Goal: Task Accomplishment & Management: Use online tool/utility

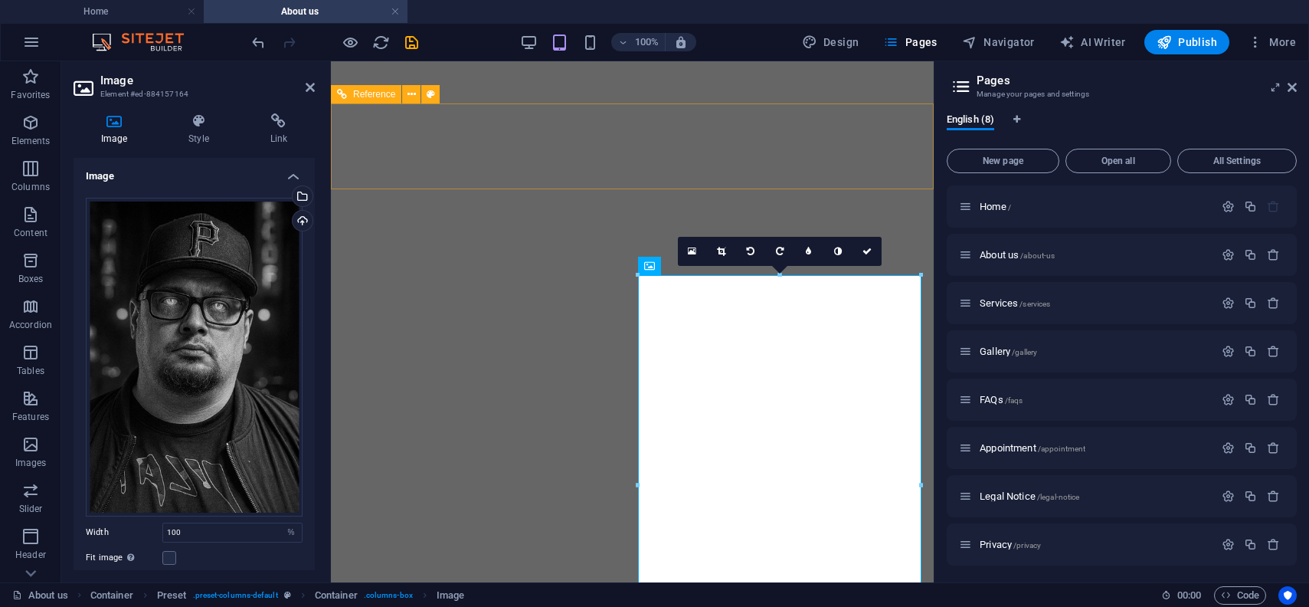
select select "%"
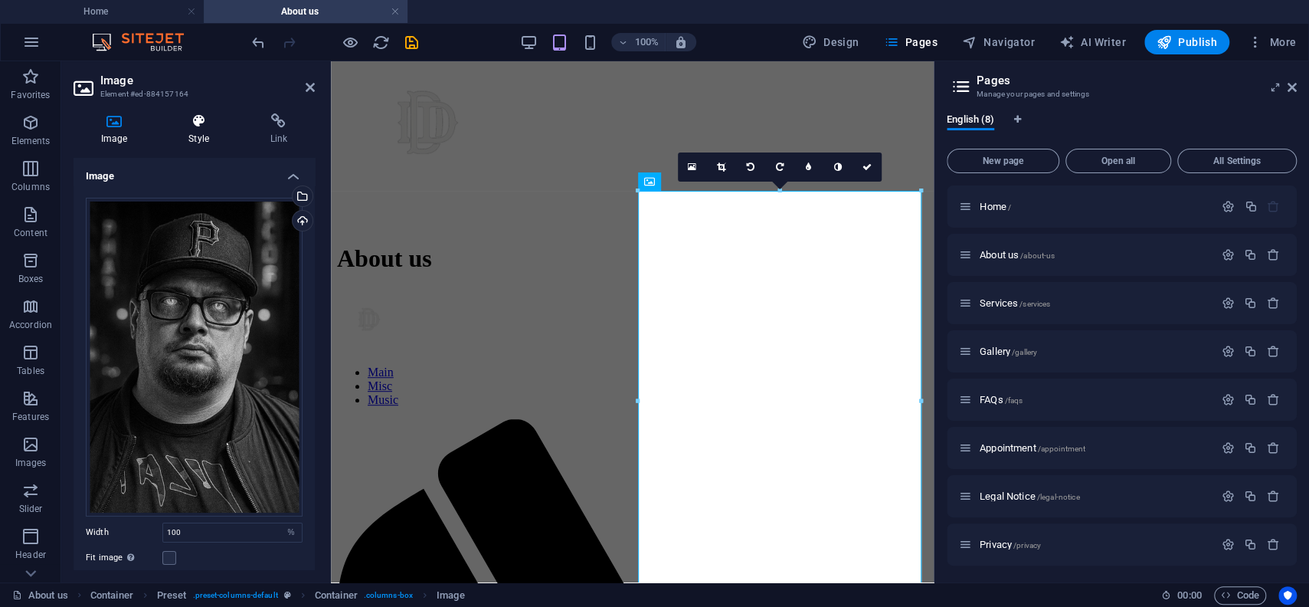
click at [207, 126] on icon at bounding box center [198, 120] width 75 height 15
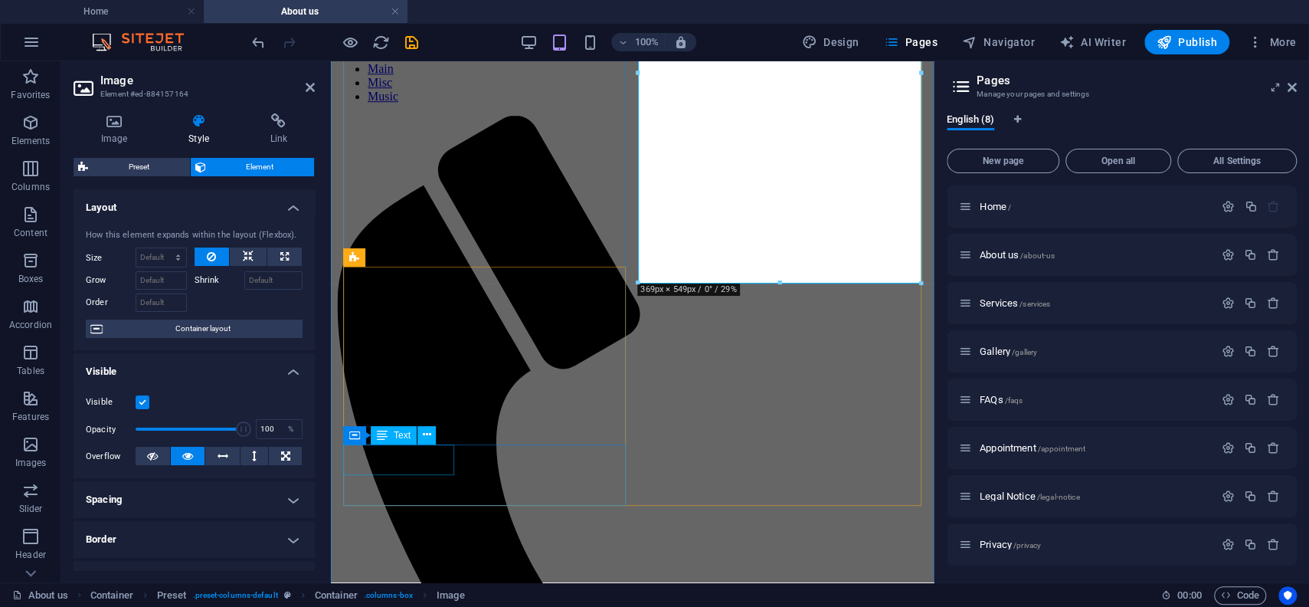
scroll to position [927, 0]
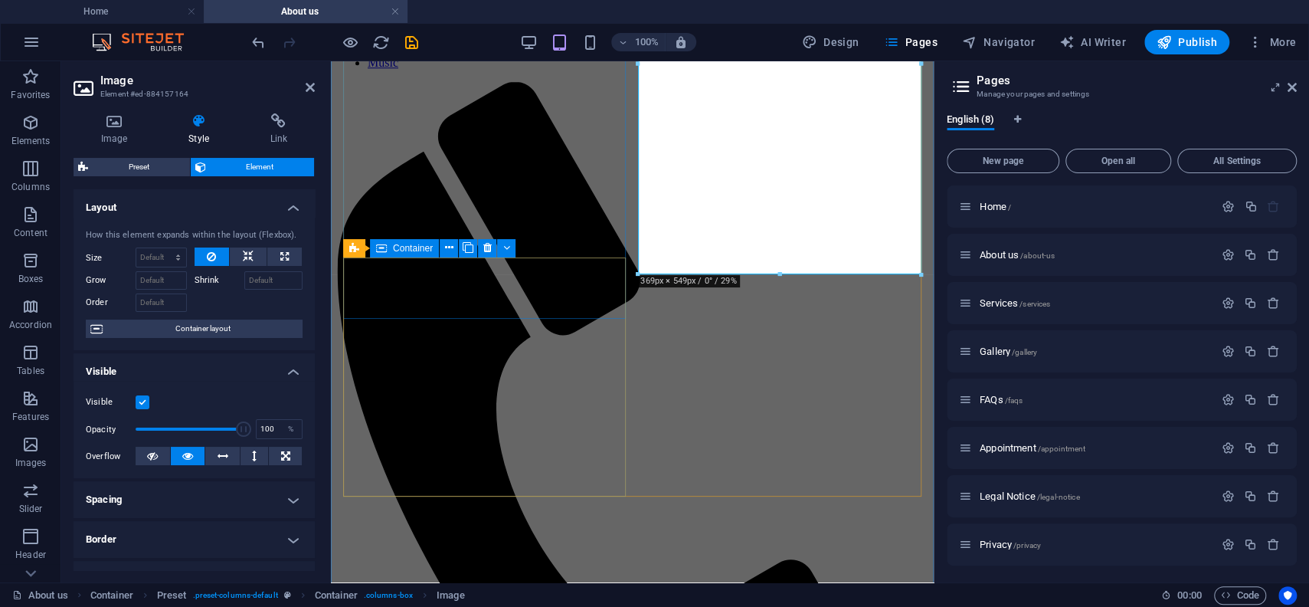
drag, startPoint x: 504, startPoint y: 291, endPoint x: 771, endPoint y: 290, distance: 267.3
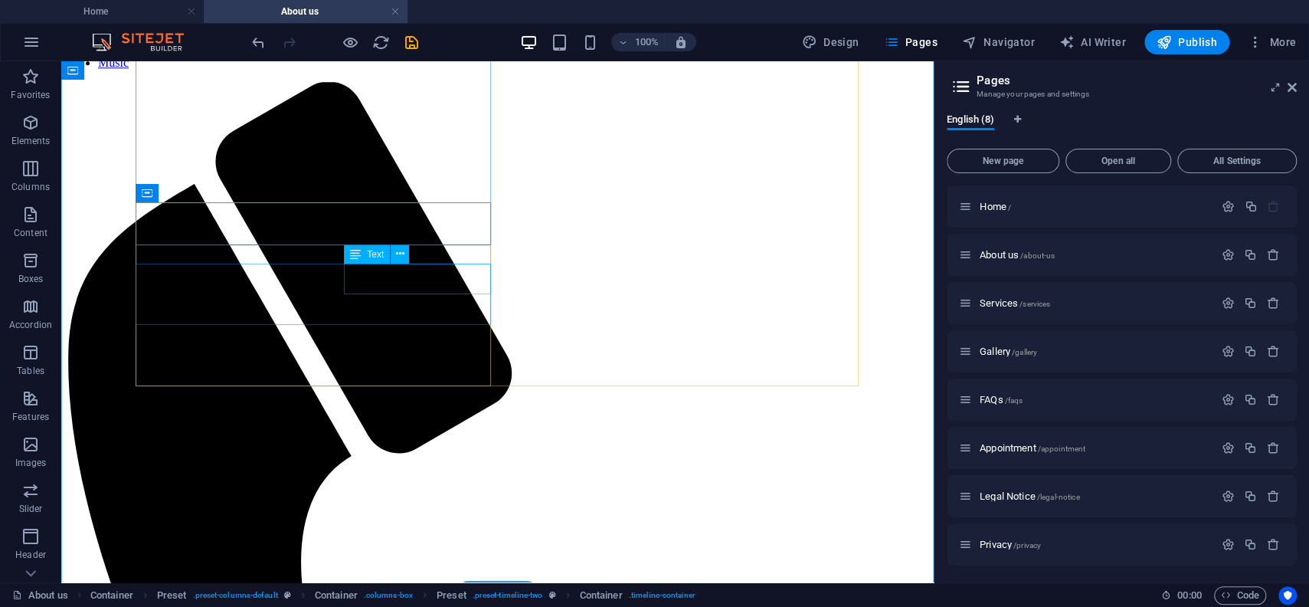
scroll to position [932, 0]
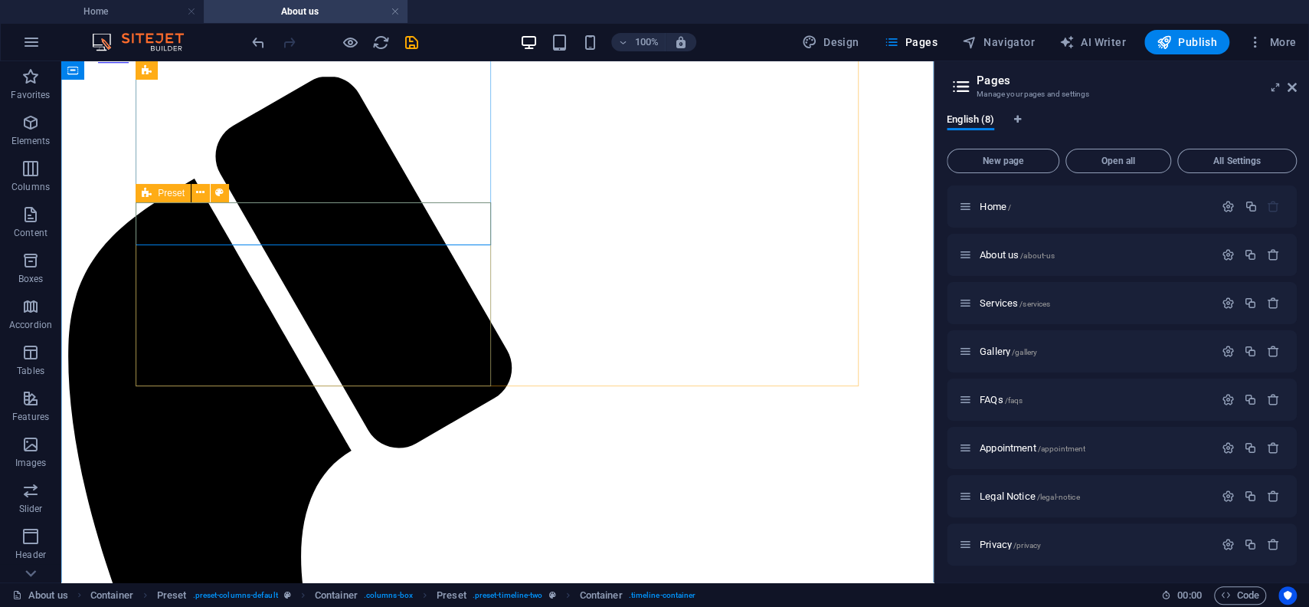
click at [148, 196] on icon at bounding box center [147, 193] width 10 height 18
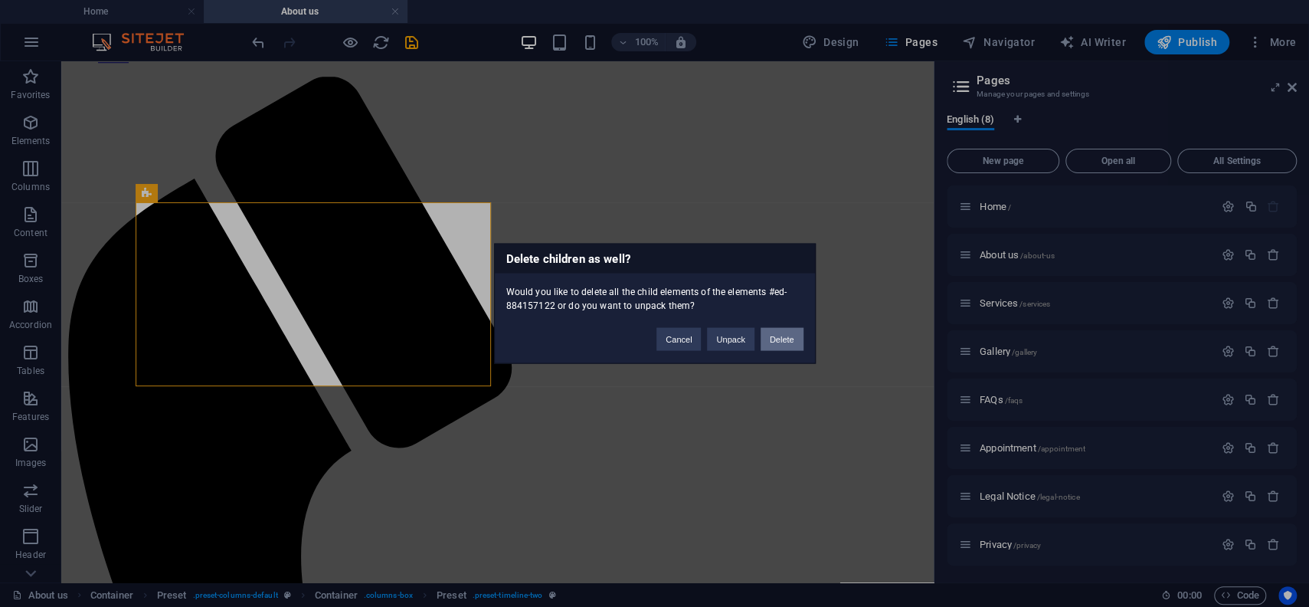
click at [784, 342] on button "Delete" at bounding box center [782, 339] width 43 height 23
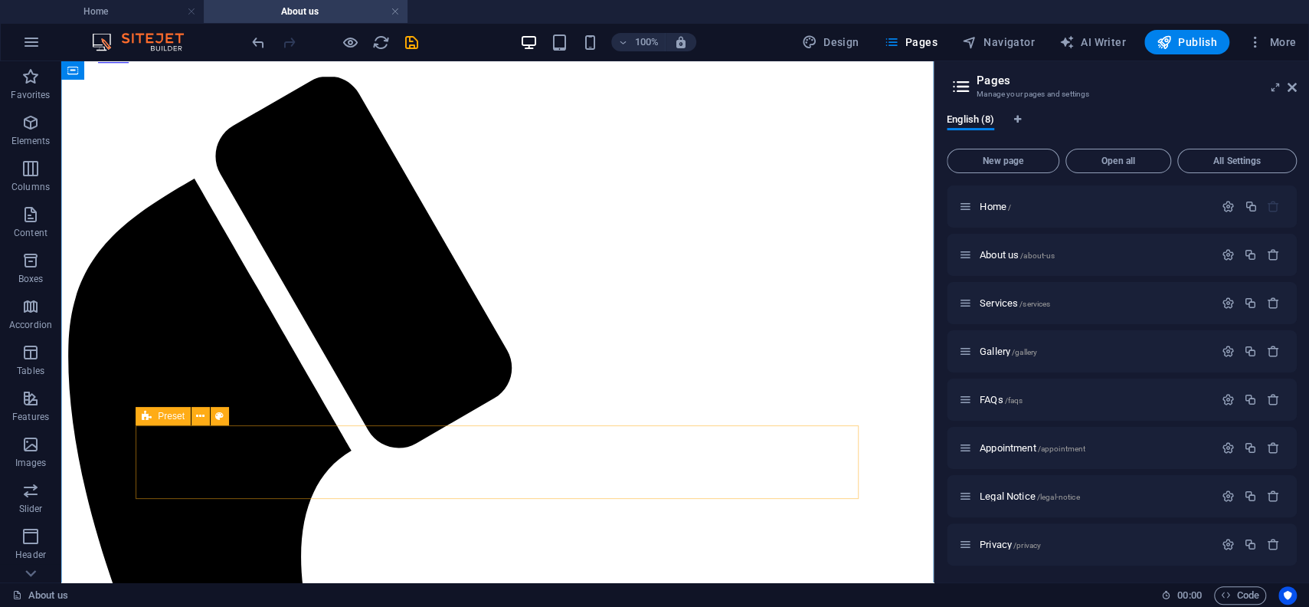
click at [144, 417] on icon at bounding box center [147, 416] width 10 height 18
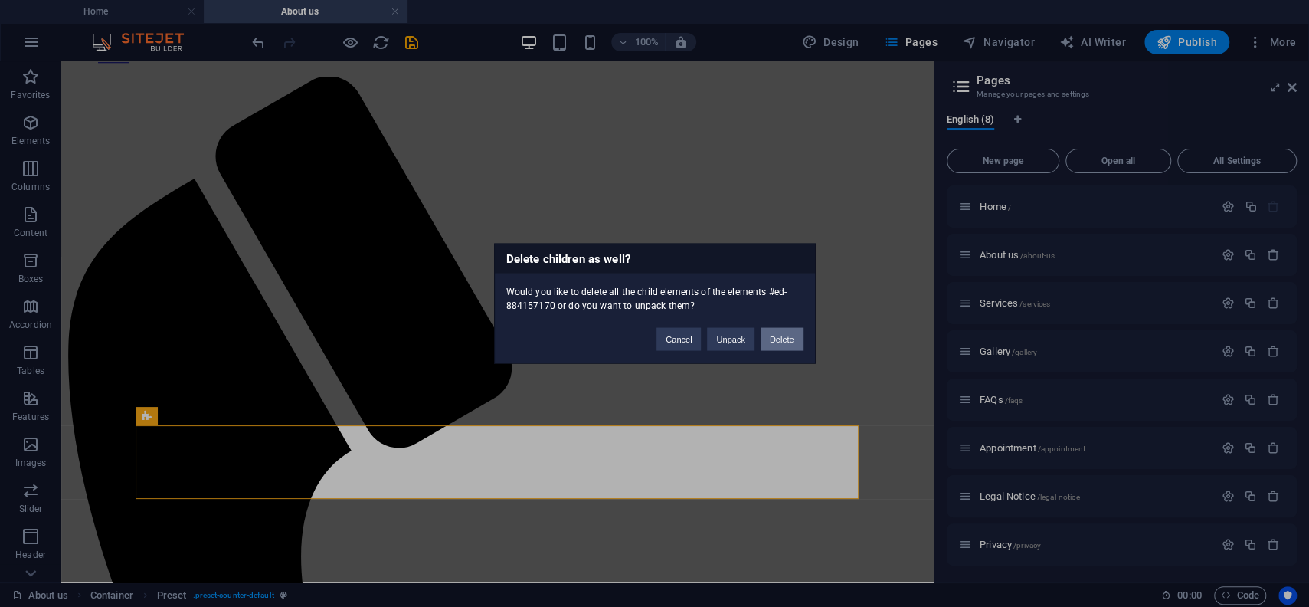
drag, startPoint x: 788, startPoint y: 333, endPoint x: 726, endPoint y: 272, distance: 87.2
click at [788, 333] on button "Delete" at bounding box center [782, 339] width 43 height 23
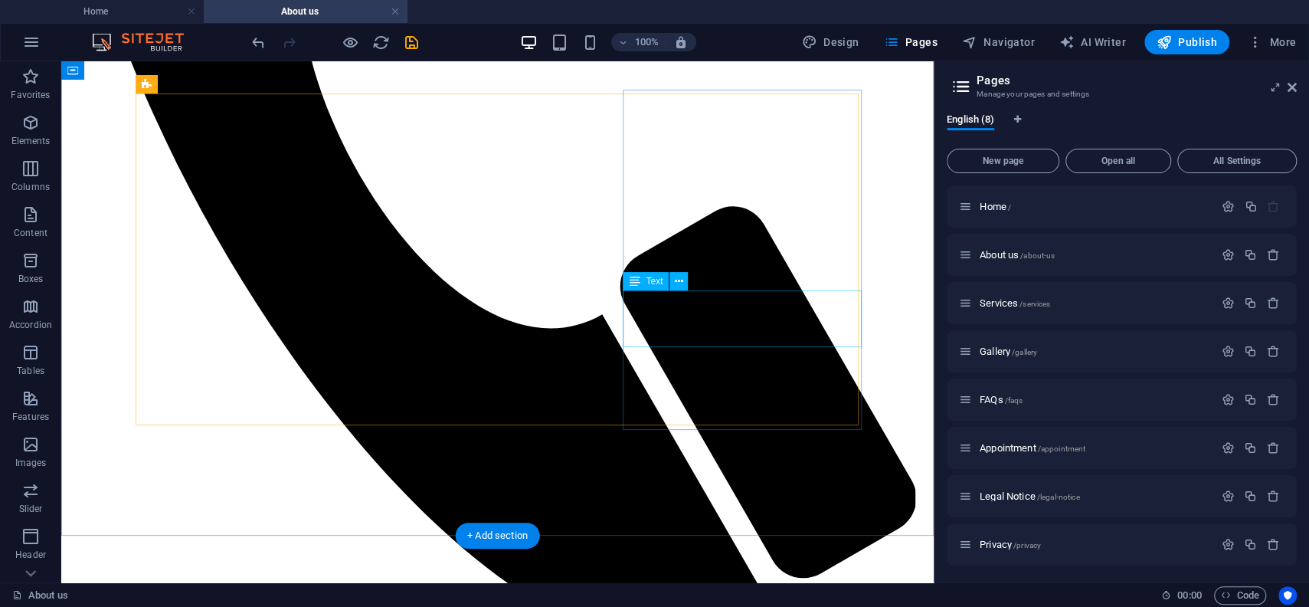
scroll to position [1522, 0]
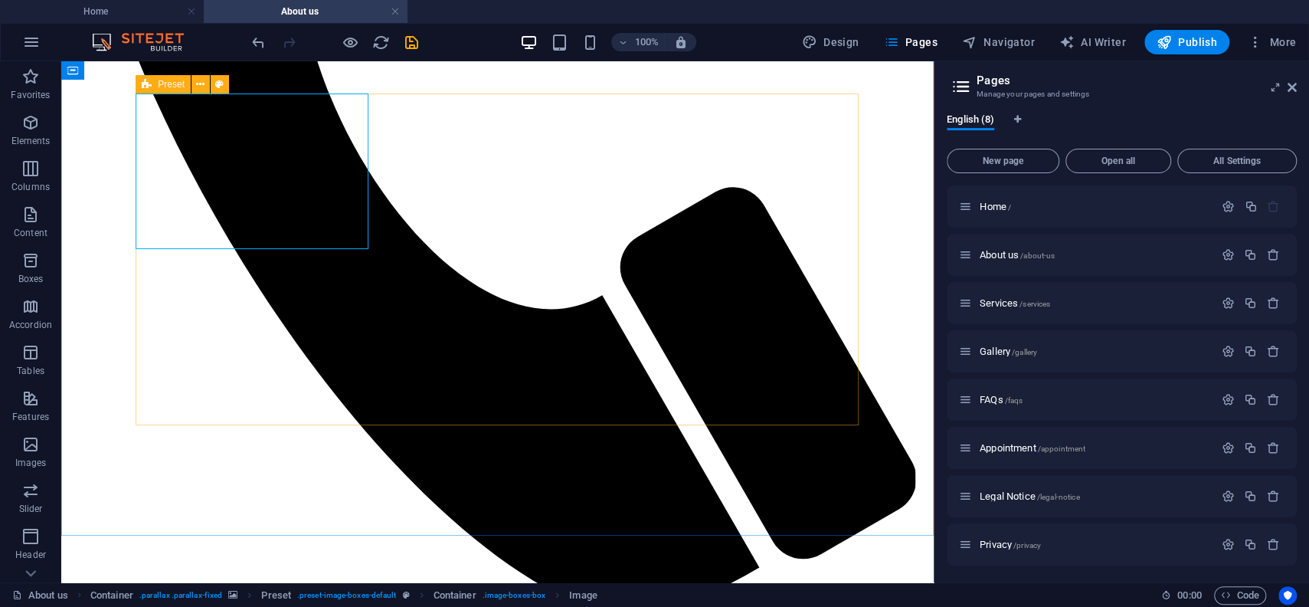
click at [141, 89] on div "Preset" at bounding box center [163, 84] width 55 height 18
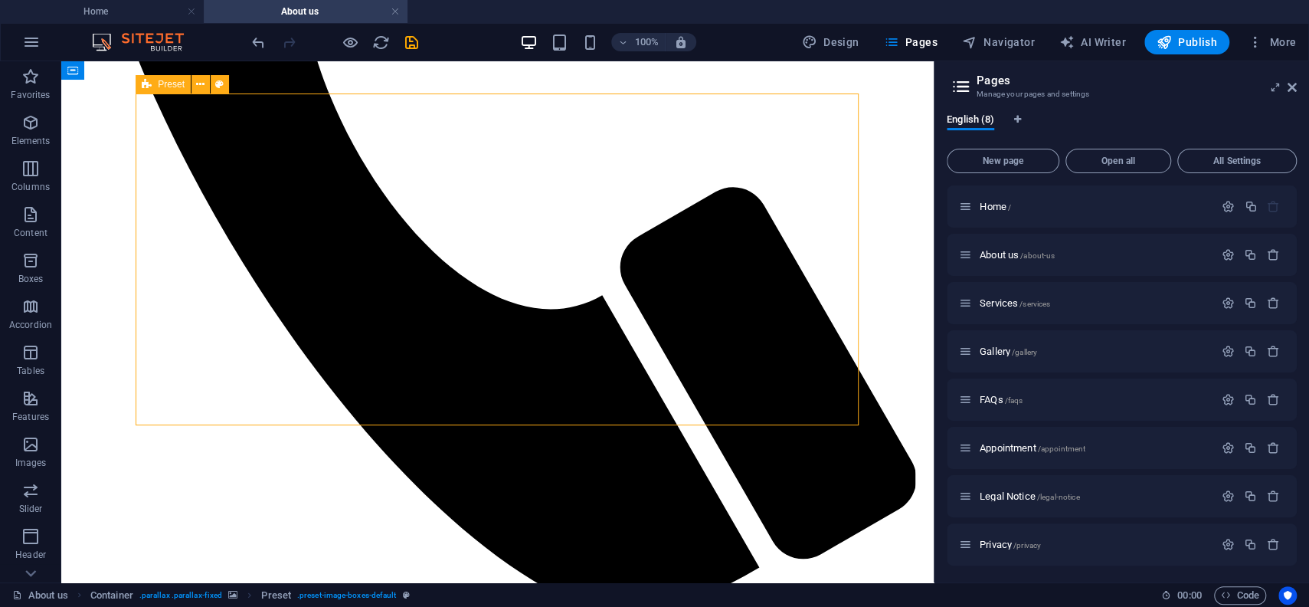
click at [142, 89] on div "Preset" at bounding box center [163, 84] width 55 height 18
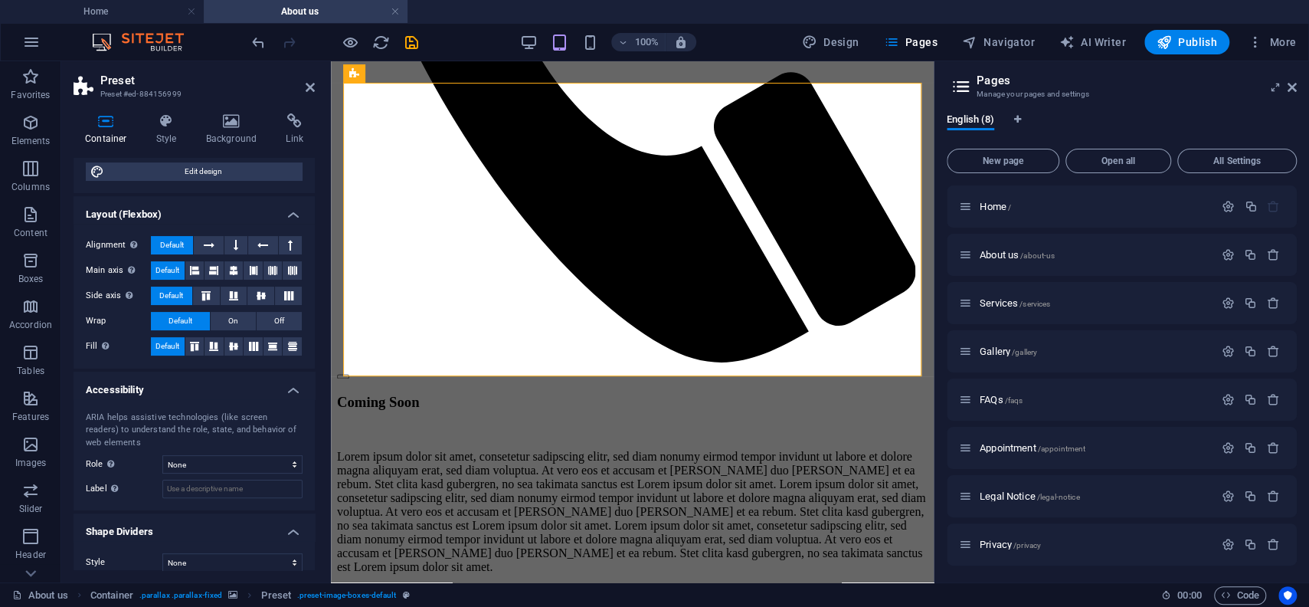
scroll to position [181, 0]
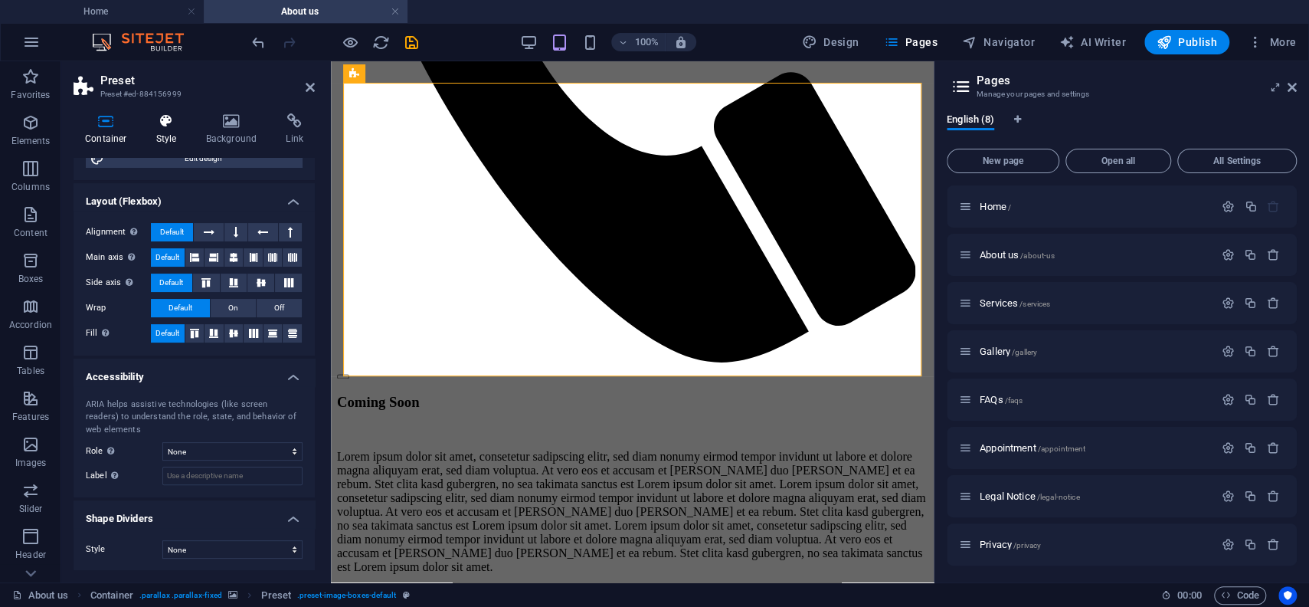
click at [164, 134] on h4 "Style" at bounding box center [170, 129] width 50 height 32
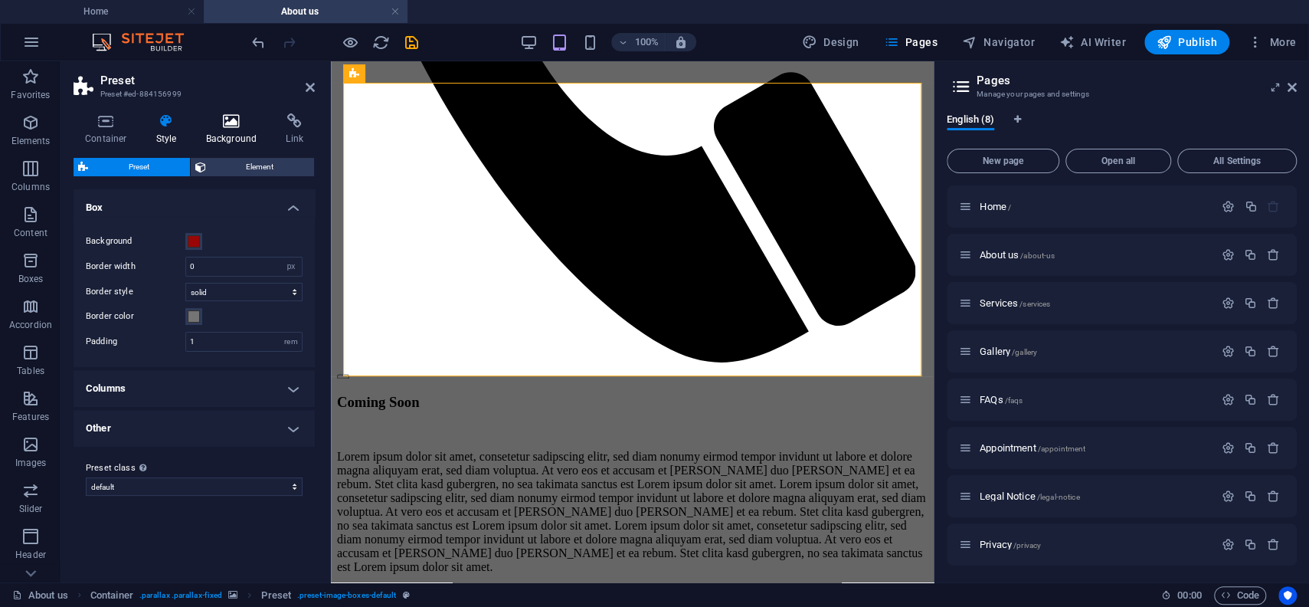
click at [220, 123] on icon at bounding box center [232, 120] width 74 height 15
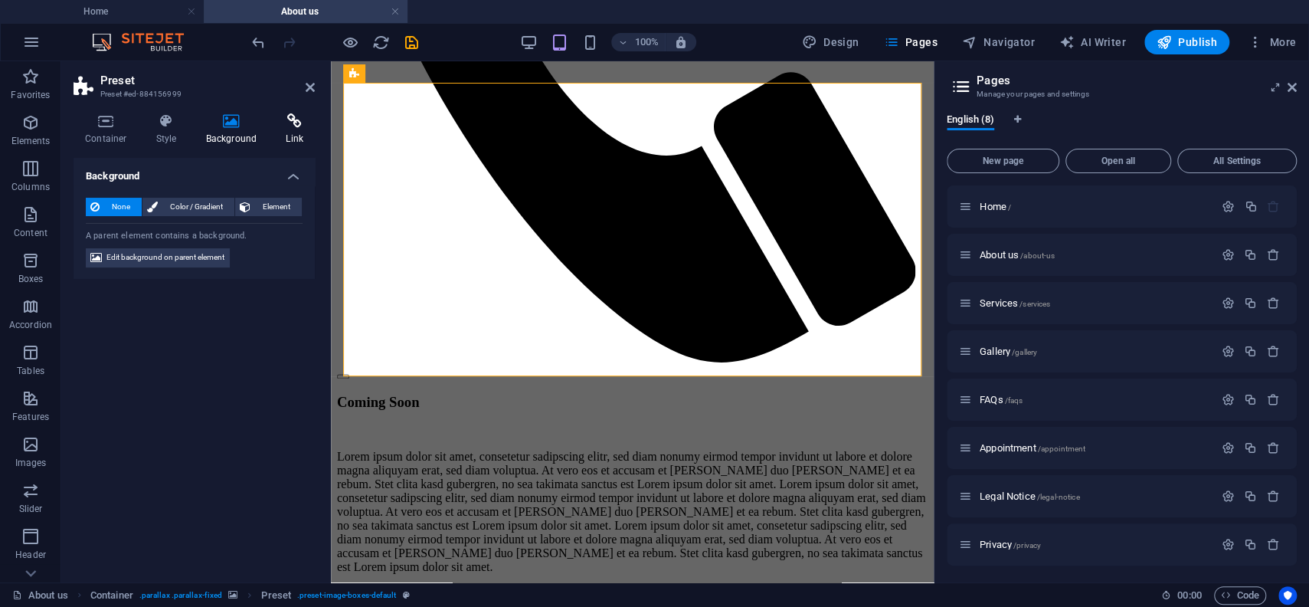
click at [286, 123] on icon at bounding box center [294, 120] width 41 height 15
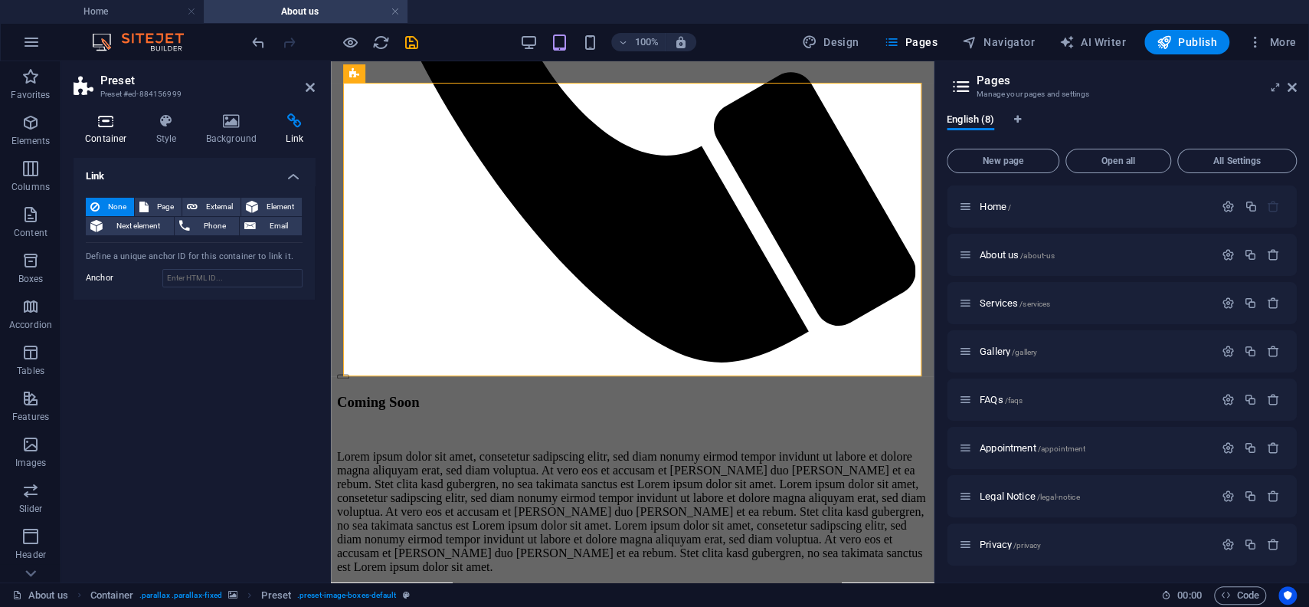
click at [108, 119] on icon at bounding box center [106, 120] width 65 height 15
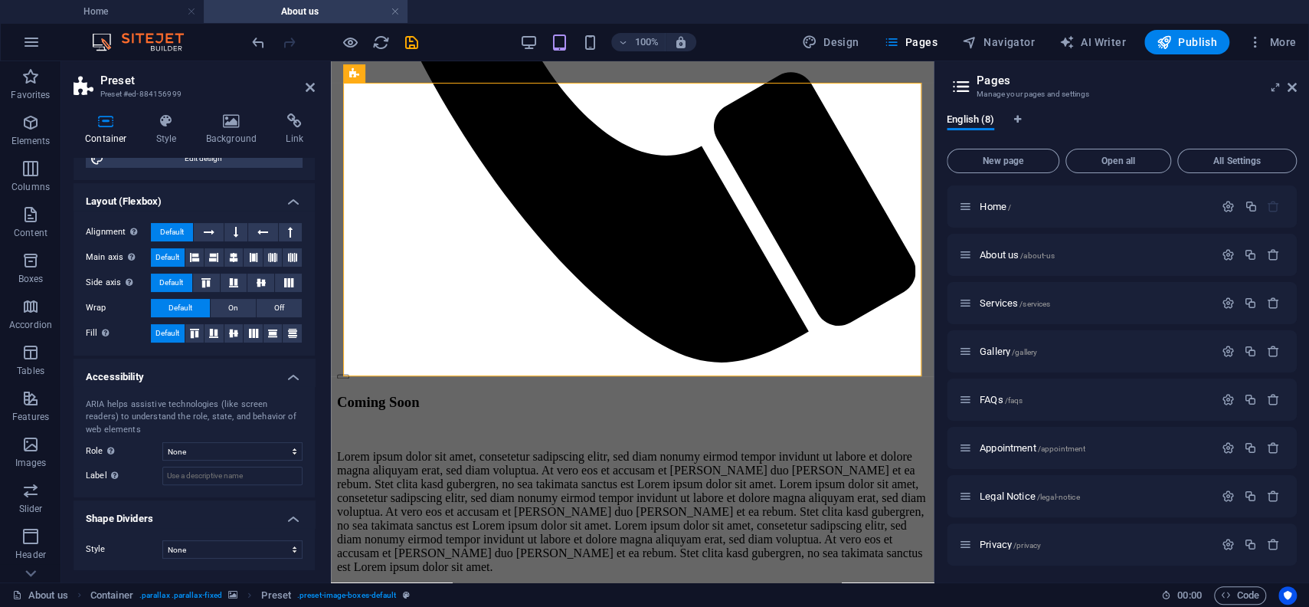
scroll to position [0, 0]
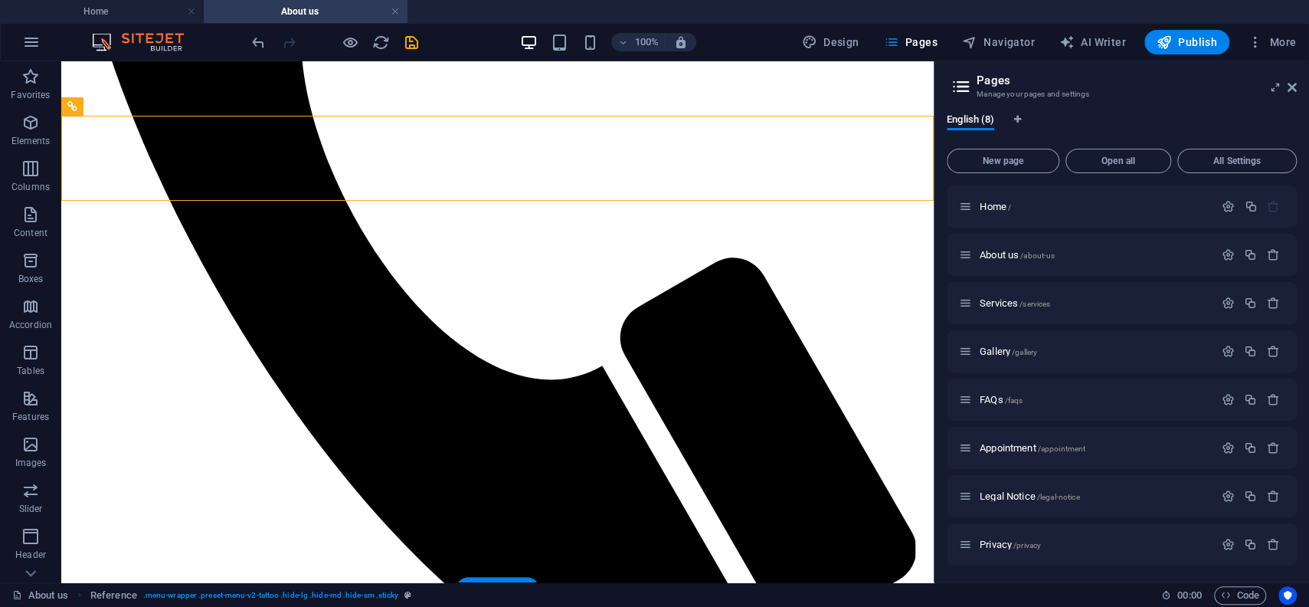
scroll to position [1438, 0]
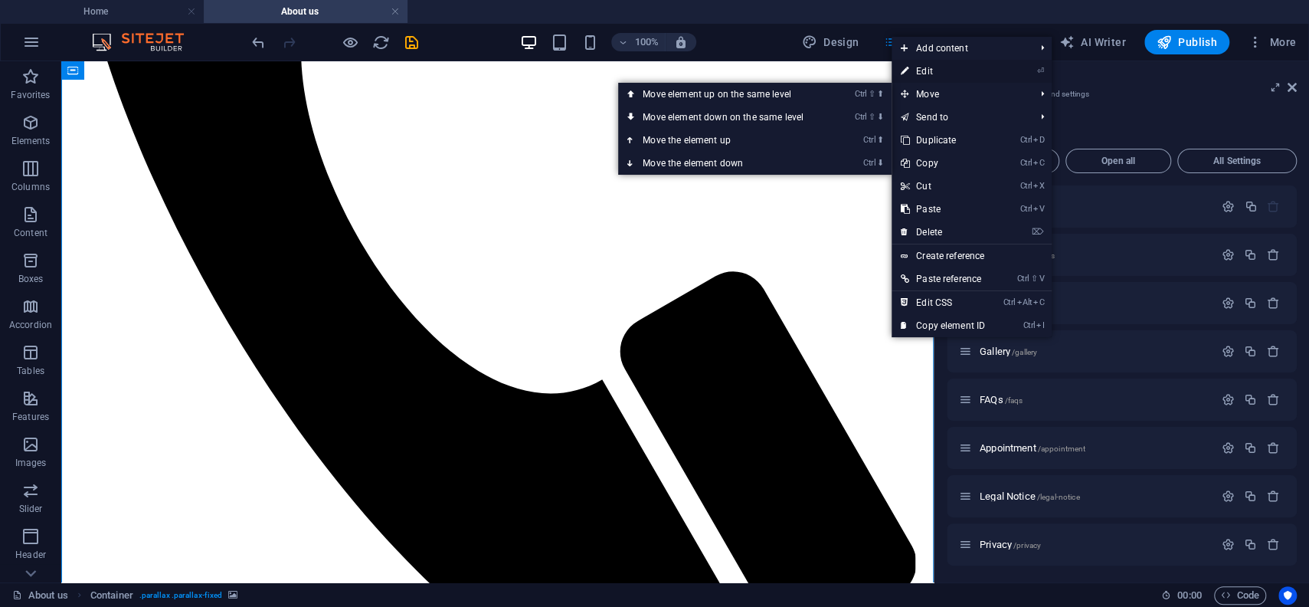
click at [932, 70] on link "⏎ Edit" at bounding box center [943, 71] width 103 height 23
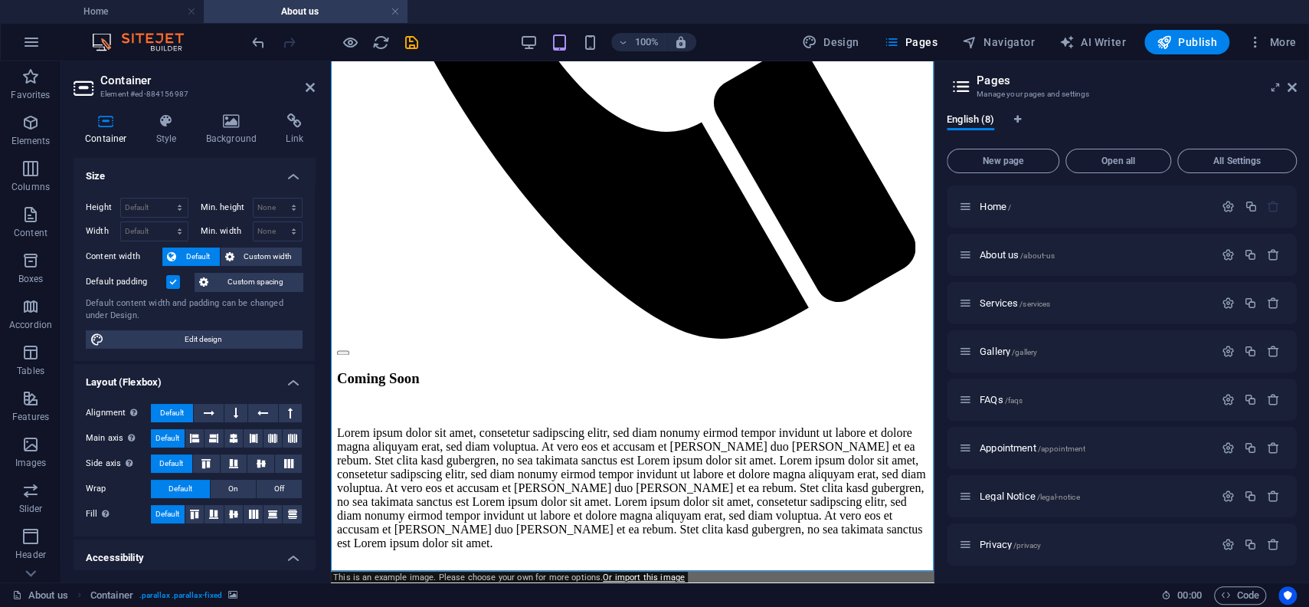
scroll to position [1330, 0]
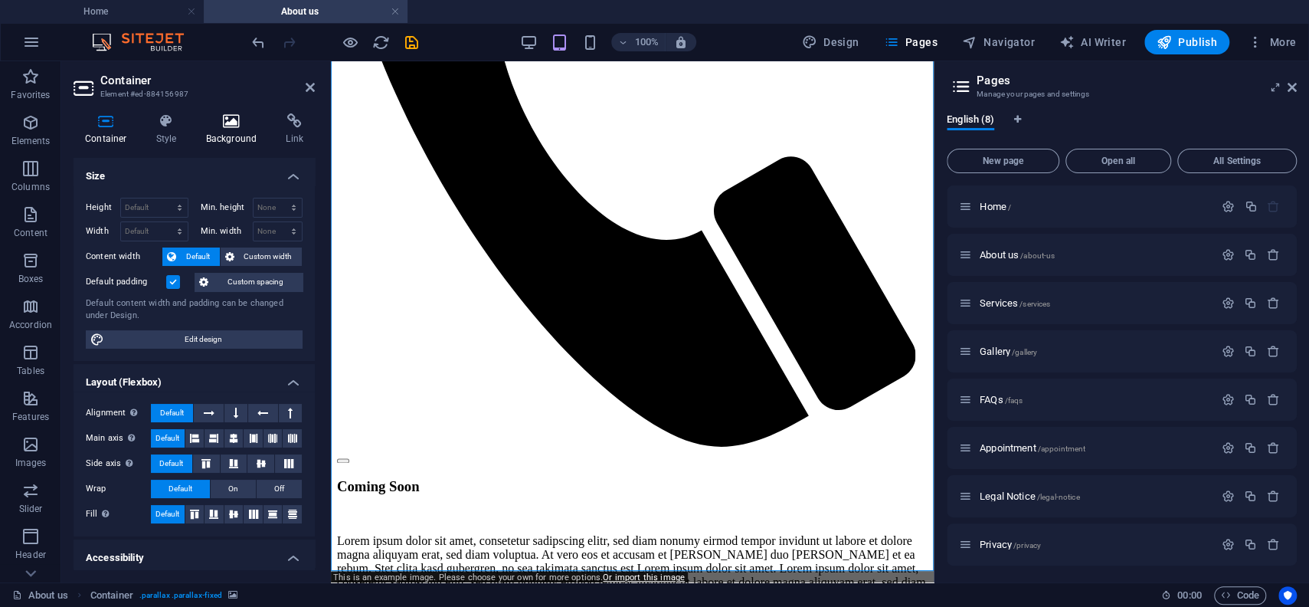
click at [224, 120] on icon at bounding box center [232, 120] width 74 height 15
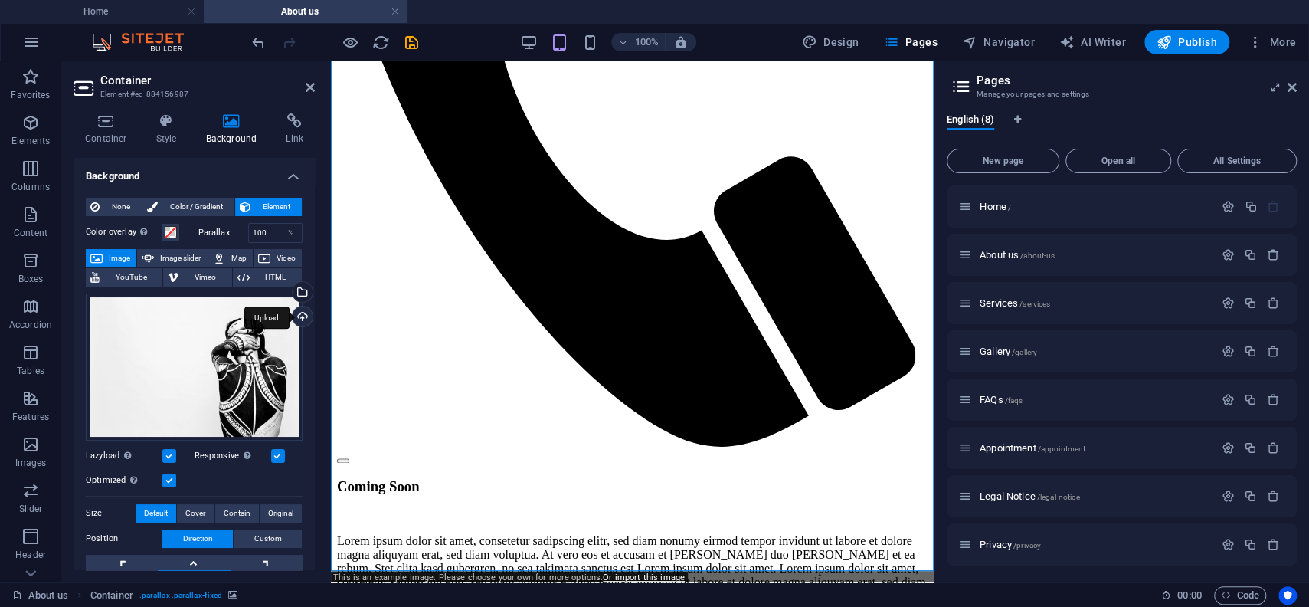
click at [304, 316] on div "Upload" at bounding box center [301, 317] width 23 height 23
click at [290, 290] on div "Select files from the file manager, stock photos, or upload file(s)" at bounding box center [240, 292] width 100 height 57
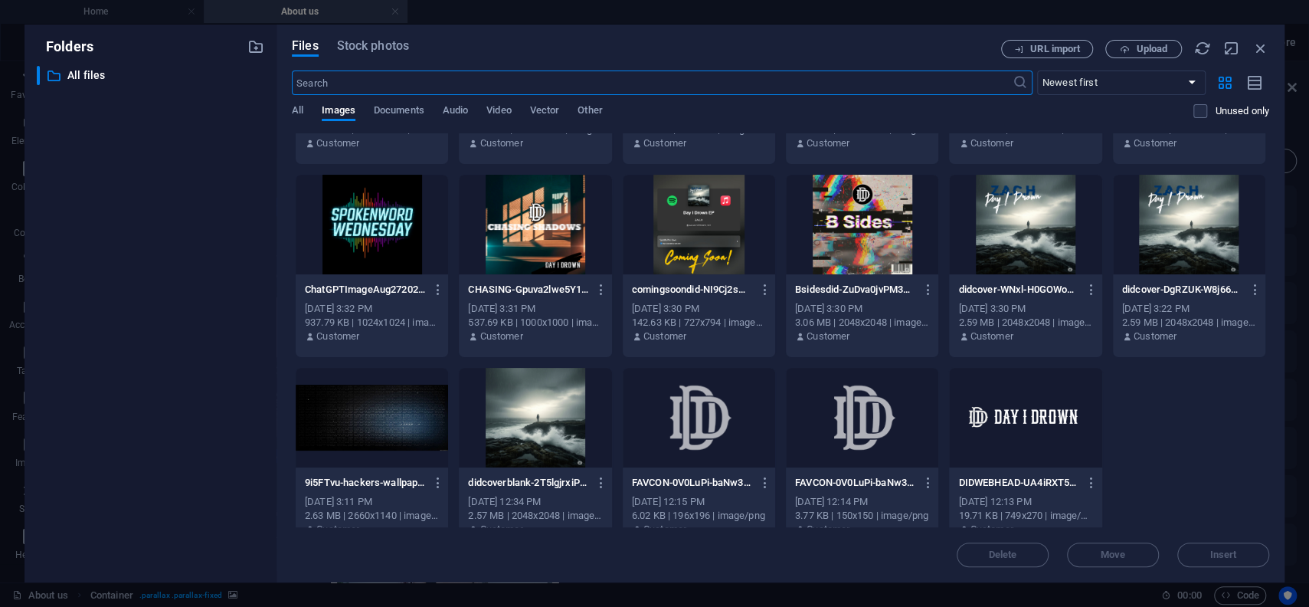
scroll to position [175, 0]
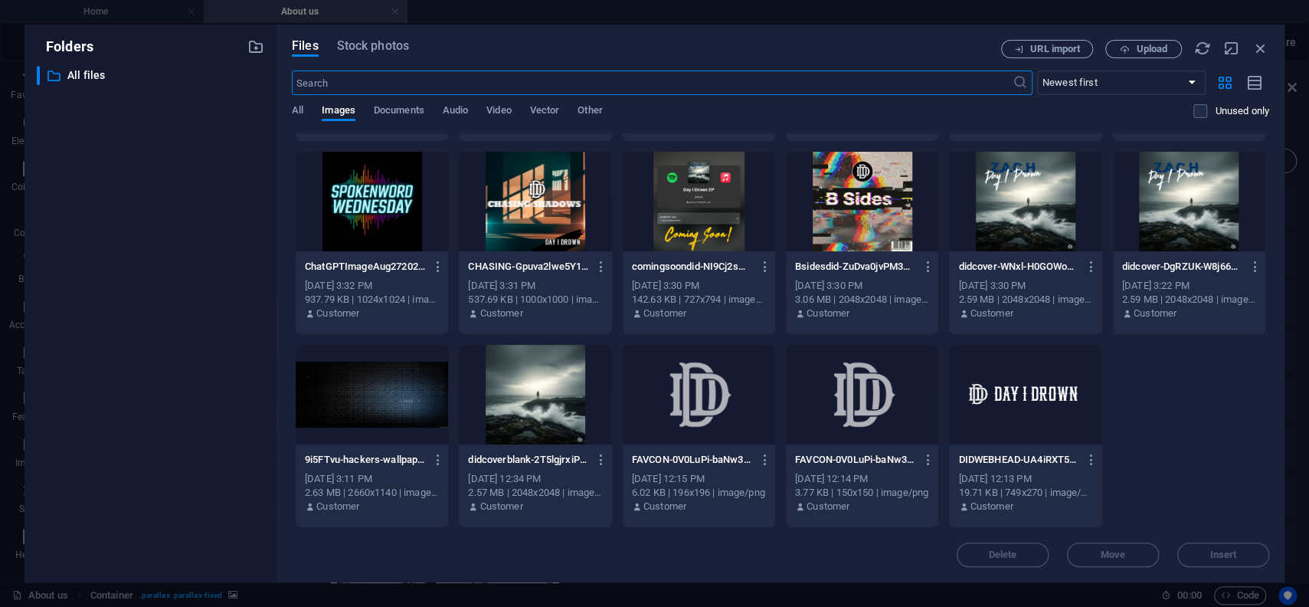
click at [384, 390] on div at bounding box center [372, 395] width 152 height 100
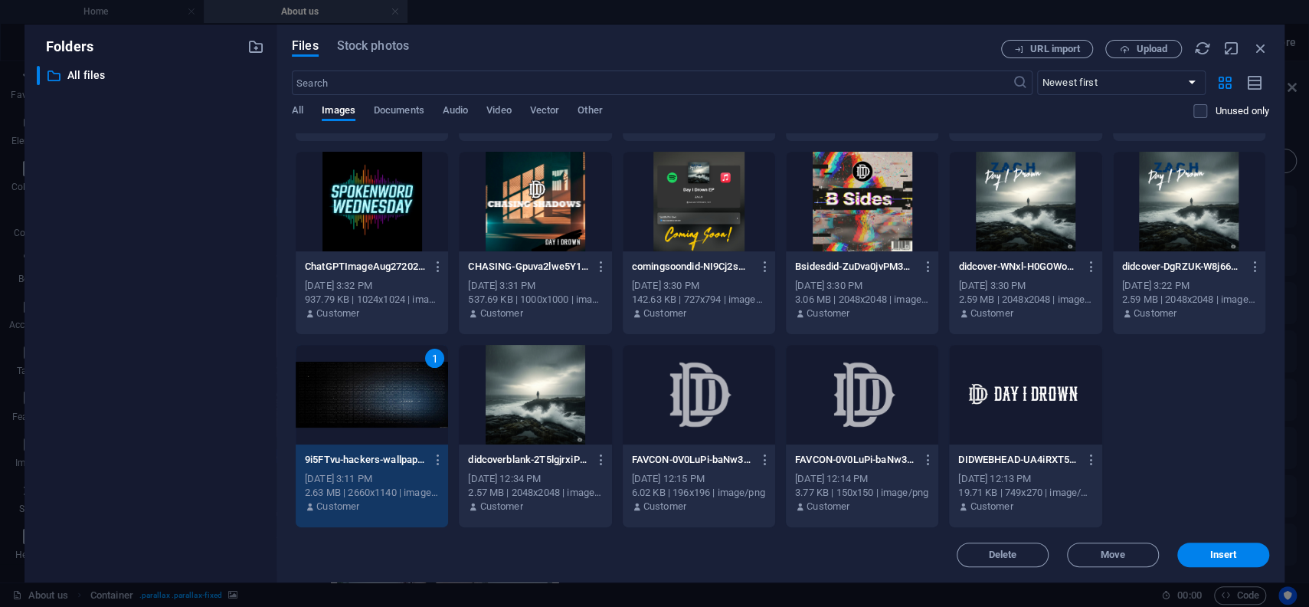
drag, startPoint x: 1189, startPoint y: 546, endPoint x: 1104, endPoint y: 407, distance: 162.9
click at [1189, 546] on button "Insert" at bounding box center [1223, 554] width 92 height 25
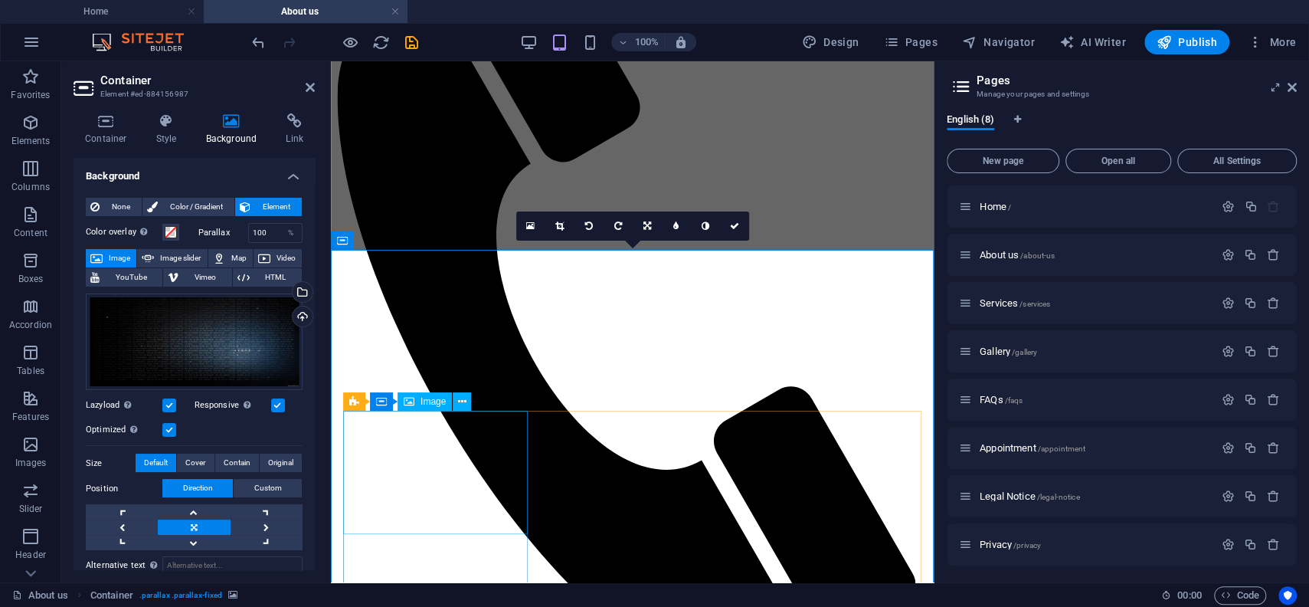
scroll to position [1101, 0]
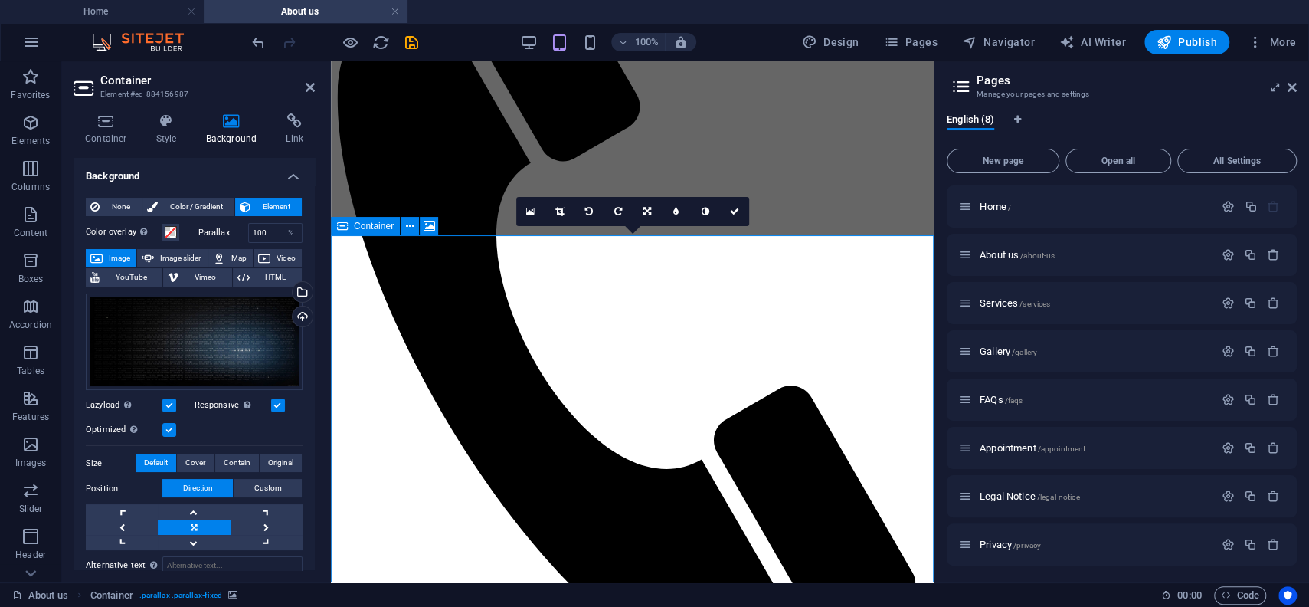
click at [345, 232] on icon at bounding box center [342, 226] width 11 height 18
click at [345, 229] on icon at bounding box center [342, 226] width 11 height 18
click at [345, 228] on icon at bounding box center [342, 226] width 11 height 18
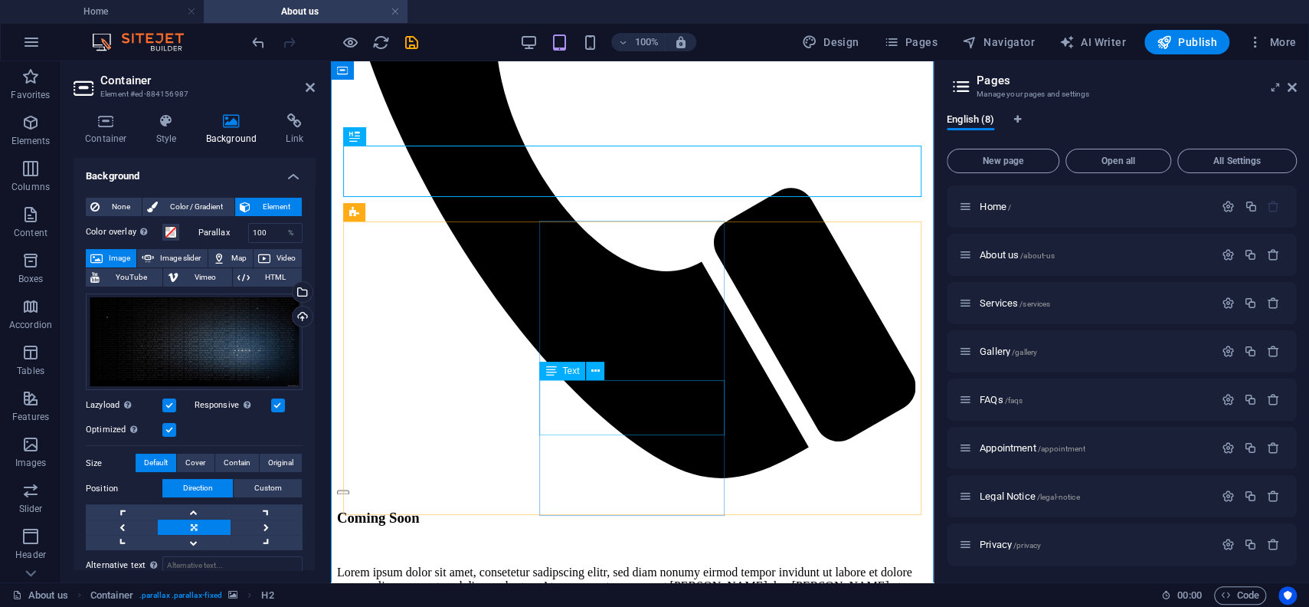
scroll to position [1269, 0]
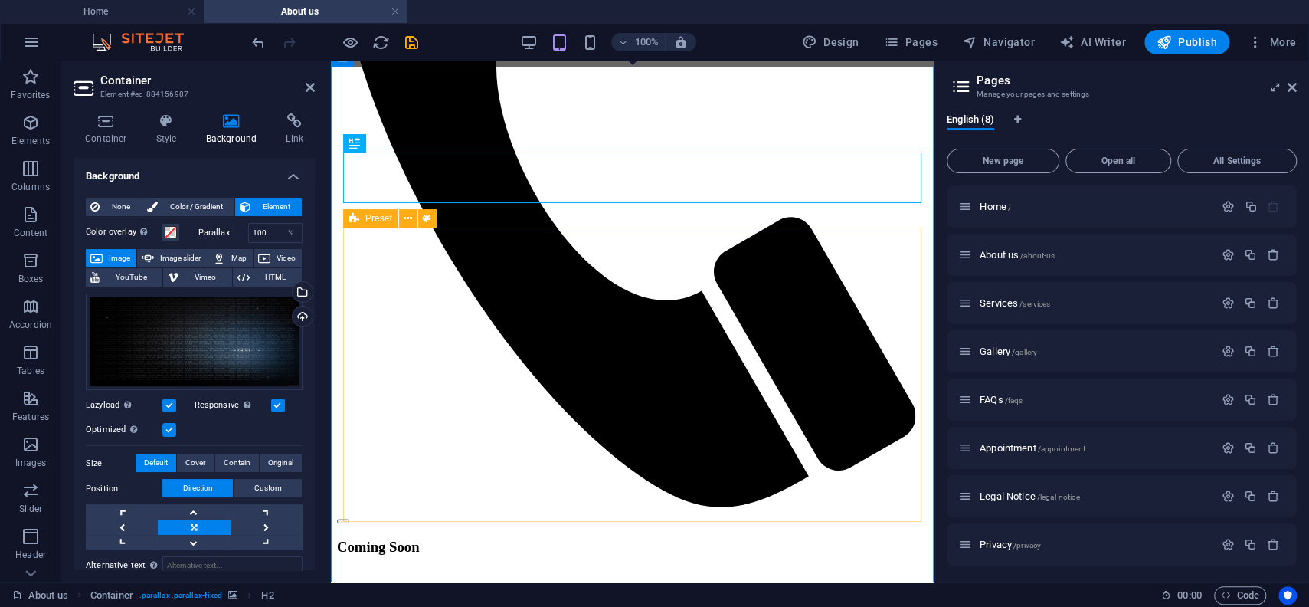
click at [353, 223] on icon at bounding box center [354, 218] width 10 height 18
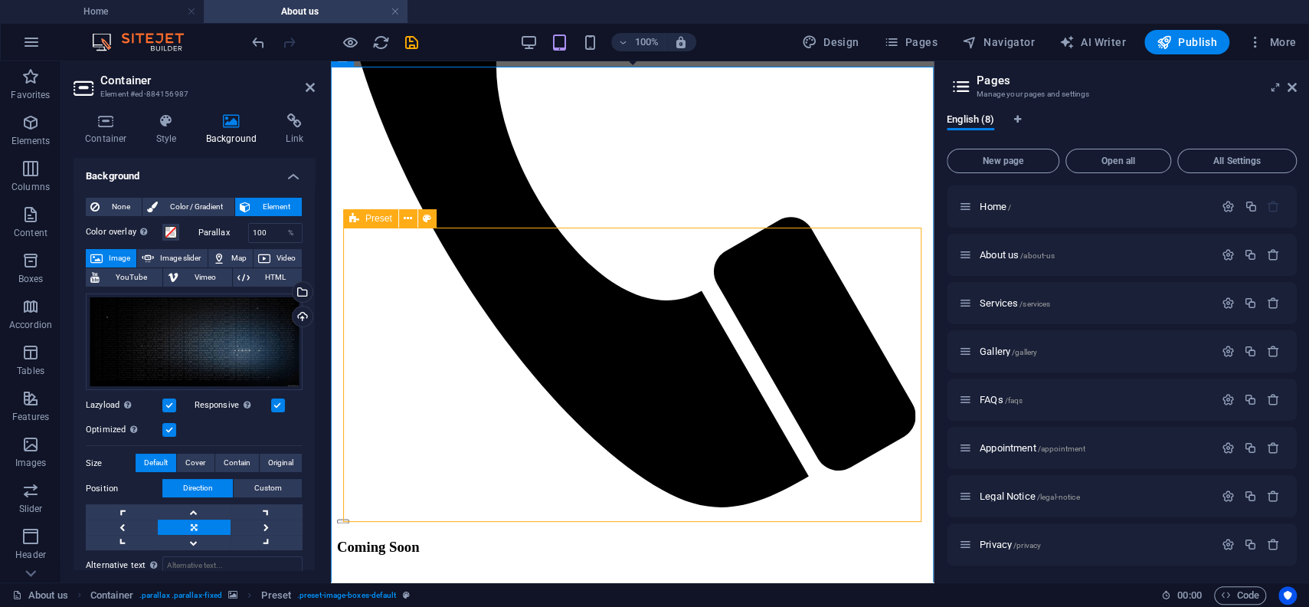
click at [353, 220] on icon at bounding box center [354, 218] width 10 height 18
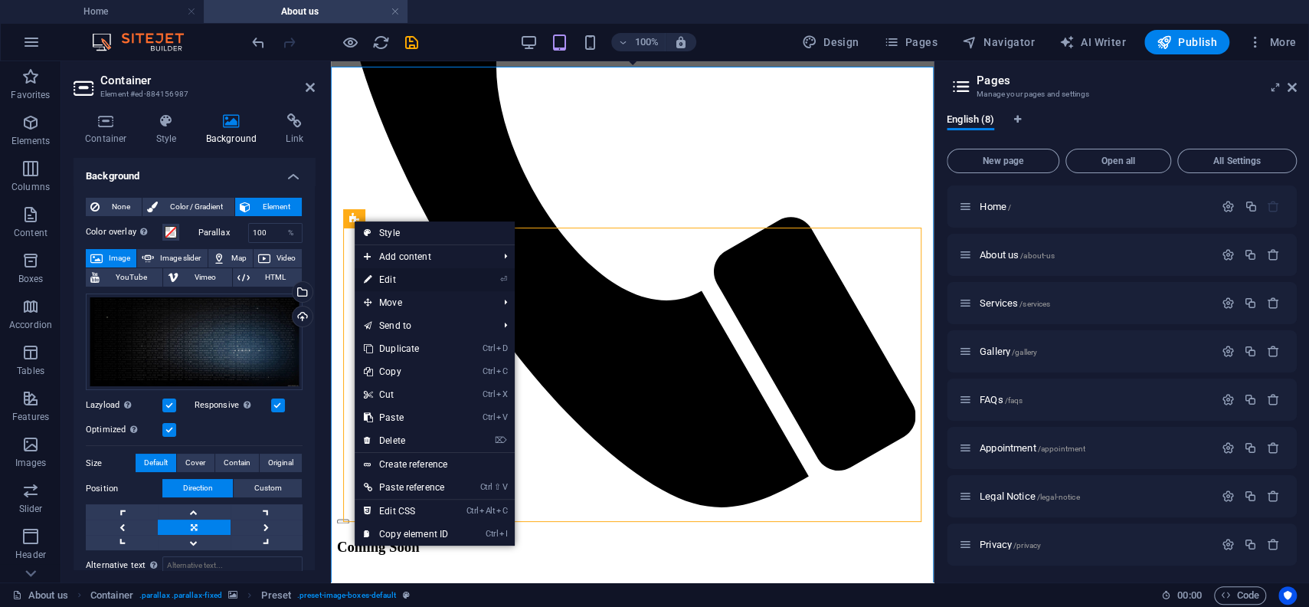
click at [404, 279] on link "⏎ Edit" at bounding box center [406, 279] width 103 height 23
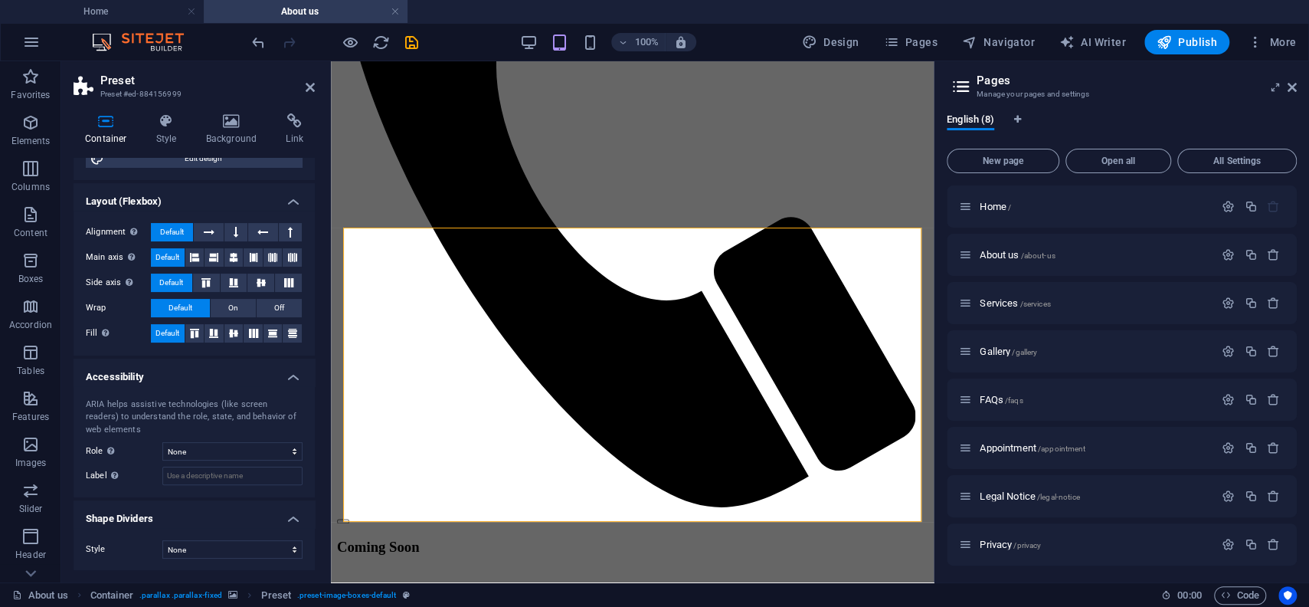
scroll to position [0, 0]
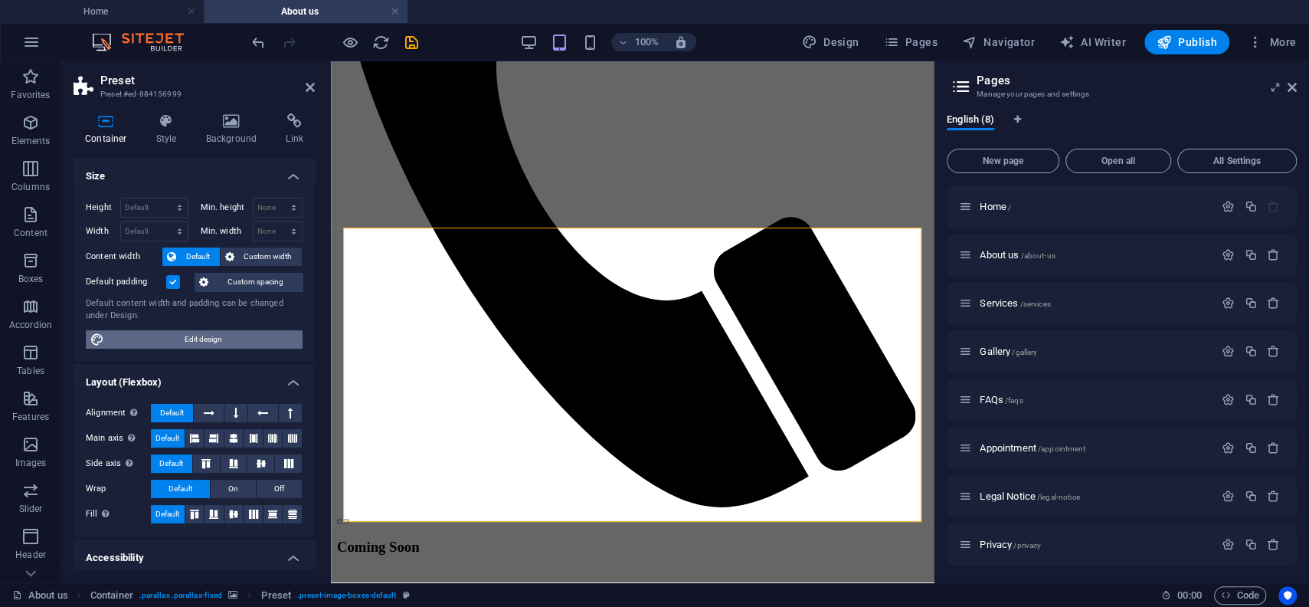
click at [189, 337] on span "Edit design" at bounding box center [203, 339] width 189 height 18
select select "ease-in-out"
select select "rem"
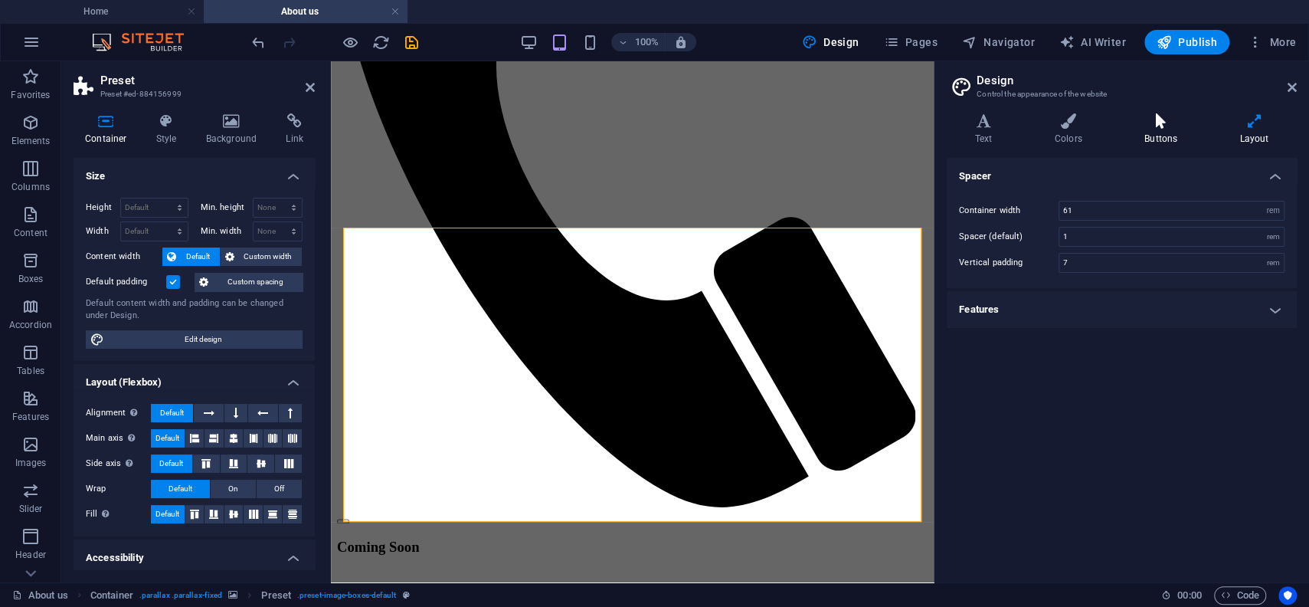
click at [1166, 123] on icon at bounding box center [1160, 120] width 89 height 15
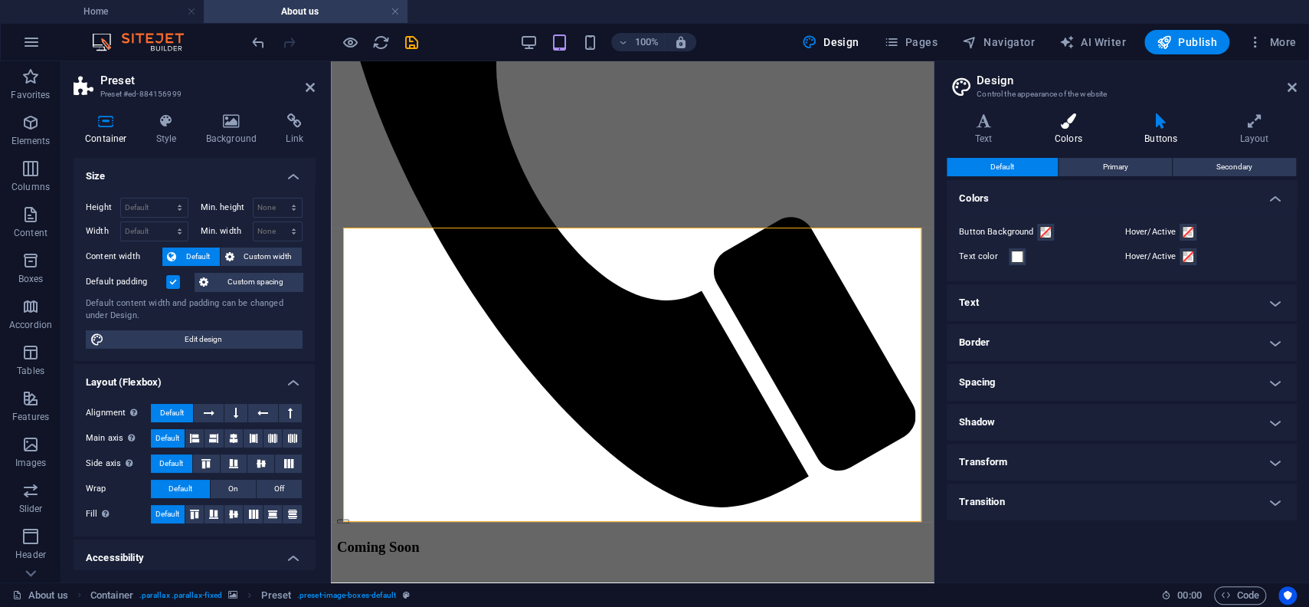
click at [1098, 120] on icon at bounding box center [1067, 120] width 83 height 15
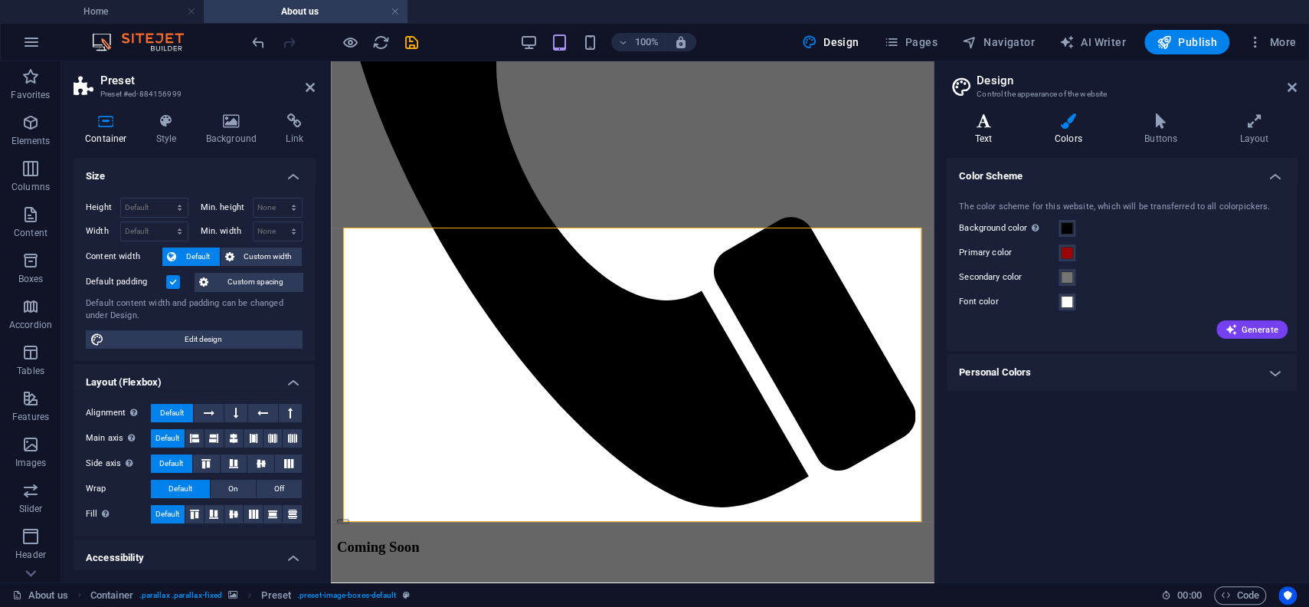
click at [995, 132] on h4 "Text" at bounding box center [987, 129] width 80 height 32
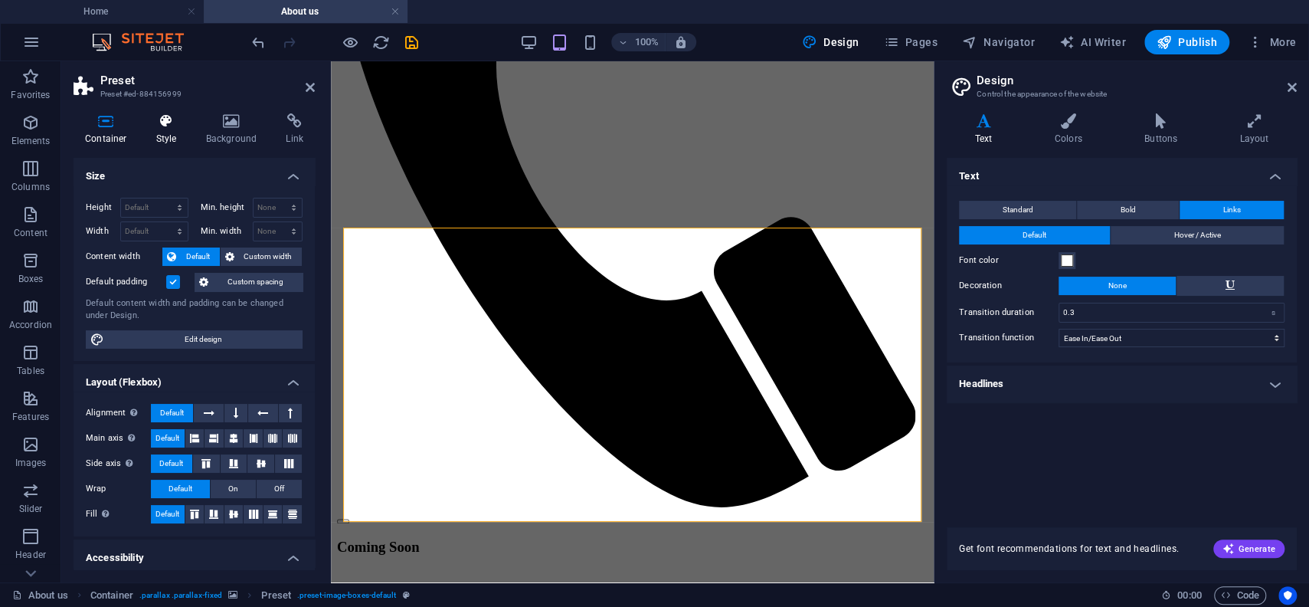
click at [169, 137] on h4 "Style" at bounding box center [170, 129] width 50 height 32
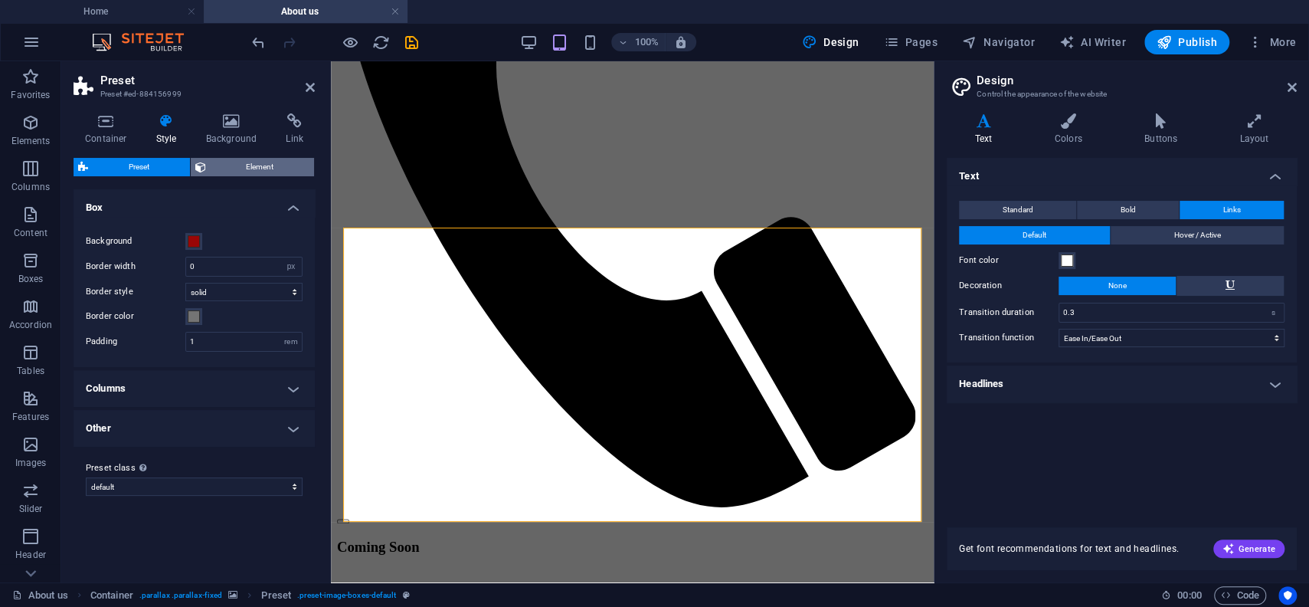
click at [247, 165] on span "Element" at bounding box center [261, 167] width 100 height 18
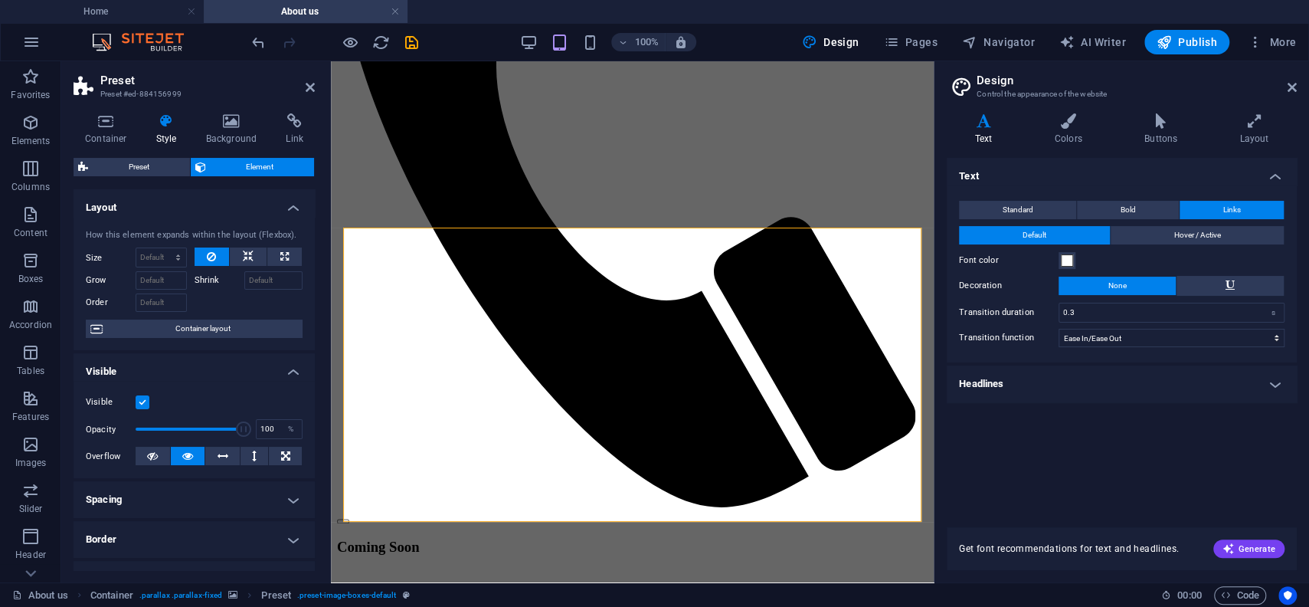
click at [142, 401] on label at bounding box center [143, 402] width 14 height 14
click at [0, 0] on input "Visible" at bounding box center [0, 0] width 0 height 0
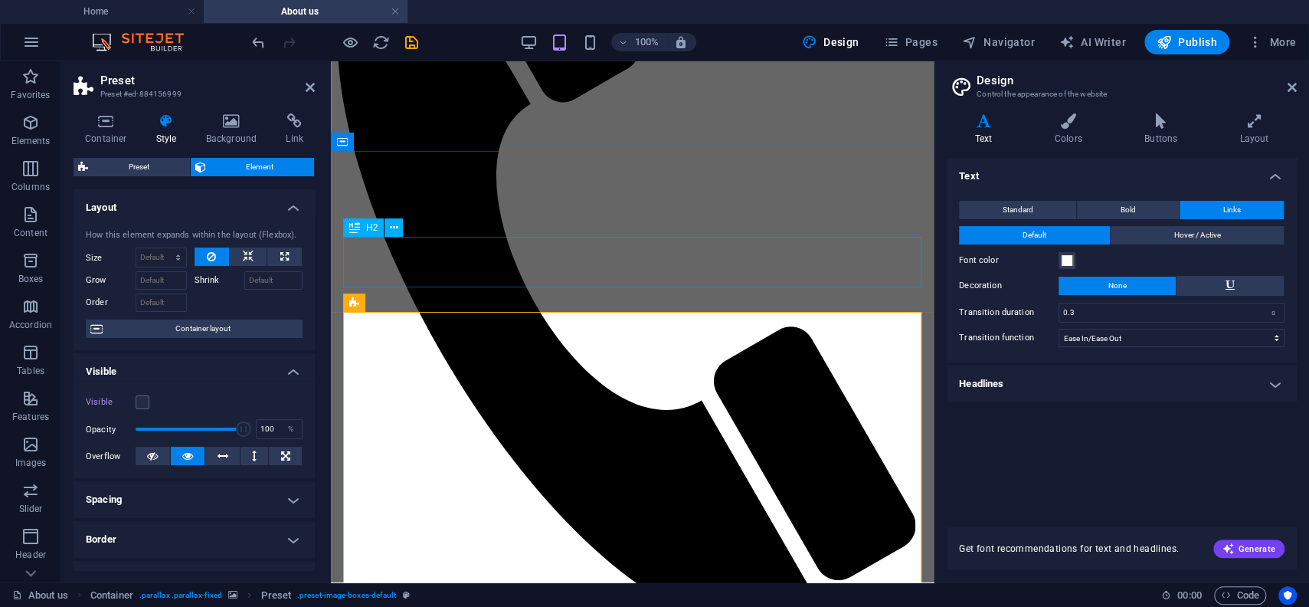
scroll to position [1185, 0]
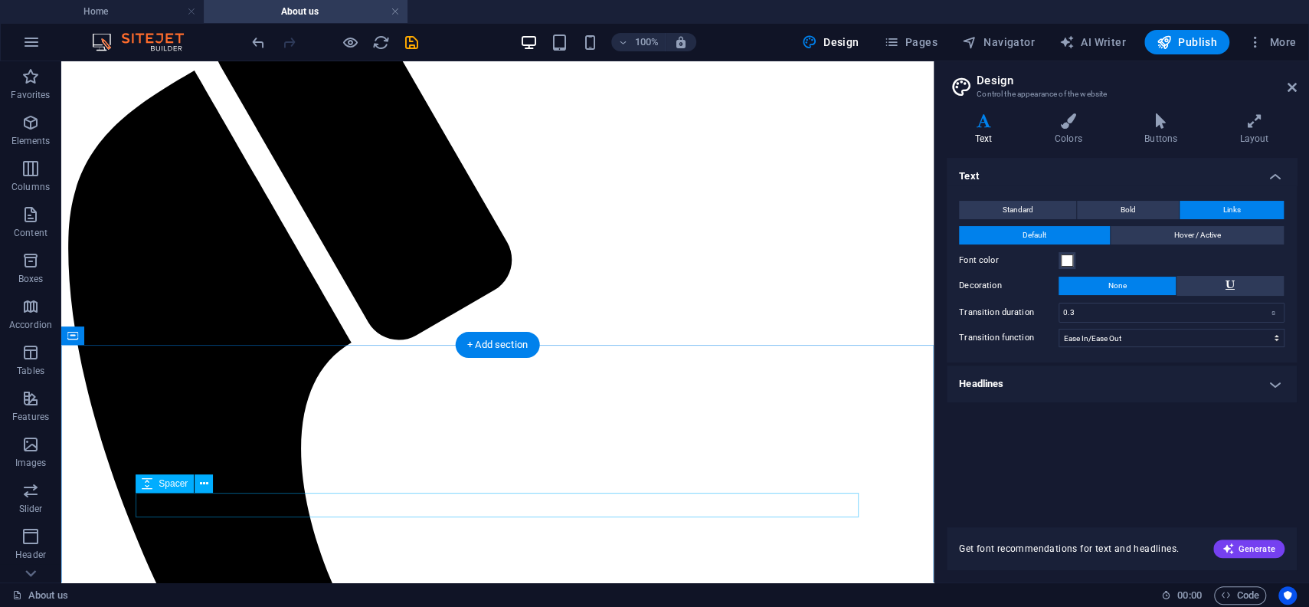
scroll to position [1209, 0]
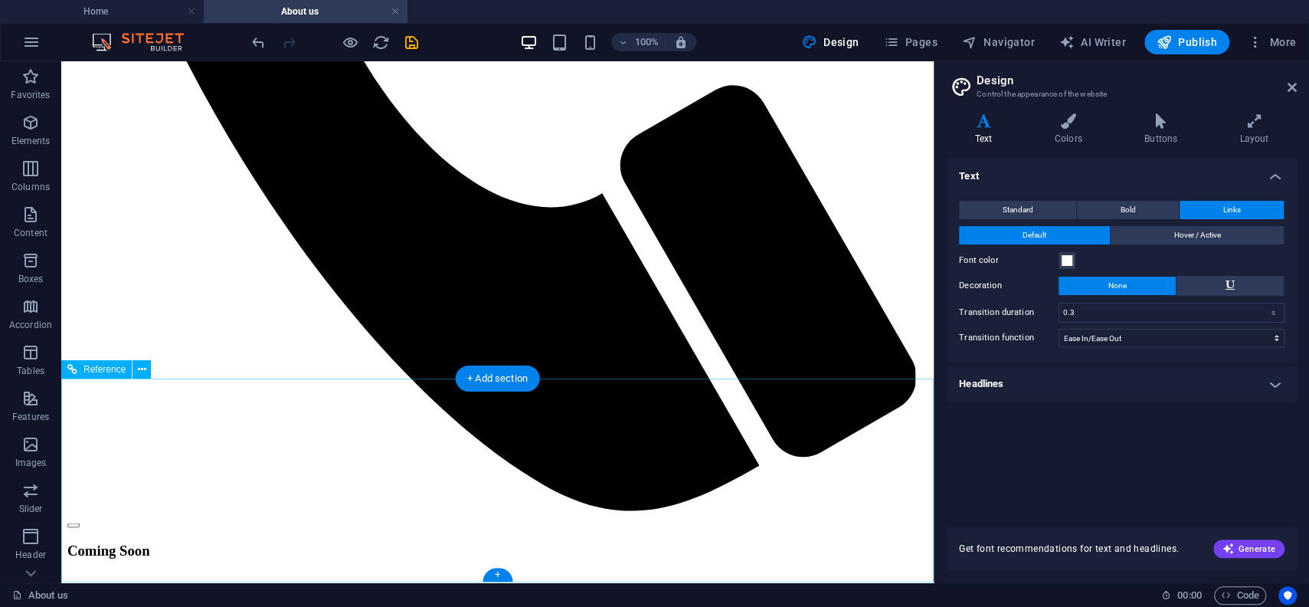
scroll to position [1679, 0]
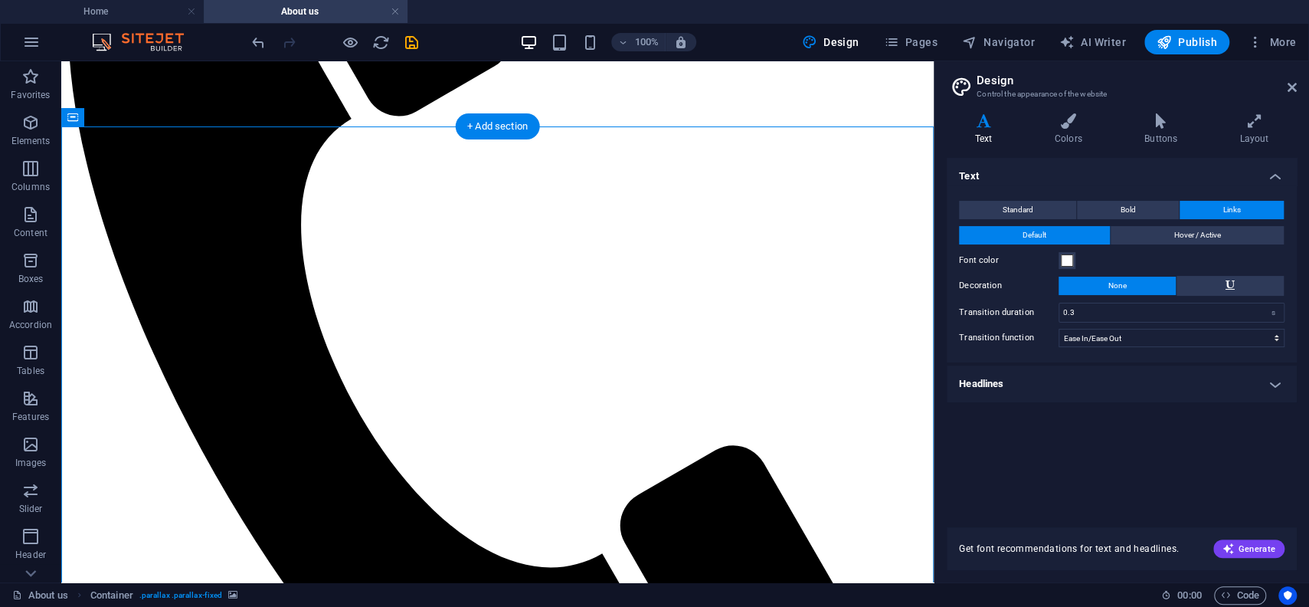
scroll to position [1258, 0]
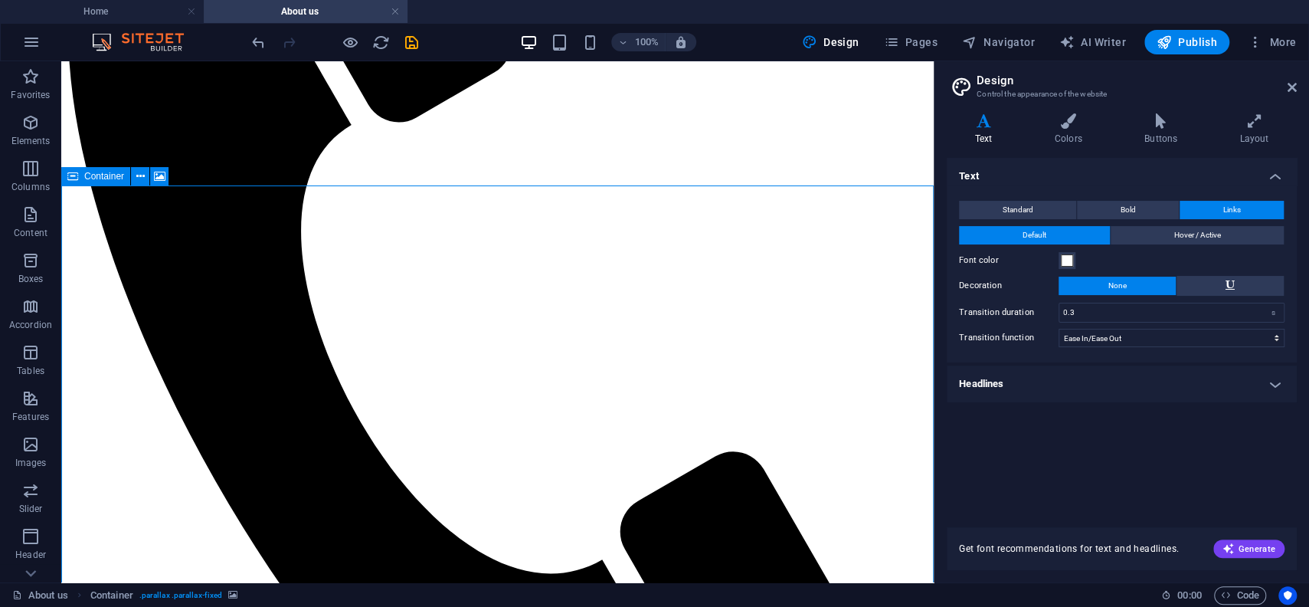
click at [67, 178] on icon at bounding box center [72, 176] width 11 height 18
click at [68, 178] on icon at bounding box center [72, 176] width 11 height 18
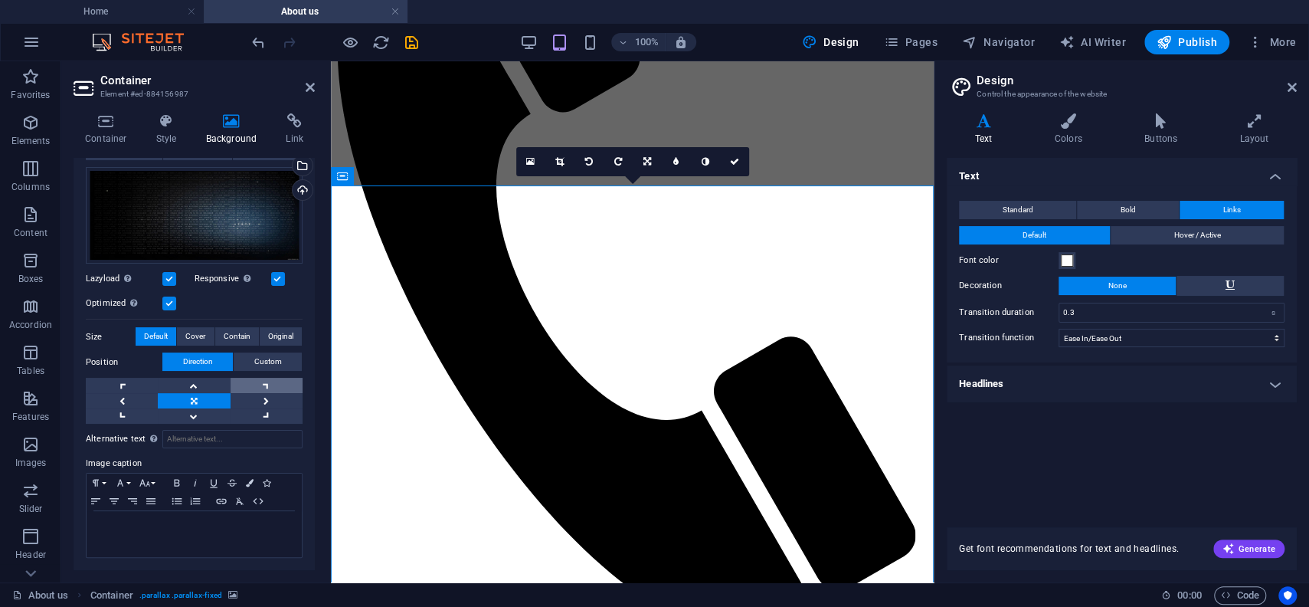
scroll to position [0, 0]
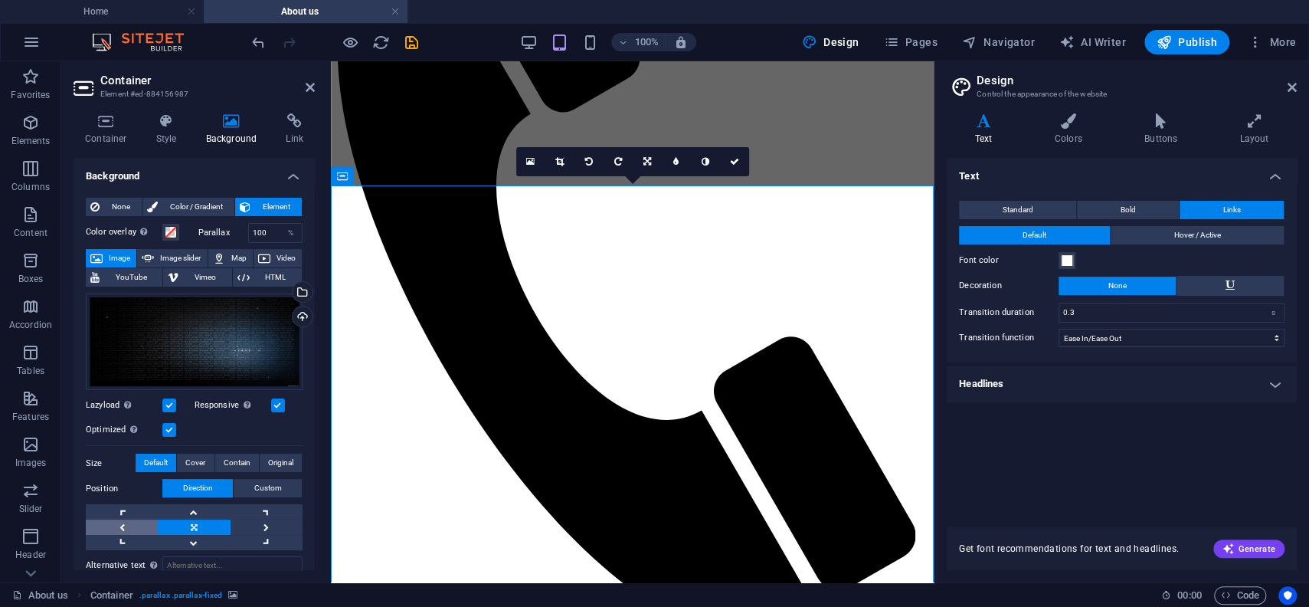
click at [122, 522] on link at bounding box center [122, 526] width 72 height 15
click at [264, 529] on link at bounding box center [267, 526] width 72 height 15
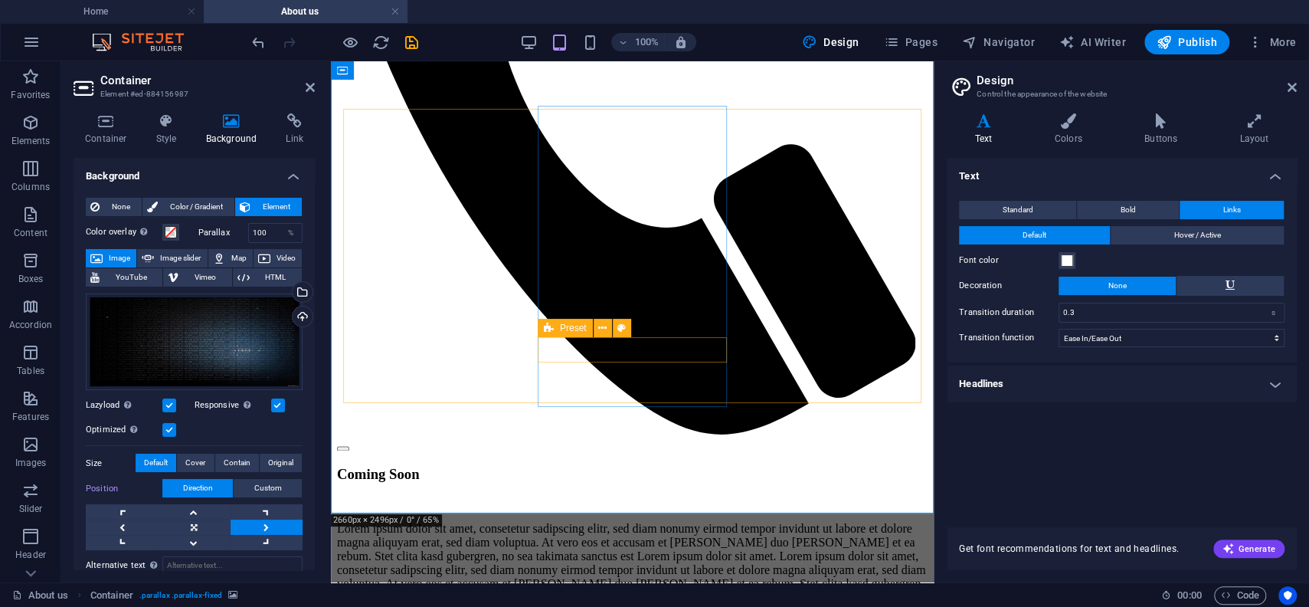
scroll to position [1487, 0]
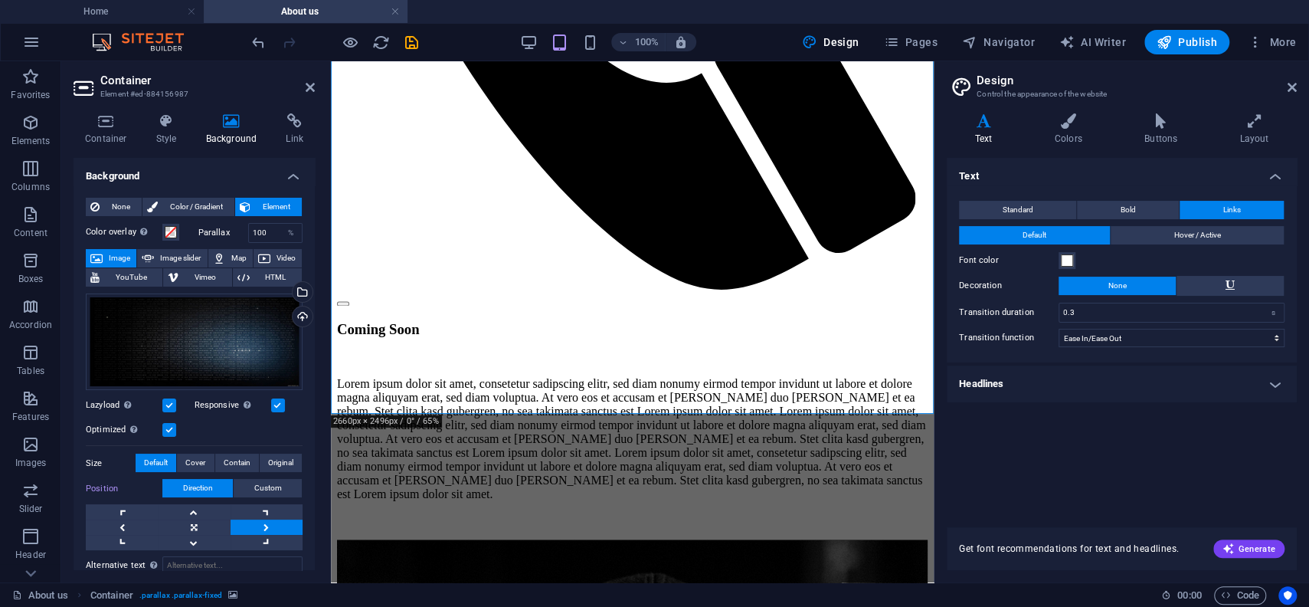
click at [169, 133] on h4 "Style" at bounding box center [170, 129] width 50 height 32
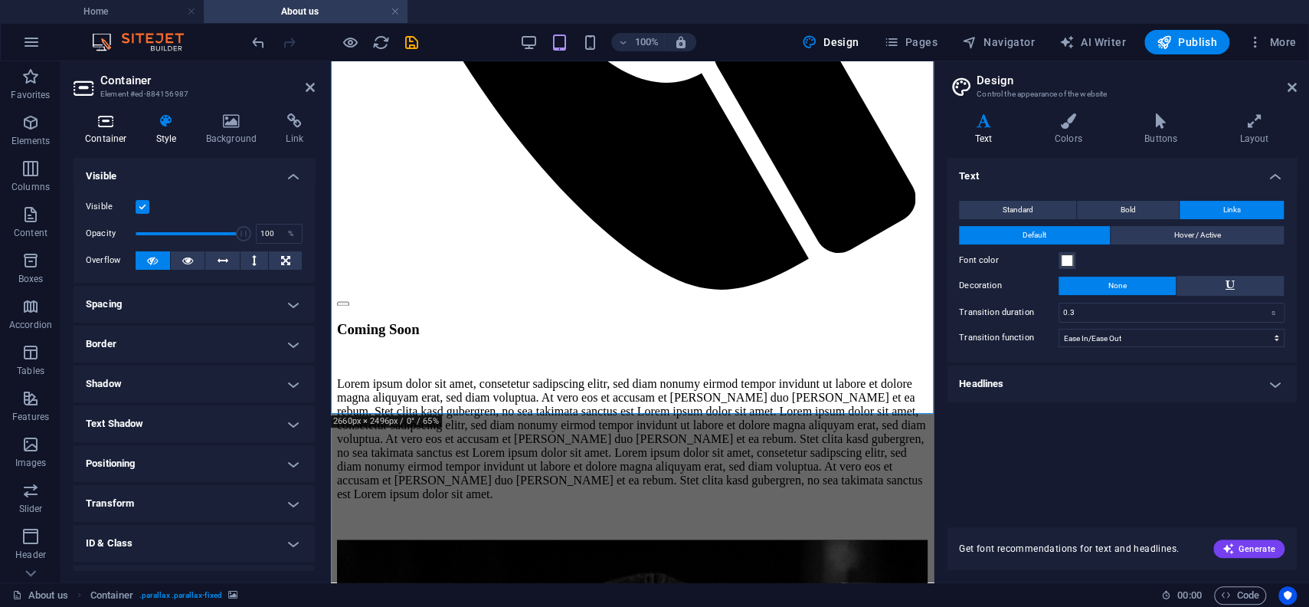
click at [102, 135] on h4 "Container" at bounding box center [109, 129] width 71 height 32
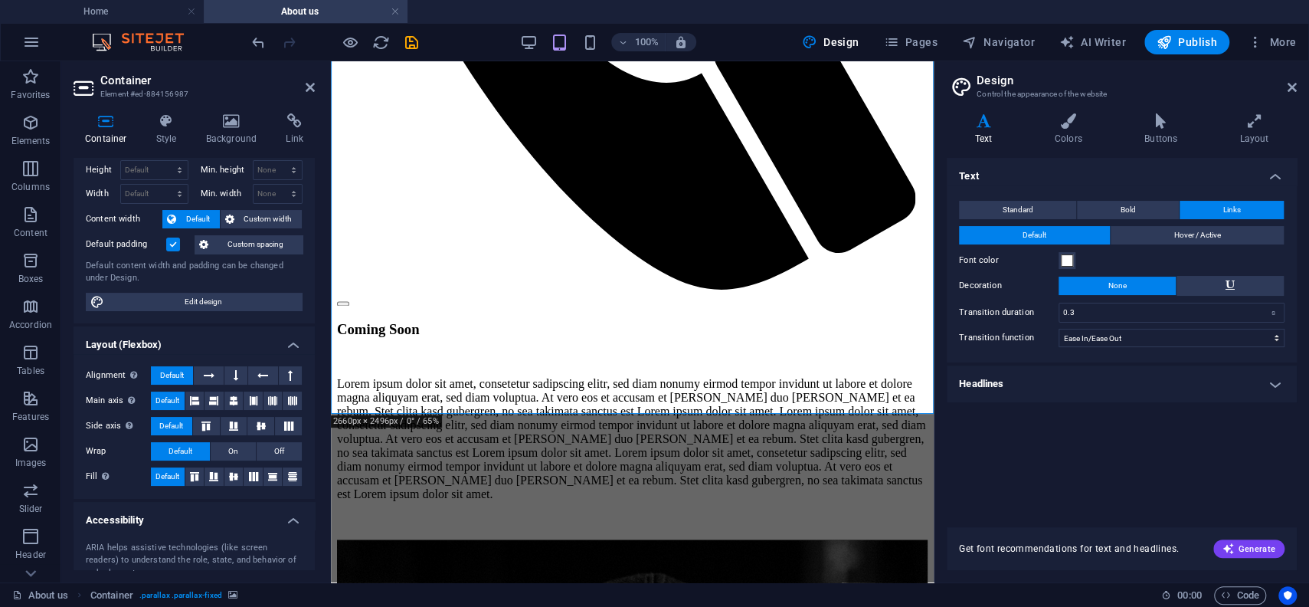
scroll to position [0, 0]
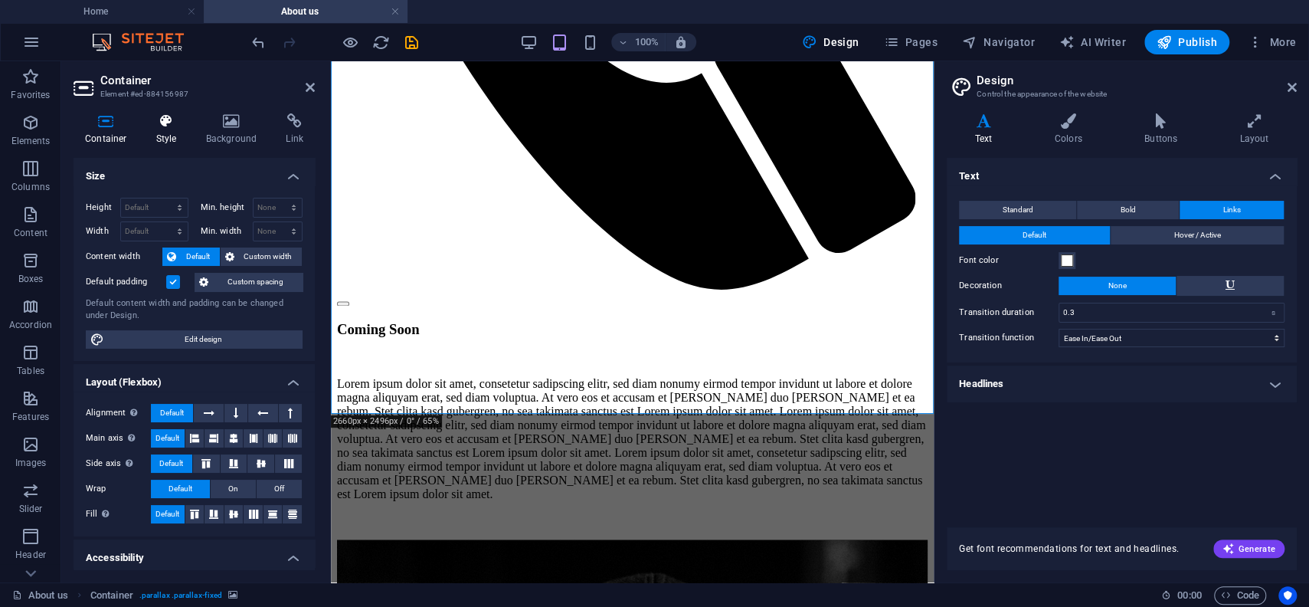
click at [169, 116] on icon at bounding box center [167, 120] width 44 height 15
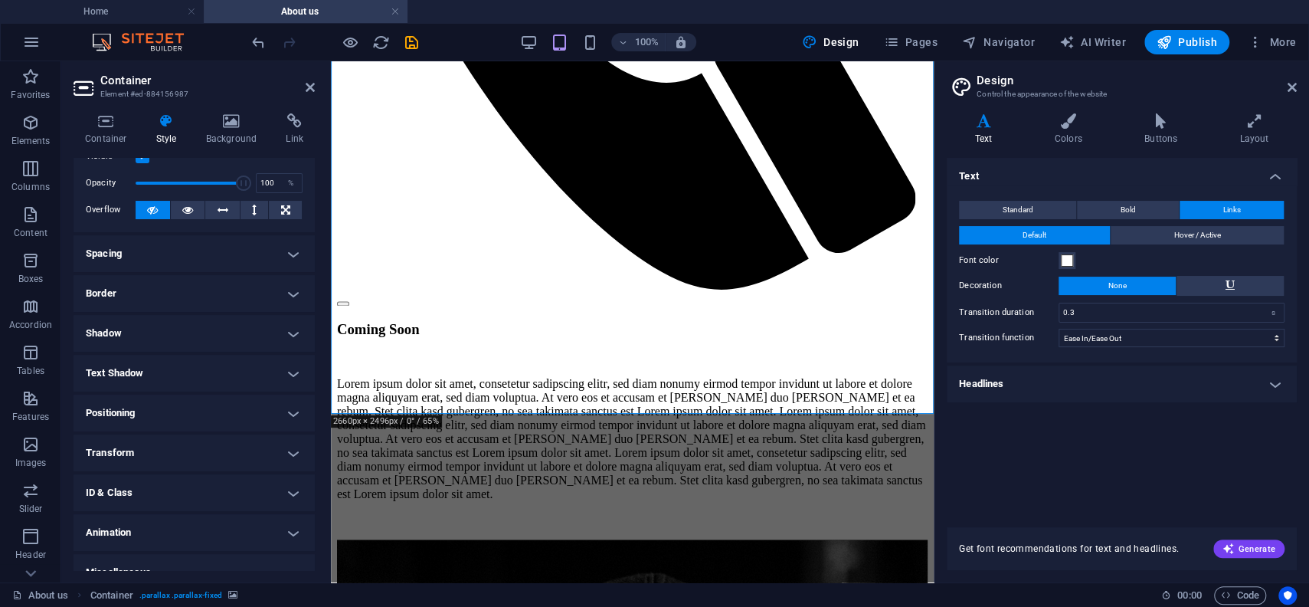
scroll to position [70, 0]
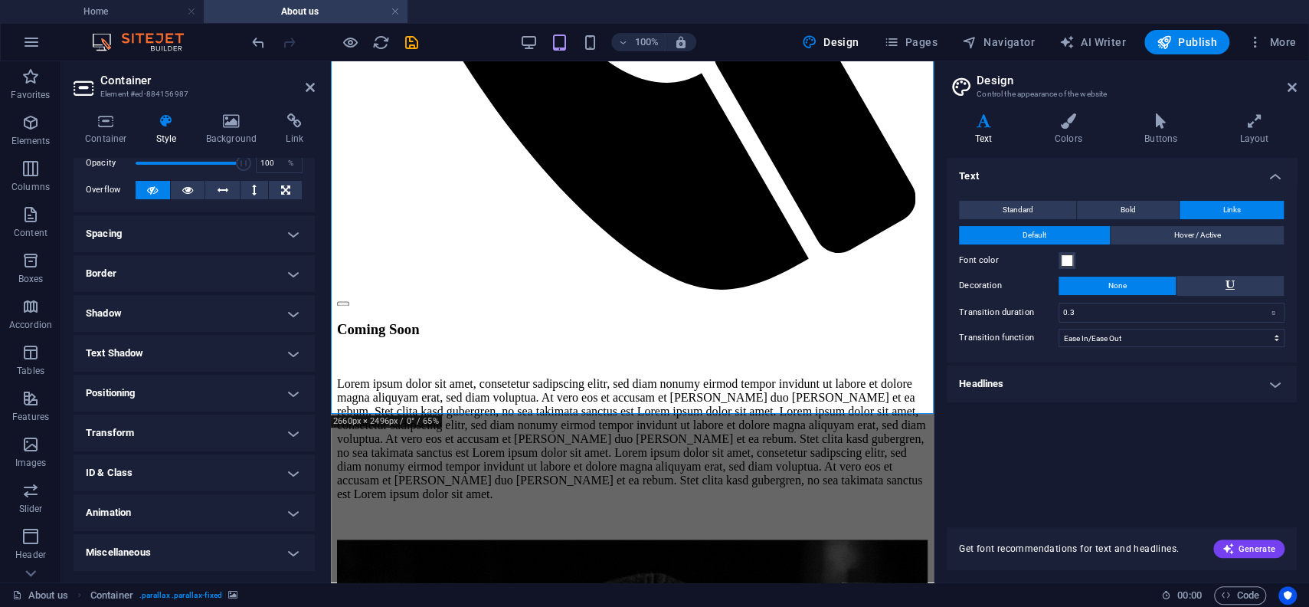
click at [198, 222] on h4 "Spacing" at bounding box center [194, 233] width 241 height 37
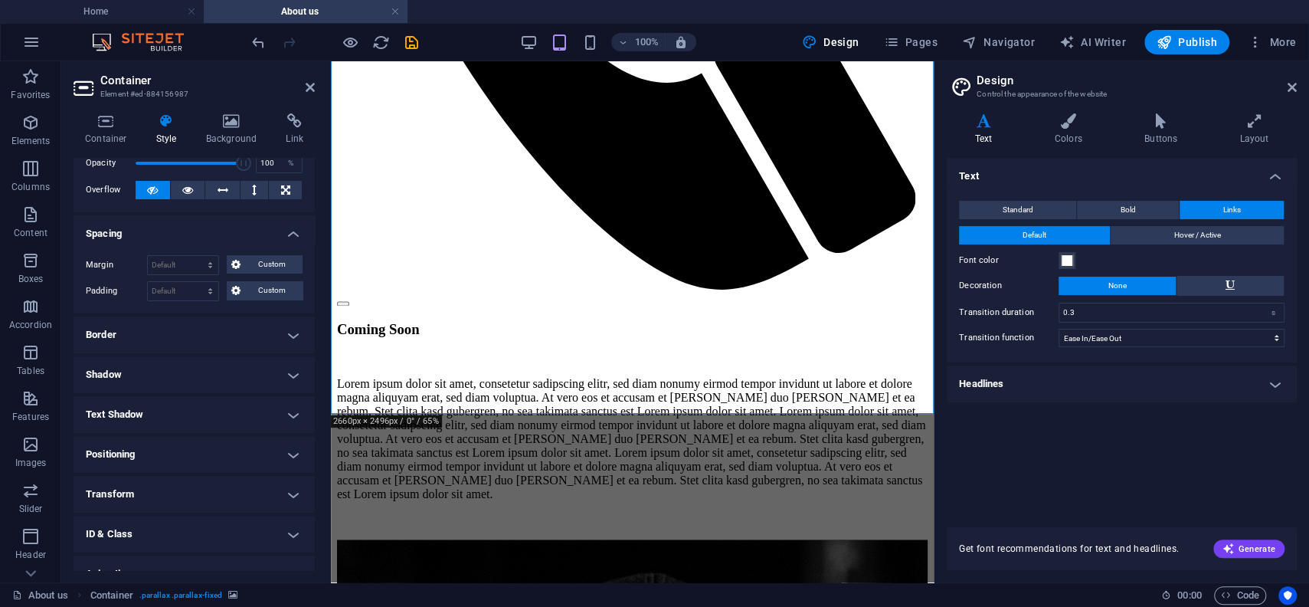
click at [178, 339] on h4 "Border" at bounding box center [194, 334] width 241 height 37
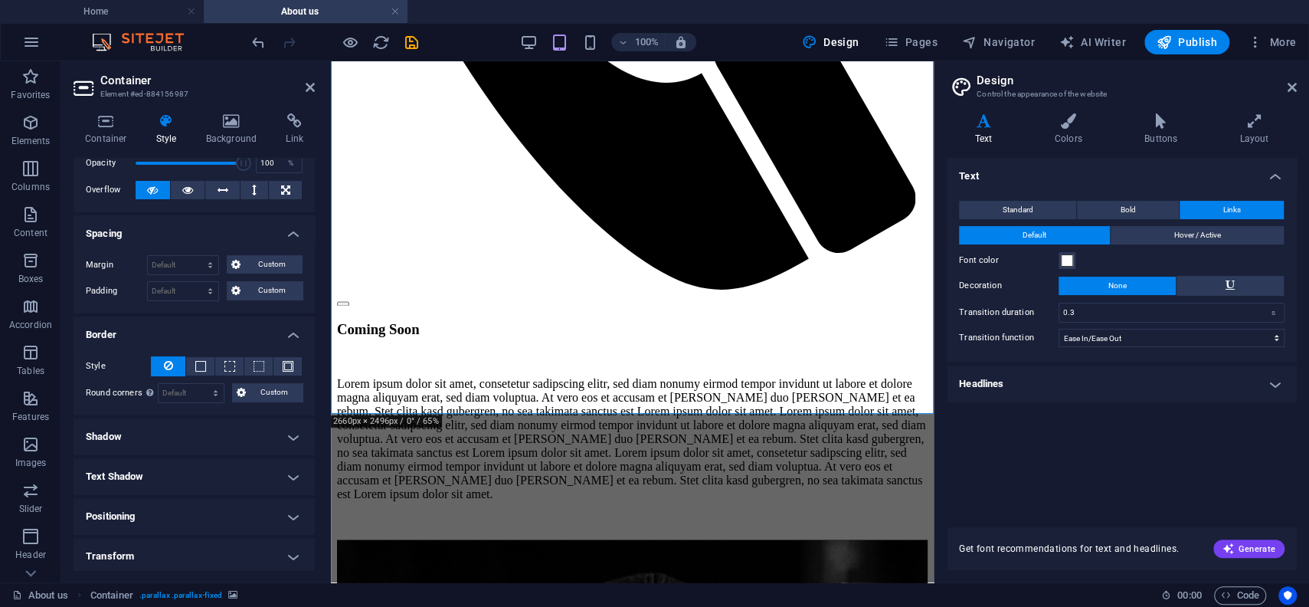
click at [184, 431] on h4 "Shadow" at bounding box center [194, 436] width 241 height 37
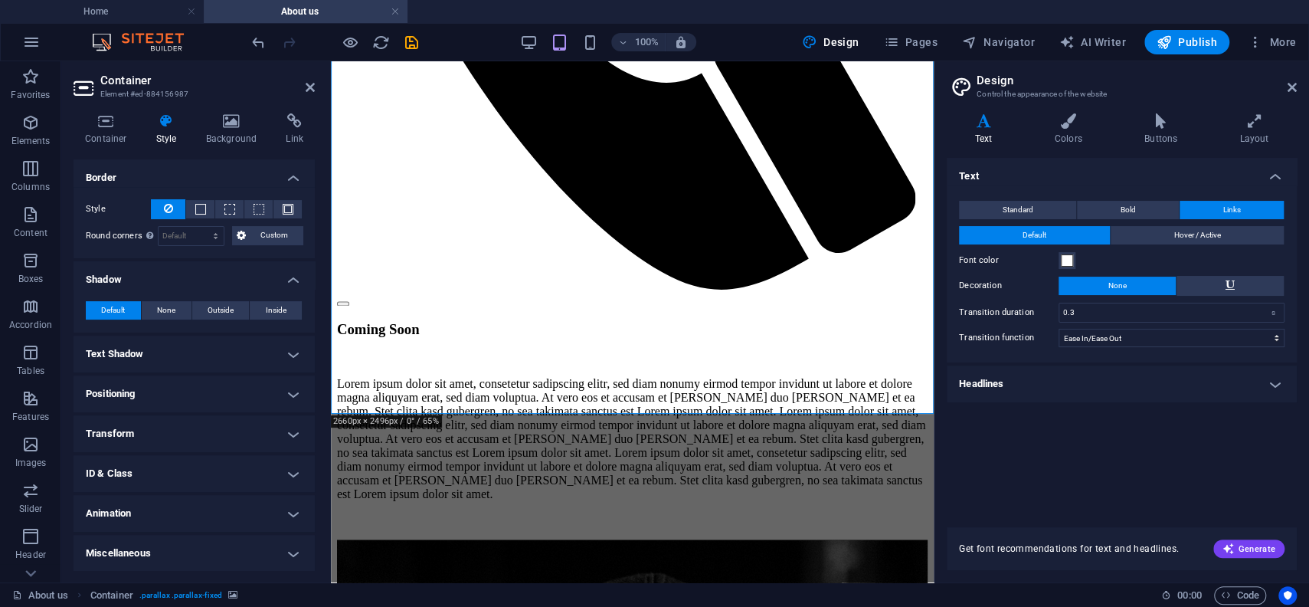
click at [173, 352] on h4 "Text Shadow" at bounding box center [194, 353] width 241 height 37
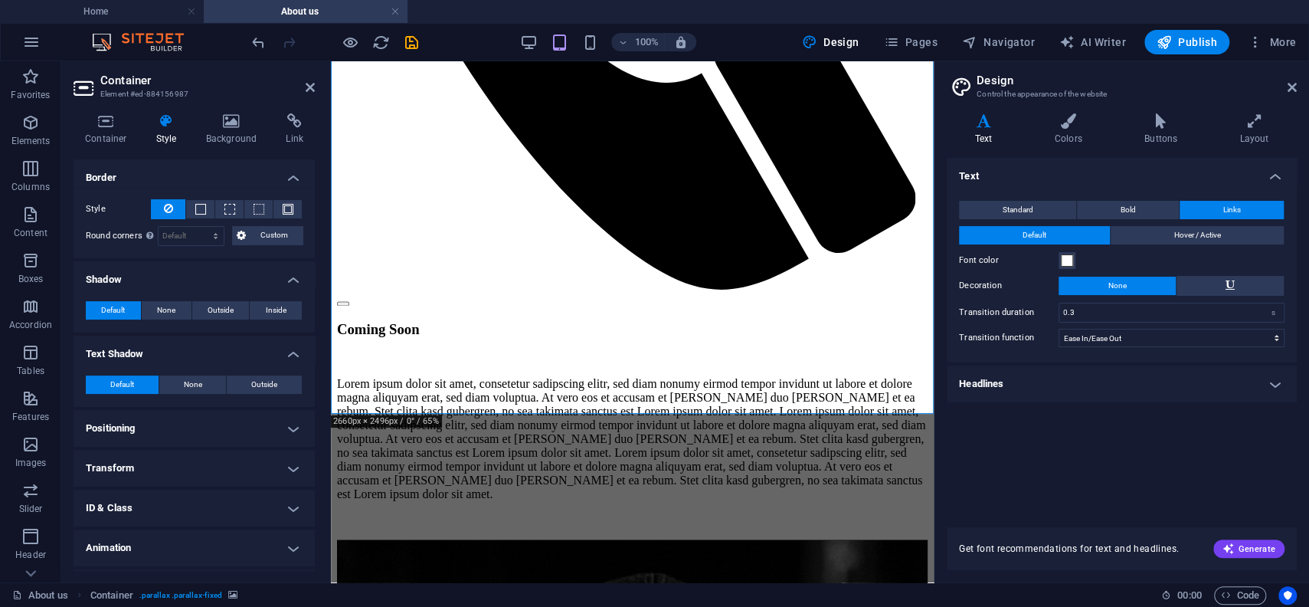
click at [183, 419] on h4 "Positioning" at bounding box center [194, 428] width 241 height 37
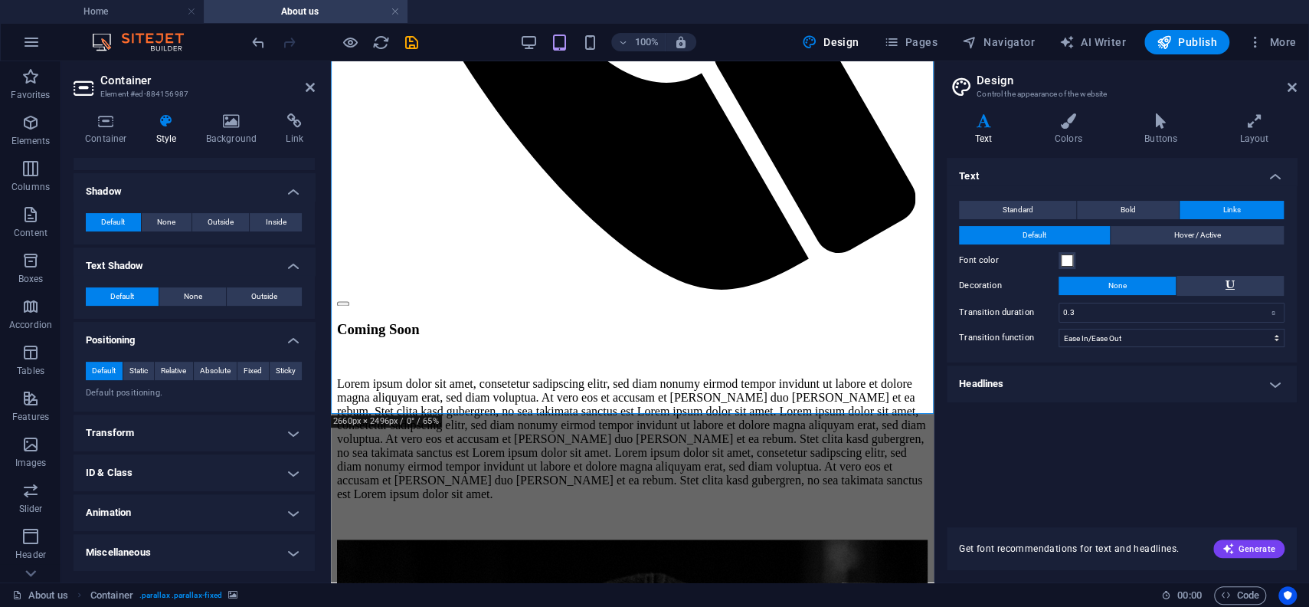
scroll to position [0, 0]
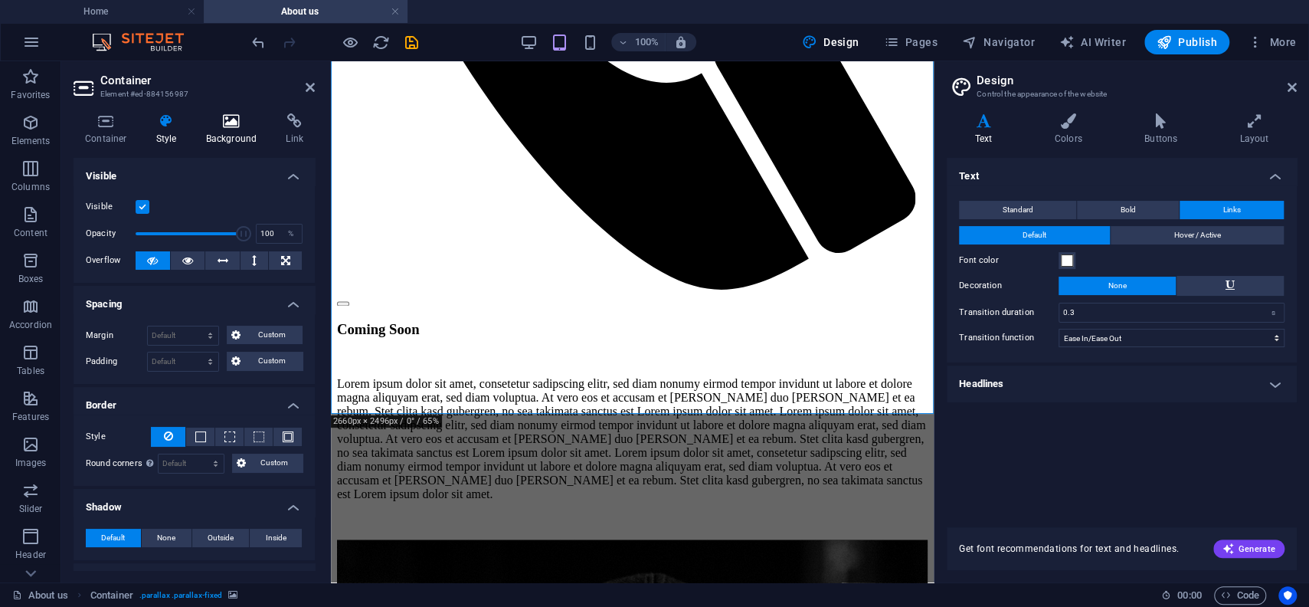
click at [239, 121] on icon at bounding box center [232, 120] width 74 height 15
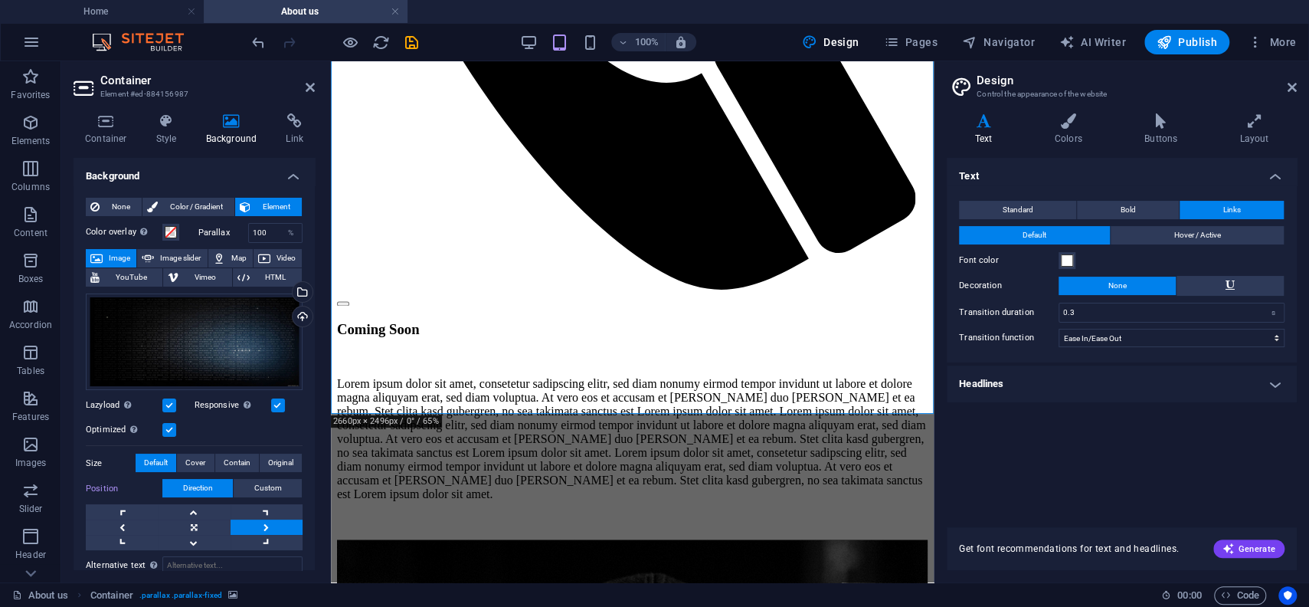
click at [261, 121] on icon at bounding box center [232, 120] width 74 height 15
click at [116, 133] on h4 "Container" at bounding box center [109, 129] width 71 height 32
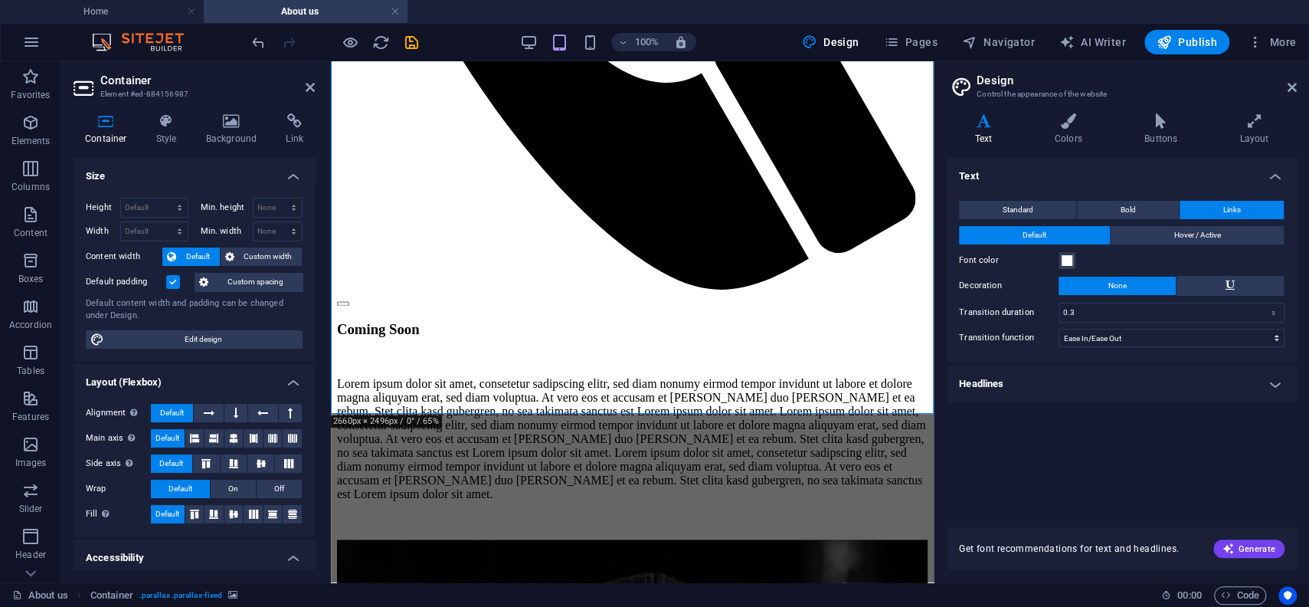
click at [114, 135] on h4 "Container" at bounding box center [109, 129] width 71 height 32
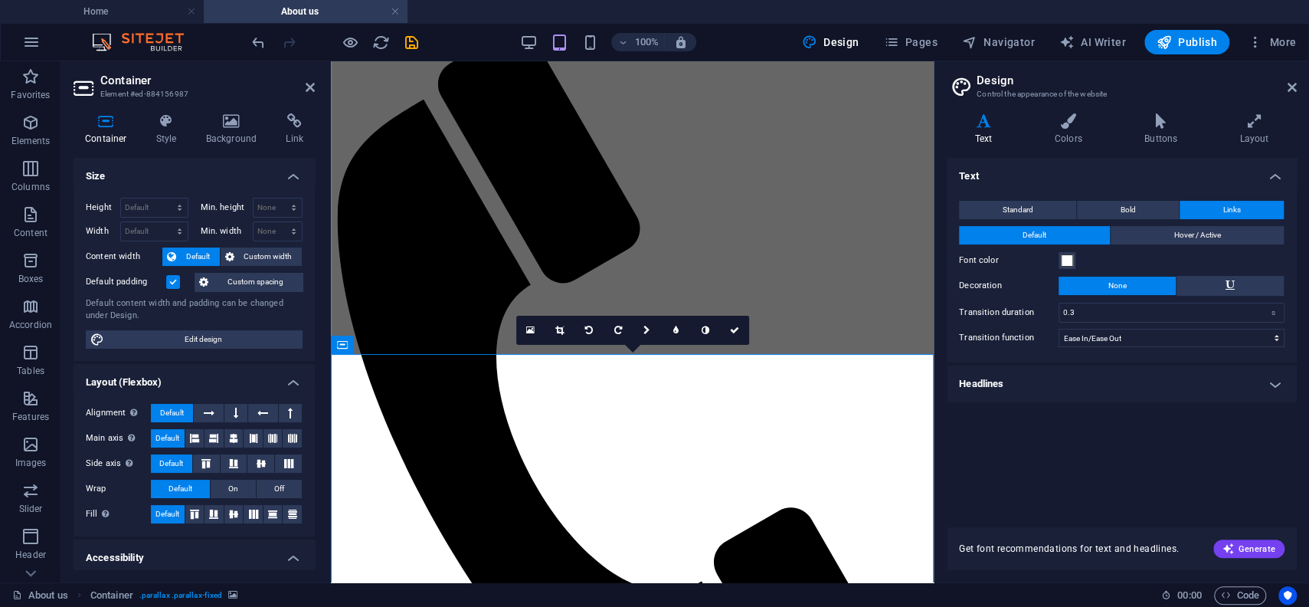
scroll to position [981, 0]
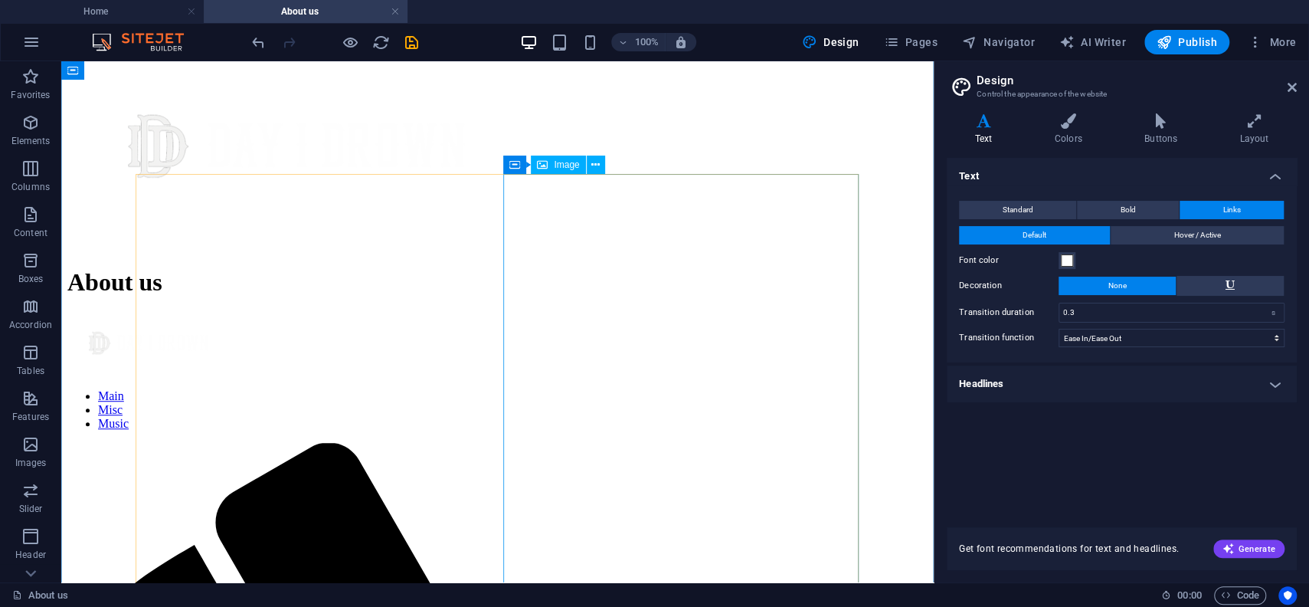
scroll to position [735, 0]
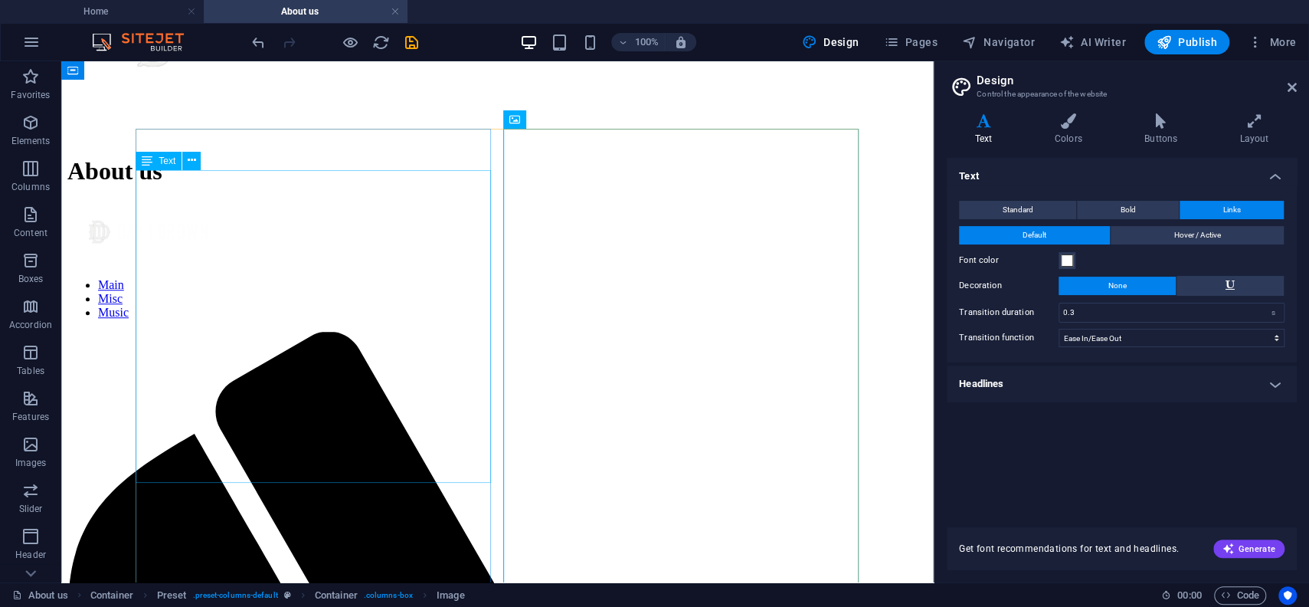
scroll to position [650, 0]
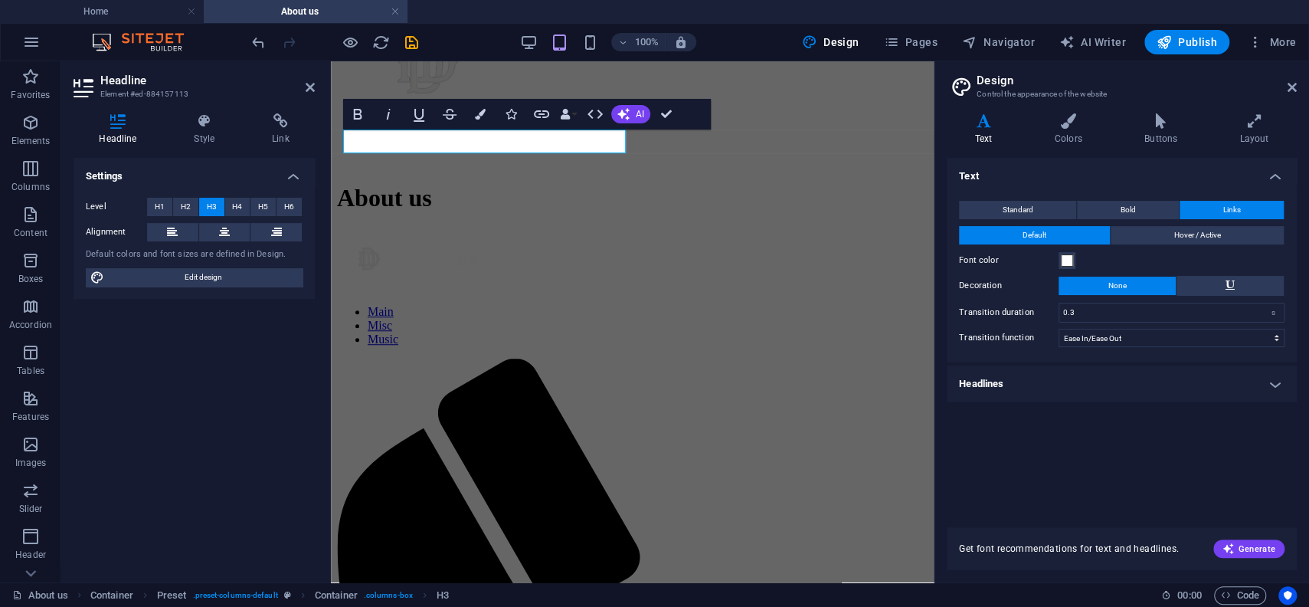
click at [309, 149] on div "Headline Style Link Settings Level H1 H2 H3 H4 H5 H6 Alignment Default colors a…" at bounding box center [194, 341] width 241 height 456
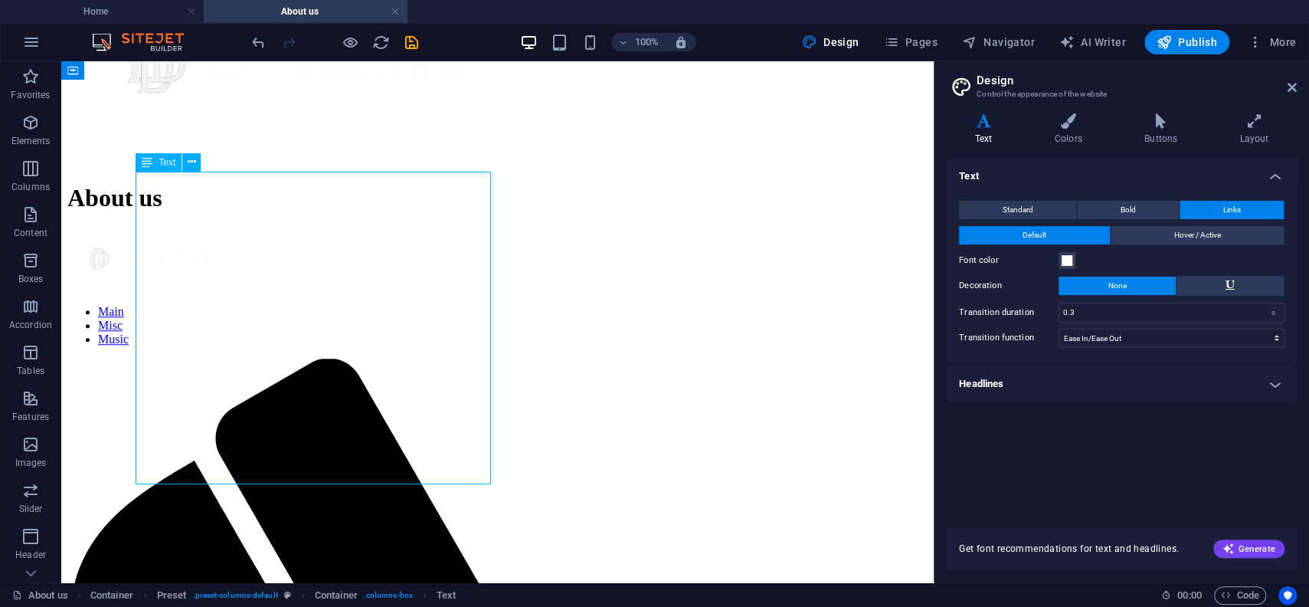
click at [165, 201] on div "H1 Banner Banner Container Logo Spacer Scroll indicator Reference Container Ima…" at bounding box center [497, 321] width 872 height 521
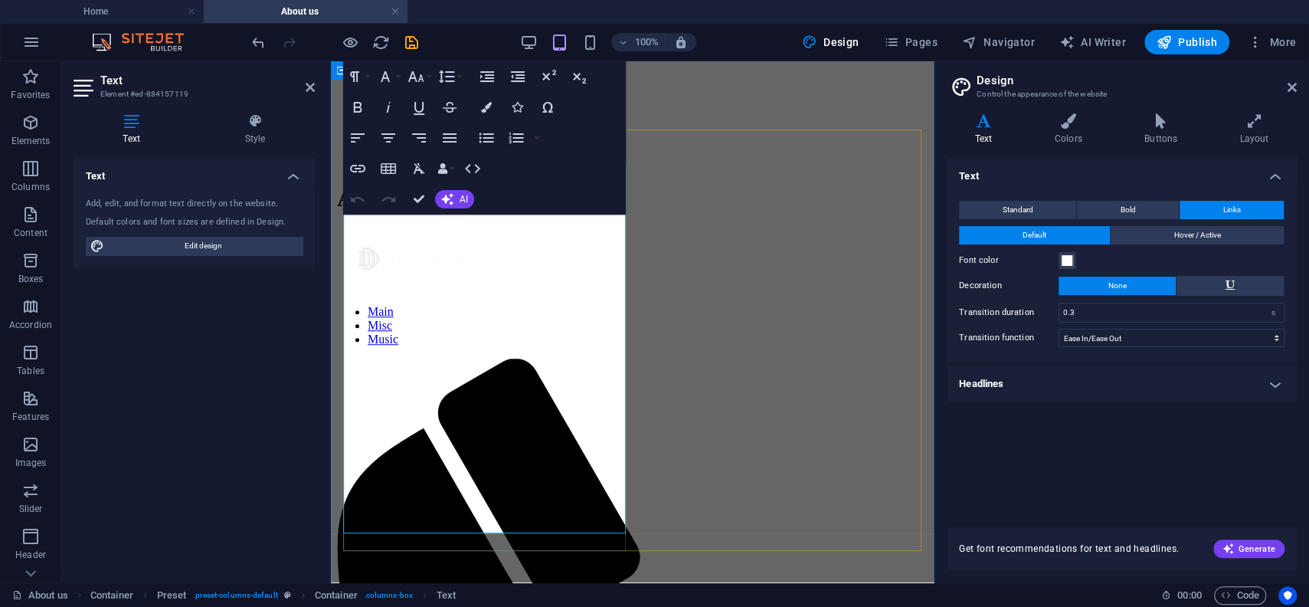
click at [211, 207] on div "Add, edit, and format text directly on the website." at bounding box center [194, 204] width 217 height 13
click at [197, 249] on span "Edit design" at bounding box center [203, 246] width 189 height 18
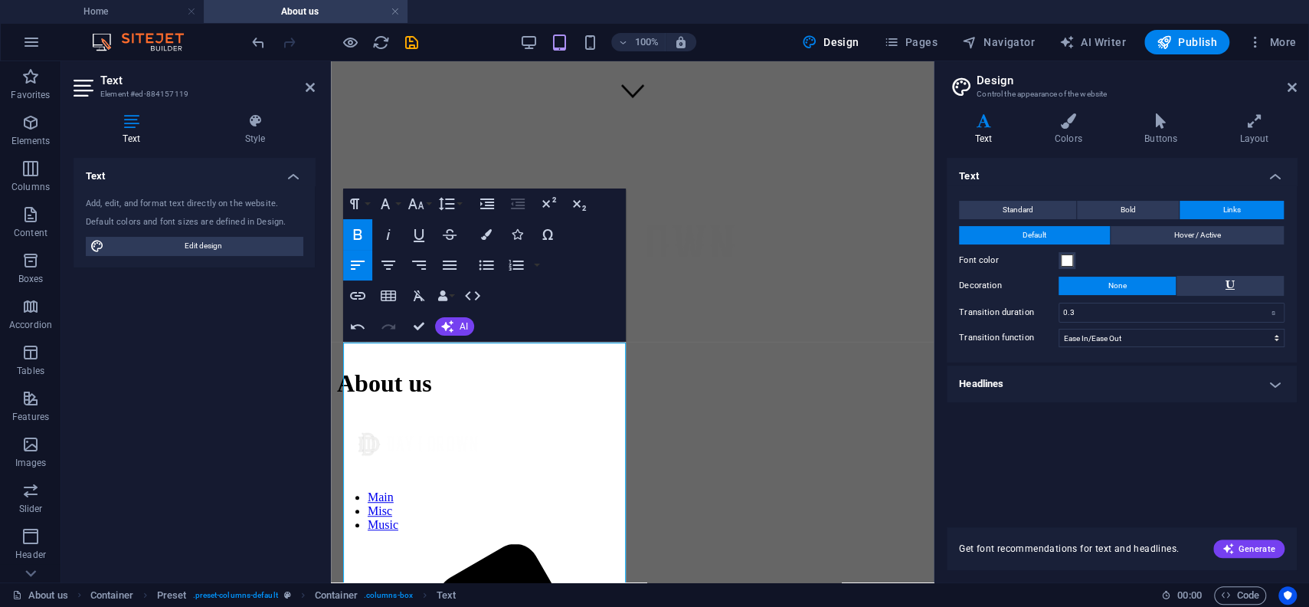
scroll to position [398, 0]
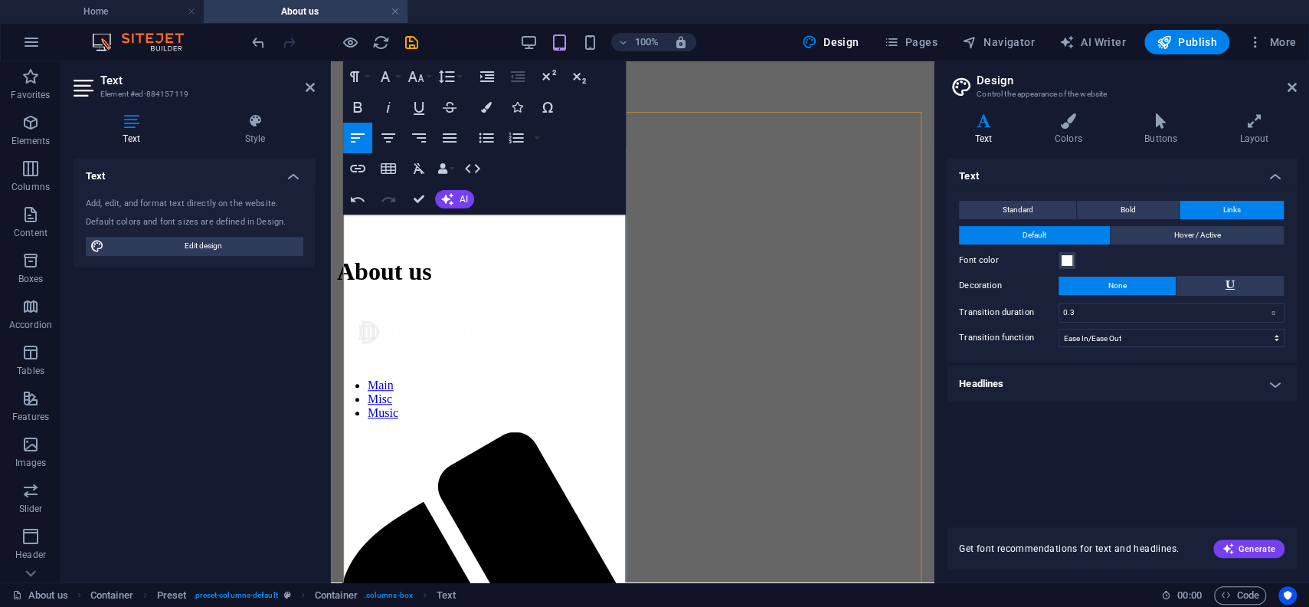
scroll to position [482, 0]
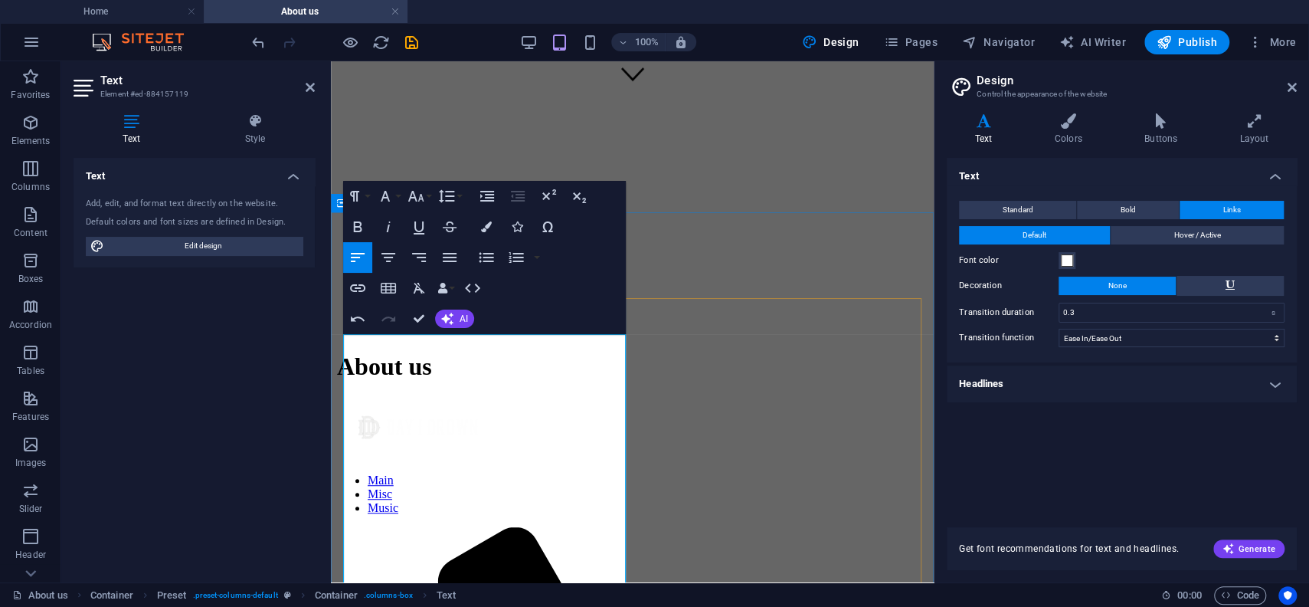
drag, startPoint x: 531, startPoint y: 417, endPoint x: 432, endPoint y: 411, distance: 99.0
drag, startPoint x: 569, startPoint y: 417, endPoint x: 430, endPoint y: 417, distance: 138.6
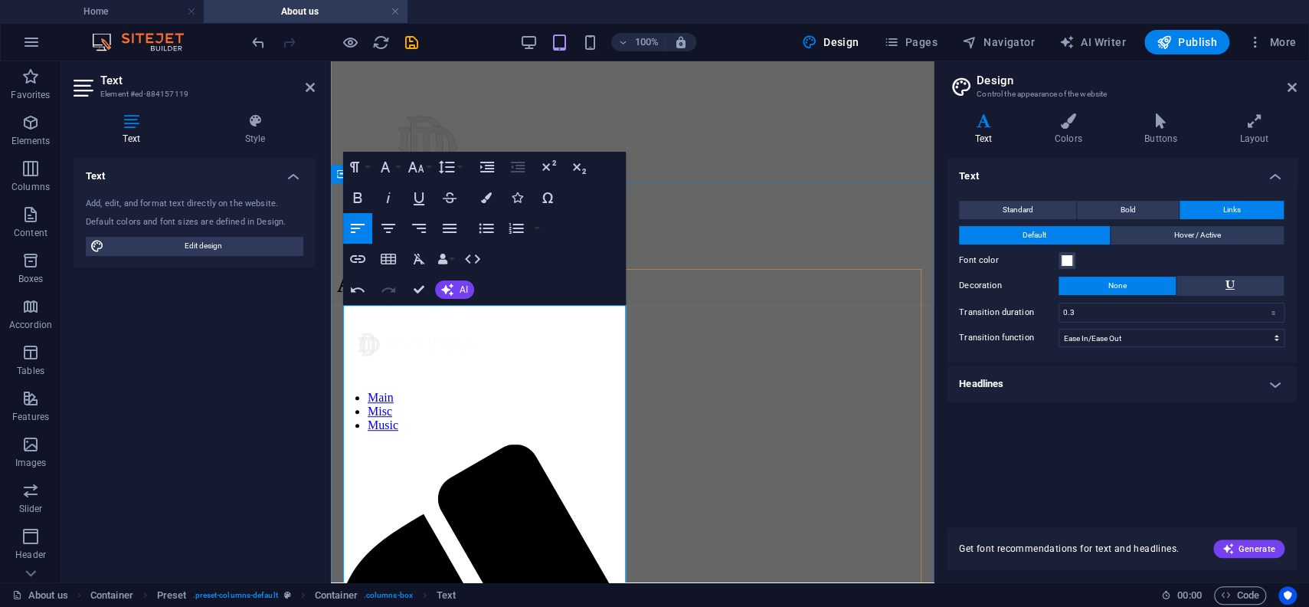
scroll to position [566, 0]
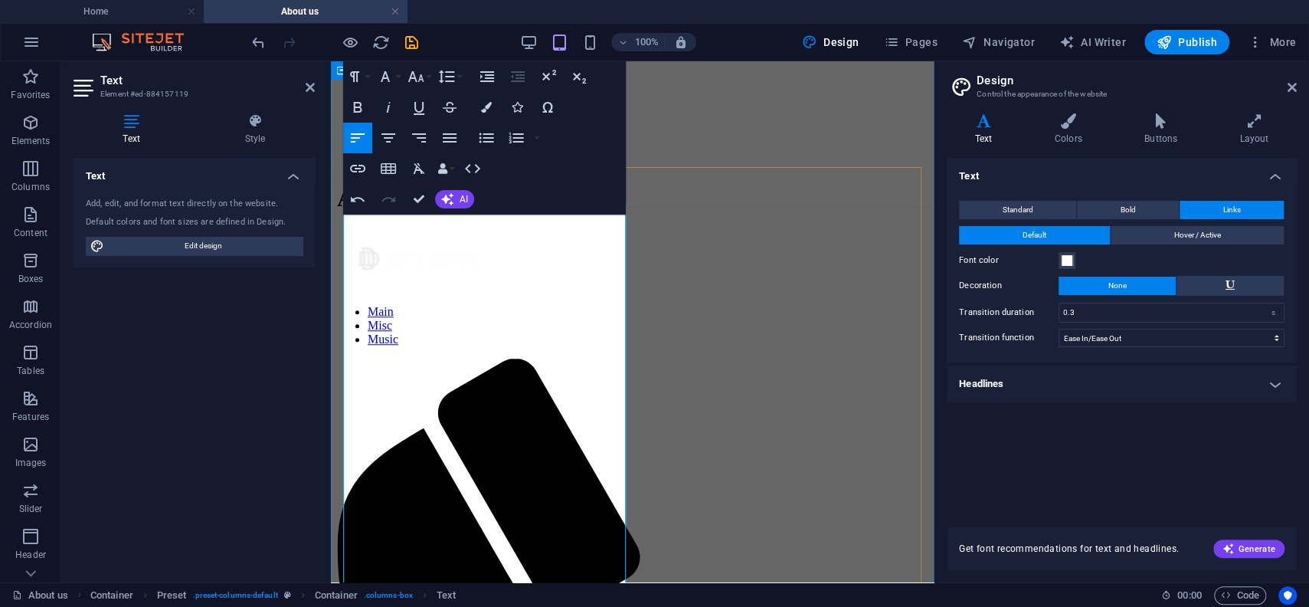
scroll to position [735, 0]
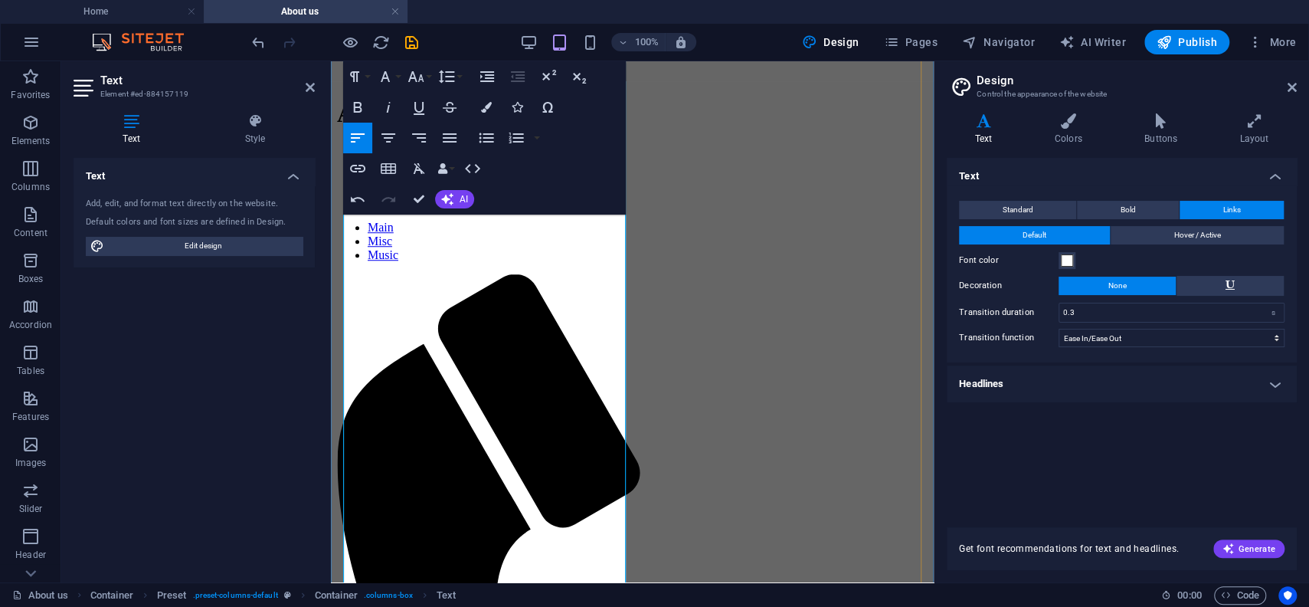
drag, startPoint x: 567, startPoint y: 311, endPoint x: 552, endPoint y: 250, distance: 63.0
click at [361, 104] on icon "button" at bounding box center [358, 107] width 8 height 11
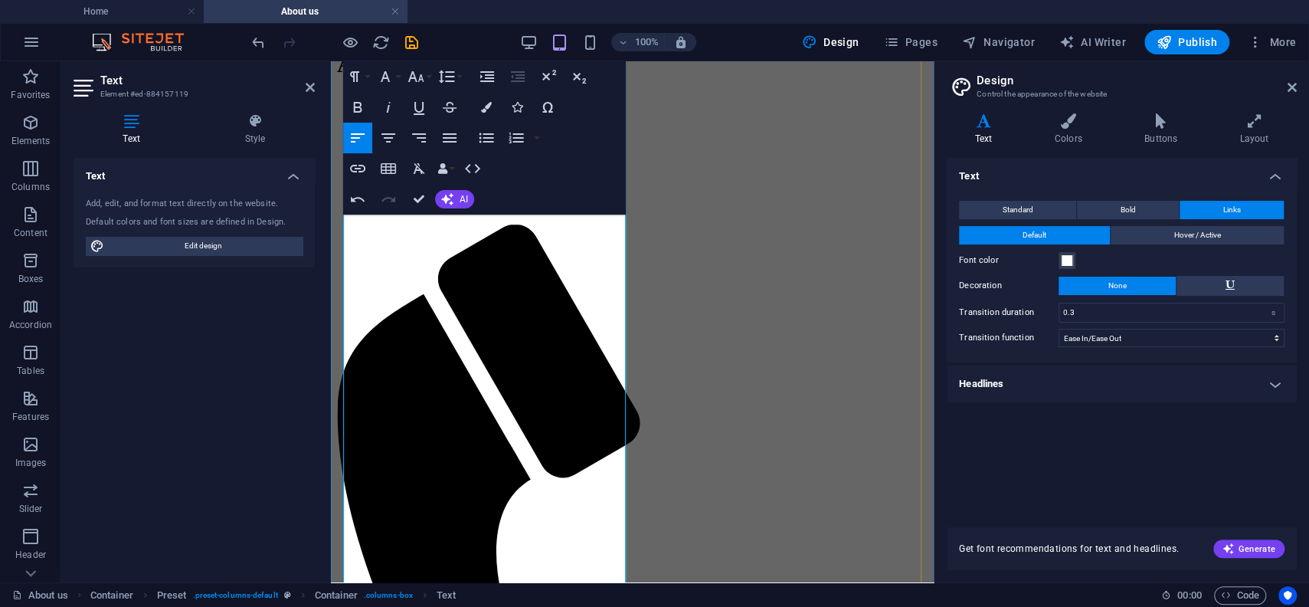
scroll to position [819, 0]
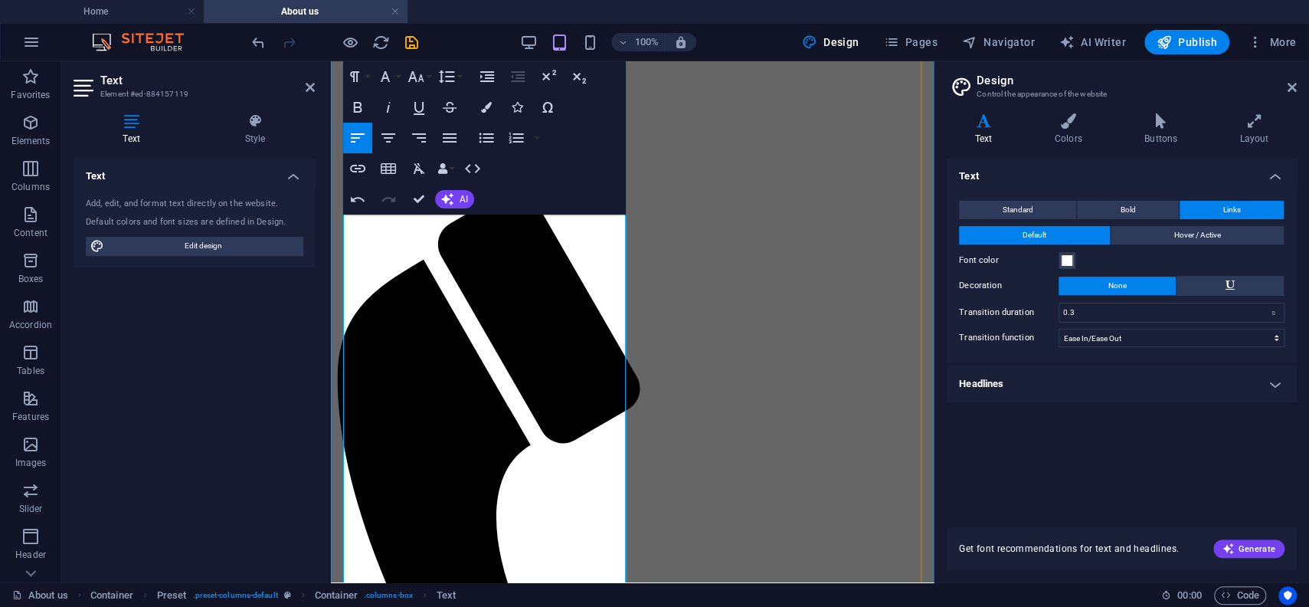
drag, startPoint x: 406, startPoint y: 410, endPoint x: 410, endPoint y: 394, distance: 16.5
drag, startPoint x: 384, startPoint y: 415, endPoint x: 577, endPoint y: 397, distance: 193.9
click at [360, 103] on icon "button" at bounding box center [358, 107] width 8 height 11
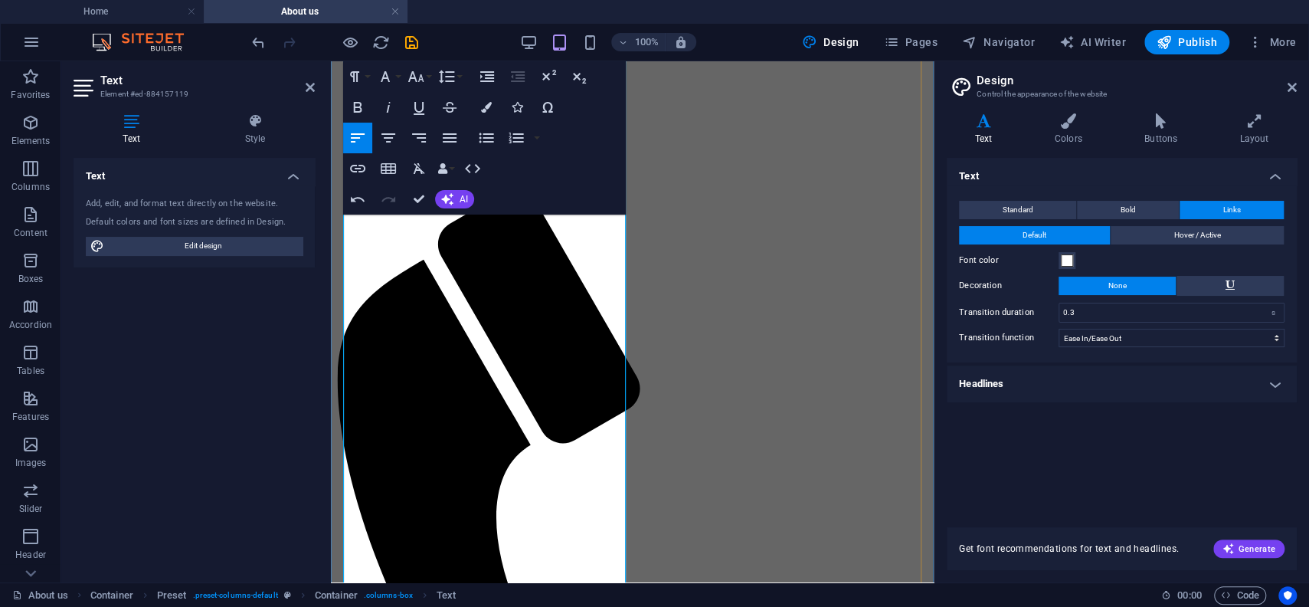
drag, startPoint x: 519, startPoint y: 447, endPoint x: 515, endPoint y: 422, distance: 25.6
drag, startPoint x: 495, startPoint y: 394, endPoint x: 414, endPoint y: 390, distance: 81.3
drag, startPoint x: 523, startPoint y: 392, endPoint x: 417, endPoint y: 395, distance: 106.5
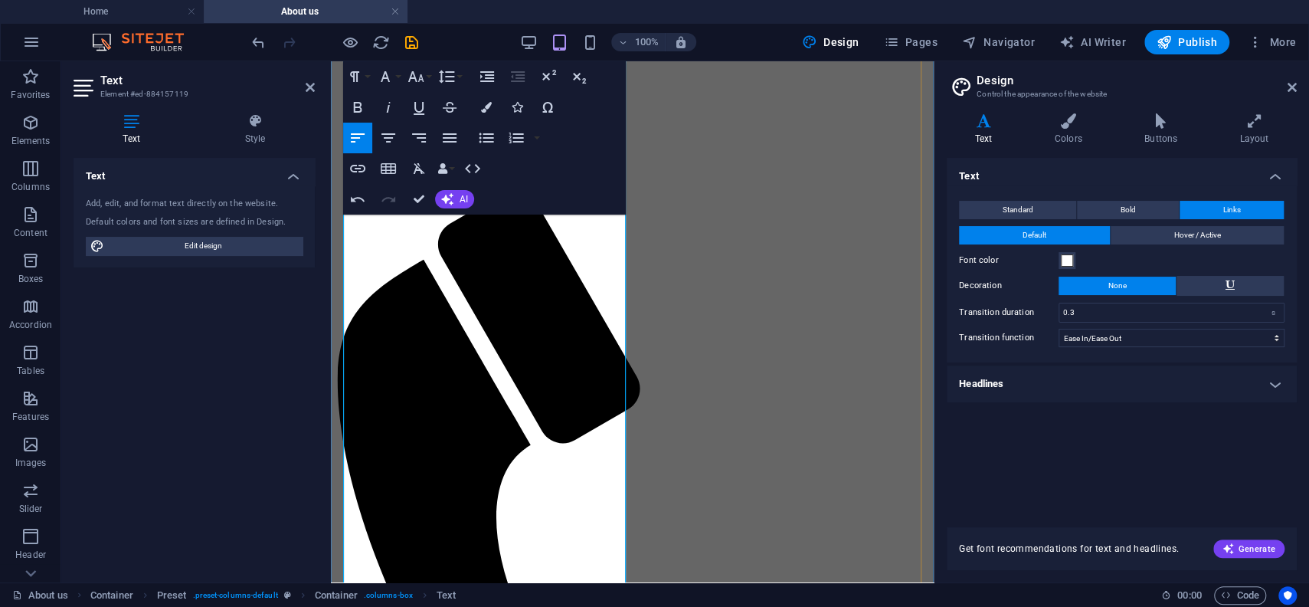
click at [257, 132] on h4 "Style" at bounding box center [254, 129] width 119 height 32
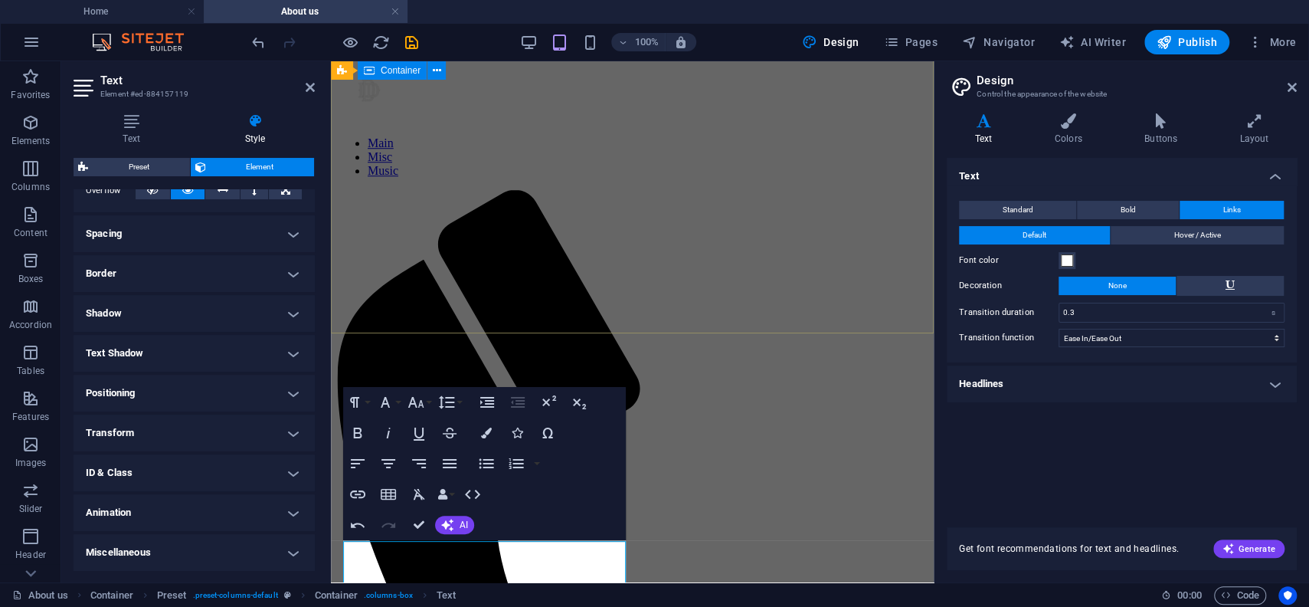
scroll to position [0, 0]
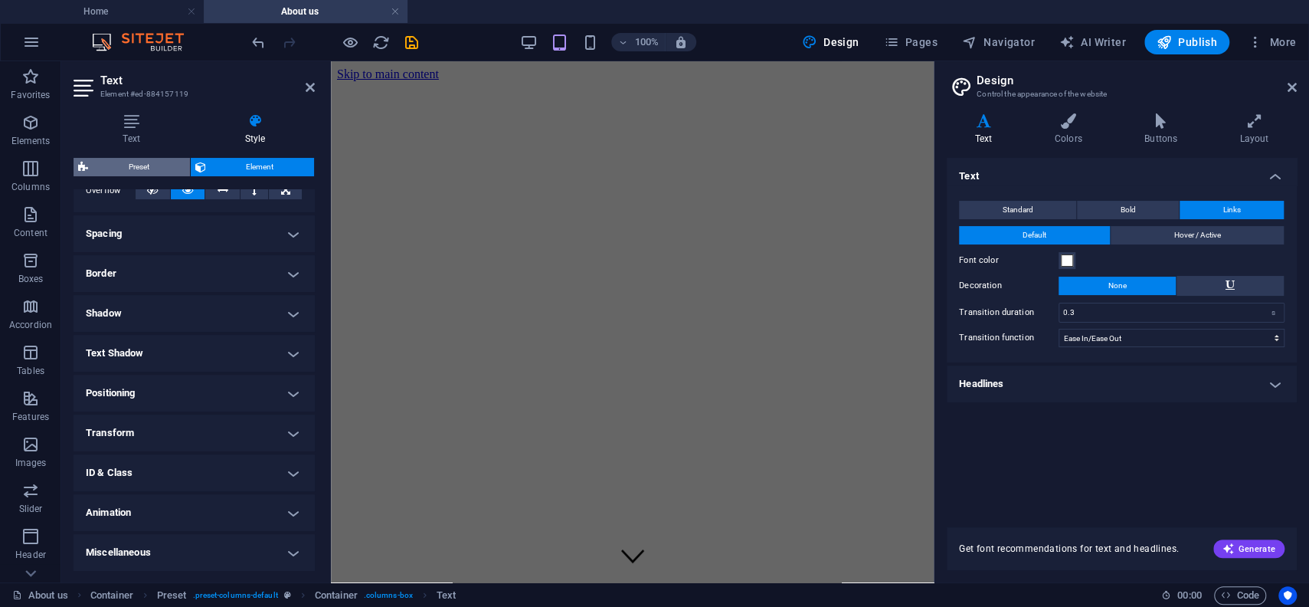
click at [156, 164] on span "Preset" at bounding box center [139, 167] width 93 height 18
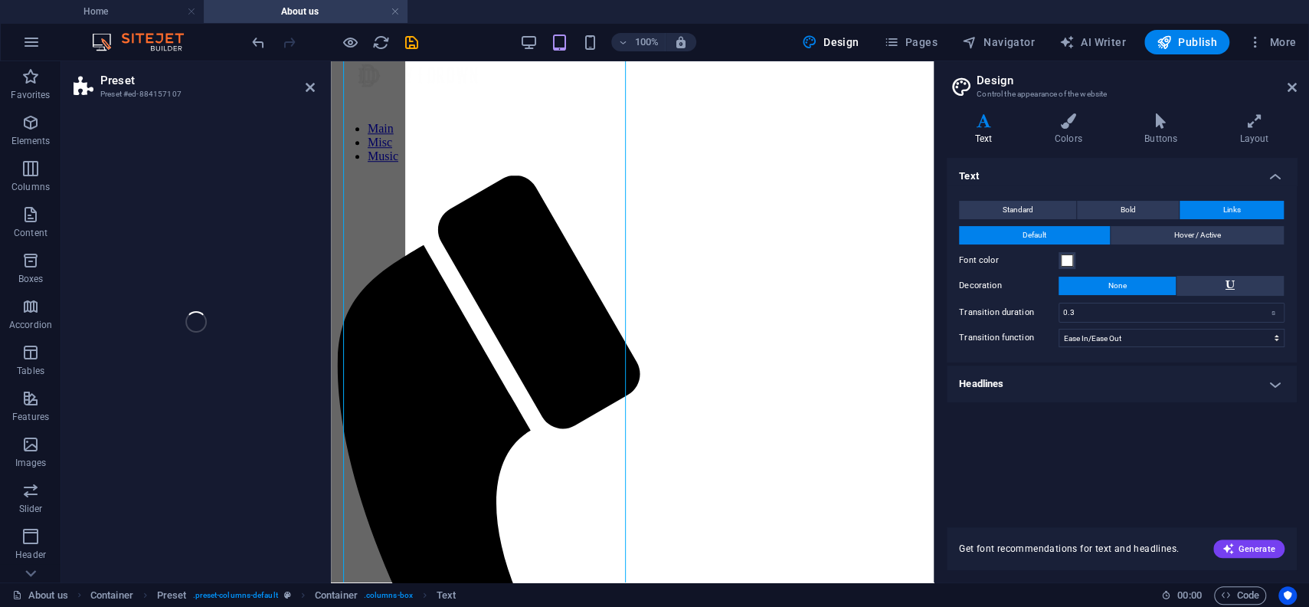
select select "px"
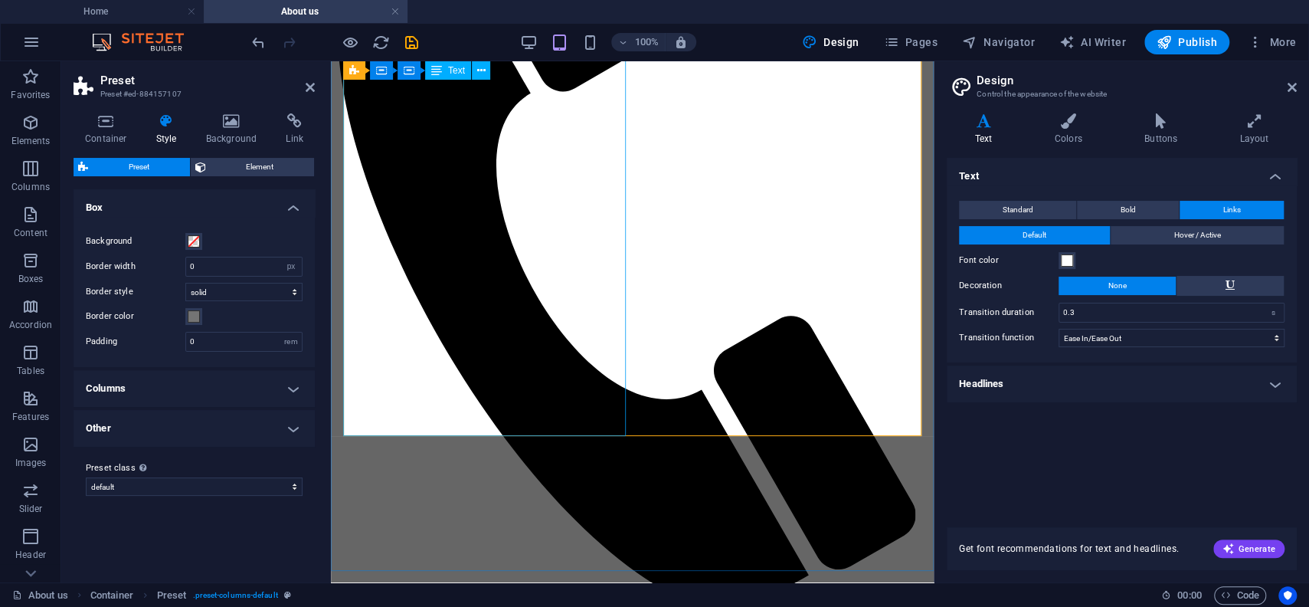
scroll to position [918, 0]
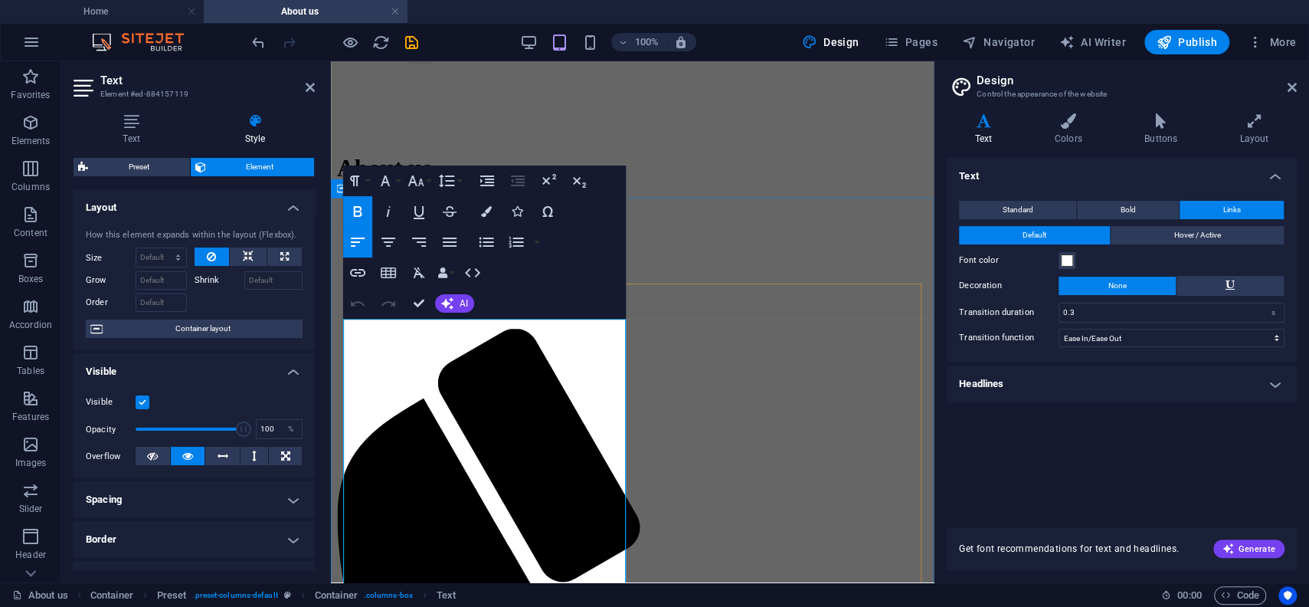
scroll to position [747, 0]
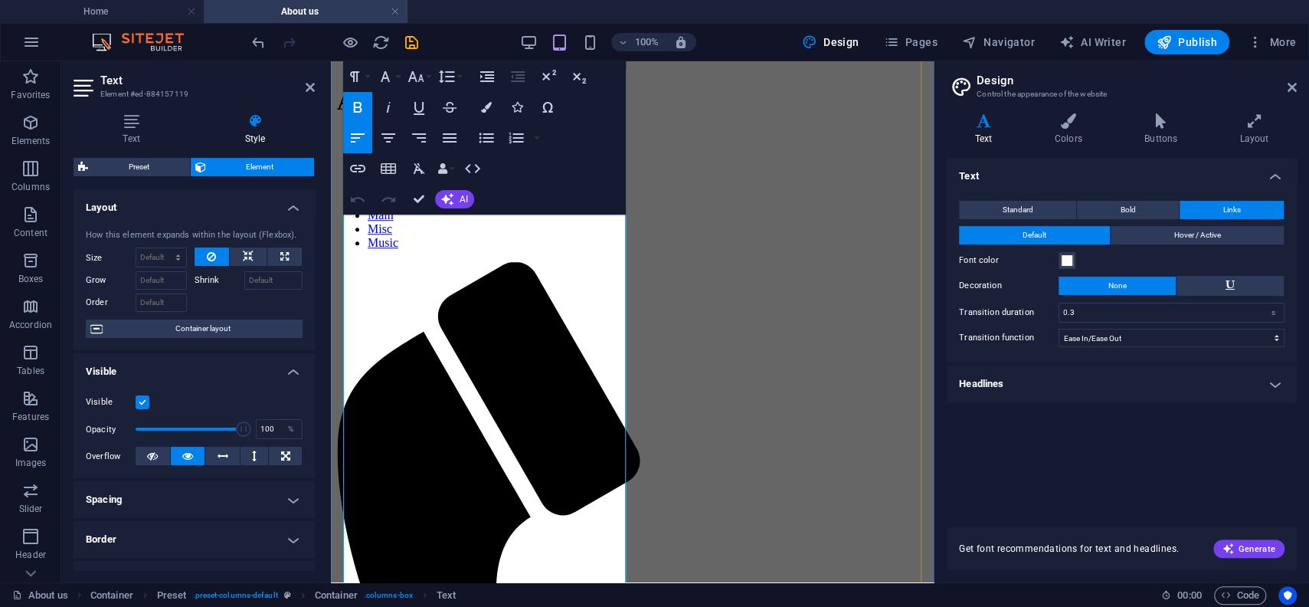
drag, startPoint x: 522, startPoint y: 465, endPoint x: 417, endPoint y: 469, distance: 105.0
click at [449, 106] on icon "button" at bounding box center [449, 107] width 18 height 18
click at [361, 165] on icon "button" at bounding box center [357, 169] width 15 height 8
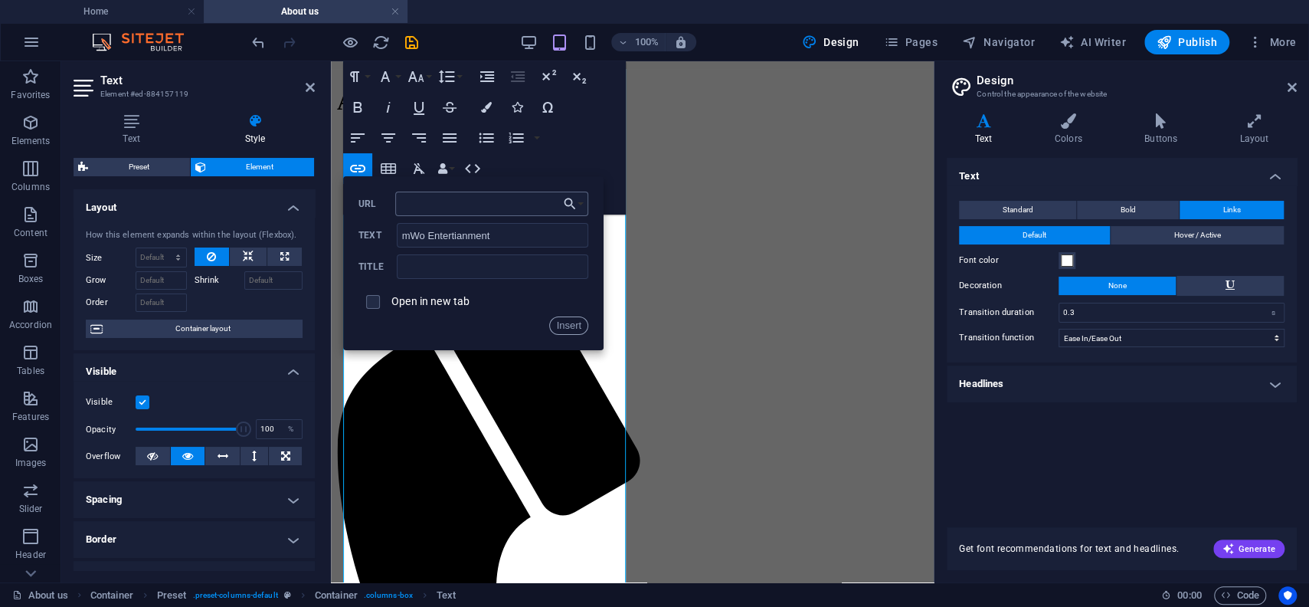
type input "https://linktr.ee/mwotoledo"
click at [569, 319] on button "Insert" at bounding box center [568, 325] width 39 height 18
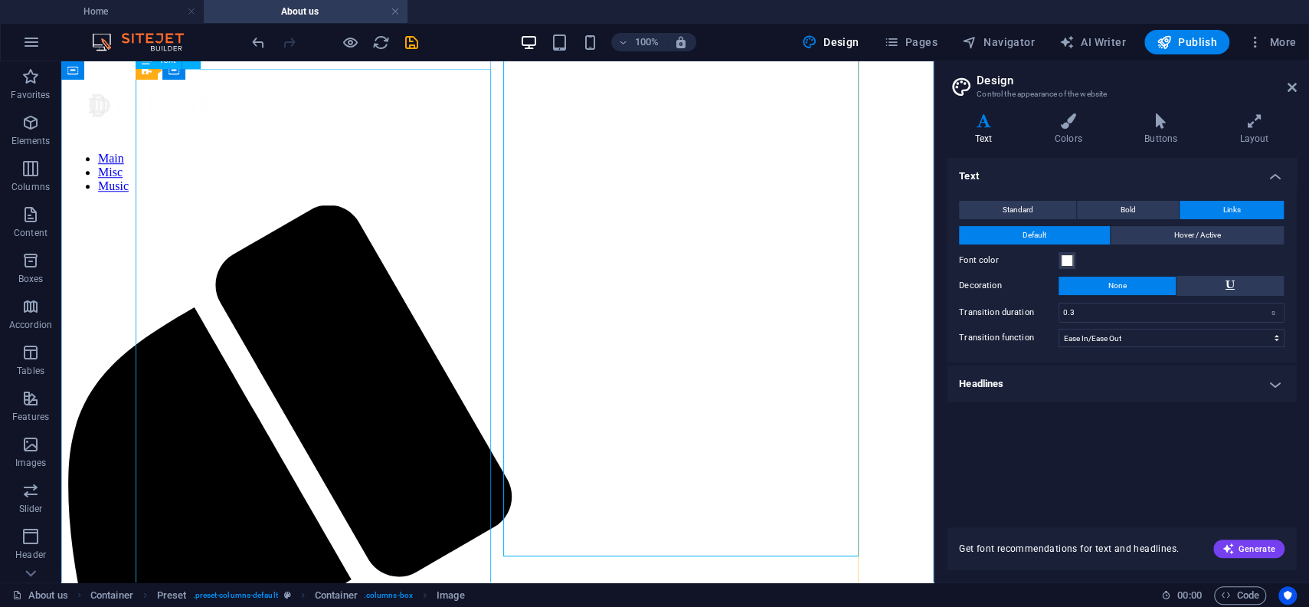
scroll to position [837, 0]
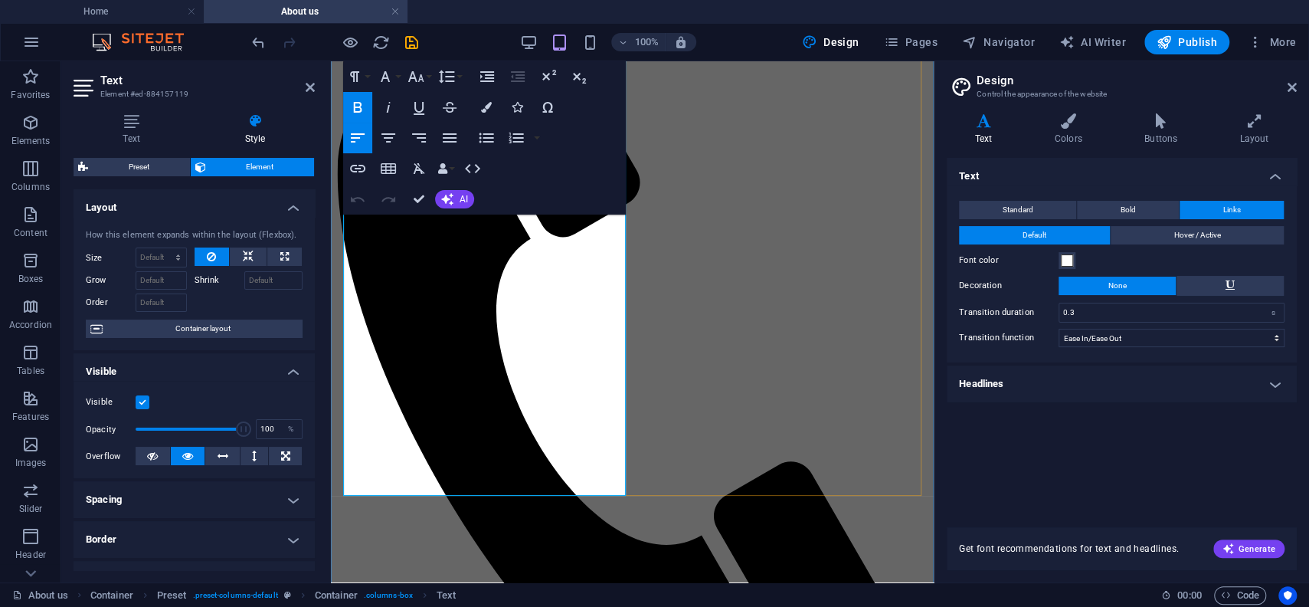
scroll to position [1000, 0]
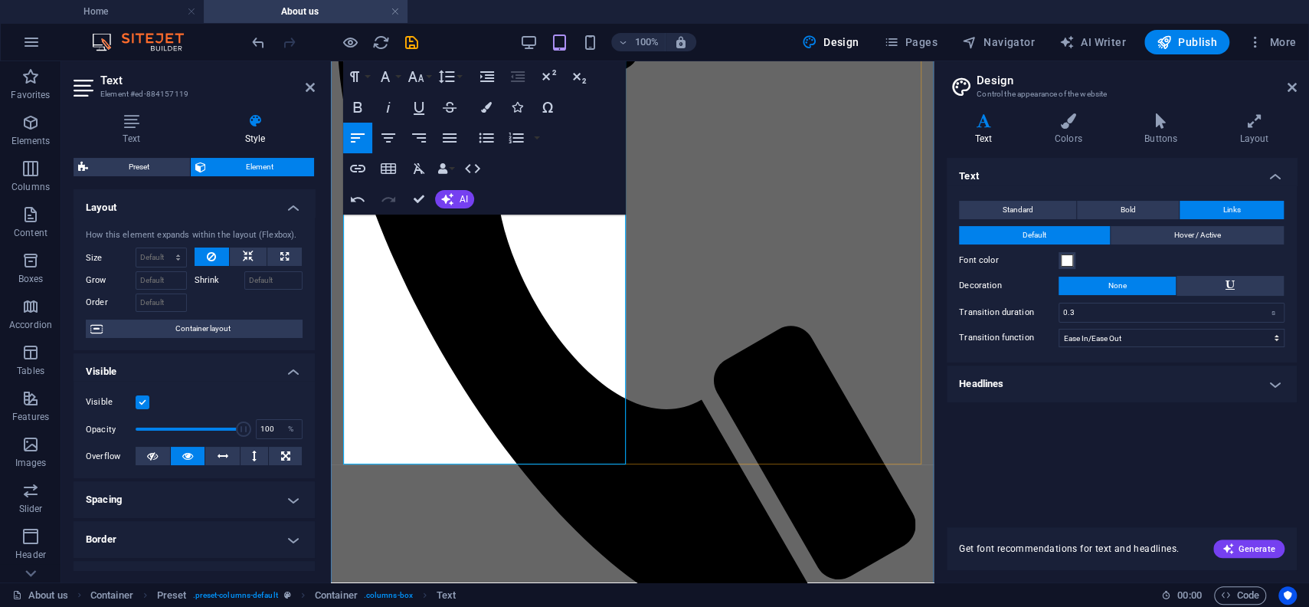
scroll to position [1168, 0]
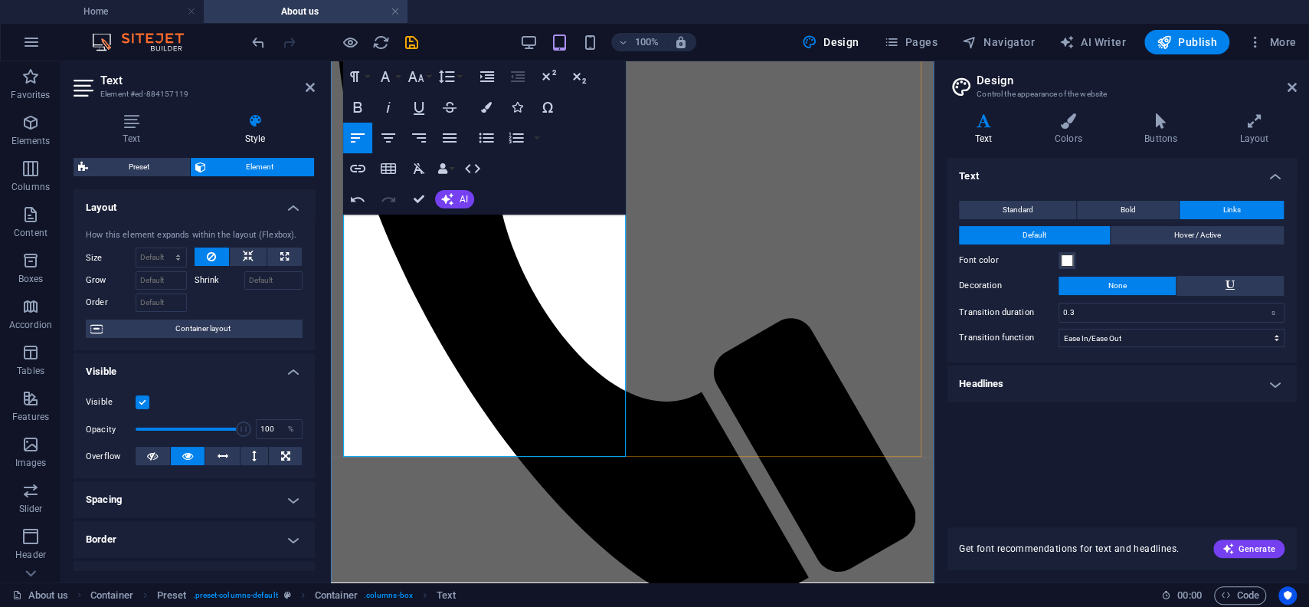
drag, startPoint x: 509, startPoint y: 470, endPoint x: 342, endPoint y: 473, distance: 166.2
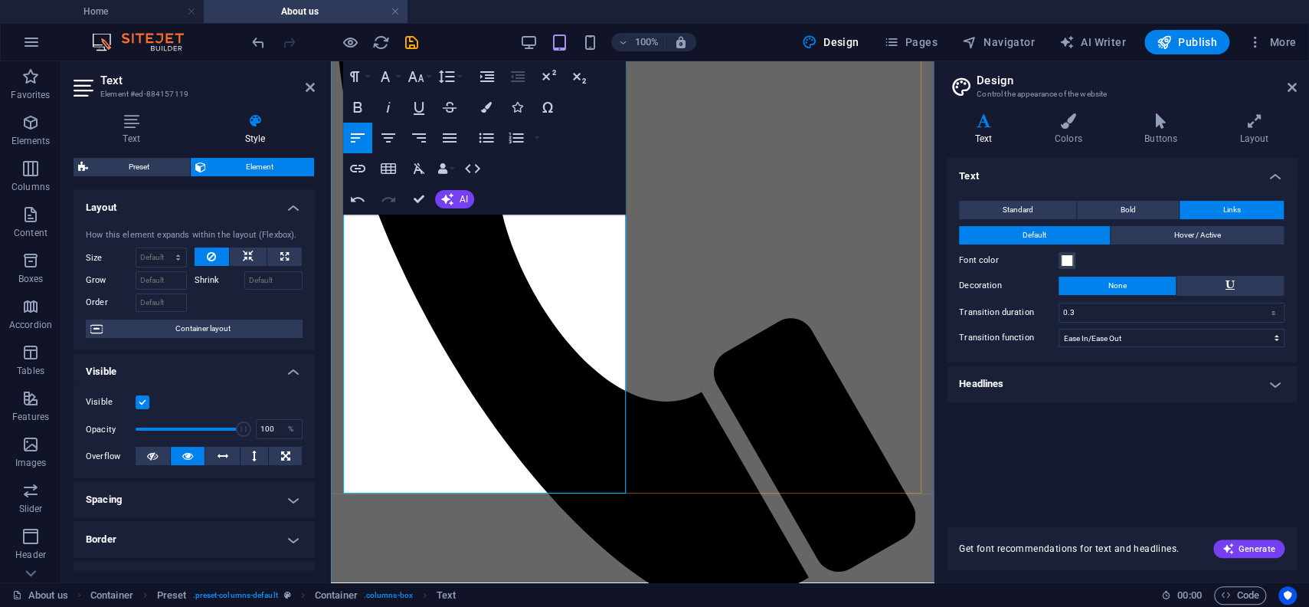
drag, startPoint x: 499, startPoint y: 487, endPoint x: 319, endPoint y: 489, distance: 179.2
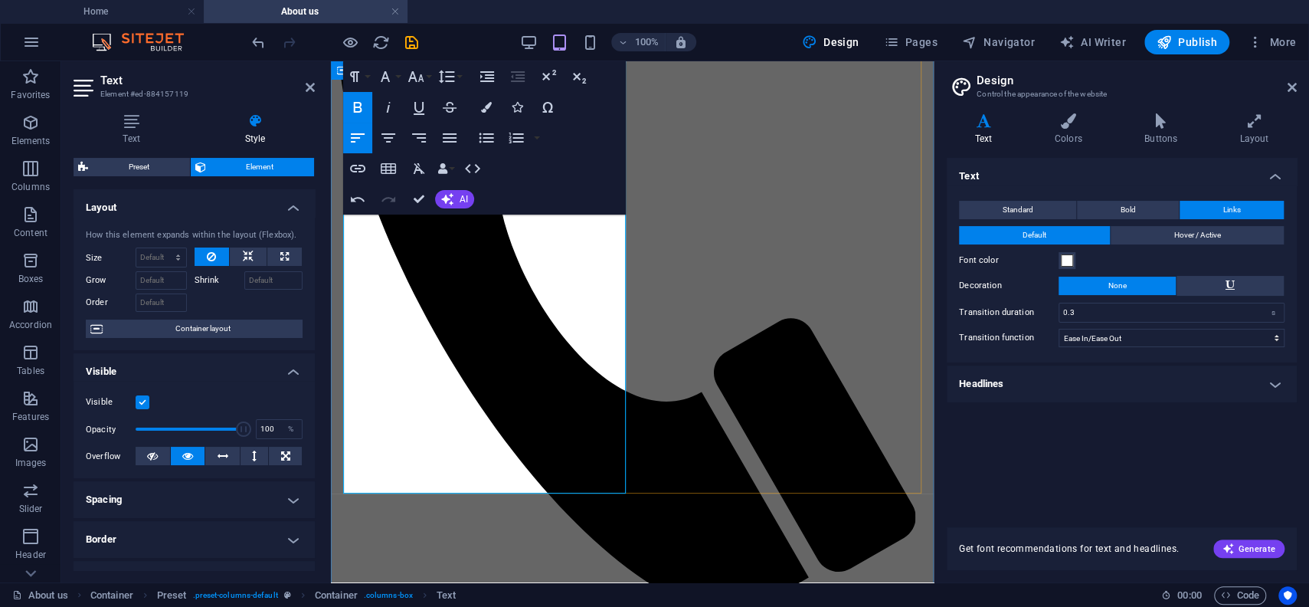
click at [384, 169] on icon "button" at bounding box center [388, 168] width 18 height 18
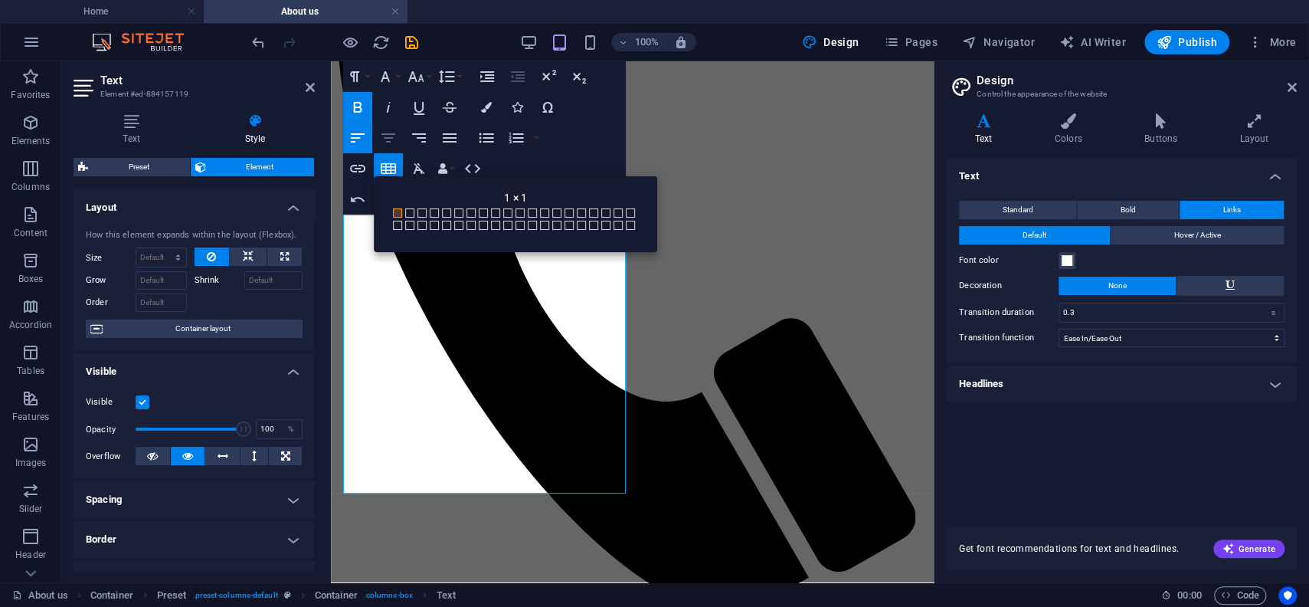
click at [385, 137] on icon "button" at bounding box center [388, 137] width 14 height 9
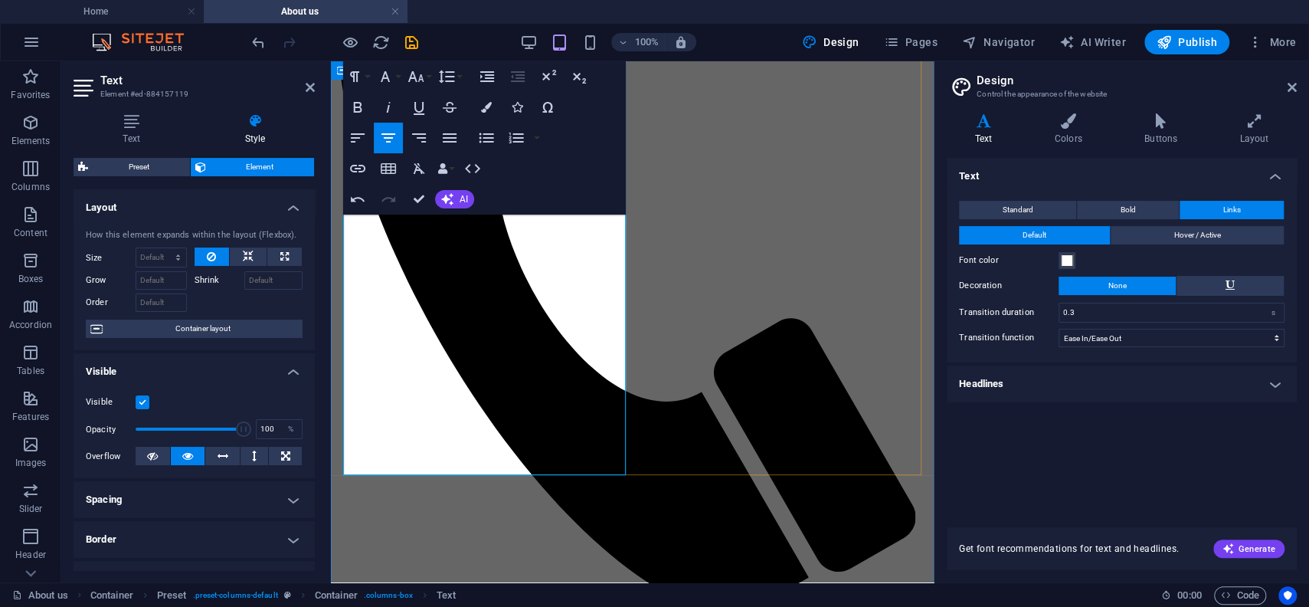
drag, startPoint x: 590, startPoint y: 446, endPoint x: 348, endPoint y: 458, distance: 241.6
drag, startPoint x: 371, startPoint y: 446, endPoint x: 542, endPoint y: 258, distance: 254.3
click at [354, 140] on icon "button" at bounding box center [357, 138] width 18 height 18
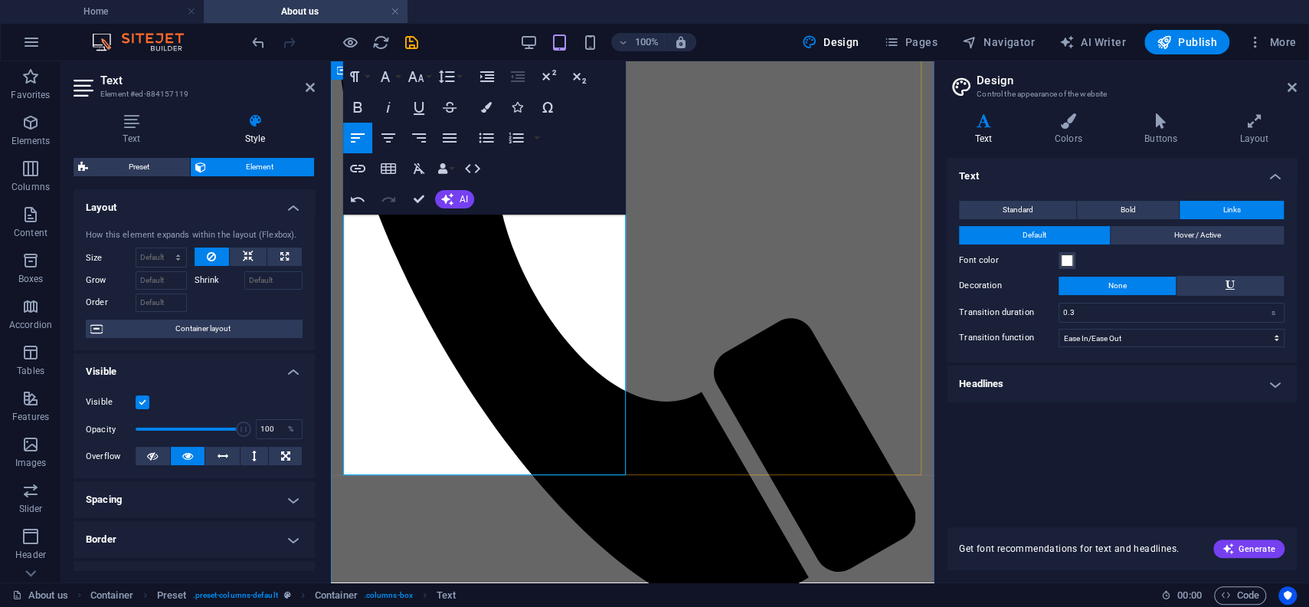
drag, startPoint x: 508, startPoint y: 486, endPoint x: 339, endPoint y: 483, distance: 168.5
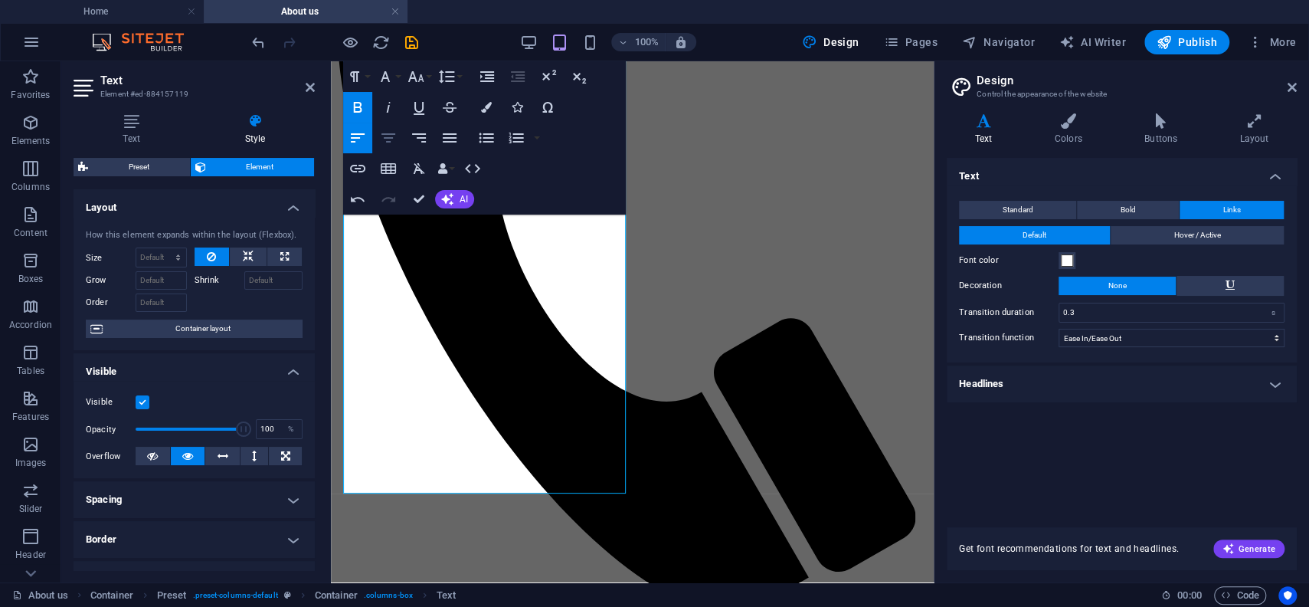
click at [386, 138] on icon "button" at bounding box center [388, 137] width 14 height 9
click at [397, 79] on button "Font Family" at bounding box center [388, 76] width 29 height 31
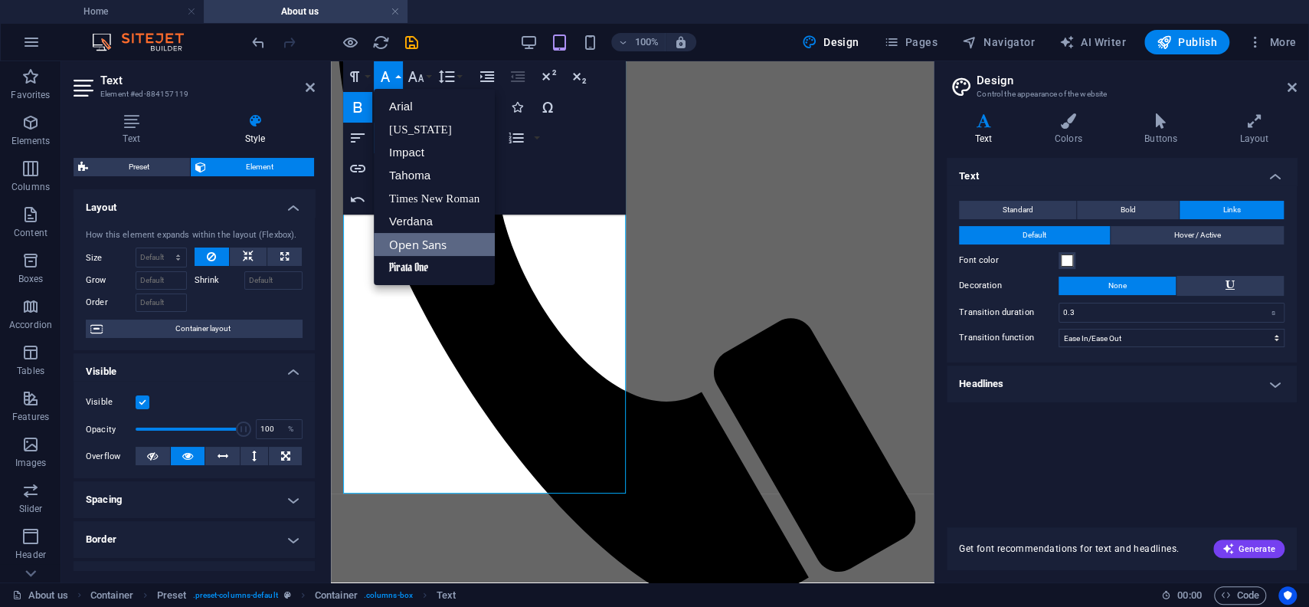
scroll to position [0, 0]
click at [414, 264] on link "Pirata One" at bounding box center [434, 267] width 121 height 23
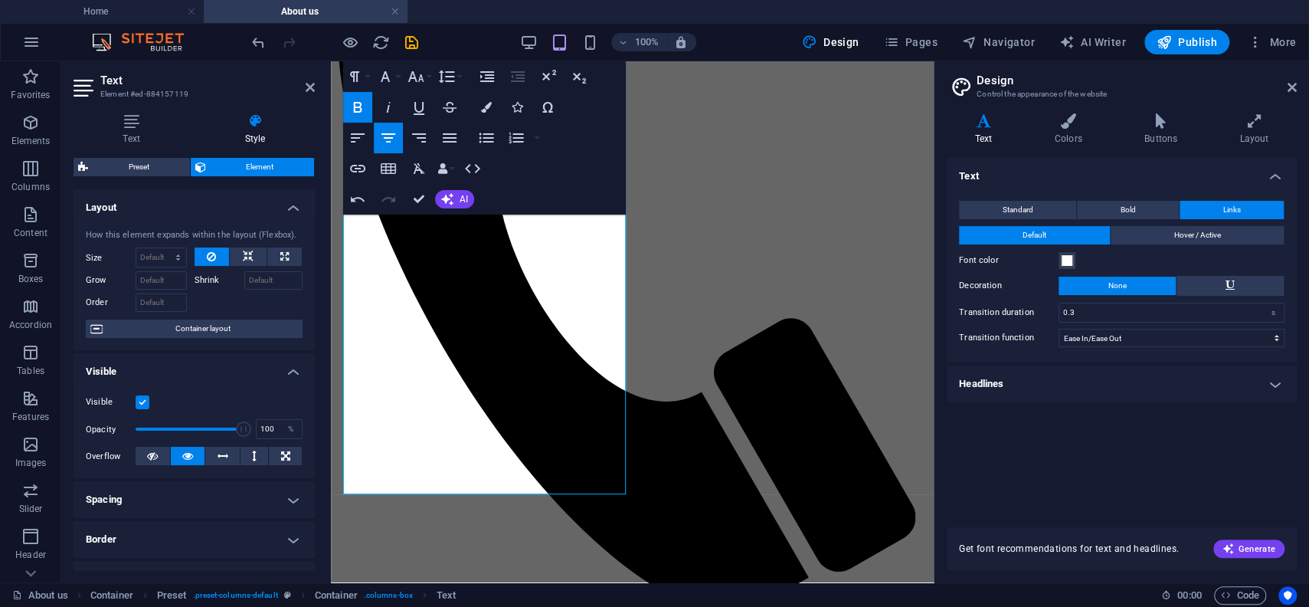
click at [362, 107] on icon "button" at bounding box center [357, 107] width 18 height 18
click at [417, 74] on icon "button" at bounding box center [416, 76] width 18 height 18
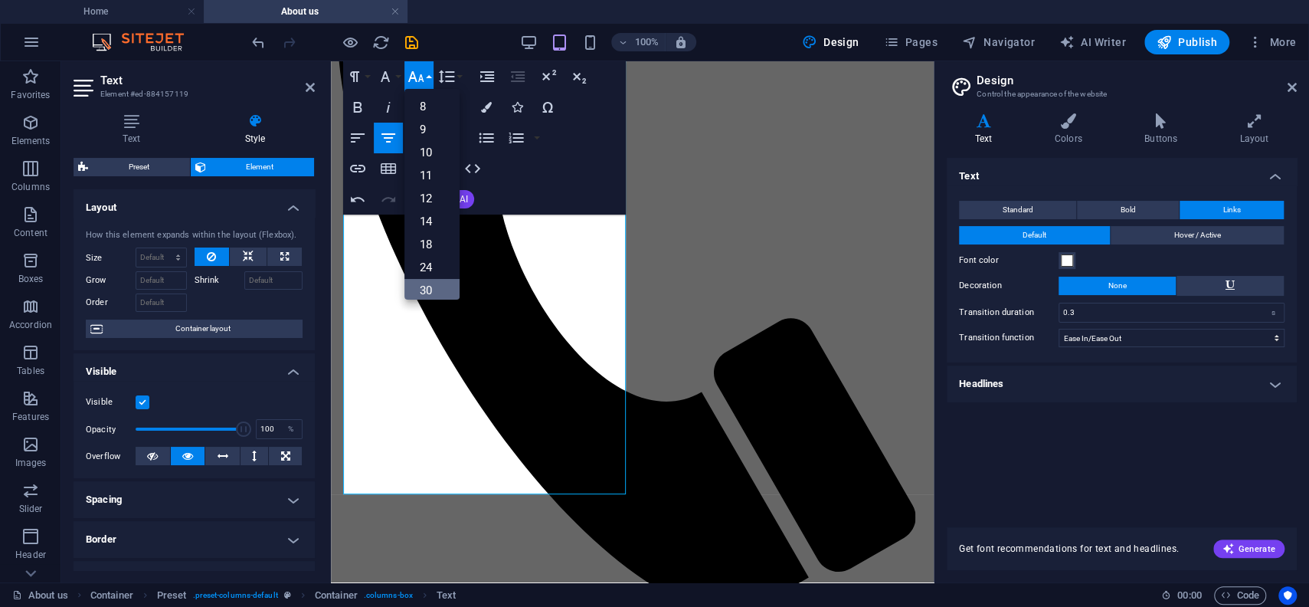
click at [418, 283] on link "30" at bounding box center [431, 290] width 55 height 23
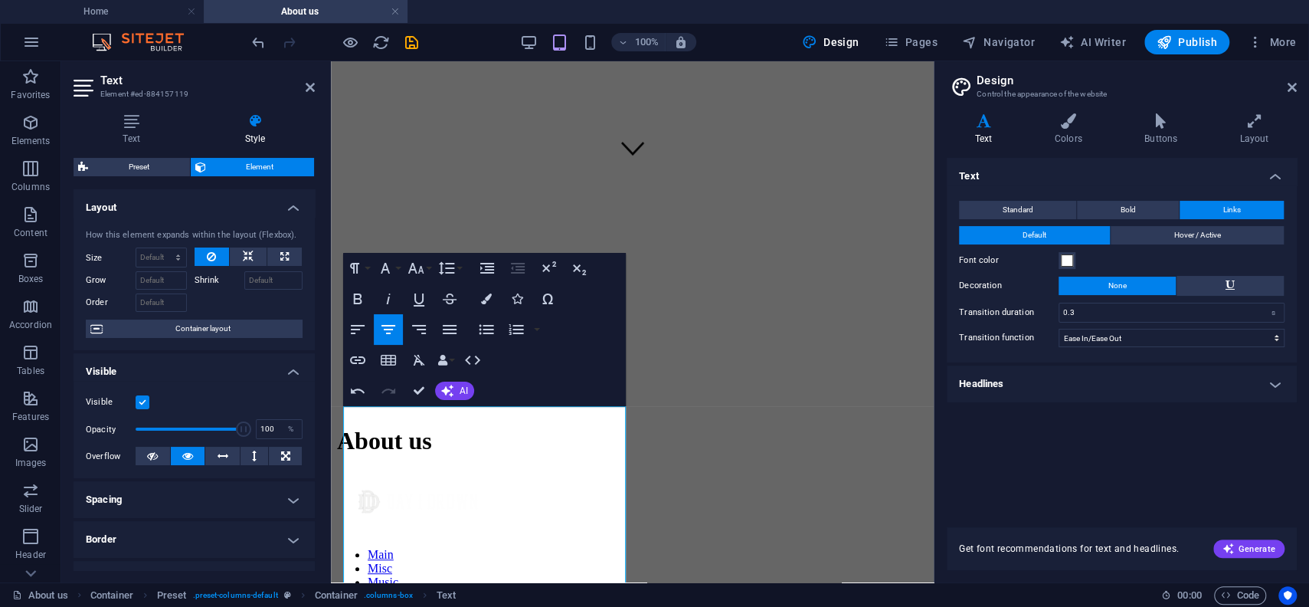
scroll to position [410, 0]
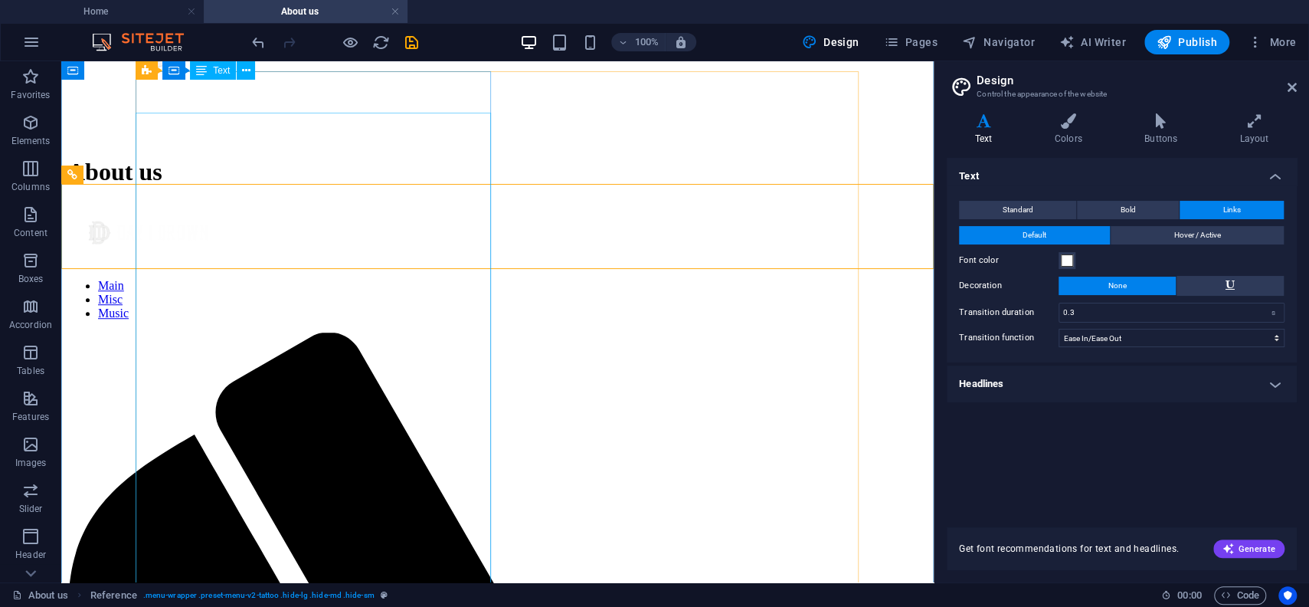
scroll to position [663, 0]
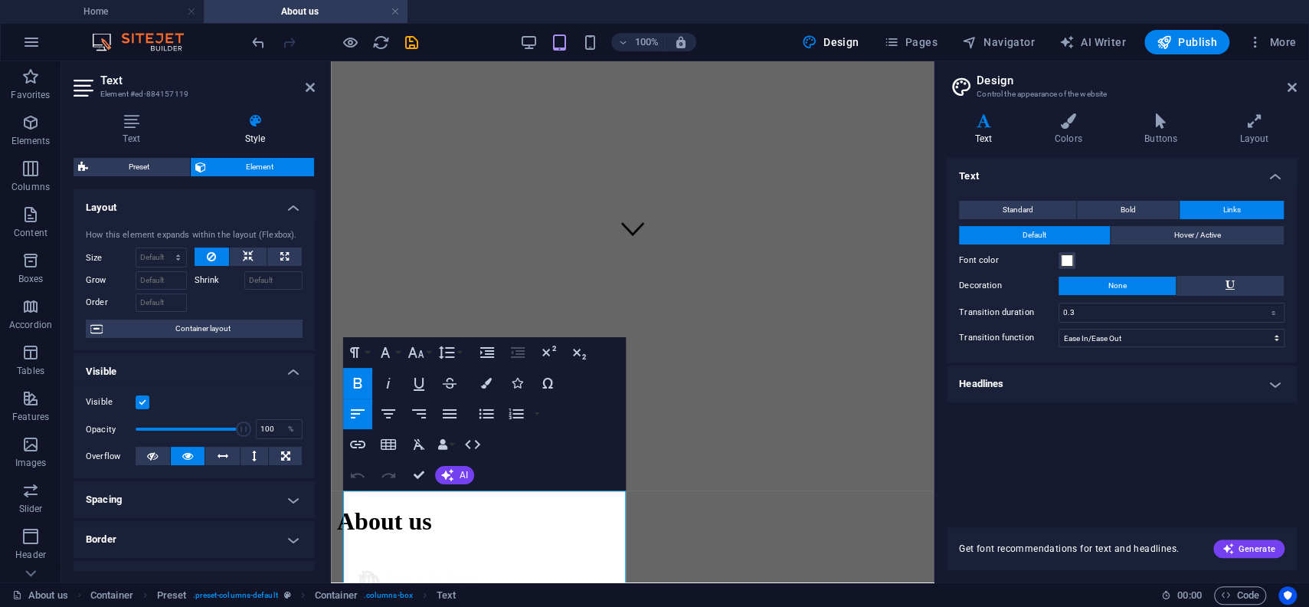
scroll to position [326, 0]
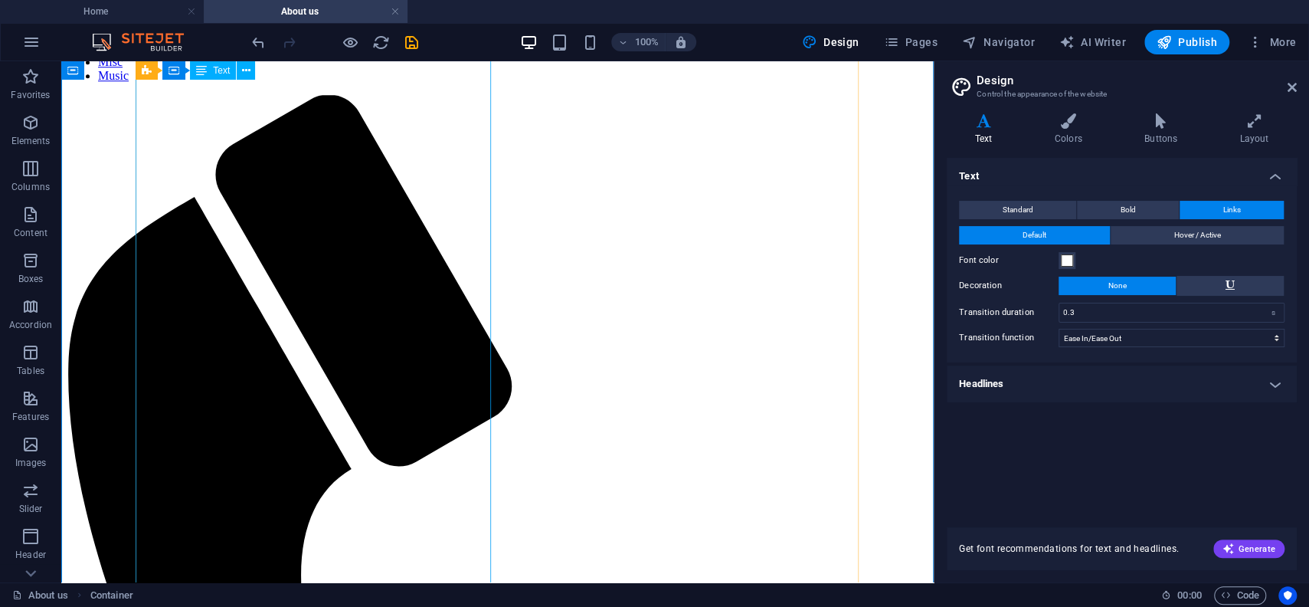
scroll to position [915, 0]
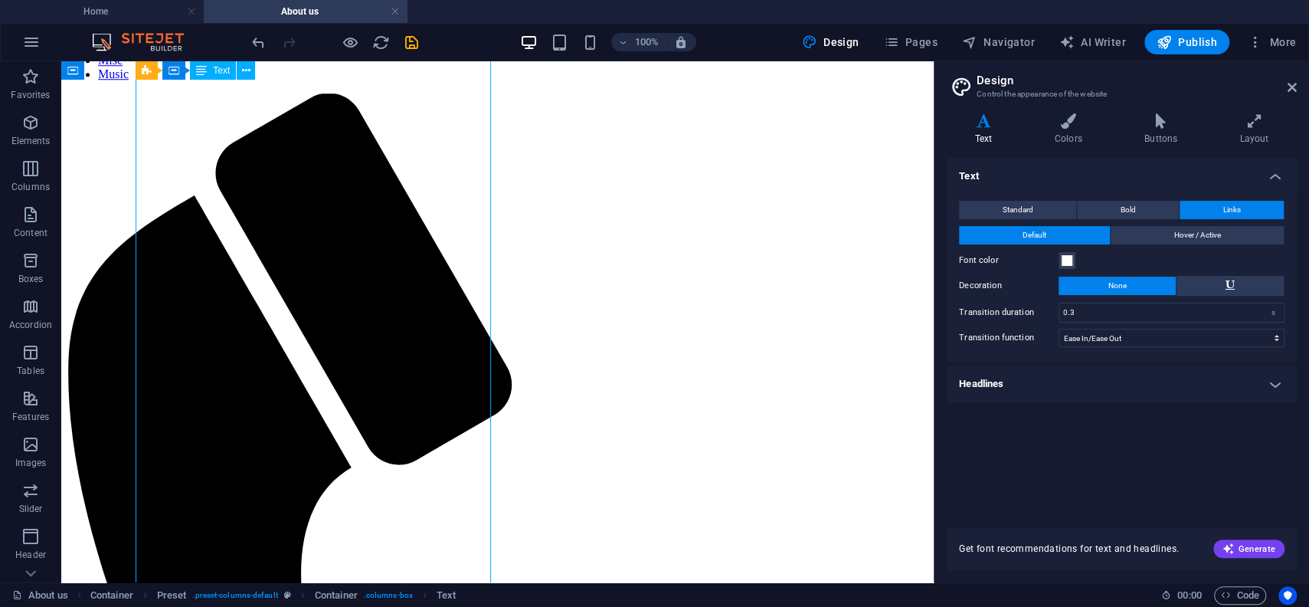
drag, startPoint x: 225, startPoint y: 374, endPoint x: 384, endPoint y: 401, distance: 161.5
drag, startPoint x: 395, startPoint y: 401, endPoint x: 124, endPoint y: 400, distance: 271.1
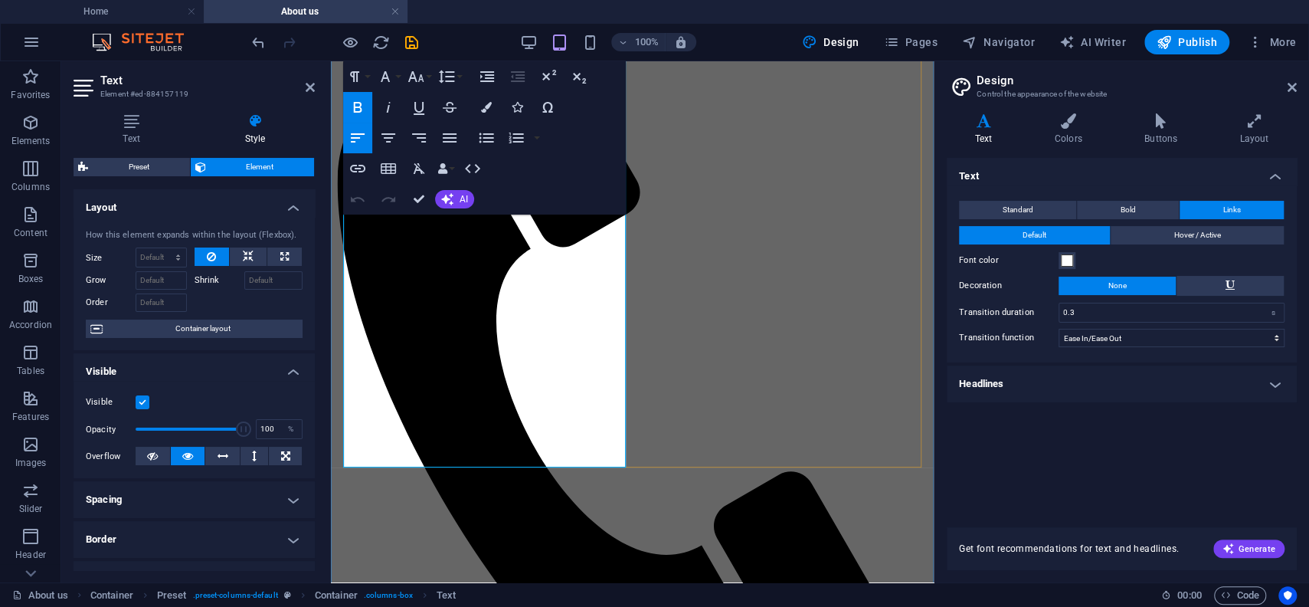
scroll to position [1000, 0]
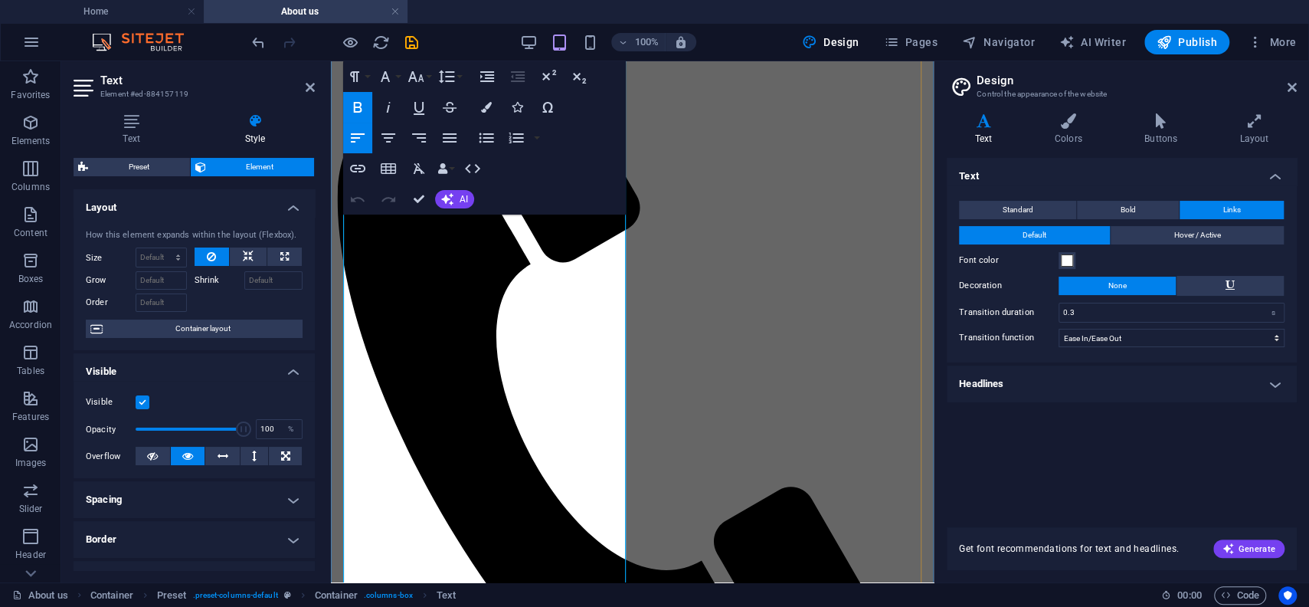
drag, startPoint x: 471, startPoint y: 416, endPoint x: 391, endPoint y: 382, distance: 87.2
click at [363, 105] on icon "button" at bounding box center [357, 107] width 18 height 18
click at [362, 106] on icon "button" at bounding box center [357, 107] width 18 height 18
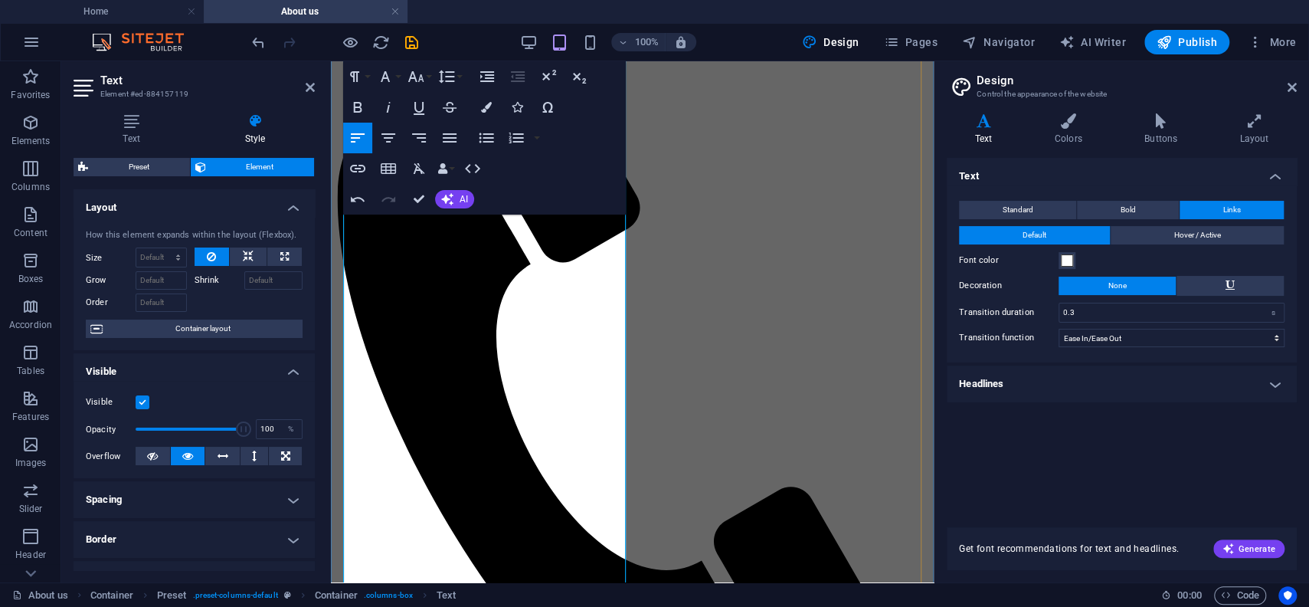
drag, startPoint x: 506, startPoint y: 490, endPoint x: 344, endPoint y: 366, distance: 203.7
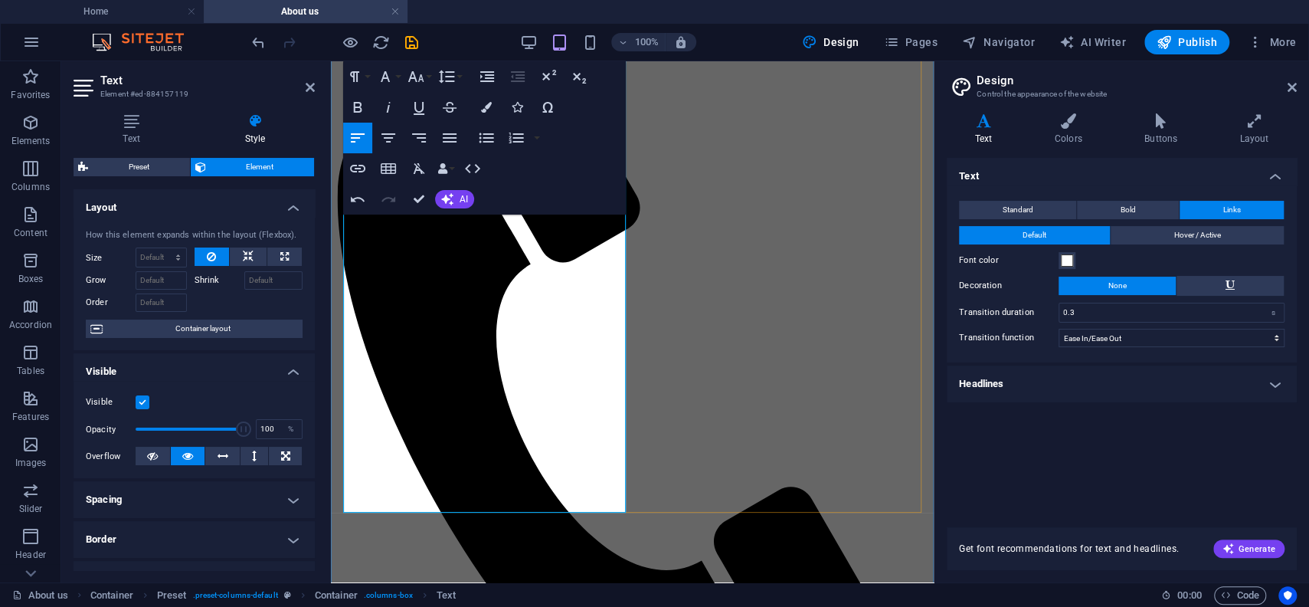
drag, startPoint x: 571, startPoint y: 452, endPoint x: 345, endPoint y: 360, distance: 243.2
copy div "Day I Drown is where all of it converges. It’s not just another music project—i…"
drag, startPoint x: 345, startPoint y: 358, endPoint x: 561, endPoint y: 449, distance: 233.4
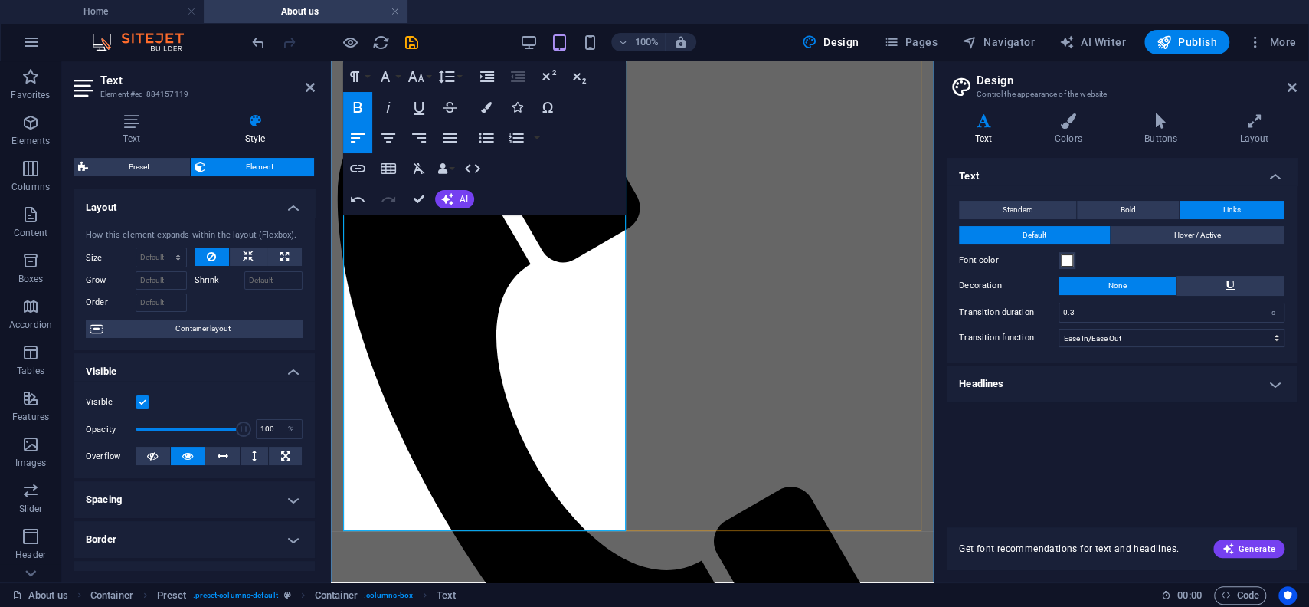
drag, startPoint x: 586, startPoint y: 474, endPoint x: 342, endPoint y: 356, distance: 270.6
click at [357, 108] on icon "button" at bounding box center [357, 107] width 18 height 18
drag, startPoint x: 535, startPoint y: 394, endPoint x: 485, endPoint y: 414, distance: 54.3
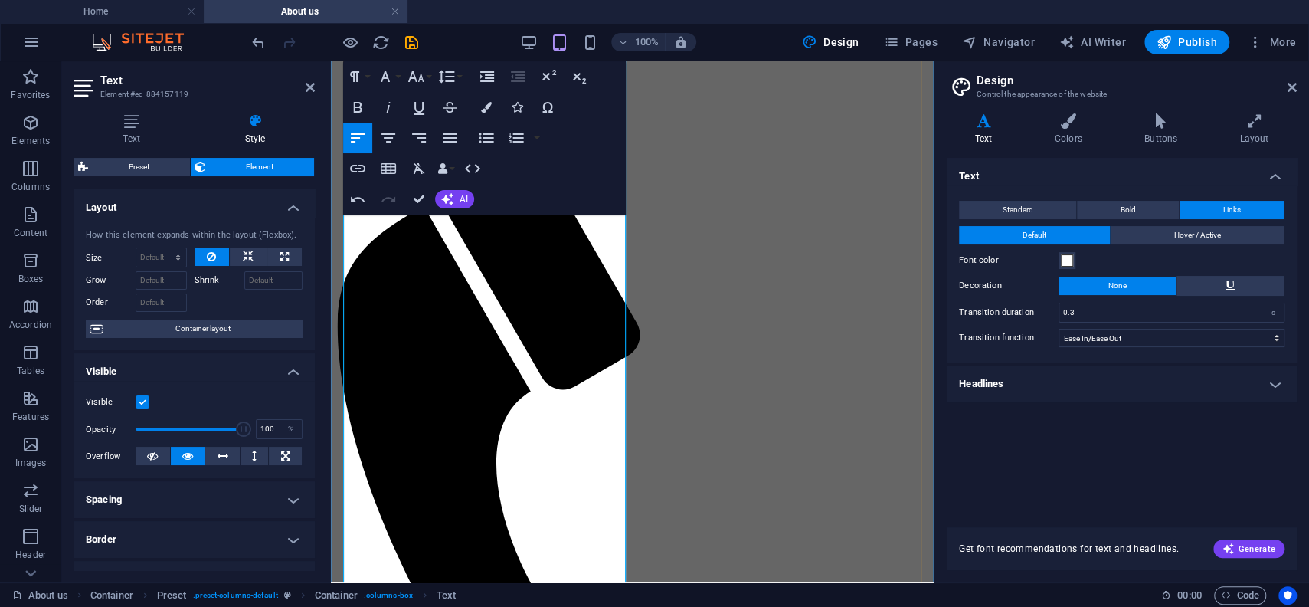
scroll to position [901, 0]
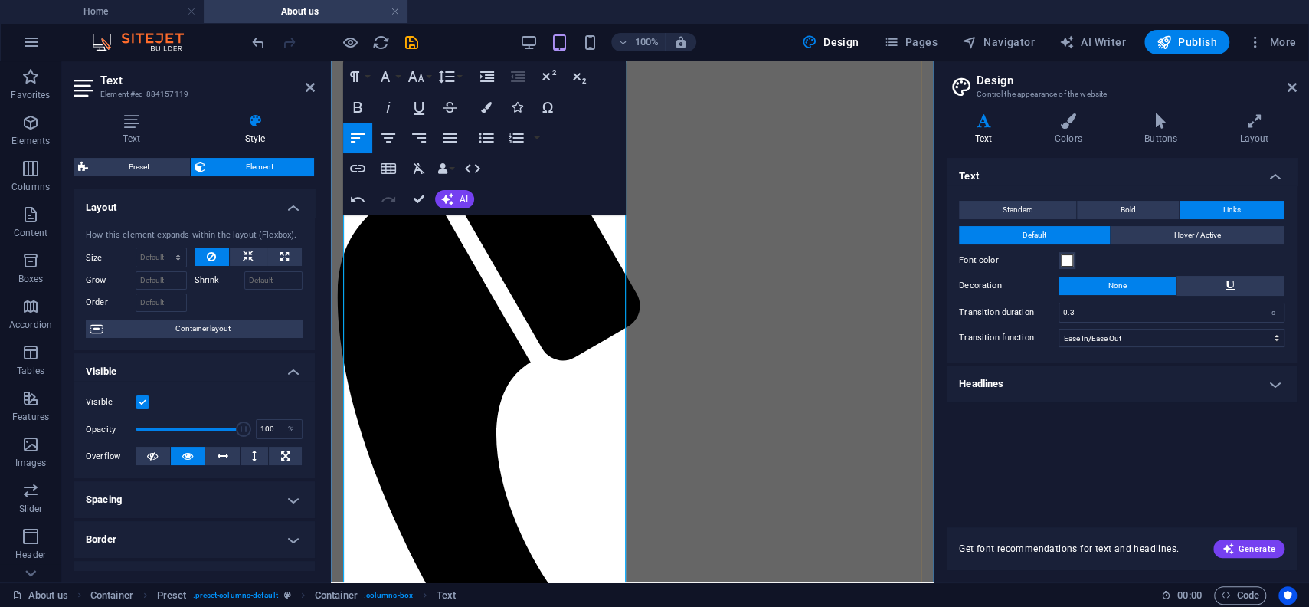
drag, startPoint x: 345, startPoint y: 301, endPoint x: 568, endPoint y: 428, distance: 256.6
copy div "For years, I’ve lived in two worlds—by day, a professional in management, and b…"
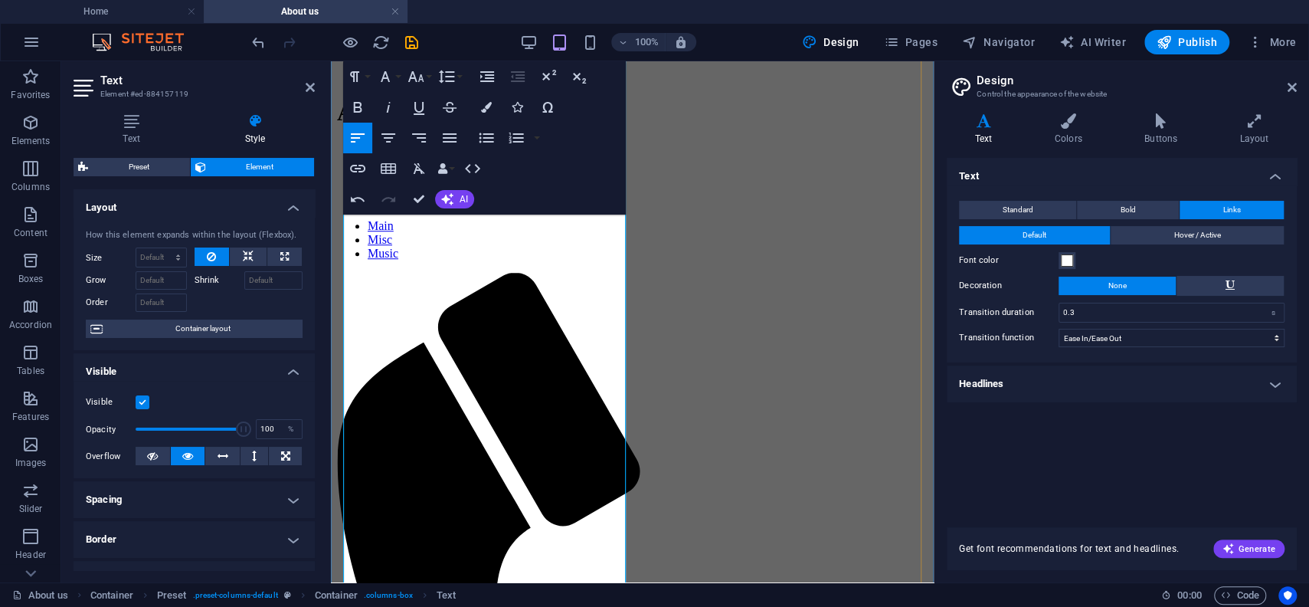
scroll to position [733, 0]
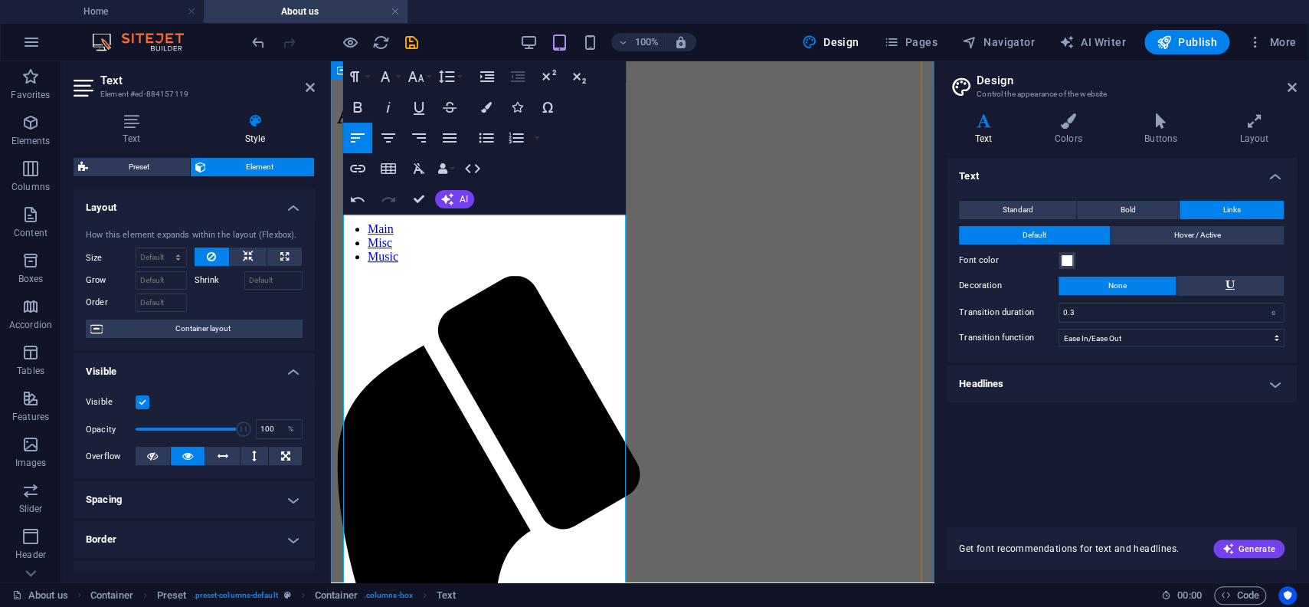
drag, startPoint x: 401, startPoint y: 428, endPoint x: 342, endPoint y: 258, distance: 180.0
click at [352, 101] on icon "button" at bounding box center [357, 107] width 18 height 18
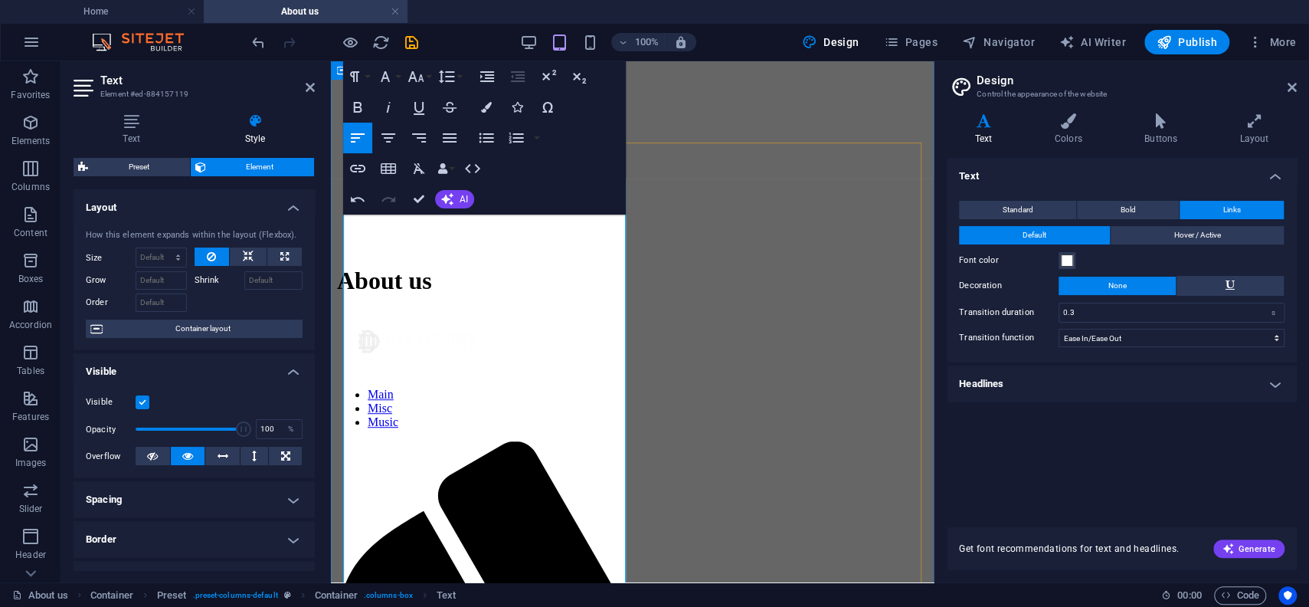
scroll to position [564, 0]
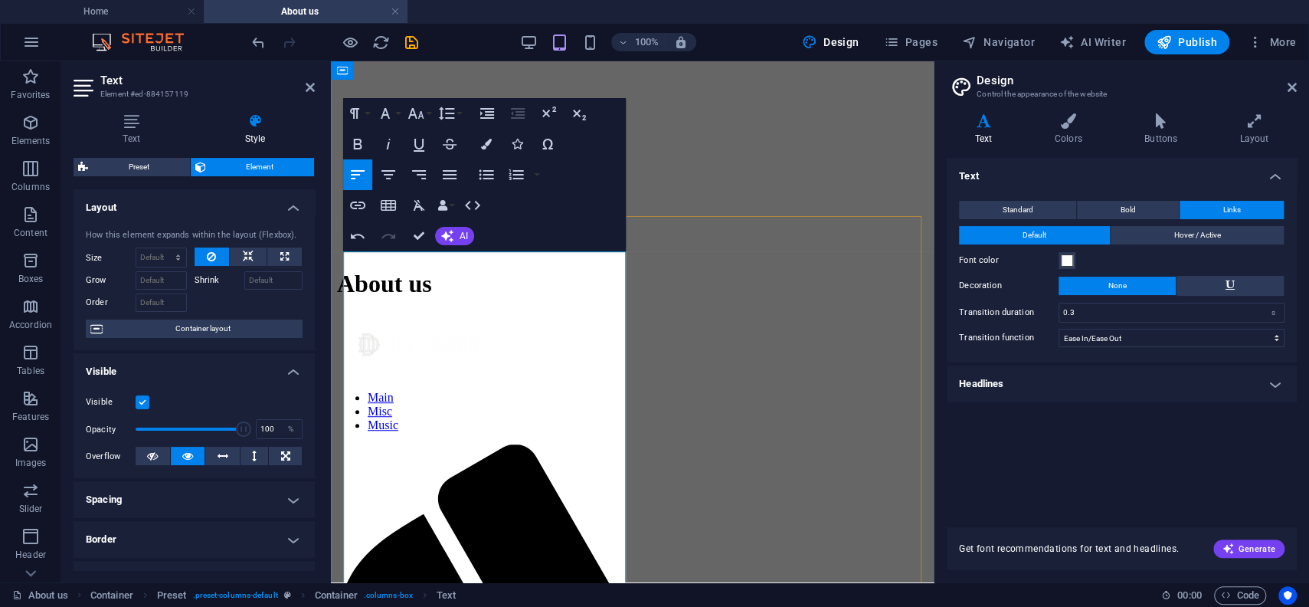
drag, startPoint x: 406, startPoint y: 279, endPoint x: 339, endPoint y: 259, distance: 69.5
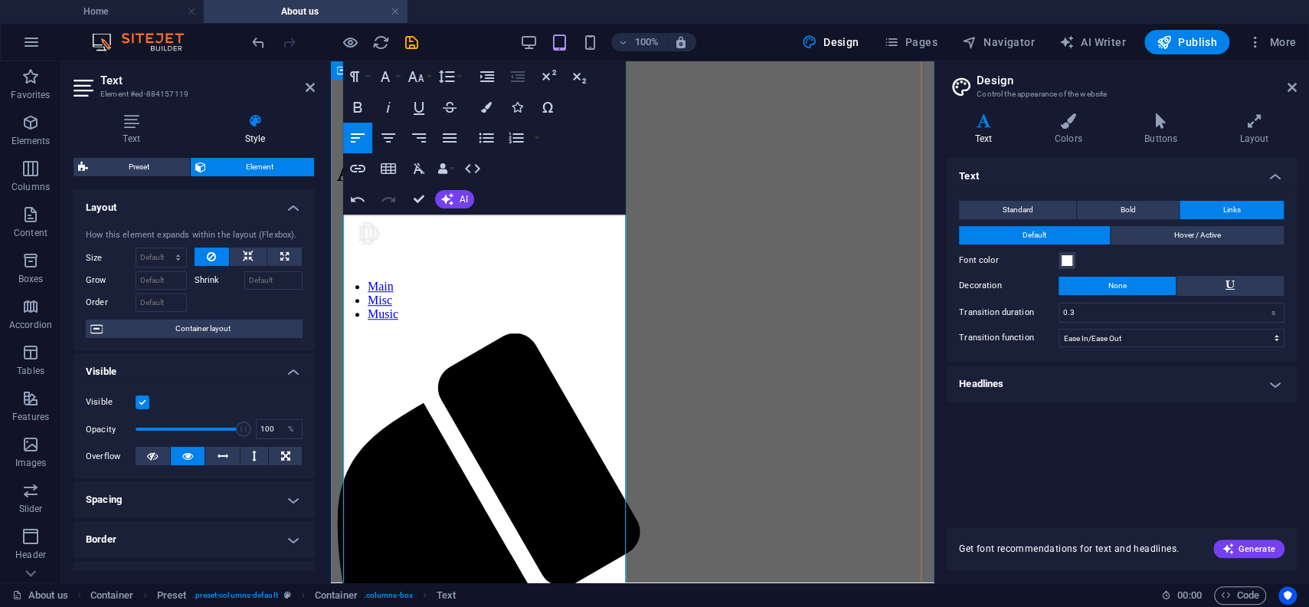
scroll to position [817, 0]
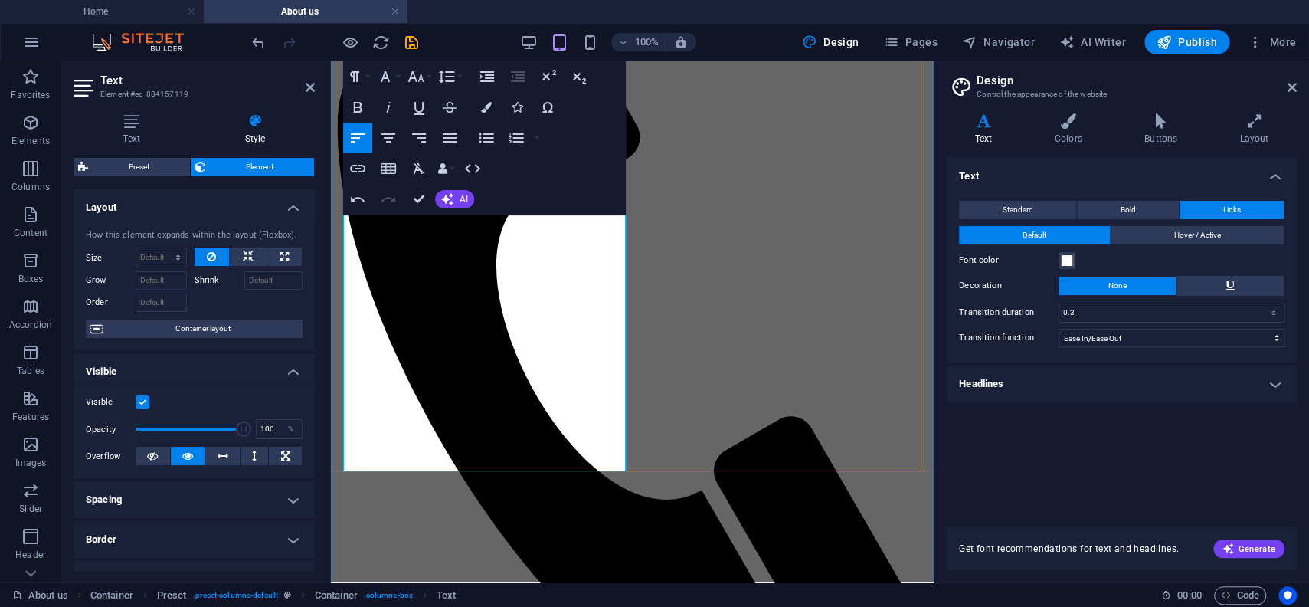
scroll to position [986, 0]
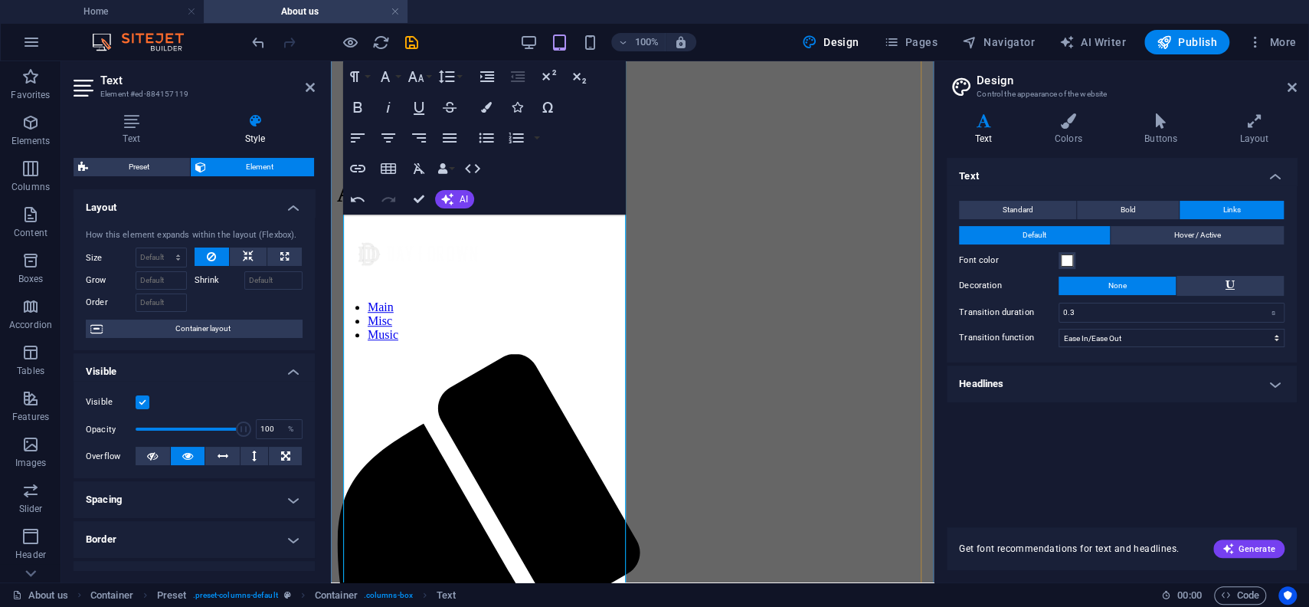
scroll to position [649, 0]
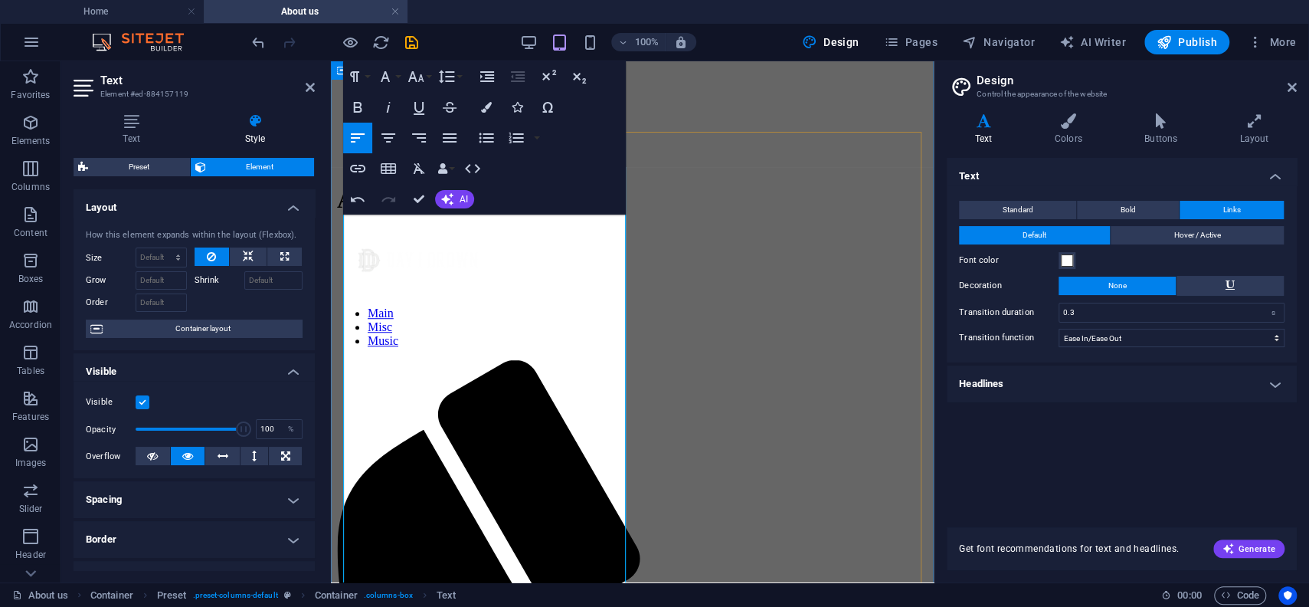
drag, startPoint x: 496, startPoint y: 456, endPoint x: 341, endPoint y: 333, distance: 197.8
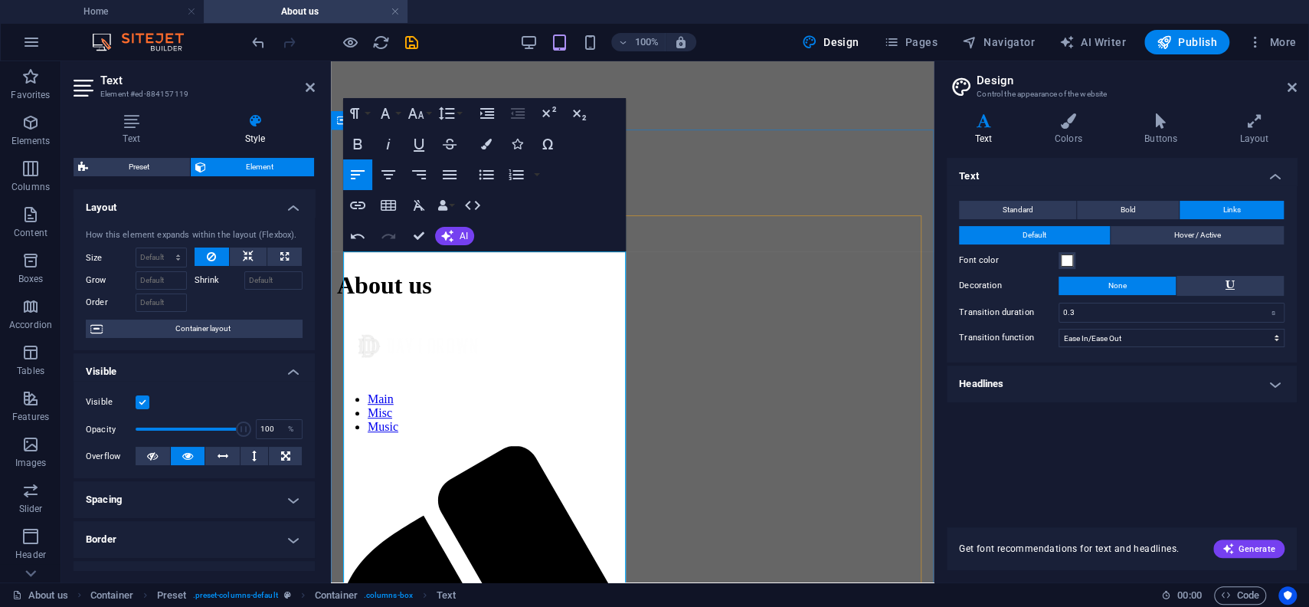
scroll to position [564, 0]
drag, startPoint x: 535, startPoint y: 294, endPoint x: 551, endPoint y: 335, distance: 44.0
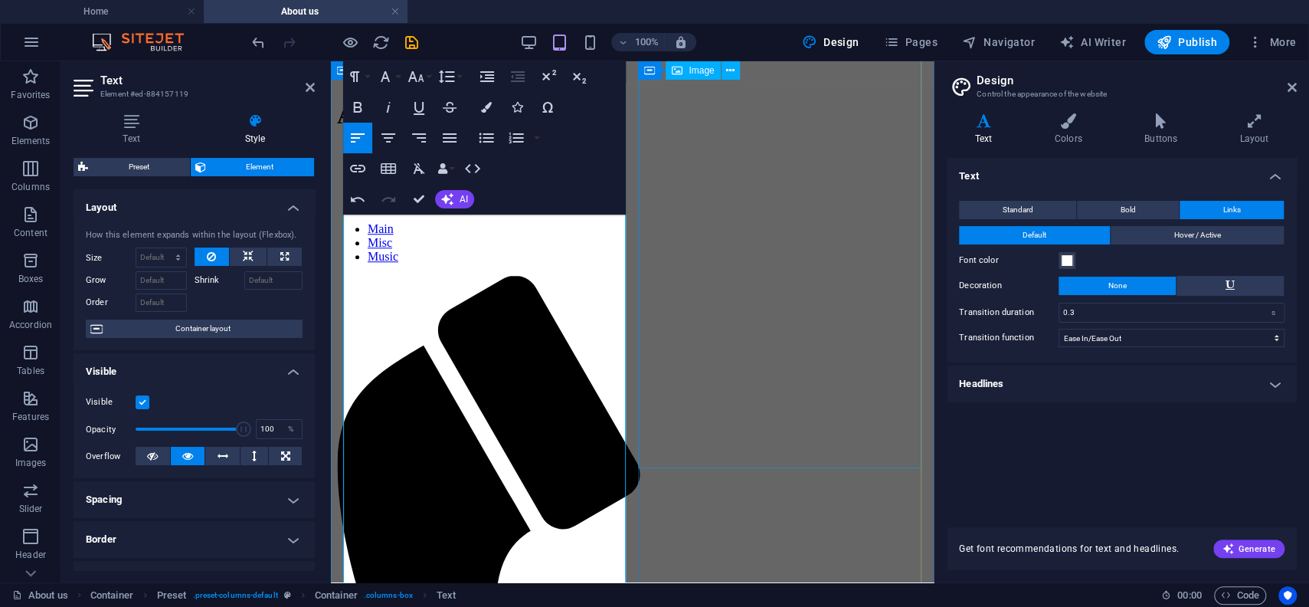
drag, startPoint x: 734, startPoint y: 361, endPoint x: 1000, endPoint y: 360, distance: 266.5
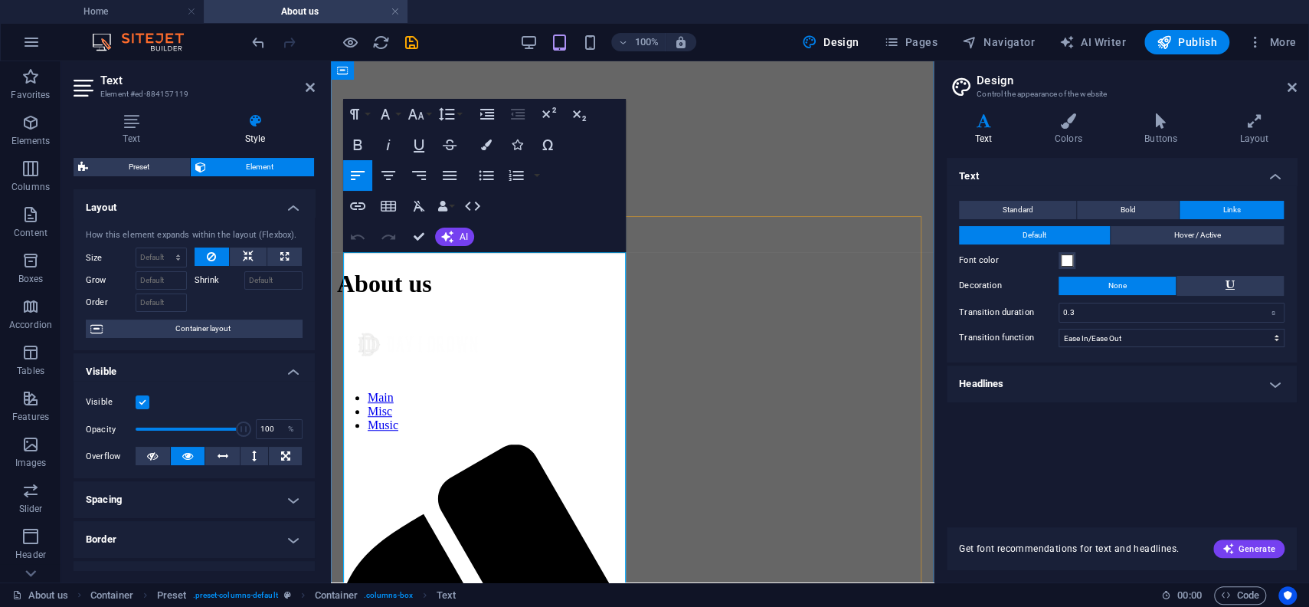
drag, startPoint x: 344, startPoint y: 266, endPoint x: 513, endPoint y: 273, distance: 169.4
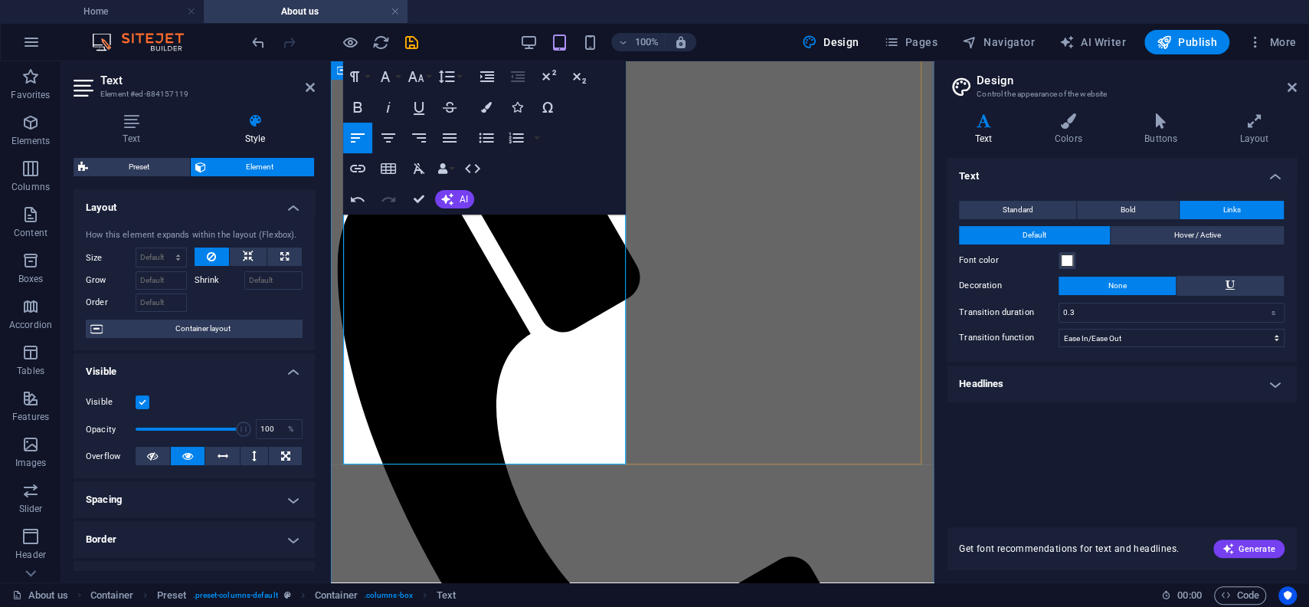
scroll to position [901, 0]
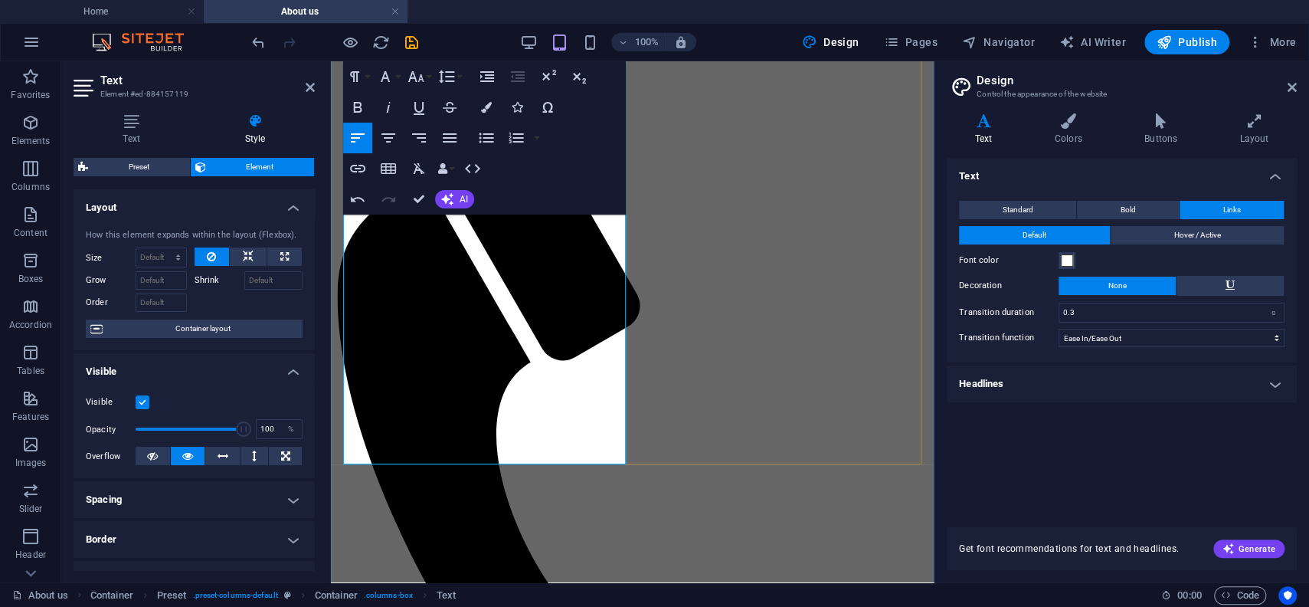
drag, startPoint x: 568, startPoint y: 401, endPoint x: 299, endPoint y: 404, distance: 269.6
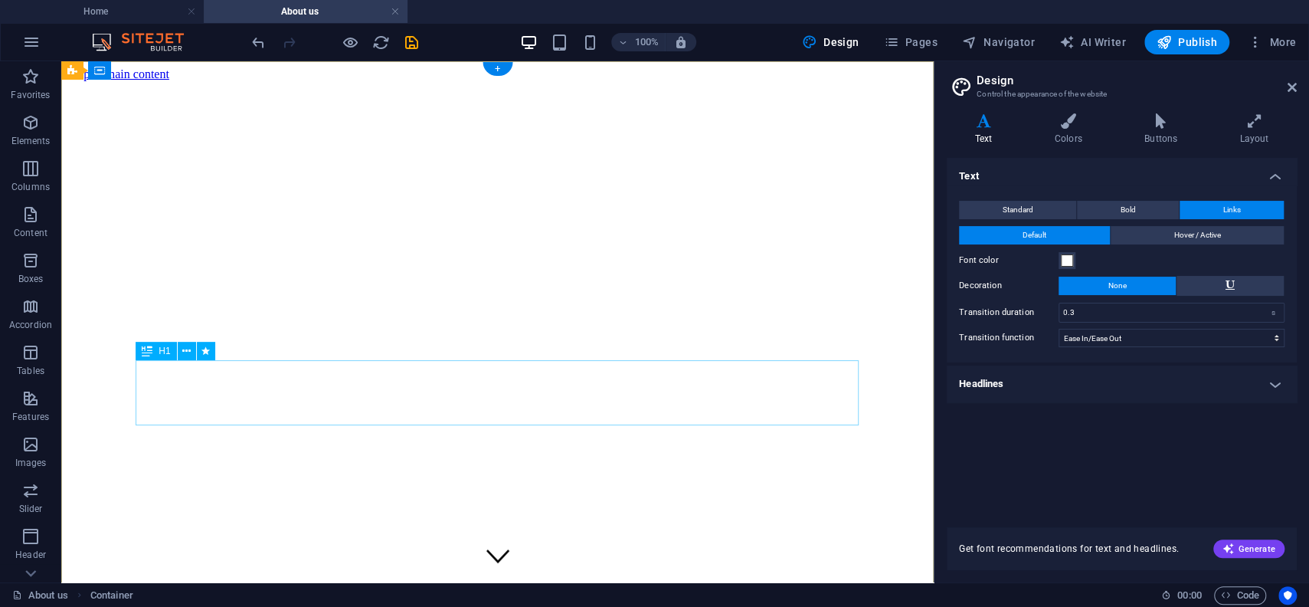
scroll to position [0, 0]
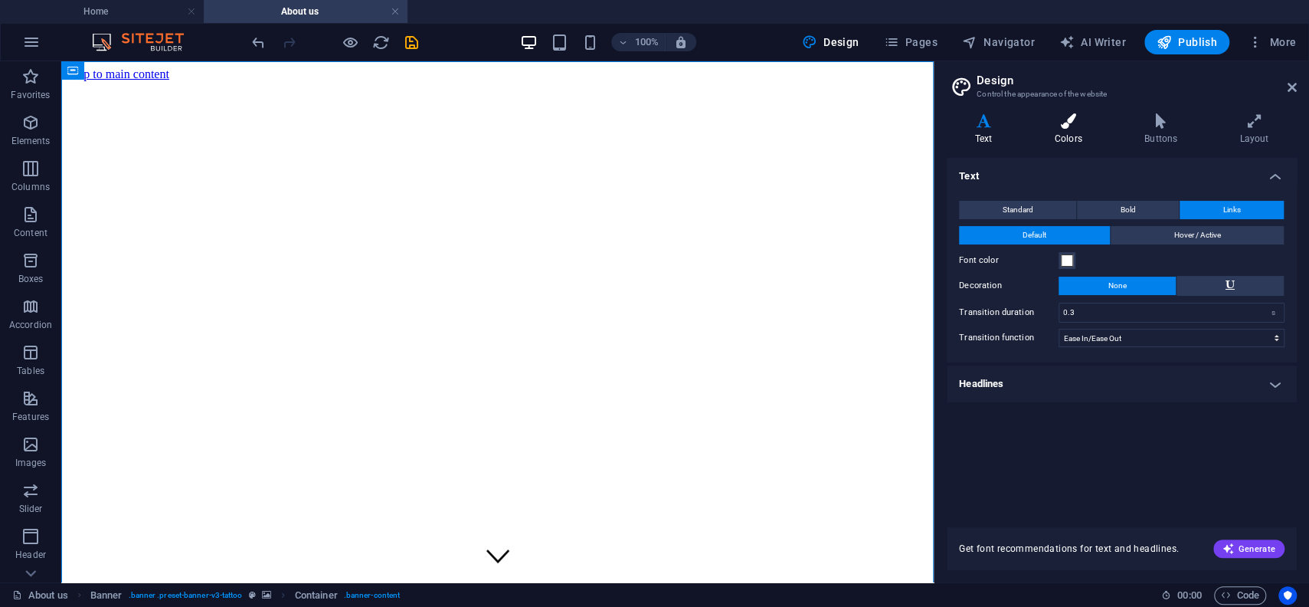
click at [1078, 119] on icon at bounding box center [1067, 120] width 83 height 15
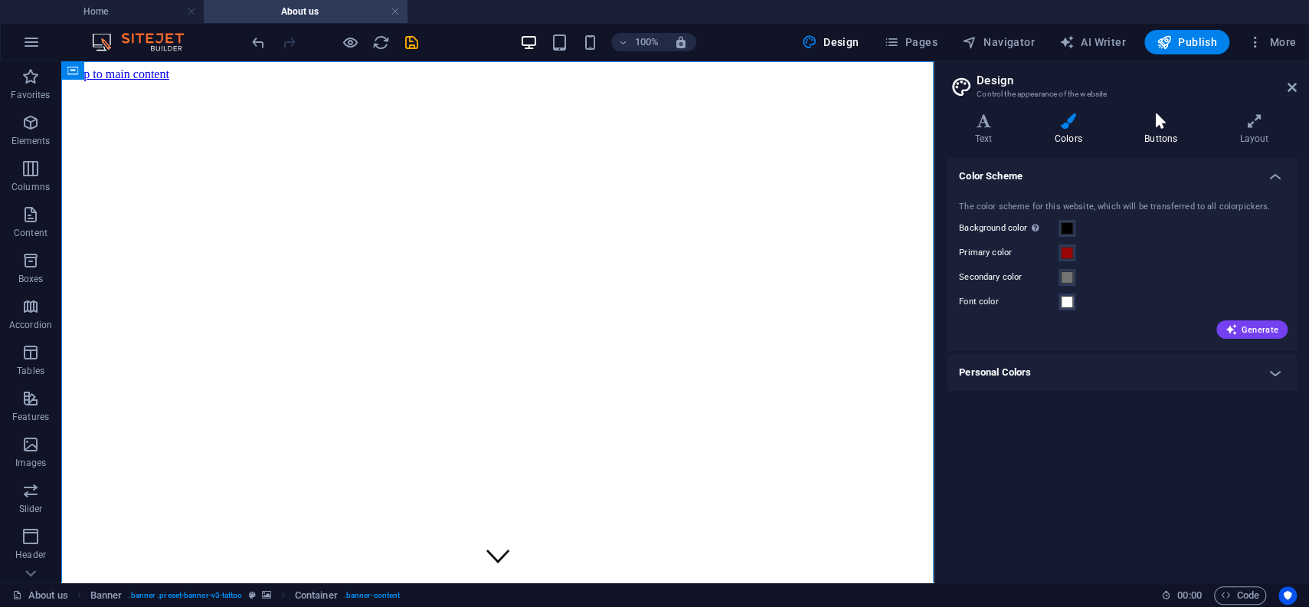
click at [1170, 127] on icon at bounding box center [1160, 120] width 89 height 15
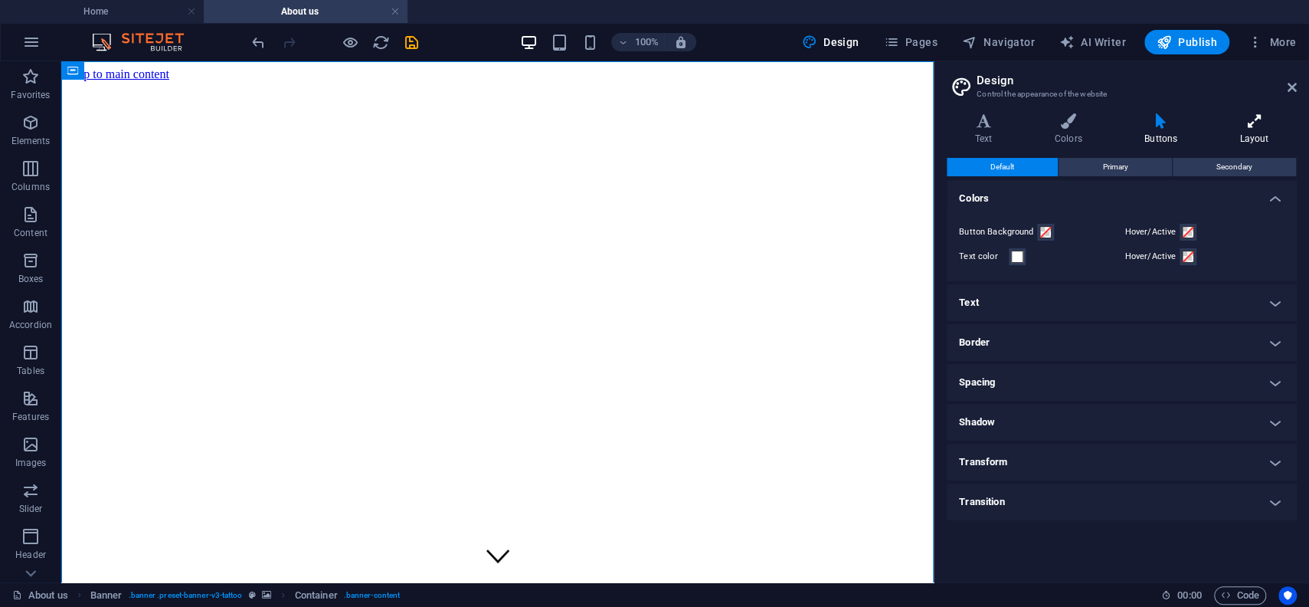
click at [1265, 121] on icon at bounding box center [1254, 120] width 85 height 15
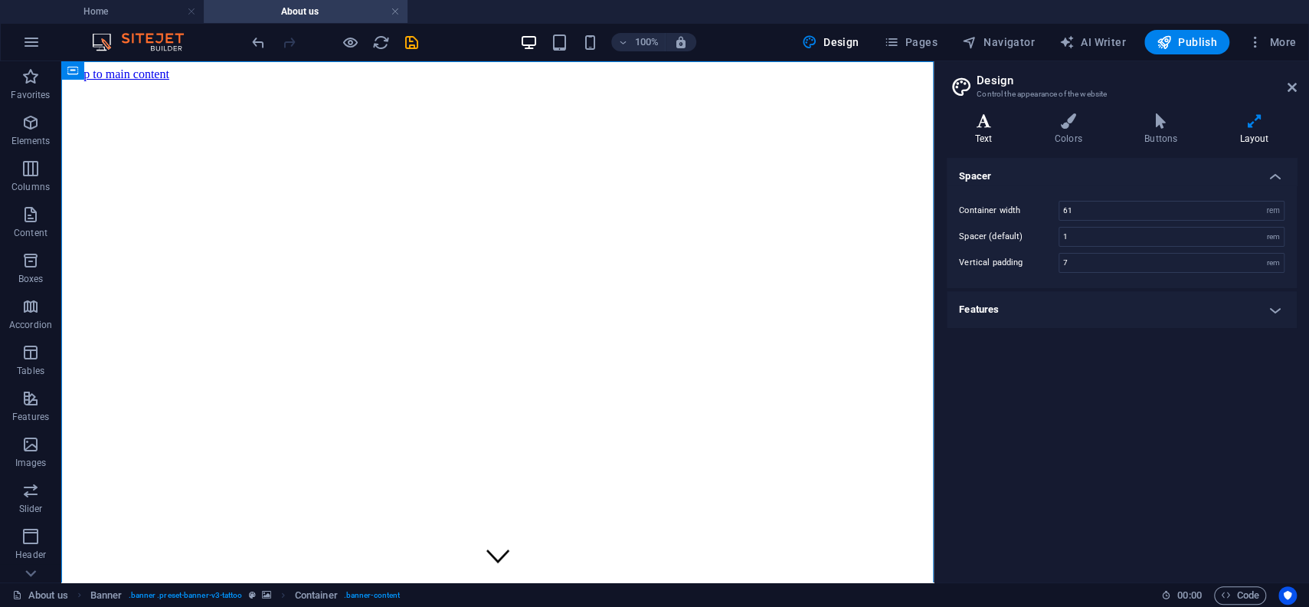
click at [978, 132] on h4 "Text" at bounding box center [987, 129] width 80 height 32
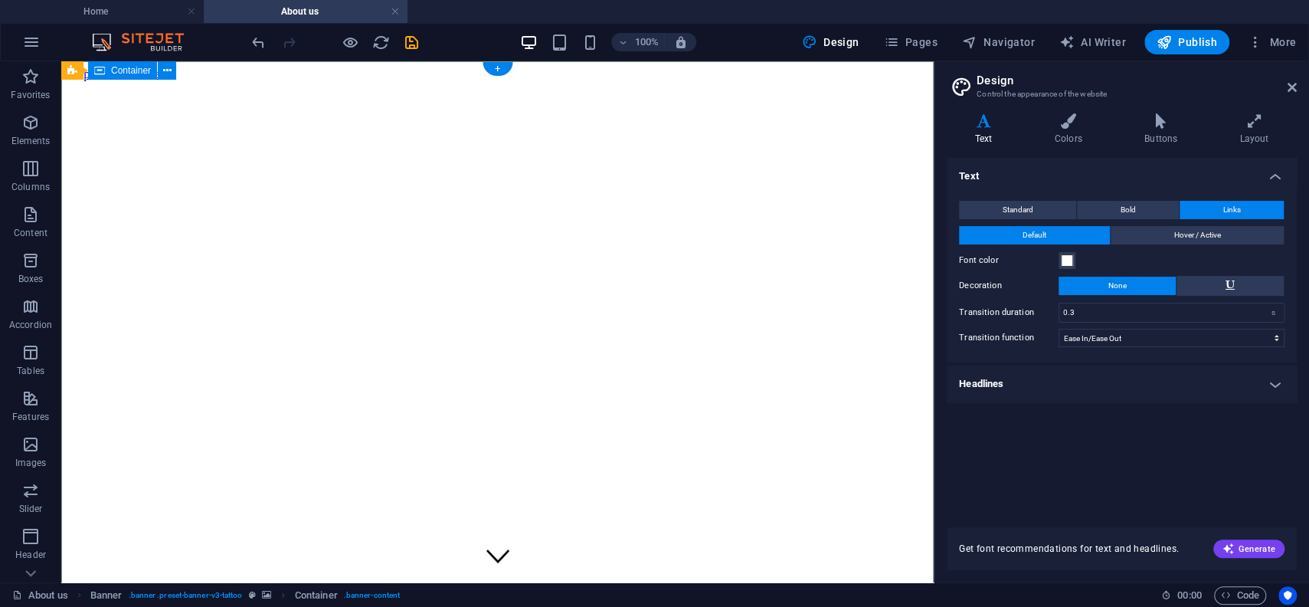
click at [72, 68] on icon at bounding box center [72, 70] width 10 height 18
click at [79, 70] on div "Banner" at bounding box center [90, 70] width 58 height 18
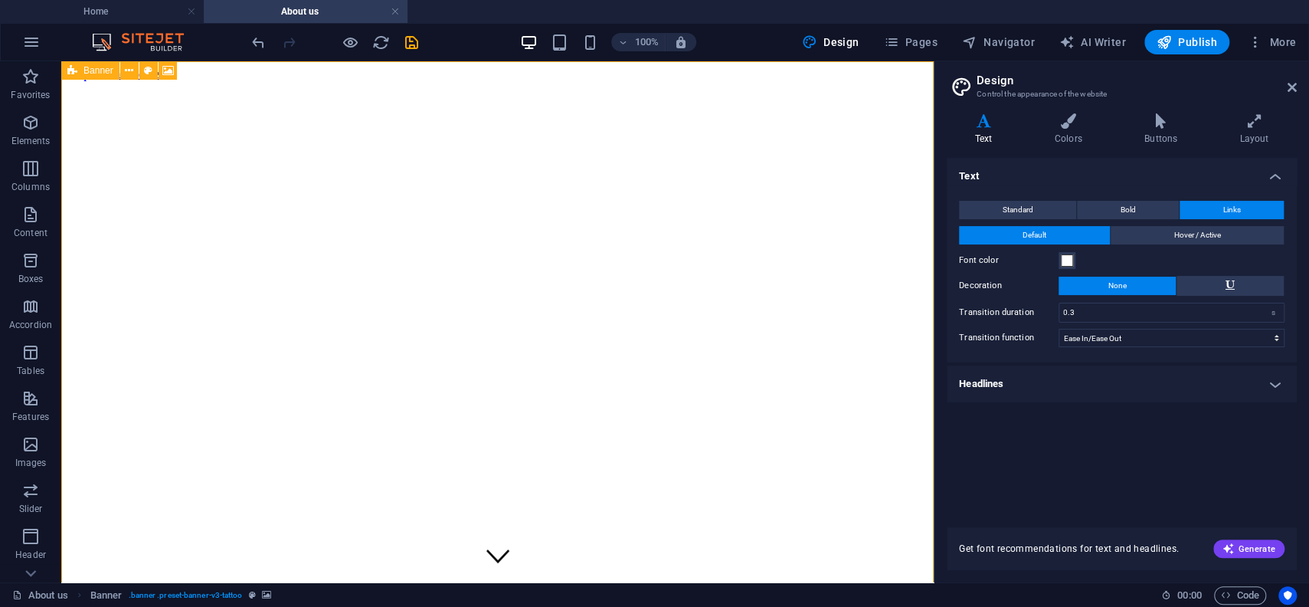
select select "vh"
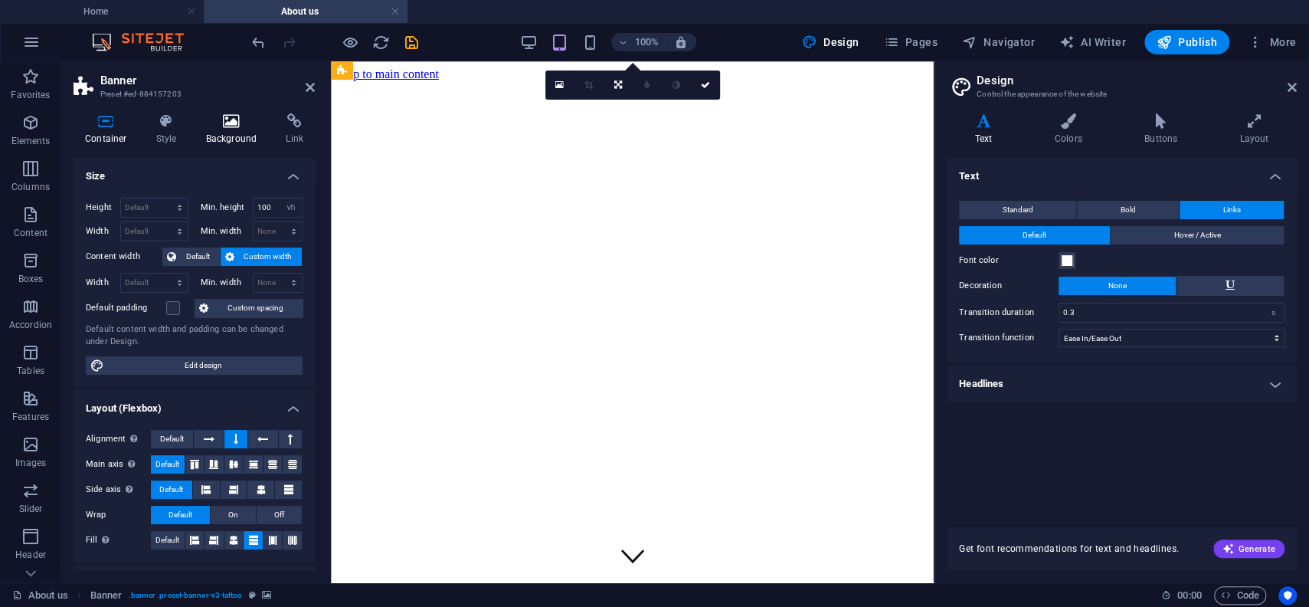
click at [223, 127] on icon at bounding box center [232, 120] width 74 height 15
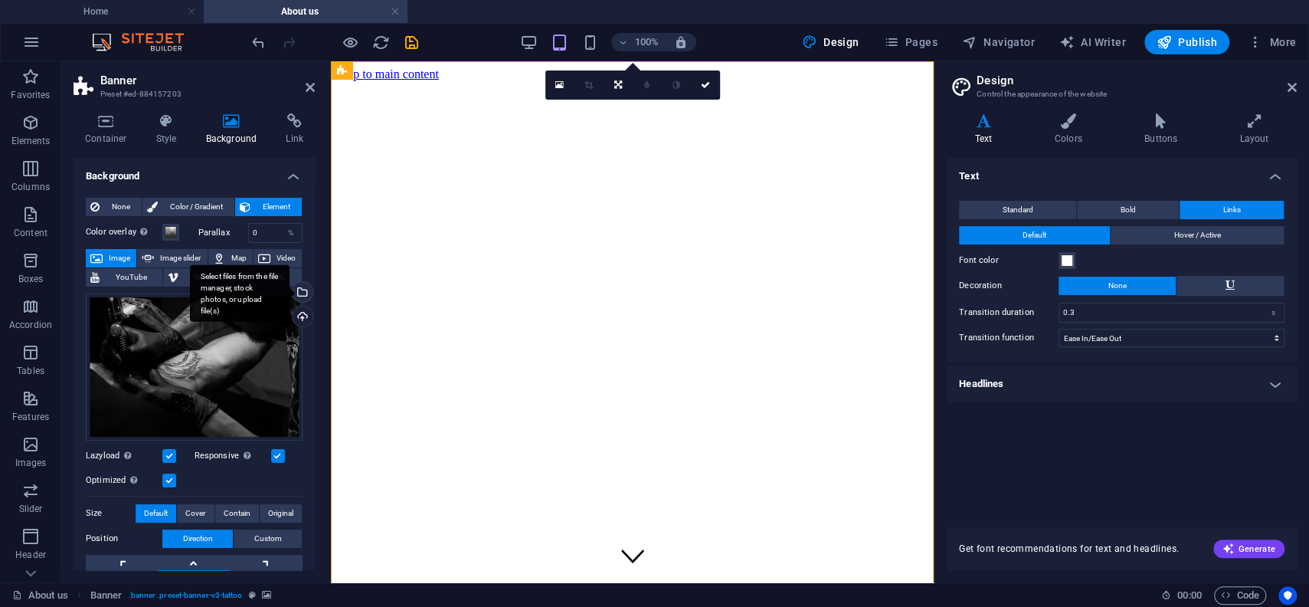
click at [301, 292] on div "Select files from the file manager, stock photos, or upload file(s)" at bounding box center [301, 293] width 23 height 23
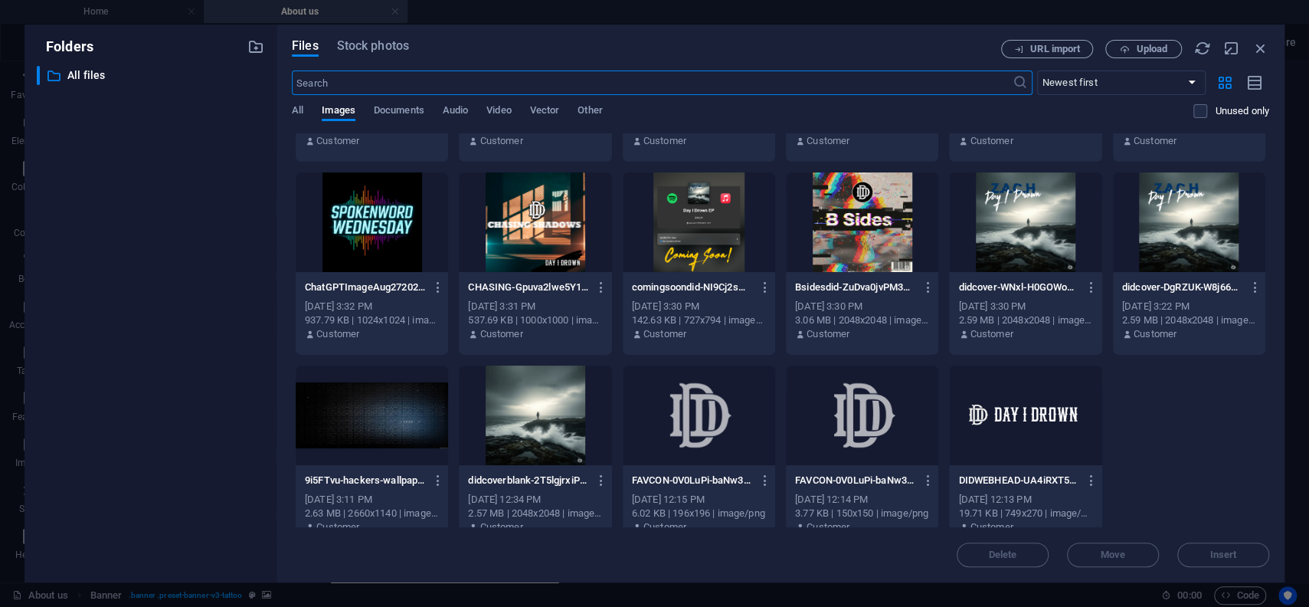
scroll to position [175, 0]
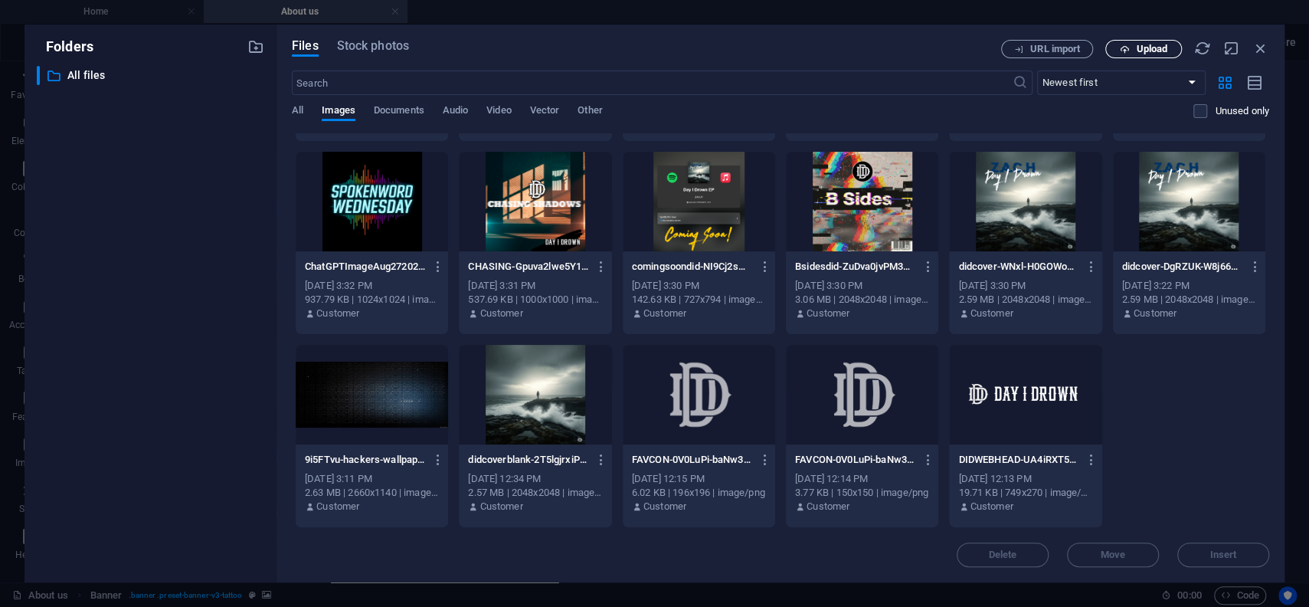
click at [1130, 51] on span "Upload" at bounding box center [1143, 49] width 63 height 10
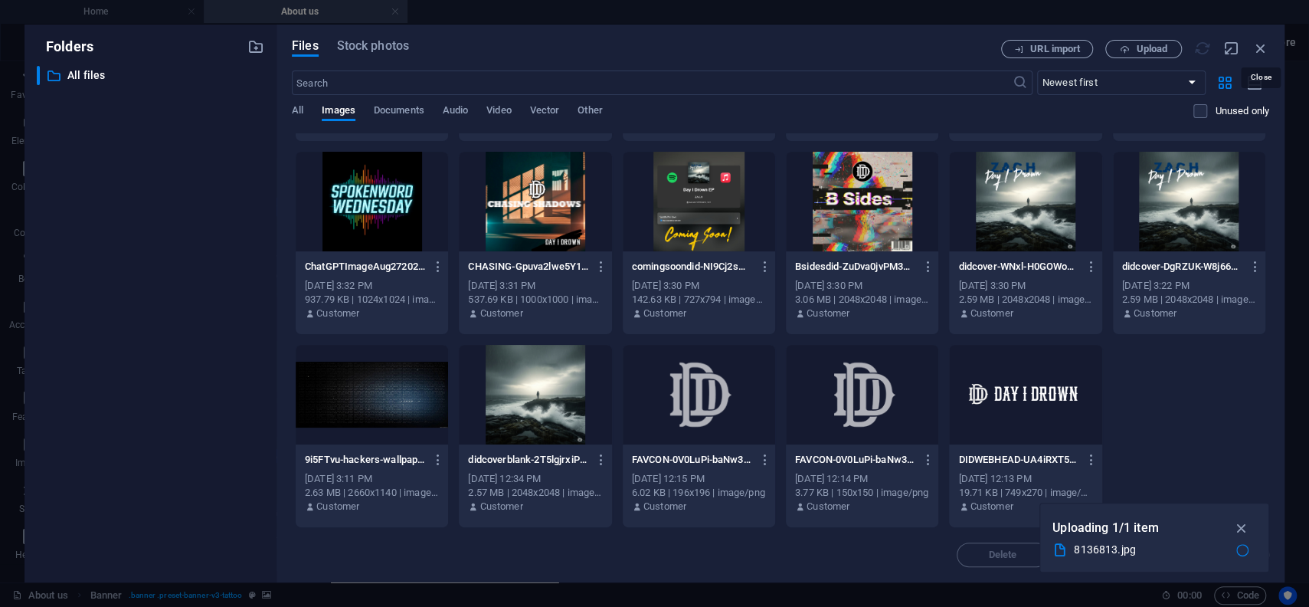
click at [1260, 51] on icon "button" at bounding box center [1260, 48] width 17 height 17
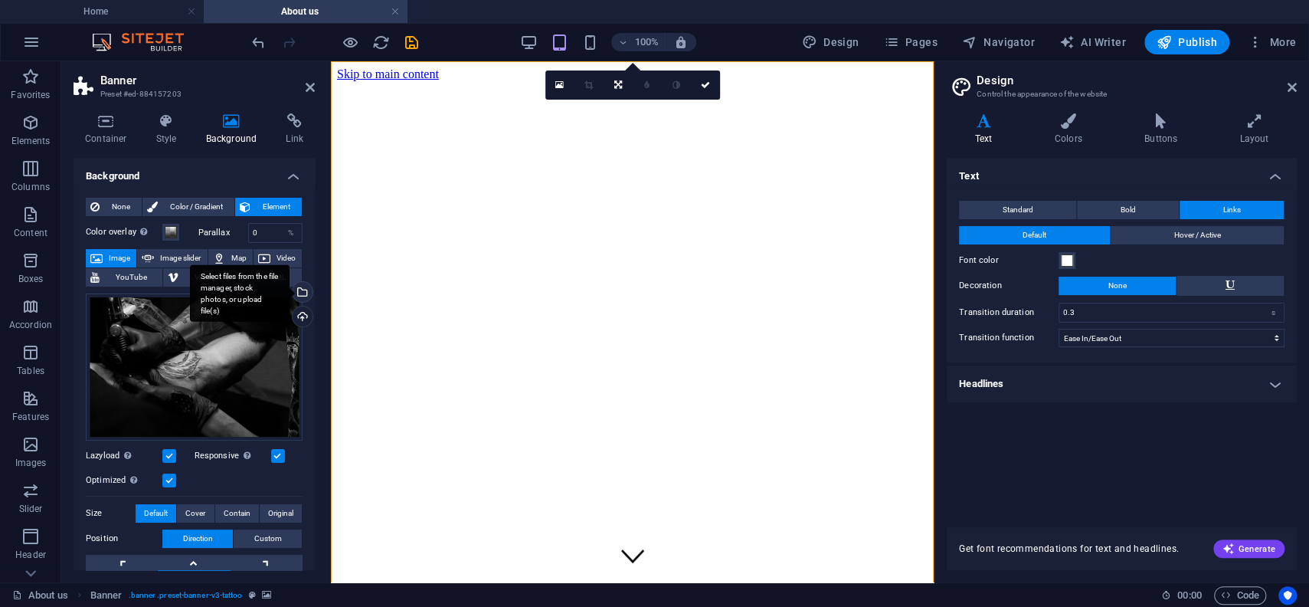
drag, startPoint x: 299, startPoint y: 292, endPoint x: 78, endPoint y: 233, distance: 229.1
click at [290, 292] on div "Select files from the file manager, stock photos, or upload file(s)" at bounding box center [240, 292] width 100 height 57
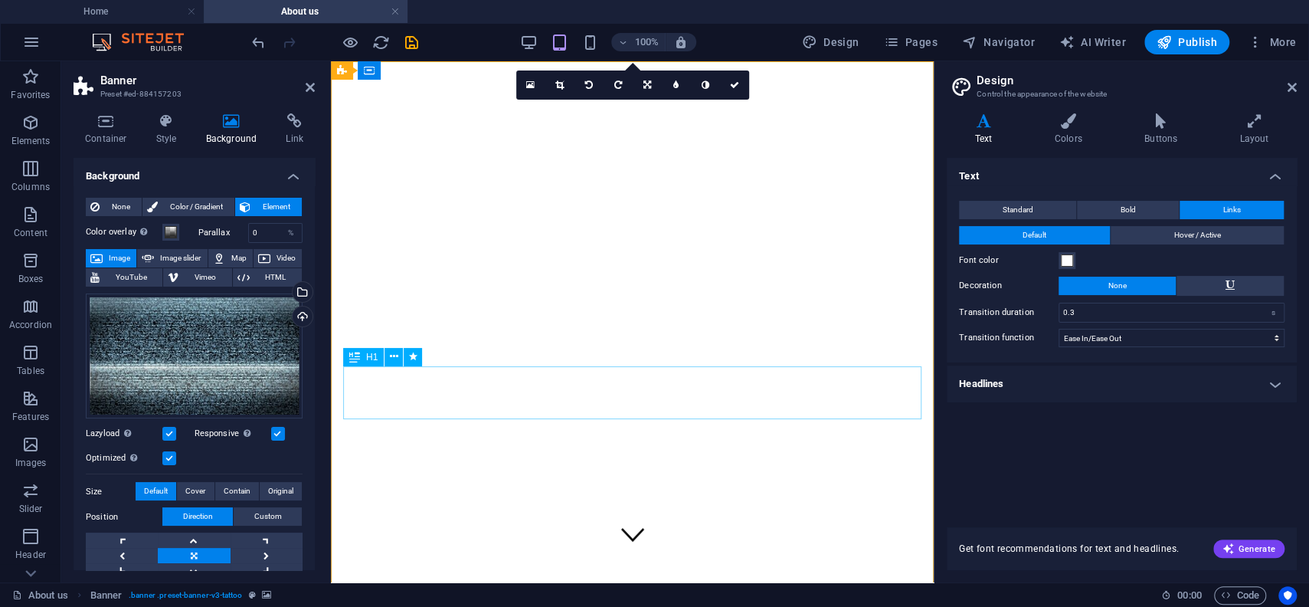
scroll to position [0, 0]
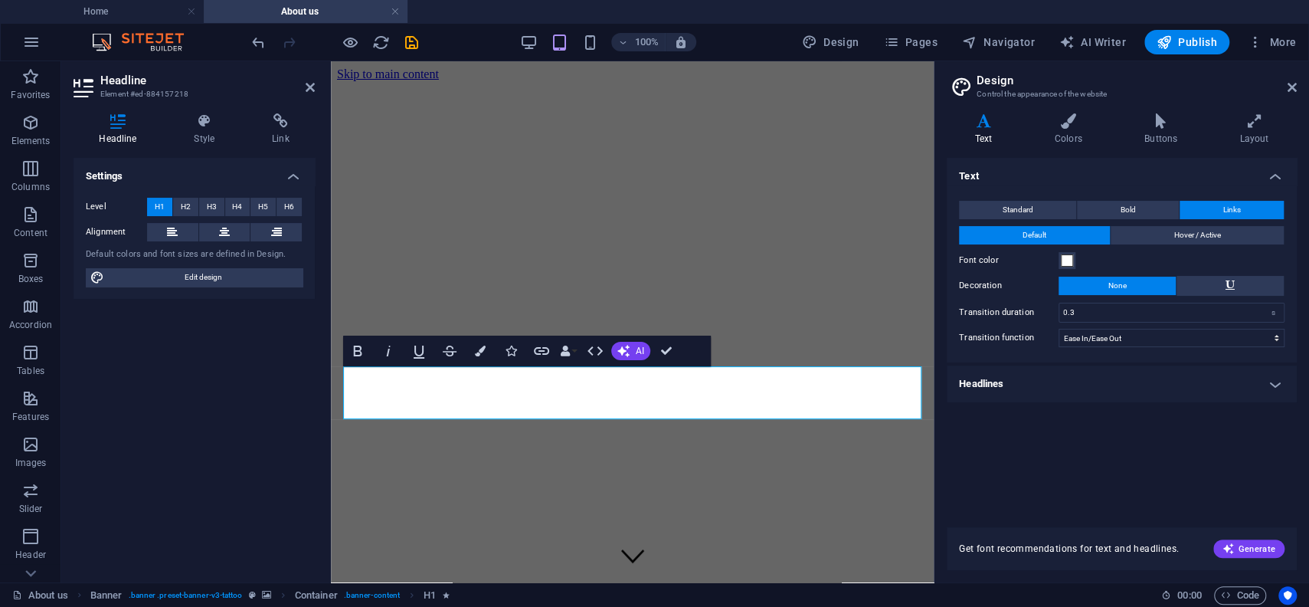
click at [1012, 435] on div "Text Standard Bold Links Font color Font Open Sans Font size 16 rem px Line hei…" at bounding box center [1122, 333] width 350 height 351
drag, startPoint x: 858, startPoint y: 273, endPoint x: 1127, endPoint y: 271, distance: 268.8
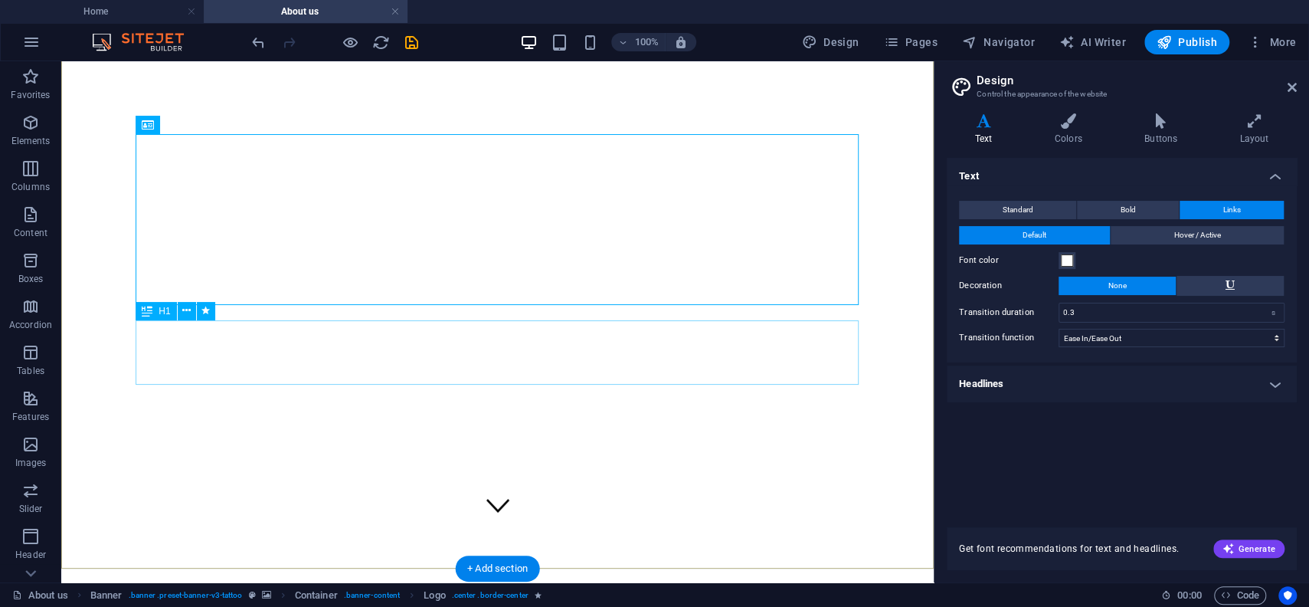
scroll to position [84, 0]
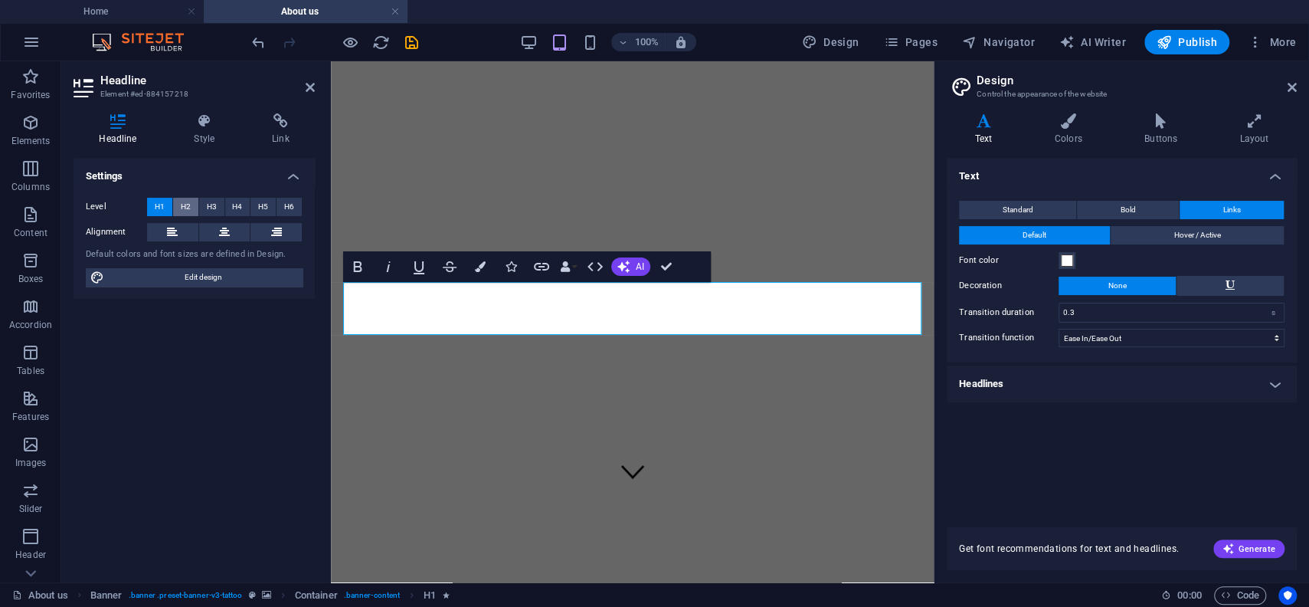
click at [190, 204] on span "H2" at bounding box center [186, 207] width 10 height 18
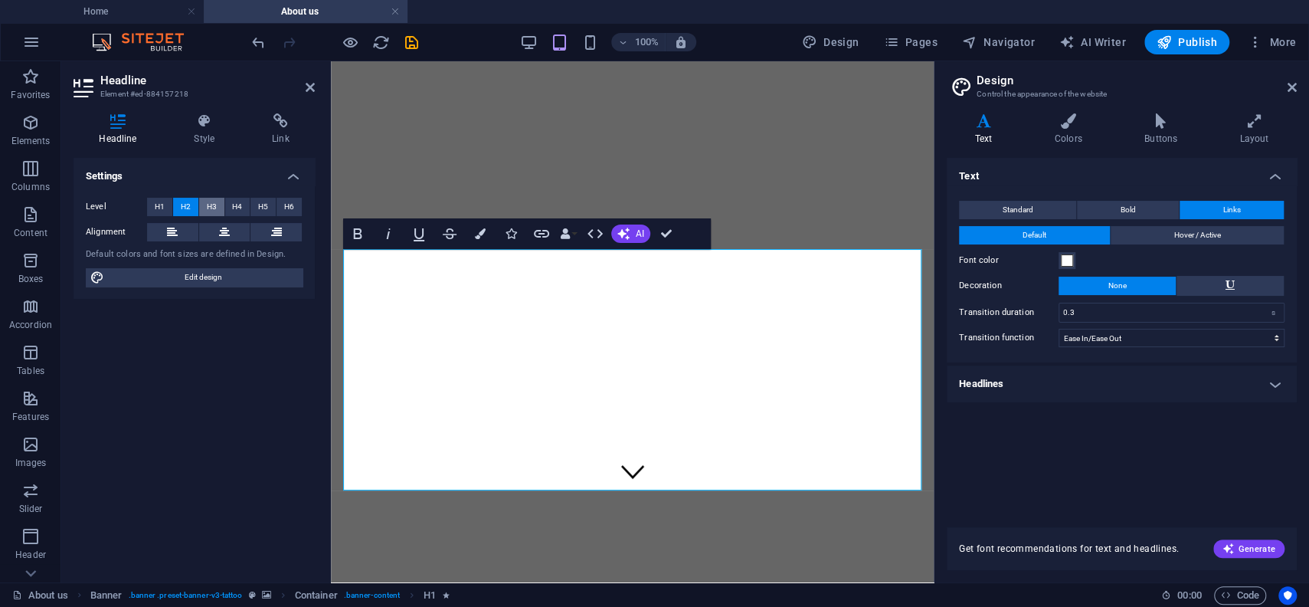
click at [206, 199] on button "H3" at bounding box center [211, 207] width 25 height 18
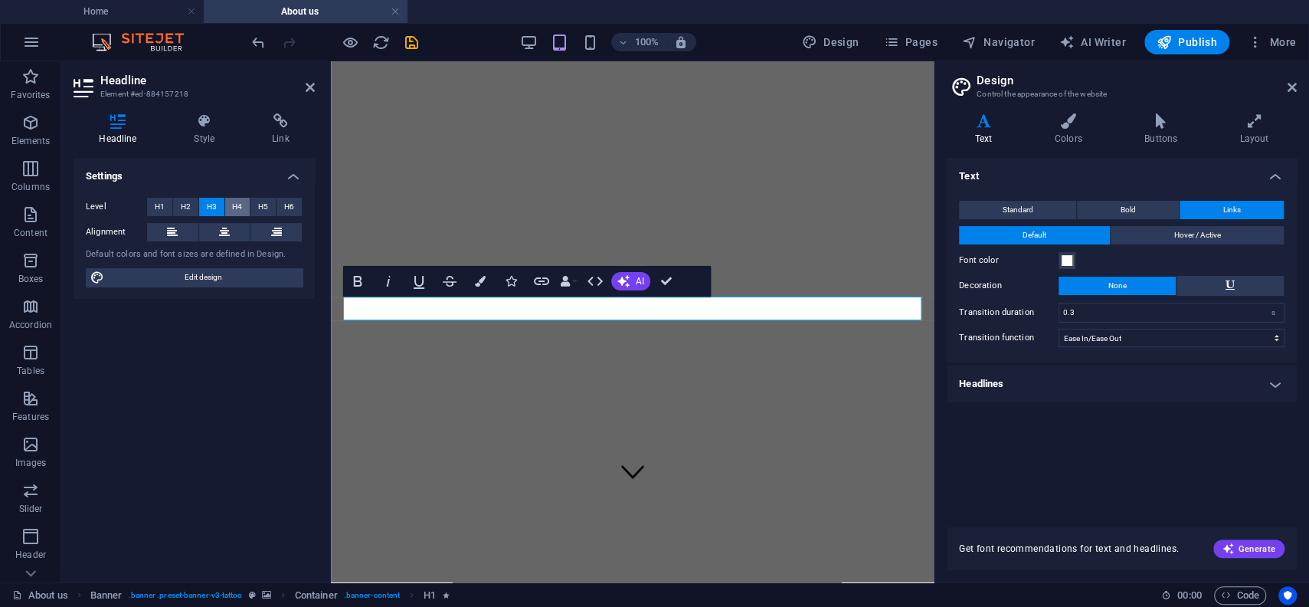
click at [235, 203] on span "H4" at bounding box center [237, 207] width 10 height 18
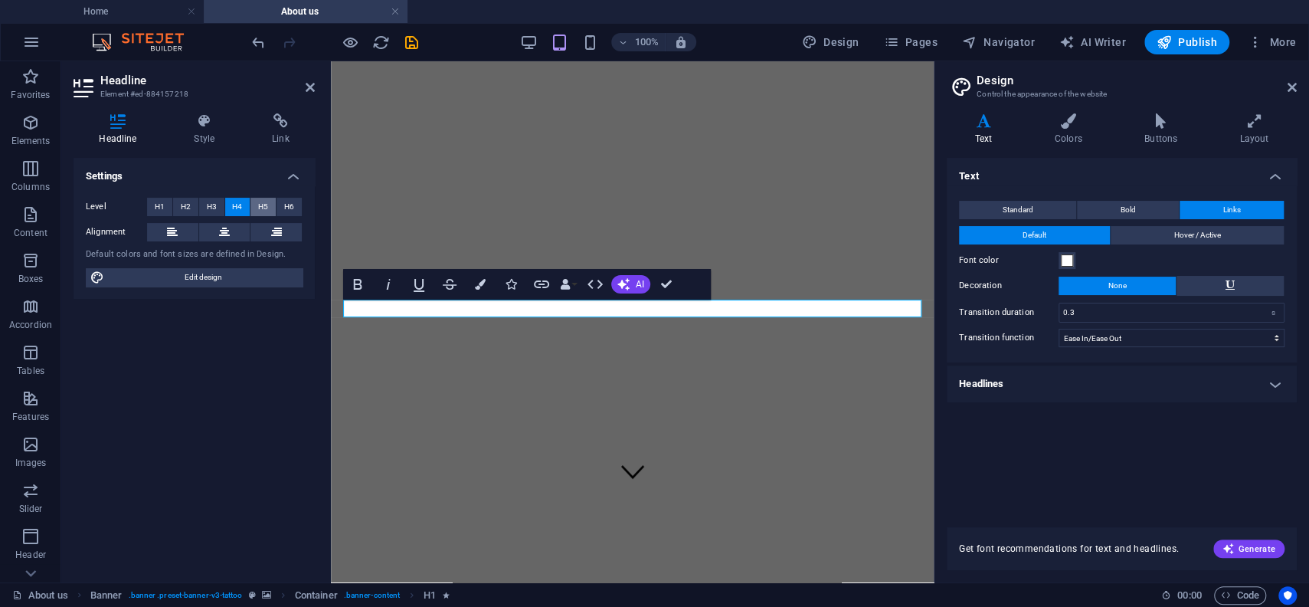
click at [263, 208] on span "H5" at bounding box center [263, 207] width 10 height 18
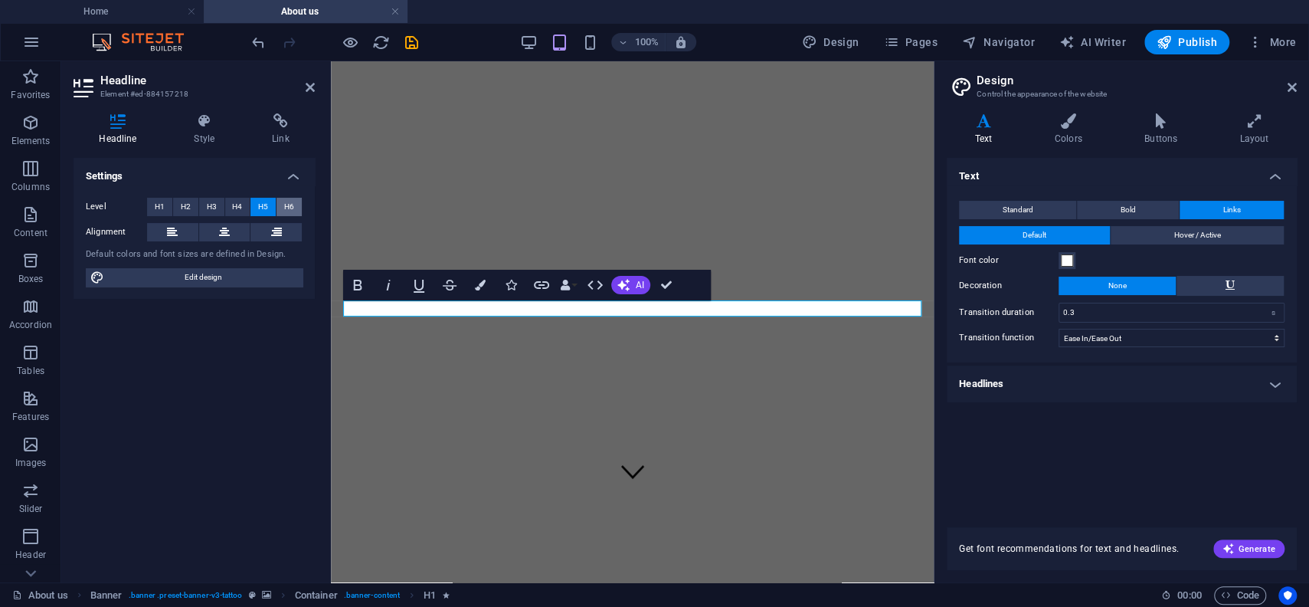
click at [286, 201] on span "H6" at bounding box center [289, 207] width 10 height 18
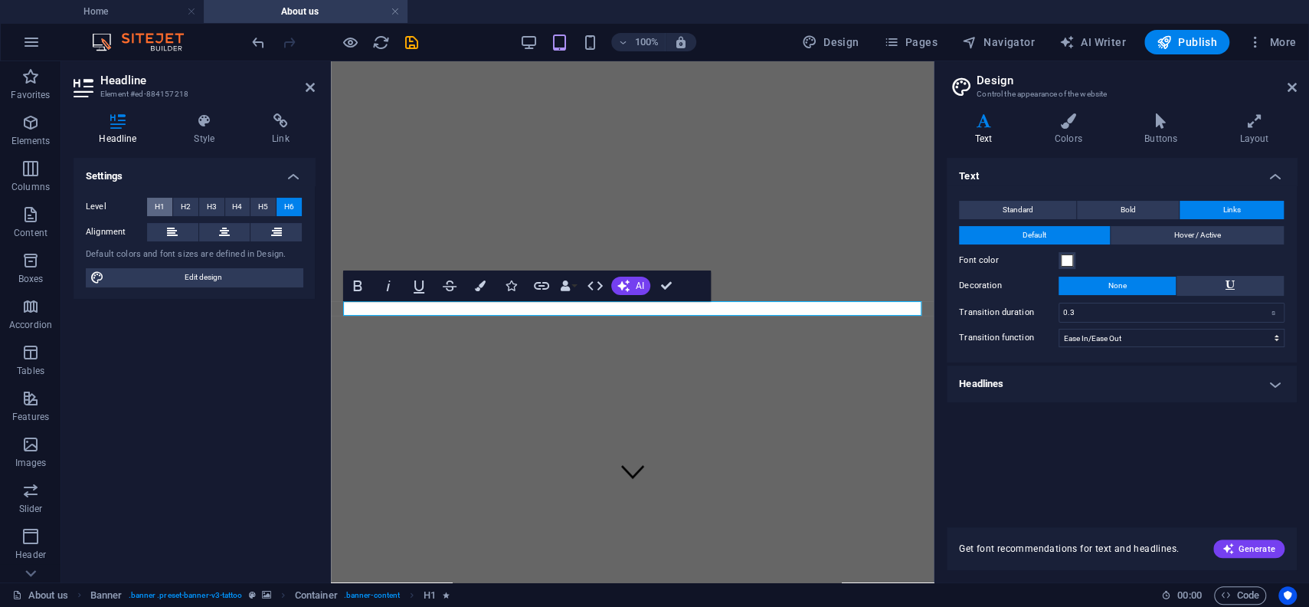
click at [158, 206] on span "H1" at bounding box center [160, 207] width 10 height 18
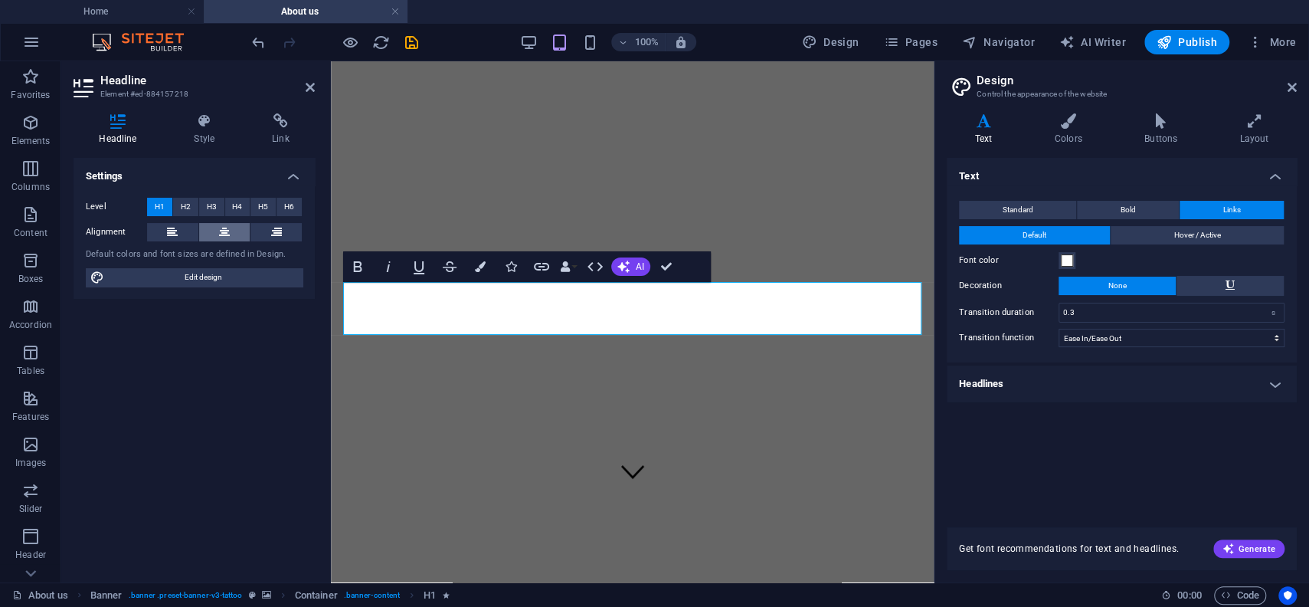
click at [215, 229] on button at bounding box center [224, 232] width 51 height 18
click at [218, 271] on span "Edit design" at bounding box center [203, 277] width 189 height 18
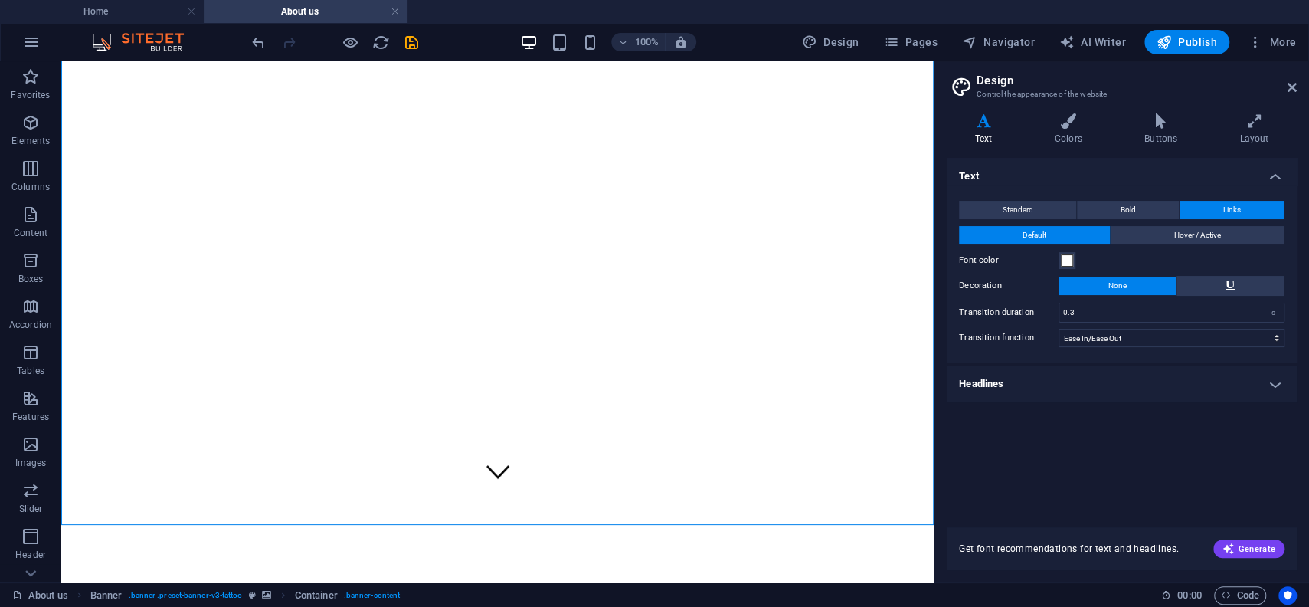
click at [989, 435] on div "Text Standard Bold Links Font color Font Open Sans Font size 16 rem px Line hei…" at bounding box center [1122, 333] width 350 height 351
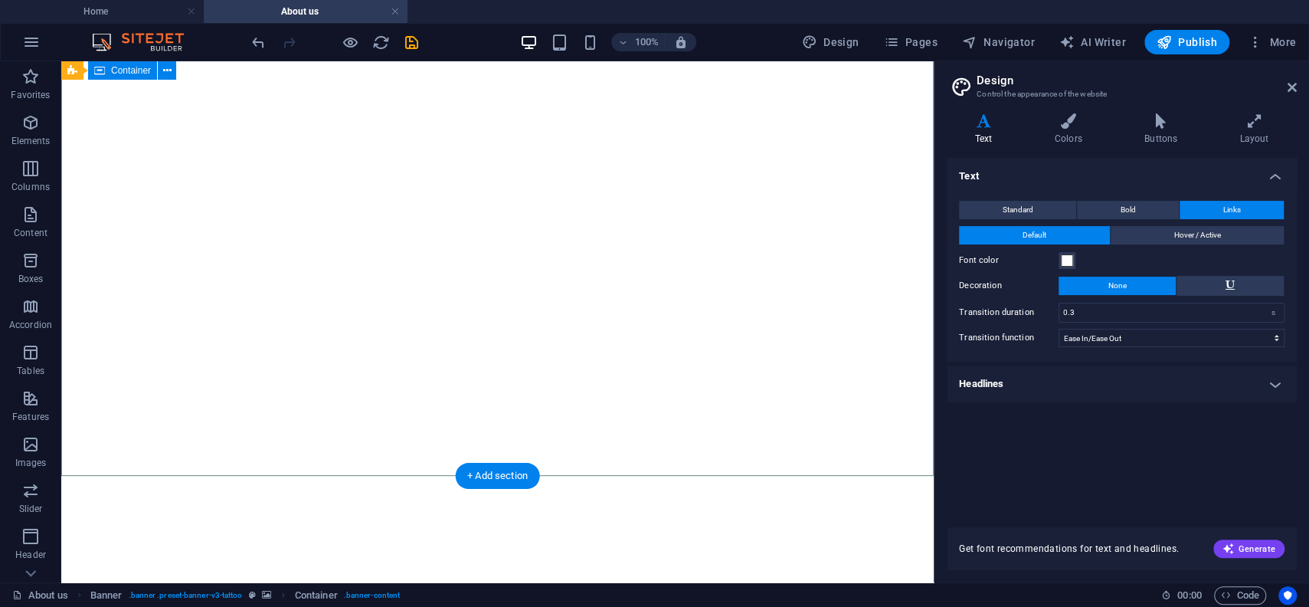
scroll to position [169, 0]
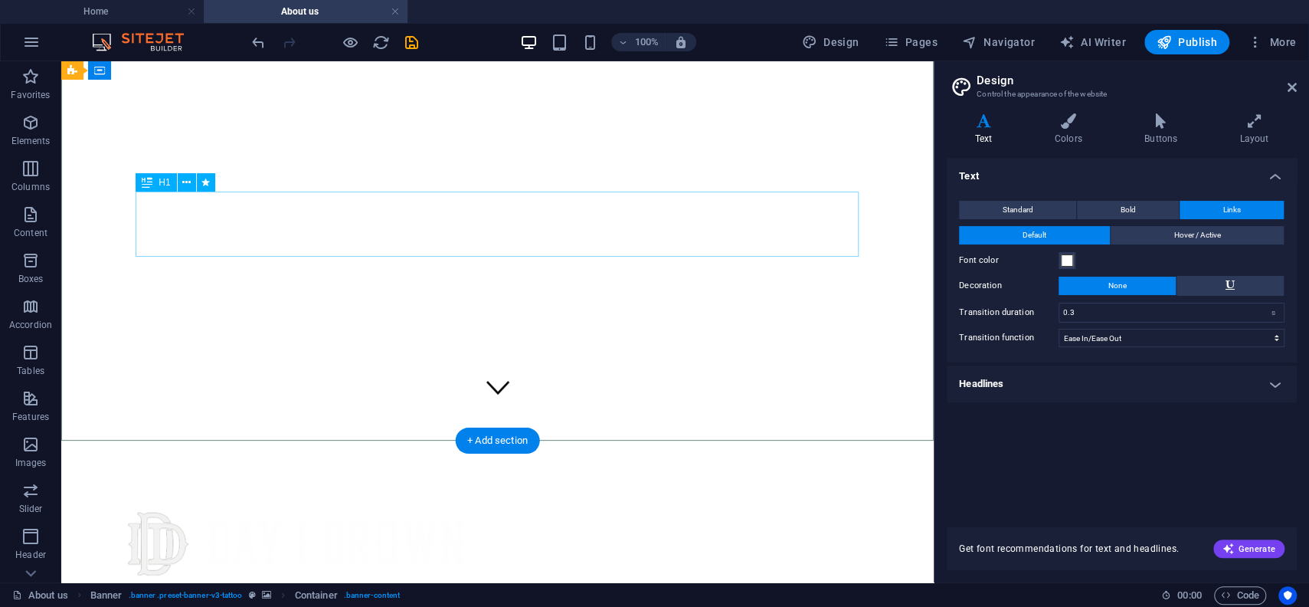
drag, startPoint x: 498, startPoint y: 230, endPoint x: 568, endPoint y: 311, distance: 107.5
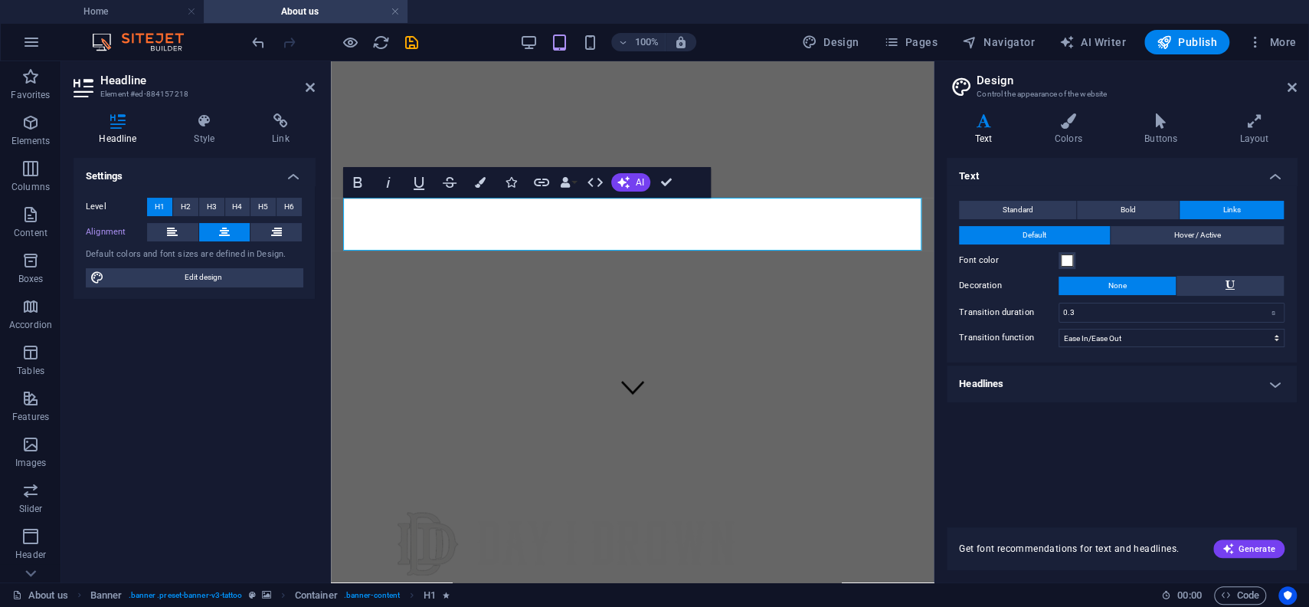
click at [227, 227] on icon at bounding box center [224, 232] width 11 height 18
click at [1042, 437] on div "Text Standard Bold Links Font color Font Open Sans Font size 16 rem px Line hei…" at bounding box center [1122, 333] width 350 height 351
click at [1187, 36] on span "Publish" at bounding box center [1187, 41] width 61 height 15
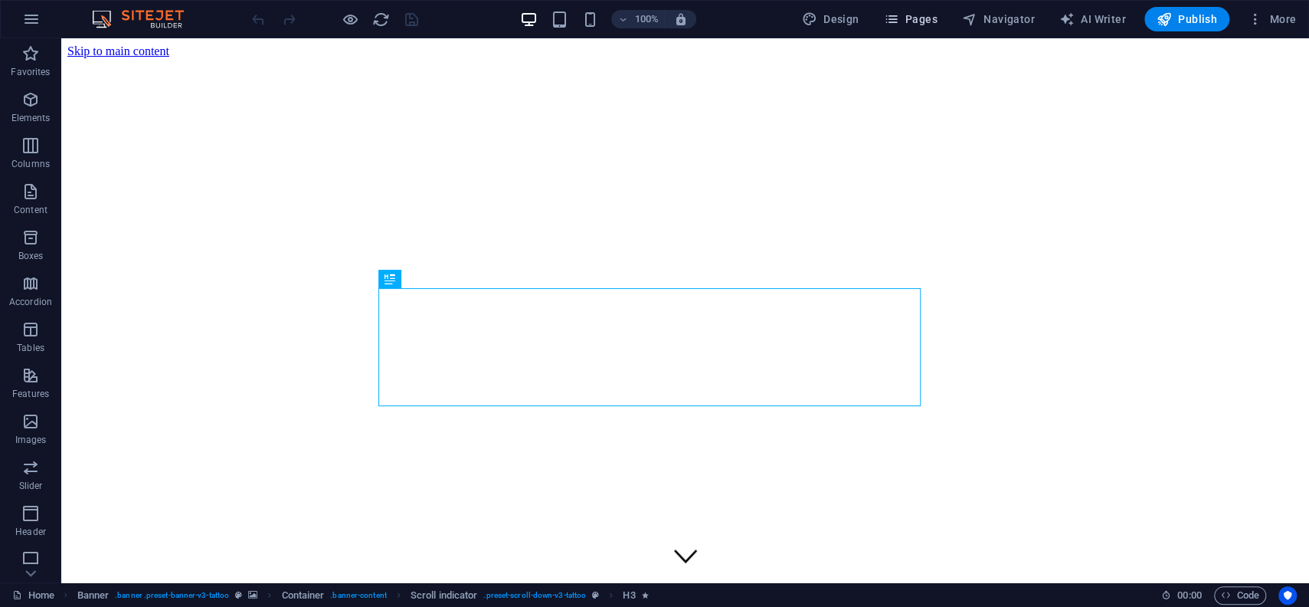
click at [905, 21] on span "Pages" at bounding box center [910, 18] width 54 height 15
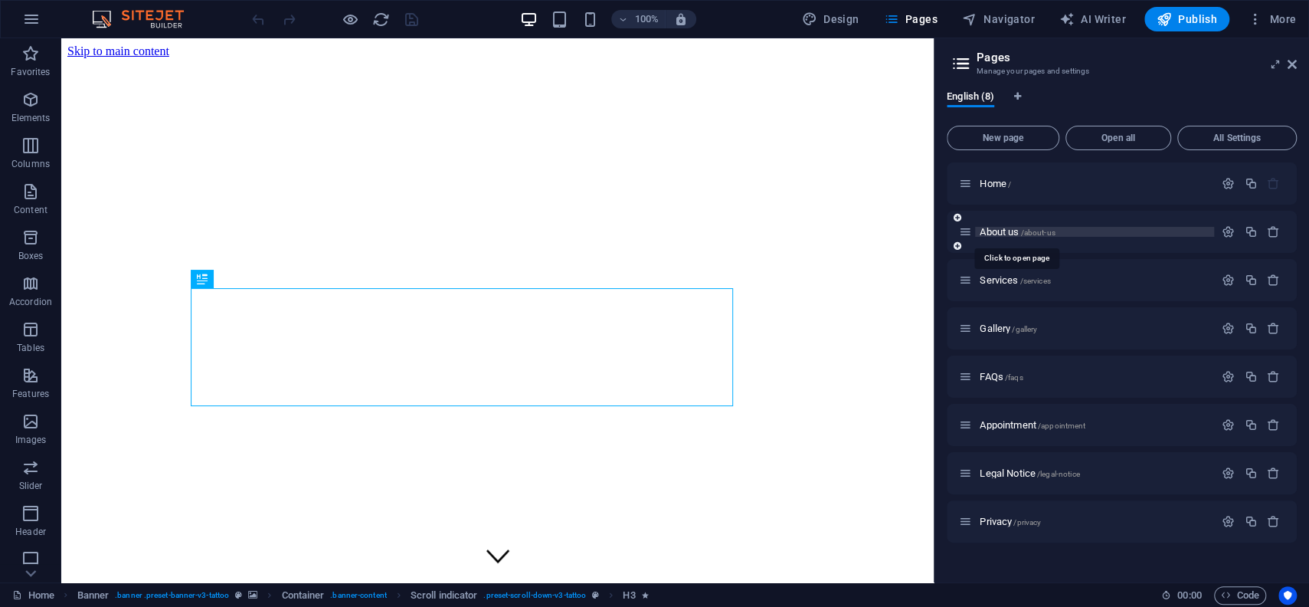
click at [987, 231] on span "About us /about-us" at bounding box center [1017, 231] width 75 height 11
click at [987, 231] on div "About us /about-us" at bounding box center [1122, 232] width 350 height 42
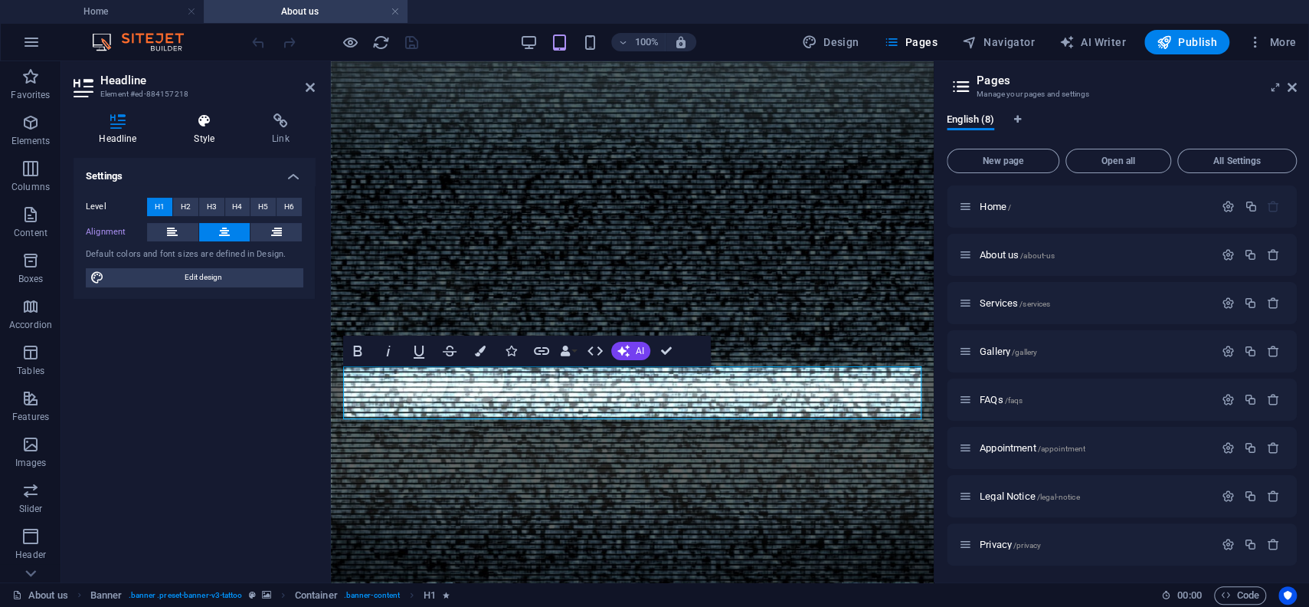
click at [210, 123] on icon at bounding box center [205, 120] width 72 height 15
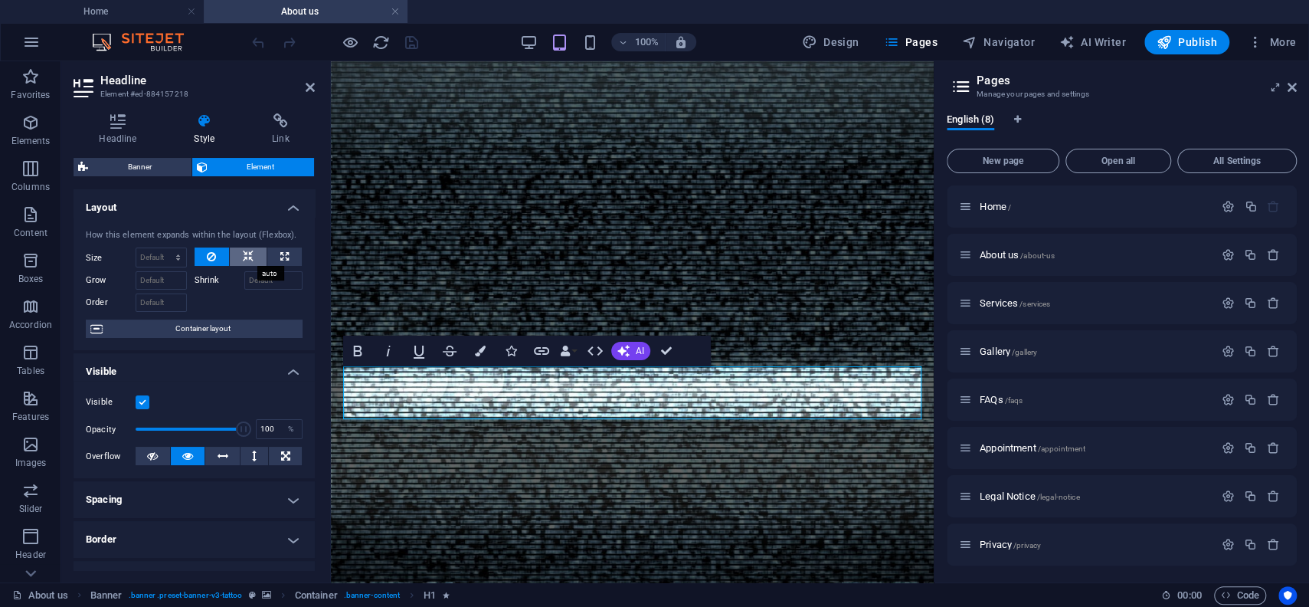
click at [255, 254] on button at bounding box center [248, 256] width 37 height 18
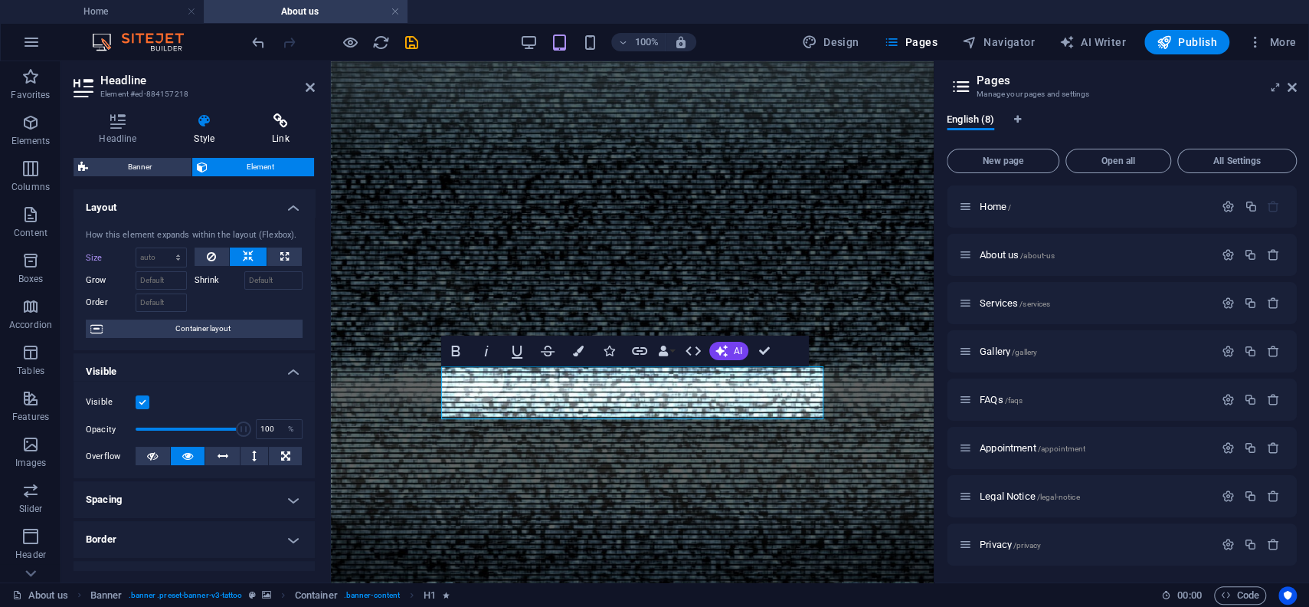
click at [293, 136] on h4 "Link" at bounding box center [281, 129] width 68 height 32
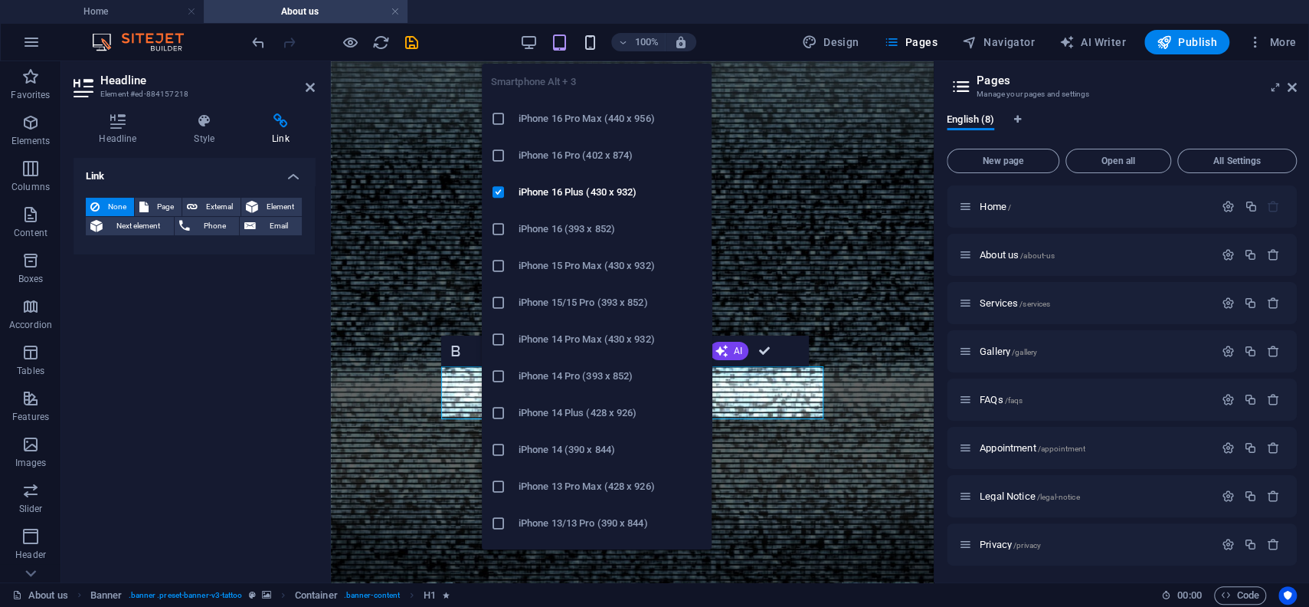
click at [592, 44] on icon "button" at bounding box center [590, 43] width 18 height 18
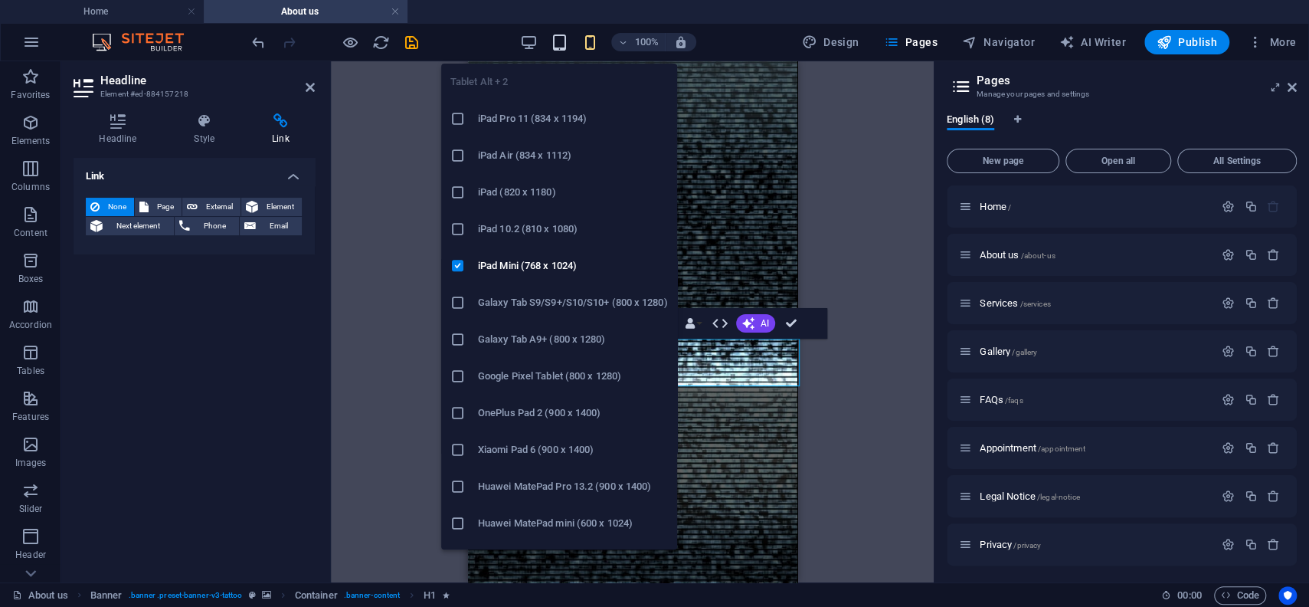
click at [562, 41] on icon "button" at bounding box center [560, 43] width 18 height 18
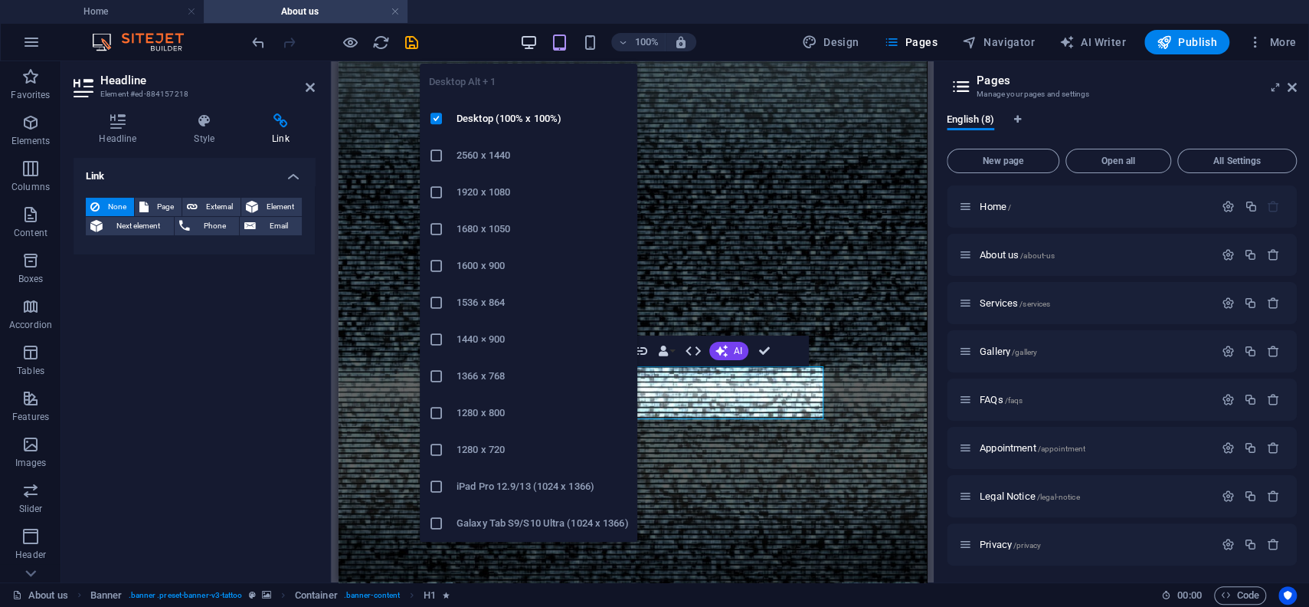
click at [535, 44] on icon "button" at bounding box center [529, 43] width 18 height 18
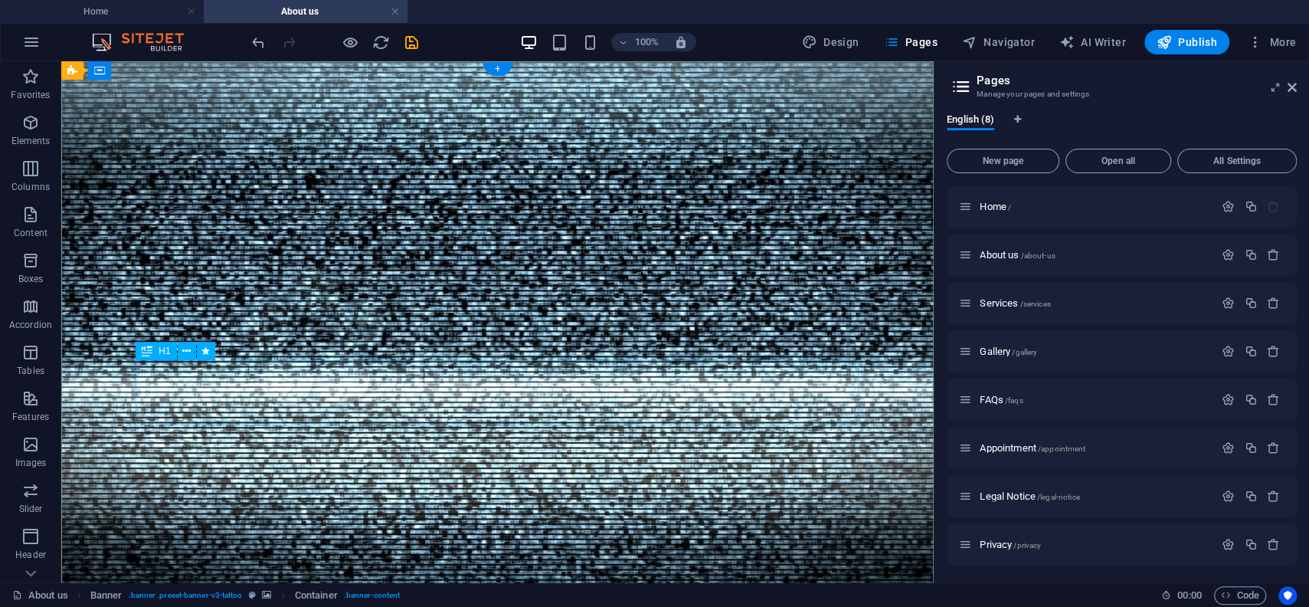
click at [183, 353] on icon at bounding box center [186, 351] width 8 height 16
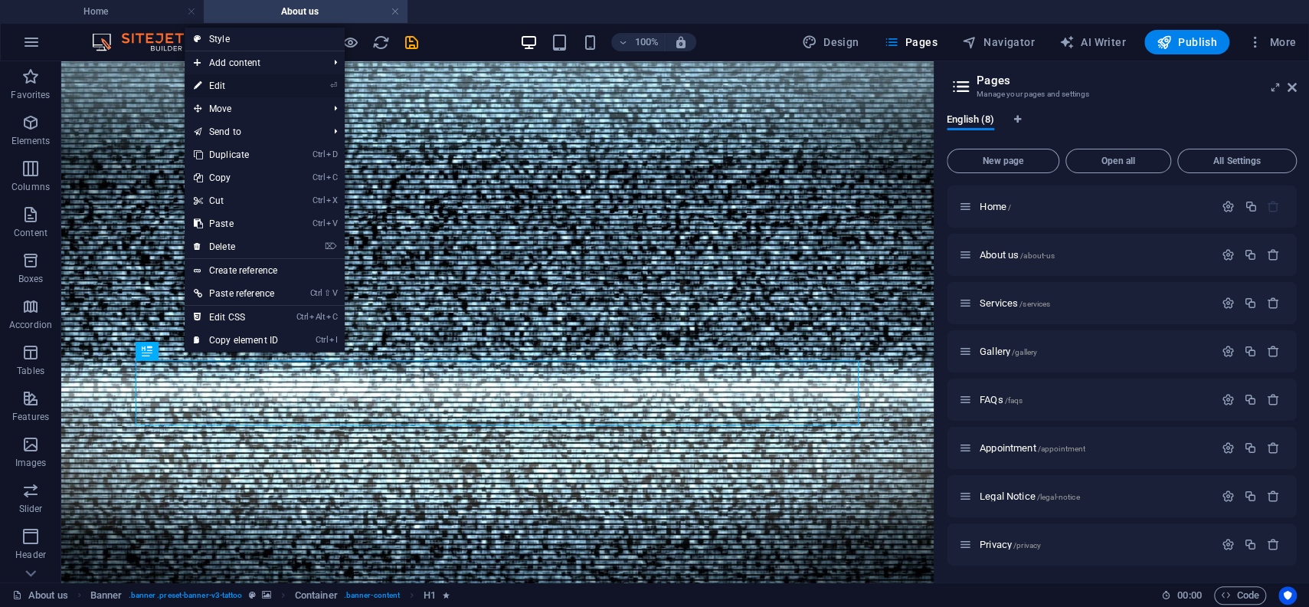
click at [298, 83] on li "⏎ Edit" at bounding box center [265, 85] width 160 height 23
click at [298, 84] on li "⏎ Edit" at bounding box center [265, 85] width 160 height 23
click at [213, 89] on link "⏎ Edit" at bounding box center [236, 85] width 103 height 23
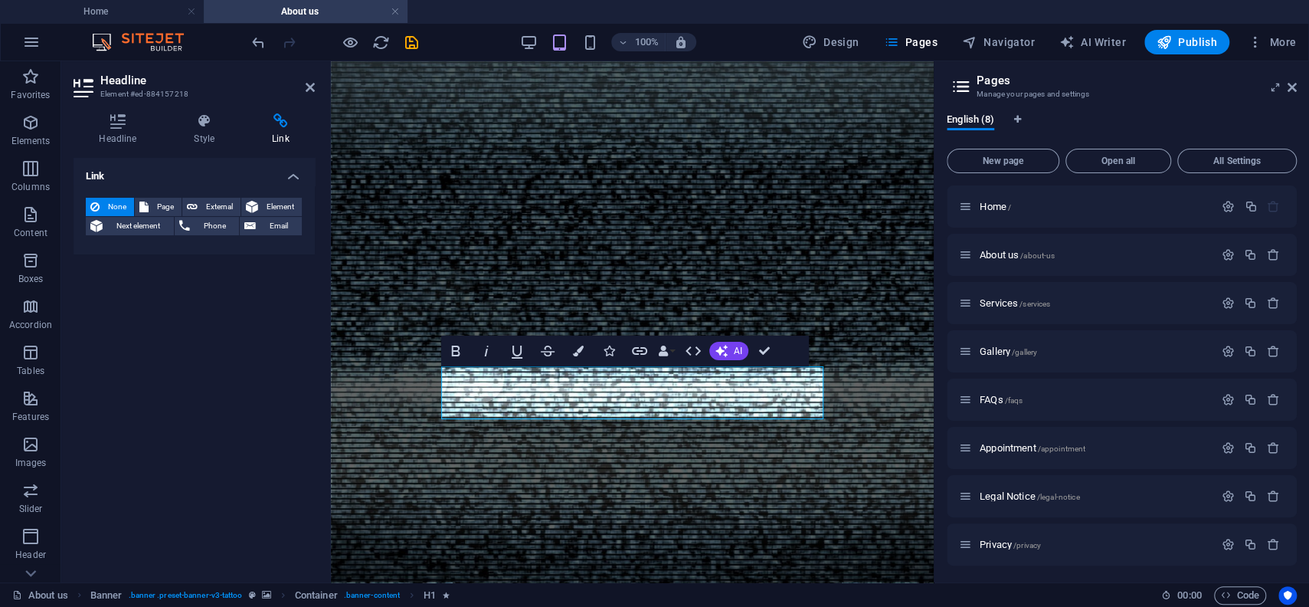
click at [212, 87] on h2 "Headline" at bounding box center [207, 81] width 214 height 14
click at [211, 126] on icon at bounding box center [205, 120] width 72 height 15
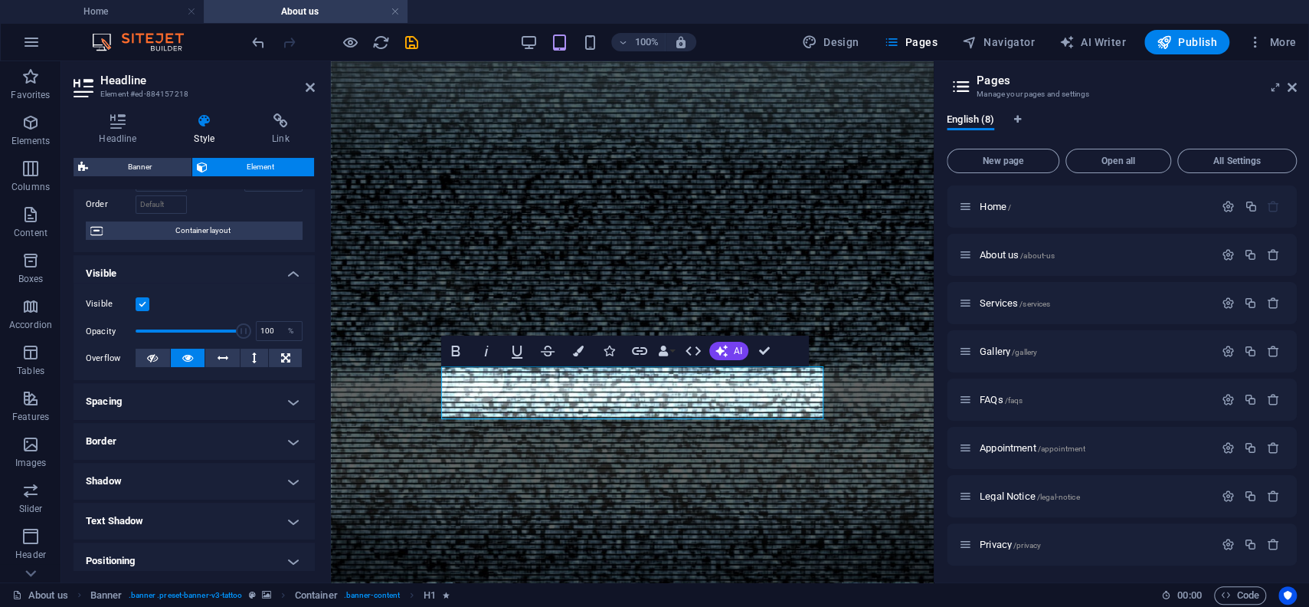
scroll to position [266, 0]
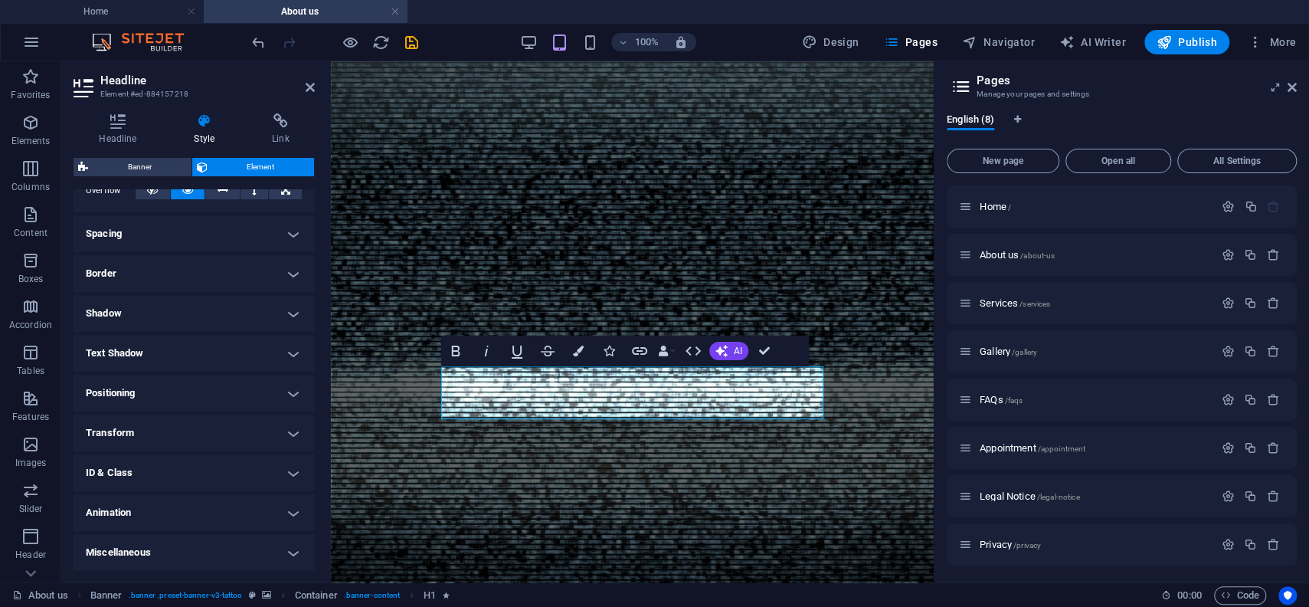
click at [219, 233] on h4 "Spacing" at bounding box center [194, 233] width 241 height 37
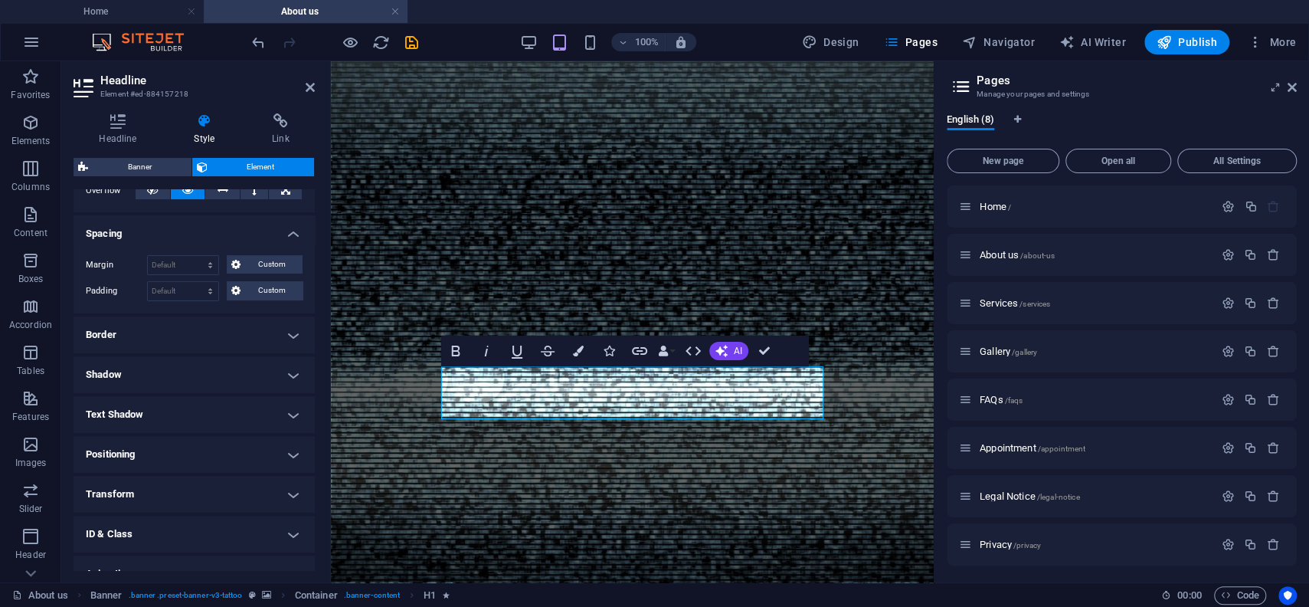
click at [208, 328] on h4 "Border" at bounding box center [194, 334] width 241 height 37
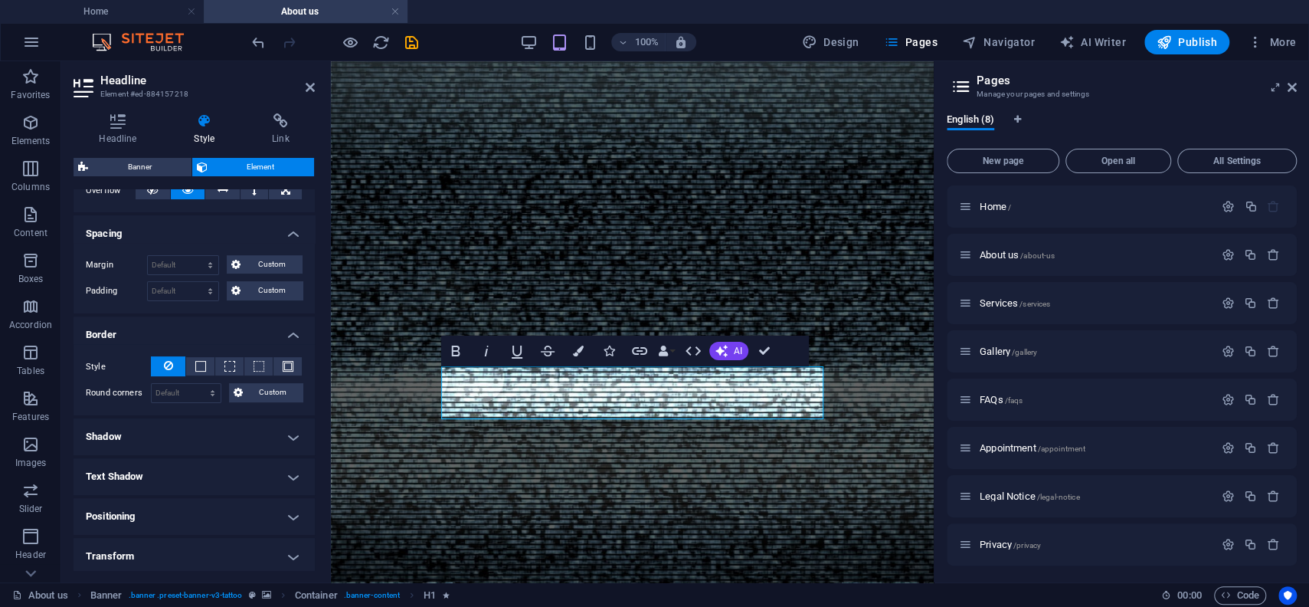
click at [220, 418] on h4 "Shadow" at bounding box center [194, 436] width 241 height 37
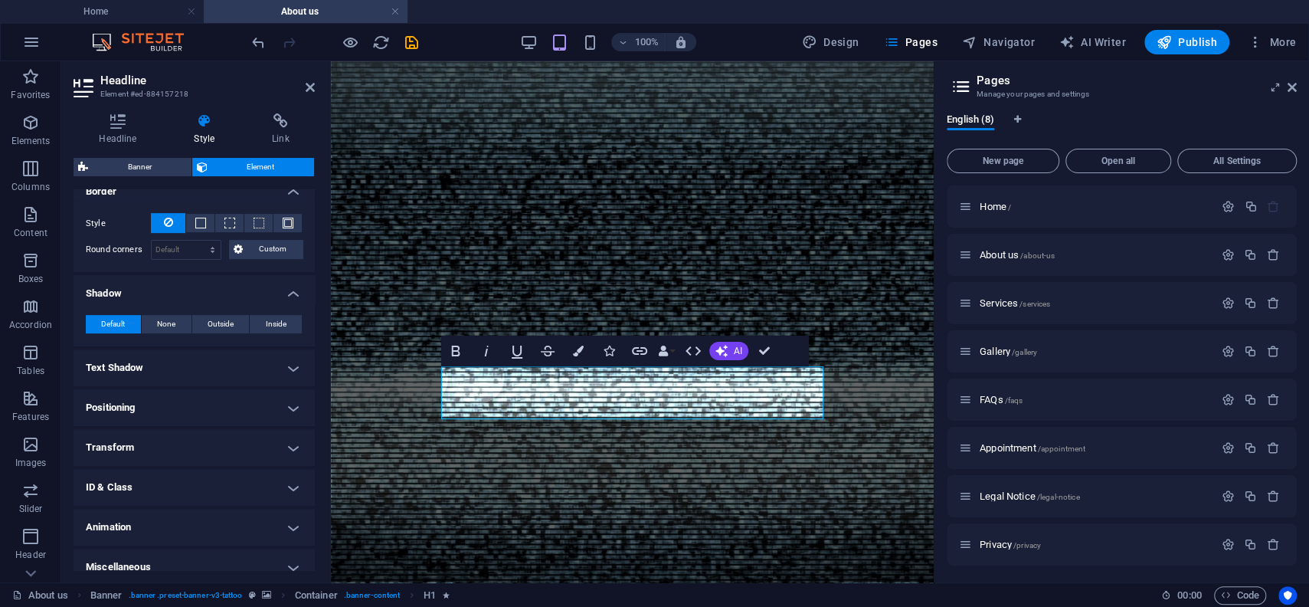
click at [204, 367] on h4 "Text Shadow" at bounding box center [194, 367] width 241 height 37
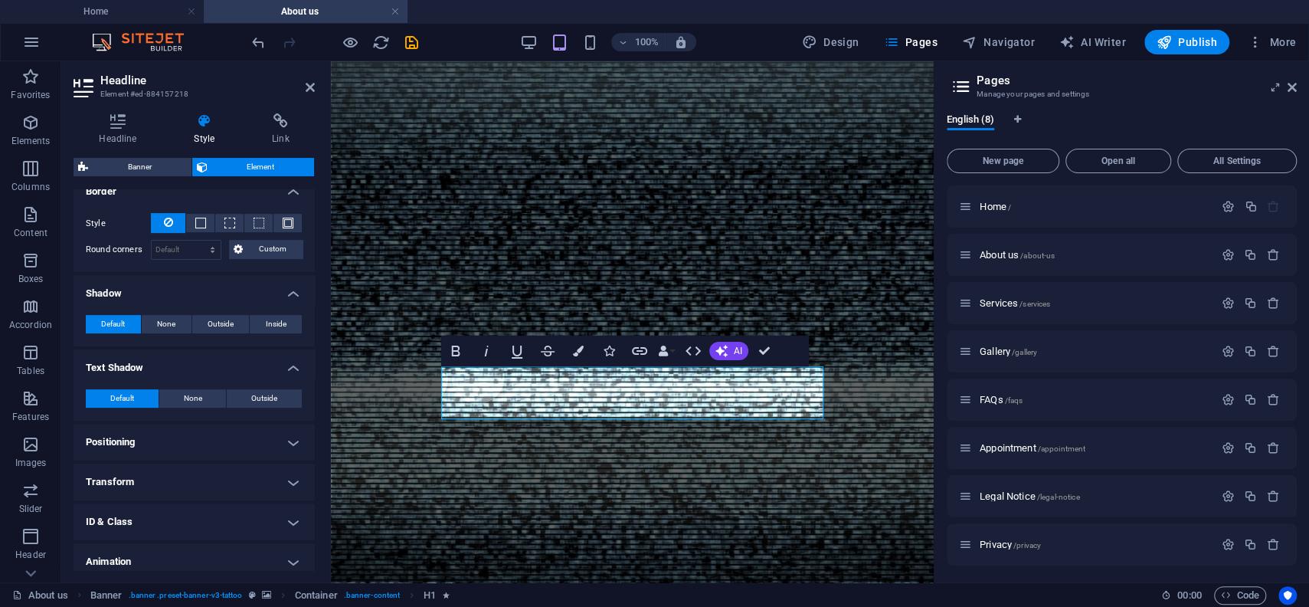
scroll to position [457, 0]
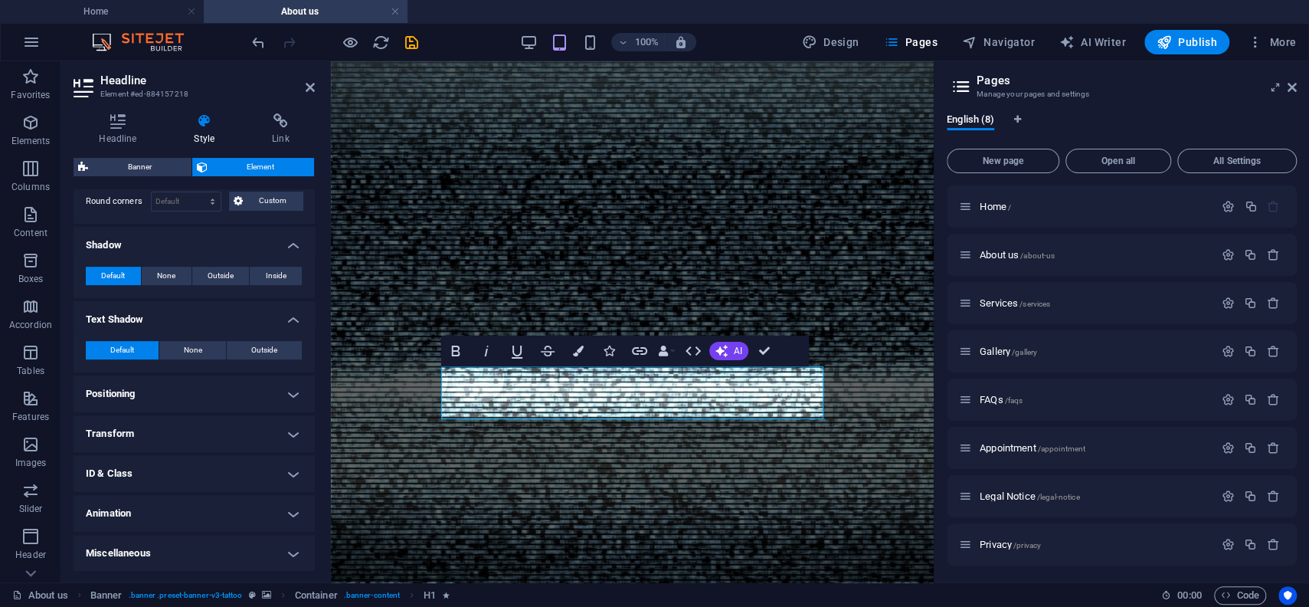
click at [188, 404] on h4 "Positioning" at bounding box center [194, 393] width 241 height 37
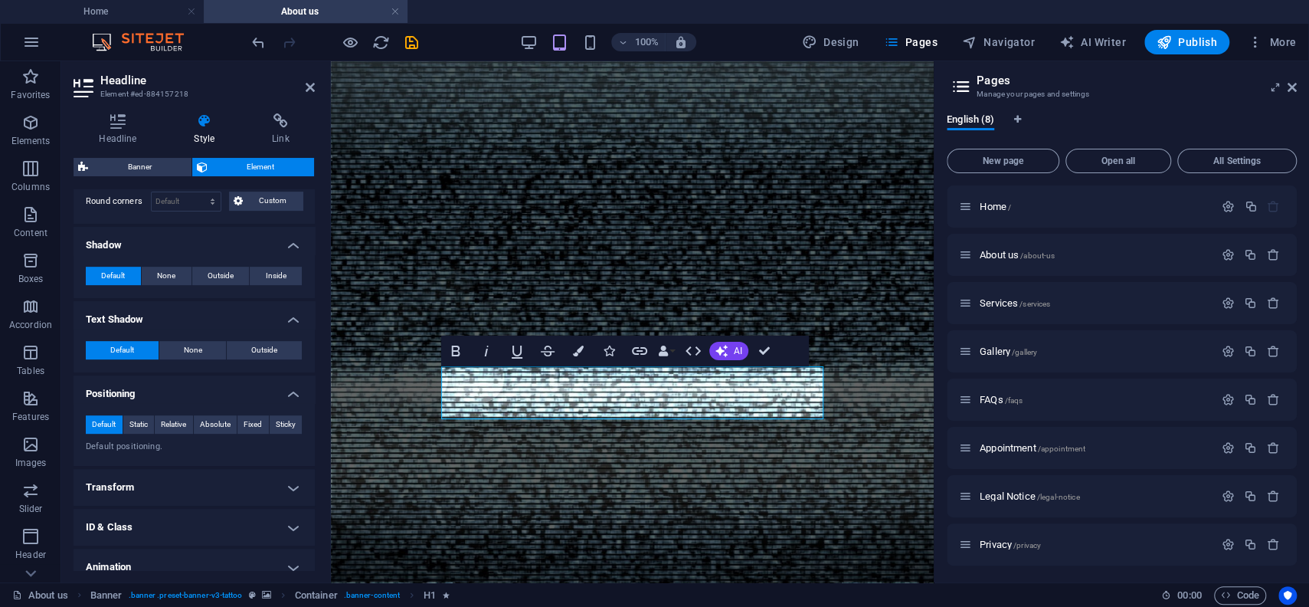
scroll to position [511, 0]
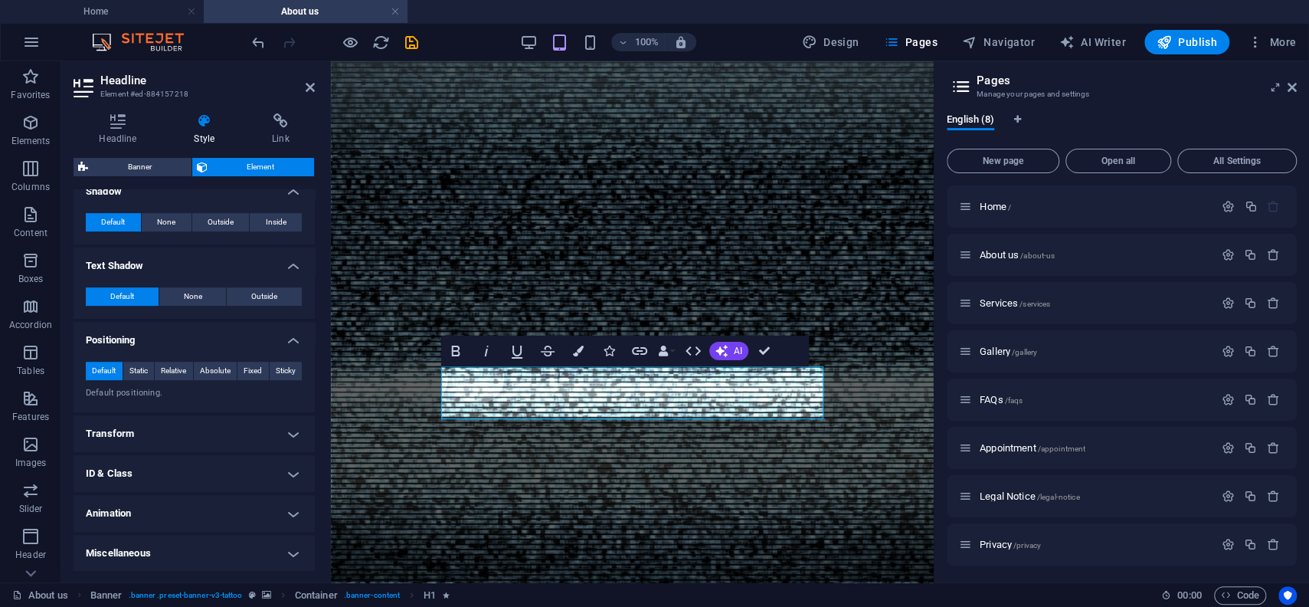
click at [195, 437] on h4 "Transform" at bounding box center [194, 433] width 241 height 37
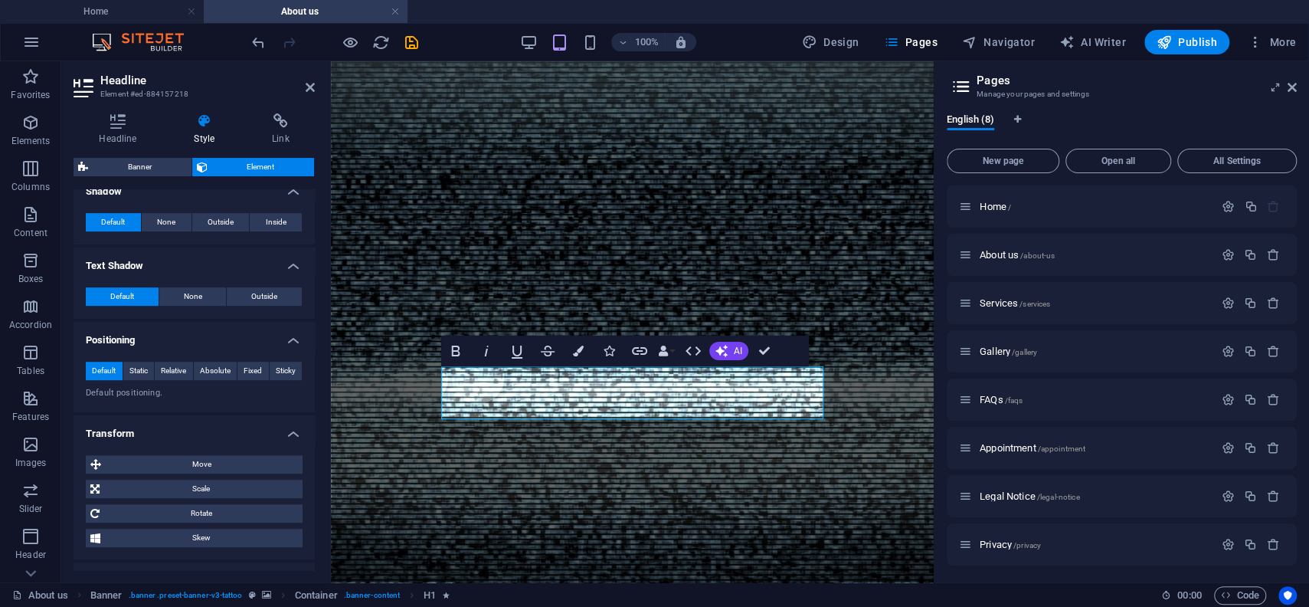
scroll to position [618, 0]
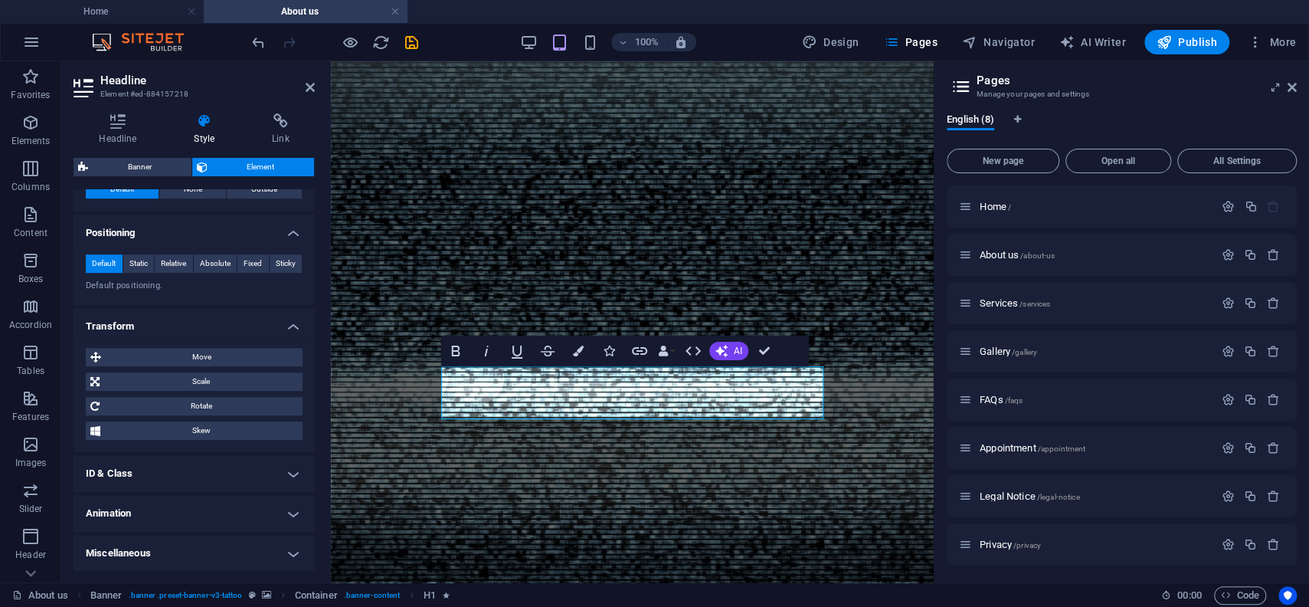
click at [182, 470] on h4 "ID & Class" at bounding box center [194, 473] width 241 height 37
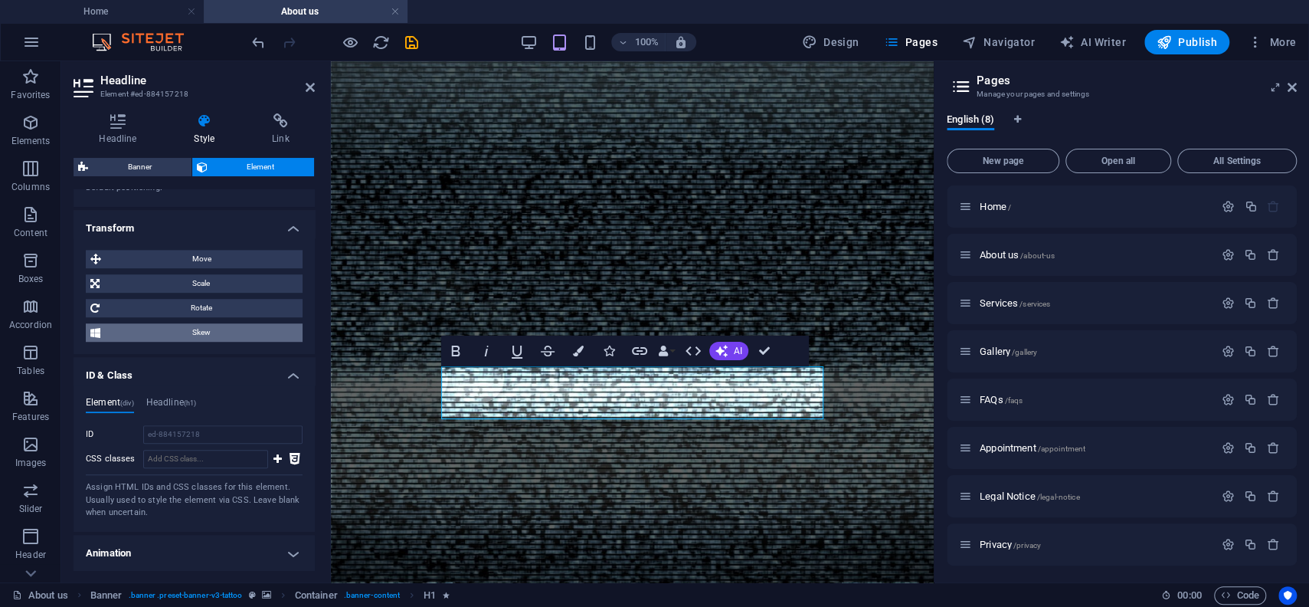
scroll to position [756, 0]
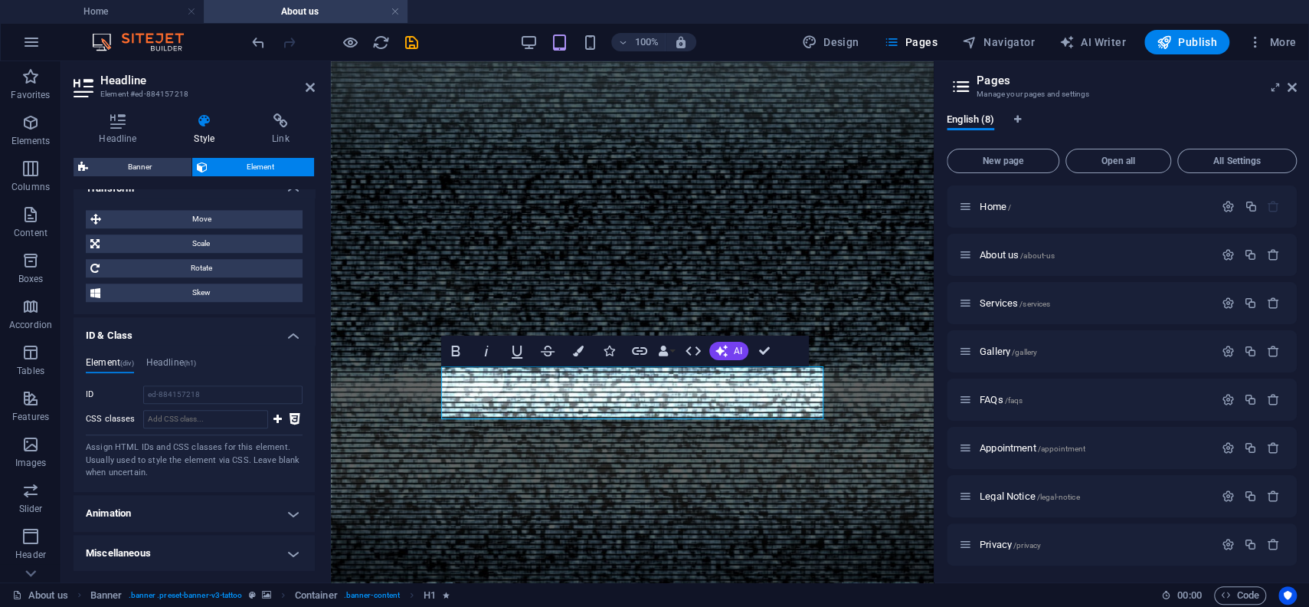
click at [148, 519] on h4 "Animation" at bounding box center [194, 513] width 241 height 37
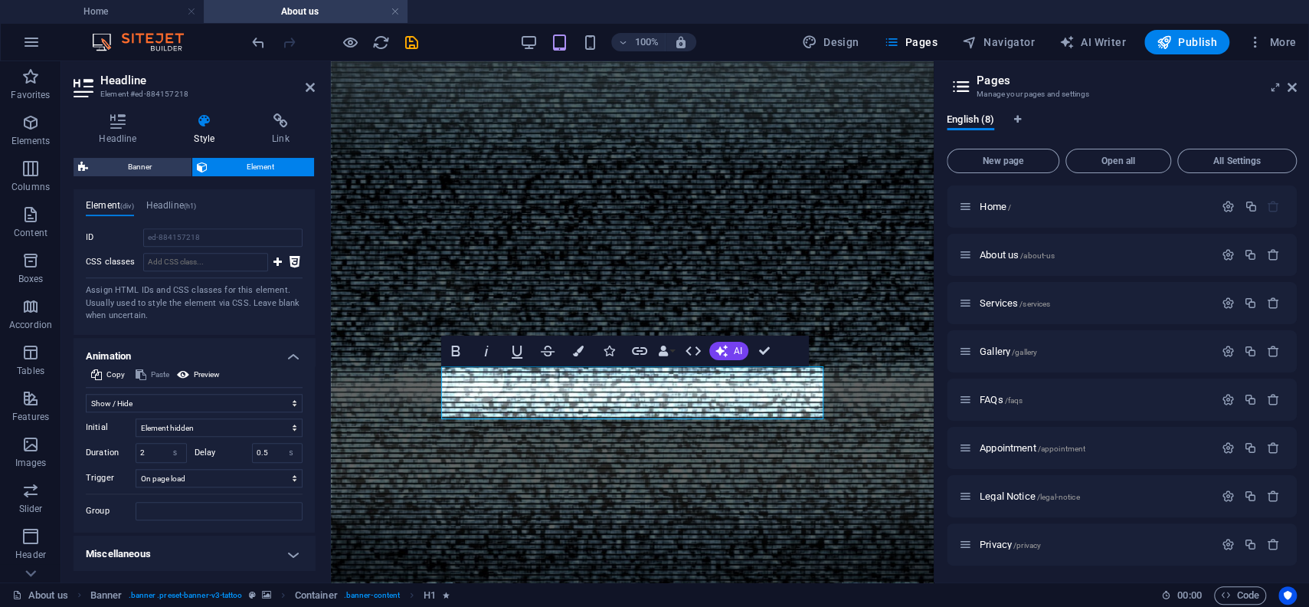
drag, startPoint x: 150, startPoint y: 551, endPoint x: 152, endPoint y: 541, distance: 10.1
click at [151, 551] on h4 "Miscellaneous" at bounding box center [194, 553] width 241 height 37
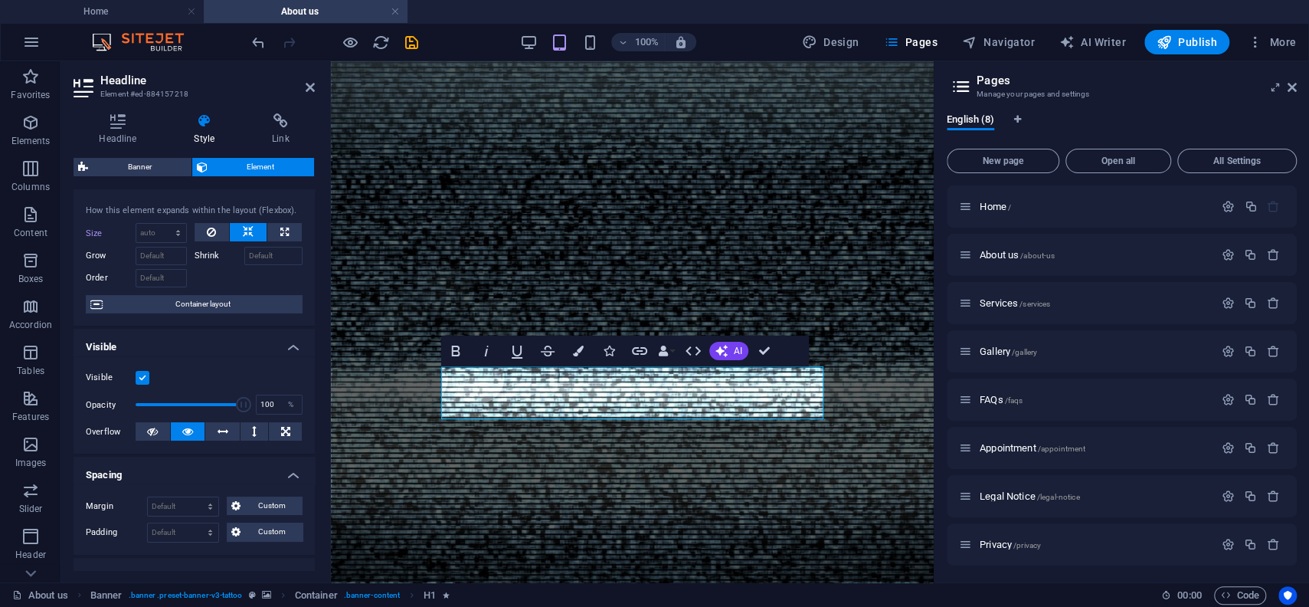
scroll to position [0, 0]
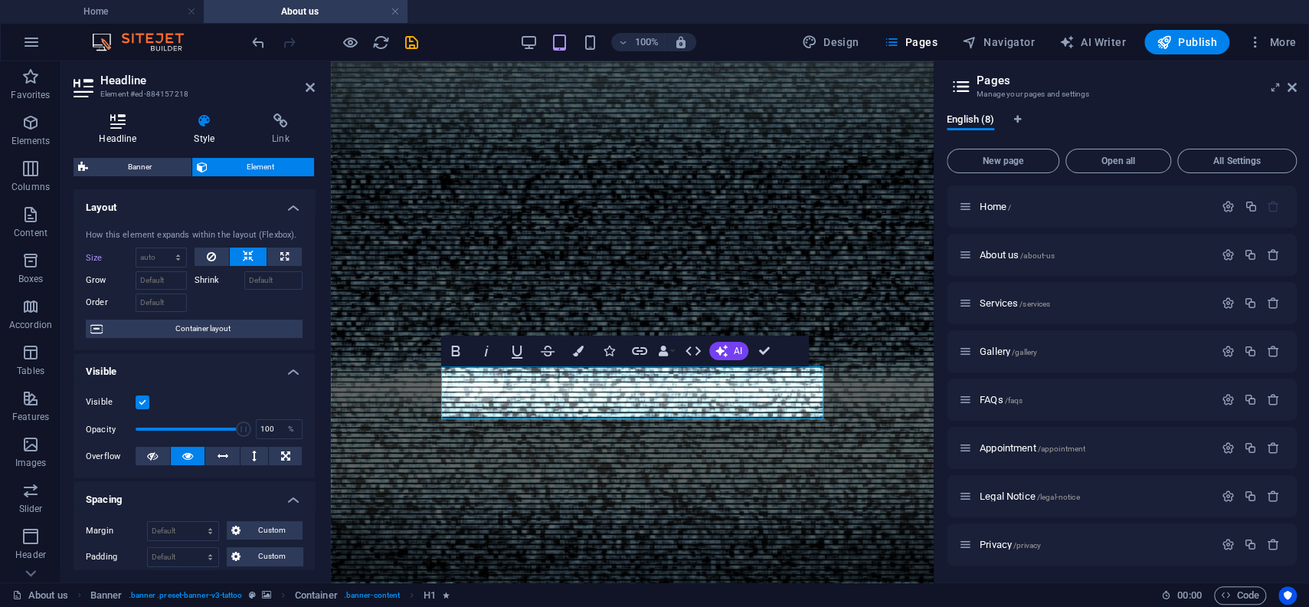
click at [131, 127] on icon at bounding box center [118, 120] width 89 height 15
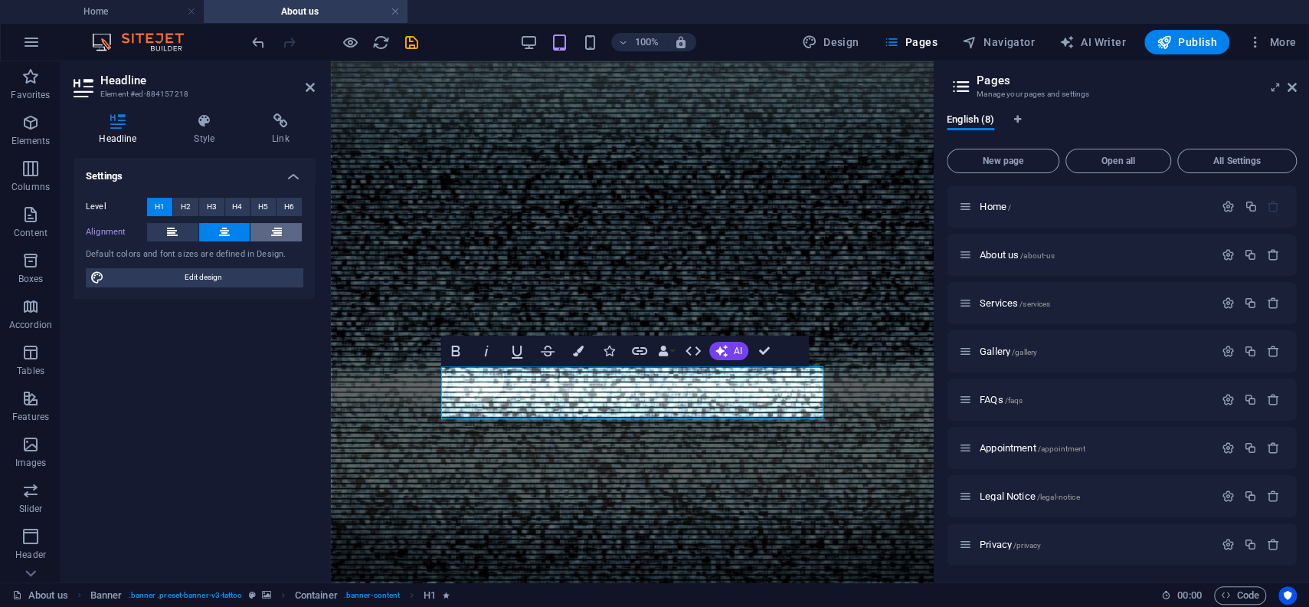
click at [282, 227] on icon at bounding box center [276, 232] width 11 height 18
click at [224, 235] on icon at bounding box center [224, 232] width 11 height 18
click at [205, 276] on span "Edit design" at bounding box center [203, 277] width 189 height 18
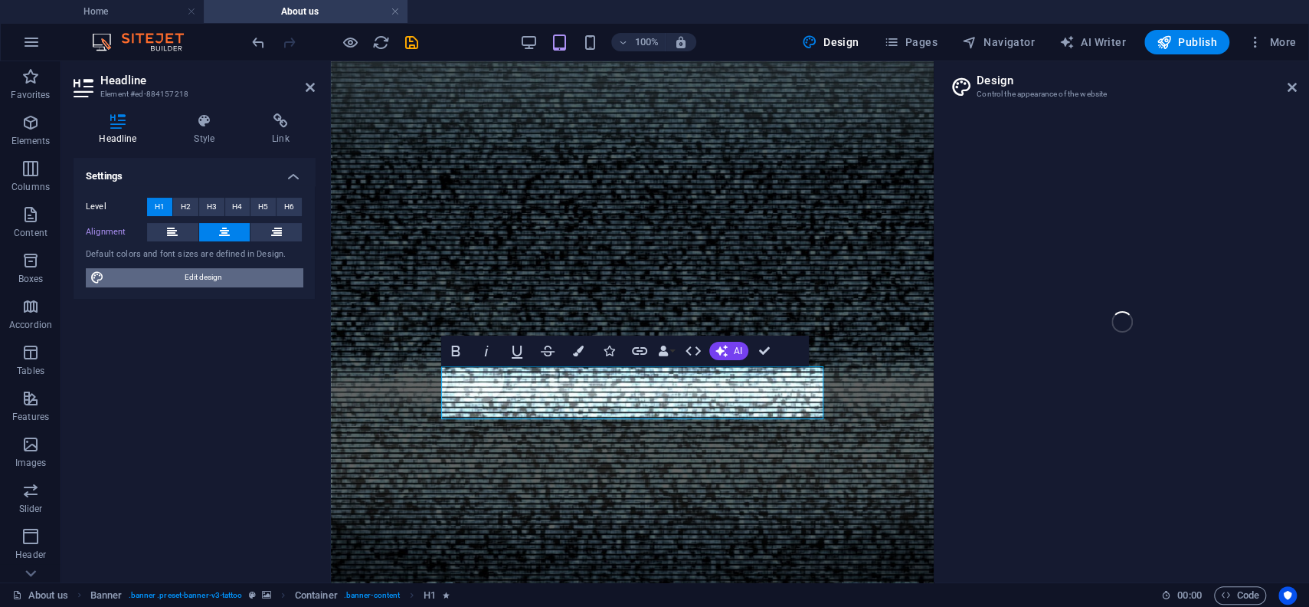
select select "ease-in-out"
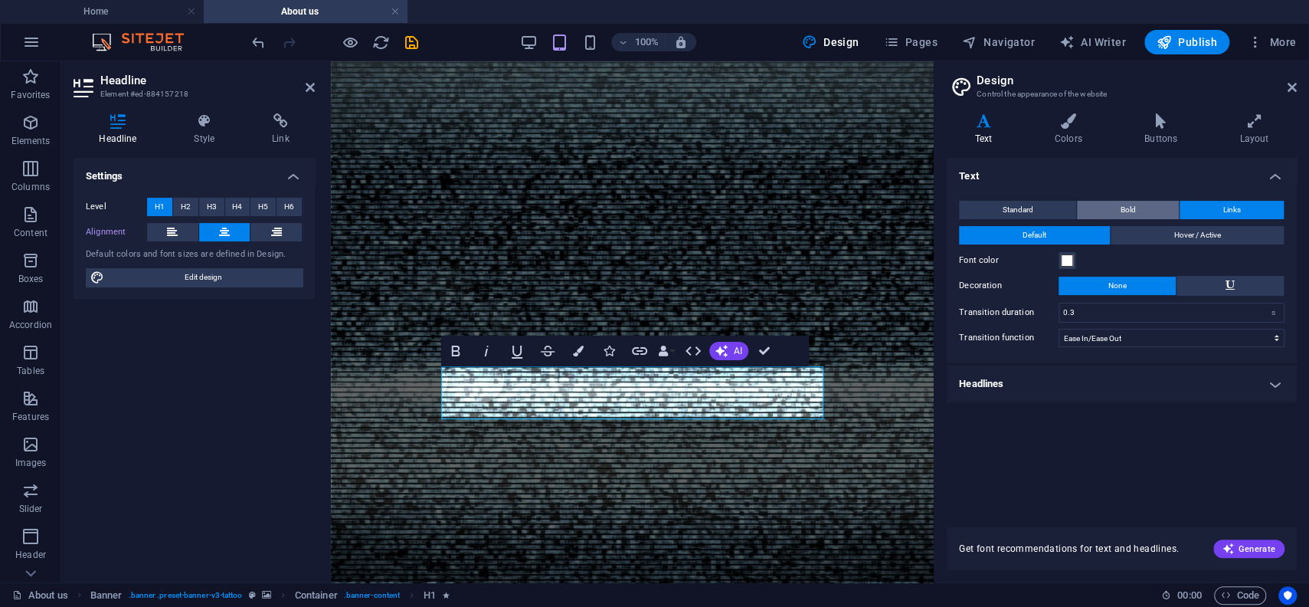
click at [1124, 211] on span "Bold" at bounding box center [1128, 210] width 15 height 18
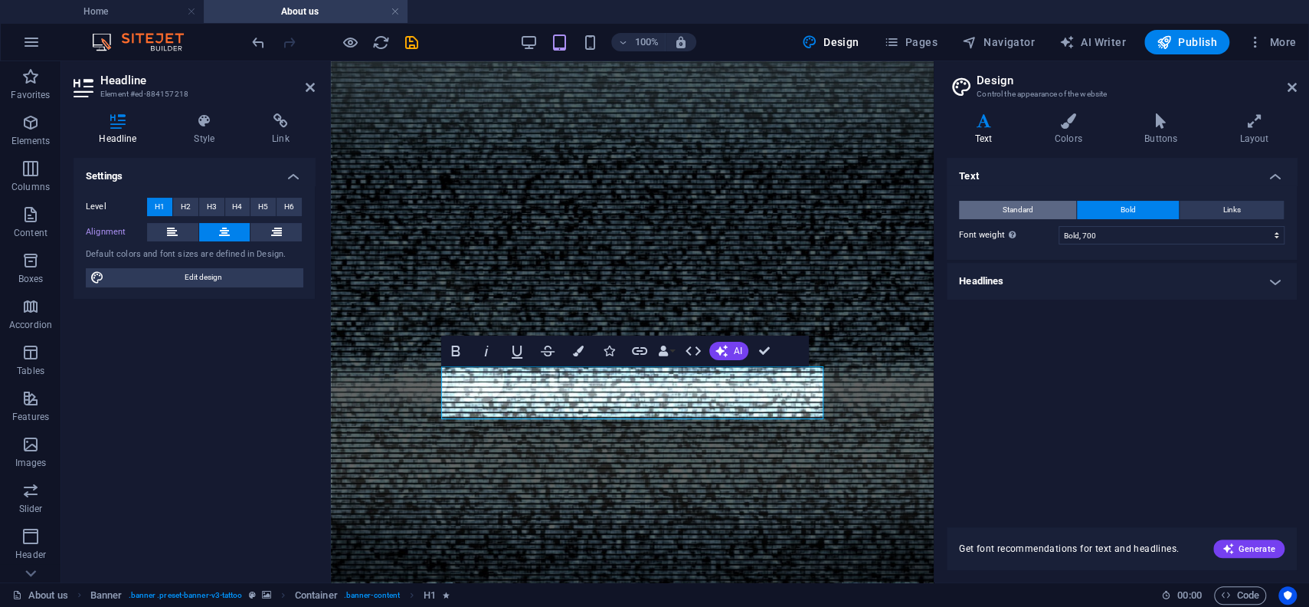
click at [1045, 210] on button "Standard" at bounding box center [1017, 210] width 117 height 18
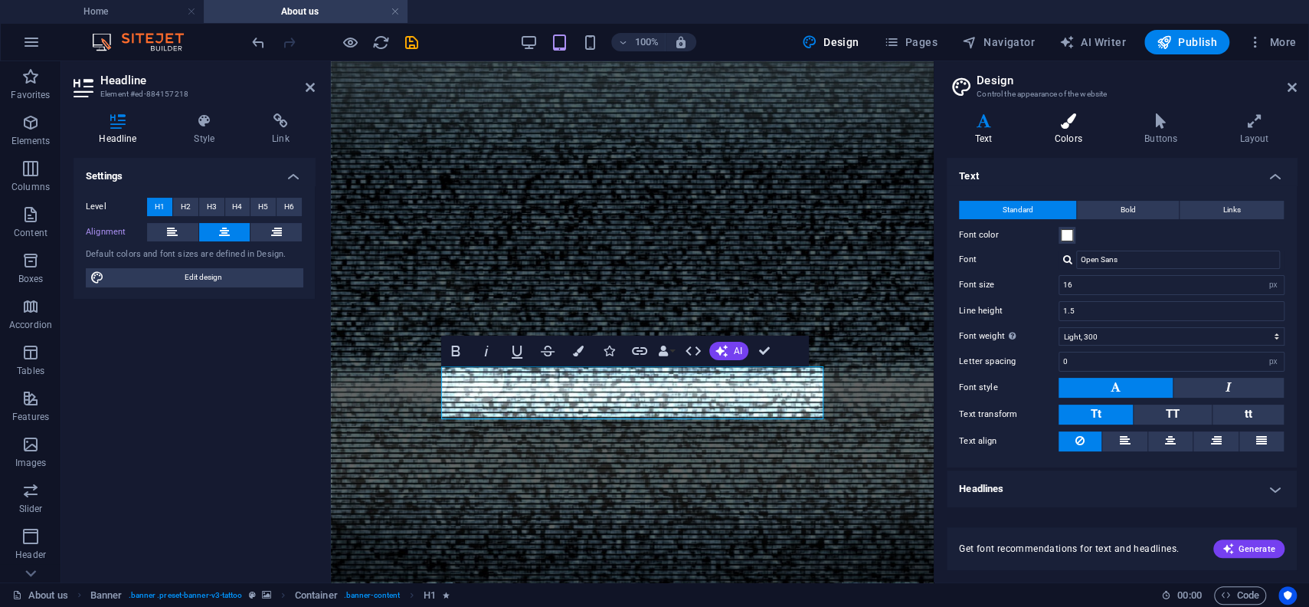
drag, startPoint x: 1045, startPoint y: 118, endPoint x: 1063, endPoint y: 123, distance: 18.2
click at [1047, 118] on icon at bounding box center [1067, 120] width 83 height 15
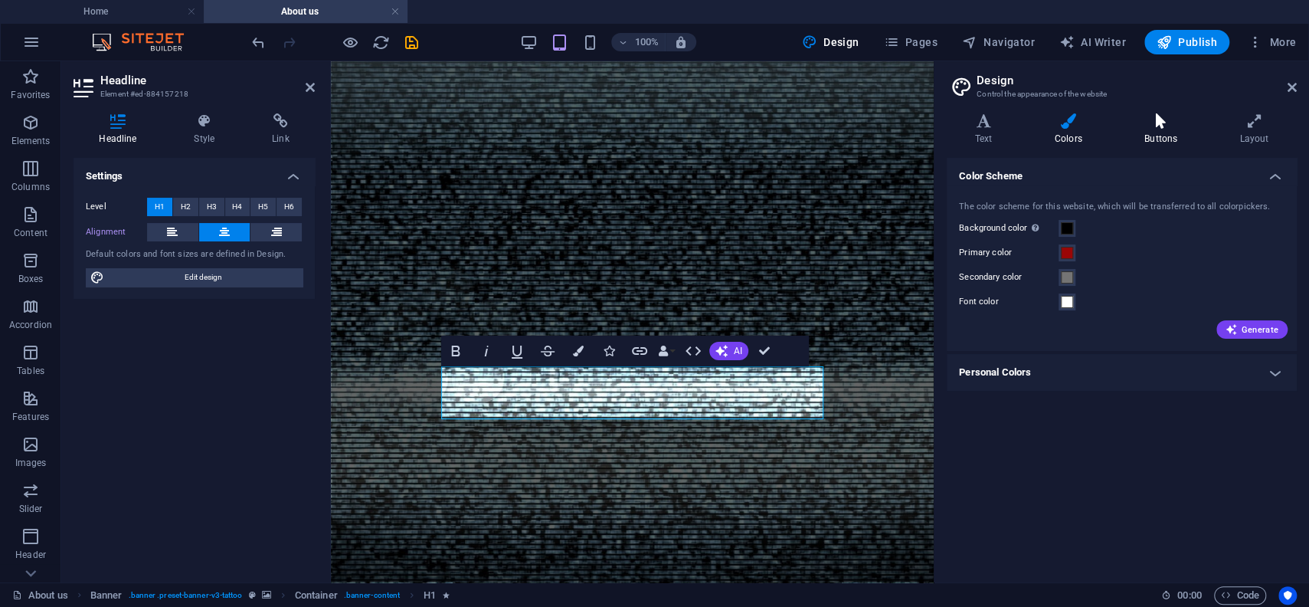
click at [1150, 126] on icon at bounding box center [1160, 120] width 89 height 15
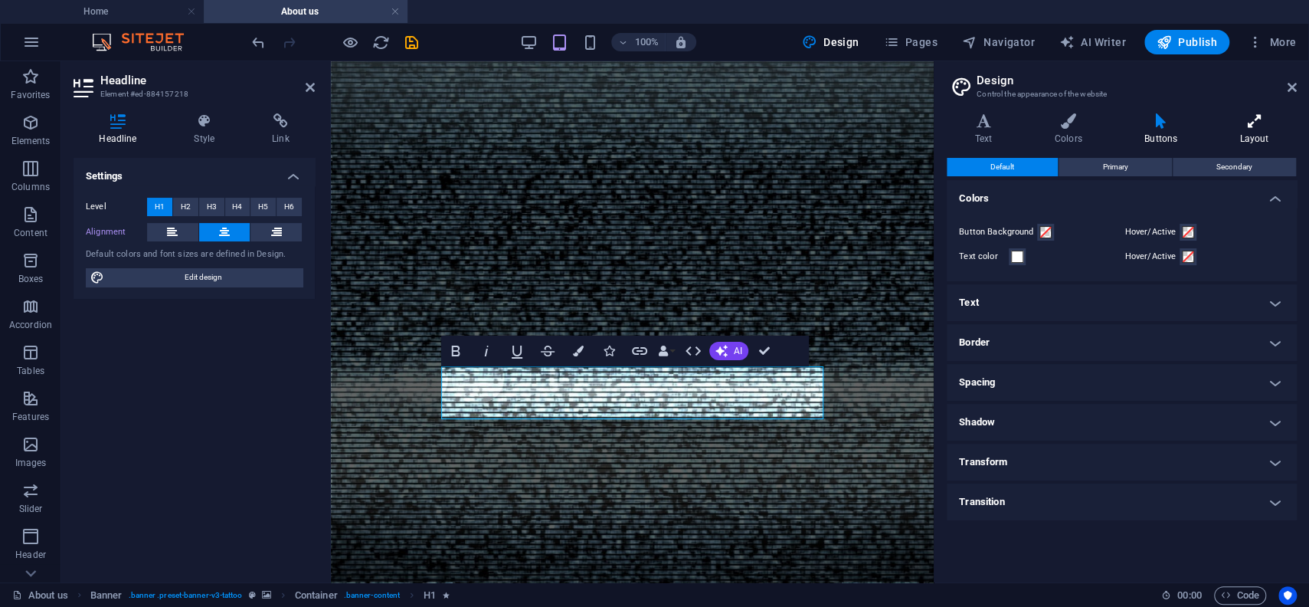
click at [1246, 128] on icon at bounding box center [1254, 120] width 85 height 15
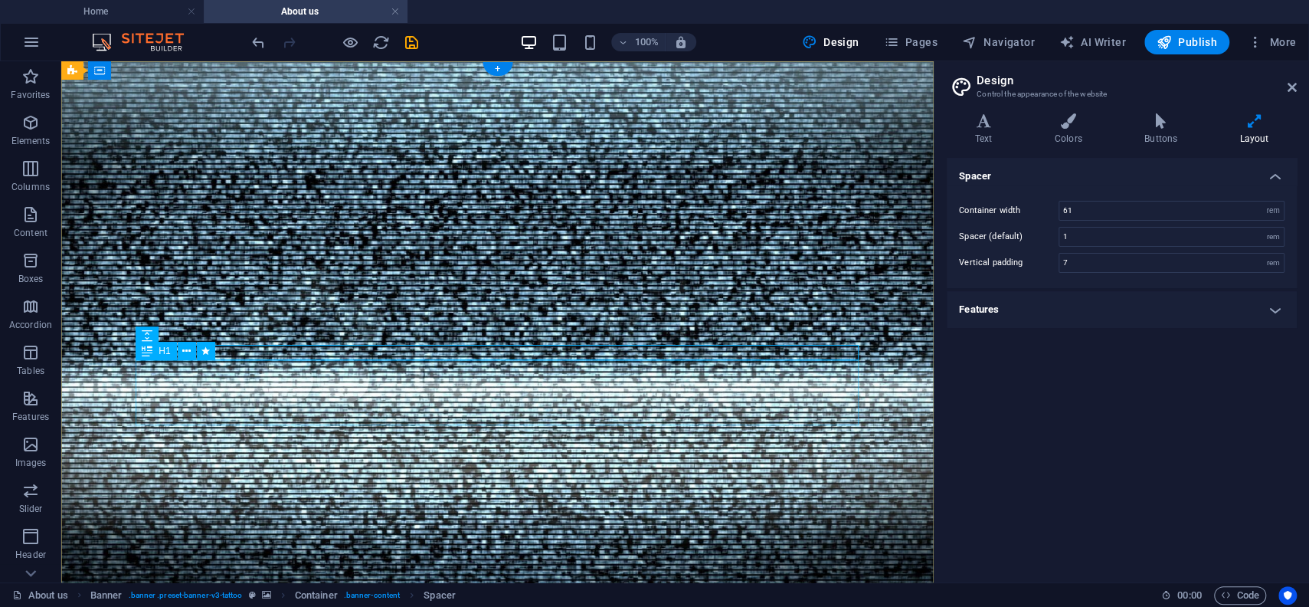
click at [185, 352] on icon at bounding box center [186, 351] width 8 height 16
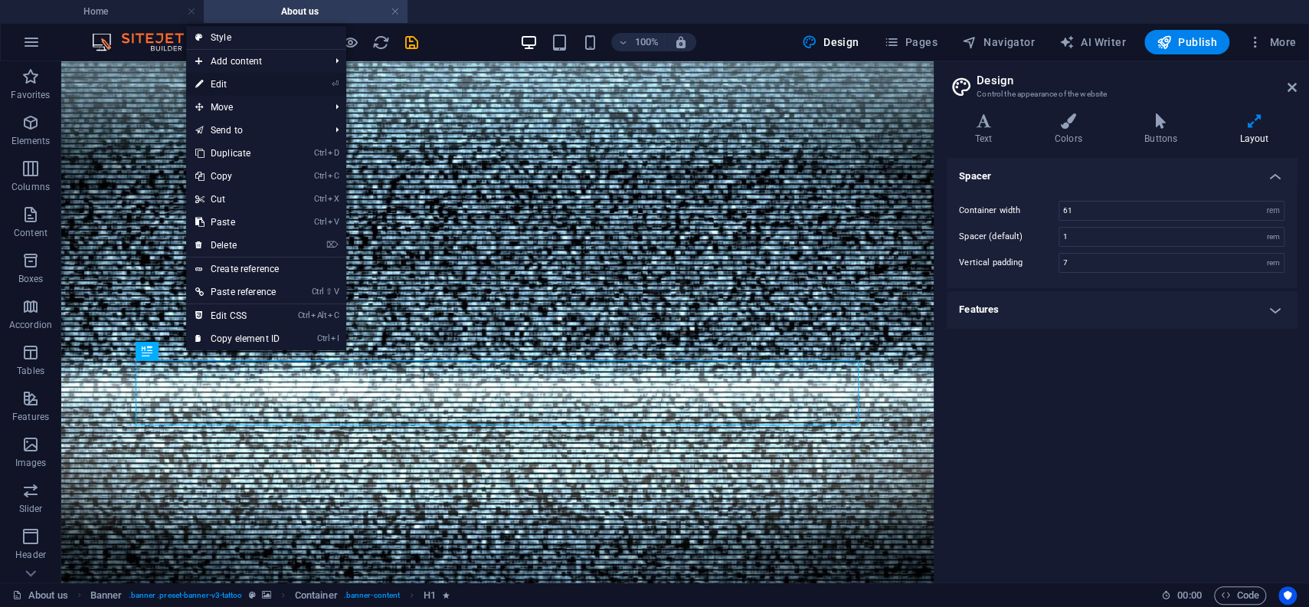
click at [254, 84] on link "⏎ Edit" at bounding box center [237, 84] width 103 height 23
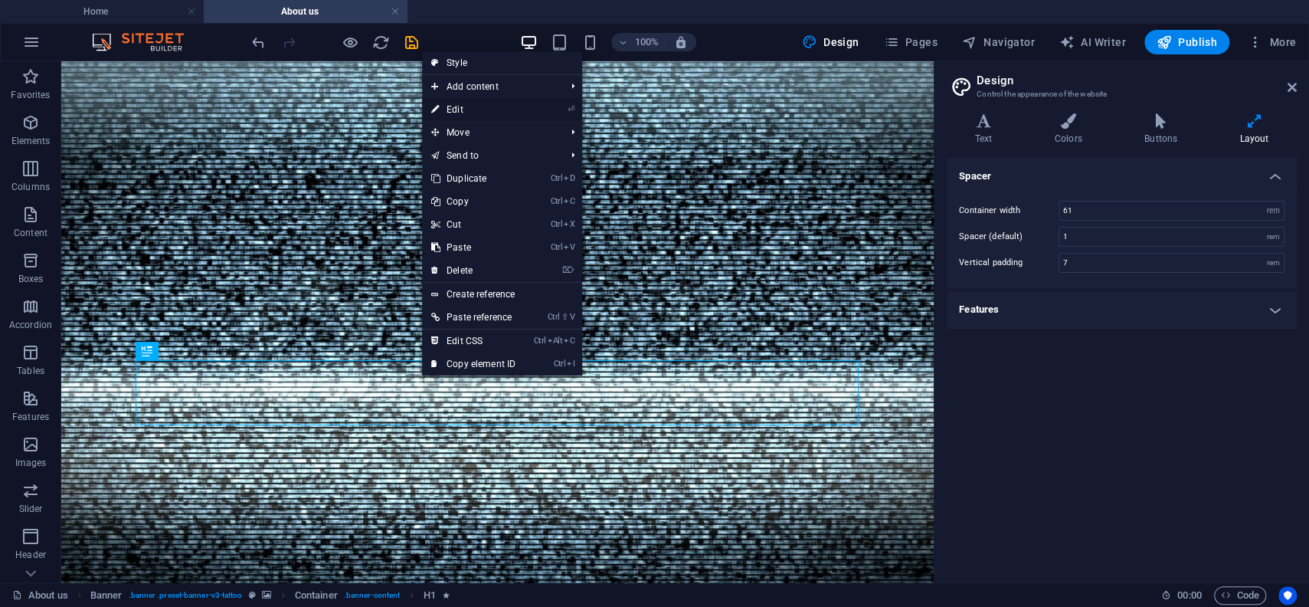
click at [510, 112] on link "⏎ Edit" at bounding box center [473, 109] width 103 height 23
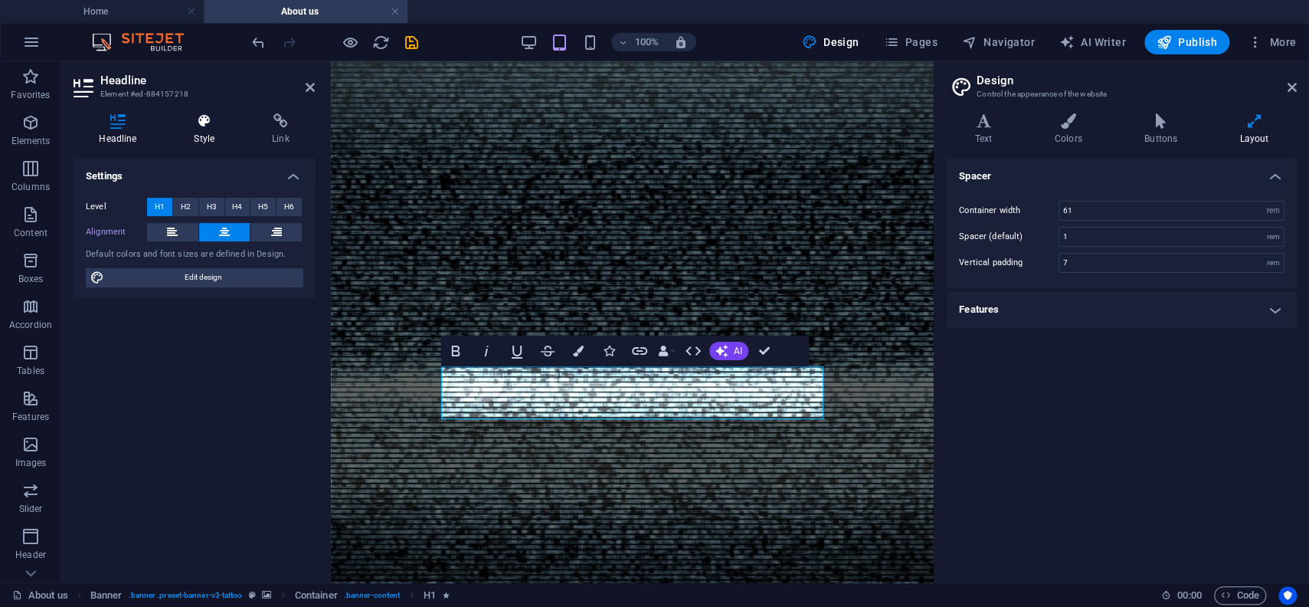
click at [204, 136] on h4 "Style" at bounding box center [208, 129] width 78 height 32
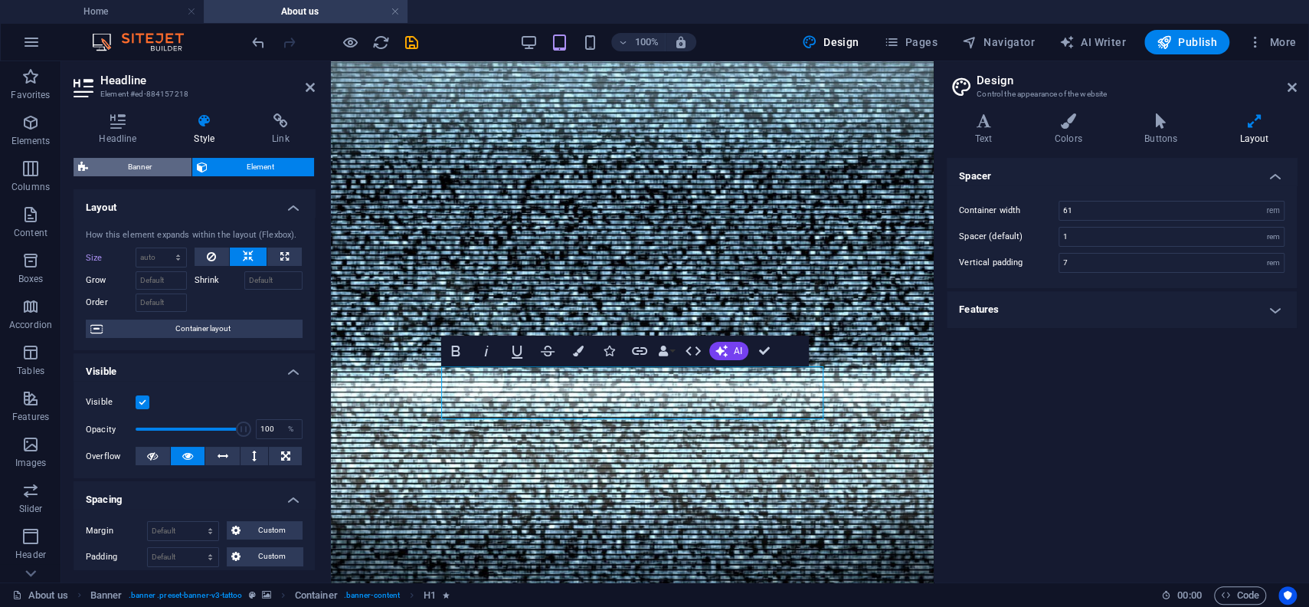
click at [146, 163] on span "Banner" at bounding box center [140, 167] width 94 height 18
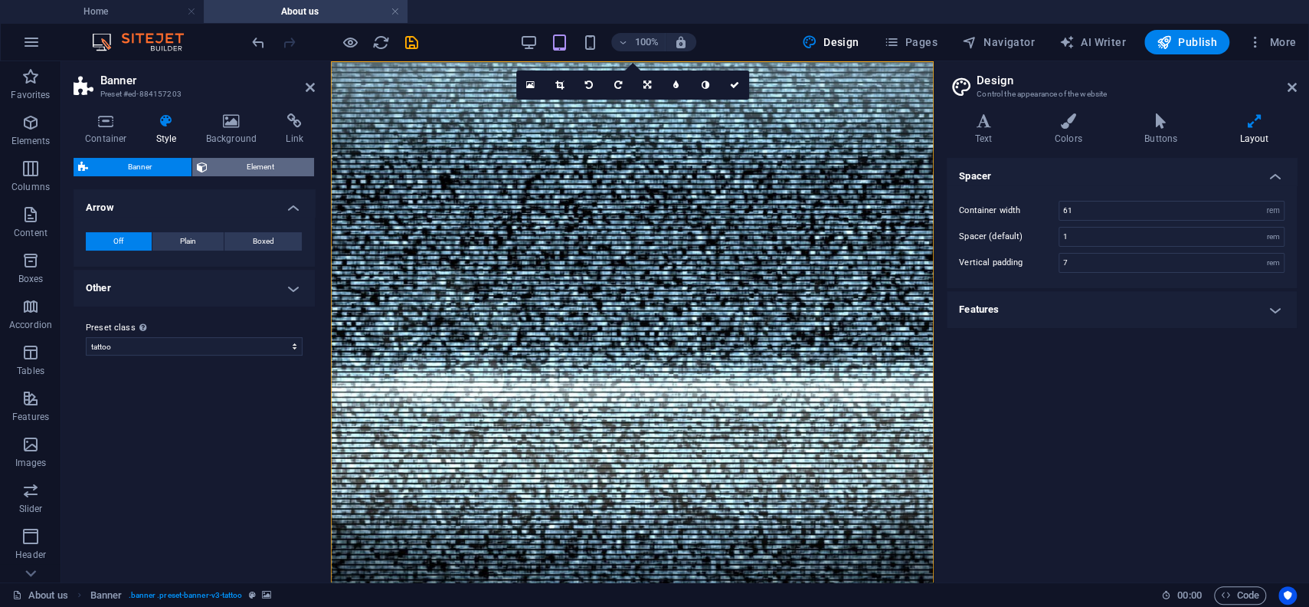
click at [247, 168] on span "Element" at bounding box center [261, 167] width 98 height 18
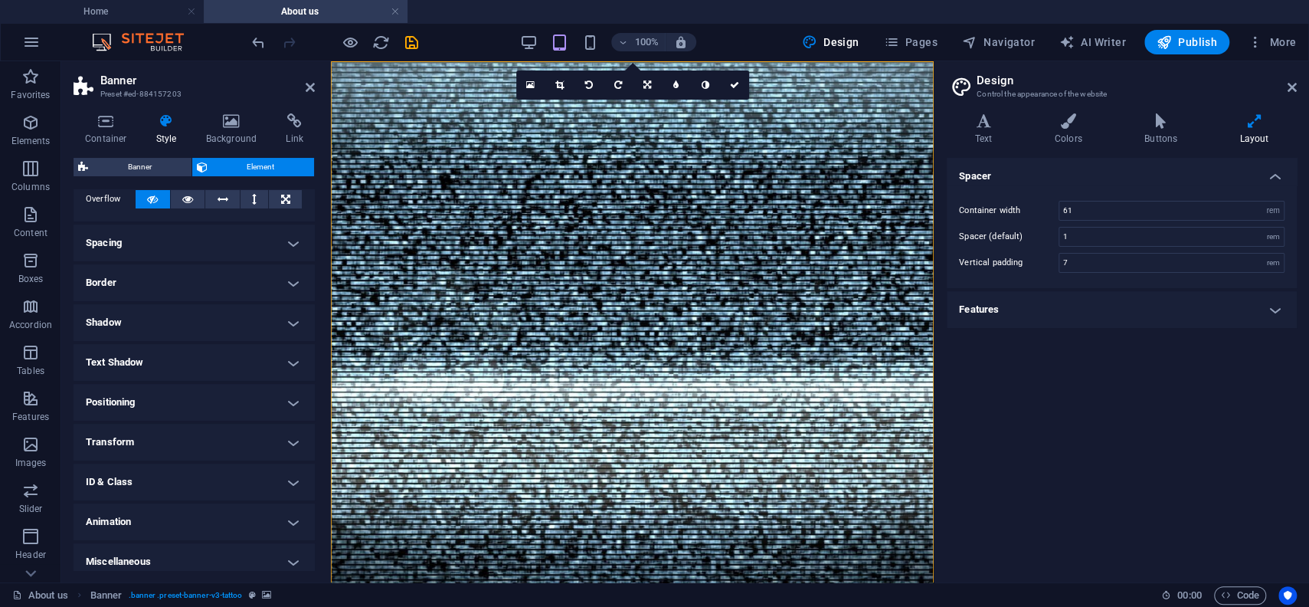
scroll to position [101, 0]
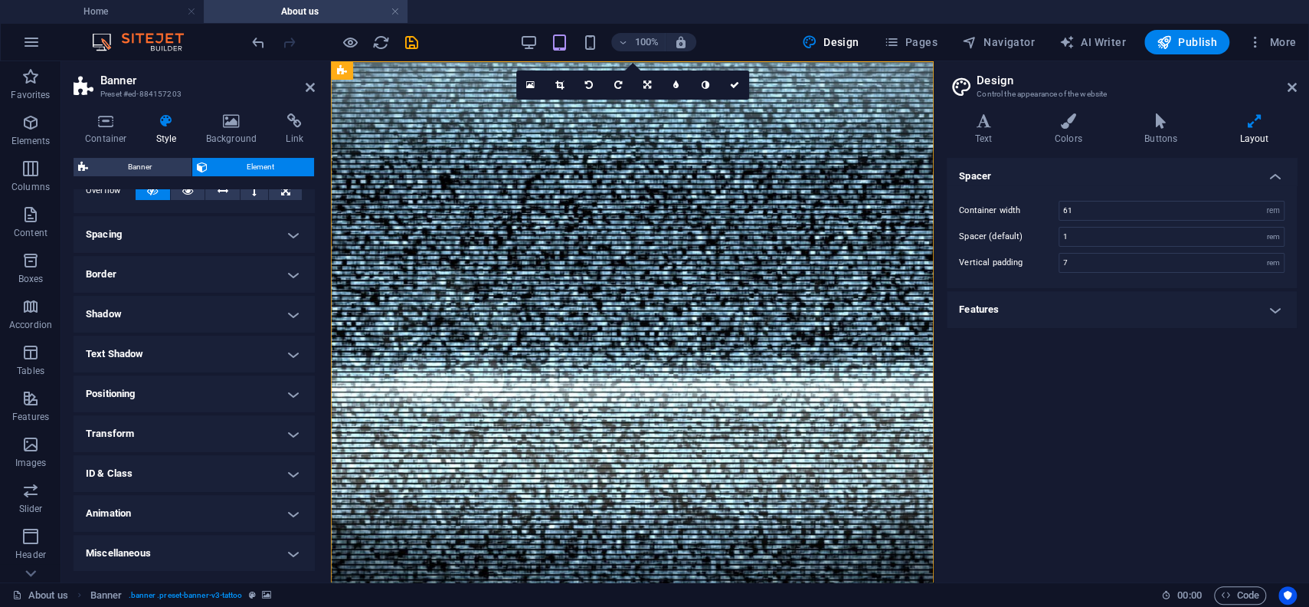
click at [216, 559] on h4 "Miscellaneous" at bounding box center [194, 553] width 241 height 37
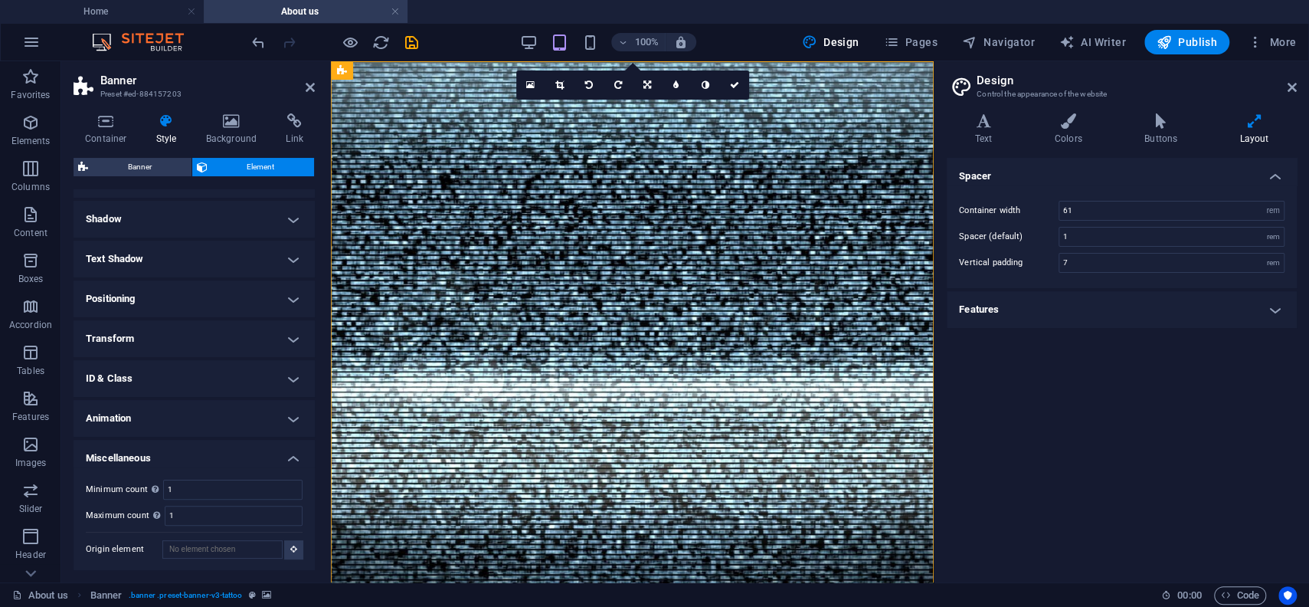
click at [224, 411] on h4 "Animation" at bounding box center [194, 418] width 241 height 37
click at [221, 385] on h4 "ID & Class" at bounding box center [194, 378] width 241 height 37
click at [223, 342] on h4 "Transform" at bounding box center [194, 338] width 241 height 37
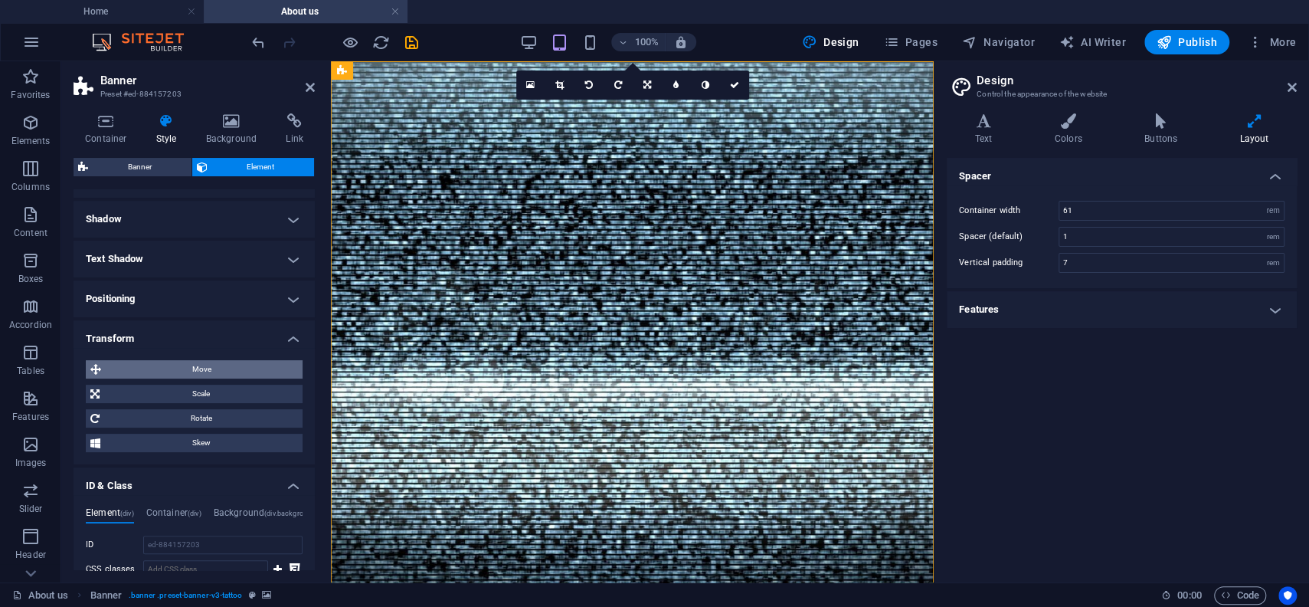
click at [204, 370] on span "Move" at bounding box center [202, 369] width 192 height 18
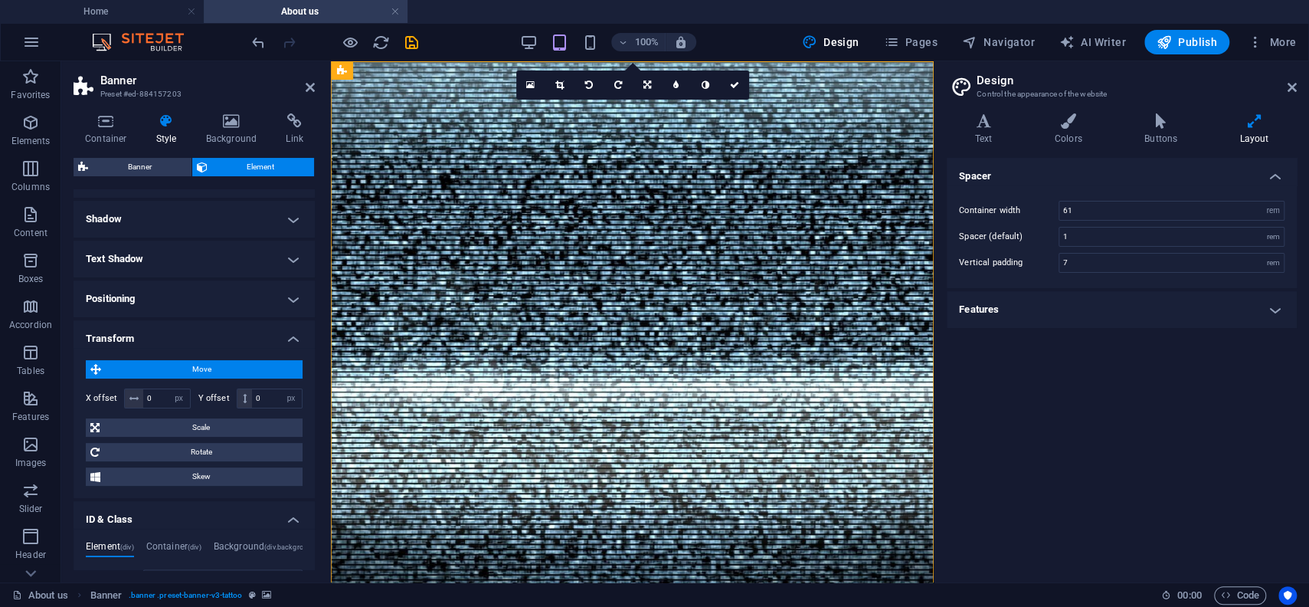
click at [201, 436] on div "Move X offset 0 px rem % em vh vw Y offset 0 px rem % em vh vw Scale Zoom 100 %…" at bounding box center [194, 423] width 217 height 126
click at [215, 308] on h4 "Positioning" at bounding box center [194, 298] width 241 height 37
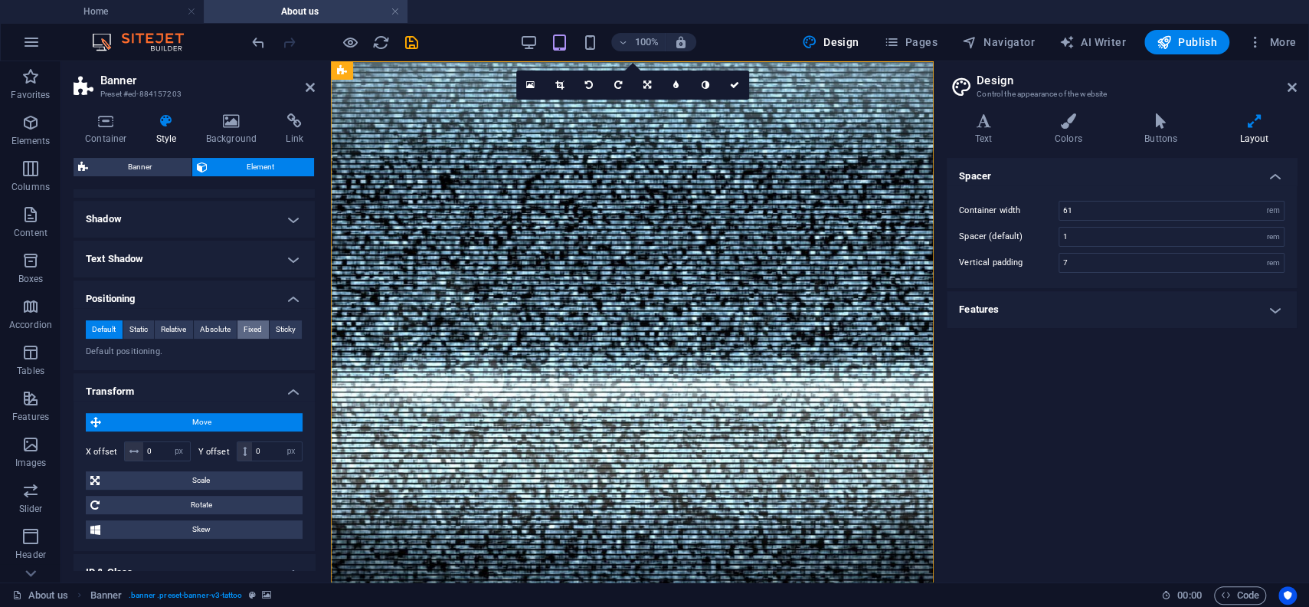
click at [256, 332] on span "Fixed" at bounding box center [253, 329] width 18 height 18
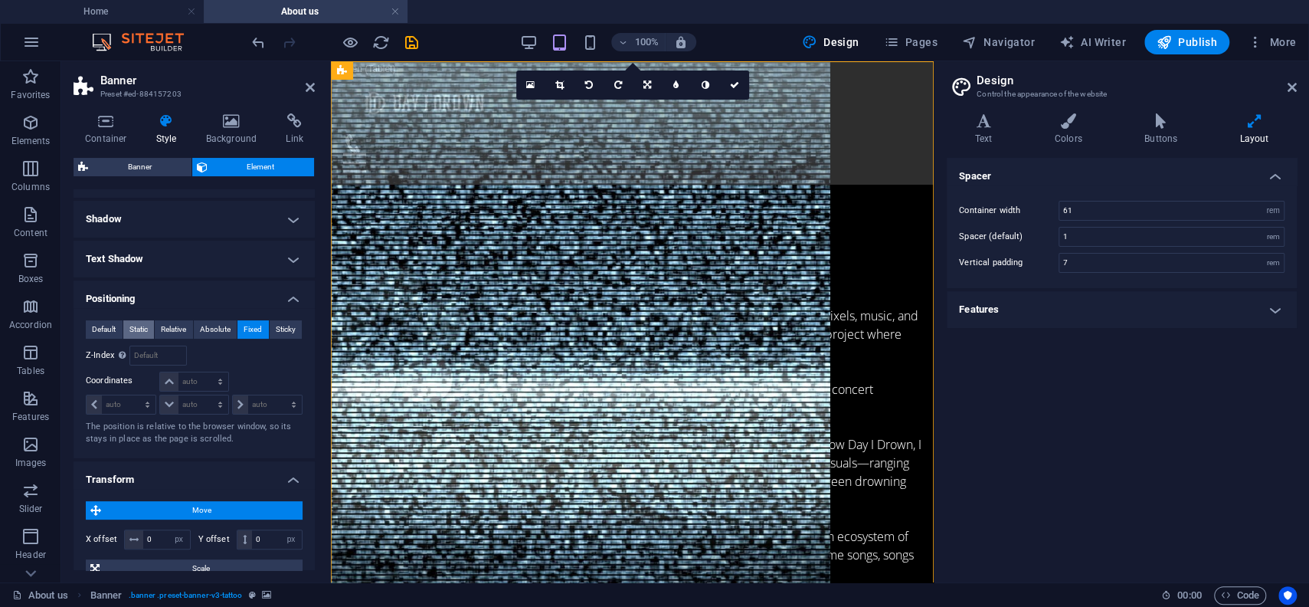
click at [125, 330] on button "Static" at bounding box center [138, 329] width 31 height 18
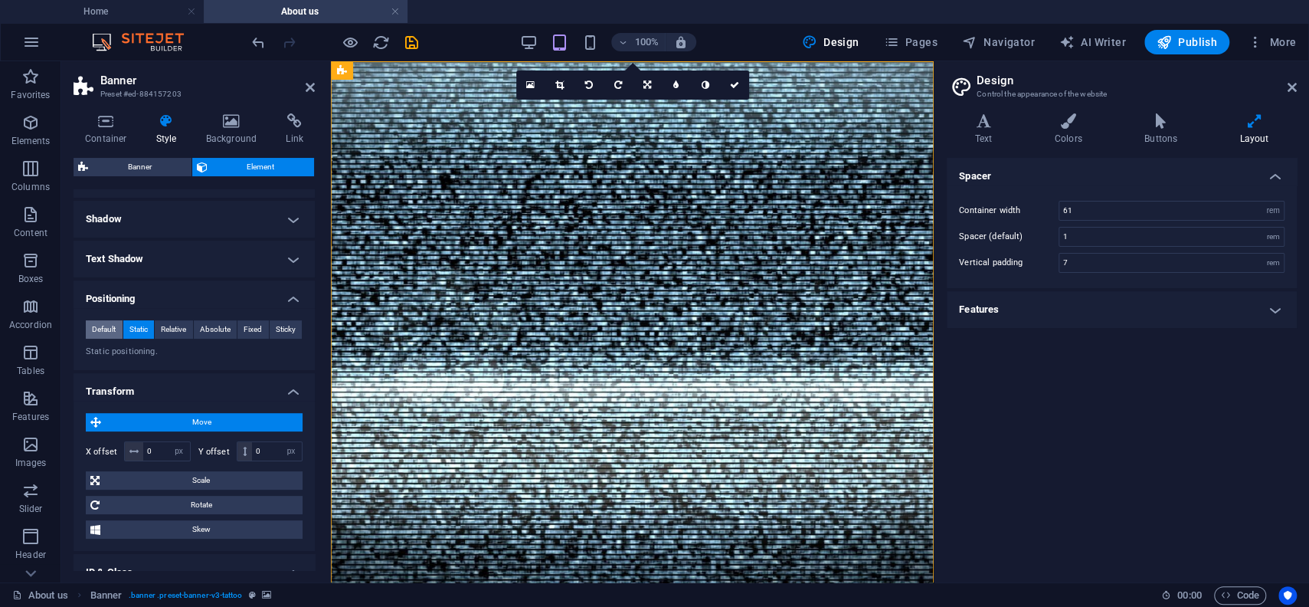
click at [100, 333] on span "Default" at bounding box center [104, 329] width 24 height 18
click at [133, 332] on span "Static" at bounding box center [138, 329] width 18 height 18
click at [204, 267] on h4 "Text Shadow" at bounding box center [194, 258] width 241 height 37
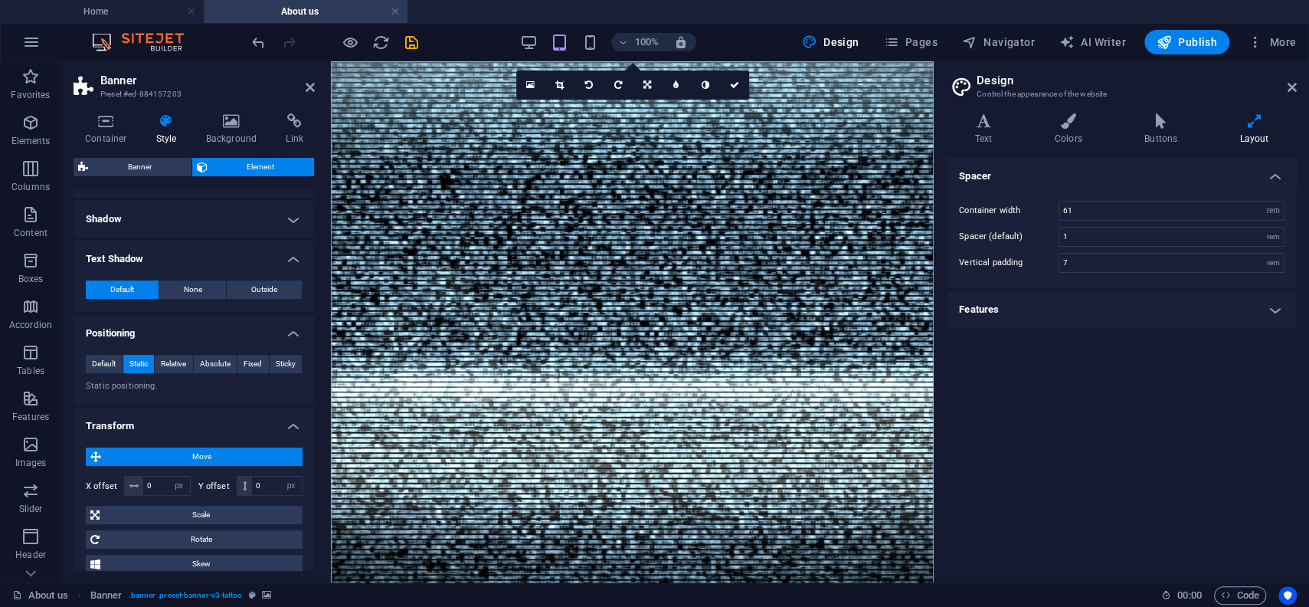
scroll to position [53, 0]
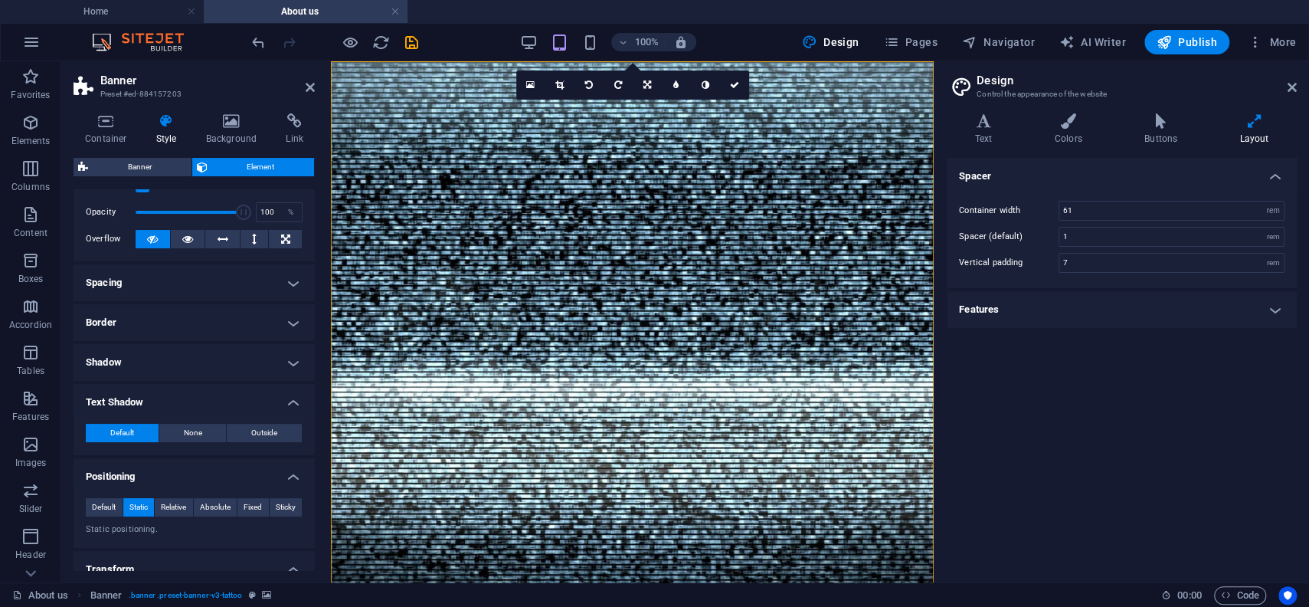
click at [199, 353] on h4 "Shadow" at bounding box center [194, 362] width 241 height 37
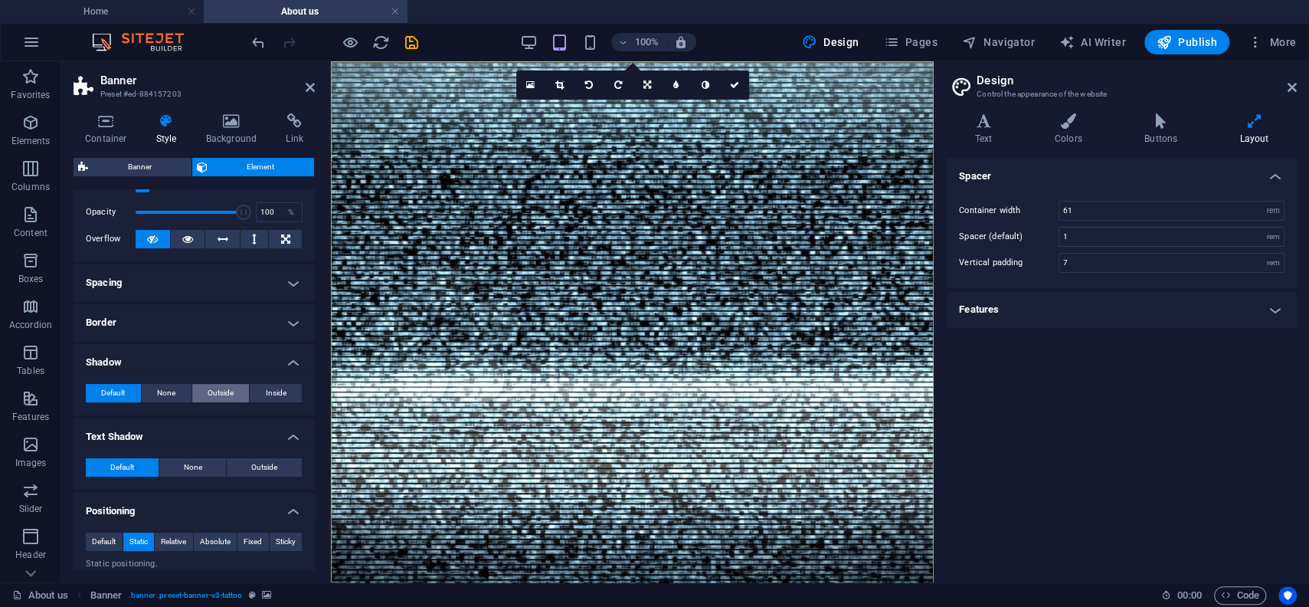
click at [215, 389] on span "Outside" at bounding box center [221, 393] width 26 height 18
type input "2"
type input "4"
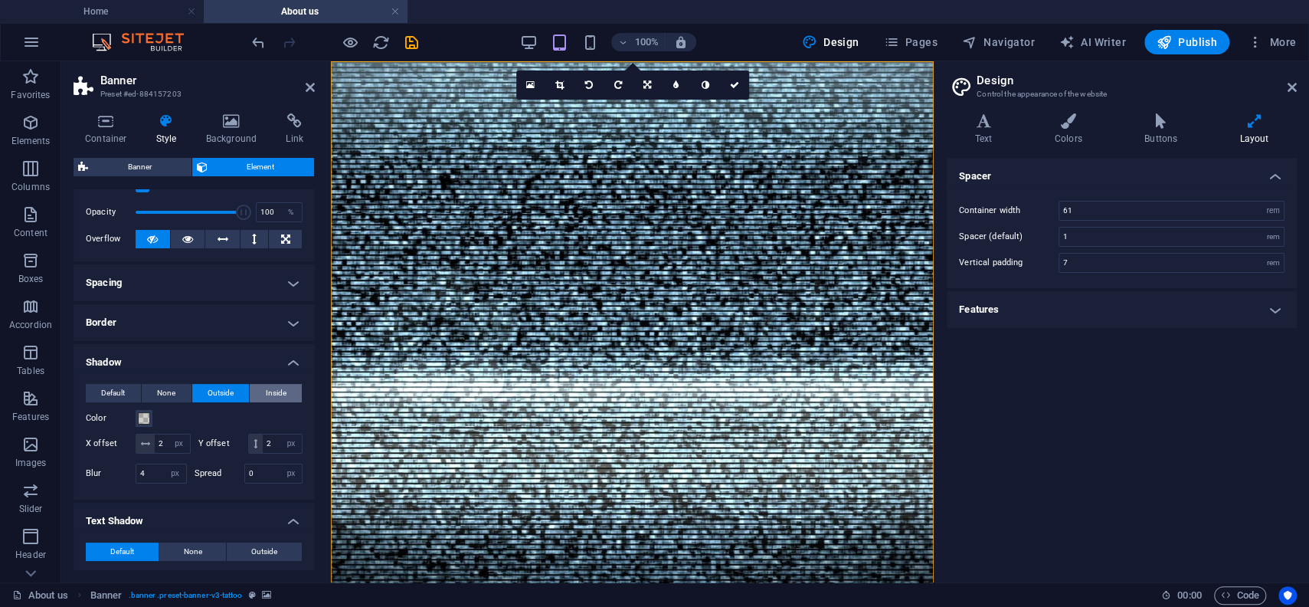
click at [263, 384] on button "Inside" at bounding box center [276, 393] width 52 height 18
click at [224, 394] on span "Outside" at bounding box center [221, 393] width 26 height 18
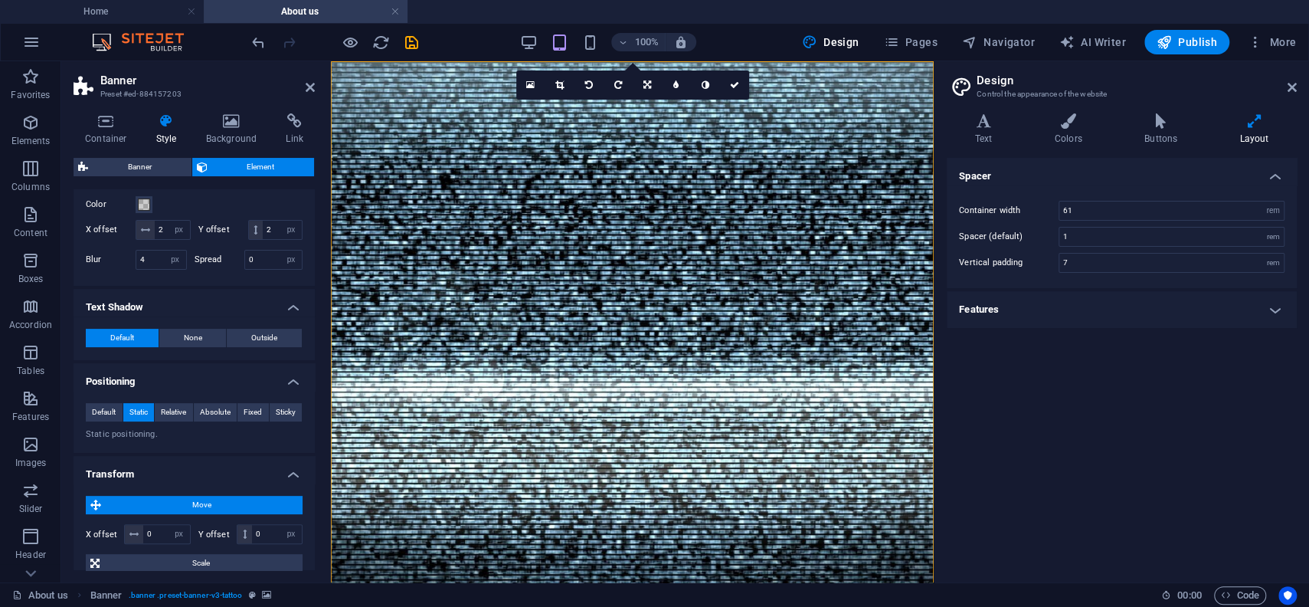
scroll to position [268, 0]
click at [247, 332] on button "Outside" at bounding box center [264, 336] width 75 height 18
type input "2"
type input "4"
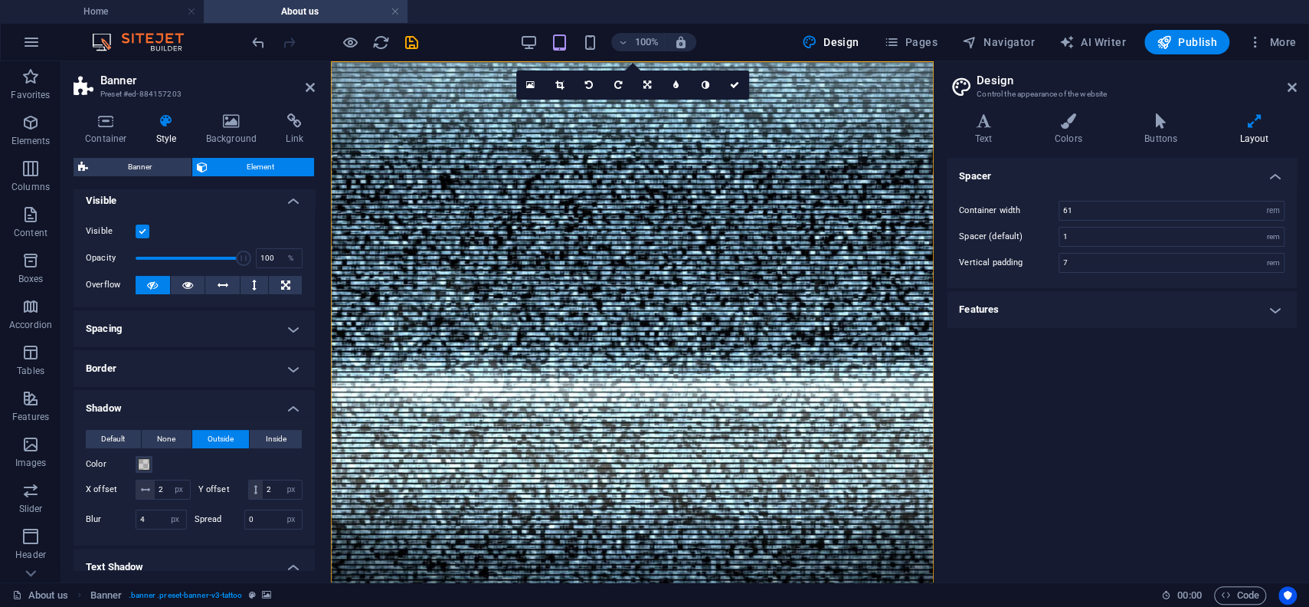
scroll to position [0, 0]
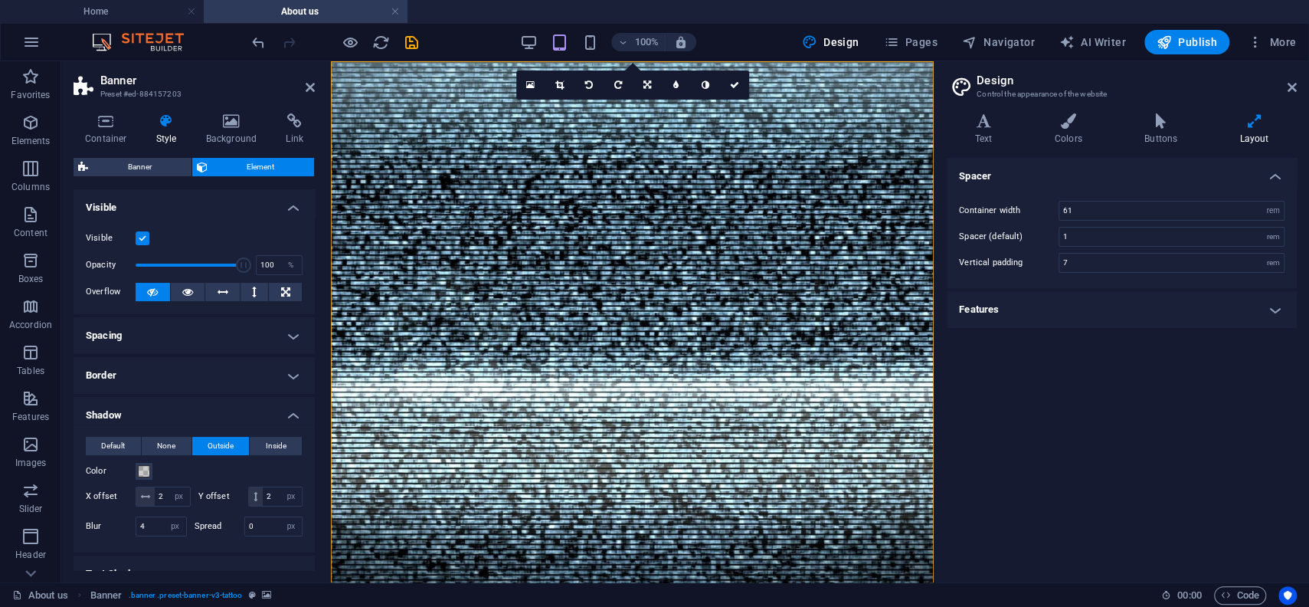
click at [191, 381] on h4 "Border" at bounding box center [194, 375] width 241 height 37
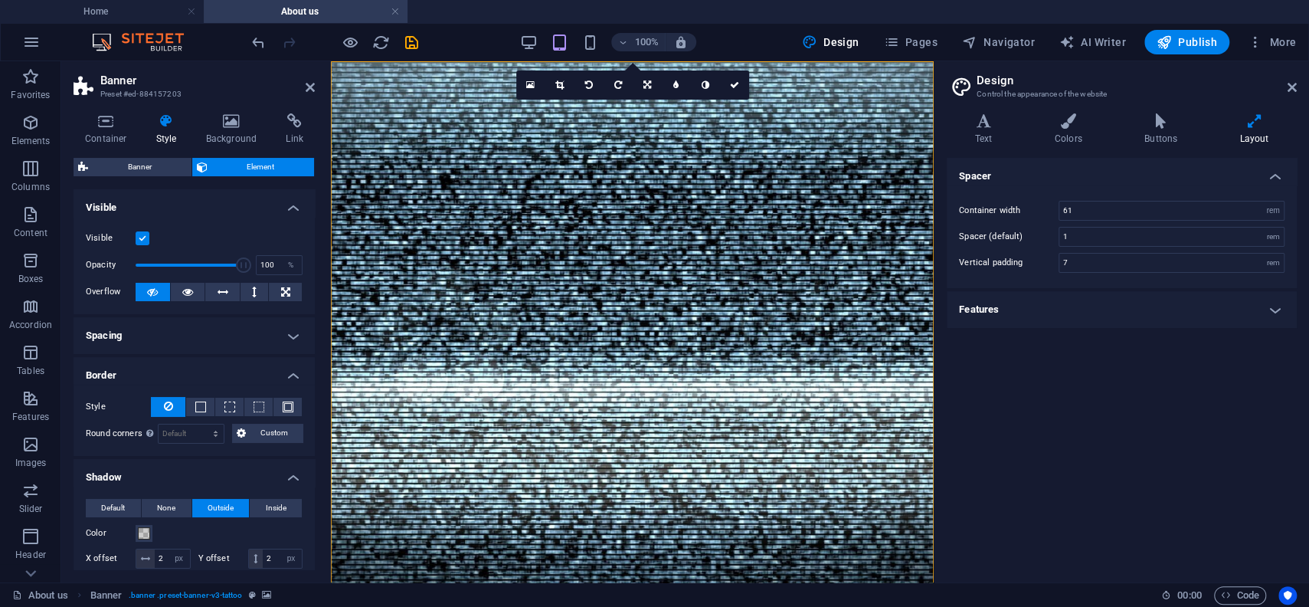
click at [212, 340] on h4 "Spacing" at bounding box center [194, 335] width 241 height 37
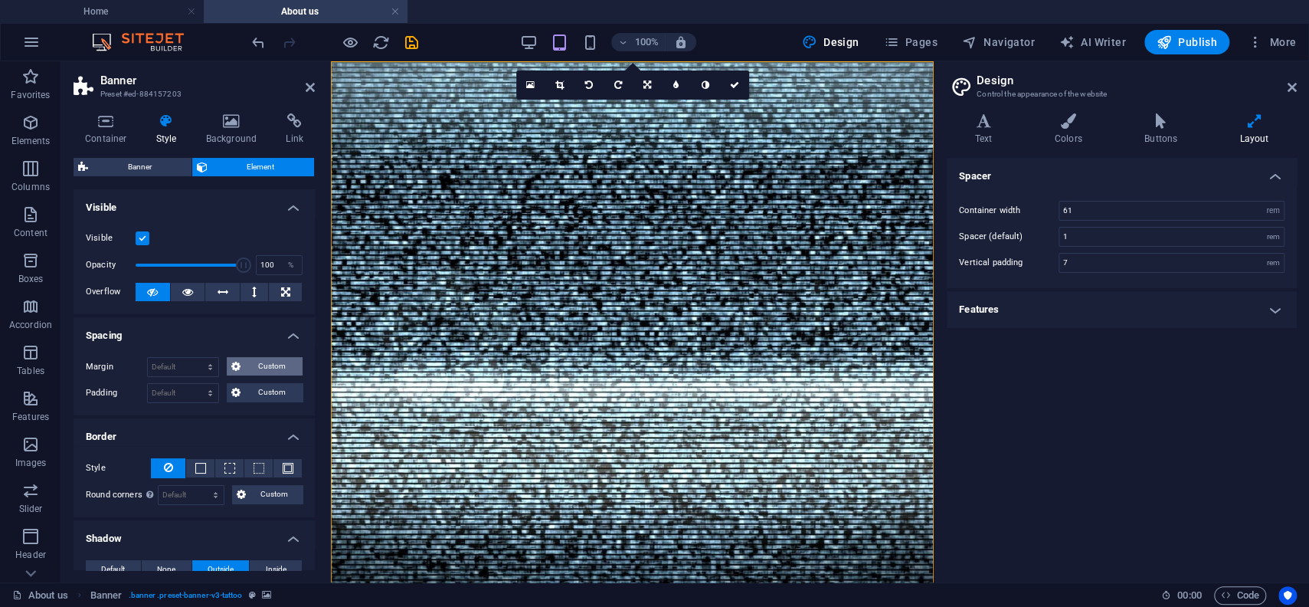
click at [275, 368] on span "Custom" at bounding box center [271, 366] width 53 height 18
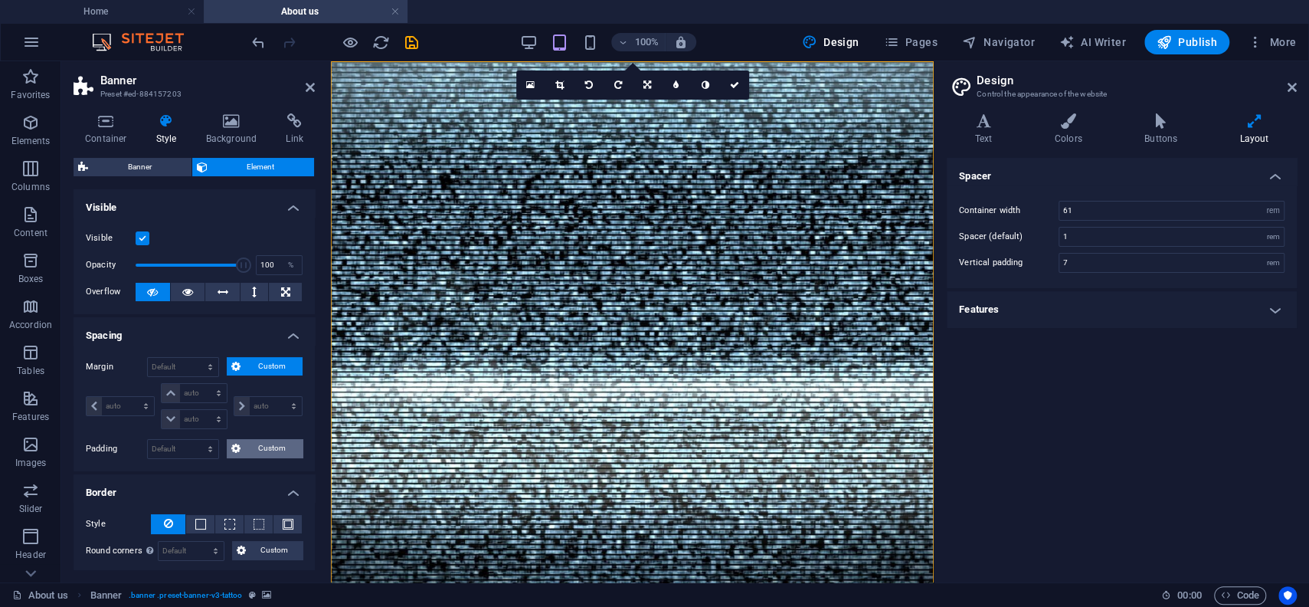
click at [267, 443] on span "Custom" at bounding box center [271, 448] width 53 height 18
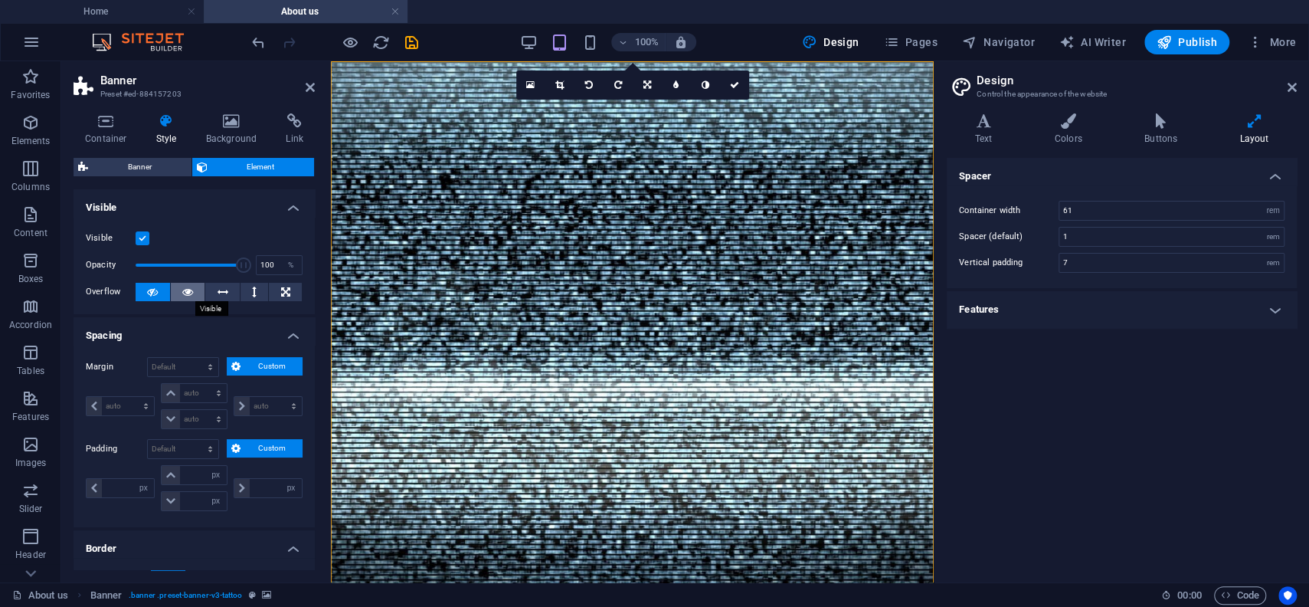
click at [182, 291] on icon at bounding box center [187, 292] width 11 height 18
click at [211, 293] on button at bounding box center [222, 292] width 34 height 18
click at [150, 297] on icon at bounding box center [152, 292] width 11 height 18
click at [218, 129] on h4 "Background" at bounding box center [235, 129] width 80 height 32
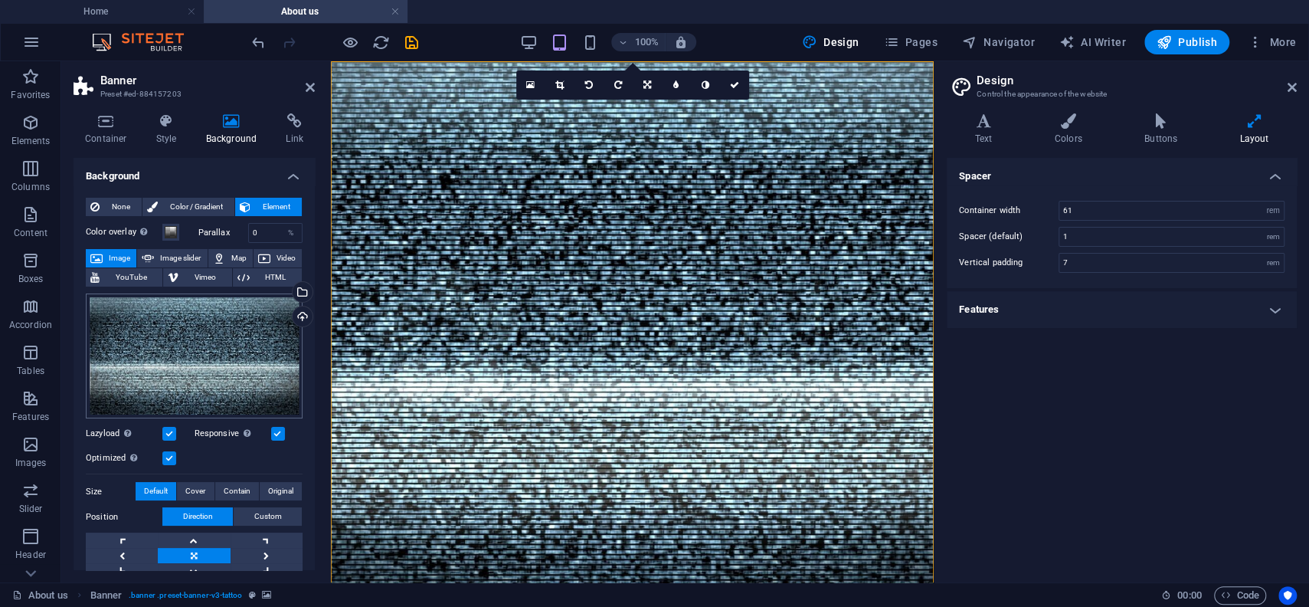
scroll to position [155, 0]
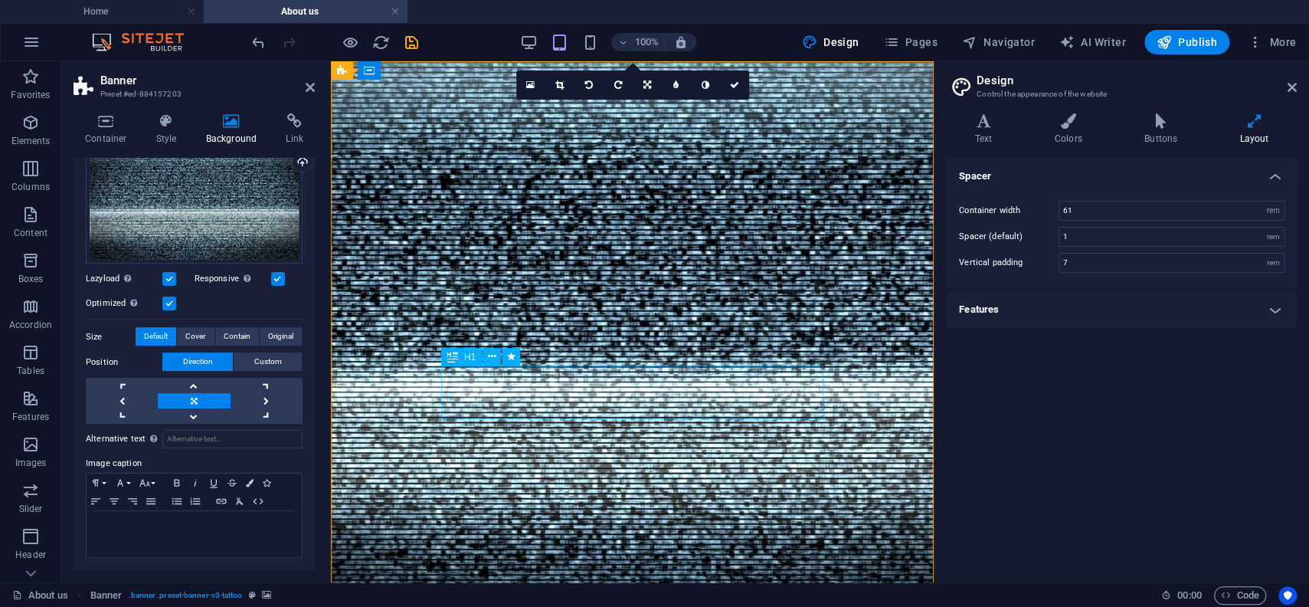
click at [510, 359] on icon at bounding box center [511, 356] width 8 height 16
select select "fade"
select select "s"
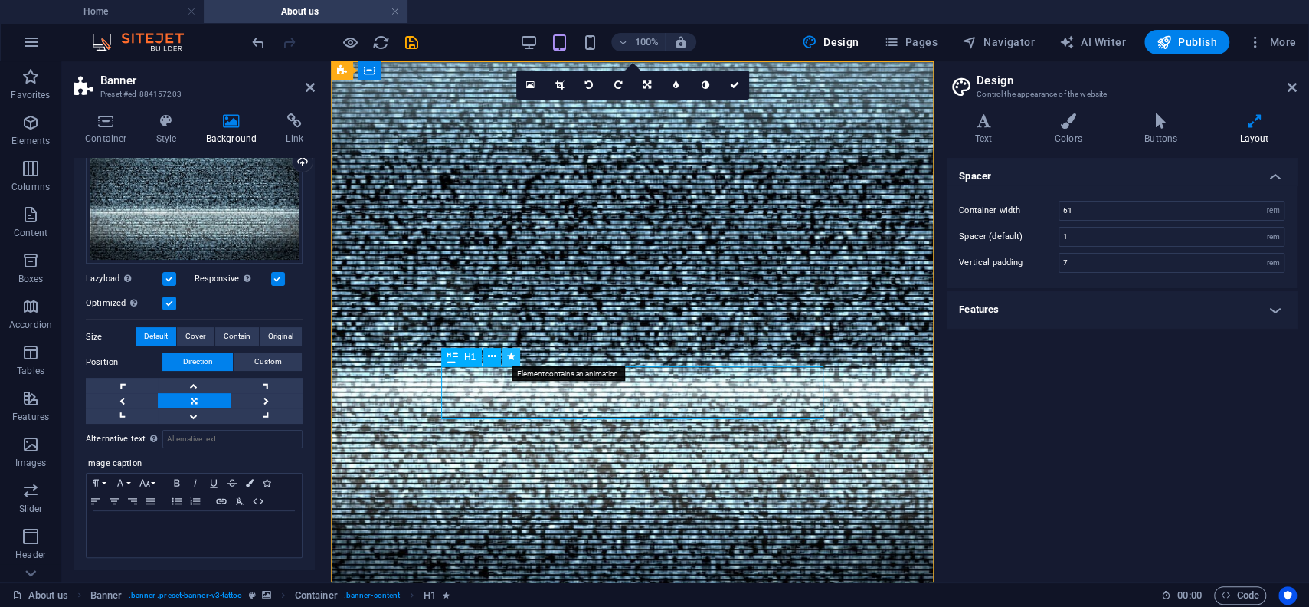
select select "onload"
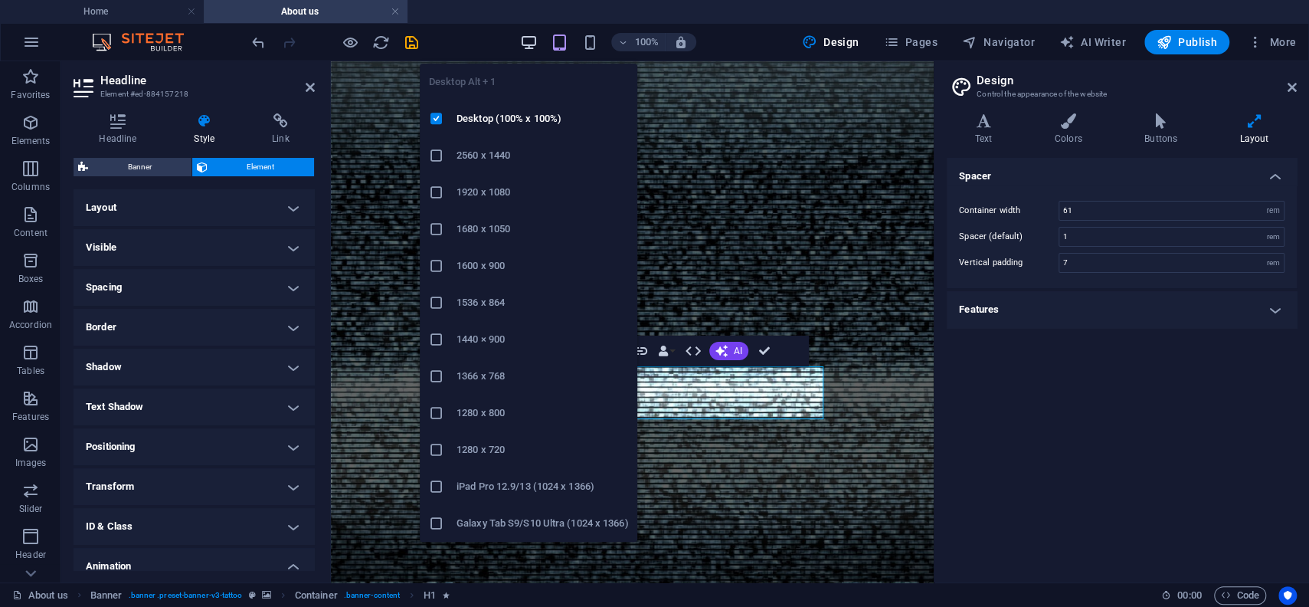
click at [535, 41] on icon "button" at bounding box center [529, 43] width 18 height 18
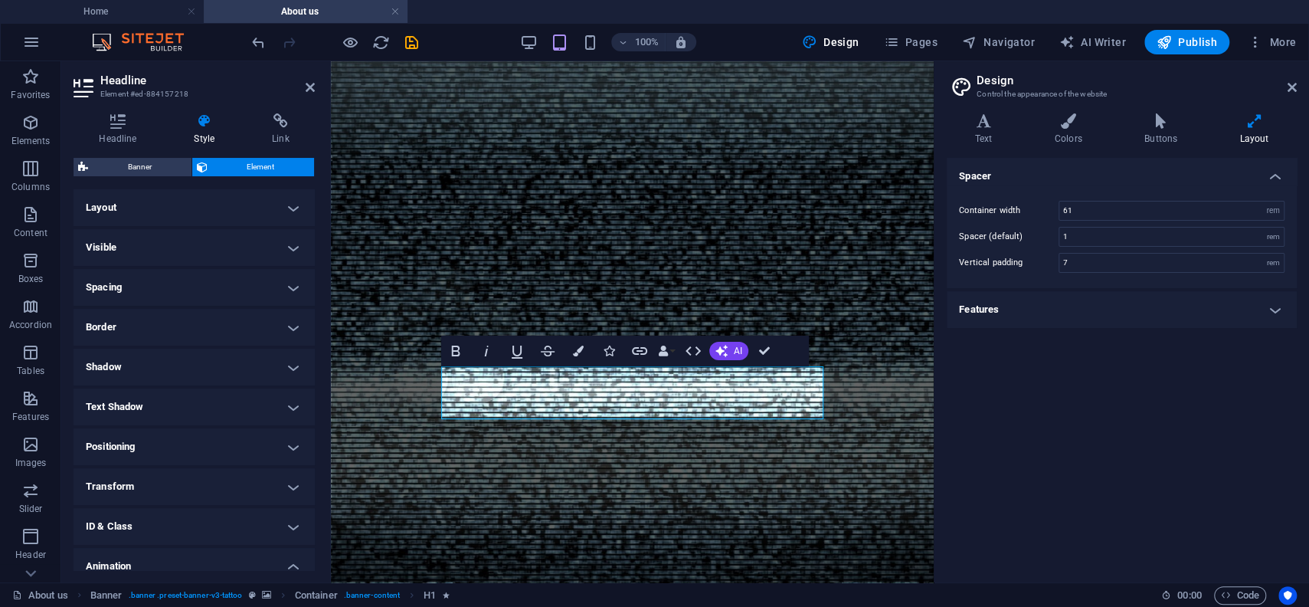
click at [316, 87] on aside "Headline Element #ed-884157218 Headline Style Link Settings Level H1 H2 H3 H4 H…" at bounding box center [196, 321] width 270 height 521
click at [306, 89] on header "Headline Element #ed-884157218" at bounding box center [194, 81] width 241 height 40
click at [308, 85] on icon at bounding box center [310, 87] width 9 height 12
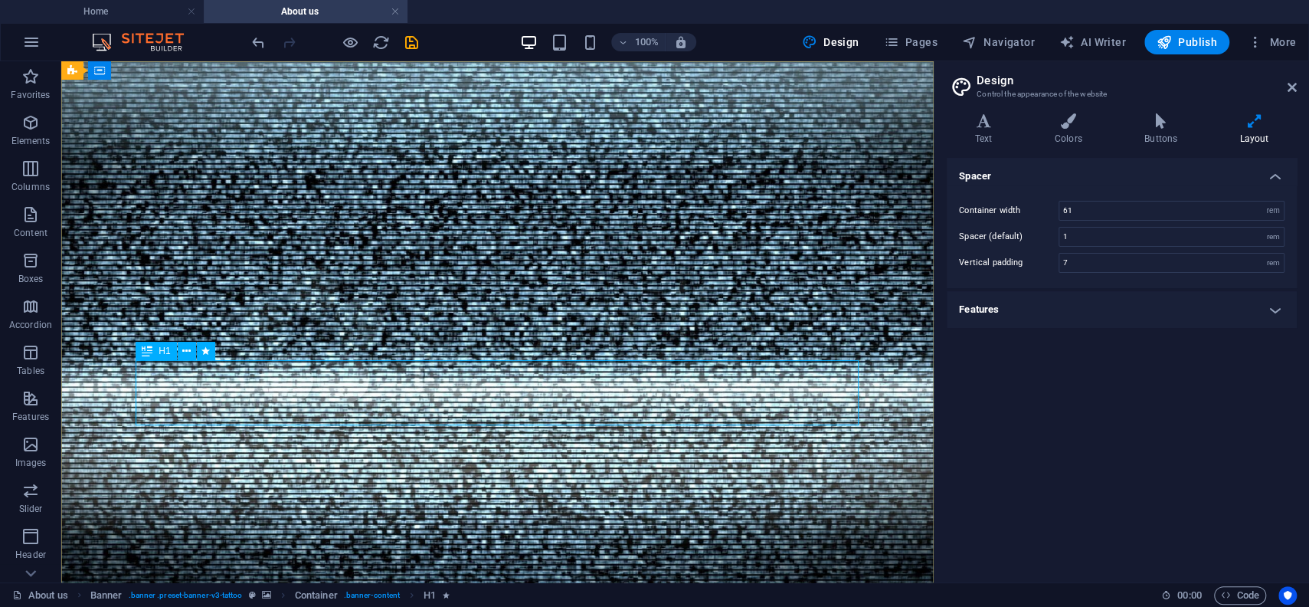
click at [139, 349] on div "H1" at bounding box center [156, 351] width 41 height 18
select select "fade"
select select "s"
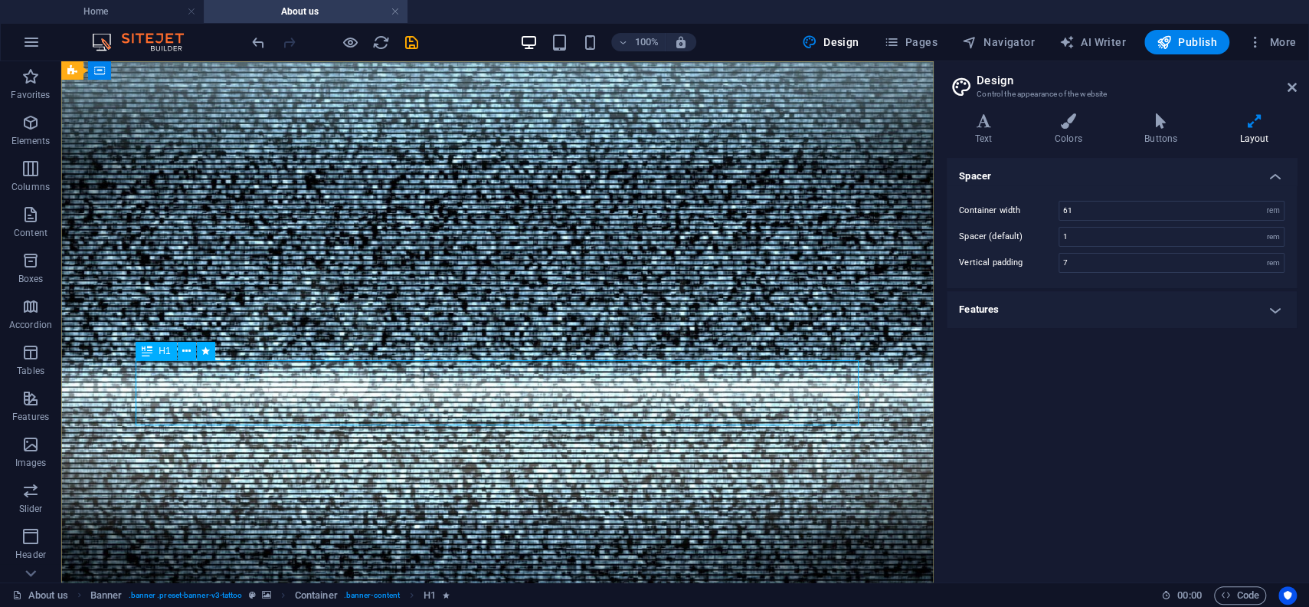
select select "s"
select select "onload"
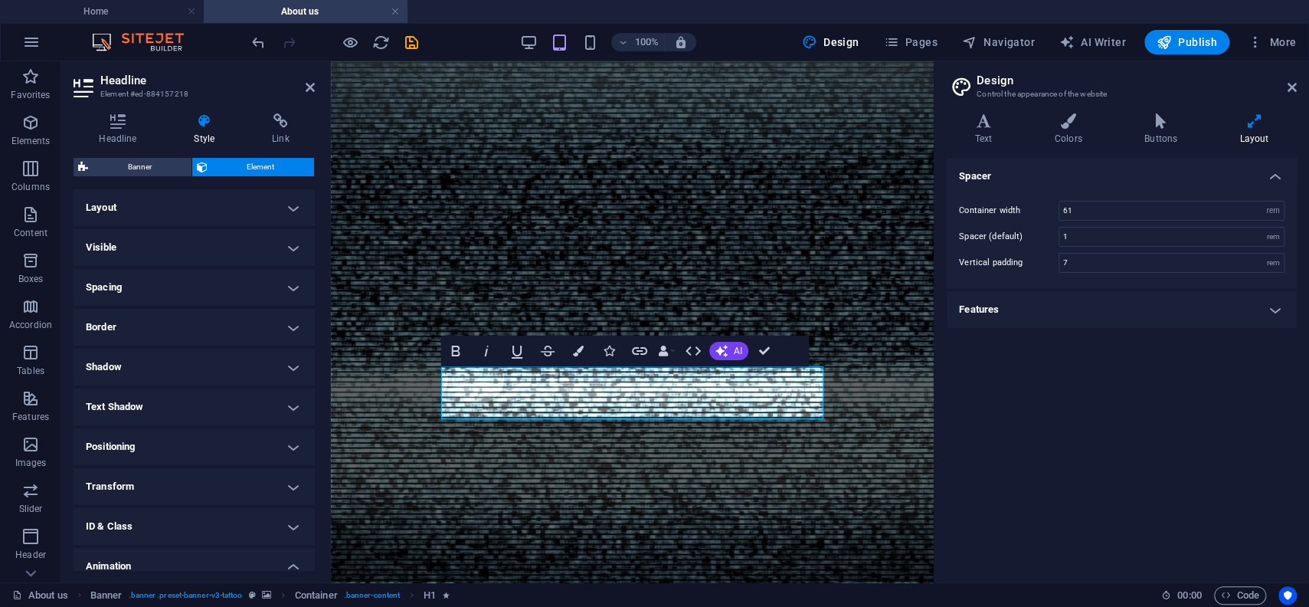
click at [147, 199] on h4 "Layout" at bounding box center [194, 207] width 241 height 37
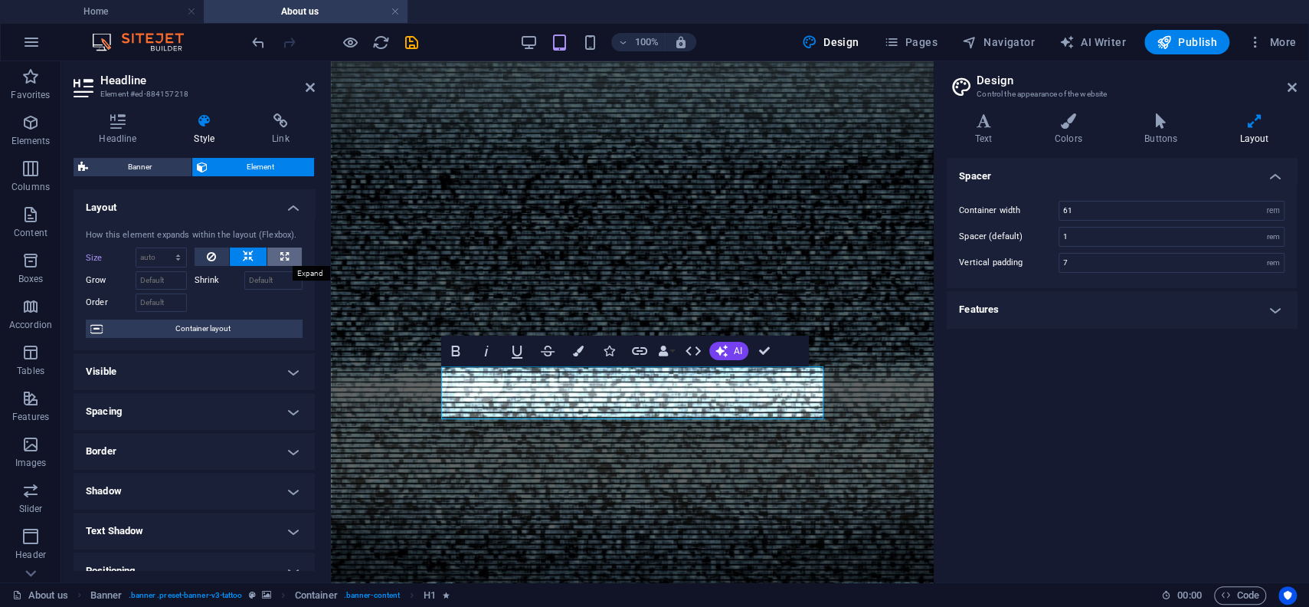
click at [283, 254] on icon at bounding box center [284, 256] width 8 height 18
type input "100"
select select "%"
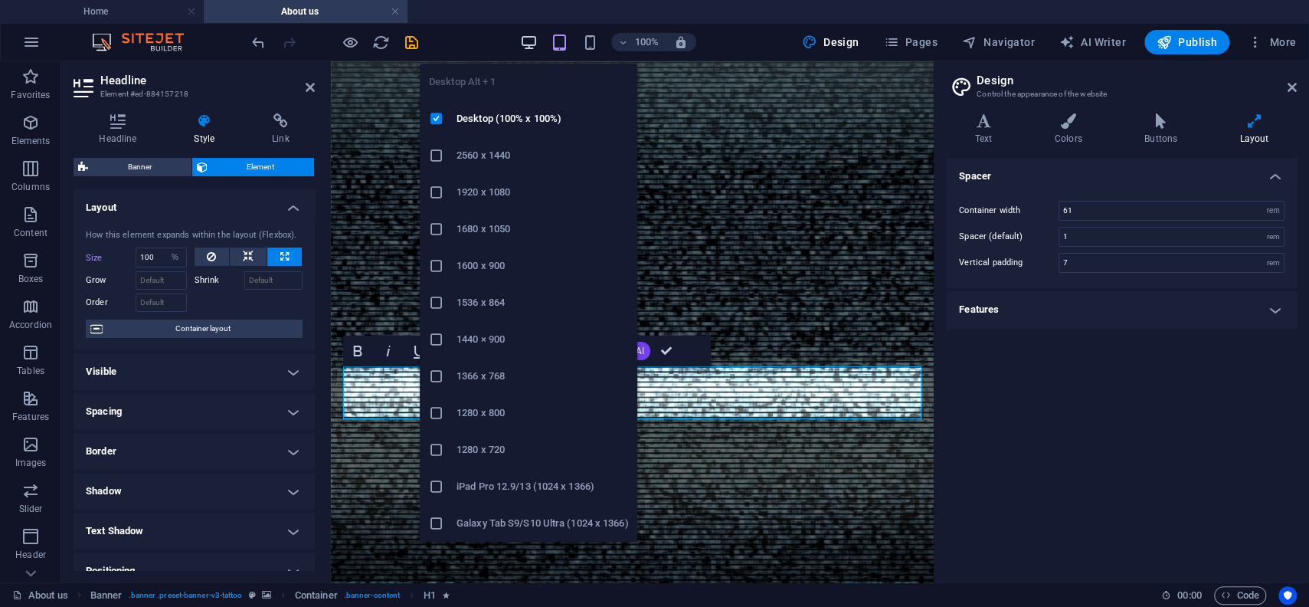
click at [525, 40] on icon "button" at bounding box center [529, 43] width 18 height 18
click at [526, 39] on icon "button" at bounding box center [529, 43] width 18 height 18
click at [528, 40] on icon "button" at bounding box center [529, 43] width 18 height 18
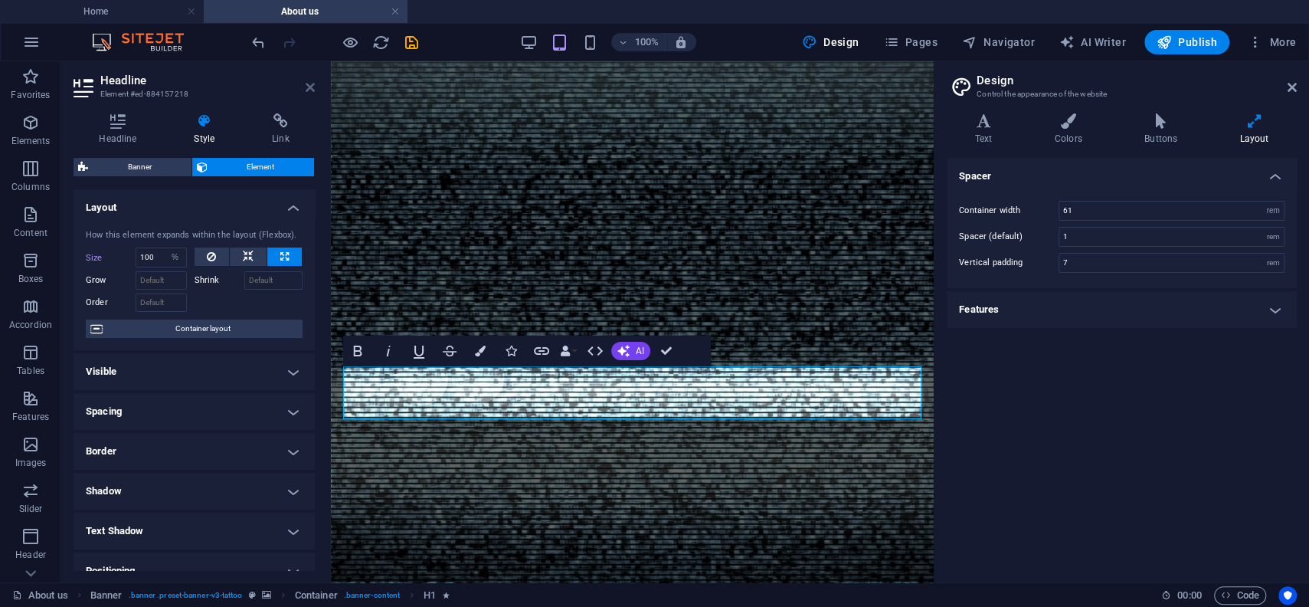
click at [309, 89] on icon at bounding box center [310, 87] width 9 height 12
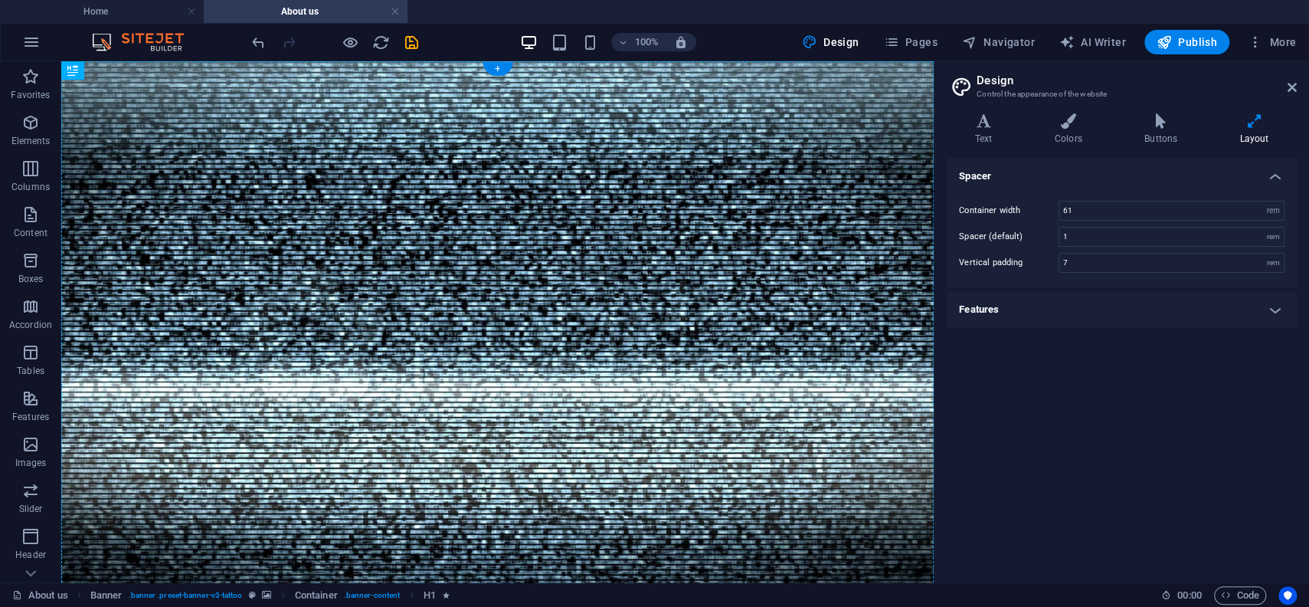
drag, startPoint x: 208, startPoint y: 411, endPoint x: 293, endPoint y: 344, distance: 108.5
click at [205, 352] on icon at bounding box center [205, 351] width 8 height 16
select select "fade"
select select "s"
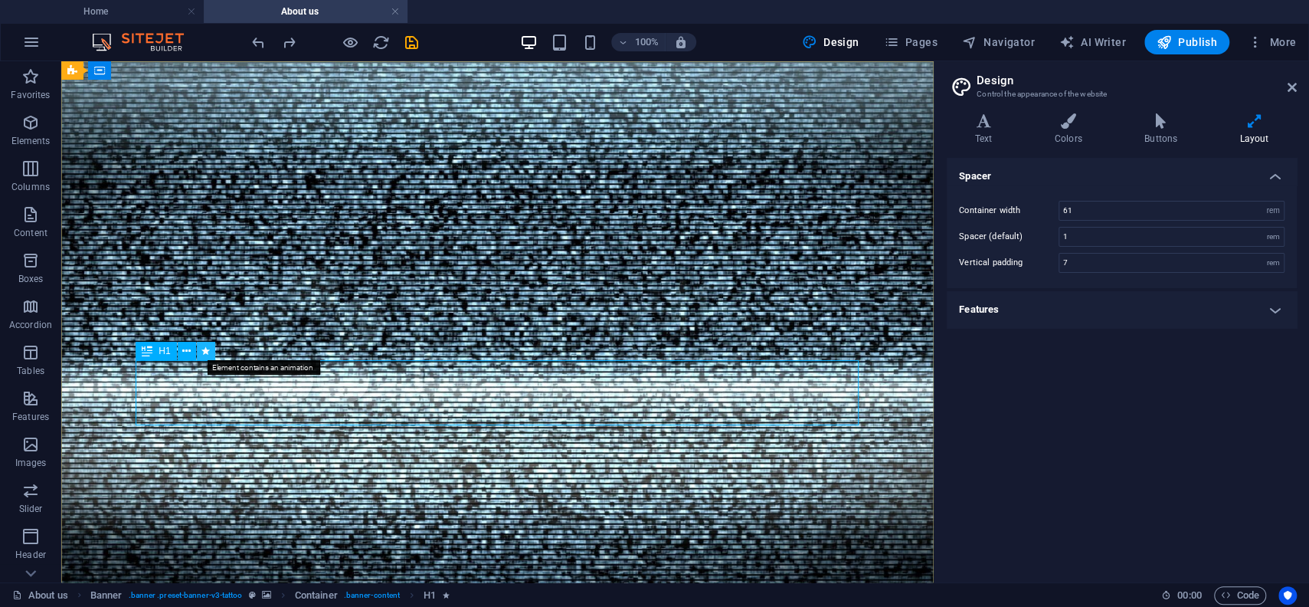
select select "onload"
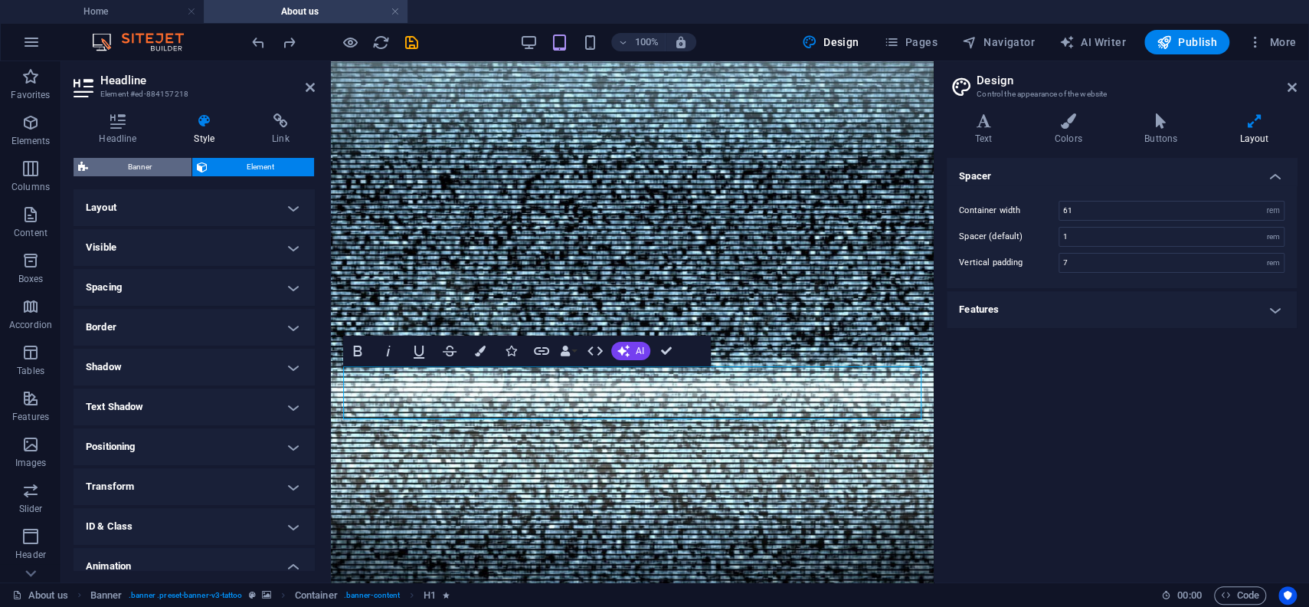
click at [153, 162] on span "Banner" at bounding box center [140, 167] width 94 height 18
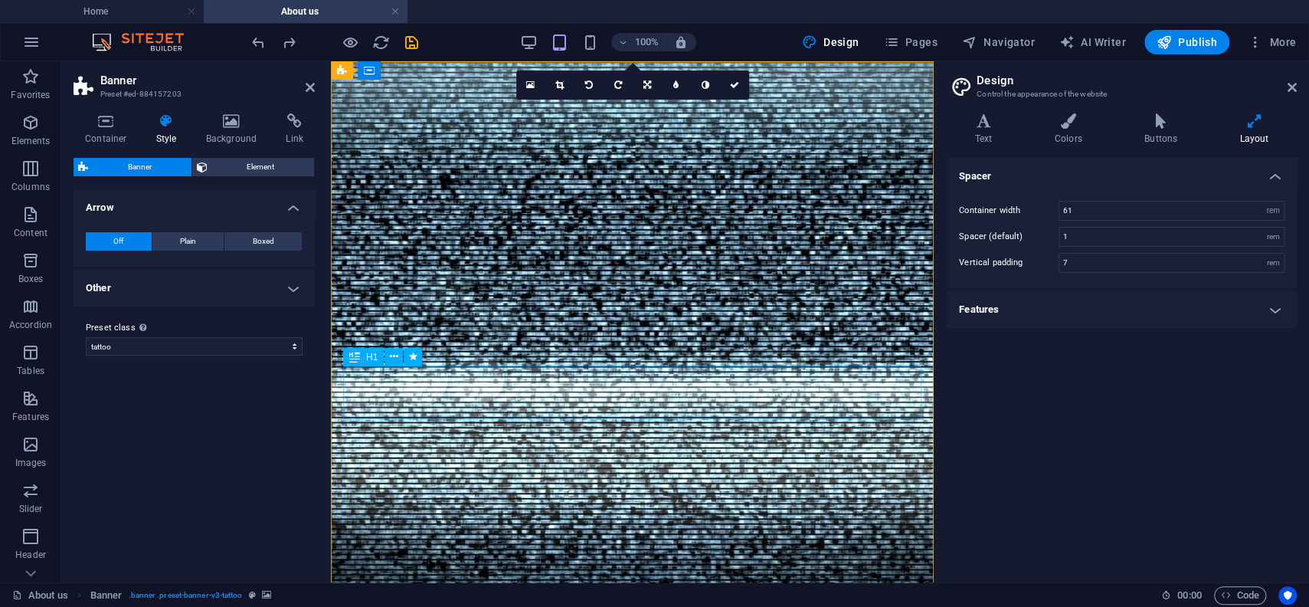
select select "fade"
select select "s"
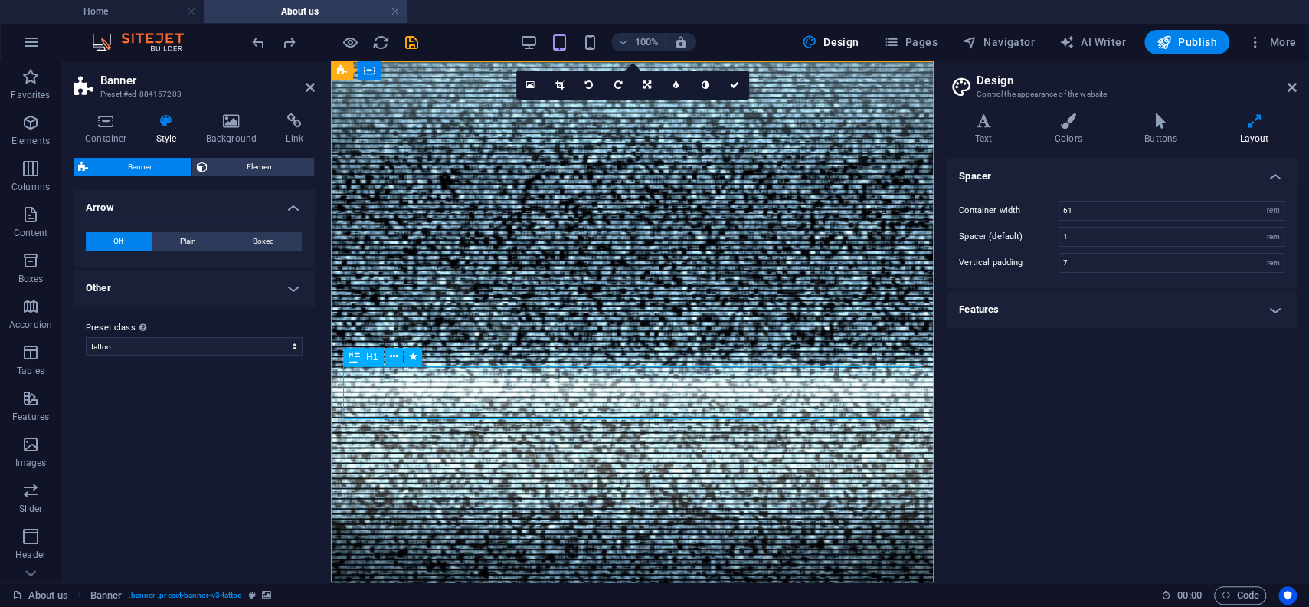
select select "onload"
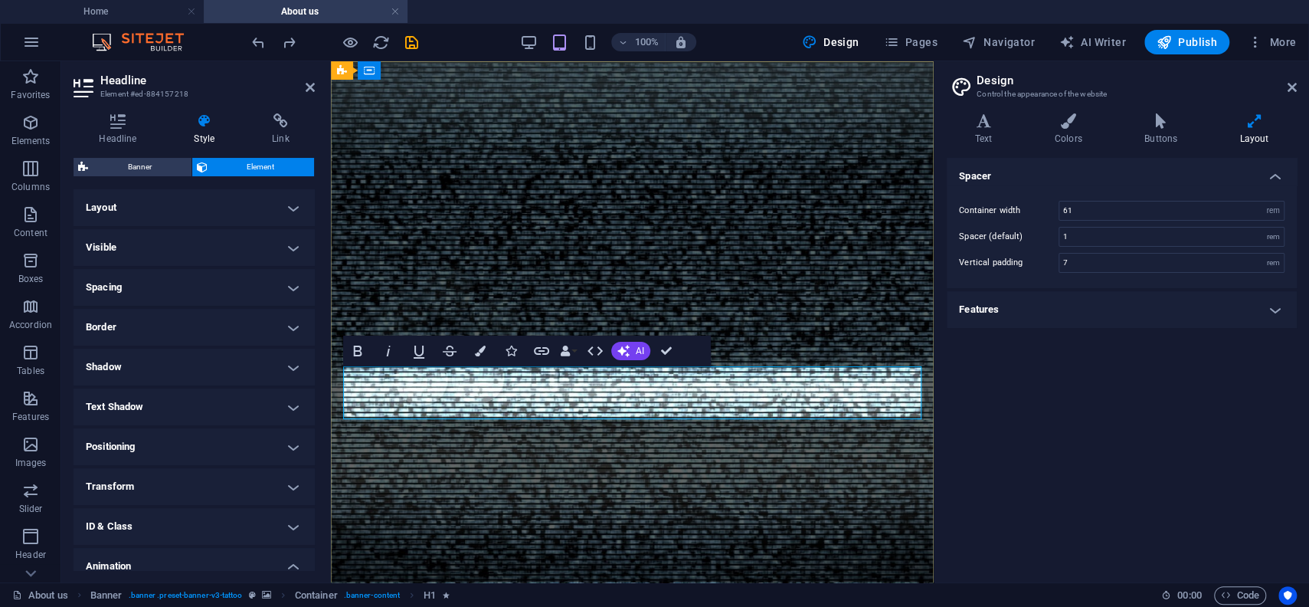
drag, startPoint x: 529, startPoint y: 382, endPoint x: 966, endPoint y: 349, distance: 437.8
click at [455, 353] on icon "button" at bounding box center [449, 351] width 18 height 18
click at [452, 352] on icon "button" at bounding box center [450, 350] width 14 height 11
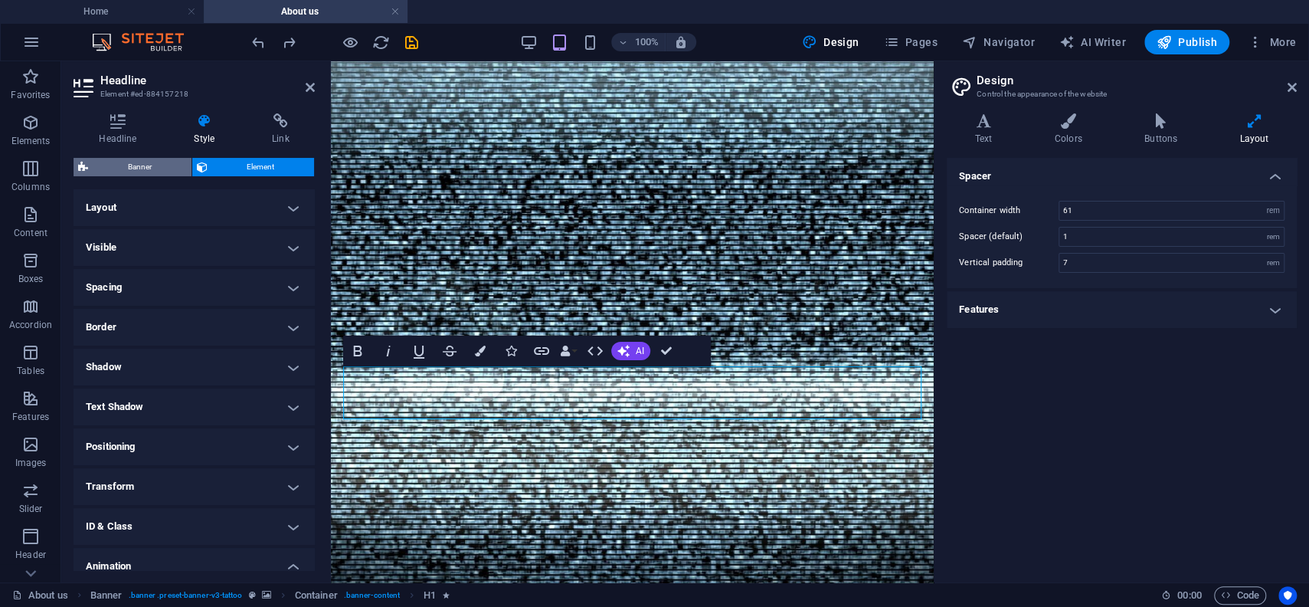
click at [133, 170] on span "Banner" at bounding box center [140, 167] width 94 height 18
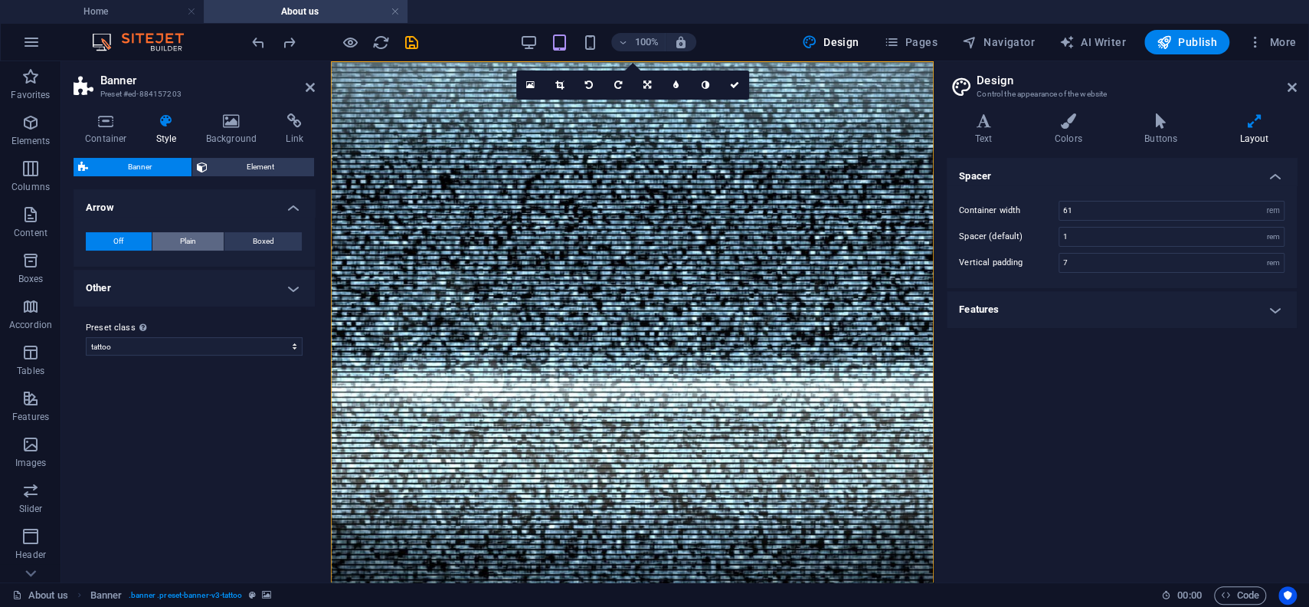
click at [180, 241] on button "Plain" at bounding box center [188, 241] width 72 height 18
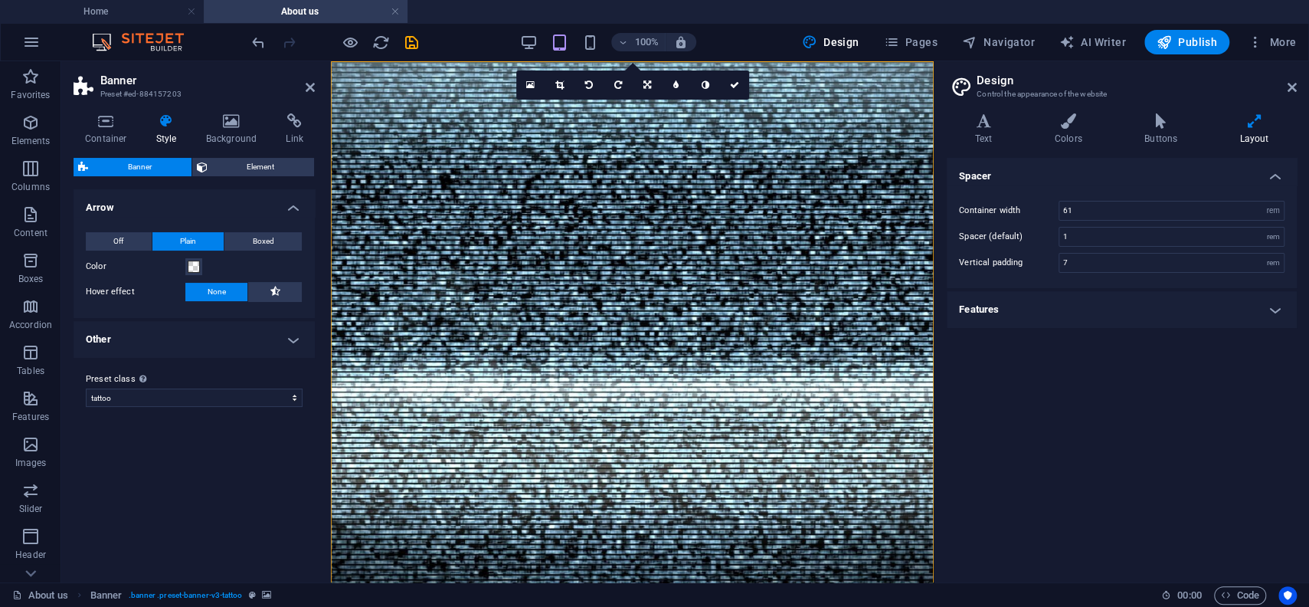
click at [247, 232] on div "Off Plain Boxed Color Hover effect None Background Padding 1 px rem % vh vw Cus…" at bounding box center [193, 267] width 247 height 101
click at [251, 236] on button "Boxed" at bounding box center [262, 241] width 77 height 18
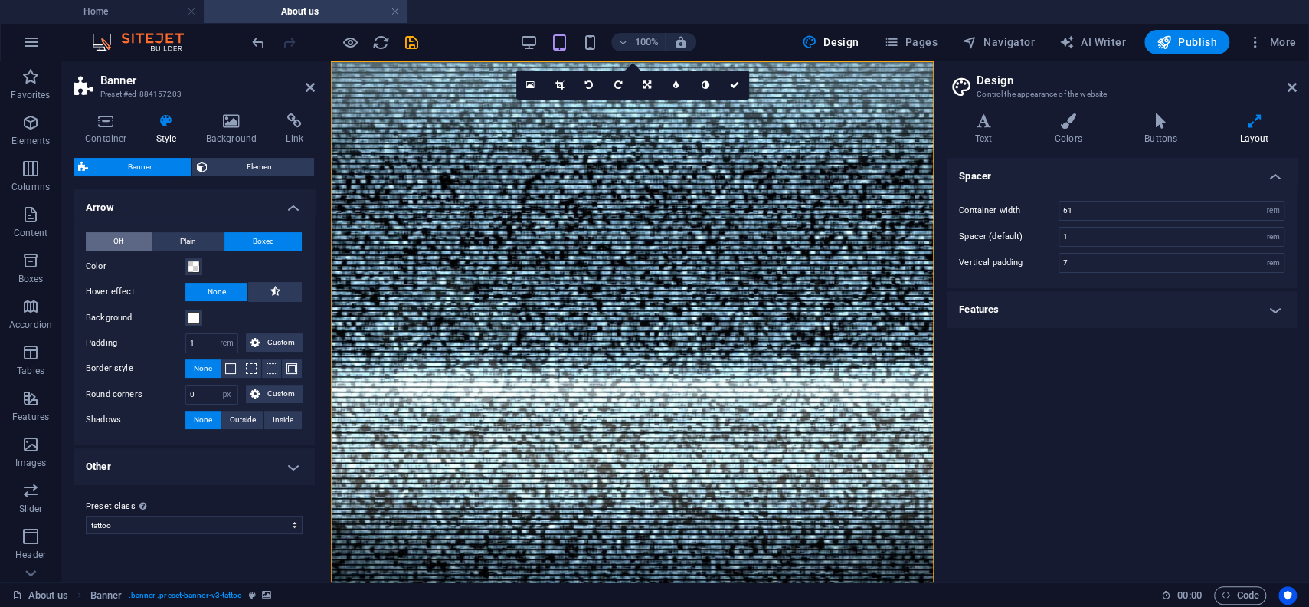
click at [131, 243] on button "Off" at bounding box center [119, 241] width 66 height 18
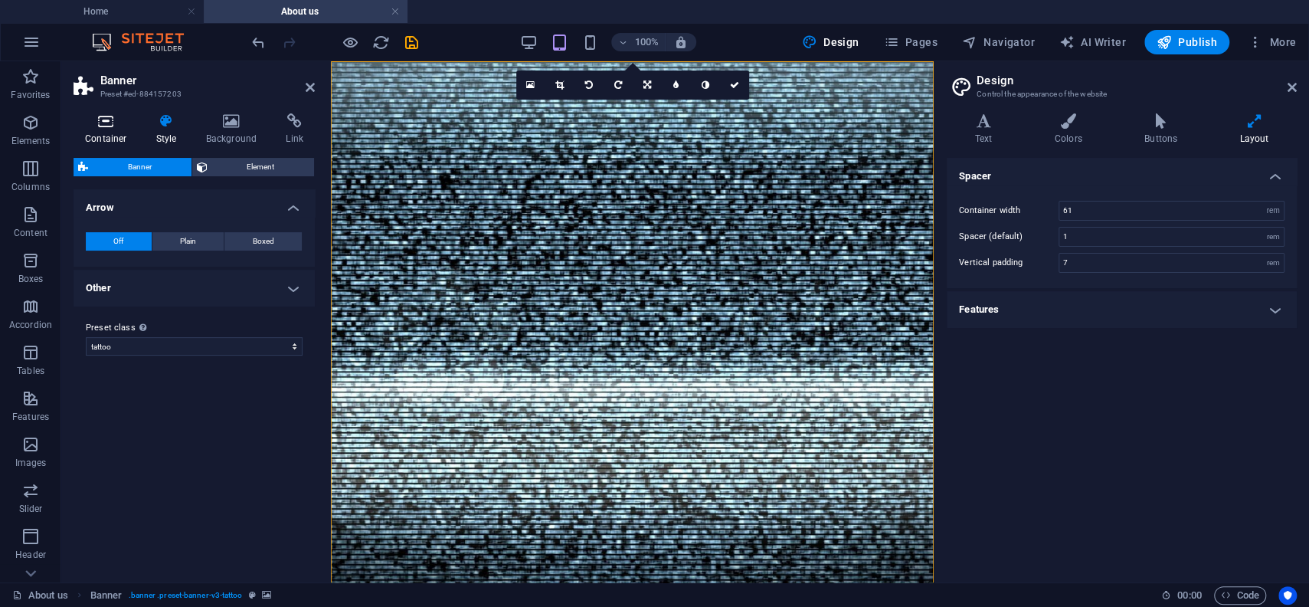
click at [105, 129] on icon at bounding box center [106, 120] width 65 height 15
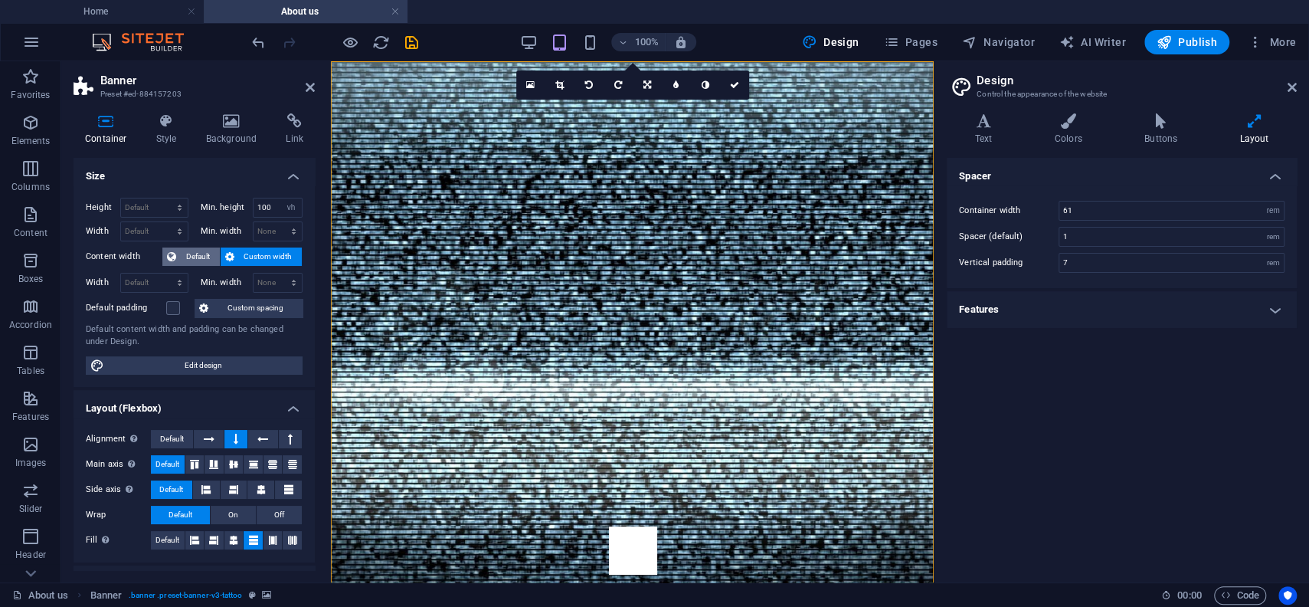
click at [194, 258] on span "Default" at bounding box center [198, 256] width 34 height 18
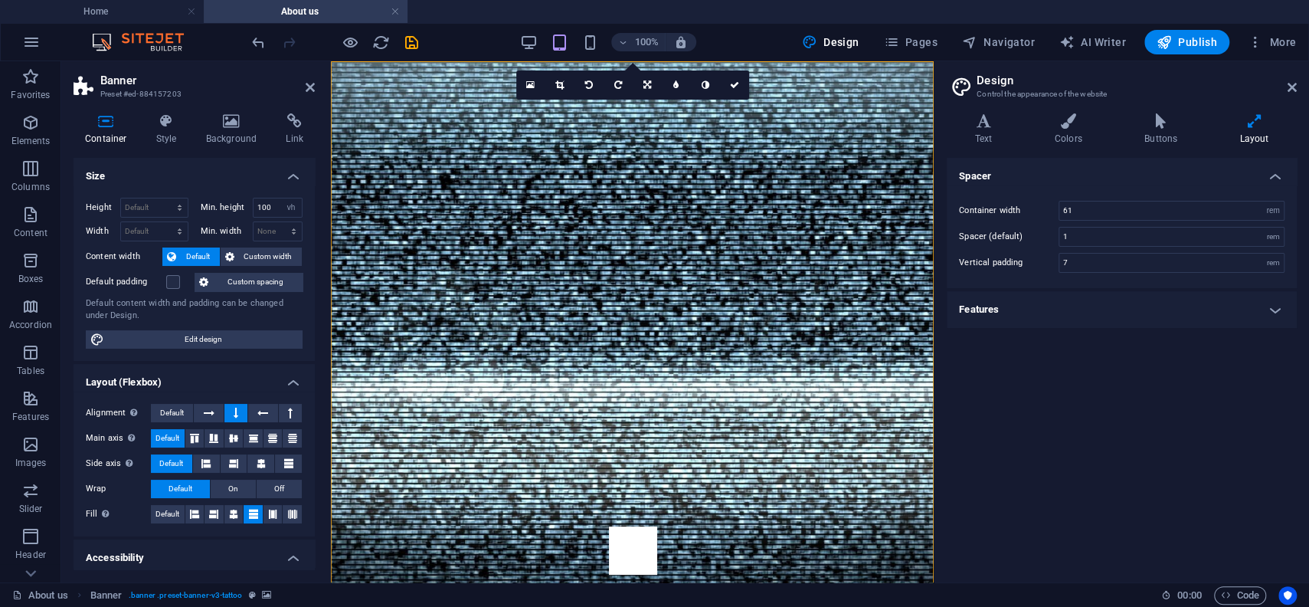
click at [194, 258] on span "Default" at bounding box center [198, 256] width 34 height 18
click at [245, 253] on span "Custom width" at bounding box center [268, 256] width 59 height 18
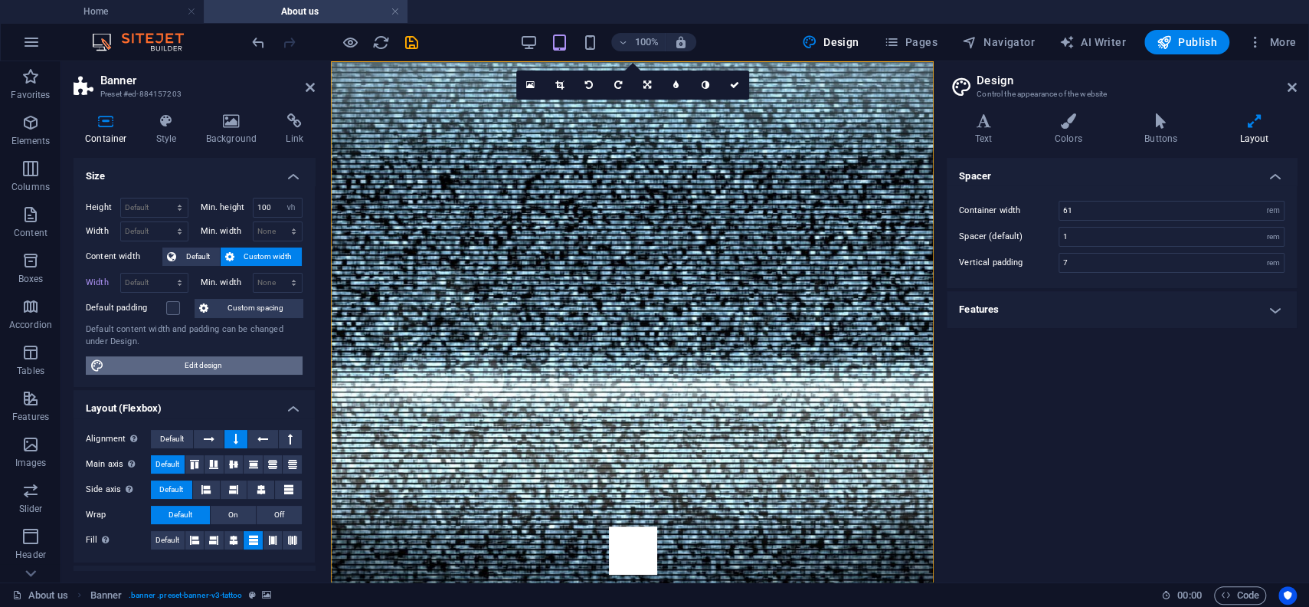
click at [189, 358] on span "Edit design" at bounding box center [203, 365] width 189 height 18
click at [1164, 311] on h4 "Features" at bounding box center [1122, 309] width 350 height 37
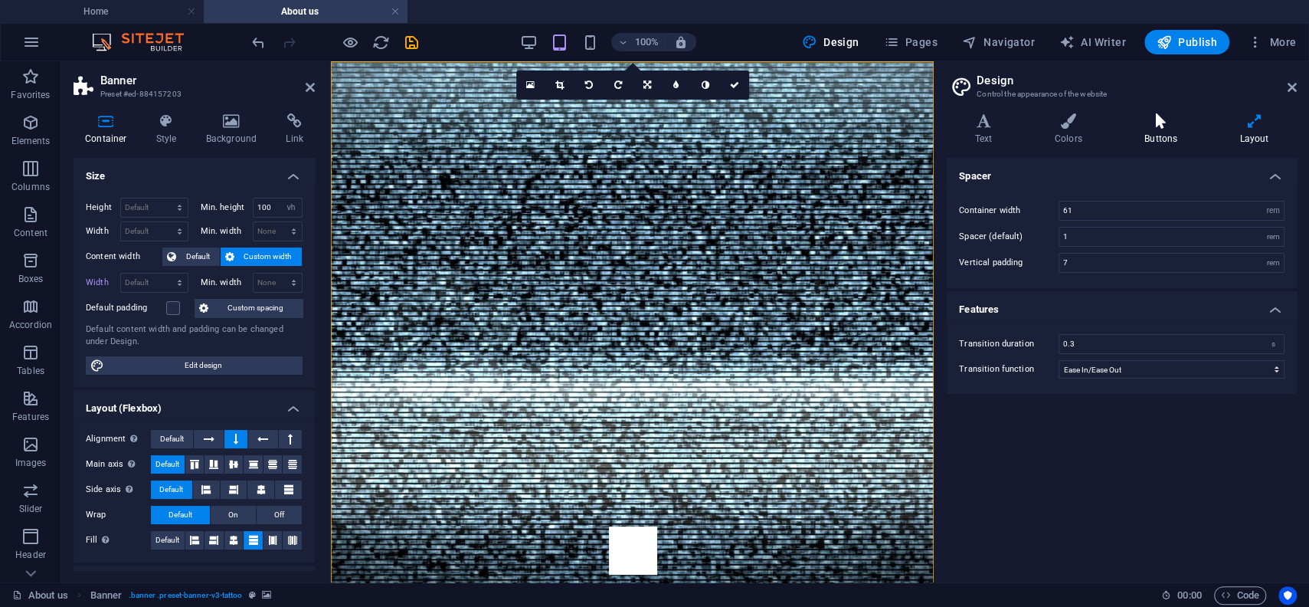
click at [1147, 131] on h4 "Buttons" at bounding box center [1163, 129] width 95 height 32
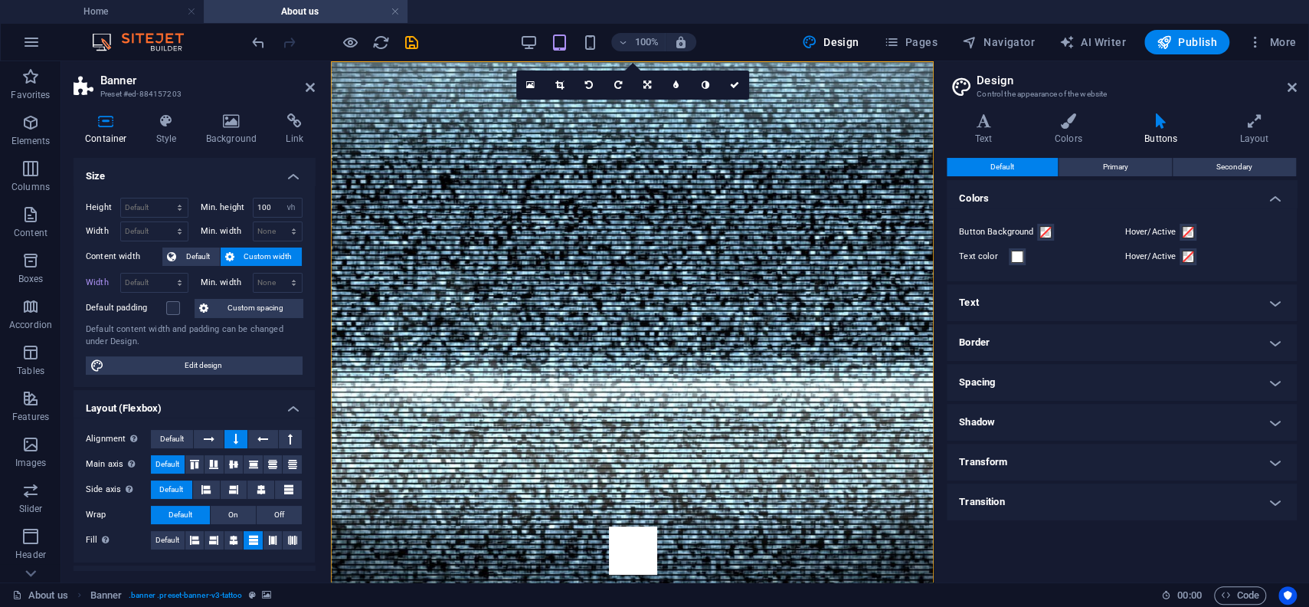
click at [1043, 378] on h4 "Spacing" at bounding box center [1122, 382] width 350 height 37
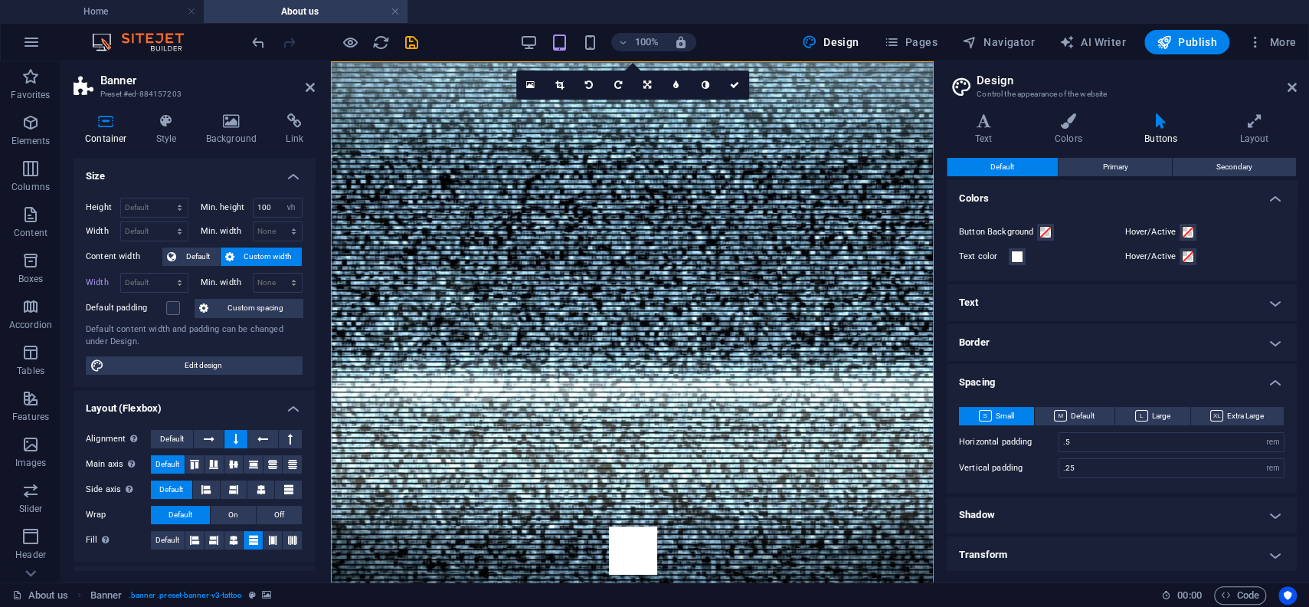
click at [1040, 296] on h4 "Text" at bounding box center [1122, 302] width 350 height 37
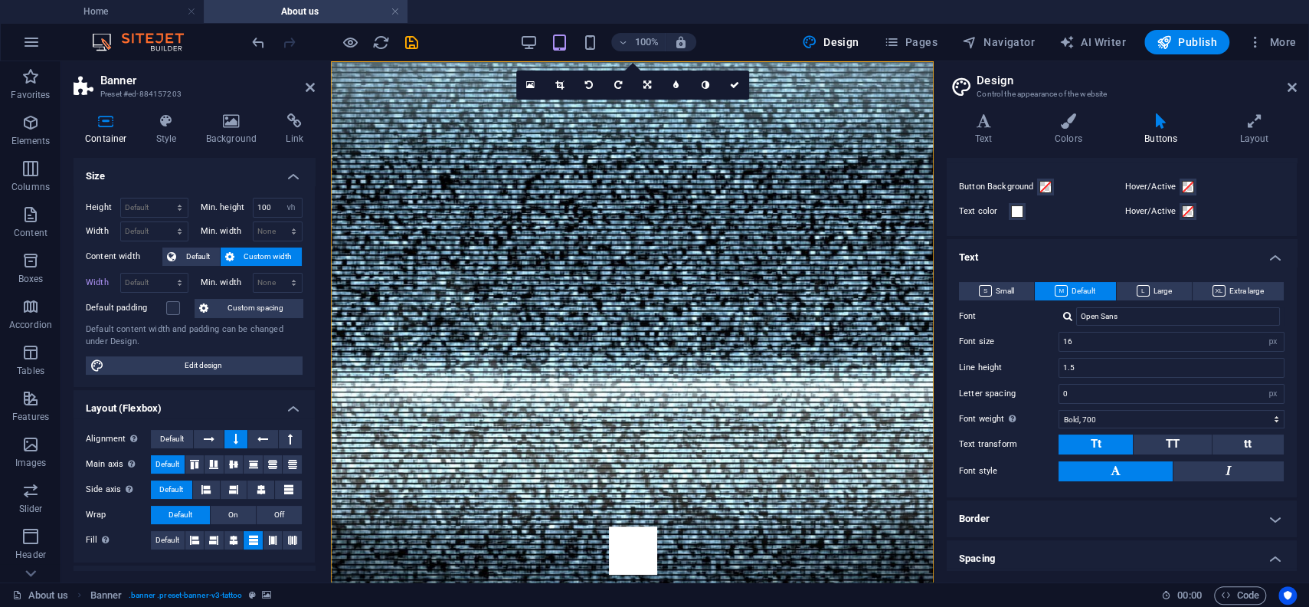
scroll to position [71, 0]
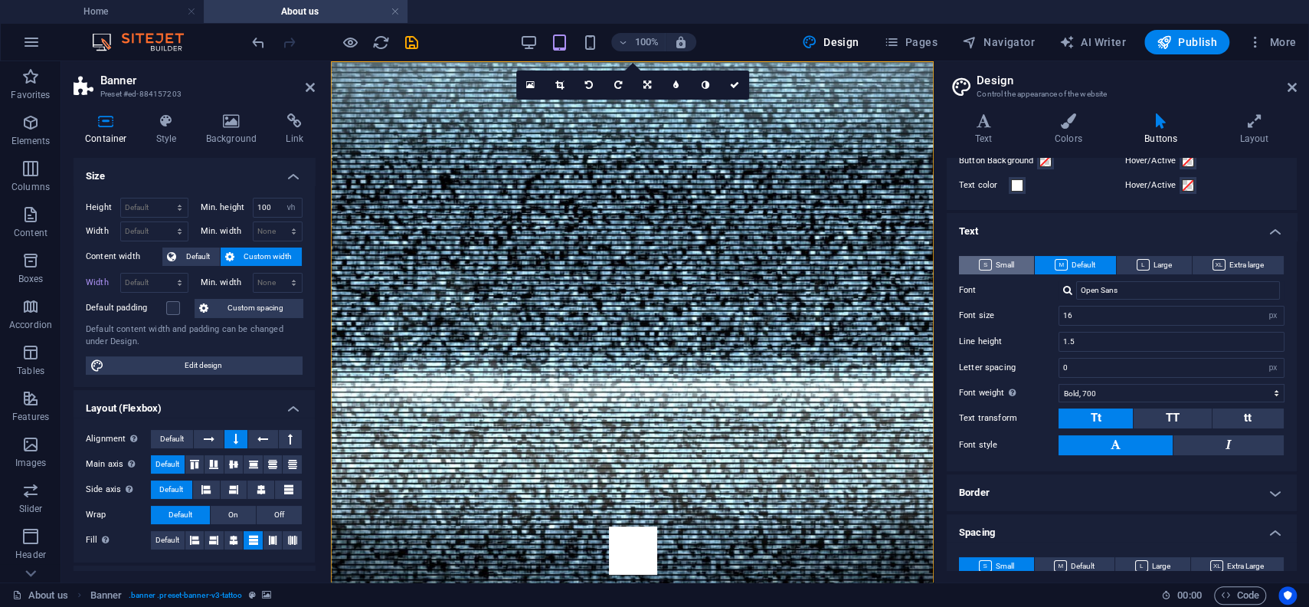
click at [1003, 262] on span "Small" at bounding box center [996, 265] width 35 height 18
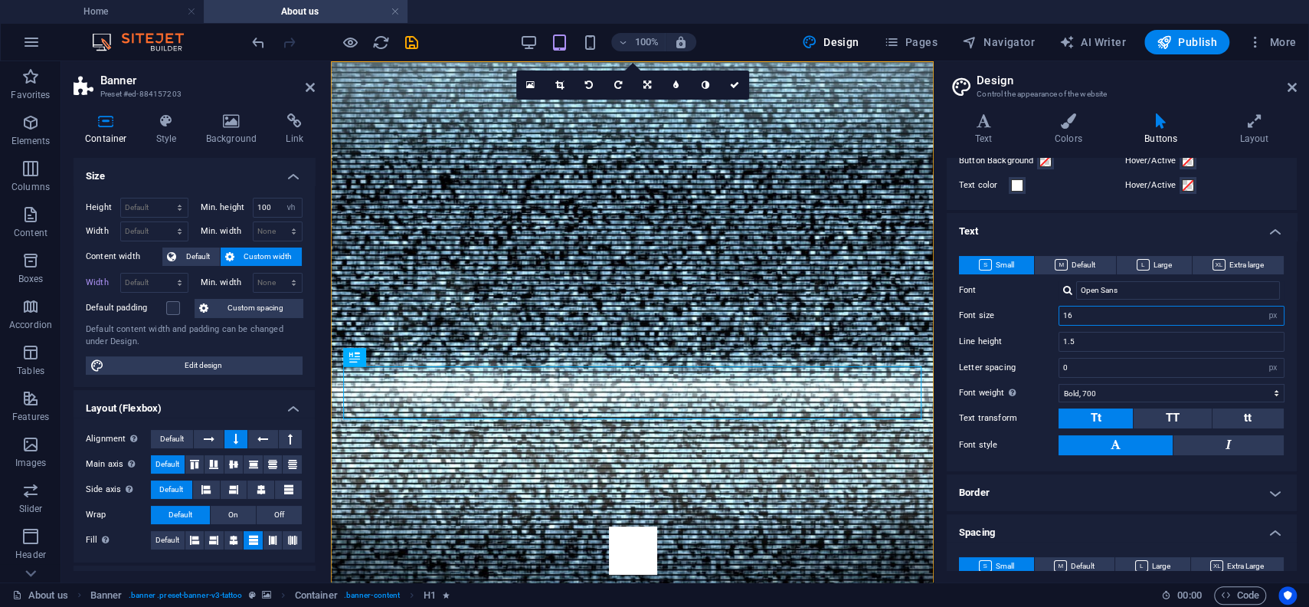
click at [1079, 316] on input "16" at bounding box center [1171, 315] width 224 height 18
drag, startPoint x: 1079, startPoint y: 316, endPoint x: 1055, endPoint y: 318, distance: 23.9
click at [1059, 318] on input "16" at bounding box center [1171, 315] width 224 height 18
click at [1028, 385] on label "Font weight To display the font weight correctly, it may need to be enabled. Ma…" at bounding box center [1009, 393] width 100 height 18
click at [1058, 385] on select "Thin, 100 Extra-light, 200 Light, 300 Regular, 400 Medium, 500 Semi-bold, 600 B…" at bounding box center [1171, 393] width 226 height 18
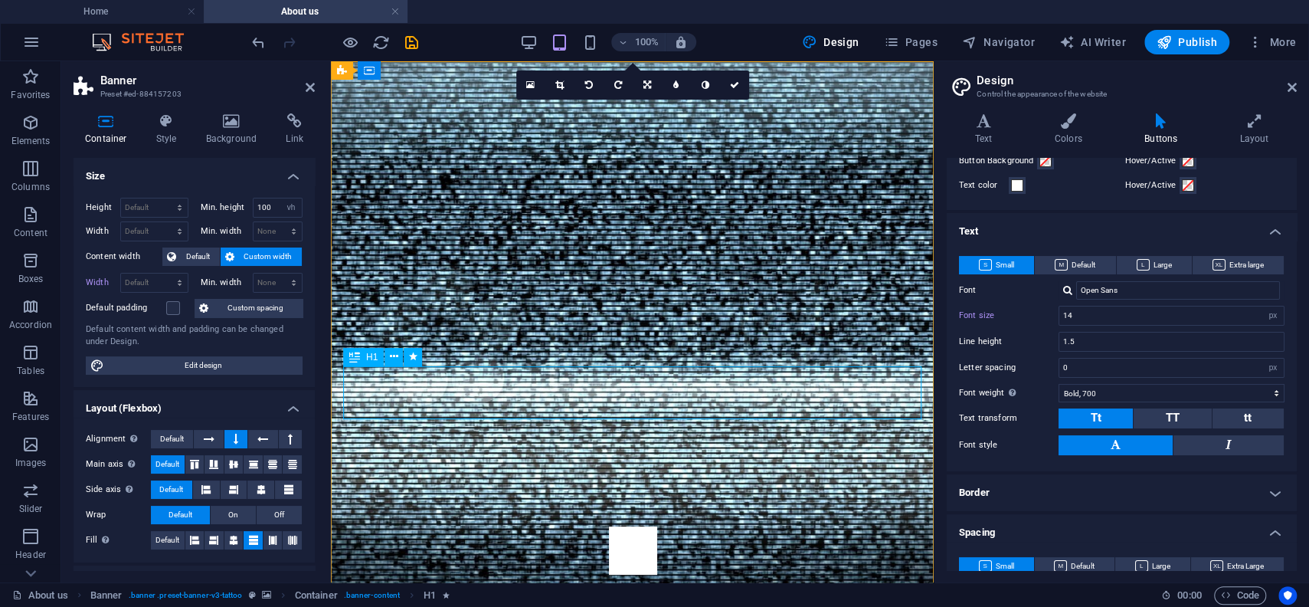
type input "16"
select select "fade"
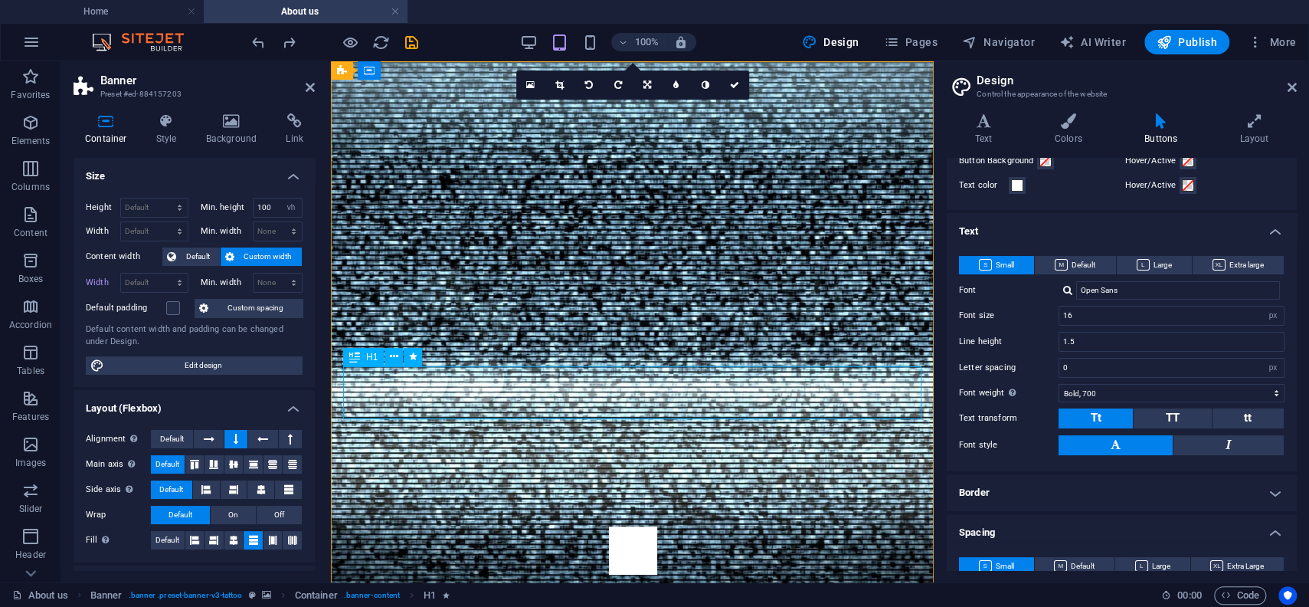
select select "s"
select select "onload"
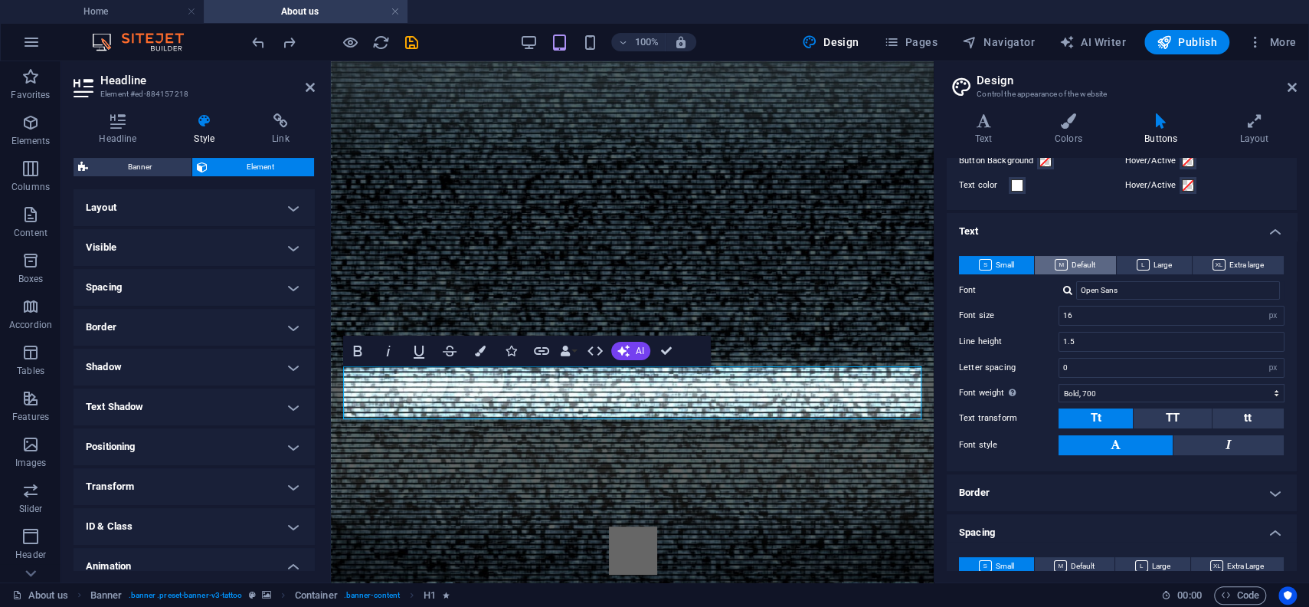
click at [1076, 265] on span "Default" at bounding box center [1075, 265] width 41 height 18
click at [1171, 262] on span "Large" at bounding box center [1154, 265] width 35 height 18
click at [1227, 266] on span "Extra large" at bounding box center [1237, 265] width 51 height 18
click at [1088, 257] on span "Default" at bounding box center [1075, 265] width 41 height 18
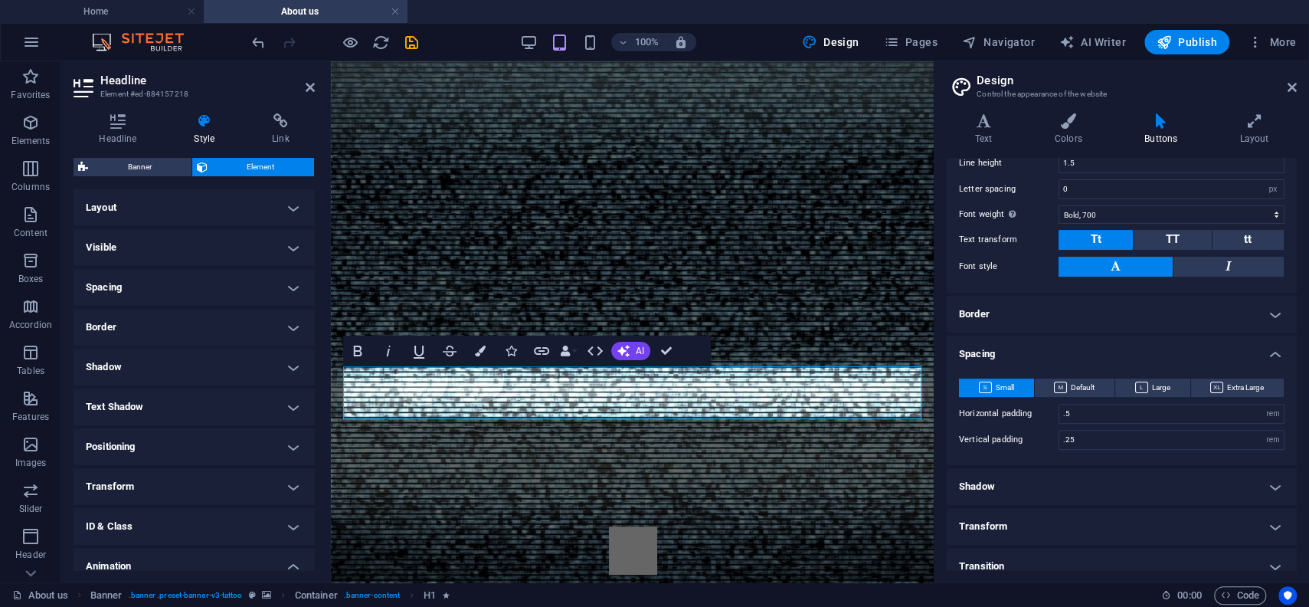
scroll to position [263, 0]
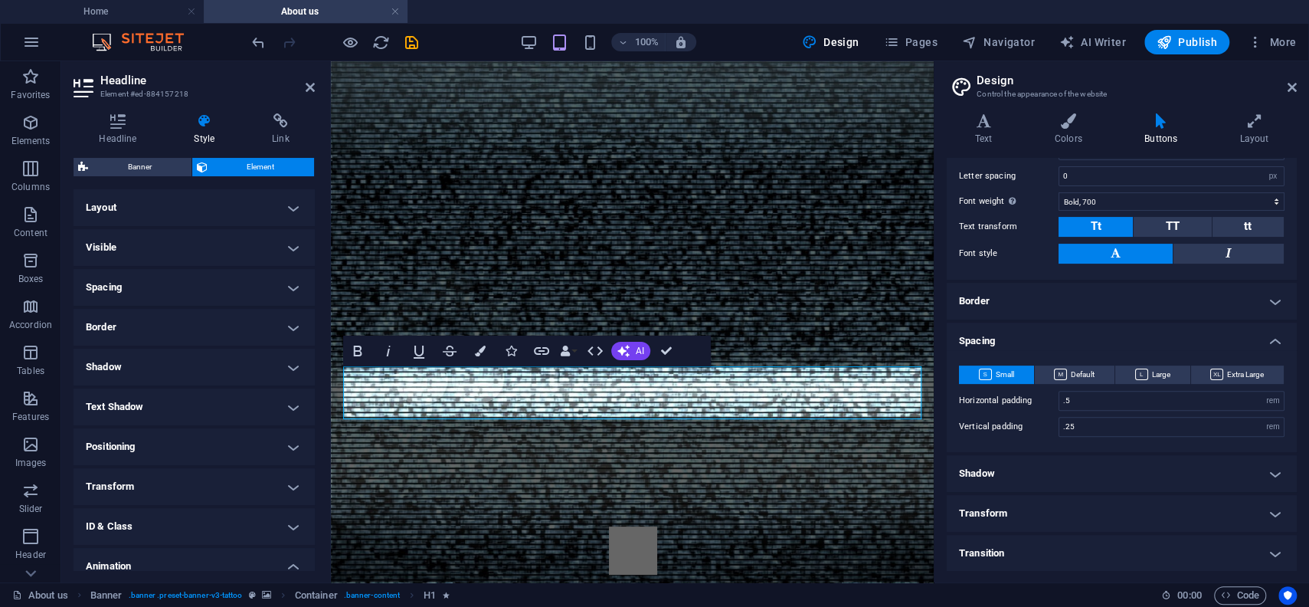
click at [1012, 479] on h4 "Shadow" at bounding box center [1122, 473] width 350 height 37
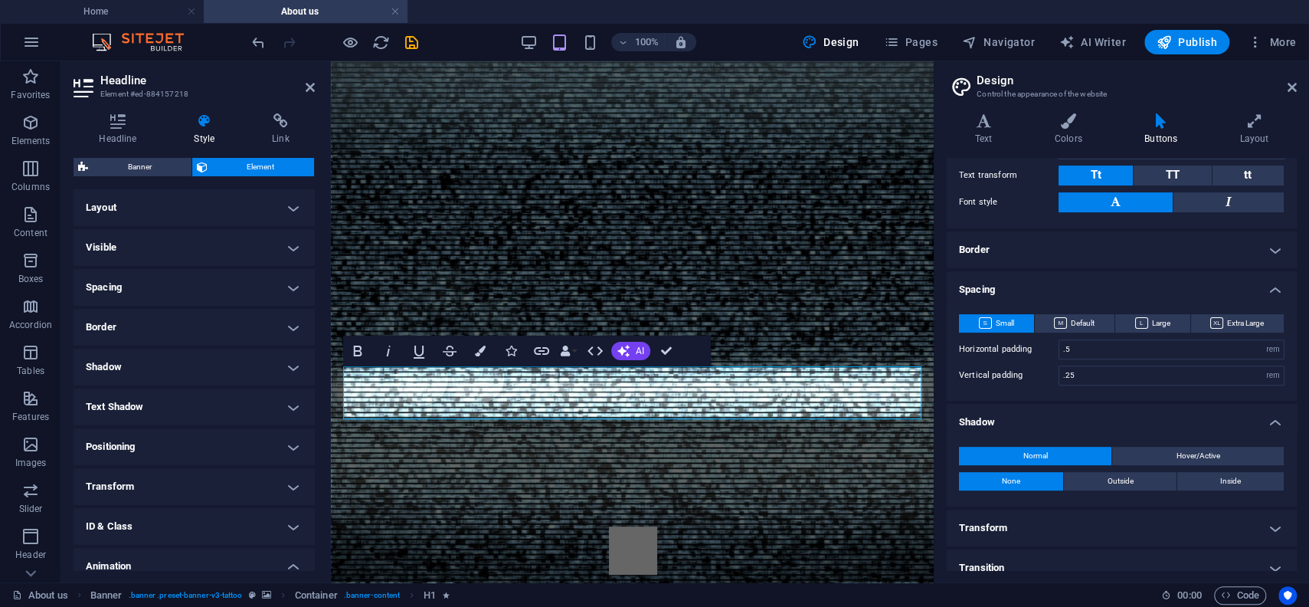
scroll to position [329, 0]
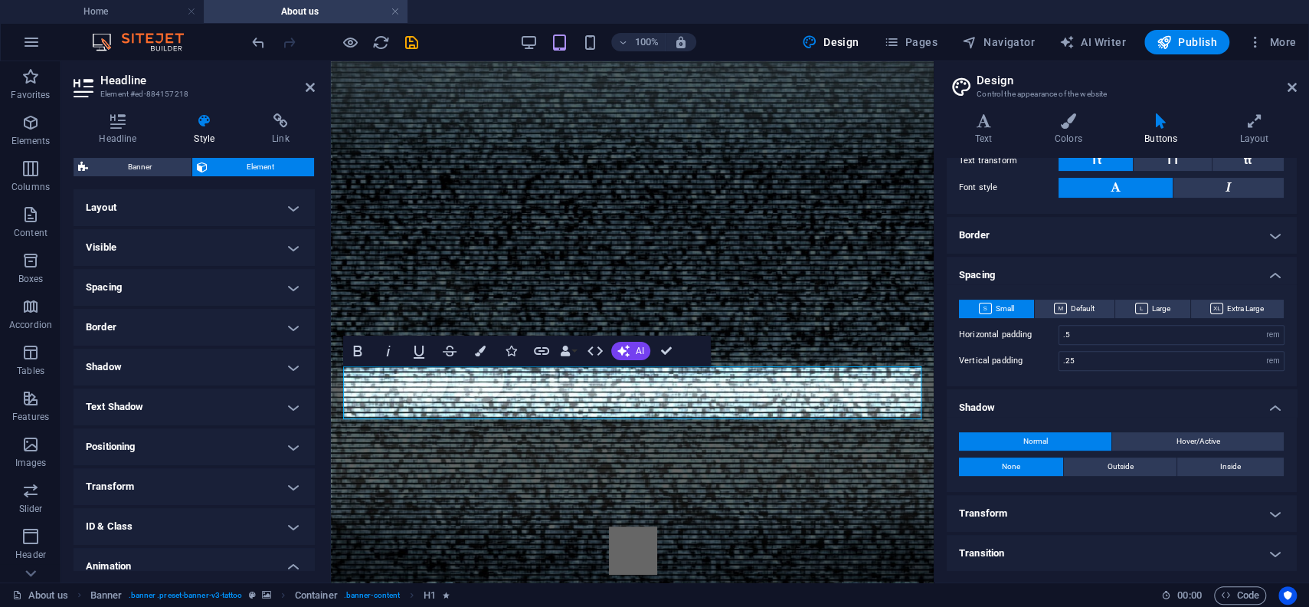
click at [1041, 515] on h4 "Transform" at bounding box center [1122, 513] width 350 height 37
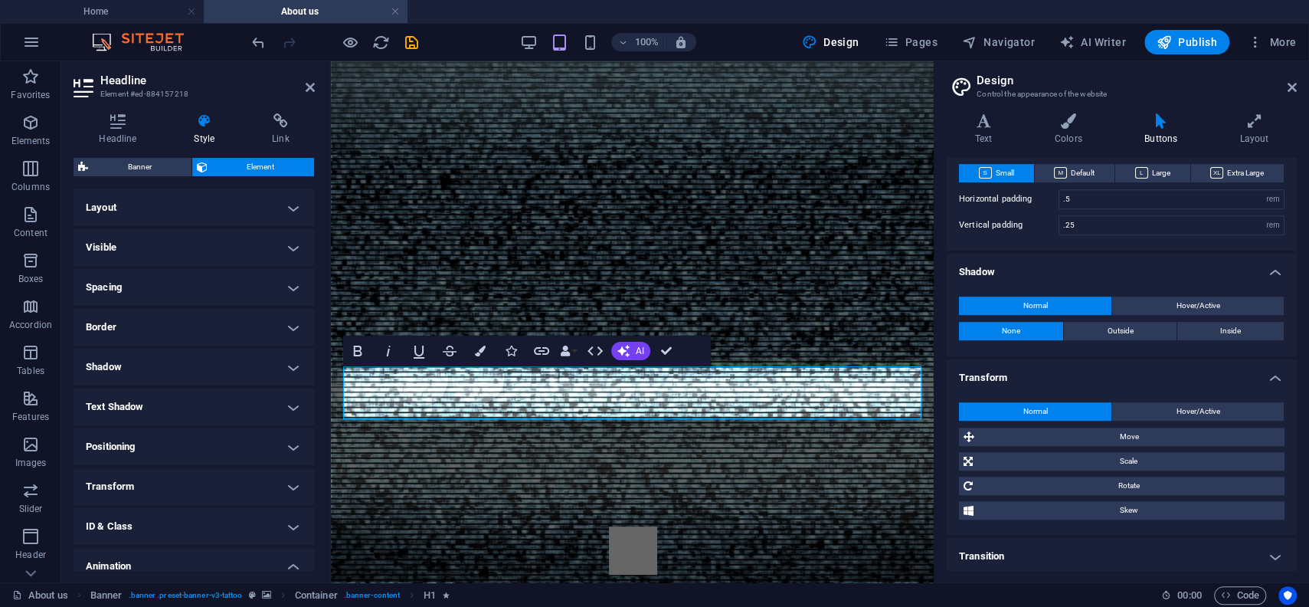
scroll to position [467, 0]
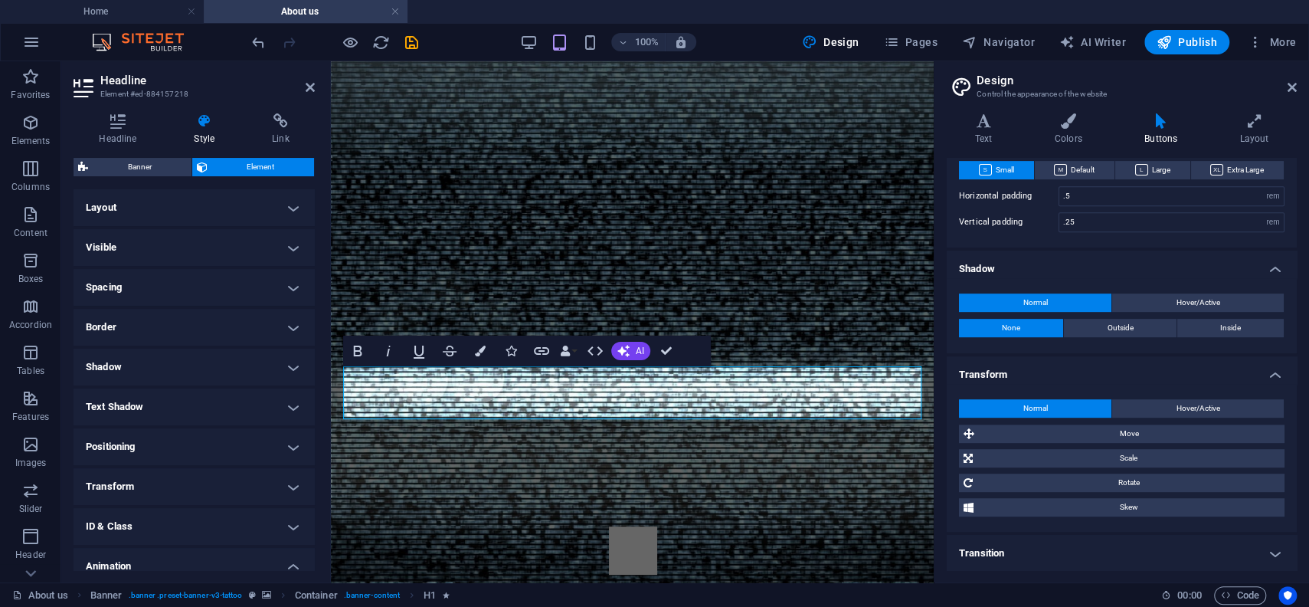
click at [1062, 543] on h4 "Transition" at bounding box center [1122, 553] width 350 height 37
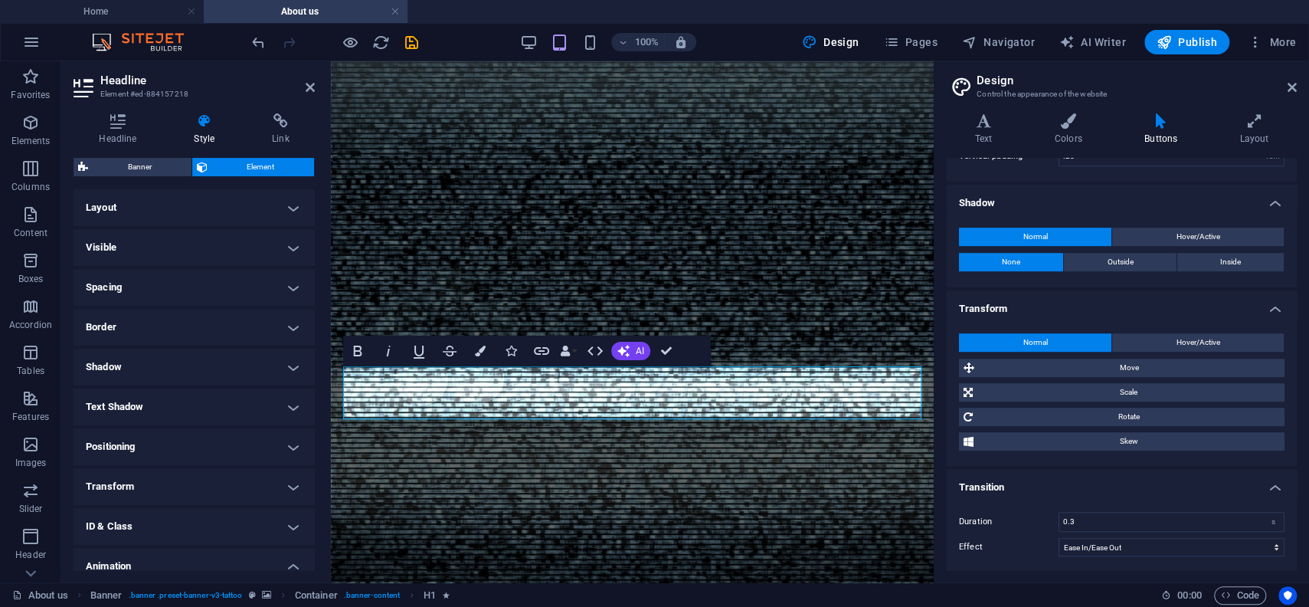
scroll to position [0, 0]
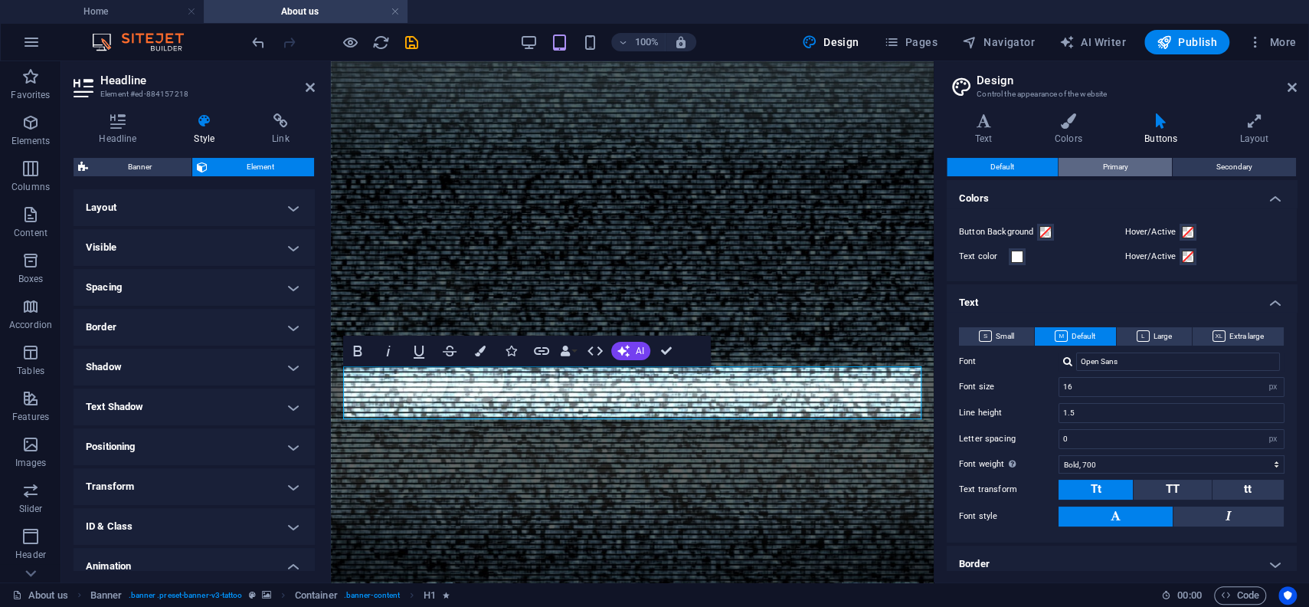
click at [1112, 165] on span "Primary" at bounding box center [1114, 167] width 25 height 18
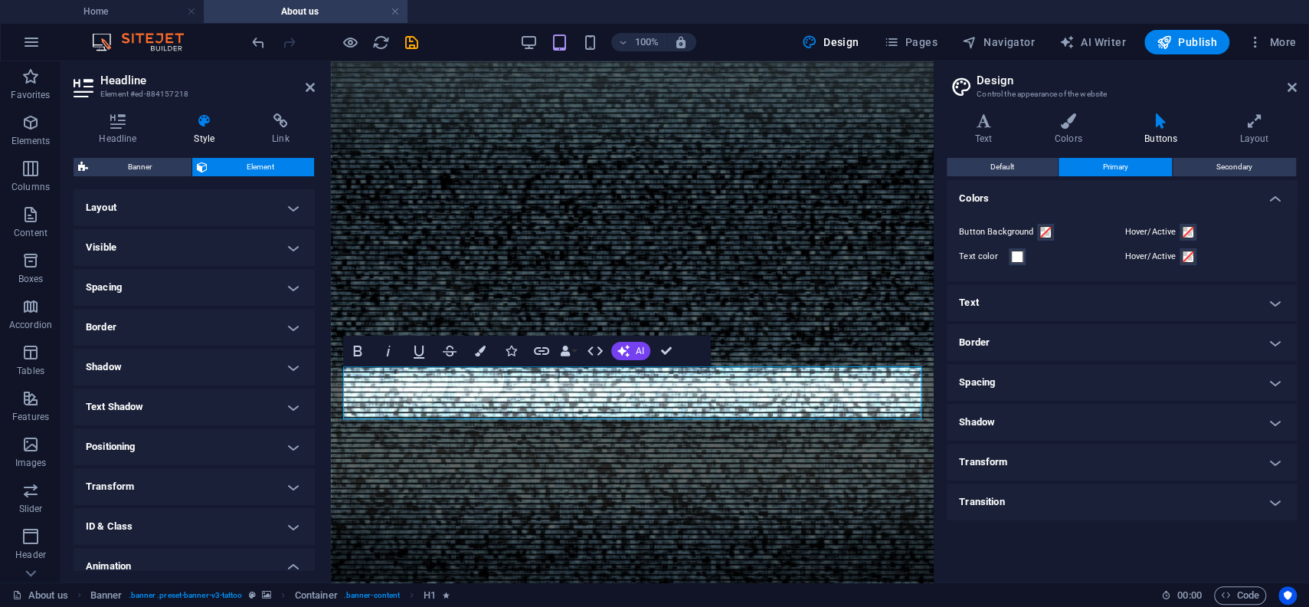
click at [1094, 305] on h4 "Text" at bounding box center [1122, 302] width 350 height 37
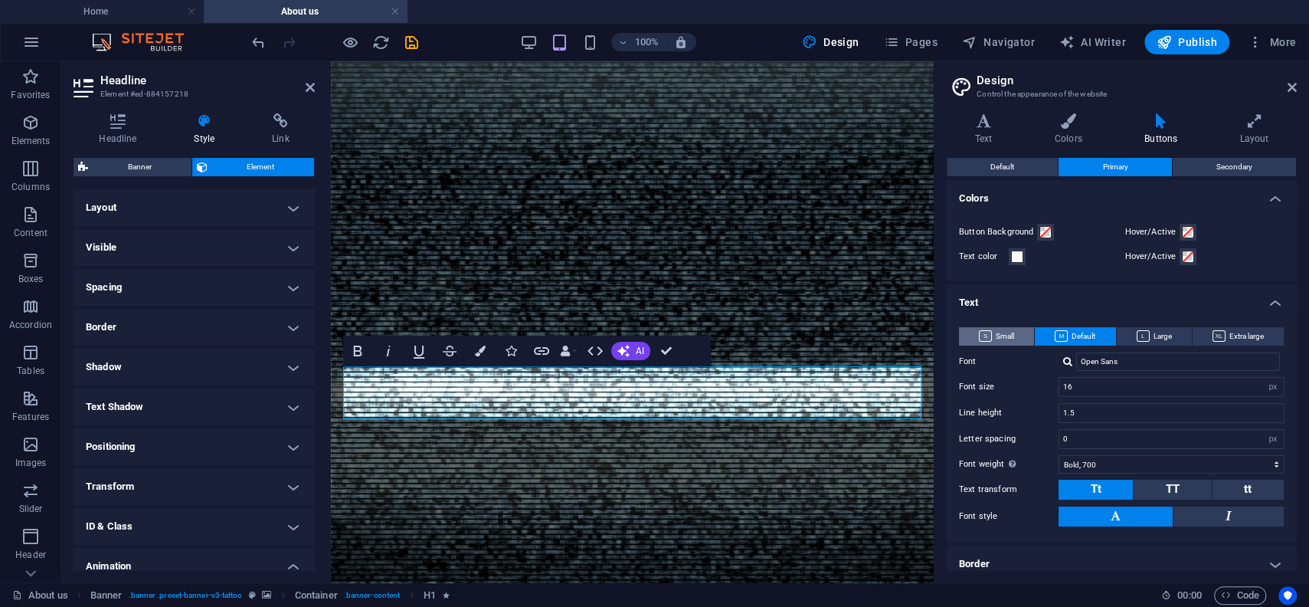
click at [1009, 341] on span "Small" at bounding box center [996, 336] width 35 height 18
click at [1079, 332] on span "Default" at bounding box center [1075, 336] width 41 height 18
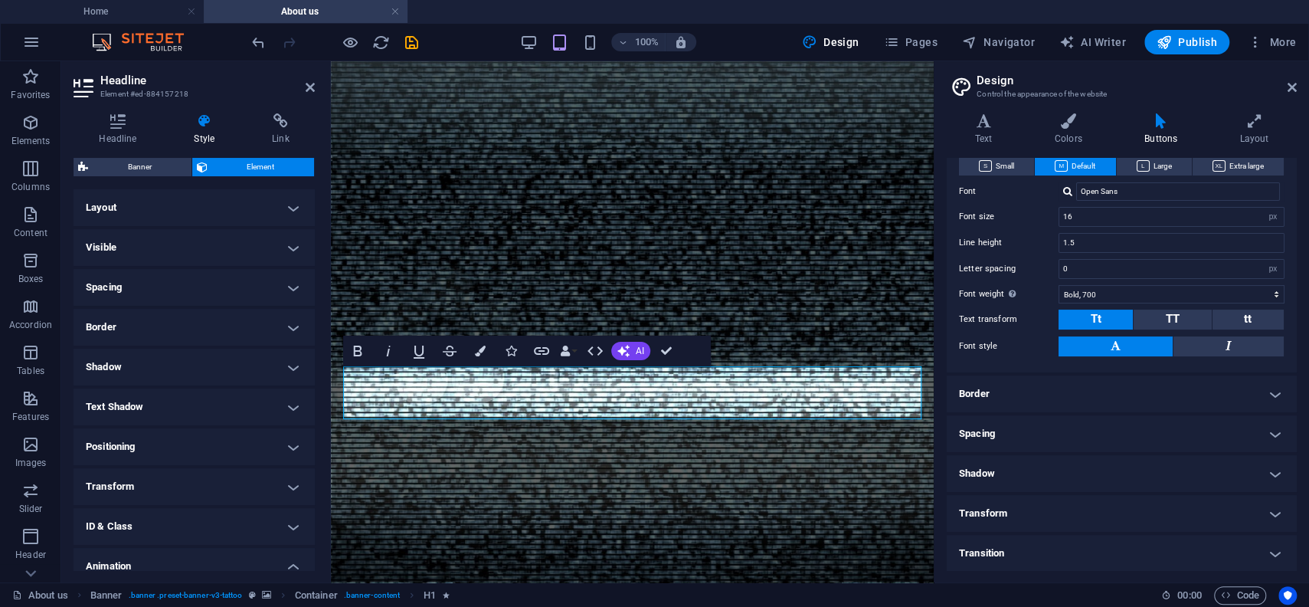
click at [1093, 391] on h4 "Border" at bounding box center [1122, 393] width 350 height 37
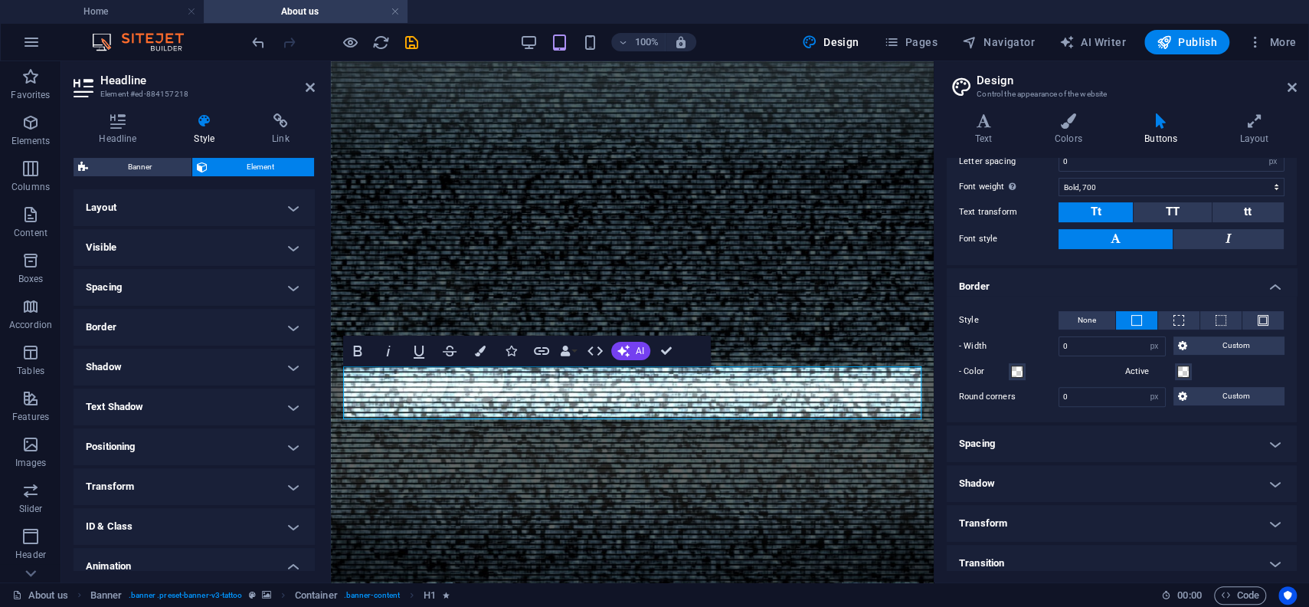
scroll to position [287, 0]
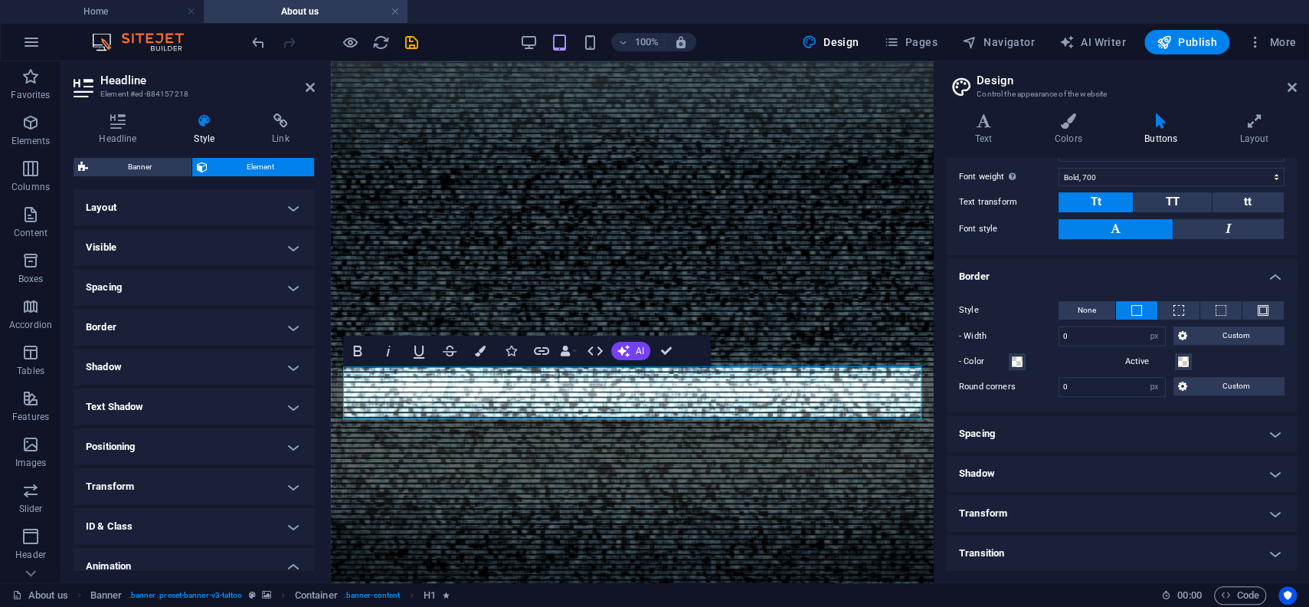
click at [1083, 439] on h4 "Spacing" at bounding box center [1122, 433] width 350 height 37
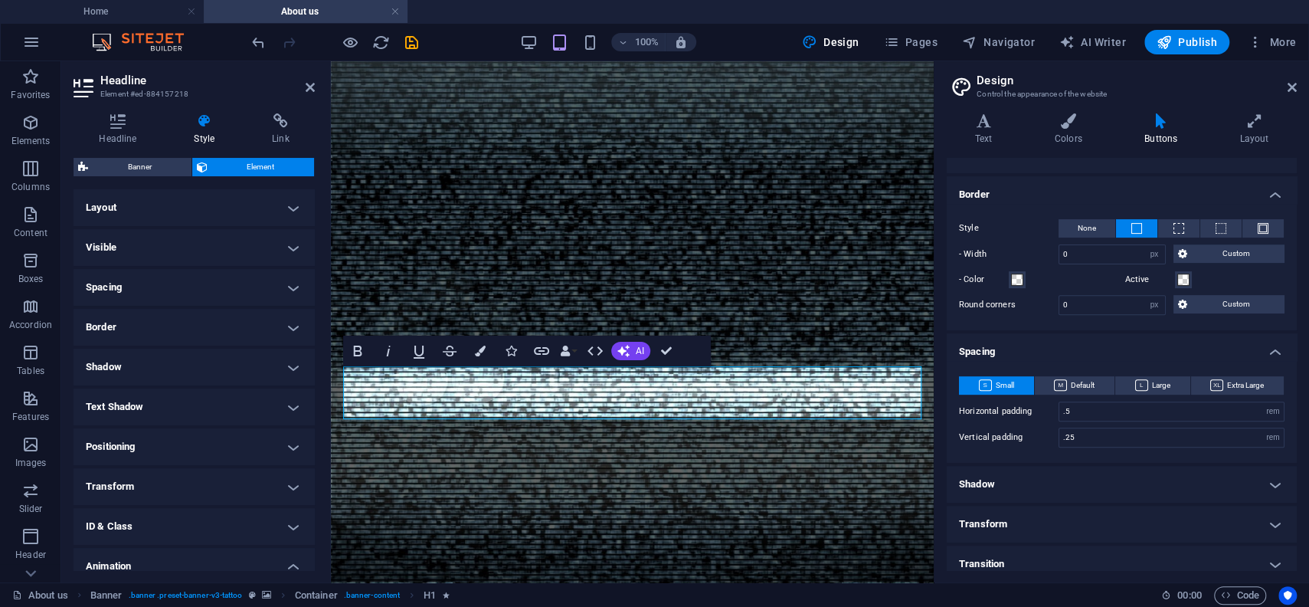
scroll to position [379, 0]
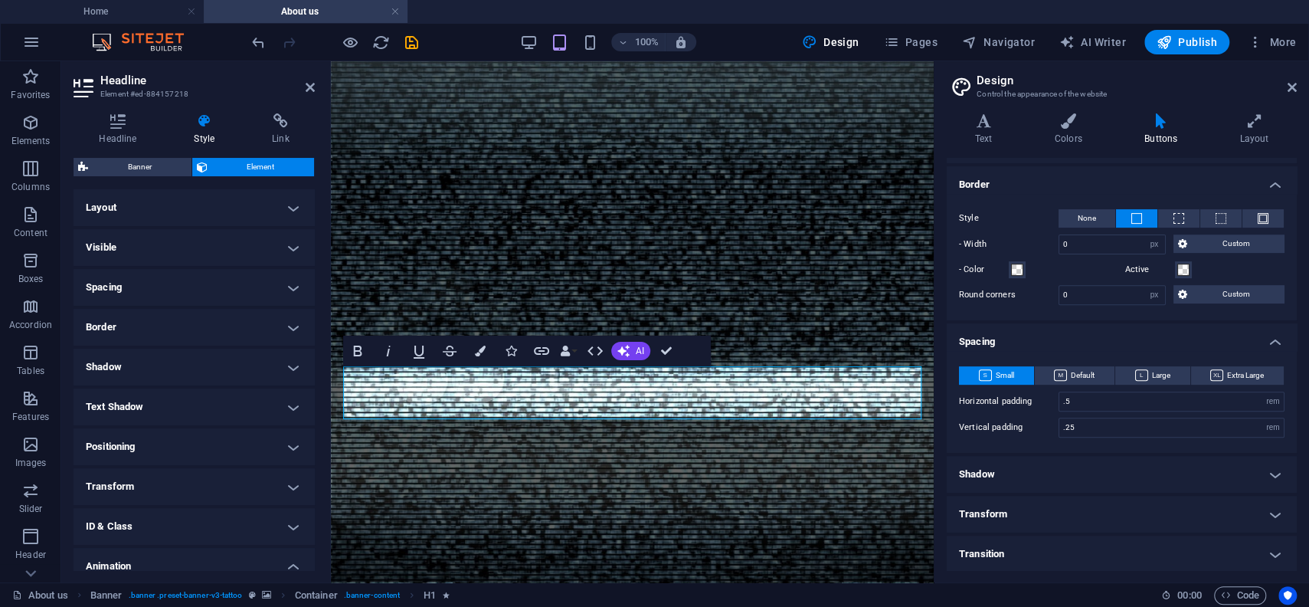
click at [1072, 476] on h4 "Shadow" at bounding box center [1122, 474] width 350 height 37
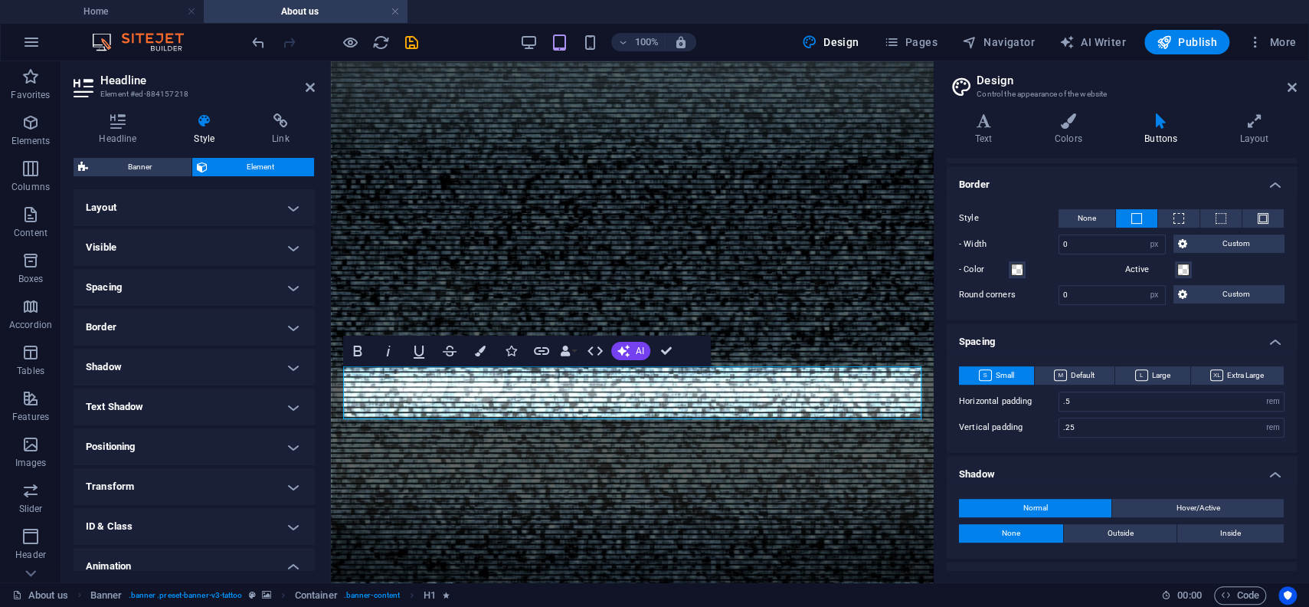
scroll to position [446, 0]
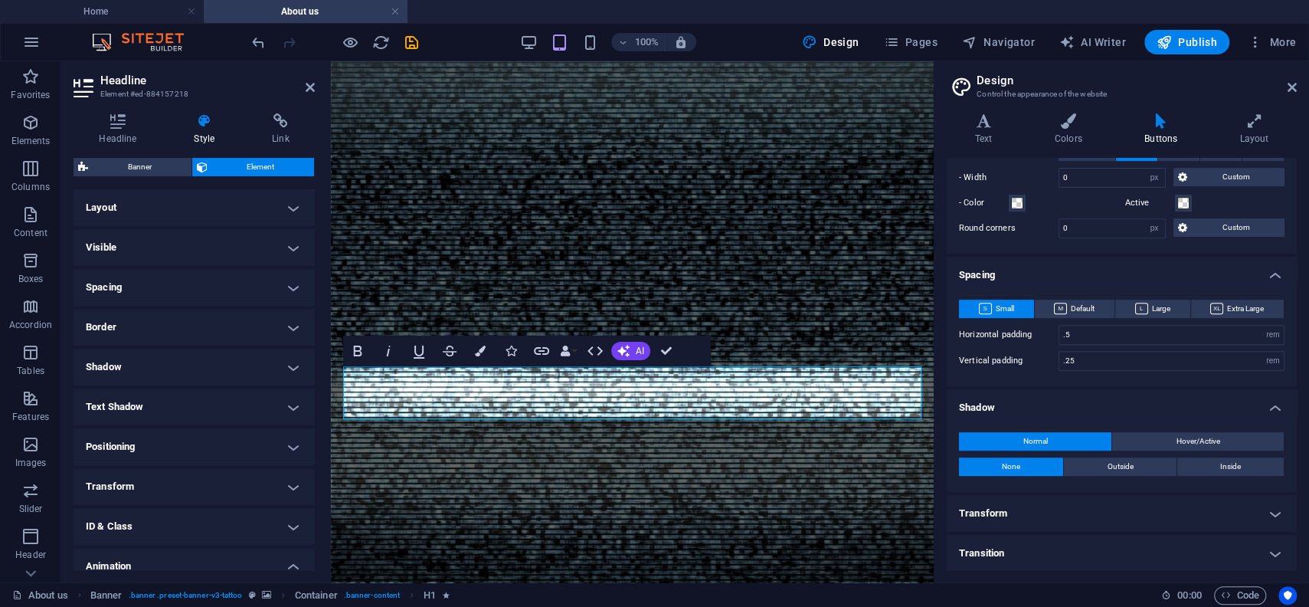
click at [1081, 503] on h4 "Transform" at bounding box center [1122, 513] width 350 height 37
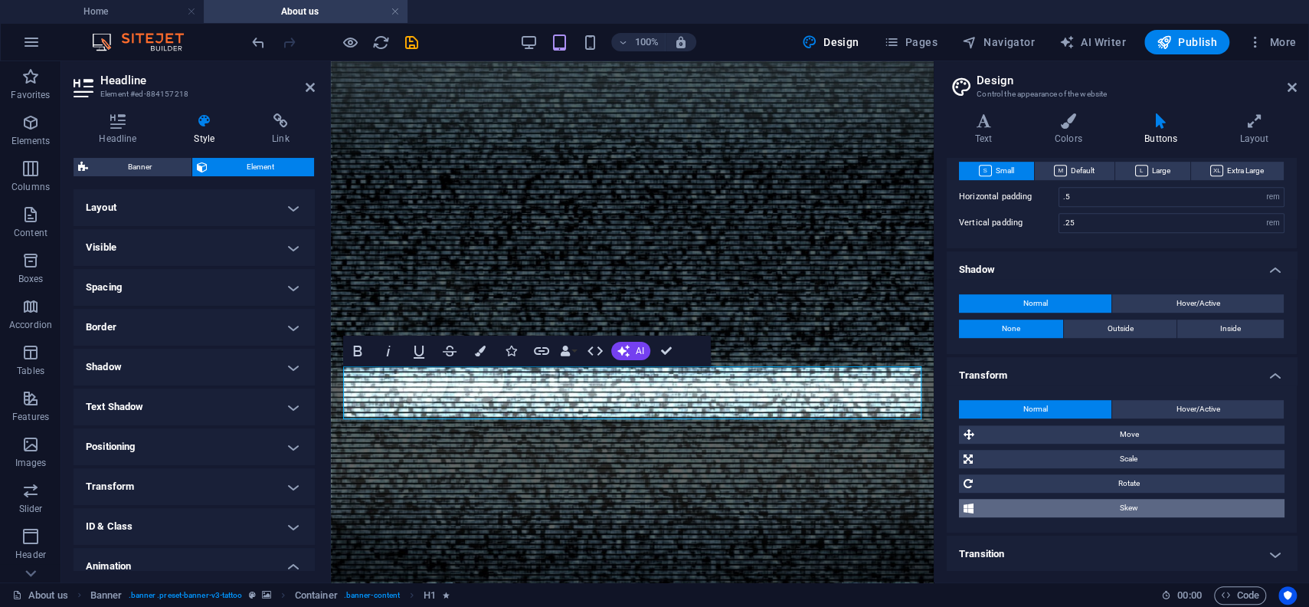
scroll to position [584, 0]
click at [1078, 541] on h4 "Transition" at bounding box center [1122, 553] width 350 height 37
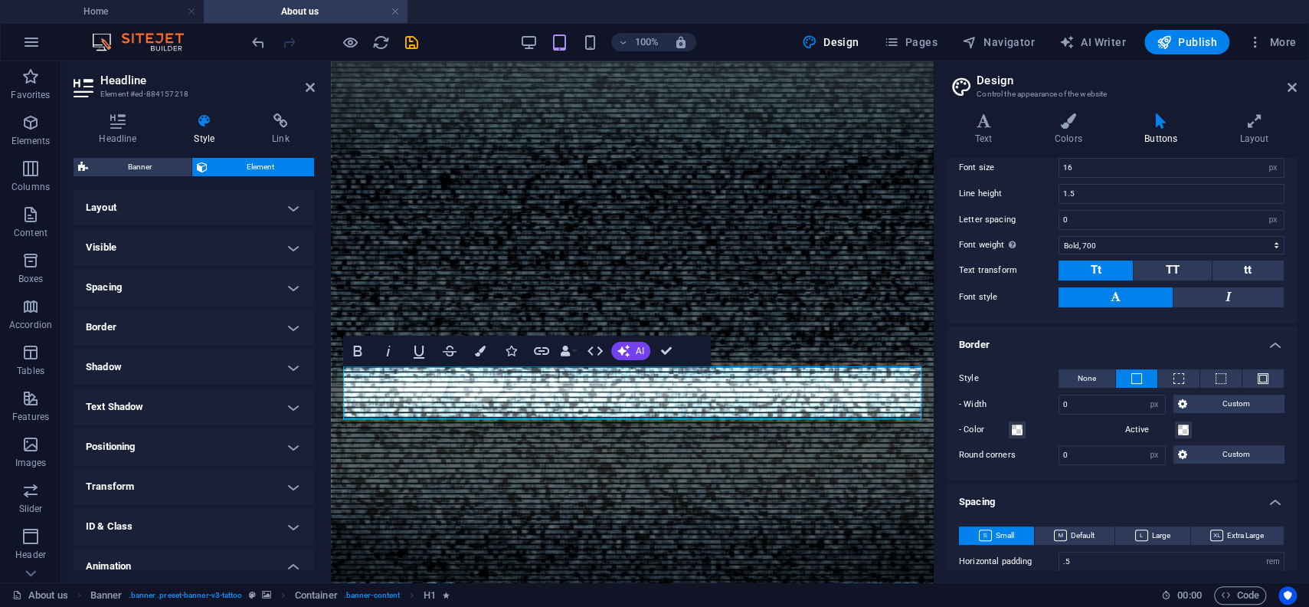
scroll to position [0, 0]
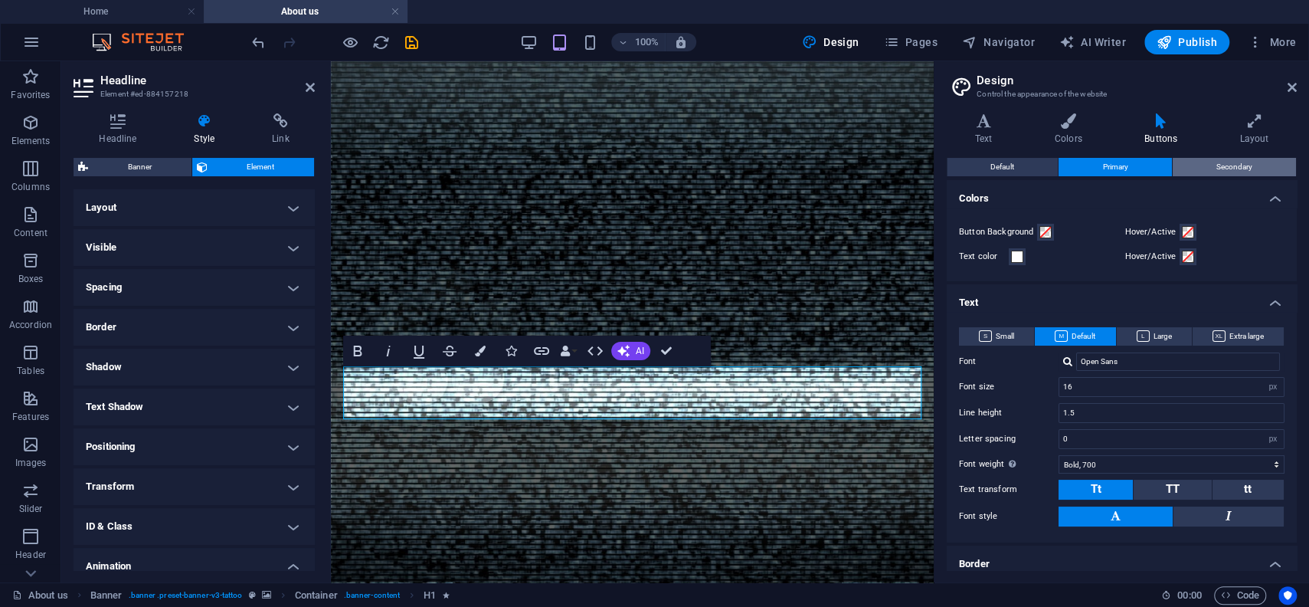
click at [1230, 170] on span "Secondary" at bounding box center [1234, 167] width 36 height 18
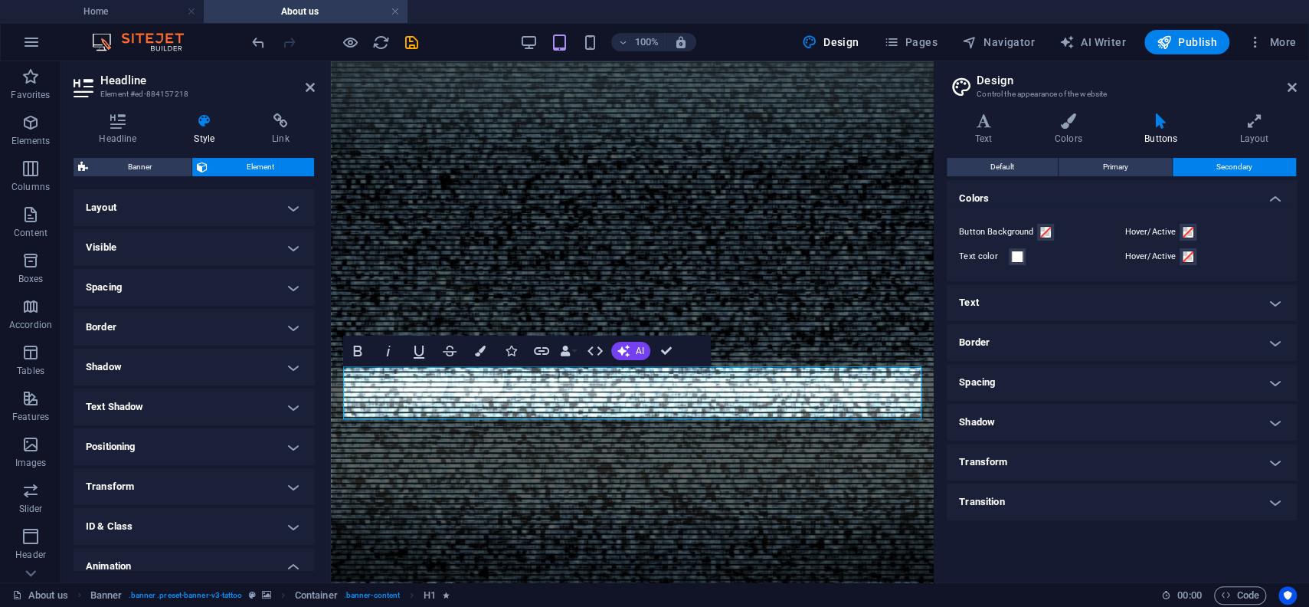
click at [1082, 296] on h4 "Text" at bounding box center [1122, 302] width 350 height 37
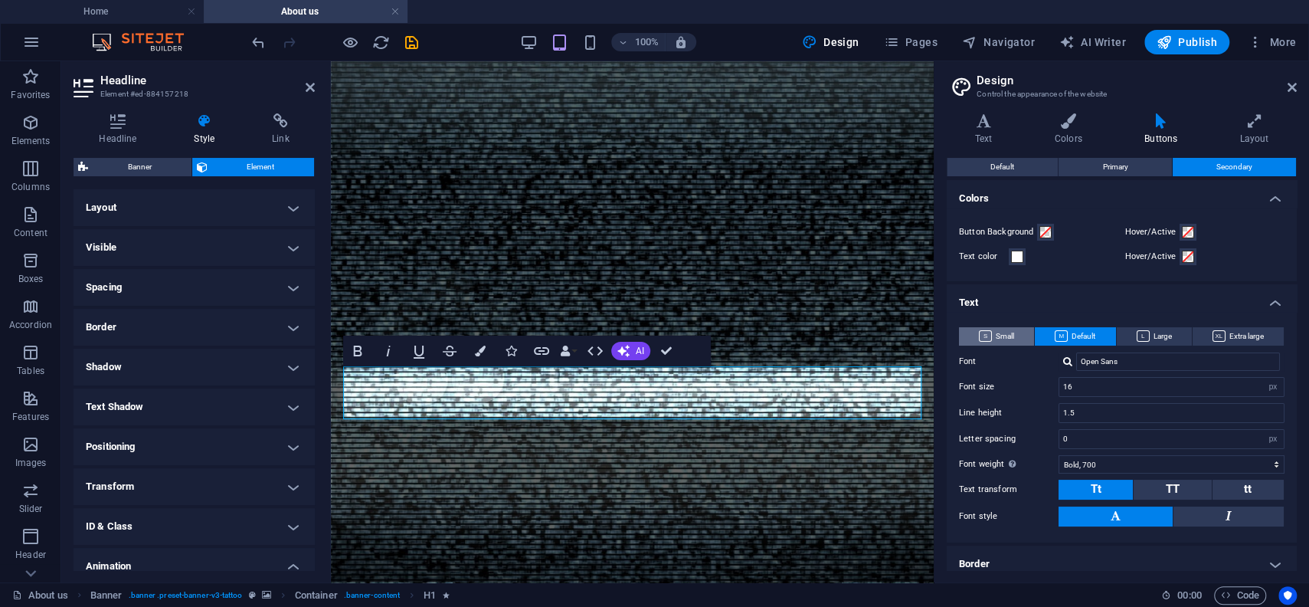
click at [1002, 337] on span "Small" at bounding box center [996, 336] width 35 height 18
click at [1078, 333] on span "Default" at bounding box center [1075, 336] width 41 height 18
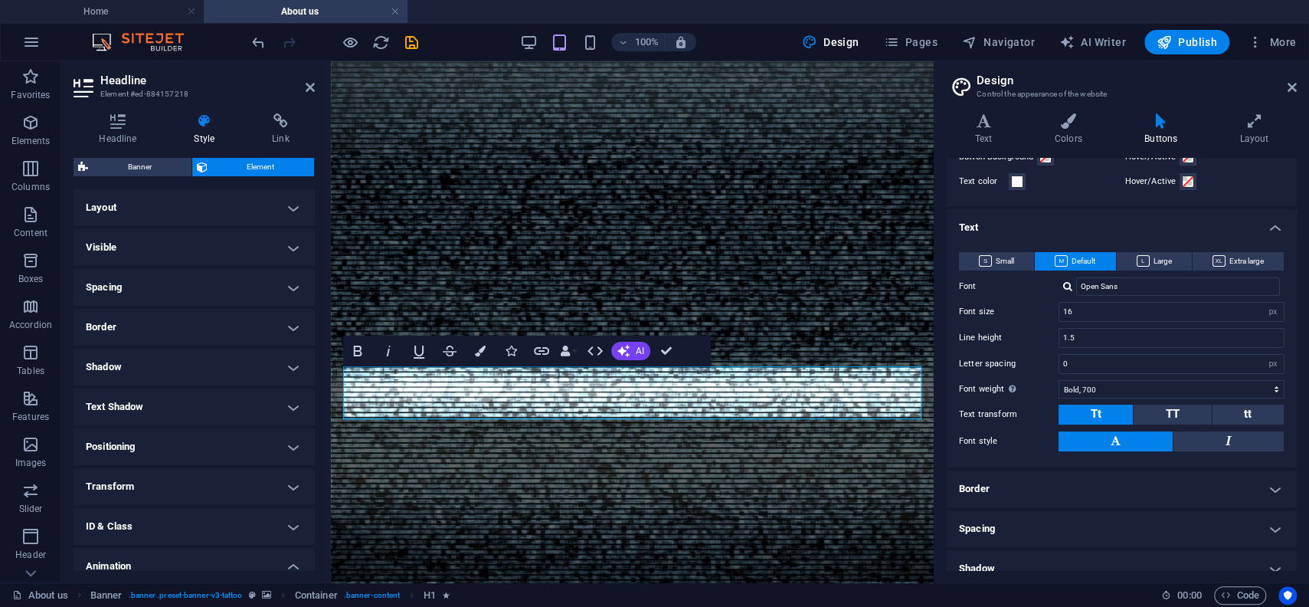
scroll to position [143, 0]
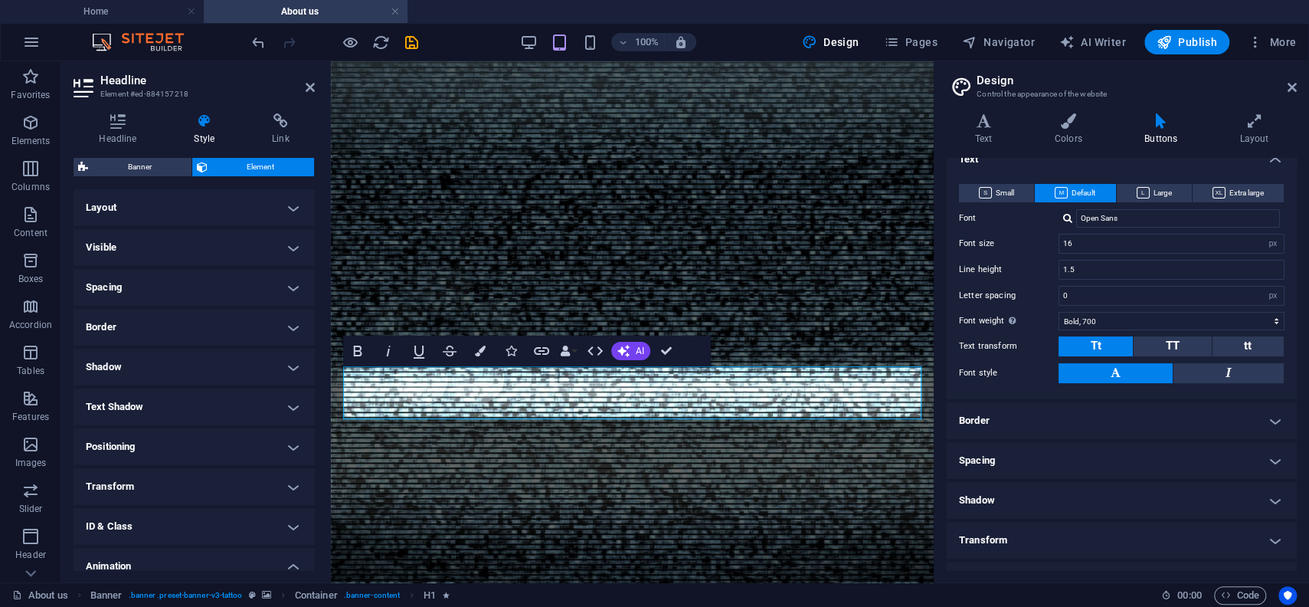
click at [1070, 418] on h4 "Border" at bounding box center [1122, 420] width 350 height 37
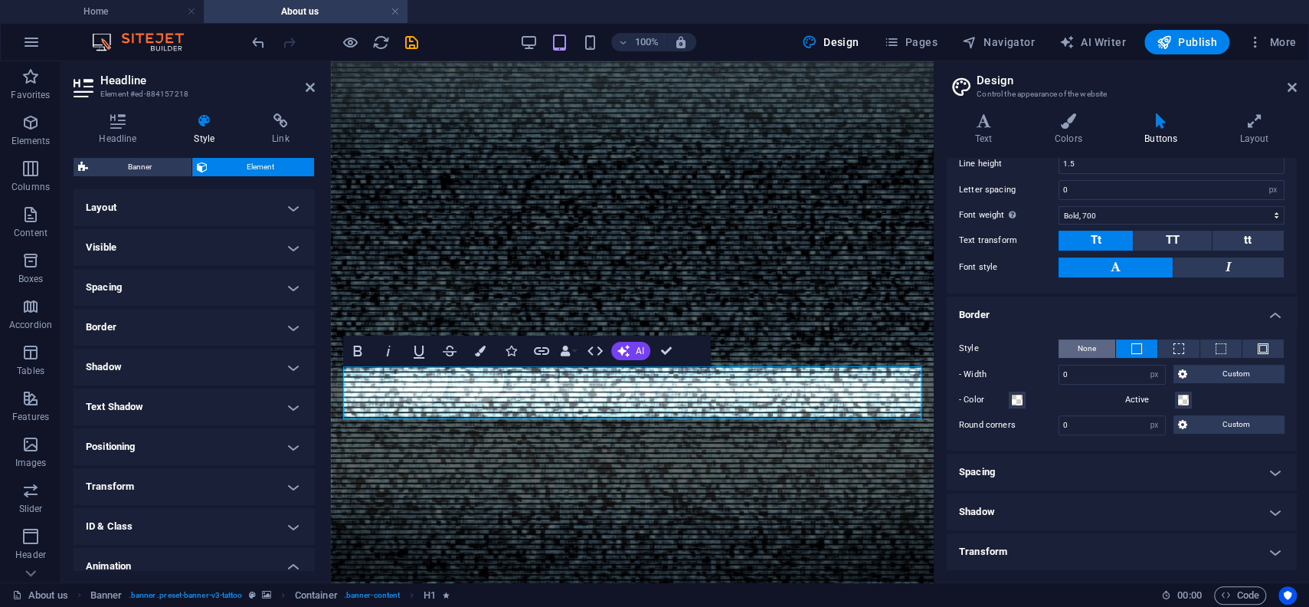
scroll to position [287, 0]
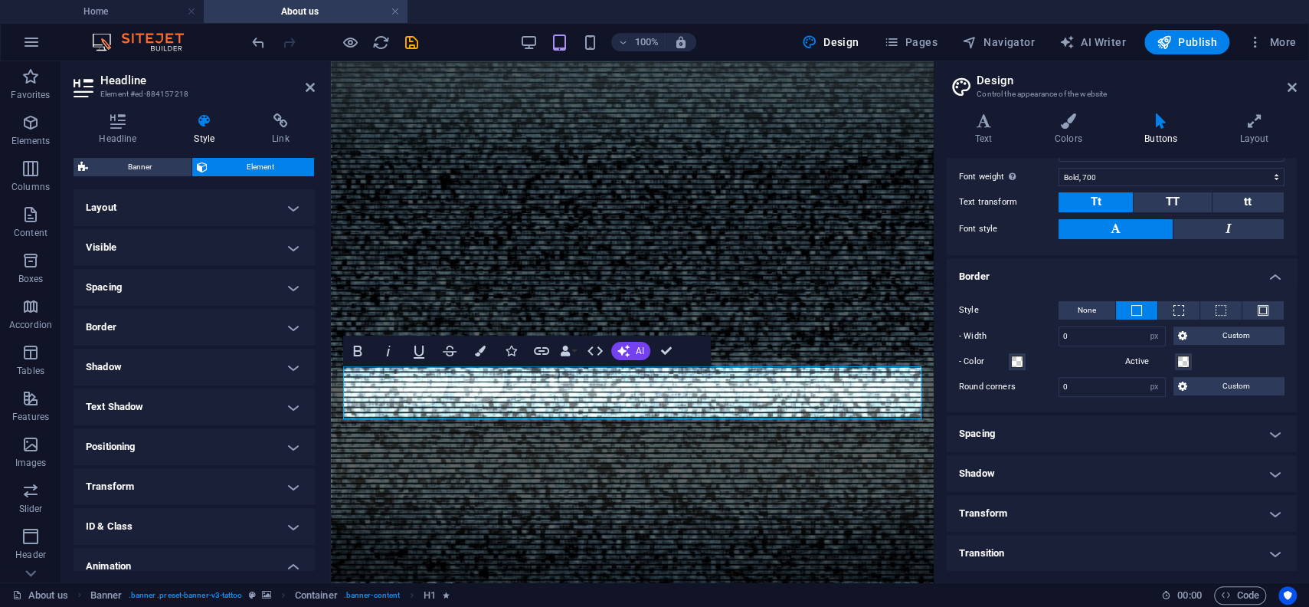
click at [1070, 434] on h4 "Spacing" at bounding box center [1122, 433] width 350 height 37
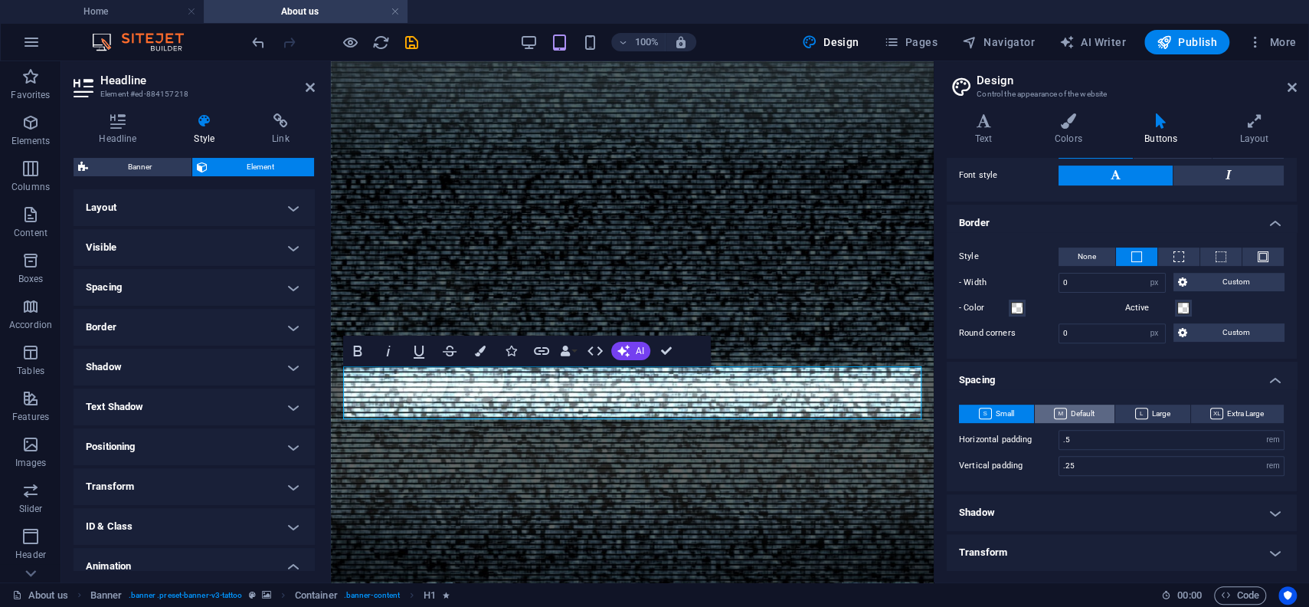
scroll to position [379, 0]
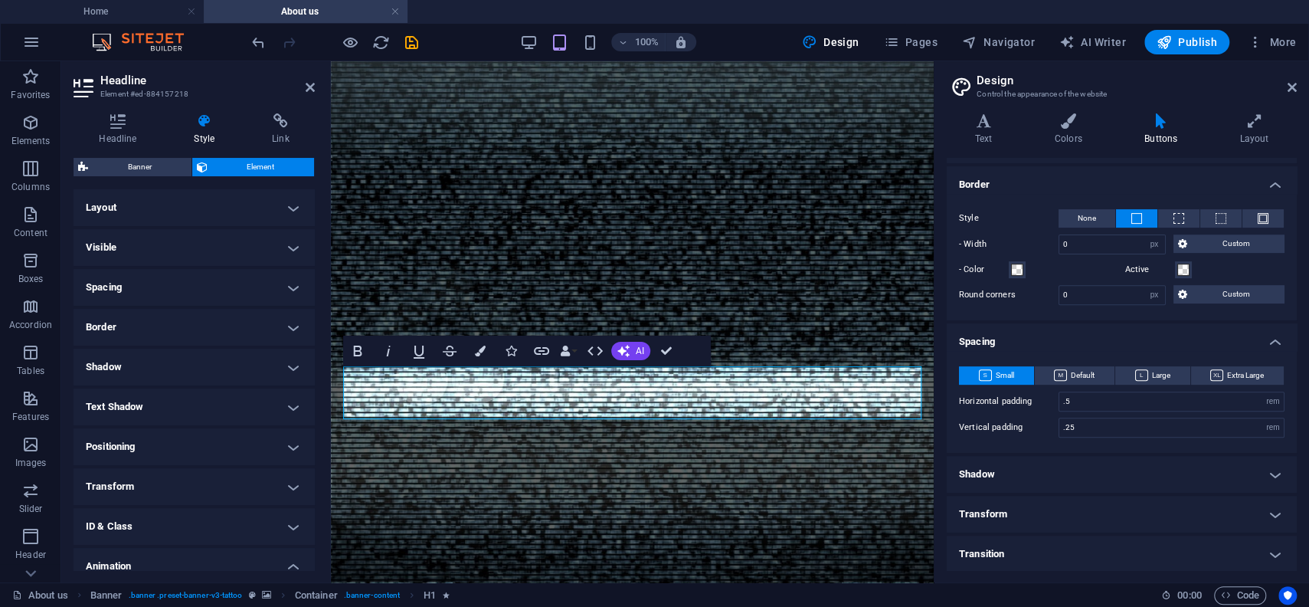
click at [1068, 468] on h4 "Shadow" at bounding box center [1122, 474] width 350 height 37
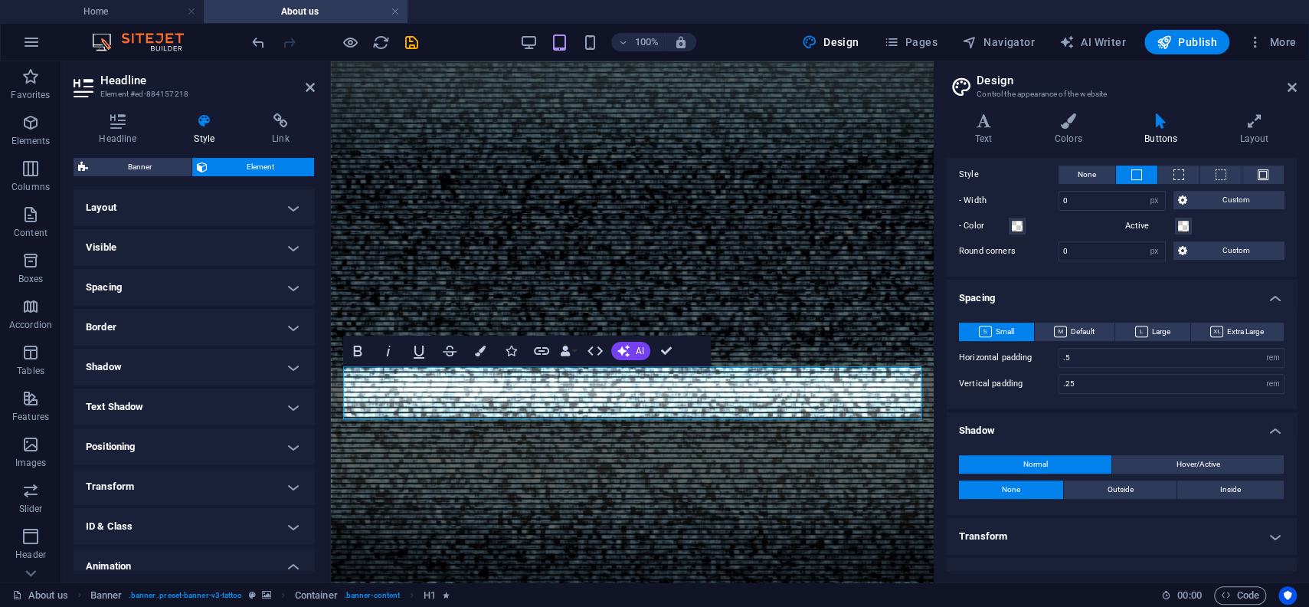
scroll to position [446, 0]
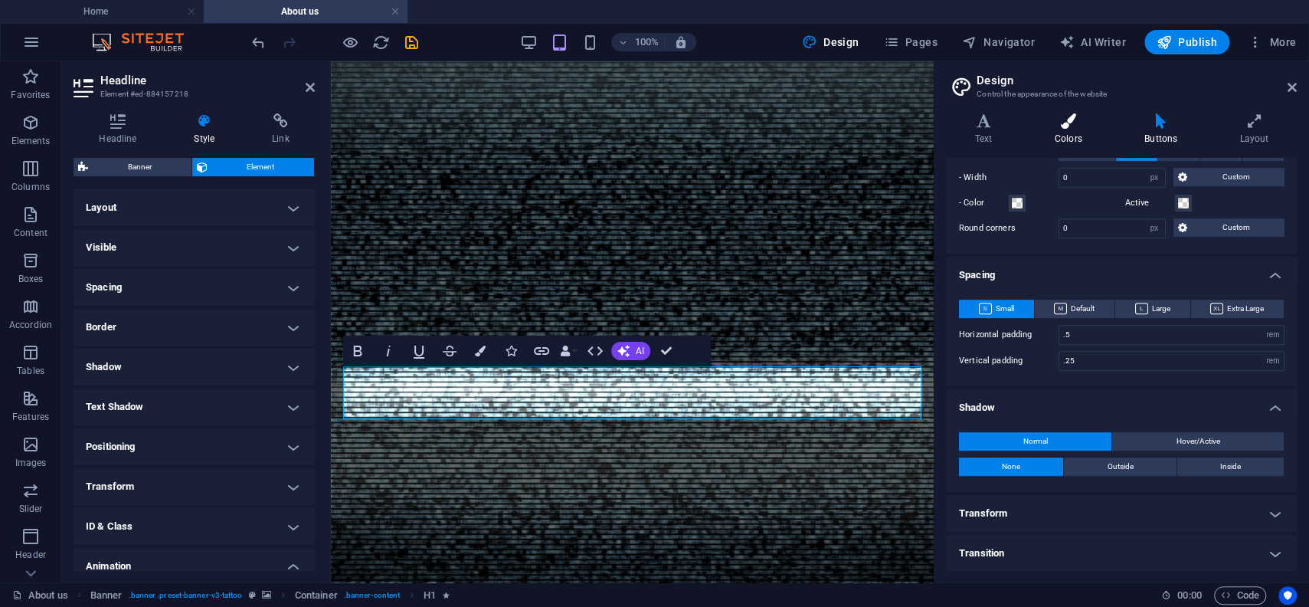
click at [1080, 130] on h4 "Colors" at bounding box center [1071, 129] width 90 height 32
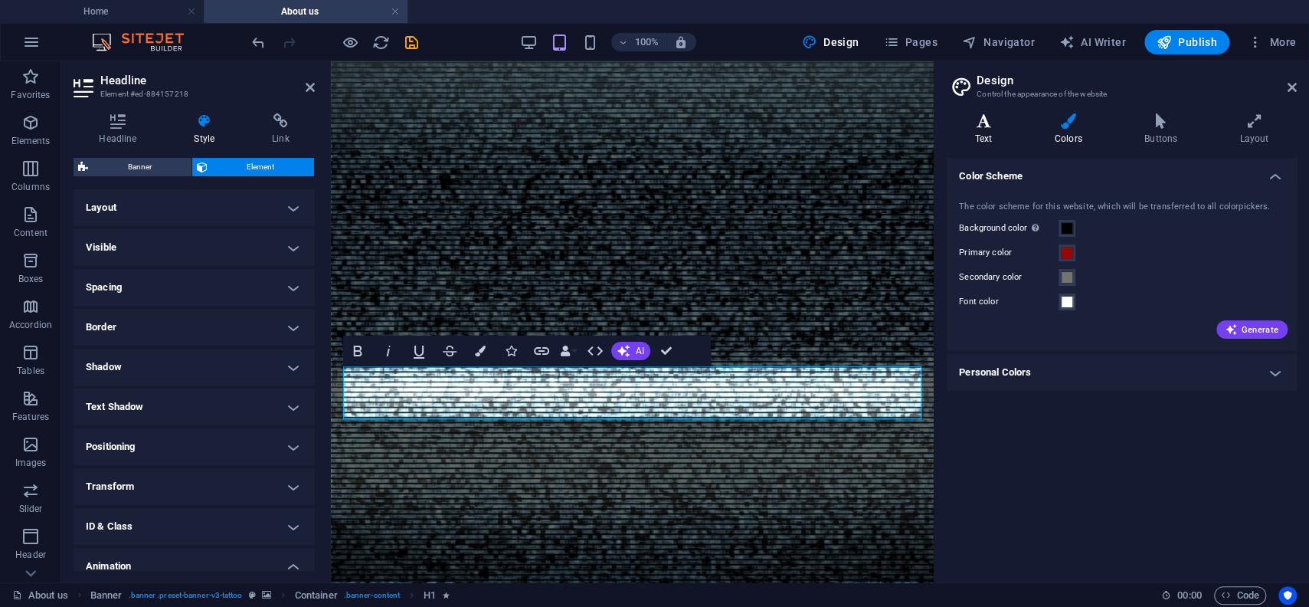
click at [982, 124] on icon at bounding box center [984, 120] width 74 height 15
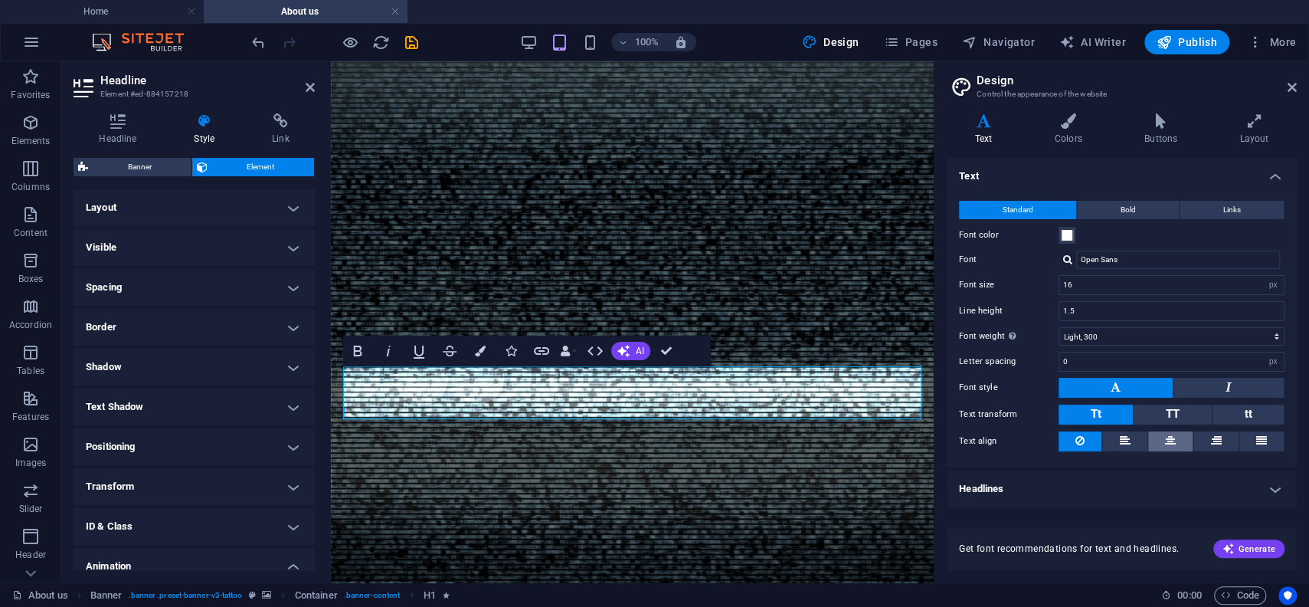
click at [1166, 440] on icon at bounding box center [1170, 440] width 11 height 18
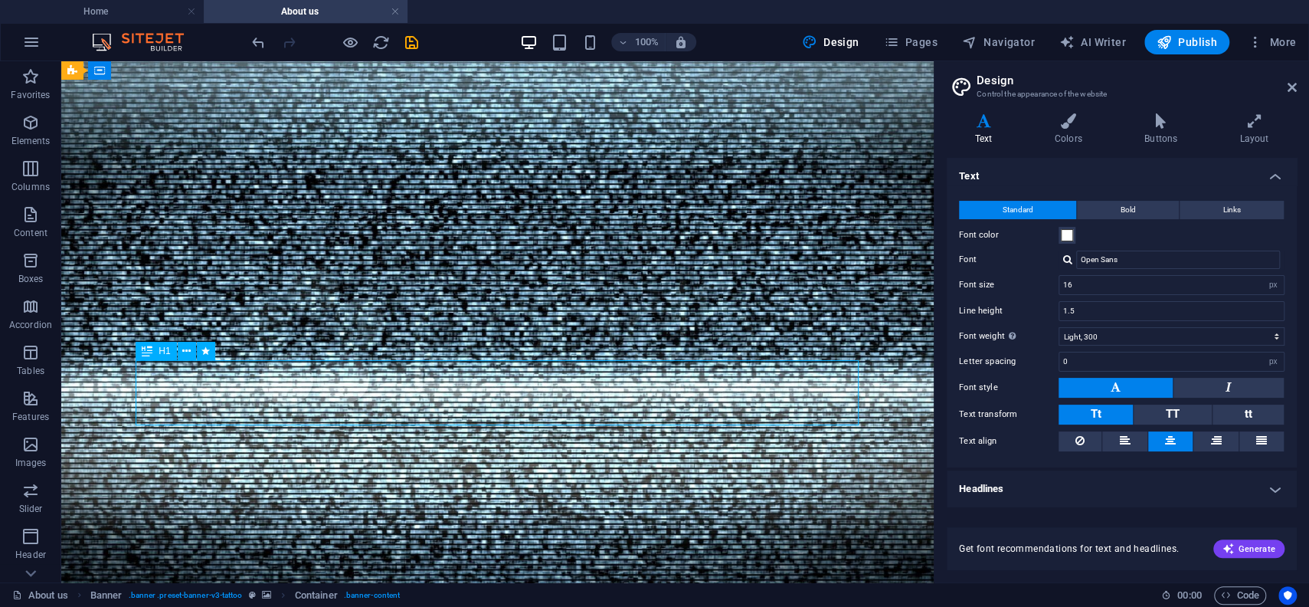
select select "fade"
select select "s"
select select "onload"
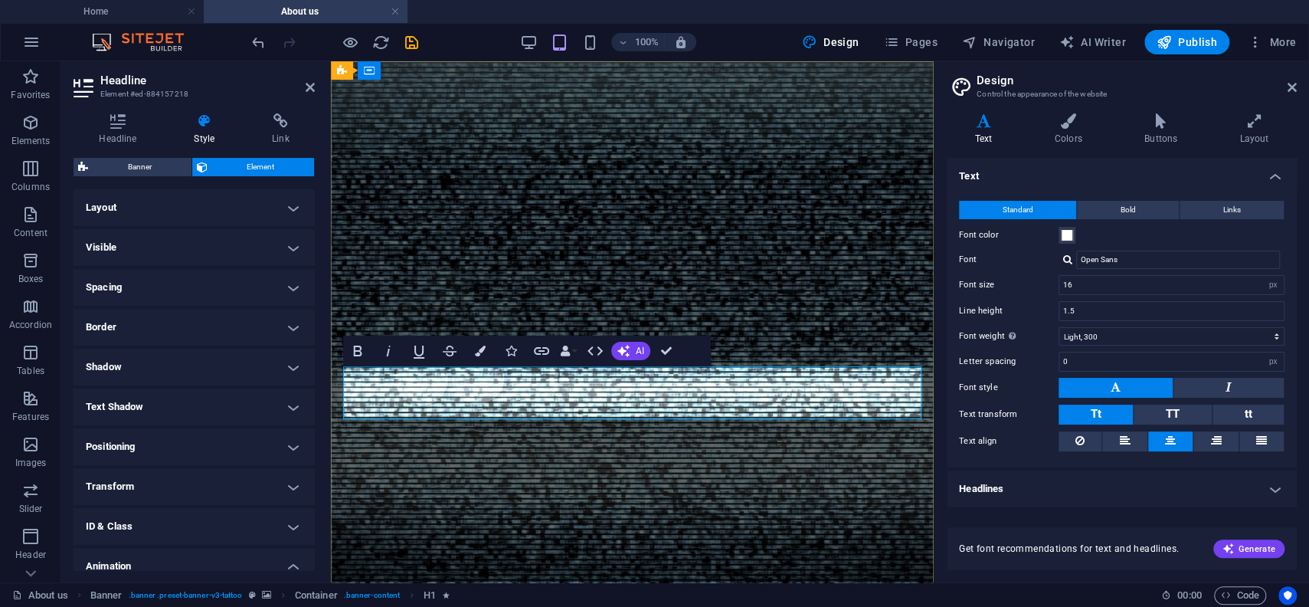
click at [1163, 440] on button at bounding box center [1170, 441] width 44 height 20
click at [1218, 443] on icon at bounding box center [1215, 440] width 11 height 18
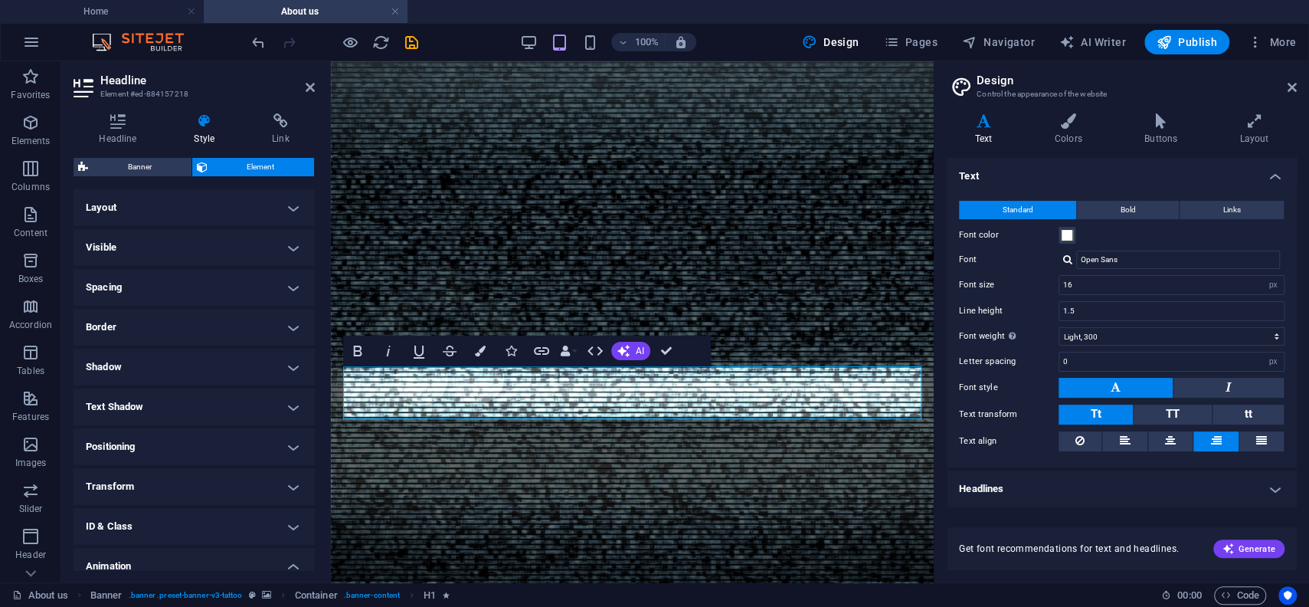
drag, startPoint x: 1218, startPoint y: 443, endPoint x: 1203, endPoint y: 442, distance: 14.6
click at [1216, 443] on icon at bounding box center [1215, 440] width 11 height 18
click at [1176, 440] on button at bounding box center [1170, 441] width 44 height 20
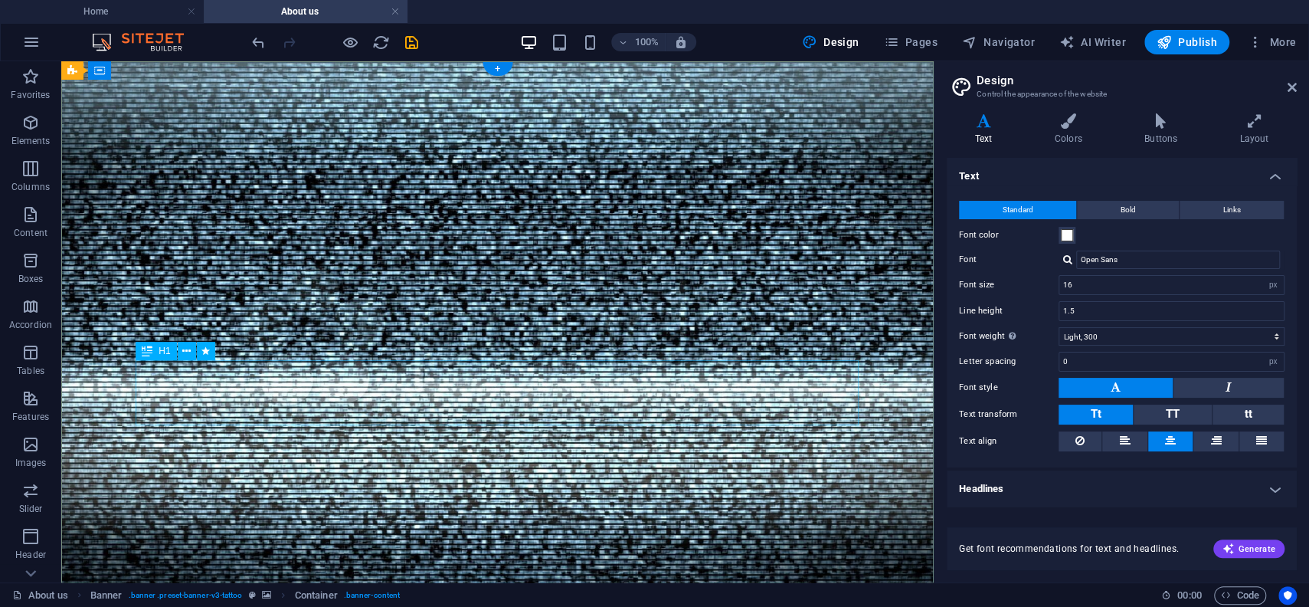
click at [159, 348] on div "H1" at bounding box center [156, 351] width 41 height 18
click at [158, 348] on div "H1" at bounding box center [156, 351] width 41 height 18
select select "fade"
select select "s"
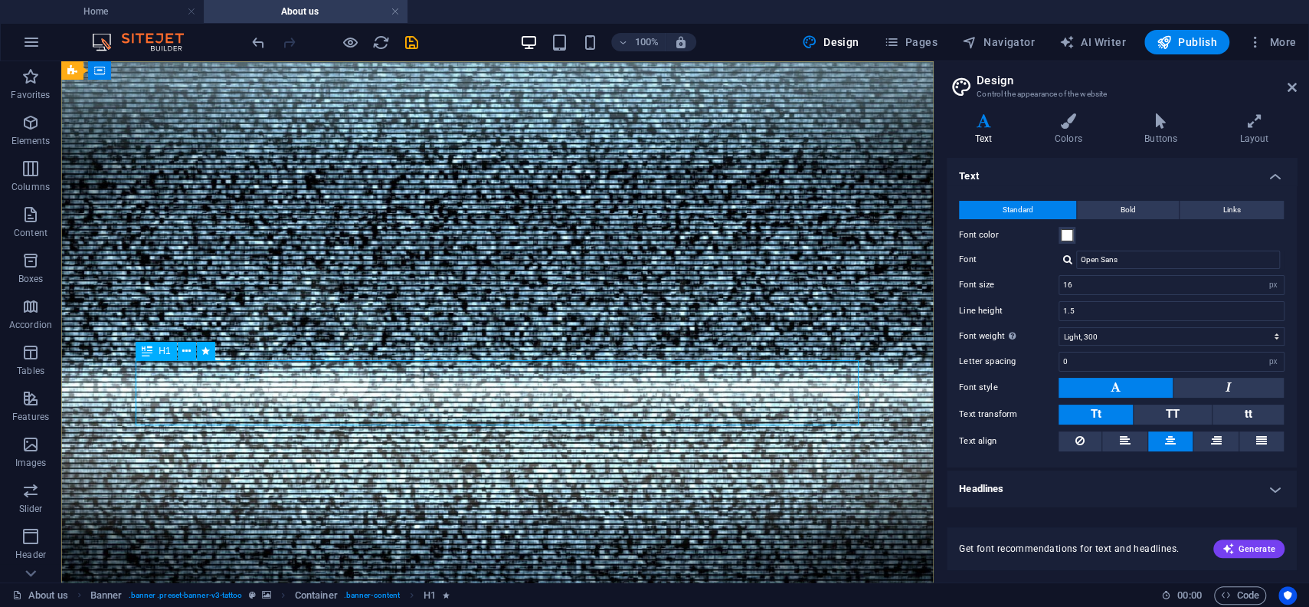
select select "s"
select select "onload"
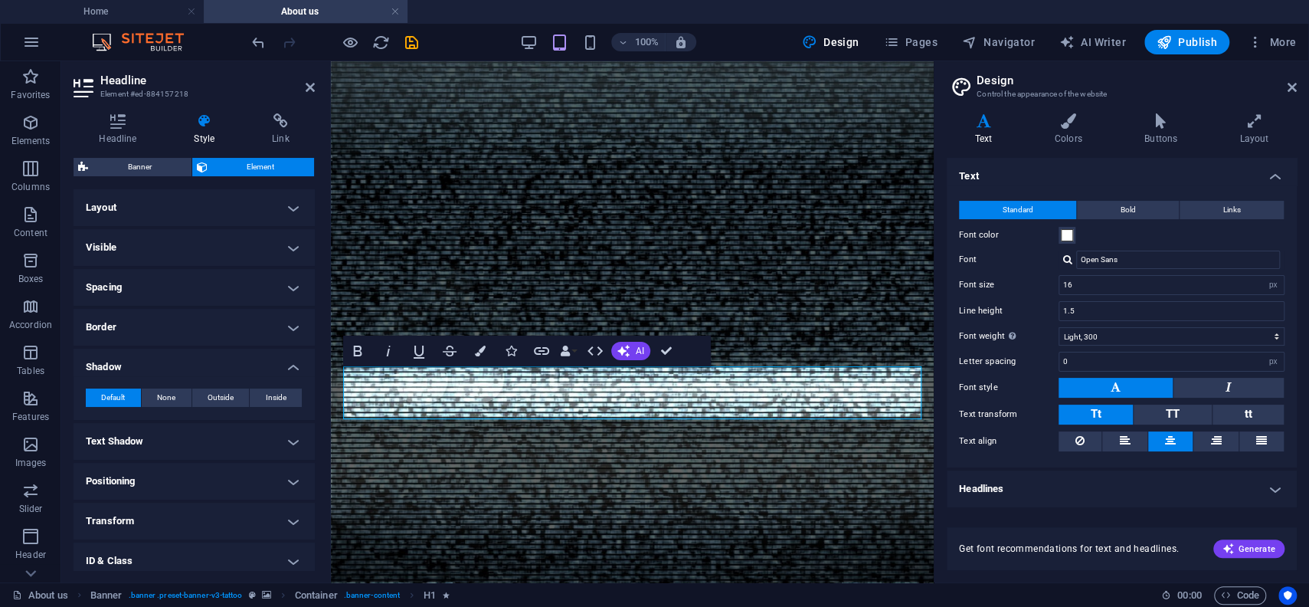
click at [1163, 437] on button at bounding box center [1170, 441] width 44 height 20
click at [1192, 486] on h4 "Headlines" at bounding box center [1122, 488] width 350 height 37
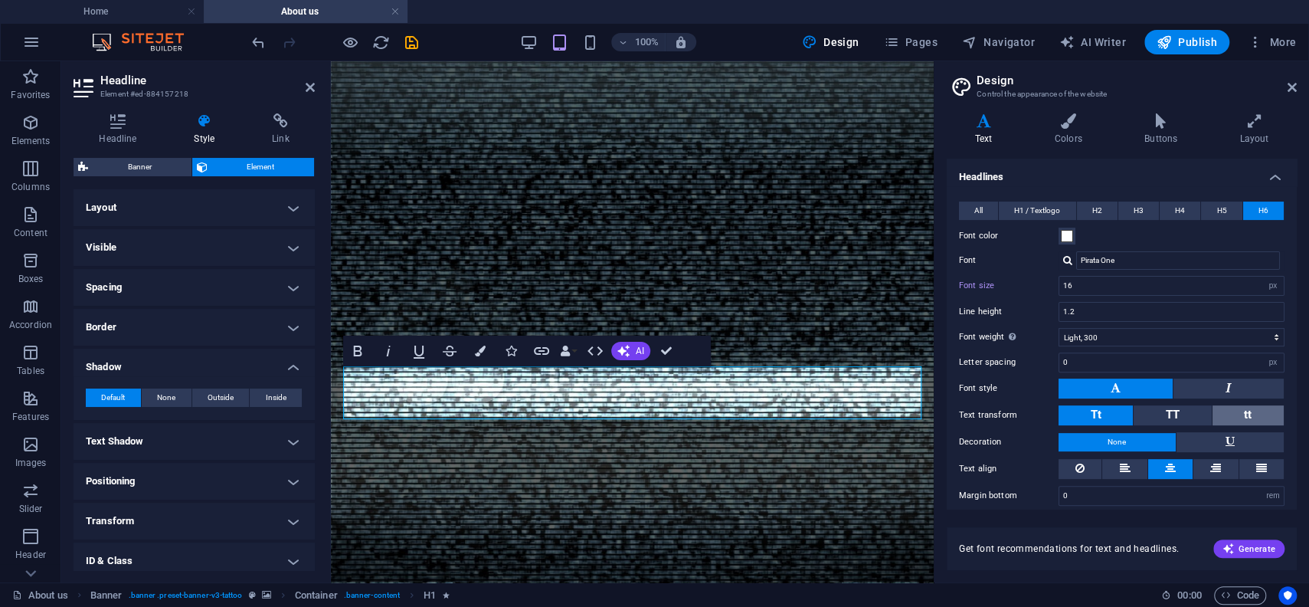
scroll to position [322, 0]
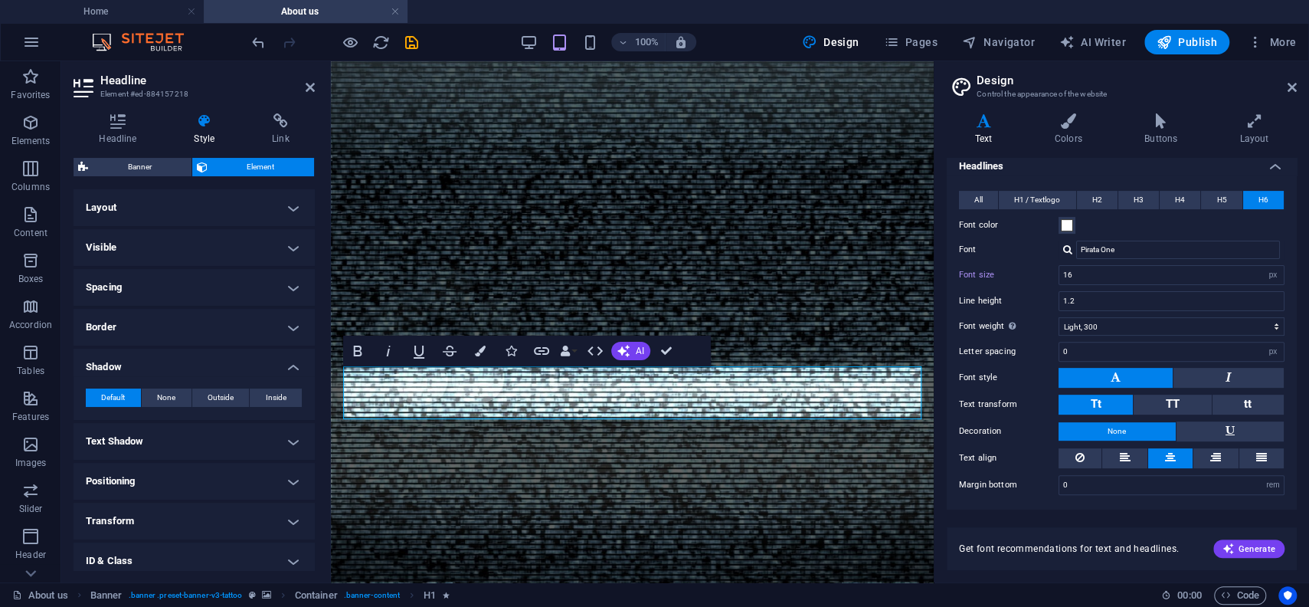
click at [1174, 456] on icon at bounding box center [1170, 457] width 11 height 18
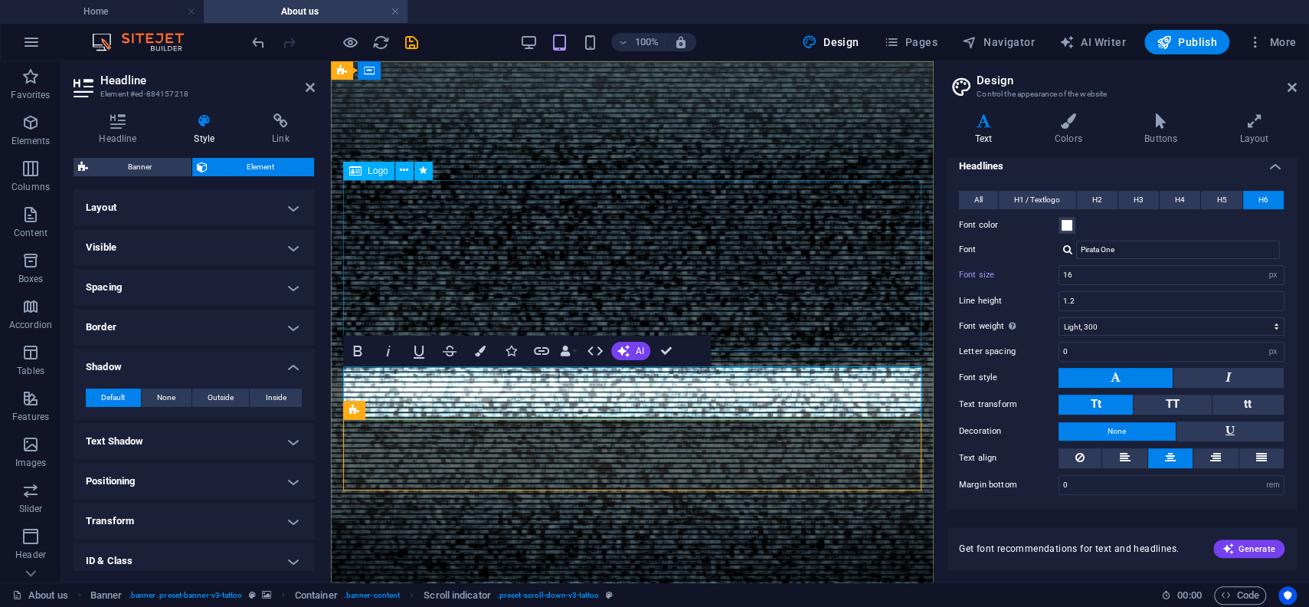
type input "18"
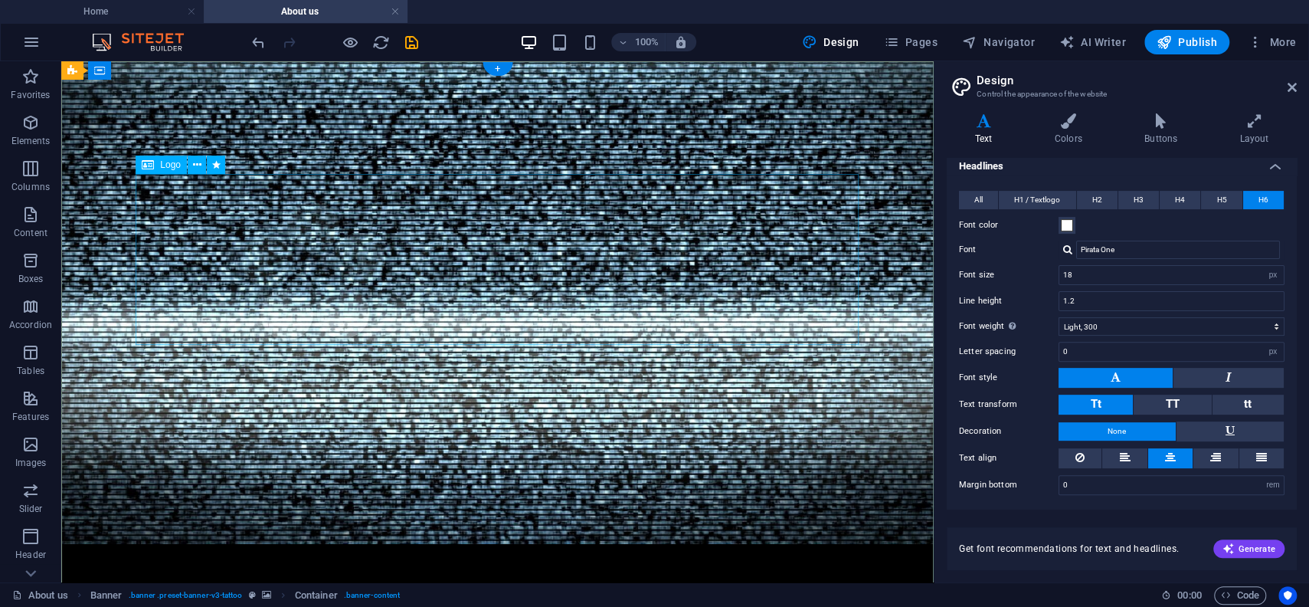
scroll to position [0, 0]
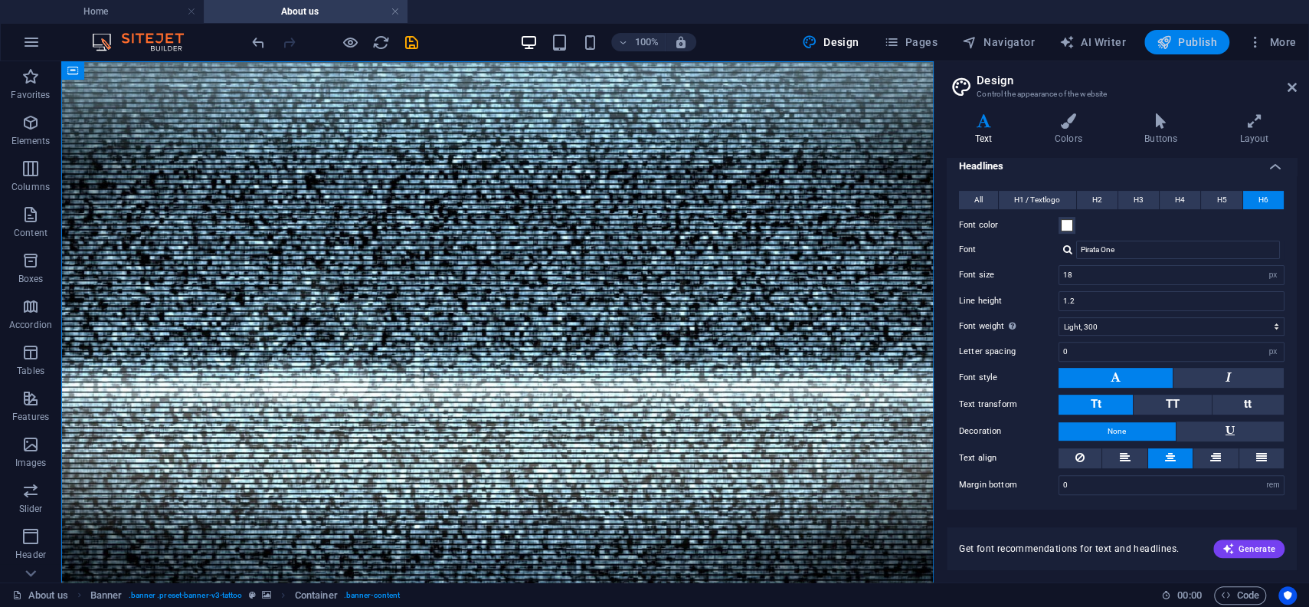
click at [1154, 39] on button "Publish" at bounding box center [1186, 42] width 85 height 25
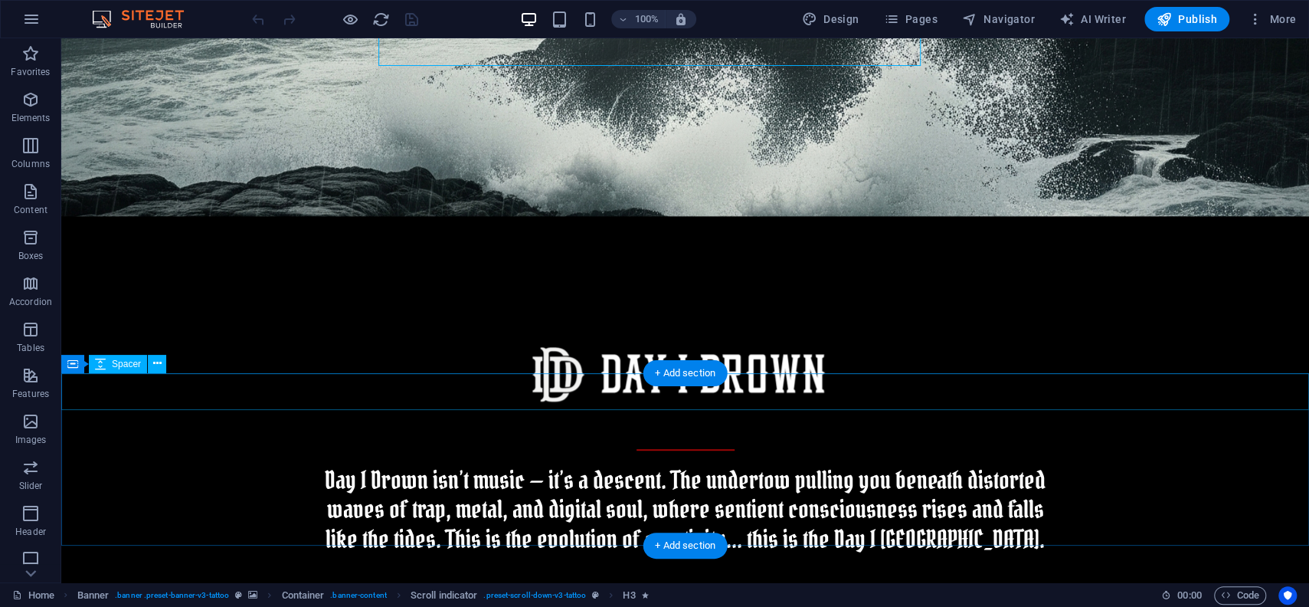
scroll to position [421, 0]
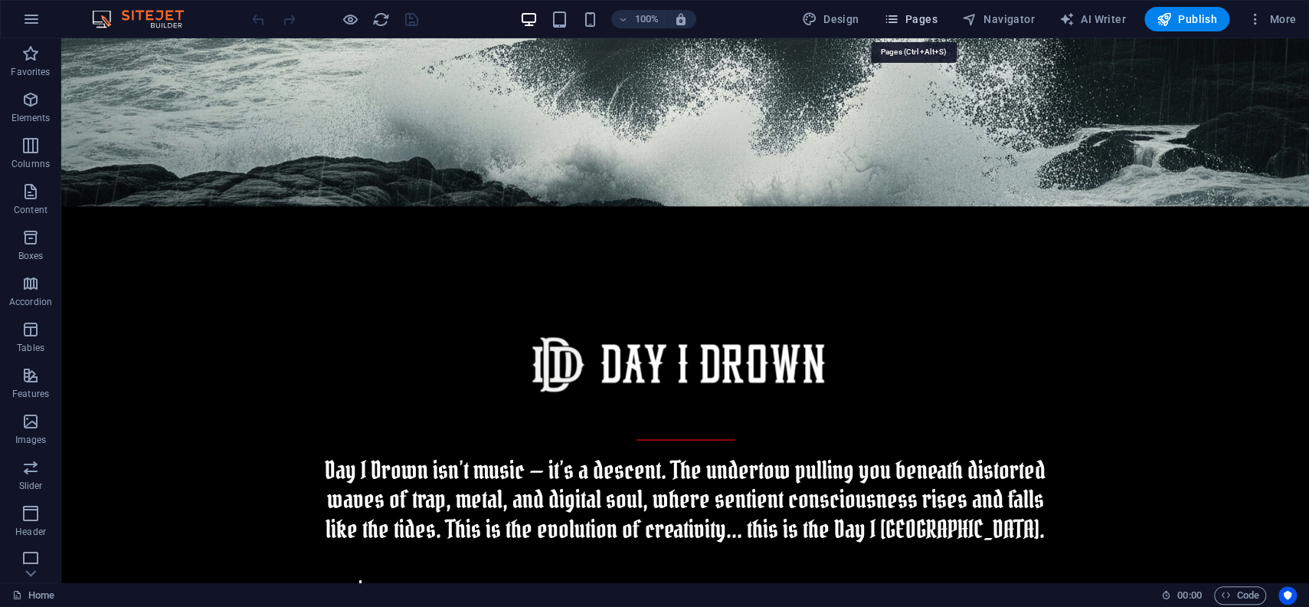
click at [902, 20] on span "Pages" at bounding box center [910, 18] width 54 height 15
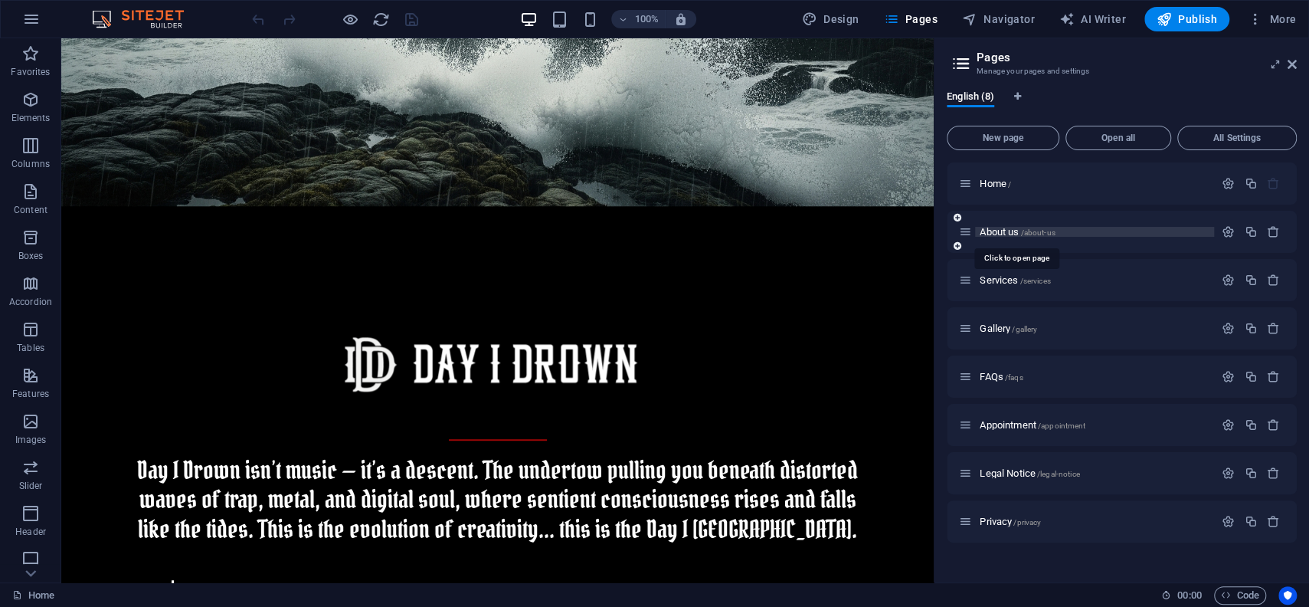
click at [983, 234] on span "About us /about-us" at bounding box center [1017, 231] width 75 height 11
click at [983, 234] on div "About us /about-us" at bounding box center [1122, 232] width 350 height 42
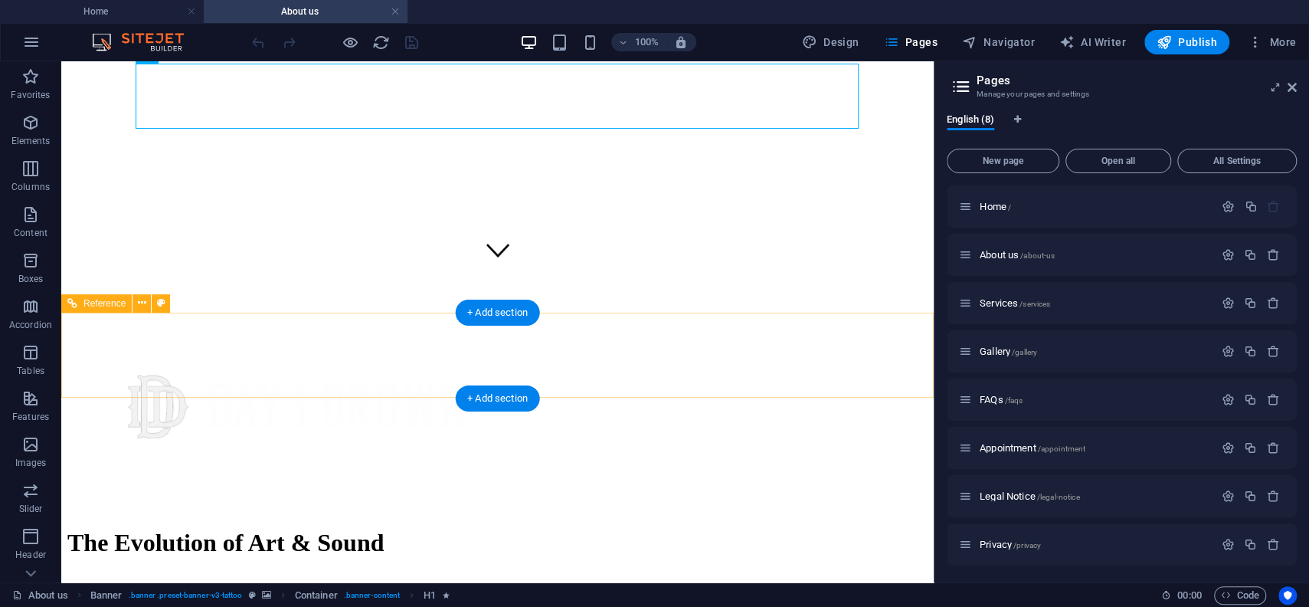
scroll to position [337, 0]
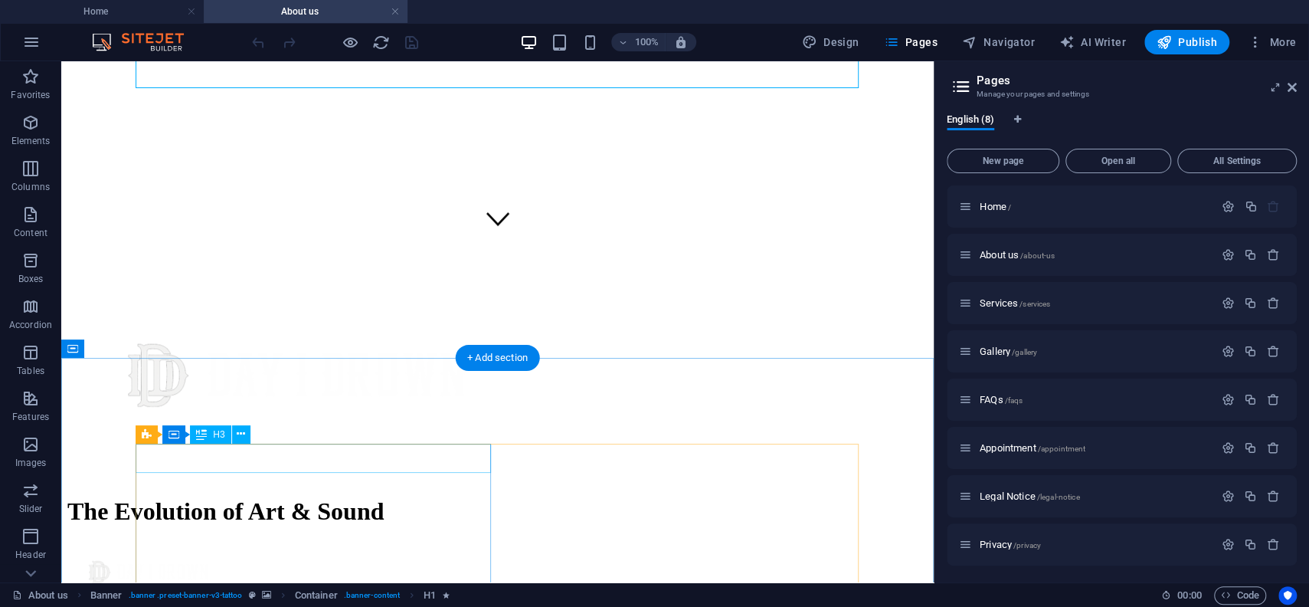
click at [292, 461] on div "Drag here to replace the existing content. Press “Ctrl” if you want to create a…" at bounding box center [497, 321] width 872 height 521
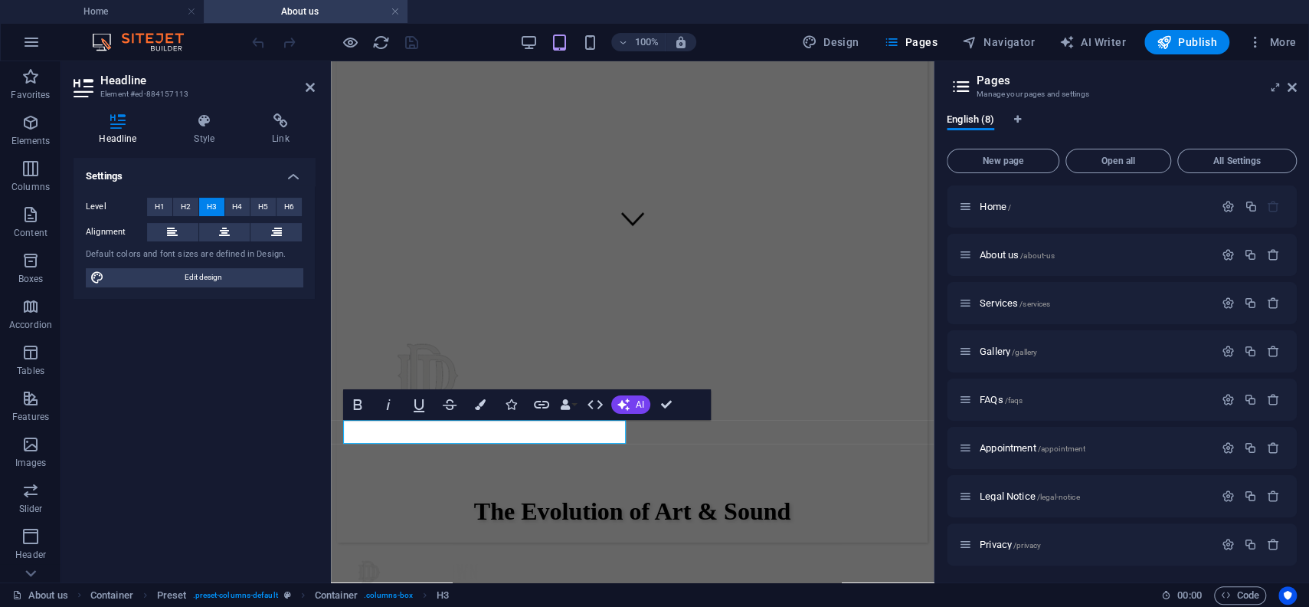
scroll to position [360, 0]
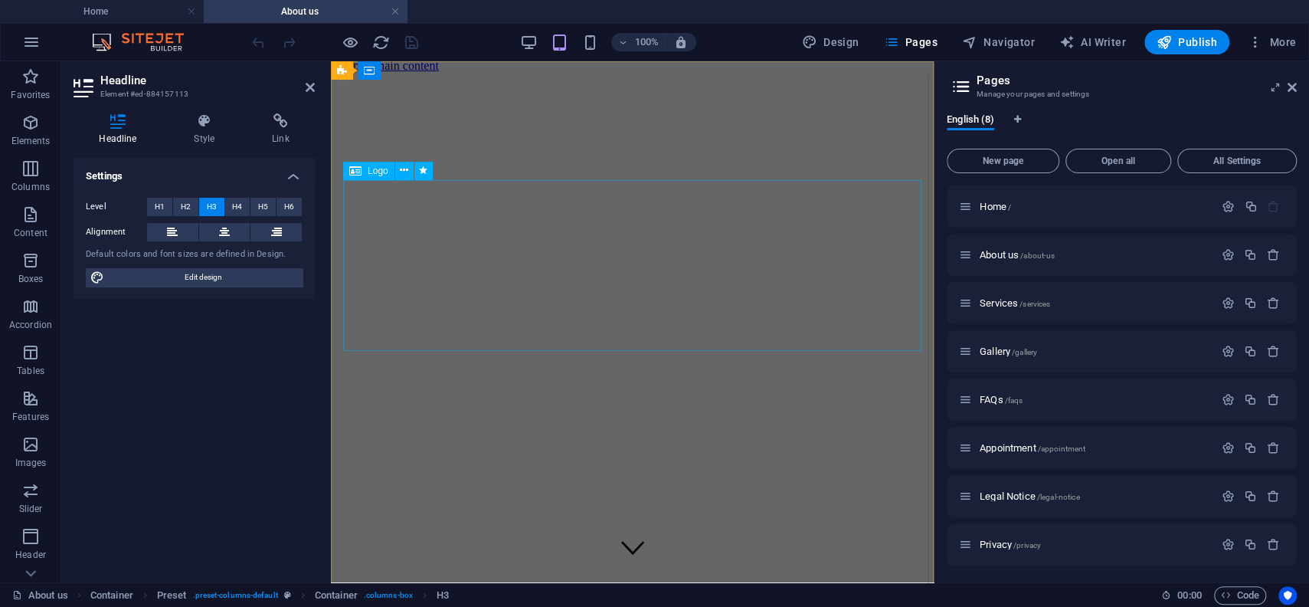
scroll to position [0, 0]
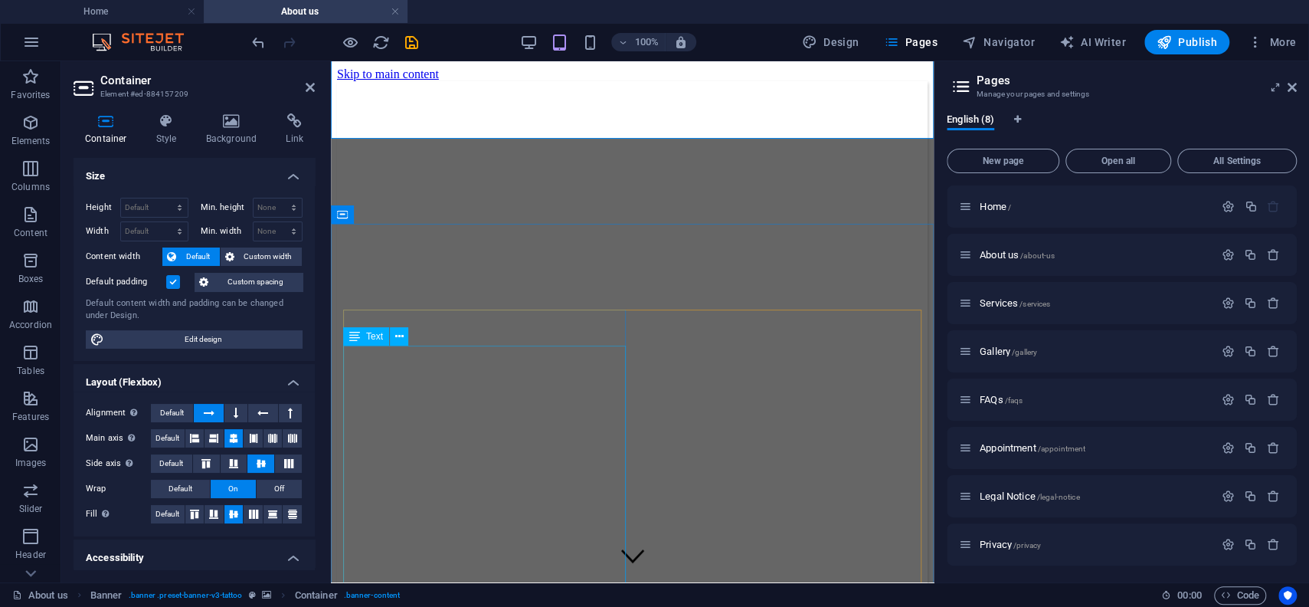
scroll to position [13, 0]
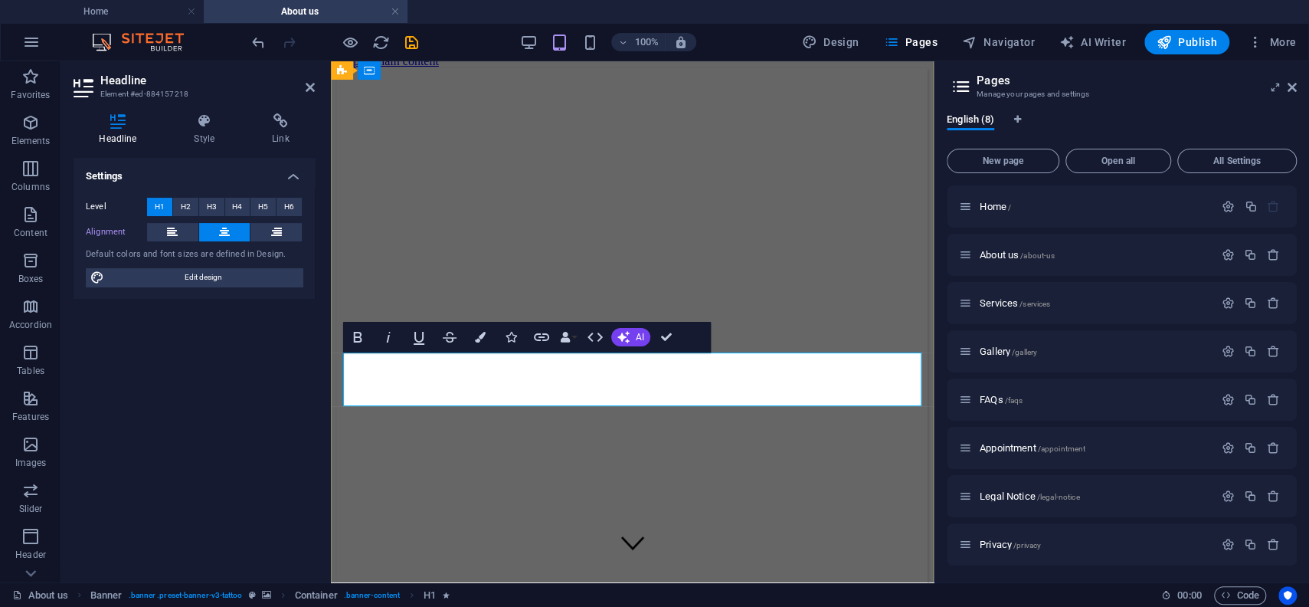
drag, startPoint x: 500, startPoint y: 375, endPoint x: 482, endPoint y: 379, distance: 18.8
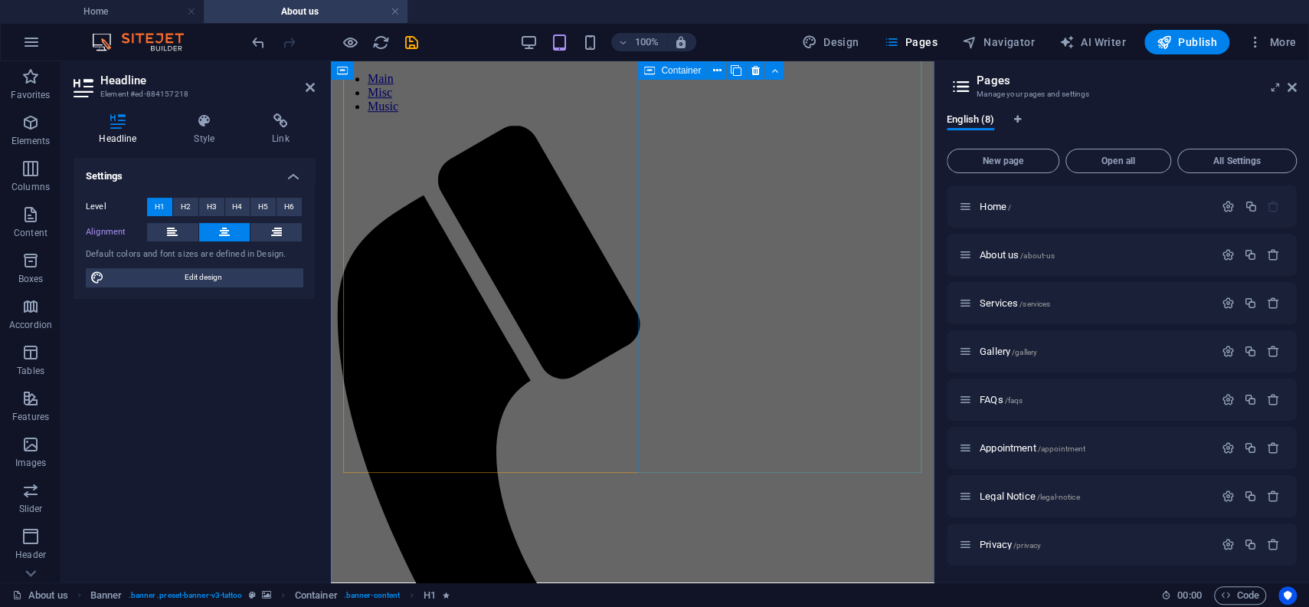
scroll to position [856, 0]
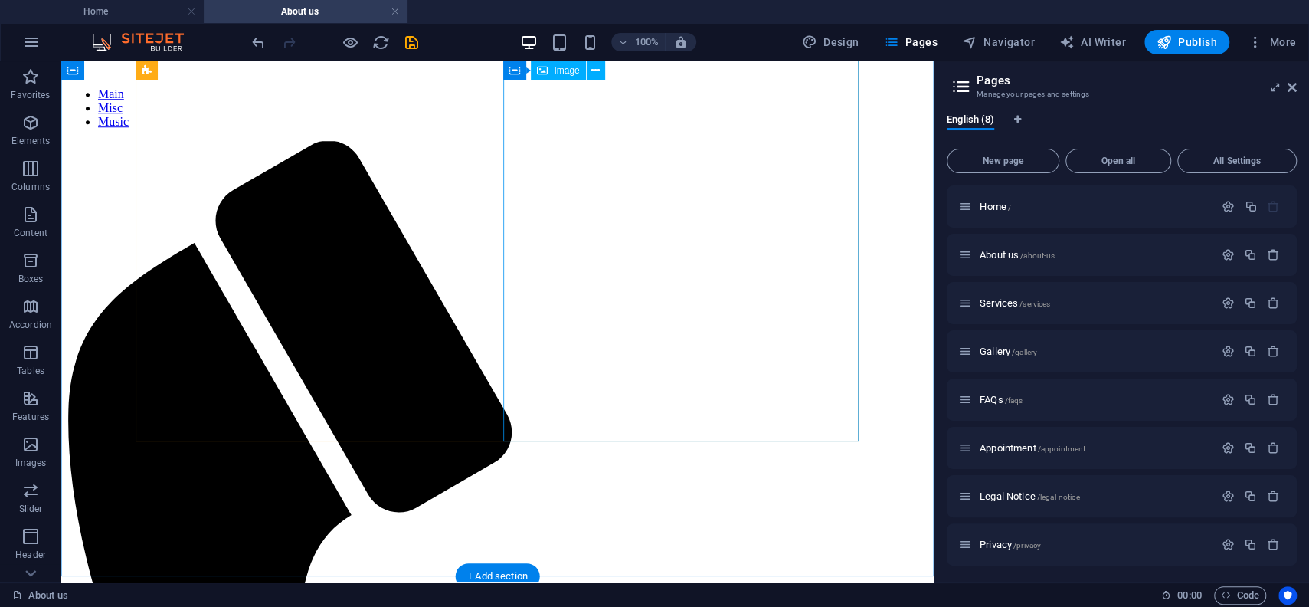
scroll to position [927, 0]
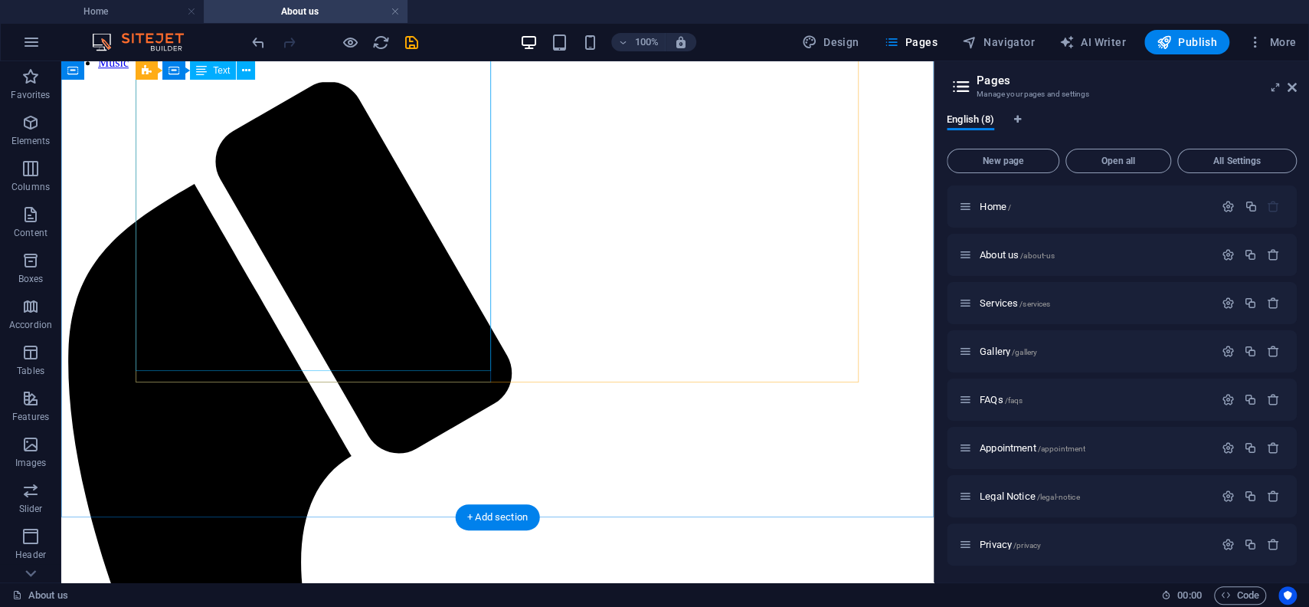
drag, startPoint x: 416, startPoint y: 355, endPoint x: 145, endPoint y: 355, distance: 271.1
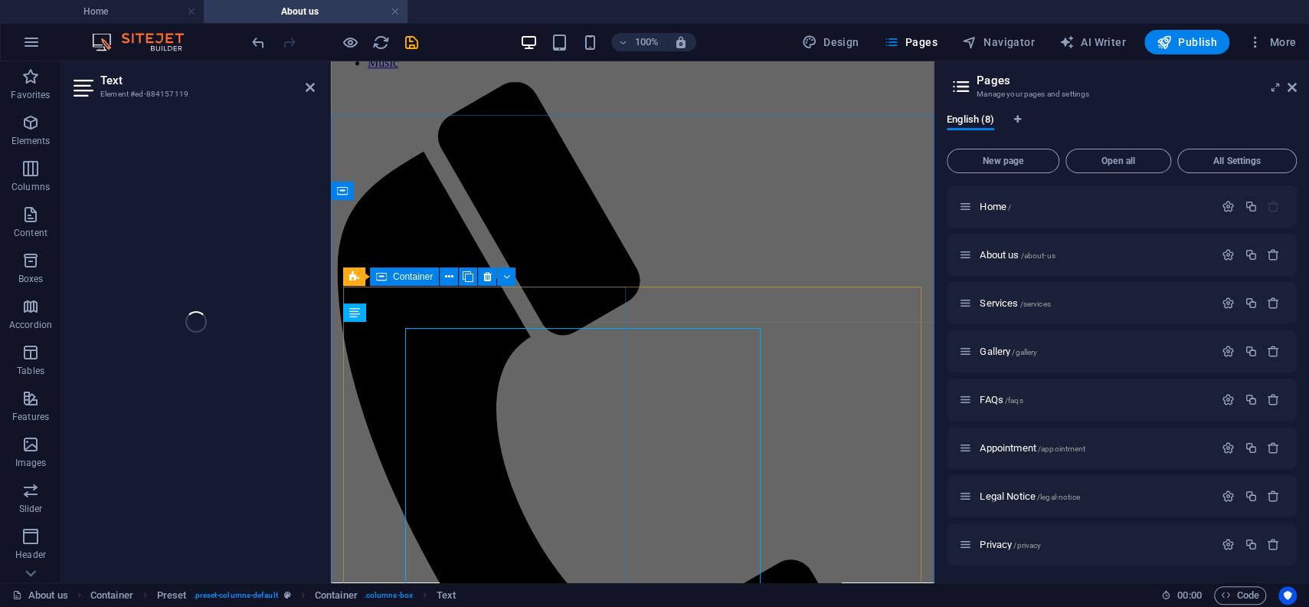
scroll to position [494, 0]
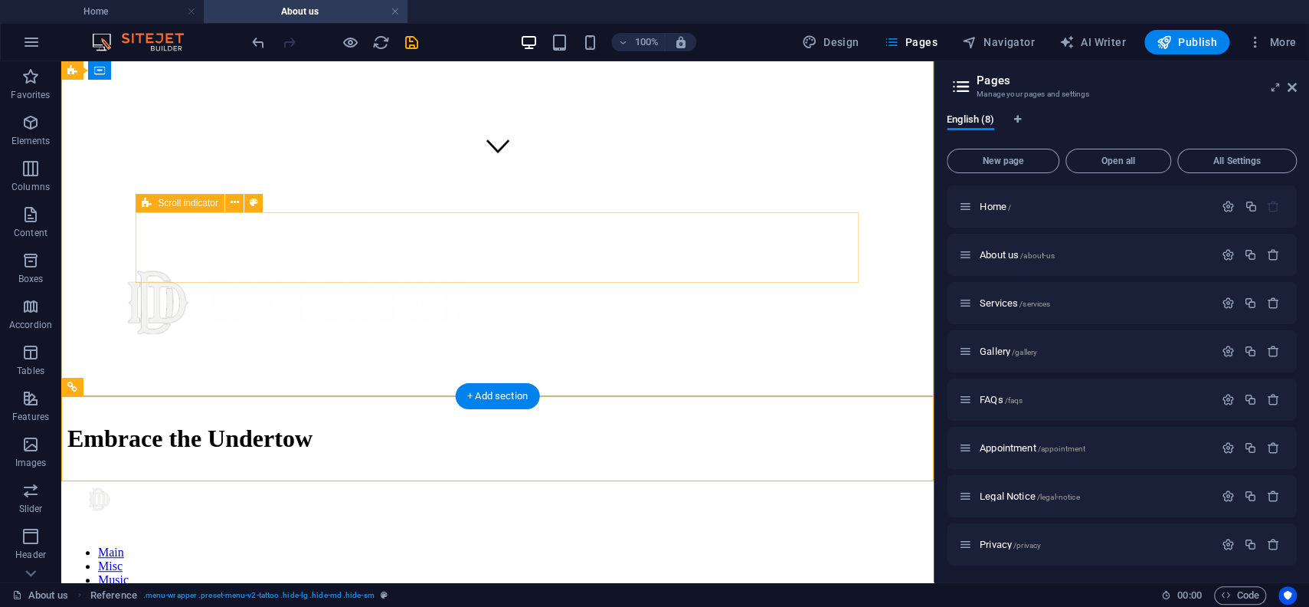
scroll to position [0, 0]
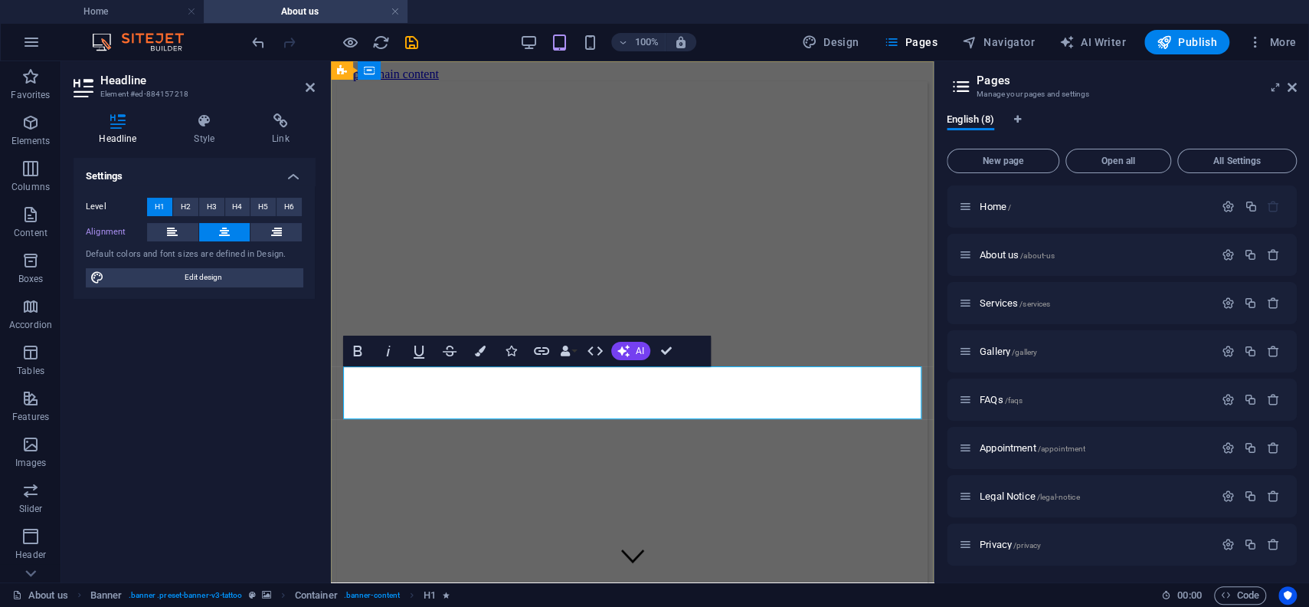
drag, startPoint x: 628, startPoint y: 396, endPoint x: 619, endPoint y: 394, distance: 9.5
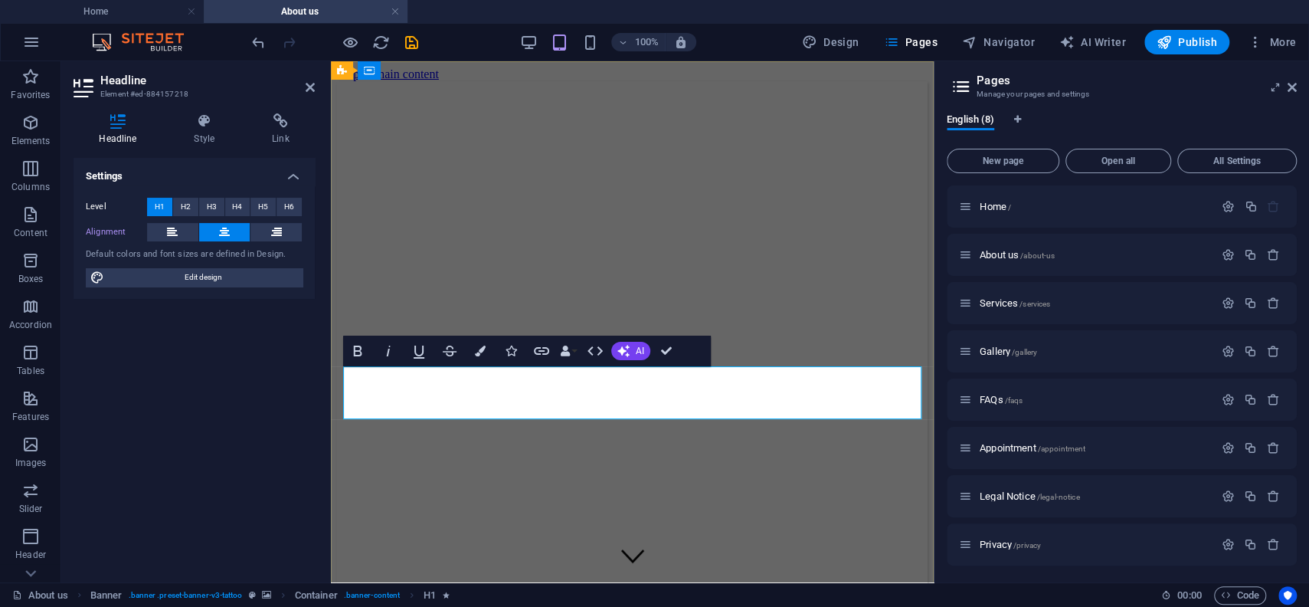
drag, startPoint x: 679, startPoint y: 392, endPoint x: 671, endPoint y: 391, distance: 8.6
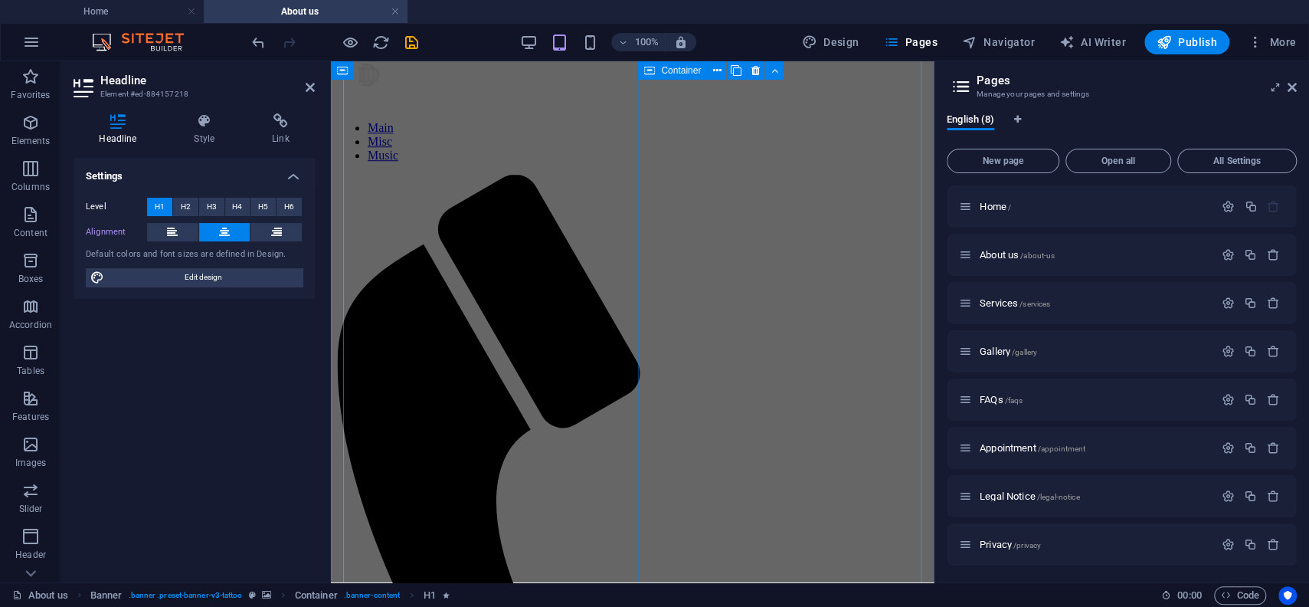
scroll to position [843, 0]
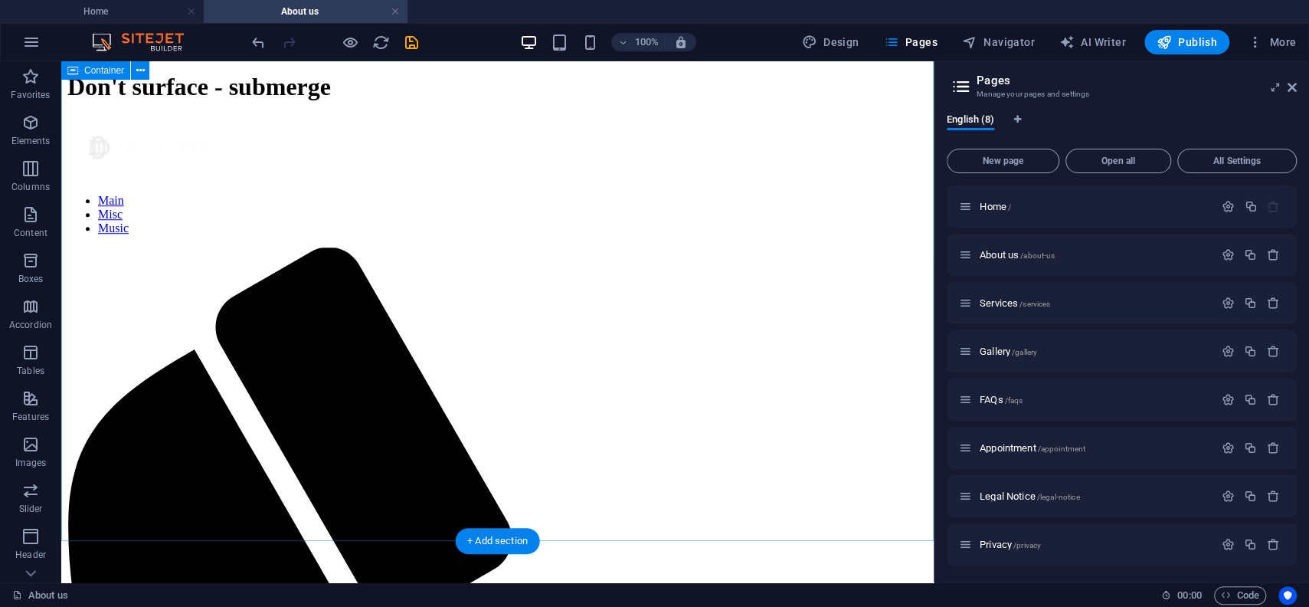
scroll to position [913, 0]
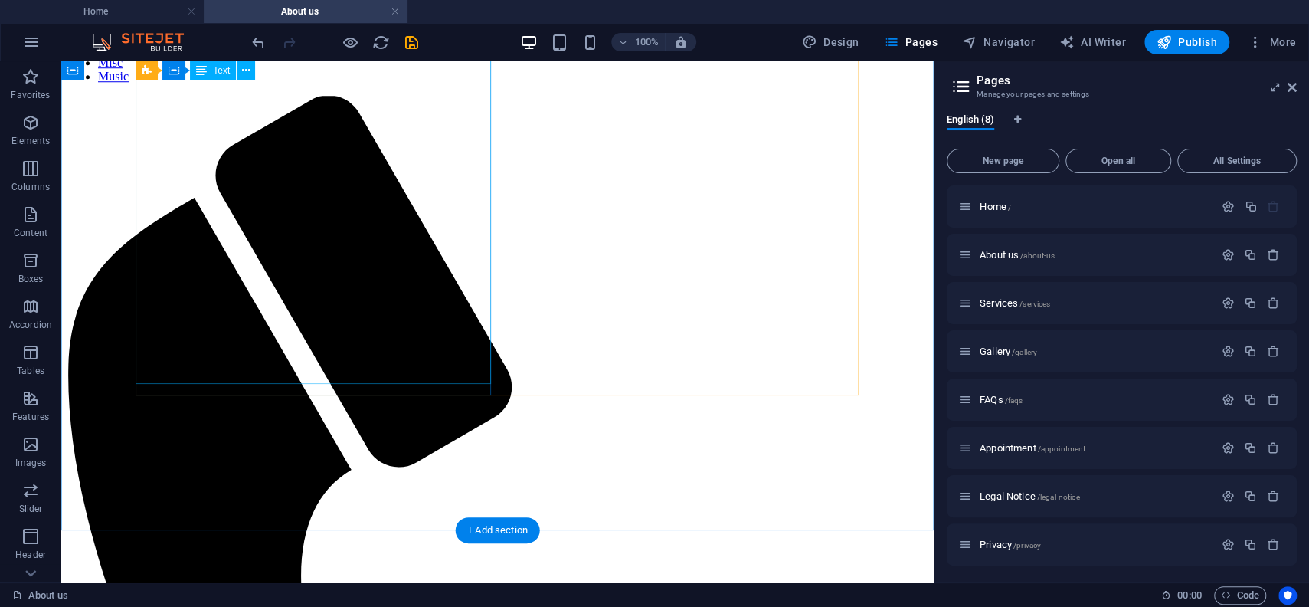
drag, startPoint x: 342, startPoint y: 370, endPoint x: 72, endPoint y: 368, distance: 270.4
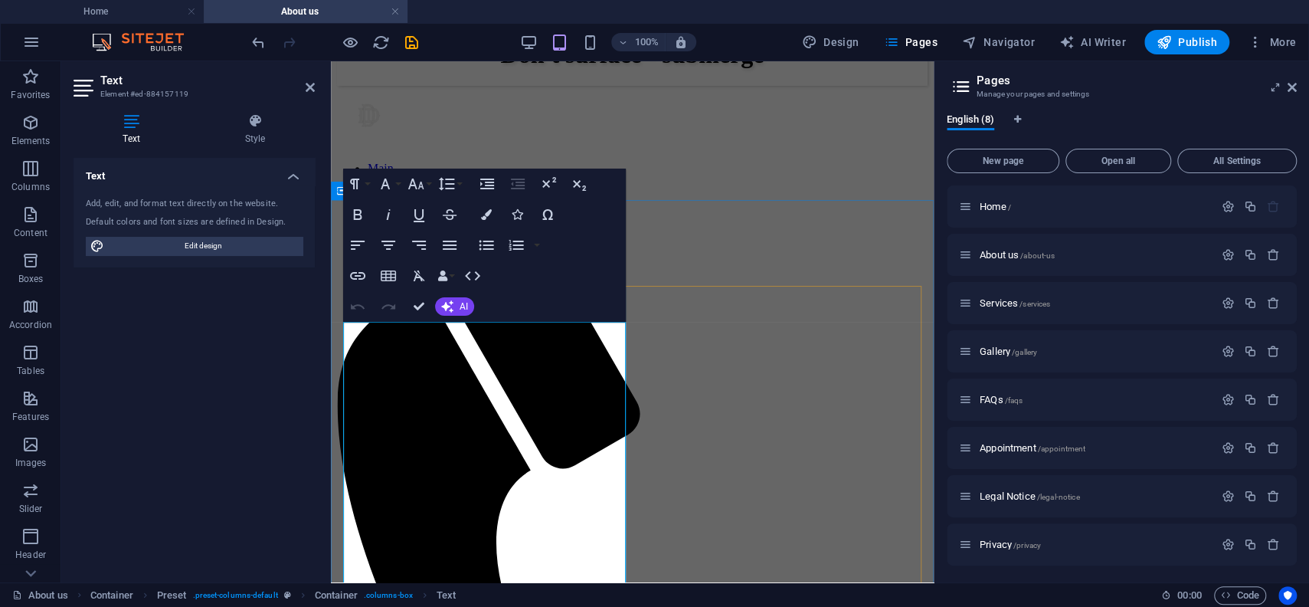
scroll to position [831, 0]
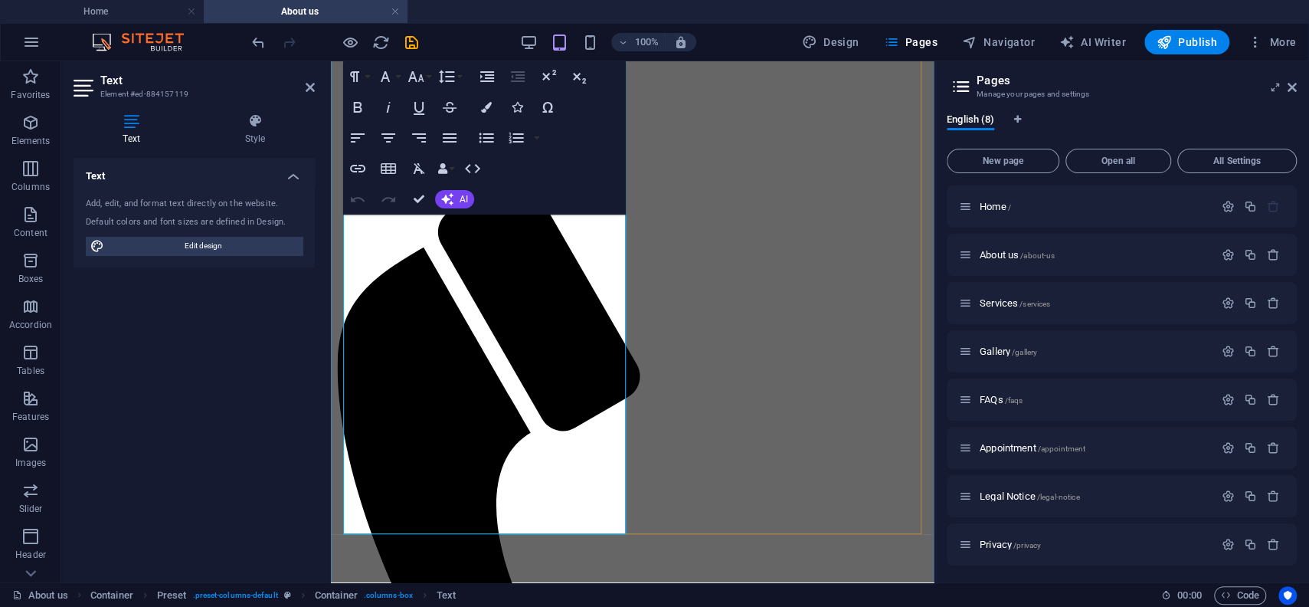
drag, startPoint x: 394, startPoint y: 516, endPoint x: 589, endPoint y: 515, distance: 194.5
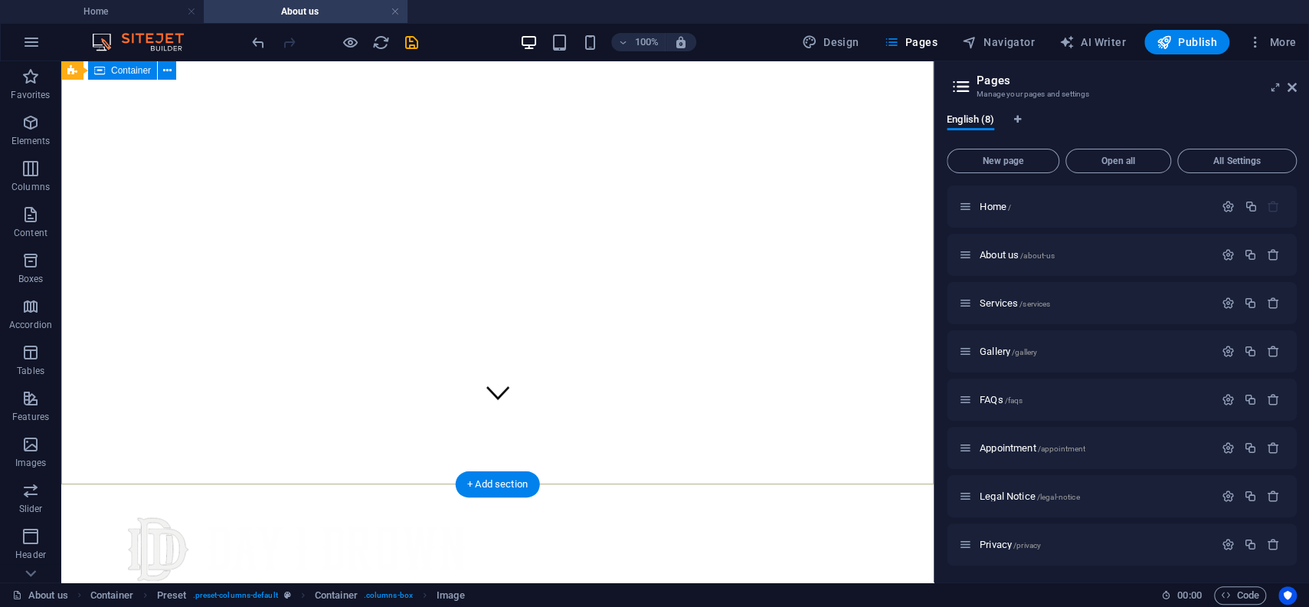
scroll to position [79, 0]
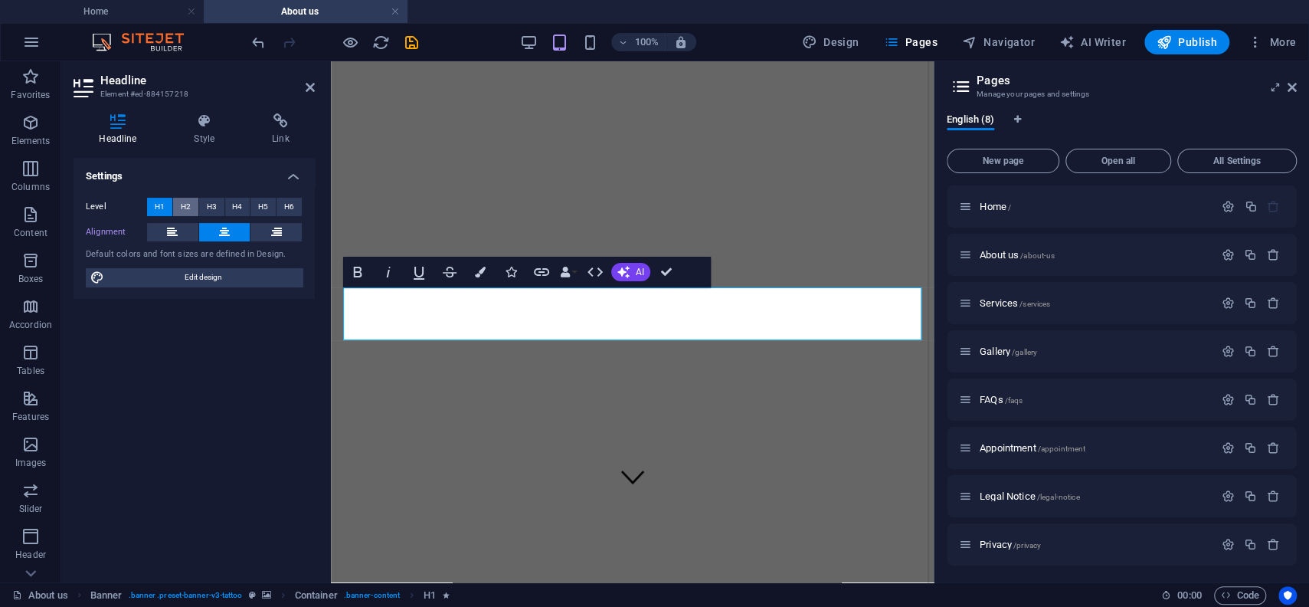
click at [185, 211] on span "H2" at bounding box center [186, 207] width 10 height 18
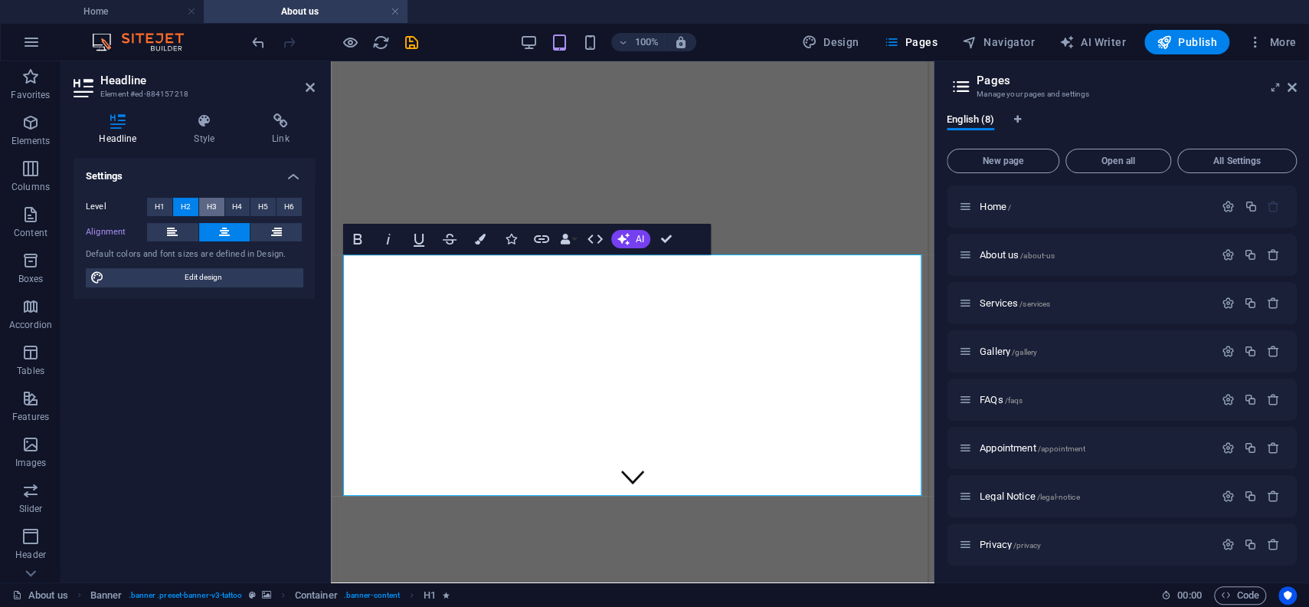
click at [202, 206] on button "H3" at bounding box center [211, 207] width 25 height 18
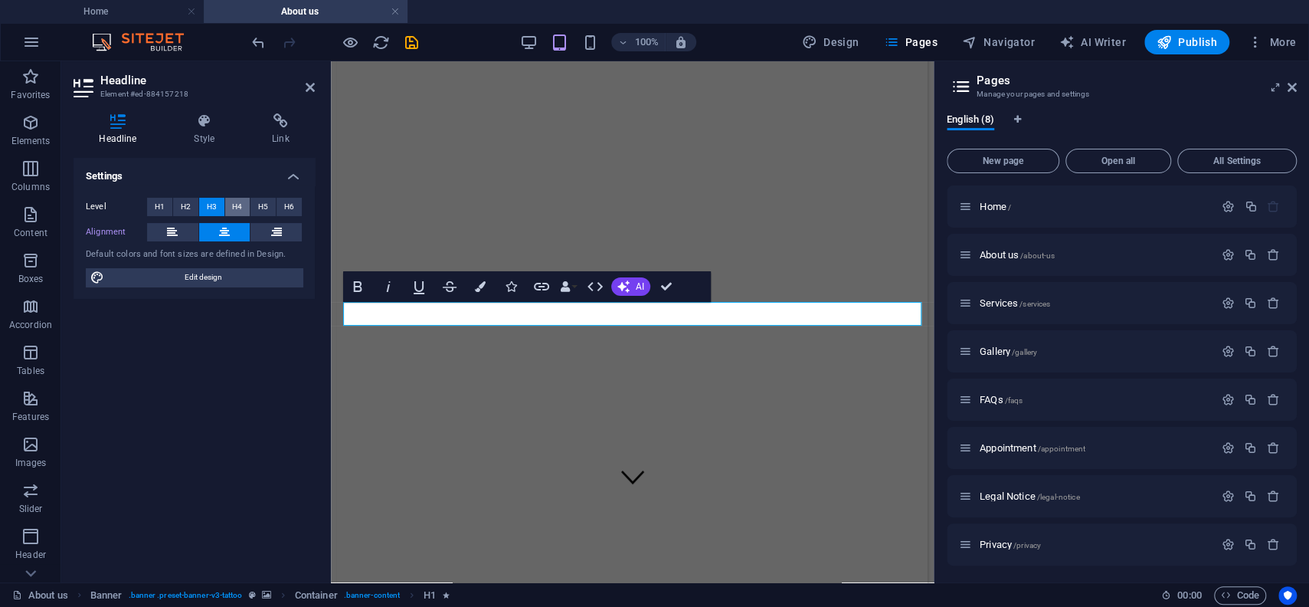
click at [236, 201] on span "H4" at bounding box center [237, 207] width 10 height 18
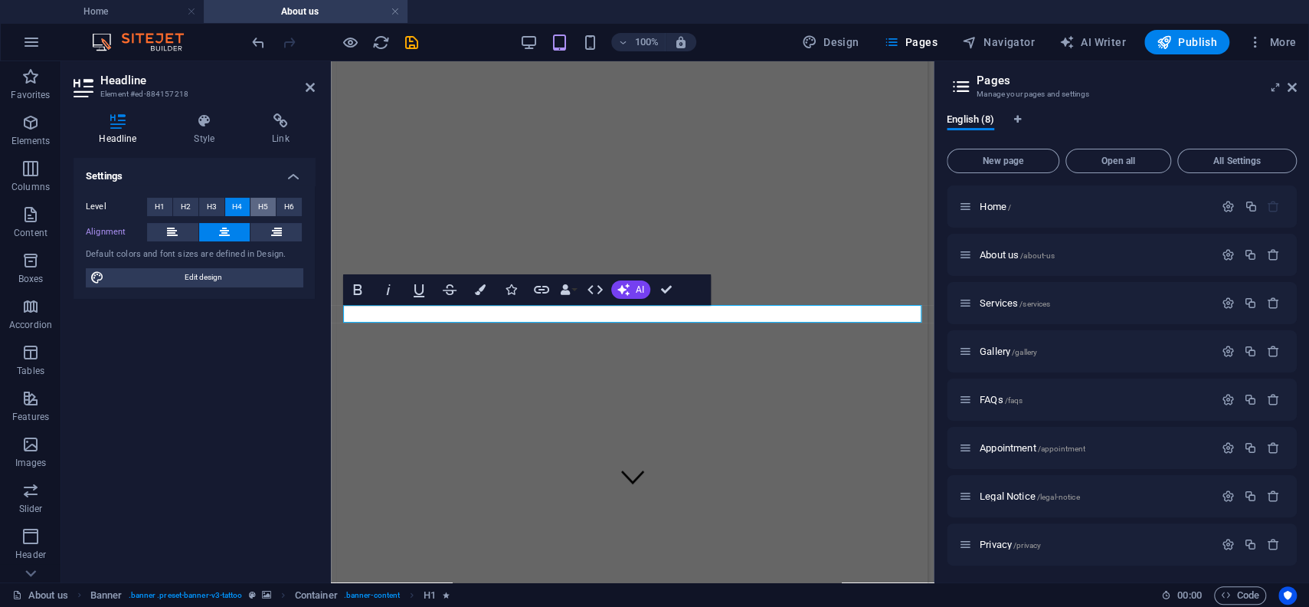
click at [262, 204] on span "H5" at bounding box center [263, 207] width 10 height 18
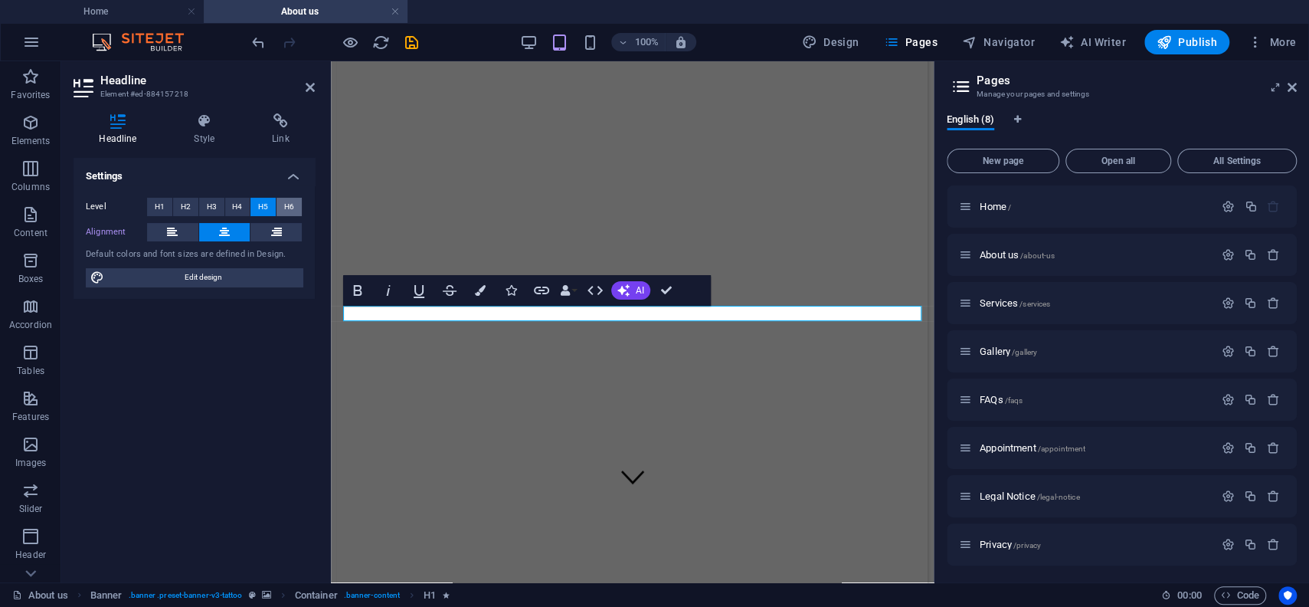
click at [296, 208] on button "H6" at bounding box center [288, 207] width 25 height 18
click at [159, 207] on span "H1" at bounding box center [160, 207] width 10 height 18
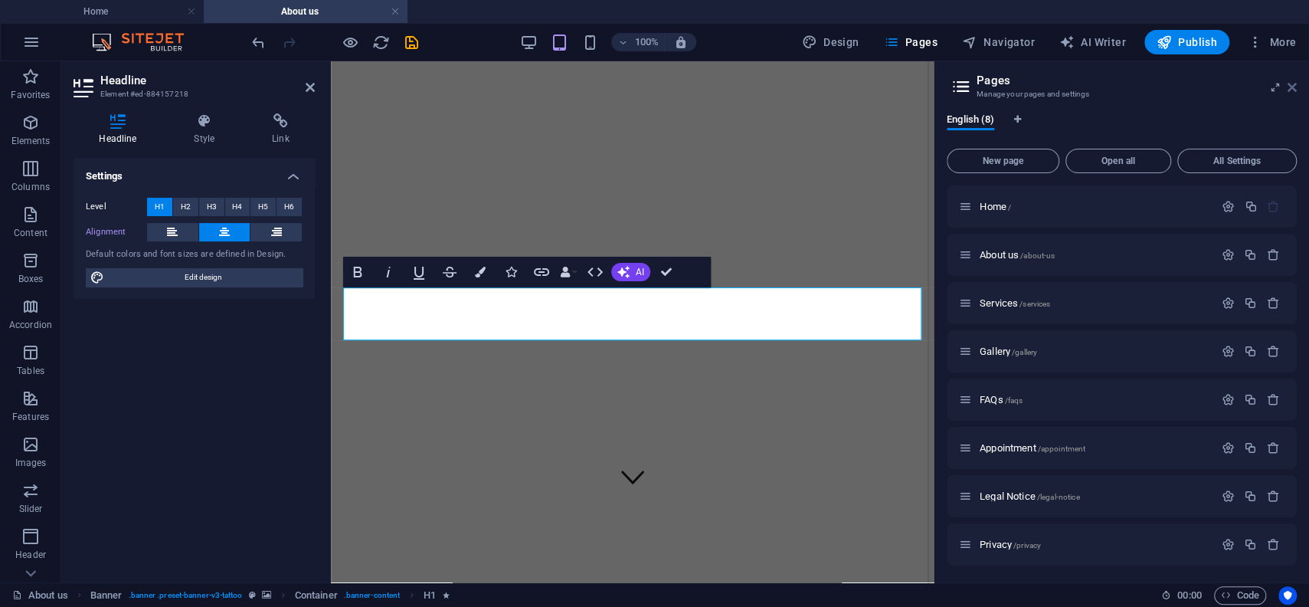
click at [1292, 87] on icon at bounding box center [1292, 87] width 9 height 12
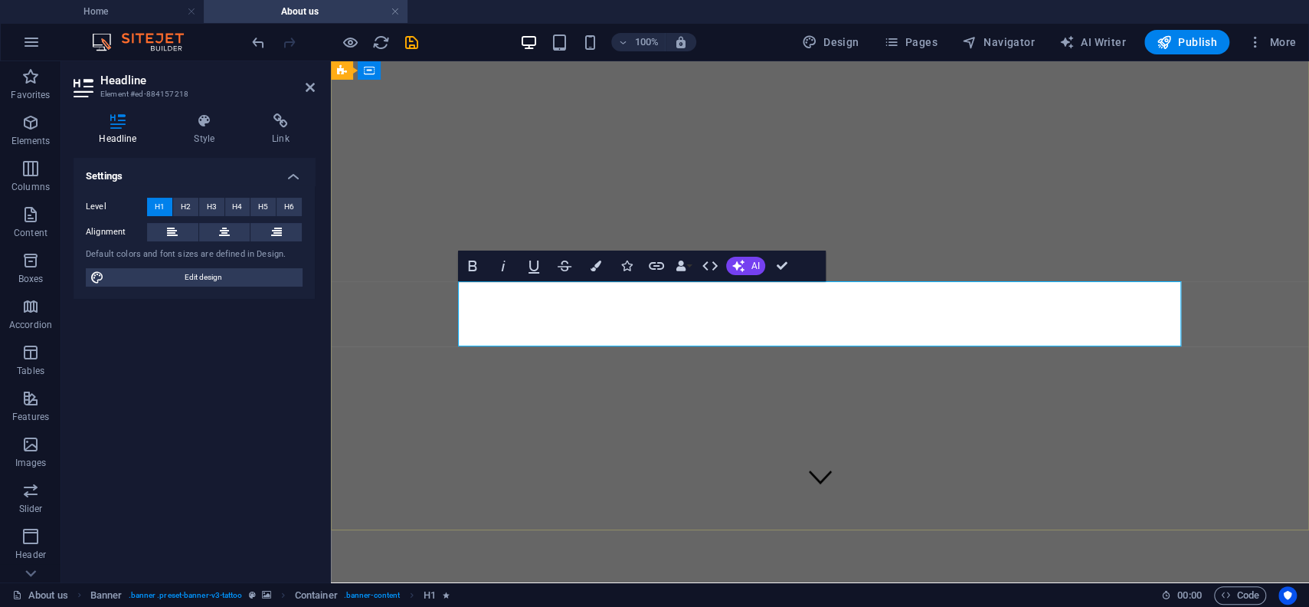
drag, startPoint x: 591, startPoint y: 296, endPoint x: 580, endPoint y: 293, distance: 11.2
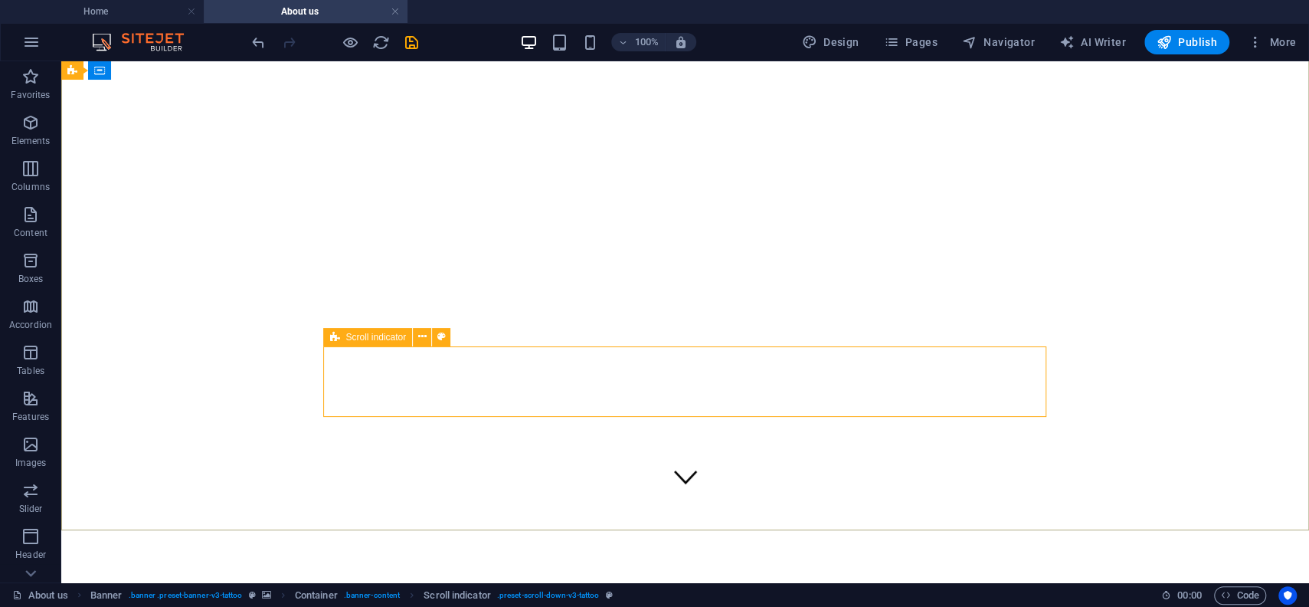
click at [350, 345] on div "Scroll indicator" at bounding box center [367, 337] width 89 height 18
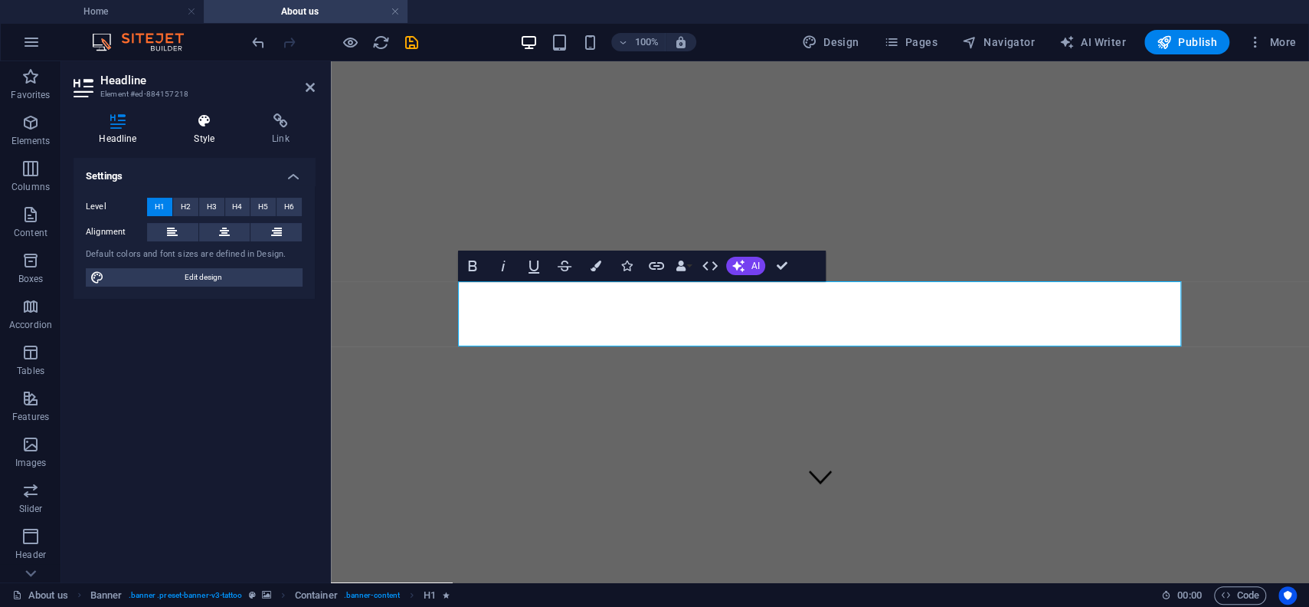
click at [204, 122] on icon at bounding box center [205, 120] width 72 height 15
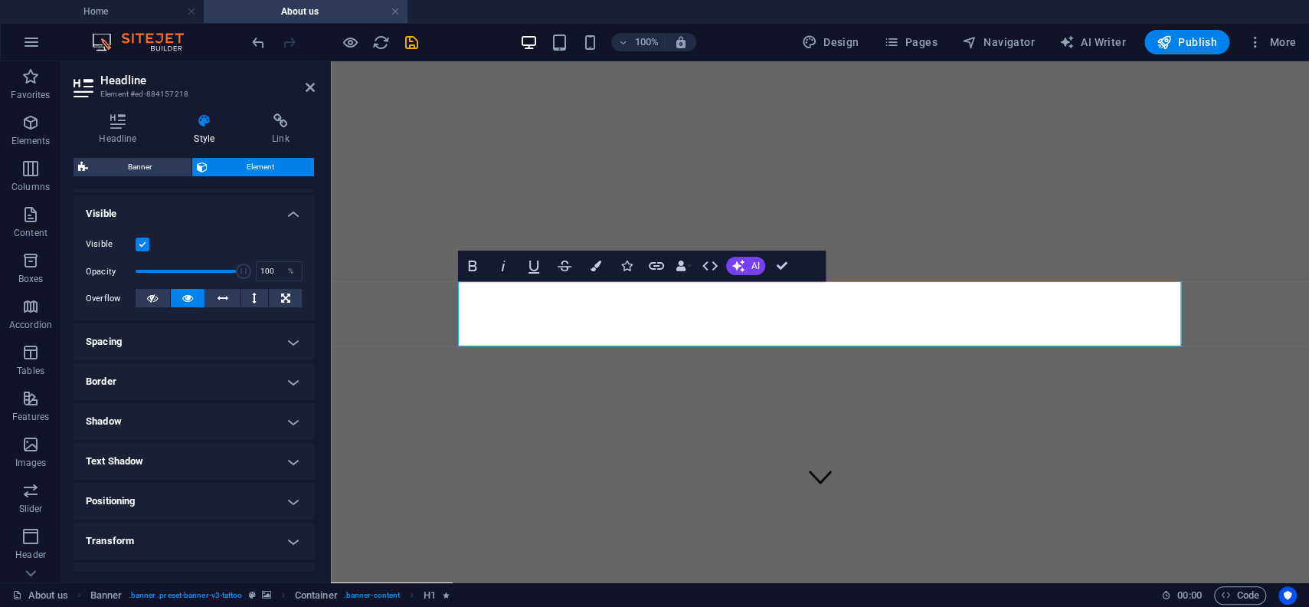
scroll to position [266, 0]
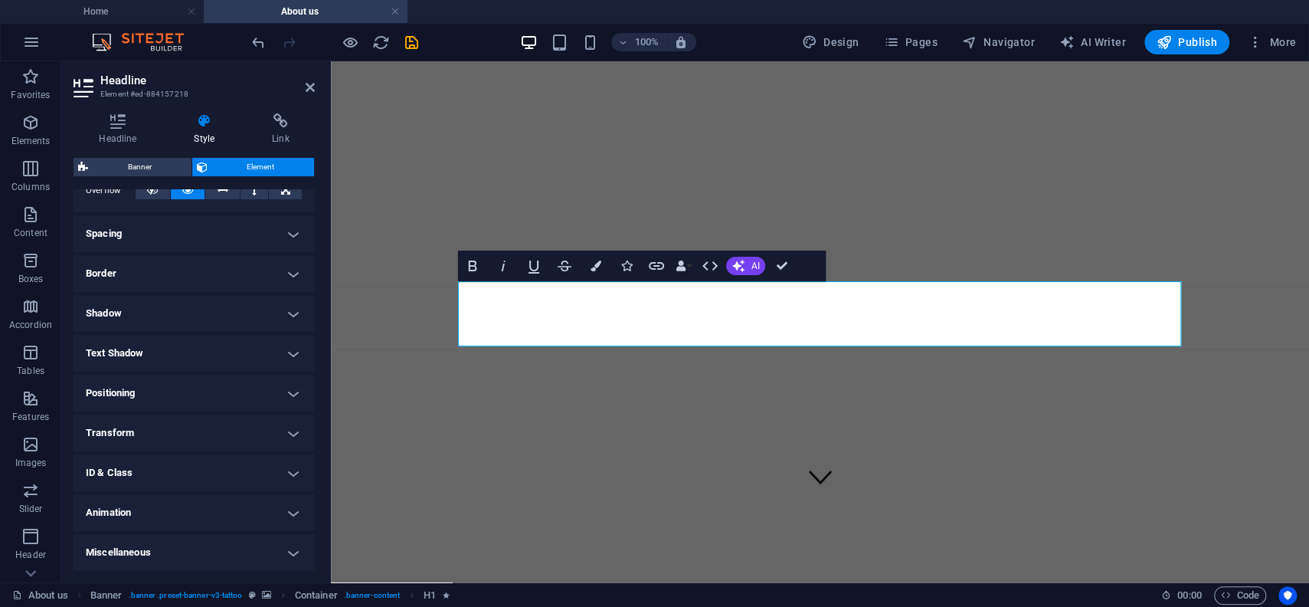
click at [207, 232] on h4 "Spacing" at bounding box center [194, 233] width 241 height 37
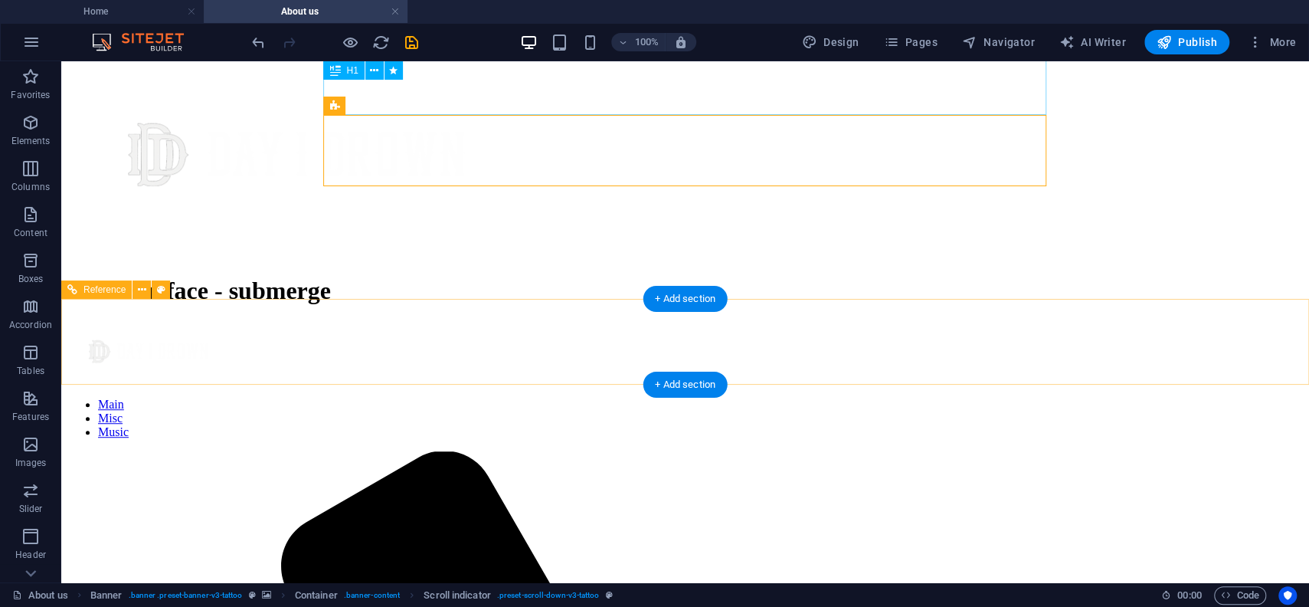
scroll to position [163, 0]
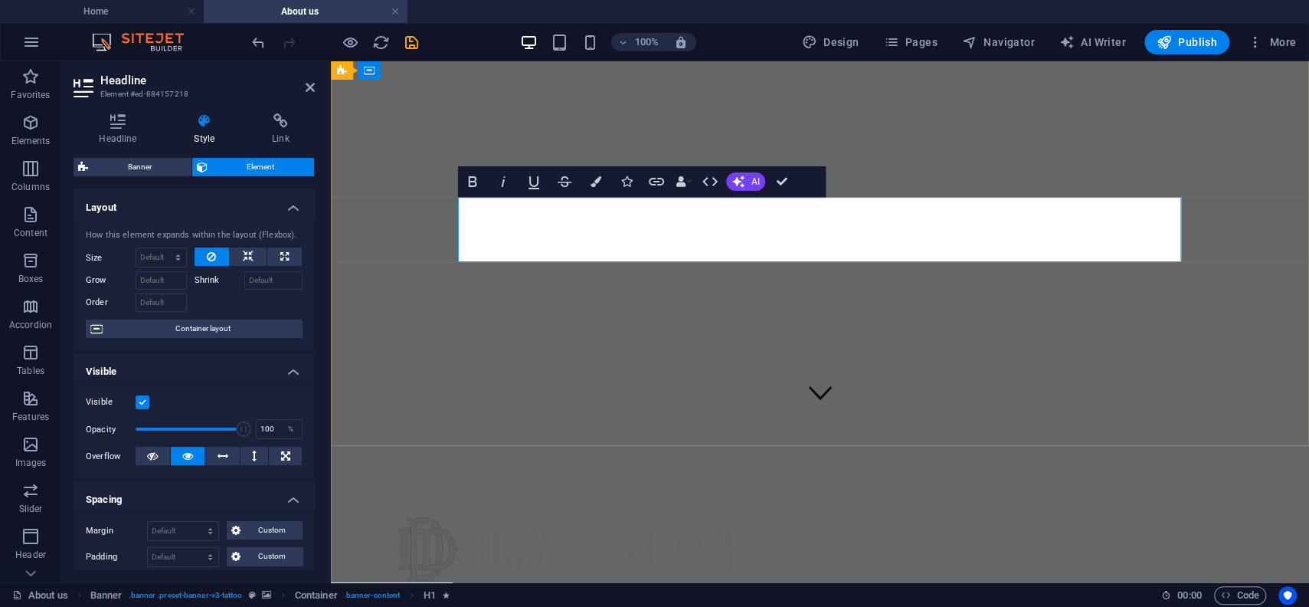
click at [205, 129] on h4 "Style" at bounding box center [208, 129] width 78 height 32
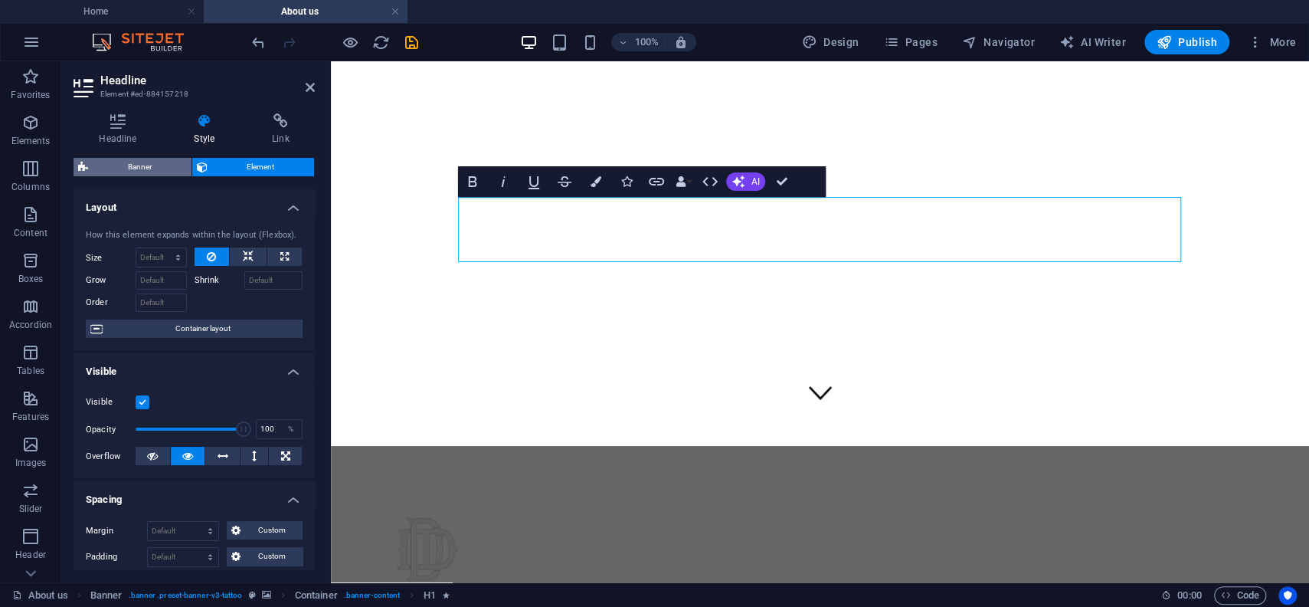
click at [165, 162] on span "Banner" at bounding box center [140, 167] width 94 height 18
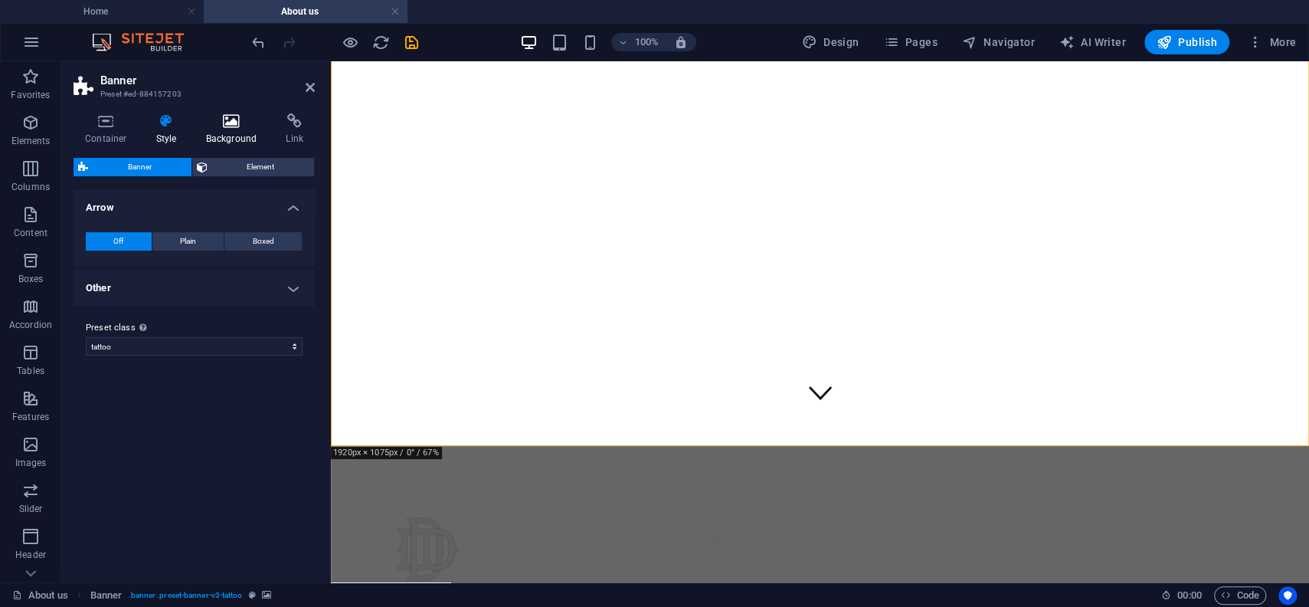
click at [225, 119] on icon at bounding box center [232, 120] width 74 height 15
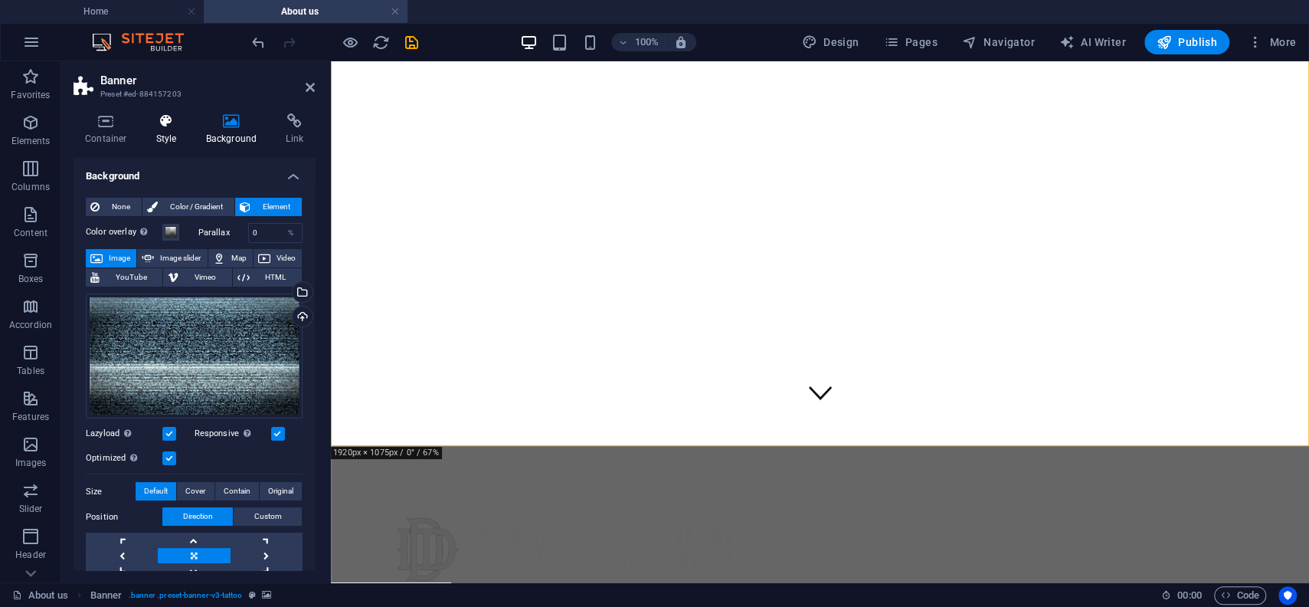
click at [161, 123] on icon at bounding box center [167, 120] width 44 height 15
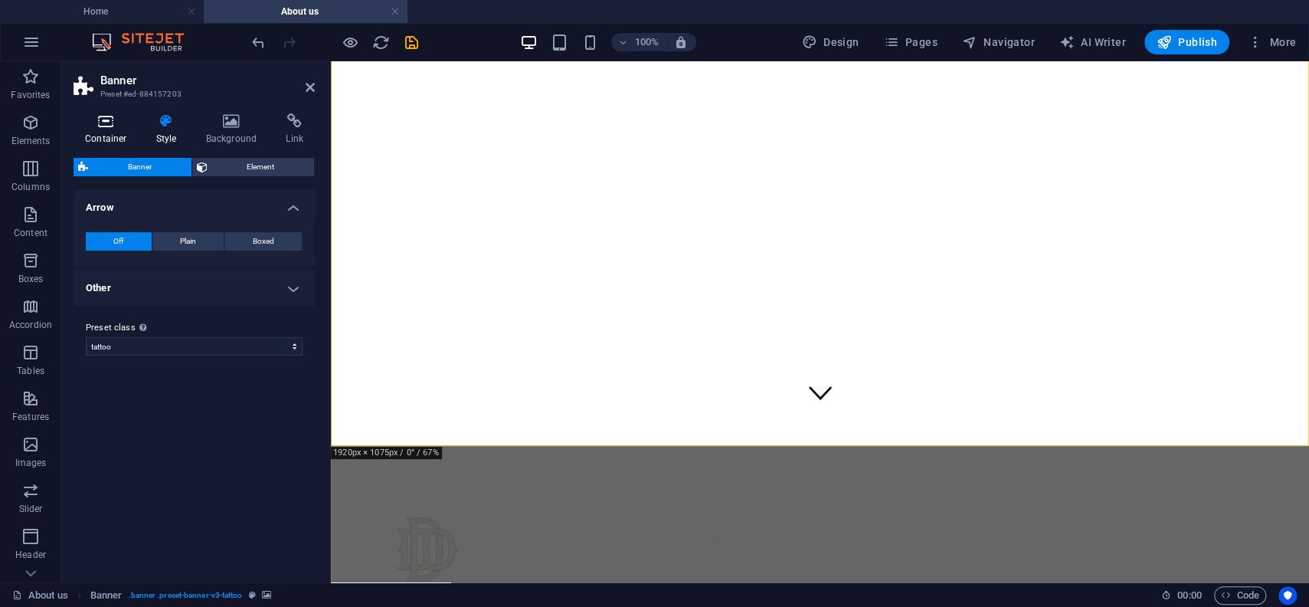
click at [112, 123] on icon at bounding box center [106, 120] width 65 height 15
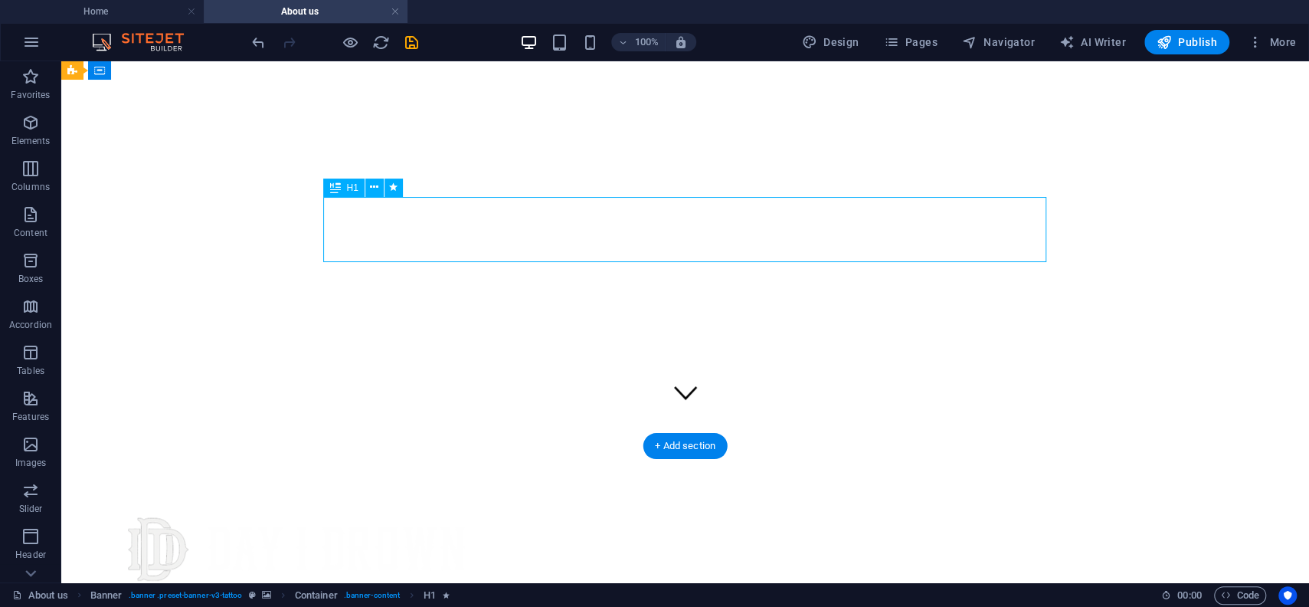
click at [350, 186] on span "H1" at bounding box center [351, 187] width 11 height 9
click at [349, 186] on span "H1" at bounding box center [351, 187] width 11 height 9
click at [80, 466] on div "Don't surface - submerge" at bounding box center [684, 591] width 1235 height 250
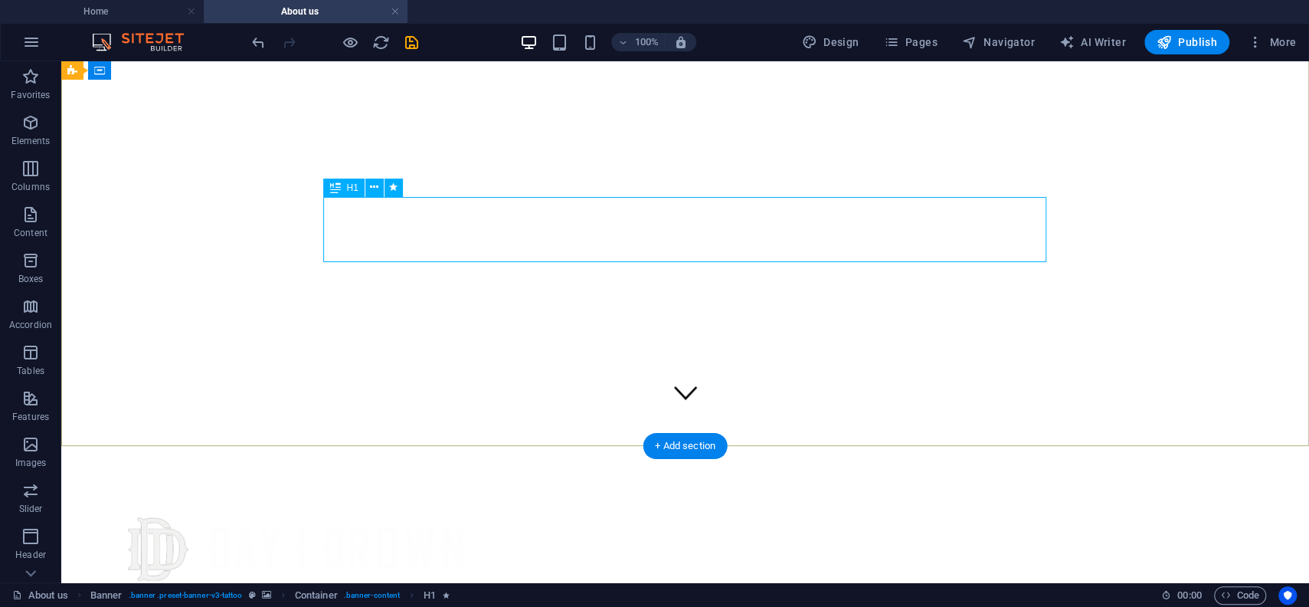
click at [393, 189] on icon at bounding box center [393, 187] width 8 height 16
select select "fade"
select select "s"
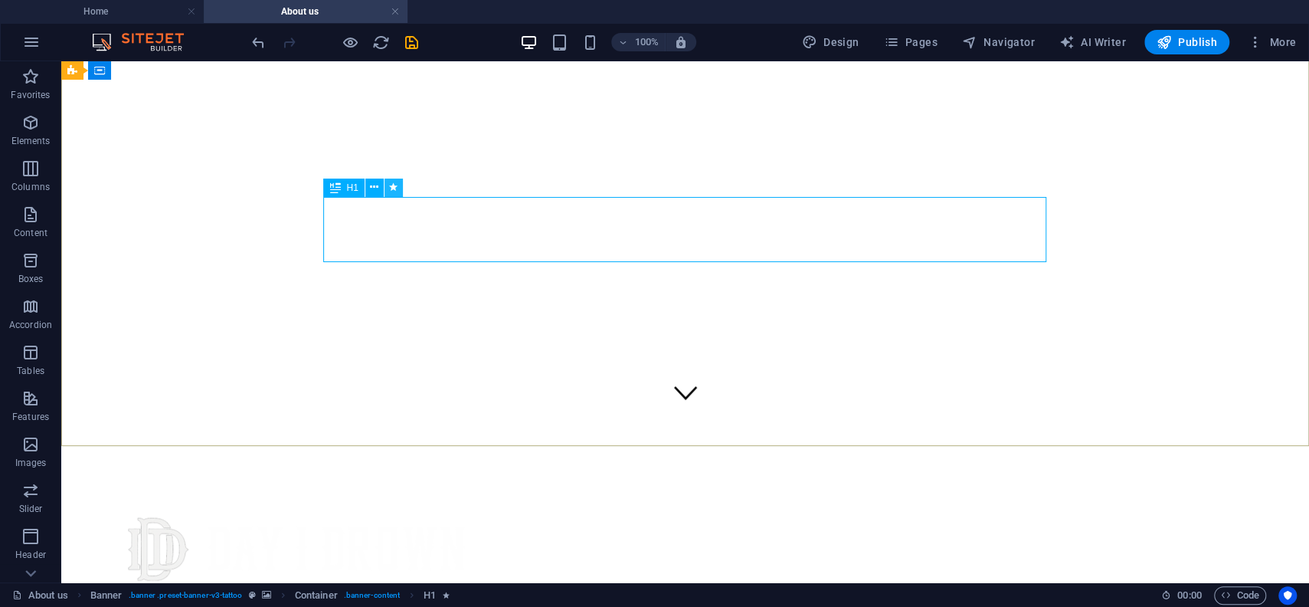
select select "onload"
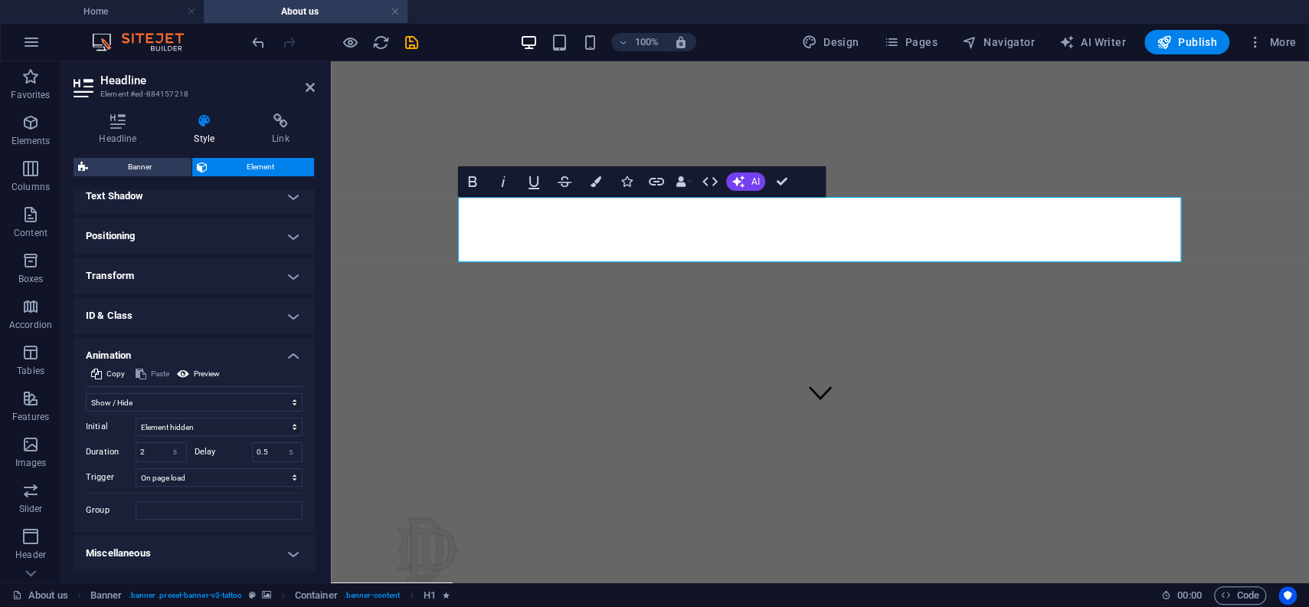
scroll to position [139, 0]
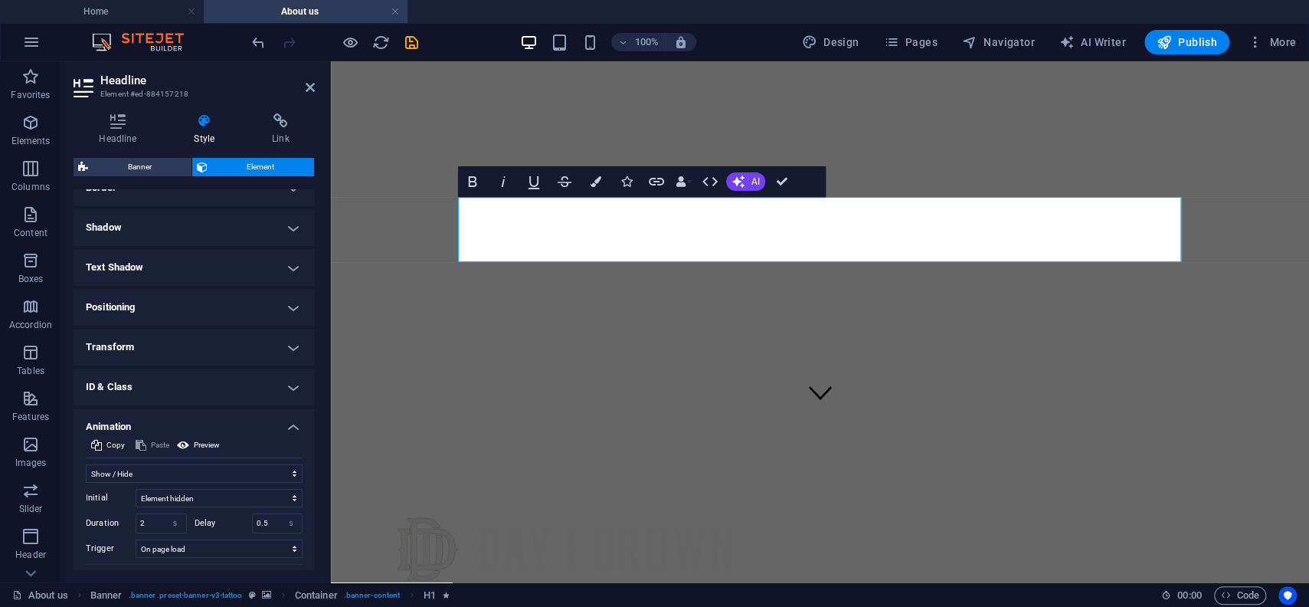
click at [172, 271] on h4 "Text Shadow" at bounding box center [194, 267] width 241 height 37
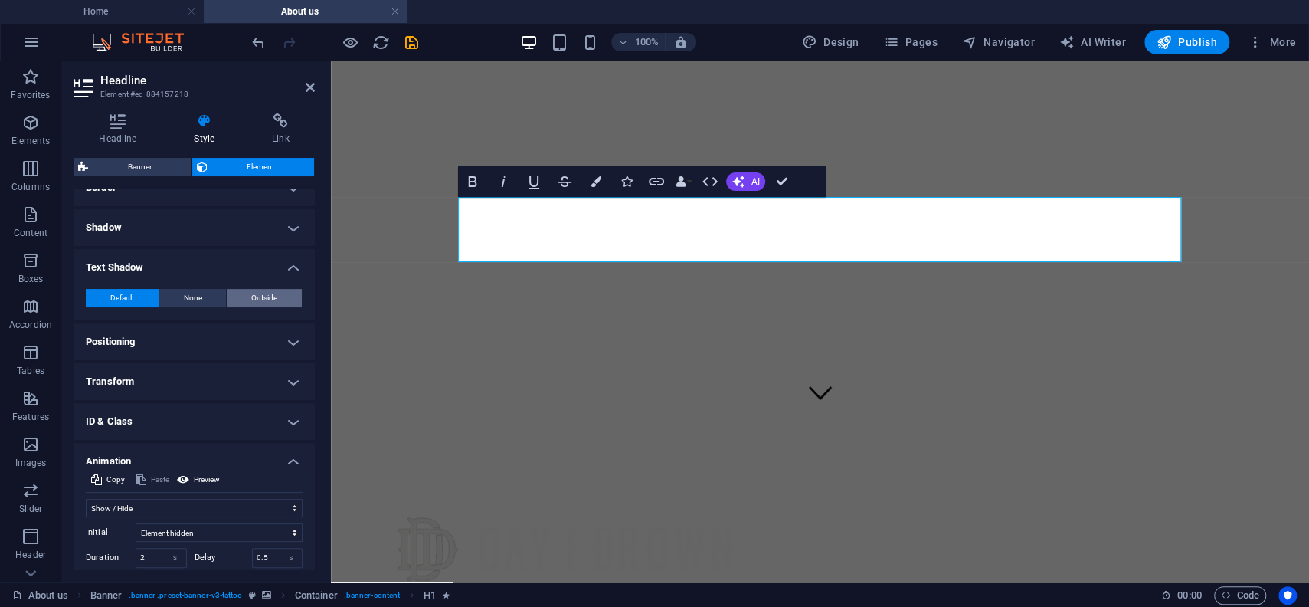
click at [241, 294] on button "Outside" at bounding box center [264, 298] width 75 height 18
type input "2"
type input "4"
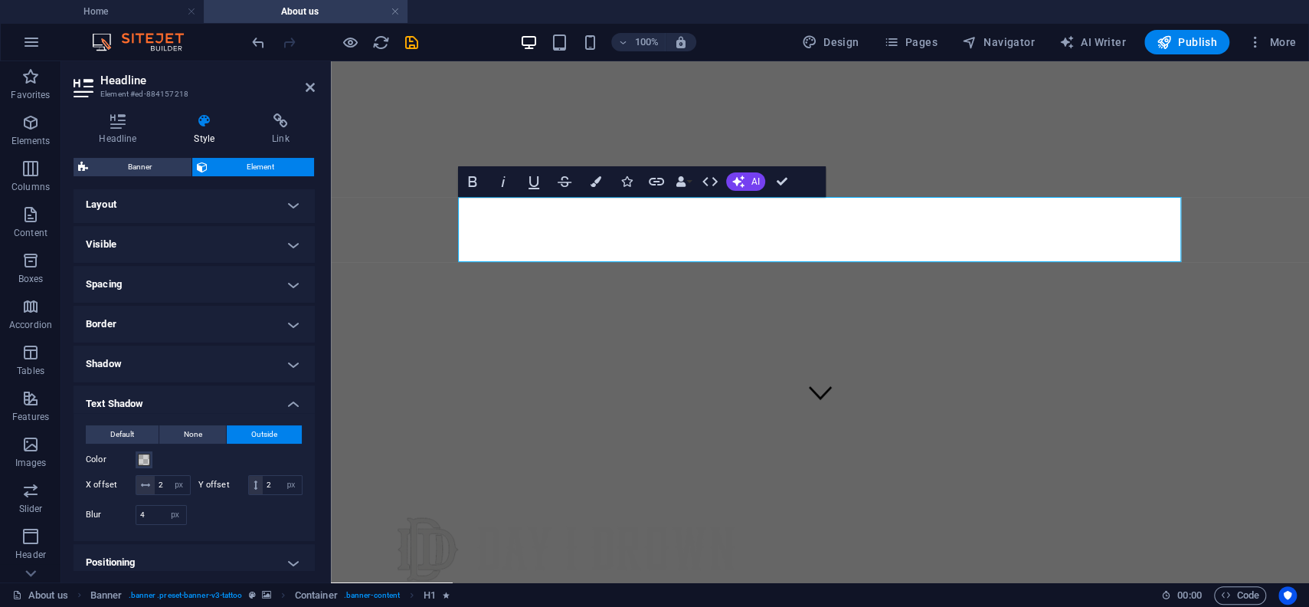
scroll to position [0, 0]
click at [176, 240] on h4 "Visible" at bounding box center [194, 247] width 241 height 37
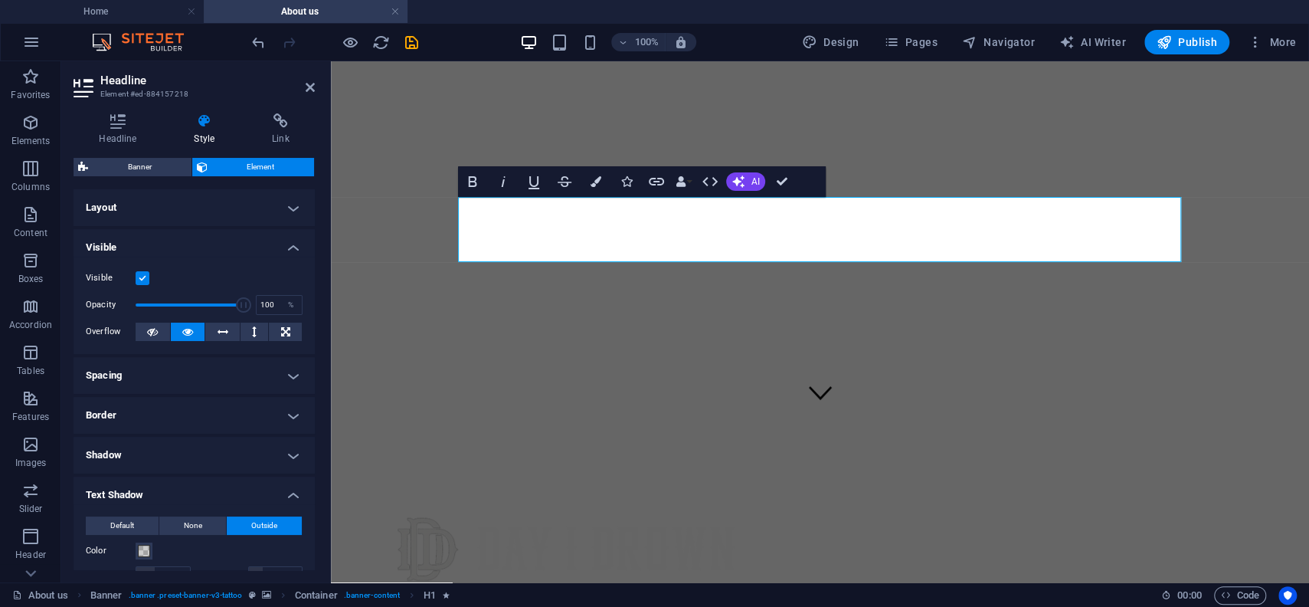
click at [142, 367] on h4 "Spacing" at bounding box center [194, 375] width 241 height 37
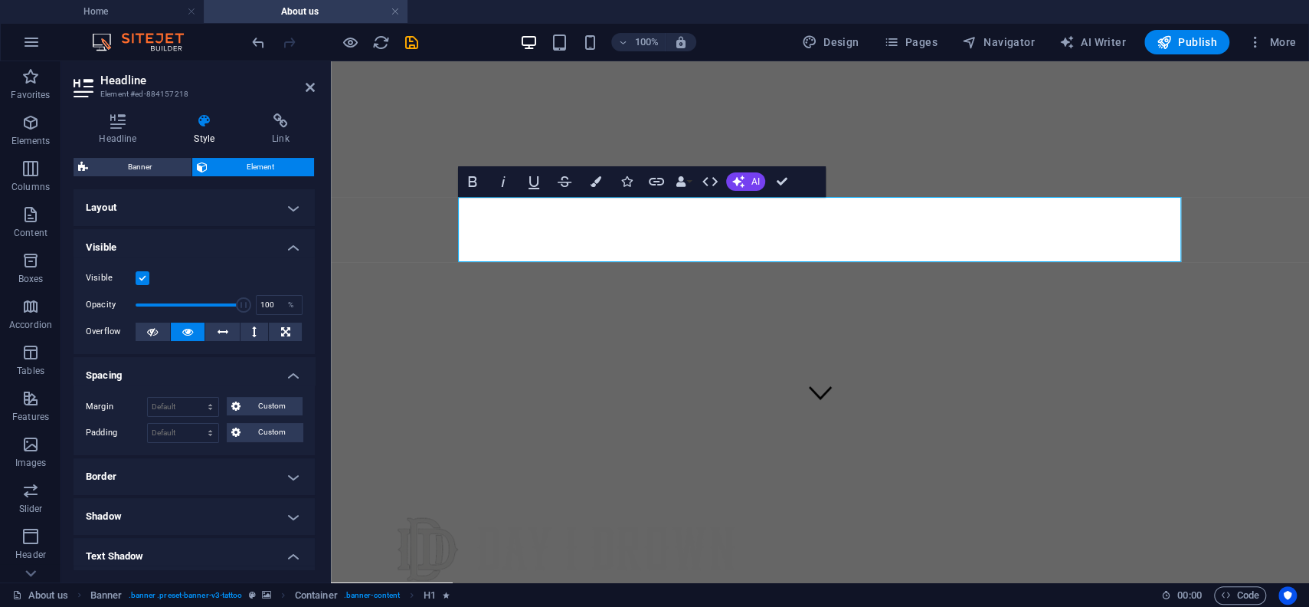
click at [222, 204] on h4 "Layout" at bounding box center [194, 207] width 241 height 37
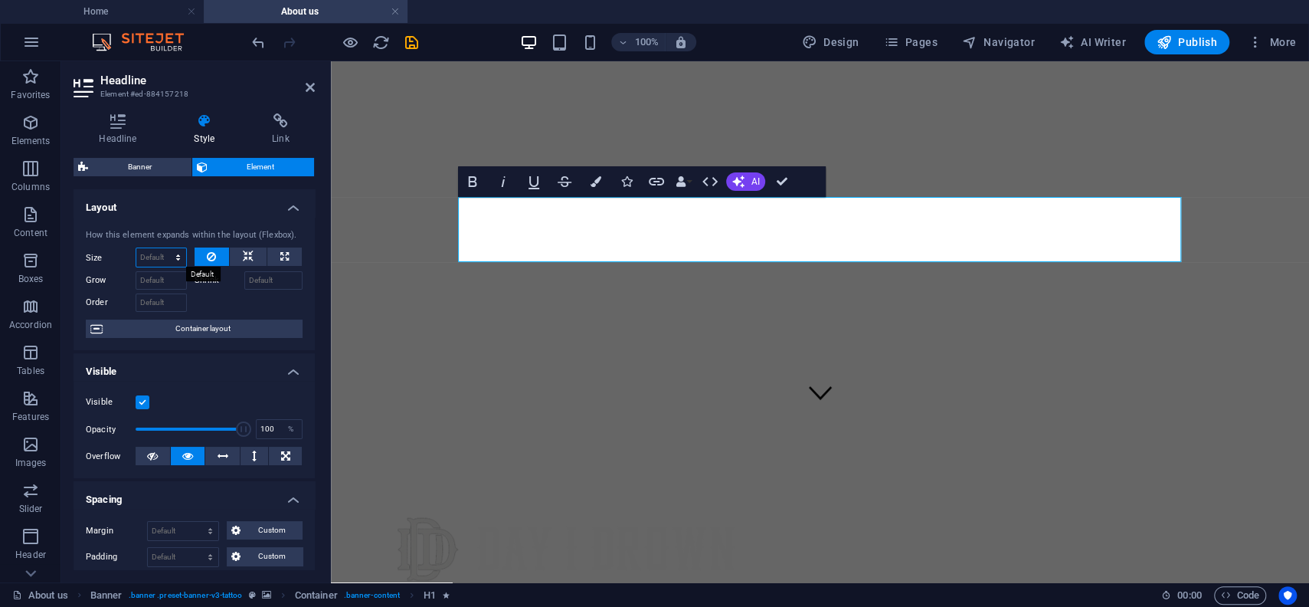
click at [136, 248] on select "Default auto px % 1/1 1/2 1/3 1/4 1/5 1/6 1/7 1/8 1/9 1/10" at bounding box center [161, 257] width 50 height 18
select select "1/2"
click option "1/2" at bounding box center [0, 0] width 0 height 0
type input "50"
select select "%"
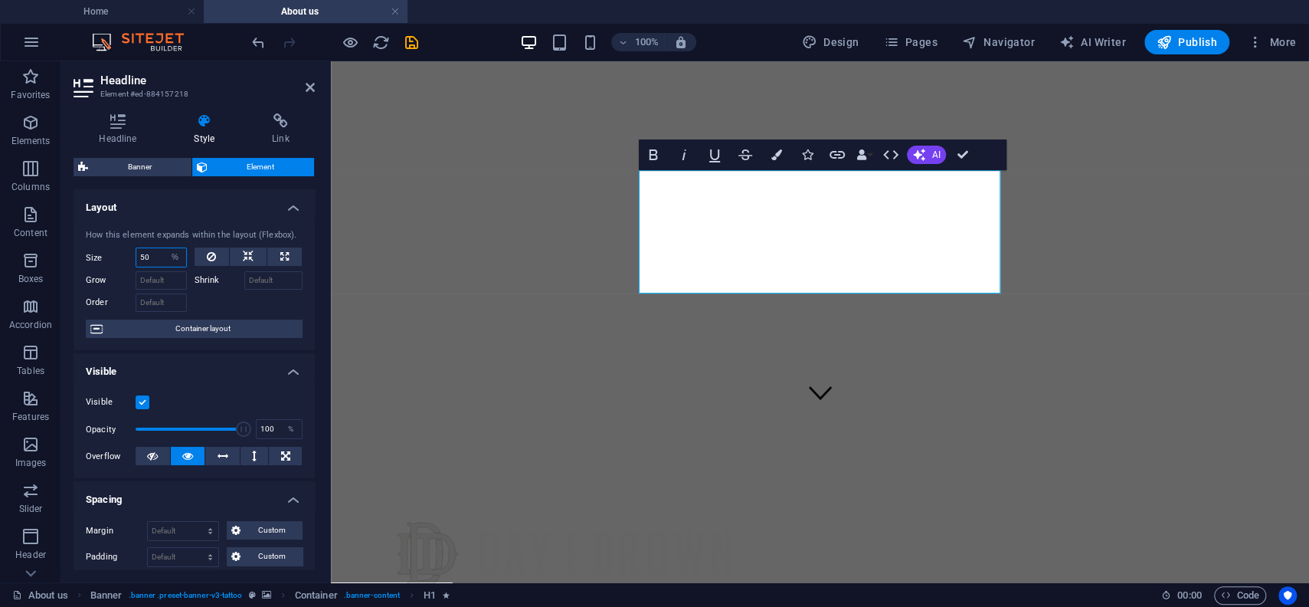
drag, startPoint x: 155, startPoint y: 254, endPoint x: 137, endPoint y: 252, distance: 18.5
click at [136, 254] on input "50" at bounding box center [161, 257] width 50 height 18
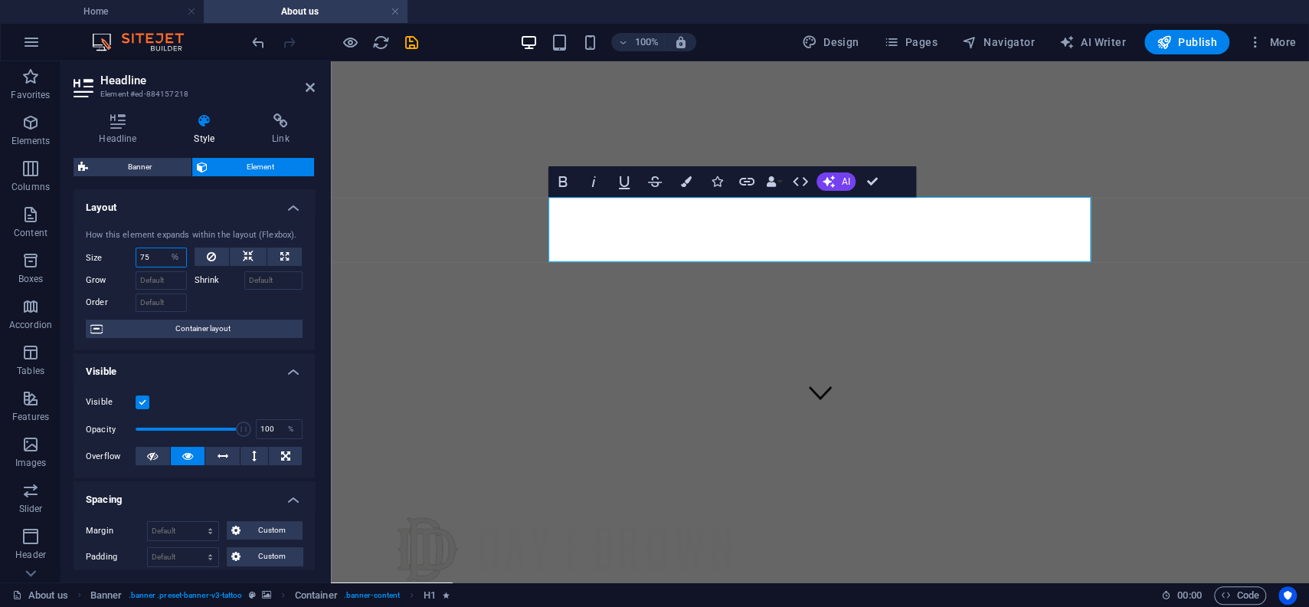
drag, startPoint x: 146, startPoint y: 256, endPoint x: 157, endPoint y: 234, distance: 24.0
click at [143, 249] on input "75" at bounding box center [161, 257] width 50 height 18
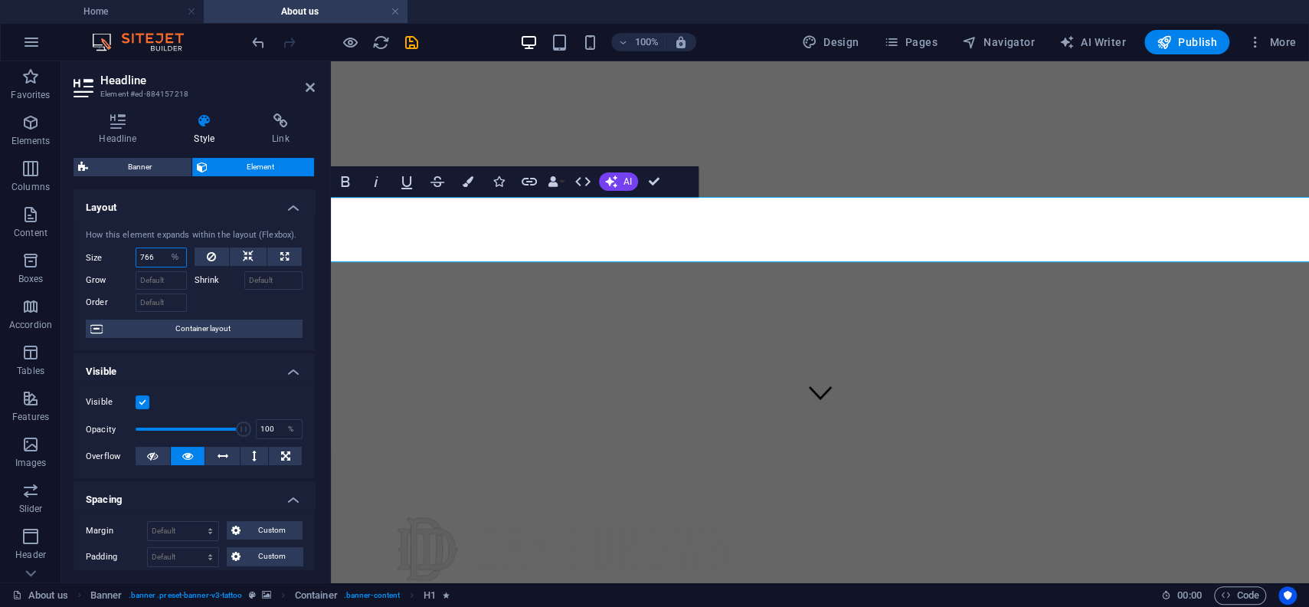
click at [151, 261] on input "766" at bounding box center [161, 257] width 50 height 18
type input "66"
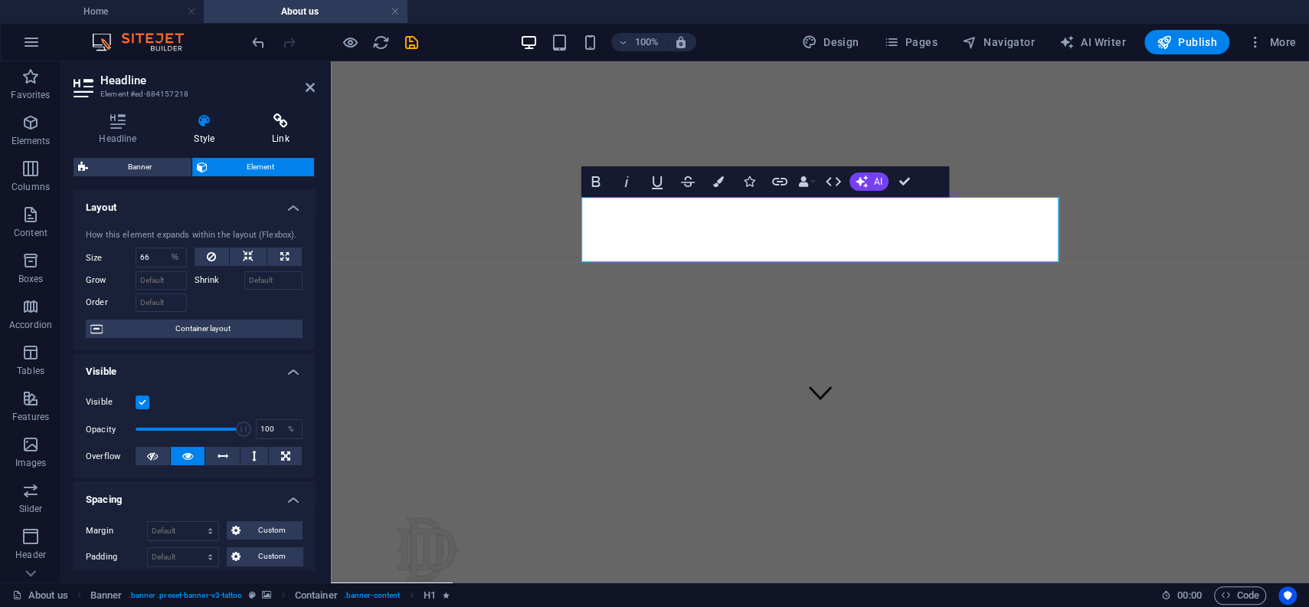
click at [270, 122] on icon at bounding box center [281, 120] width 68 height 15
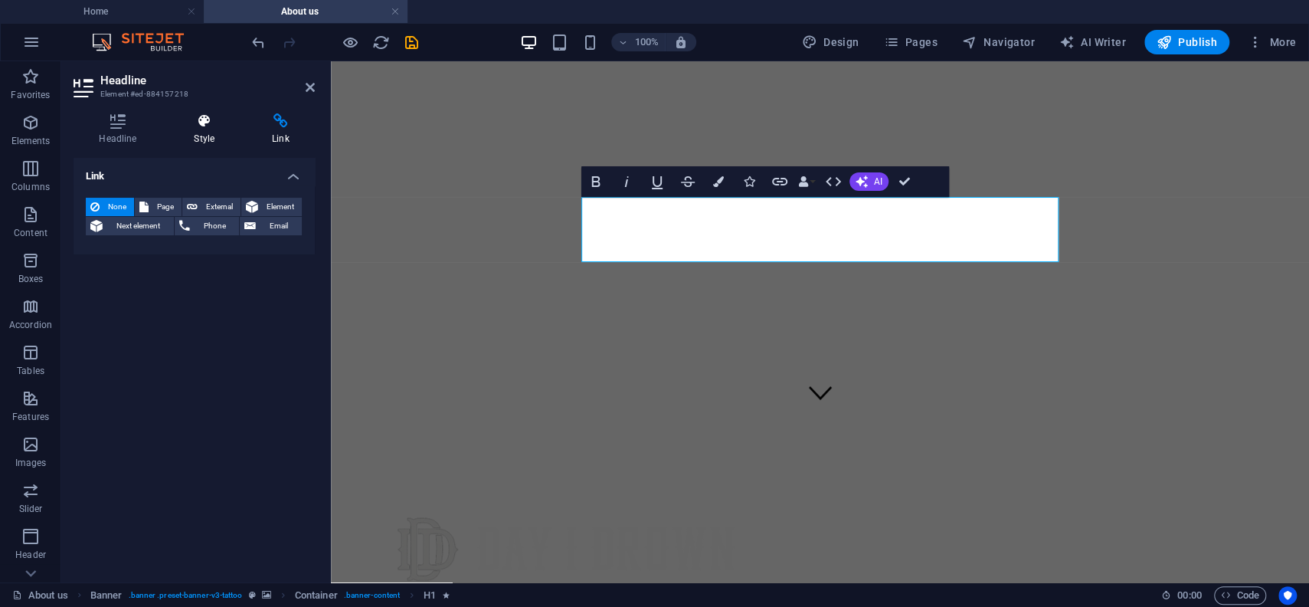
click at [201, 128] on icon at bounding box center [205, 120] width 72 height 15
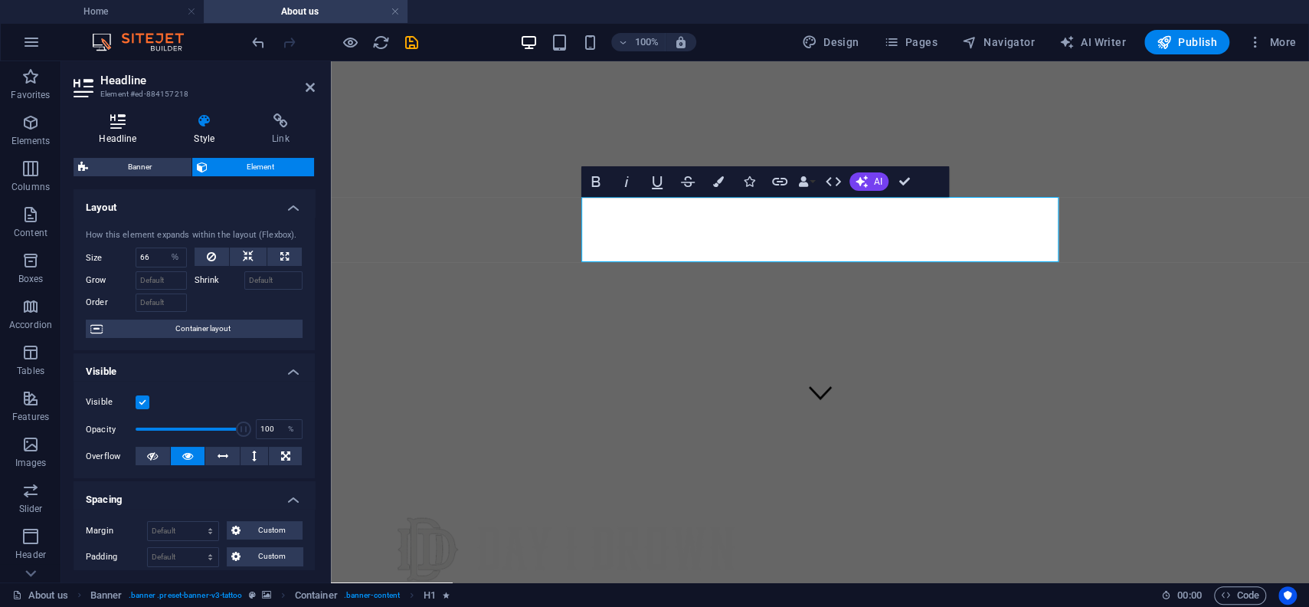
click at [116, 128] on icon at bounding box center [118, 120] width 89 height 15
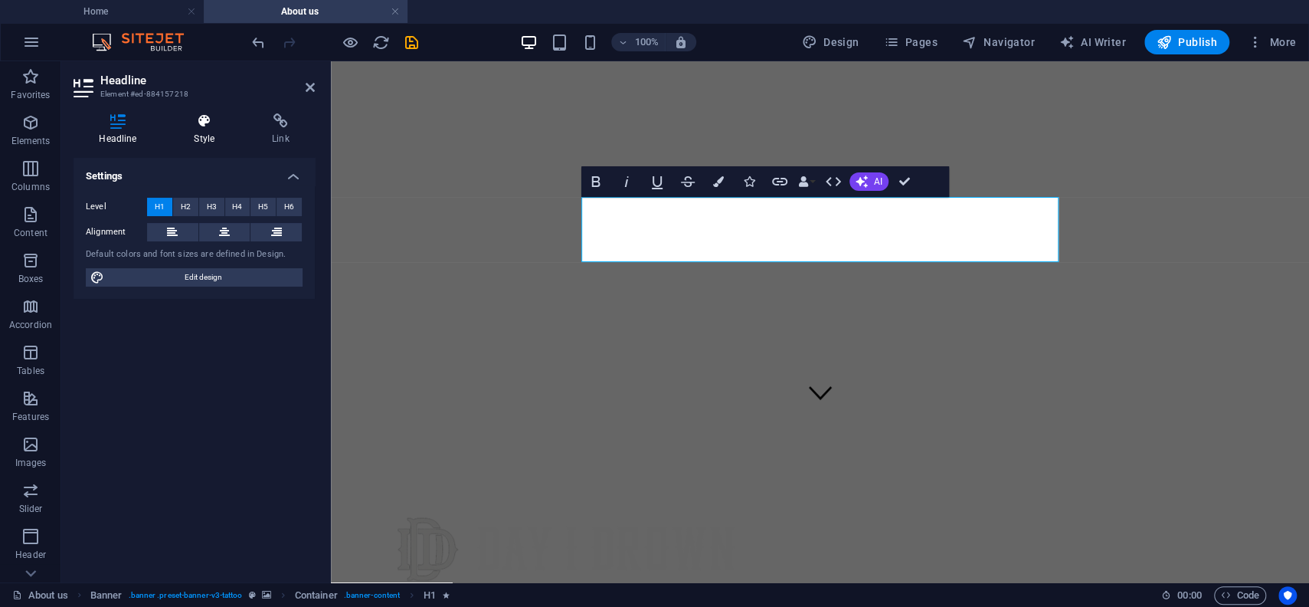
click at [193, 129] on icon at bounding box center [205, 120] width 72 height 15
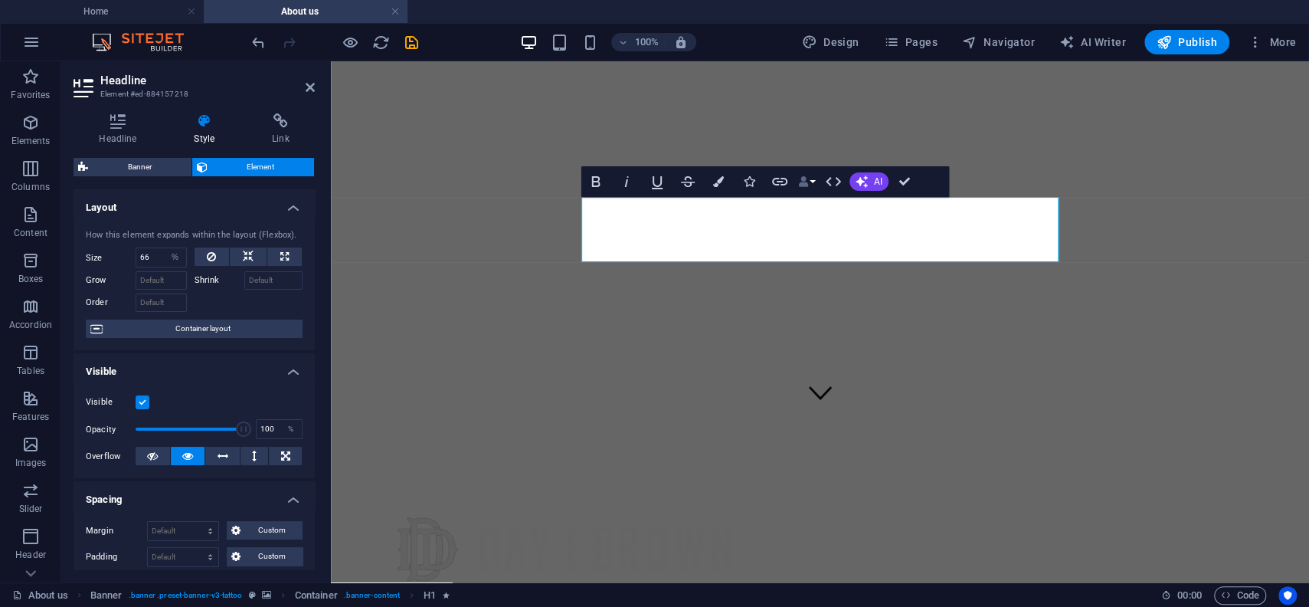
click at [813, 186] on button "Data Bindings" at bounding box center [806, 181] width 21 height 31
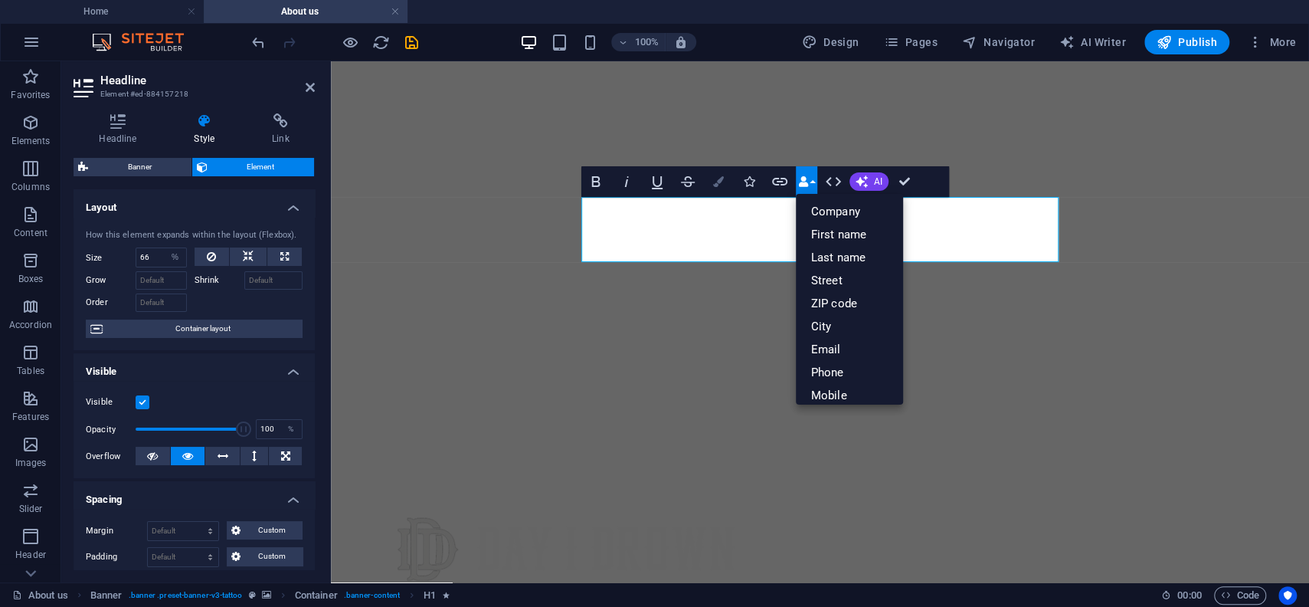
click at [716, 182] on icon "button" at bounding box center [718, 181] width 11 height 11
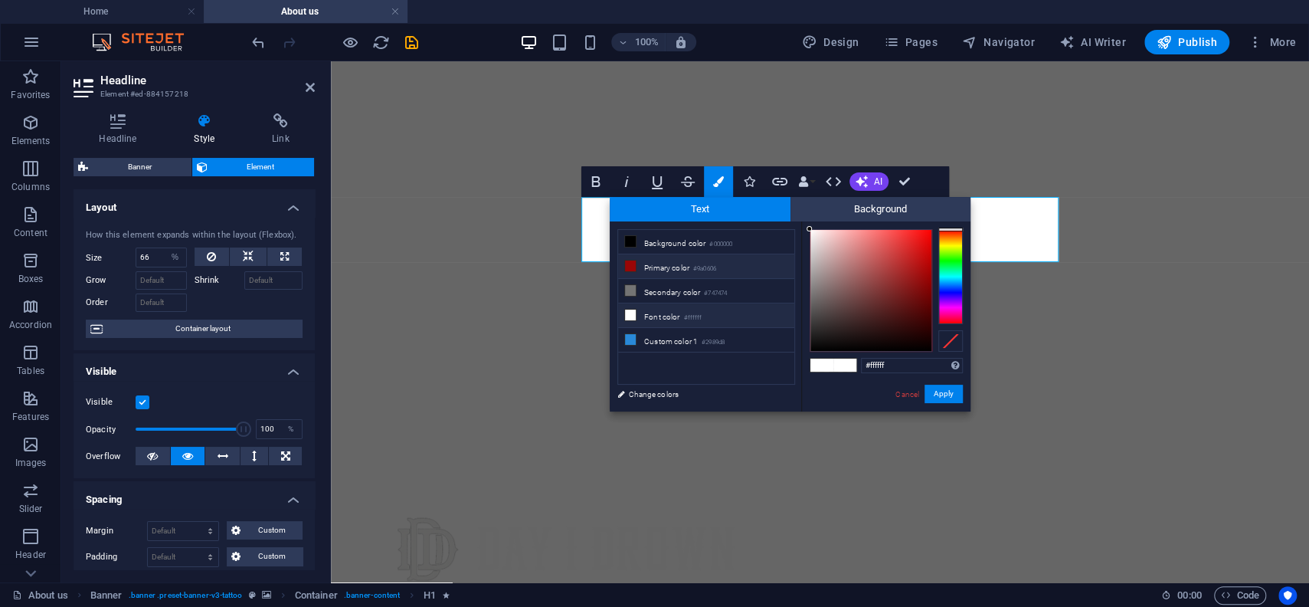
click at [627, 263] on icon at bounding box center [630, 265] width 11 height 11
type input "#9a0606"
drag, startPoint x: 607, startPoint y: 331, endPoint x: 938, endPoint y: 393, distance: 337.4
click at [938, 393] on button "Apply" at bounding box center [943, 393] width 38 height 18
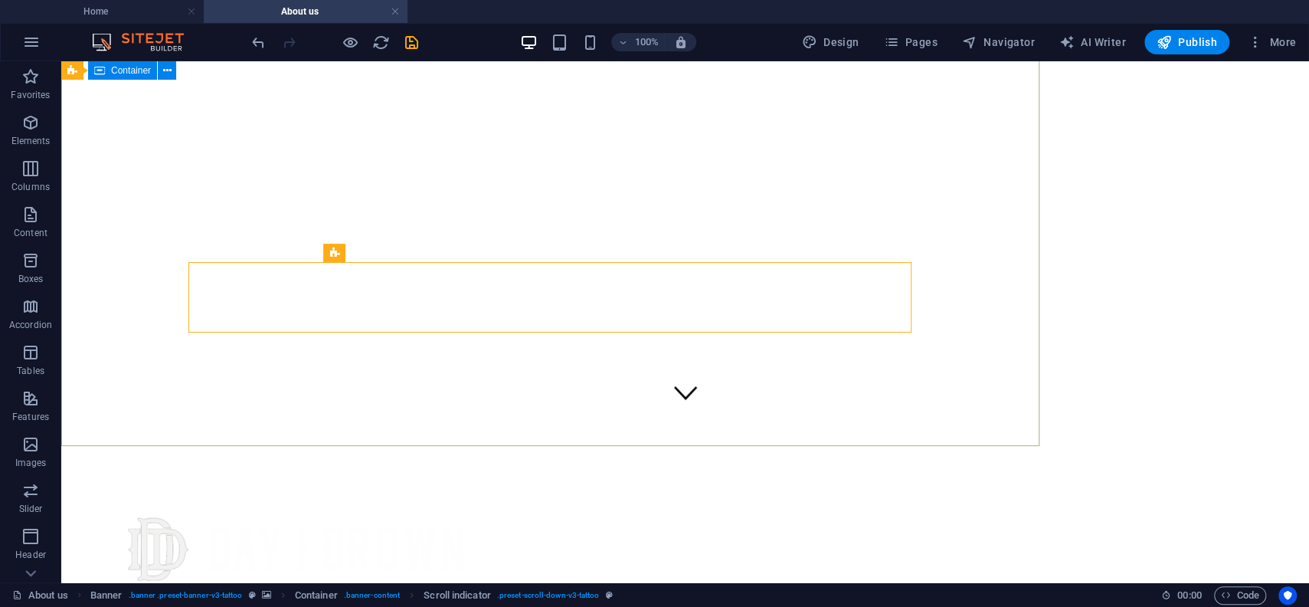
click at [1124, 466] on div "Don't surface - submerge" at bounding box center [684, 591] width 1235 height 250
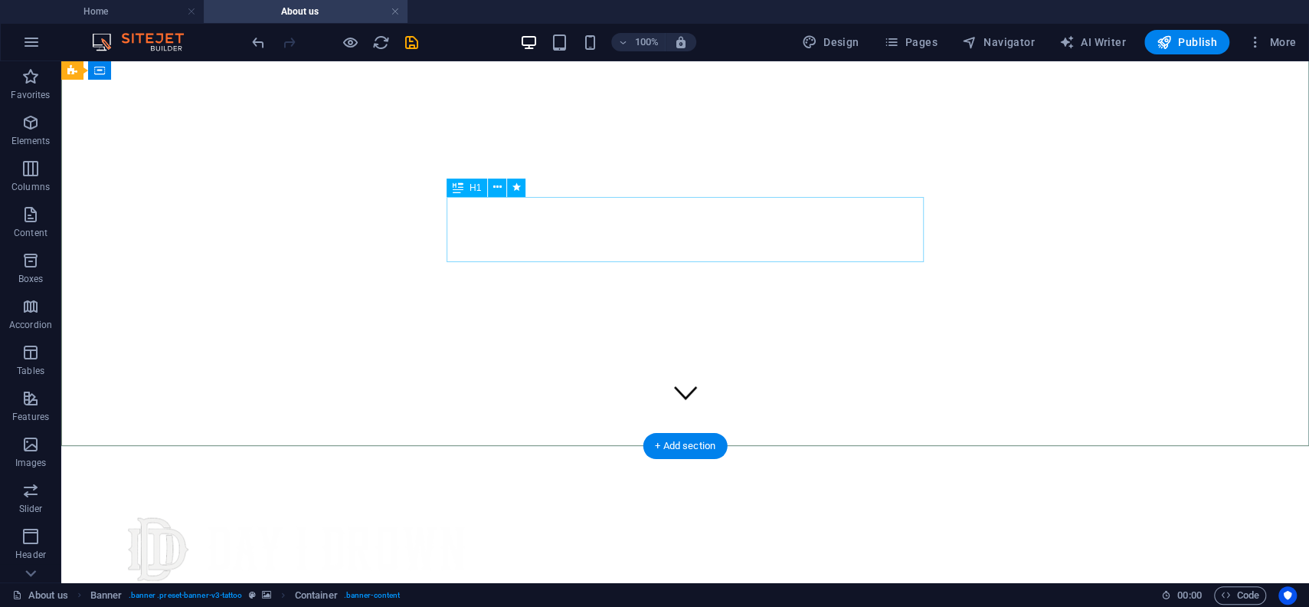
select select "%"
select select "px"
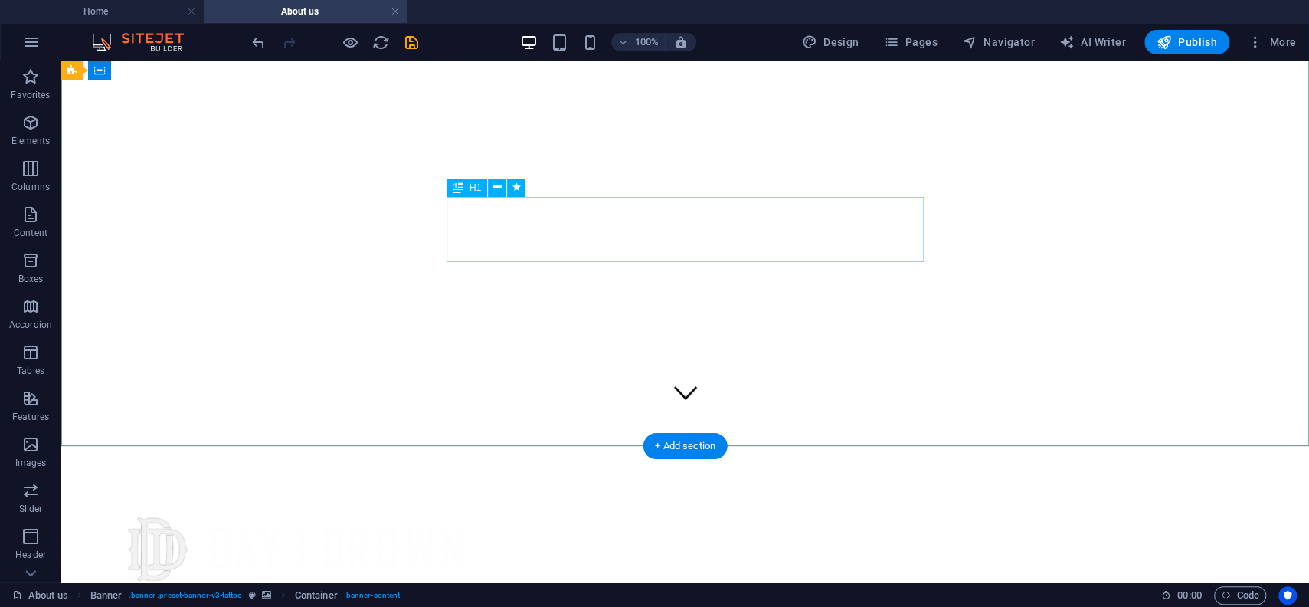
select select "px"
select select "fade"
select select "s"
select select "onload"
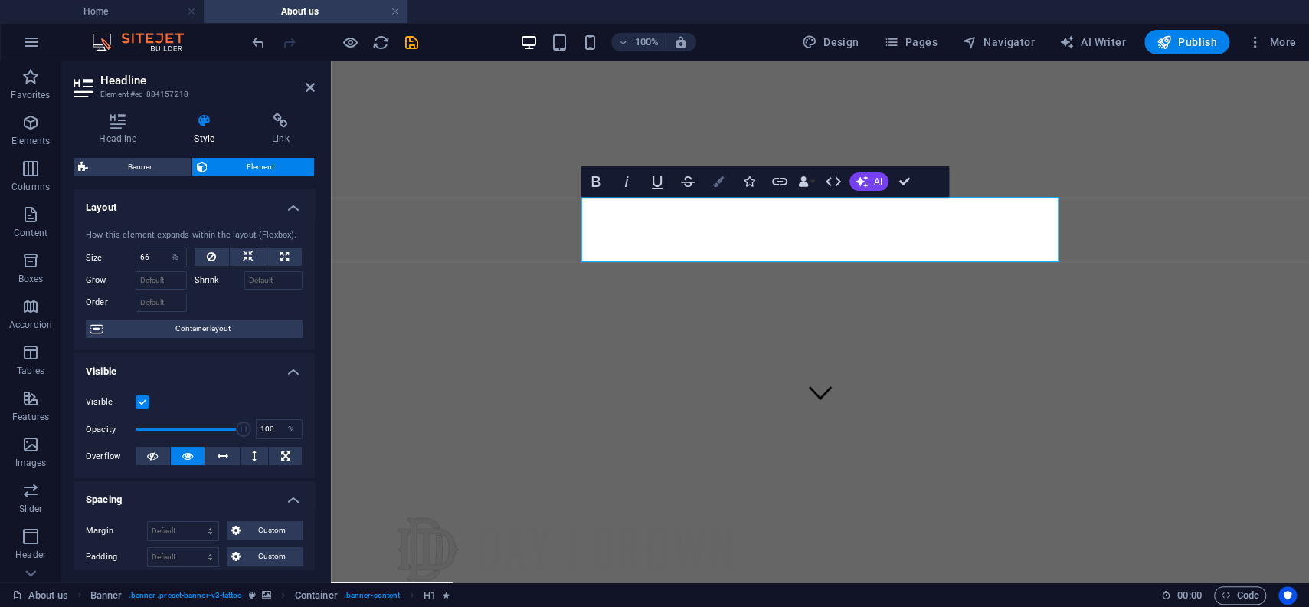
click at [715, 182] on icon "button" at bounding box center [718, 181] width 11 height 11
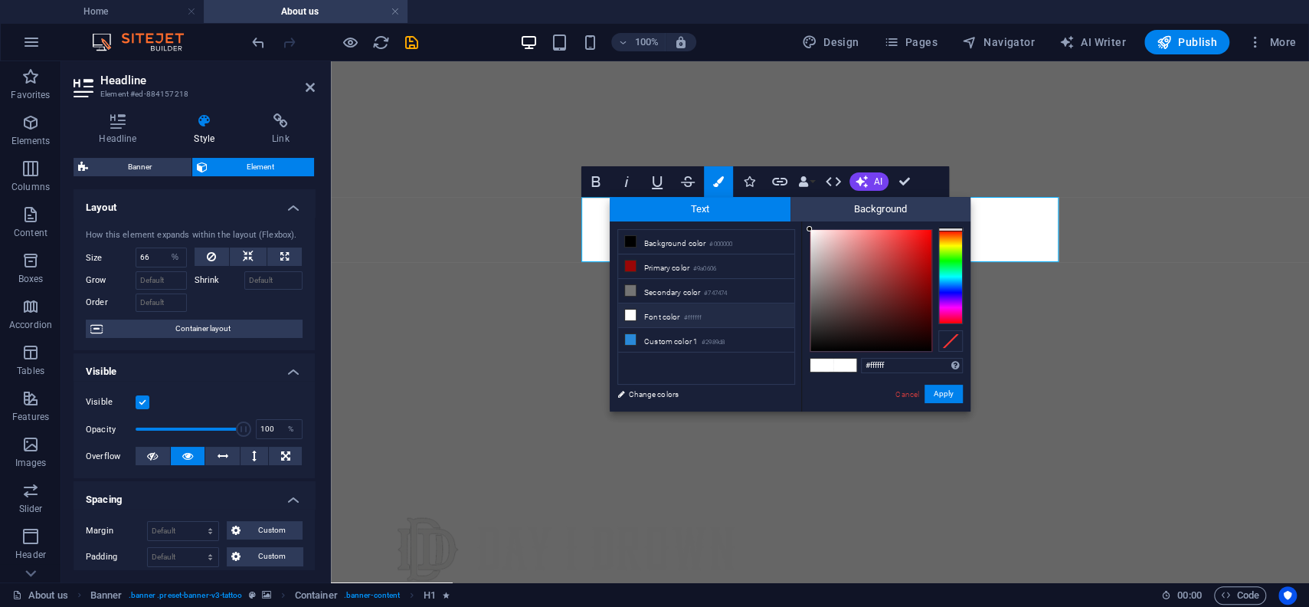
click at [633, 312] on icon at bounding box center [630, 314] width 11 height 11
click at [937, 392] on button "Apply" at bounding box center [943, 393] width 38 height 18
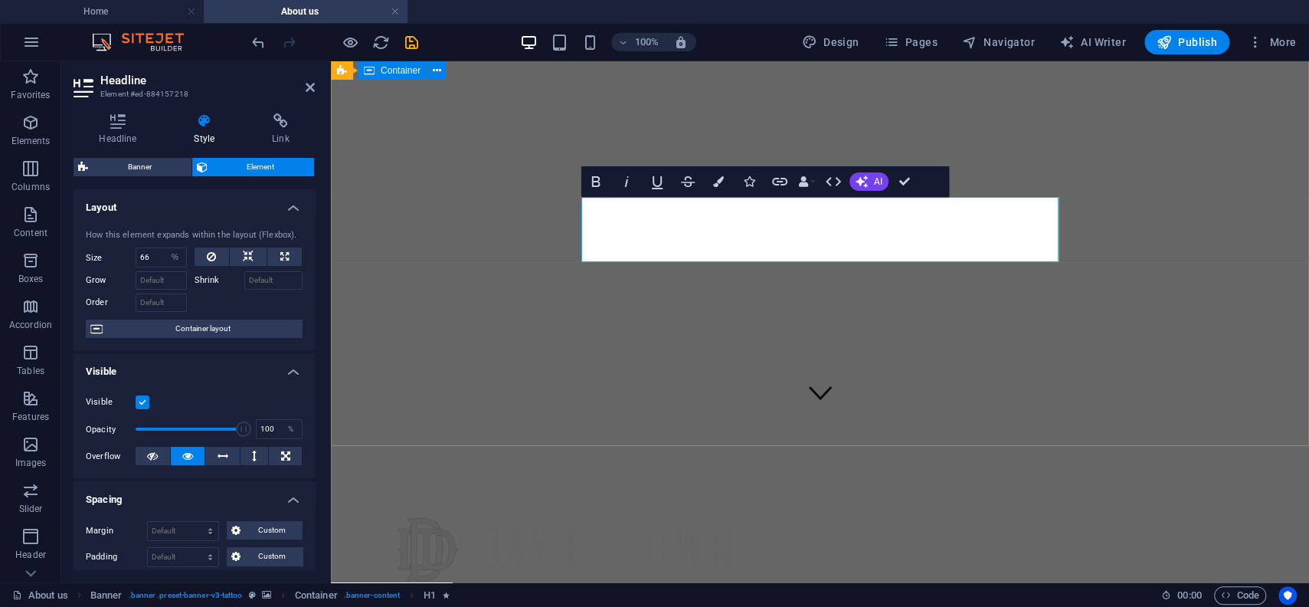
click at [885, 466] on div "​ ​ Don't surface - submerge ​" at bounding box center [820, 591] width 966 height 250
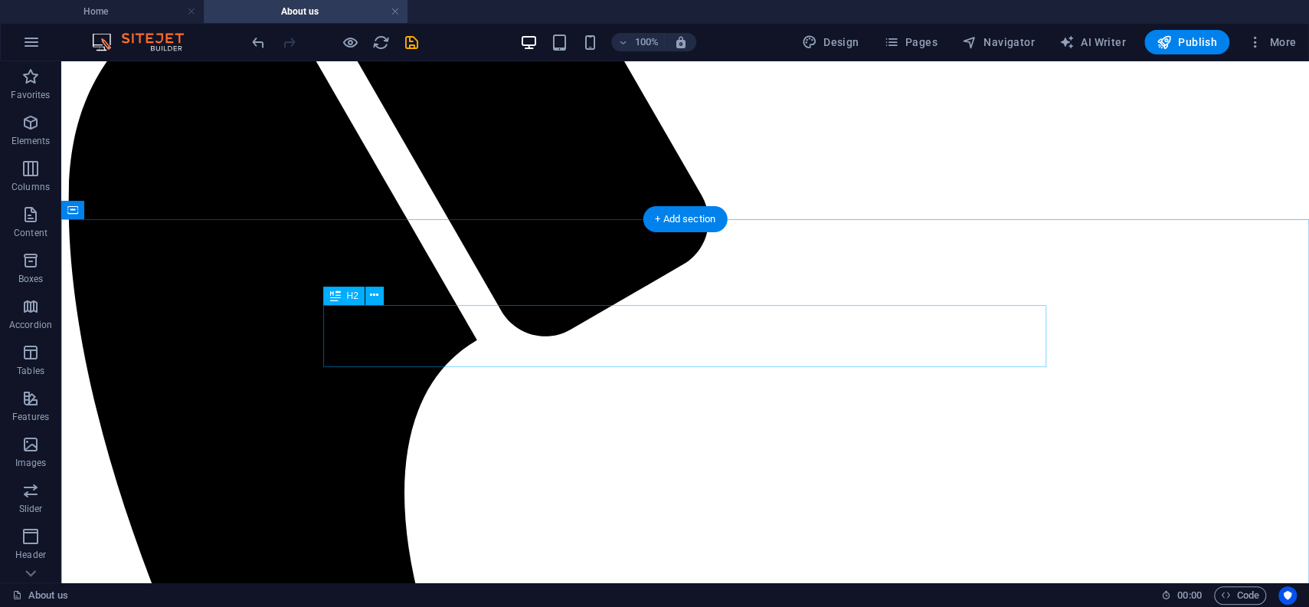
scroll to position [1238, 0]
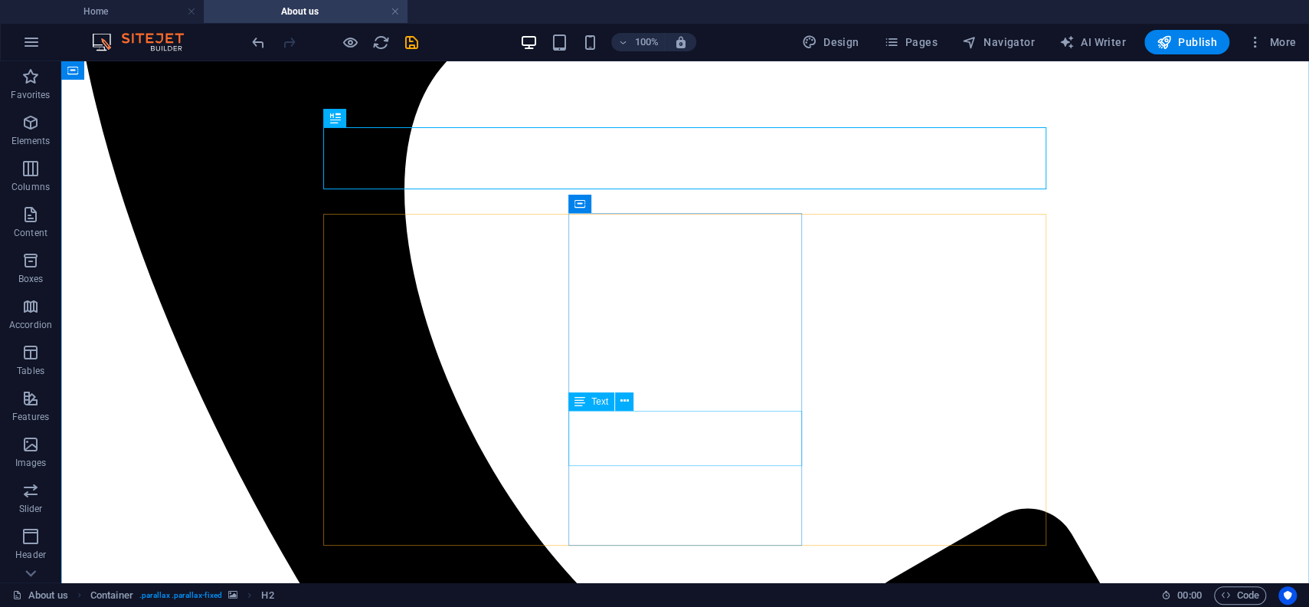
scroll to position [1342, 0]
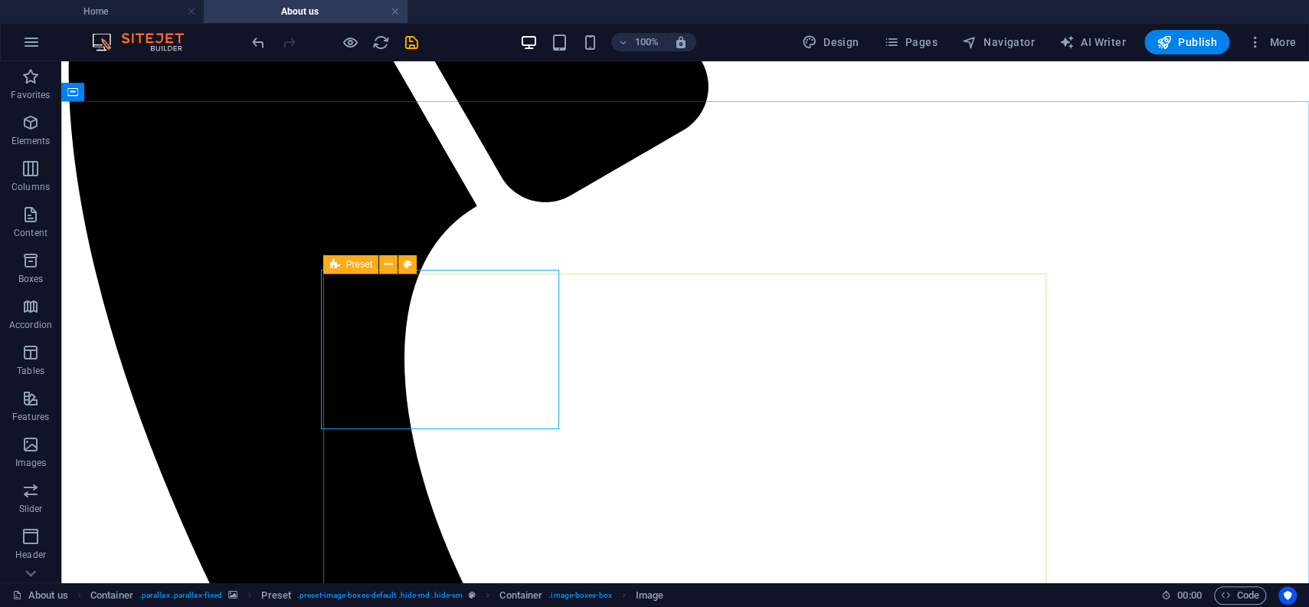
click at [333, 266] on icon at bounding box center [334, 264] width 10 height 18
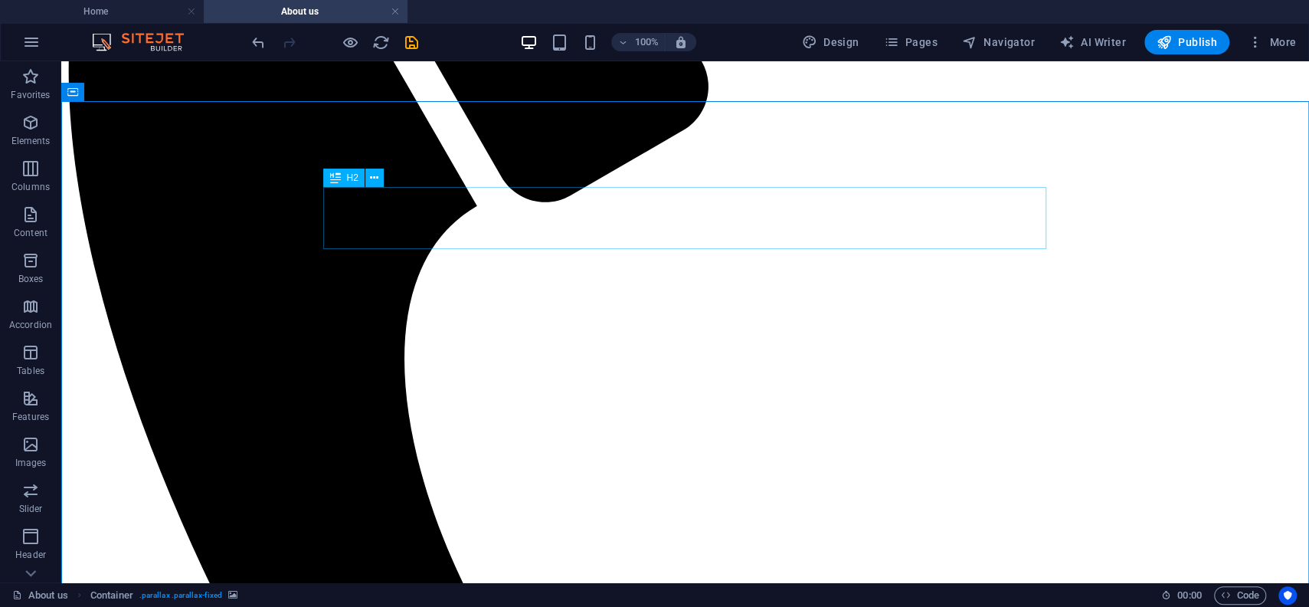
click at [342, 179] on div "H2" at bounding box center [343, 178] width 41 height 18
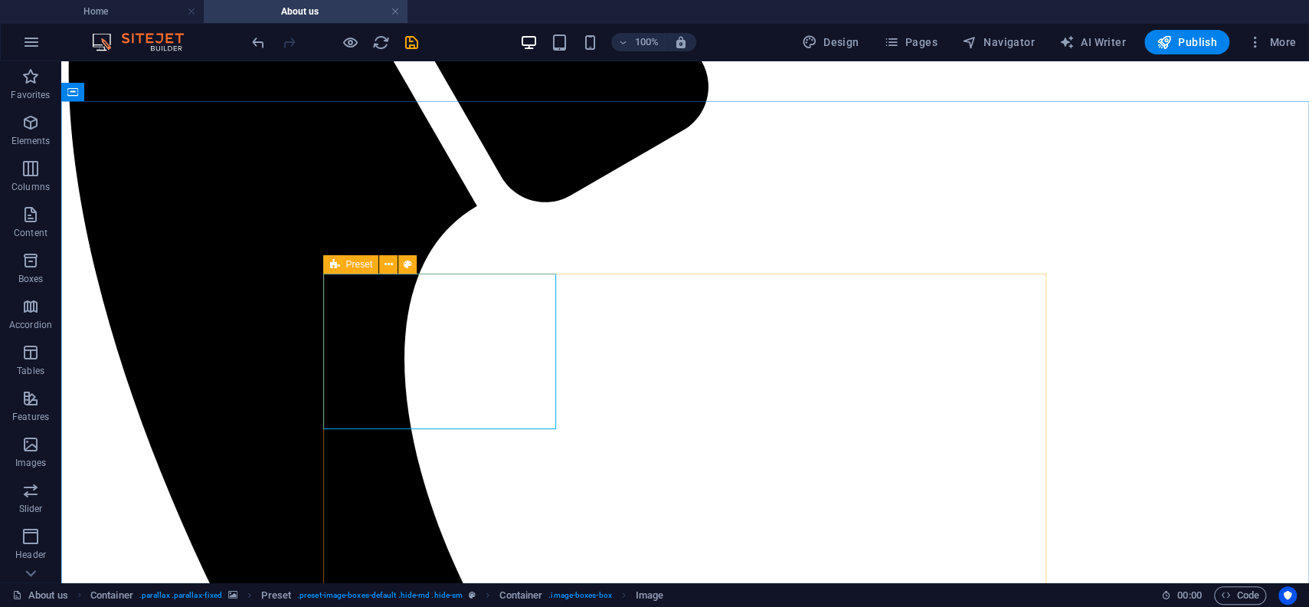
click at [338, 264] on icon at bounding box center [334, 264] width 10 height 18
click at [337, 264] on icon at bounding box center [334, 264] width 10 height 18
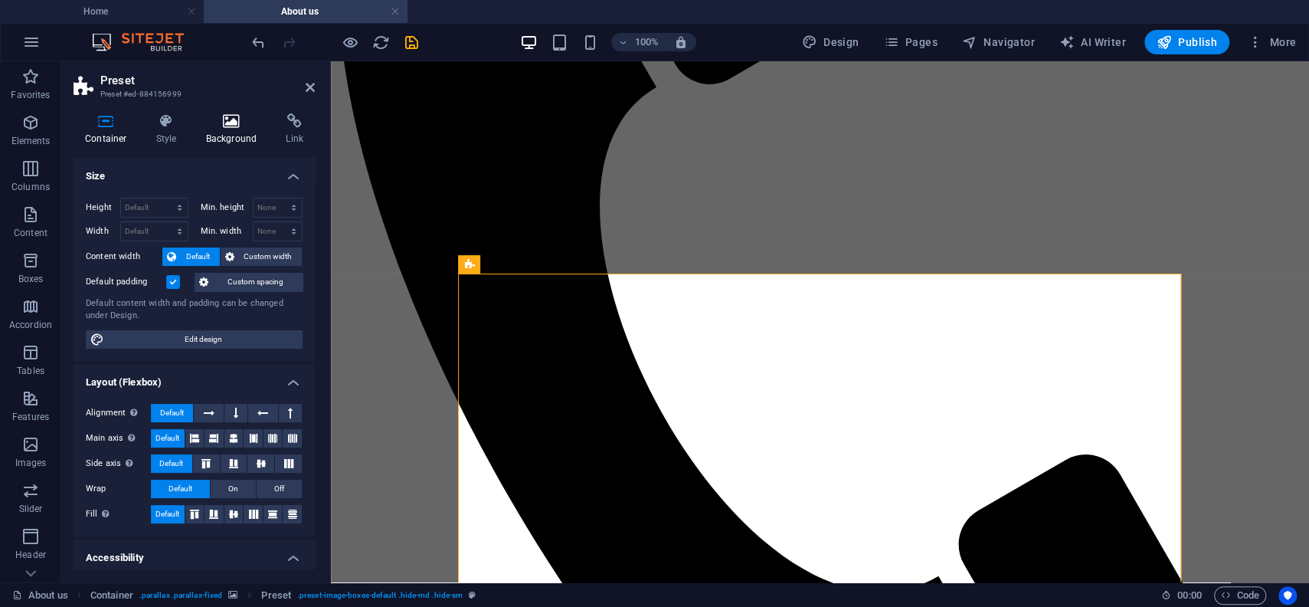
click at [242, 129] on icon at bounding box center [232, 120] width 74 height 15
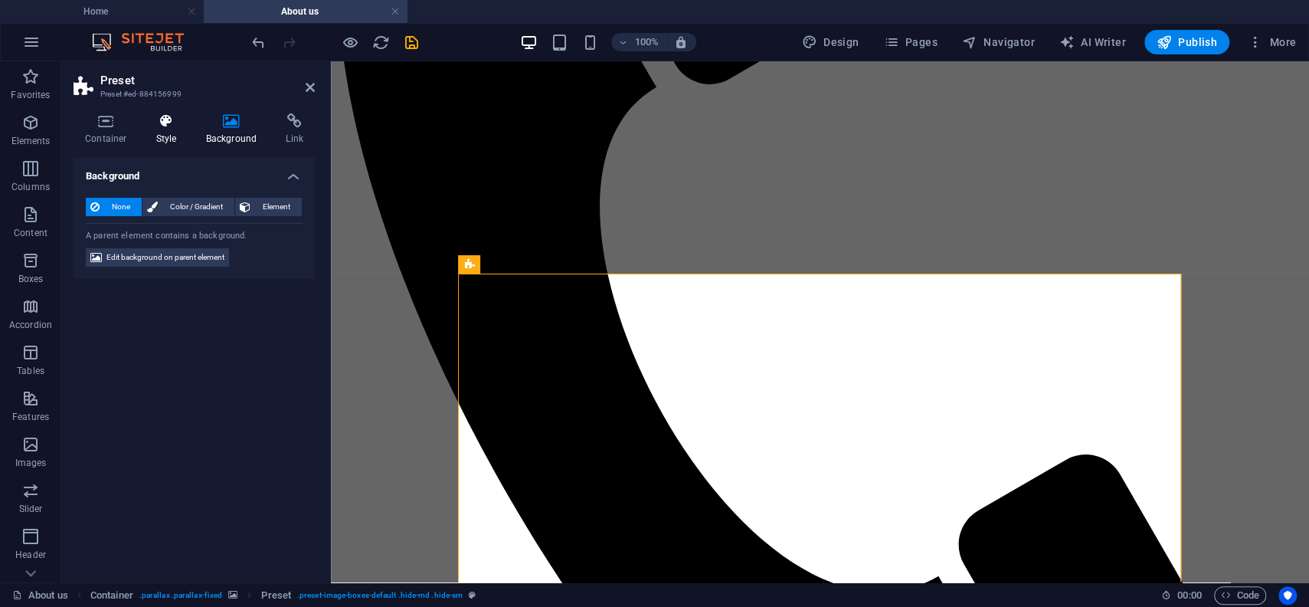
click at [185, 126] on icon at bounding box center [167, 120] width 44 height 15
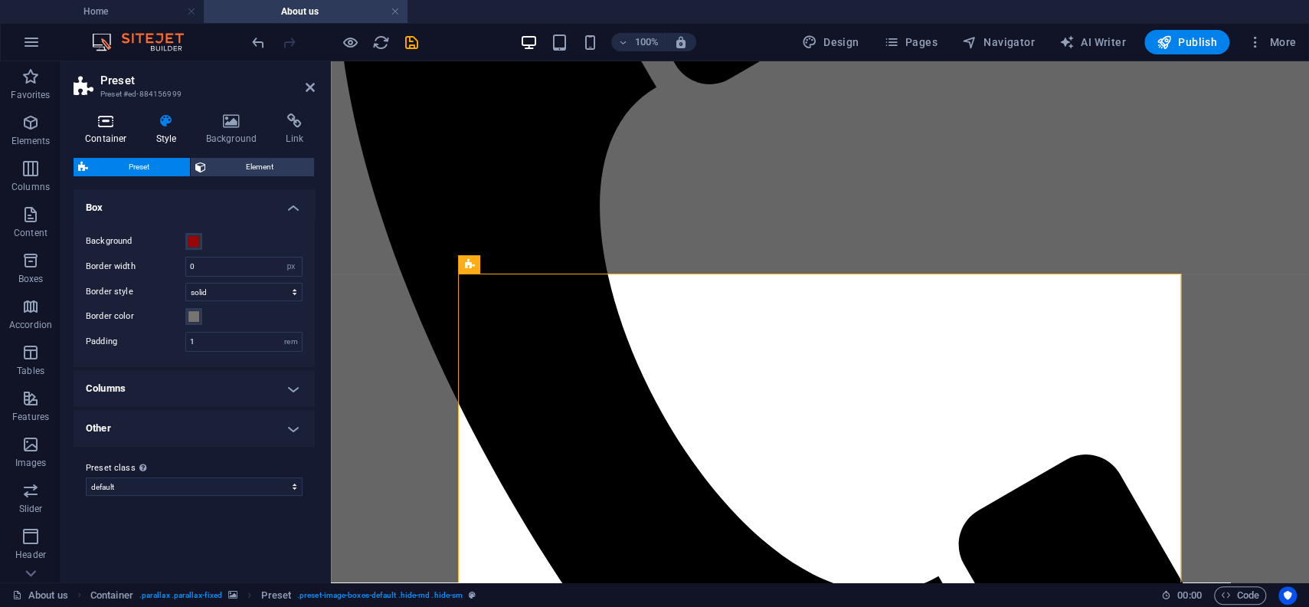
click at [100, 137] on h4 "Container" at bounding box center [109, 129] width 71 height 32
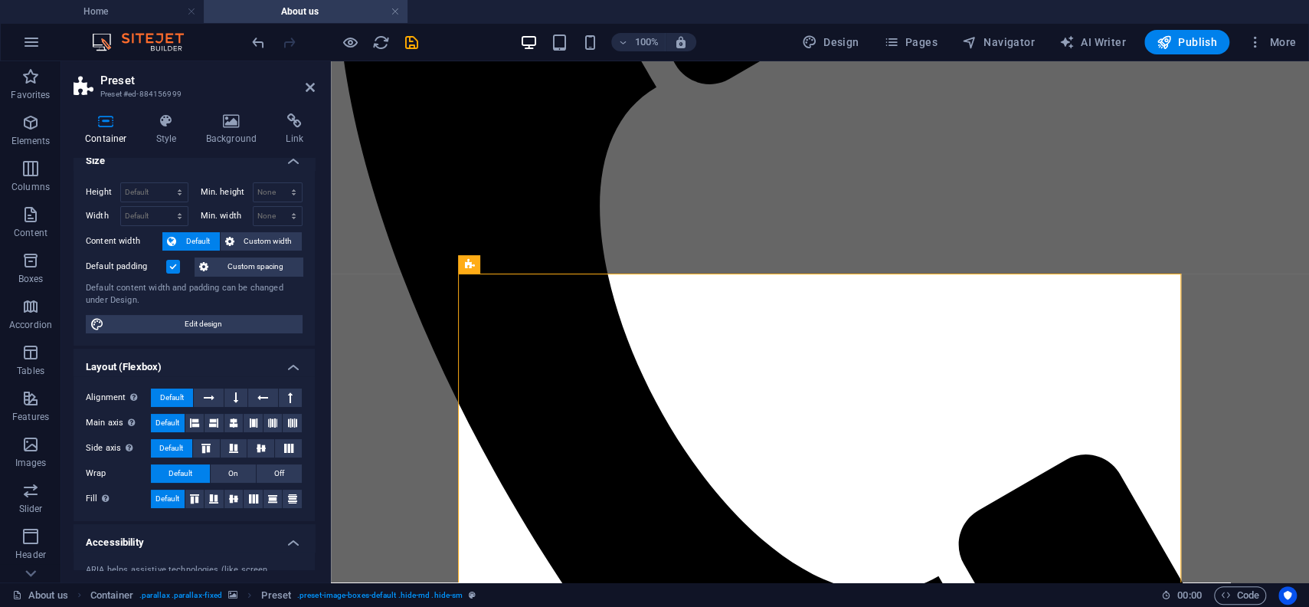
scroll to position [0, 0]
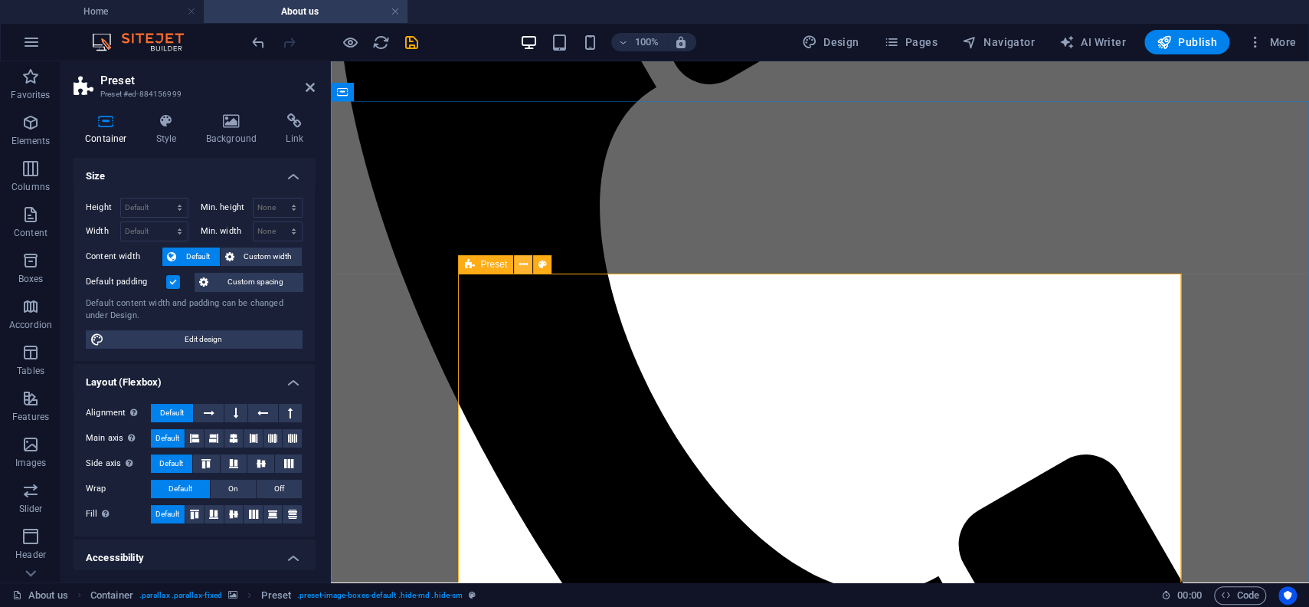
click at [522, 264] on icon at bounding box center [523, 265] width 8 height 16
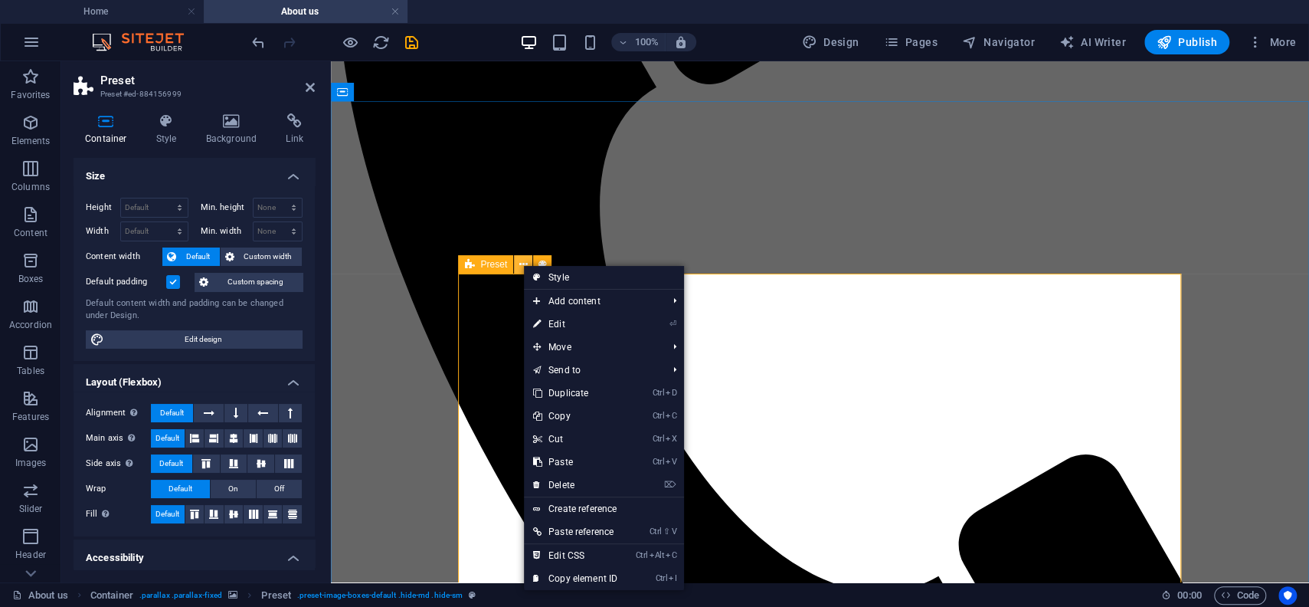
click at [522, 264] on icon at bounding box center [523, 265] width 8 height 16
click at [540, 262] on icon at bounding box center [542, 265] width 8 height 16
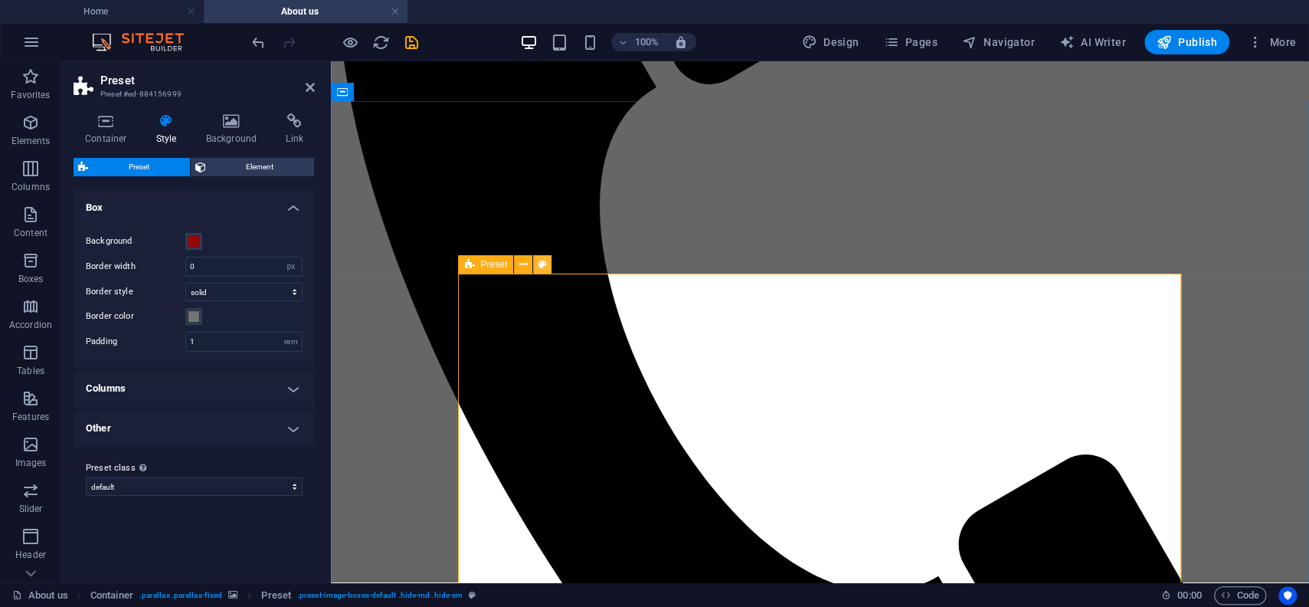
click at [540, 262] on icon at bounding box center [542, 265] width 8 height 16
click at [254, 158] on span "Element" at bounding box center [261, 167] width 100 height 18
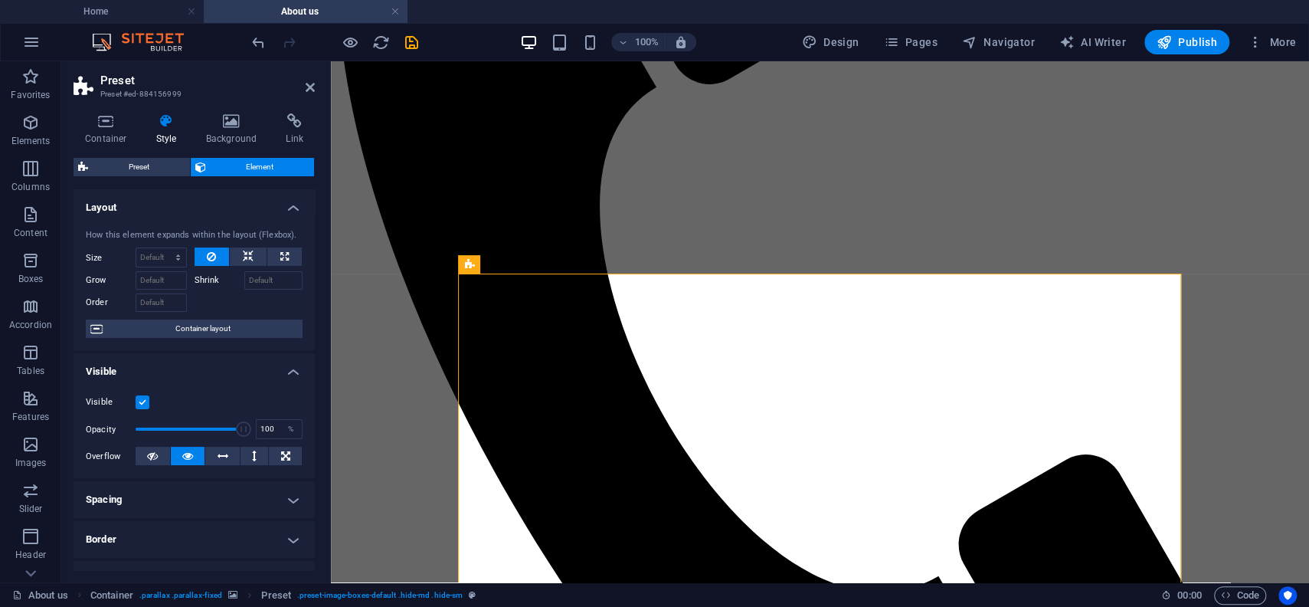
click at [144, 402] on label at bounding box center [143, 402] width 14 height 14
click at [0, 0] on input "Visible" at bounding box center [0, 0] width 0 height 0
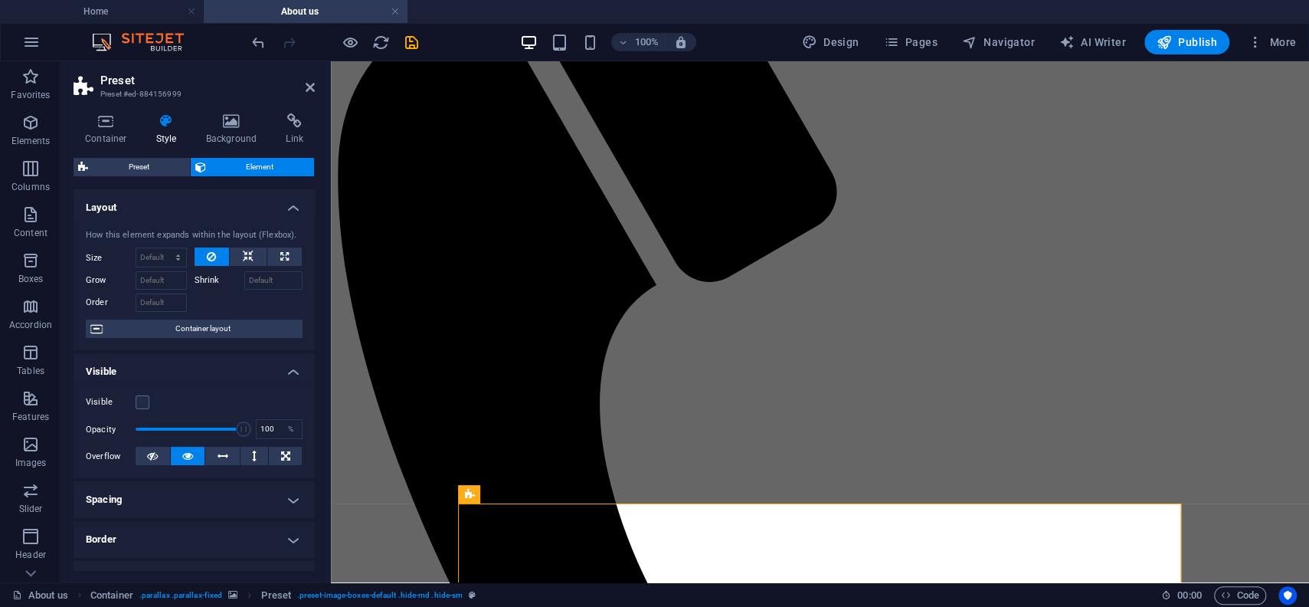
scroll to position [1173, 0]
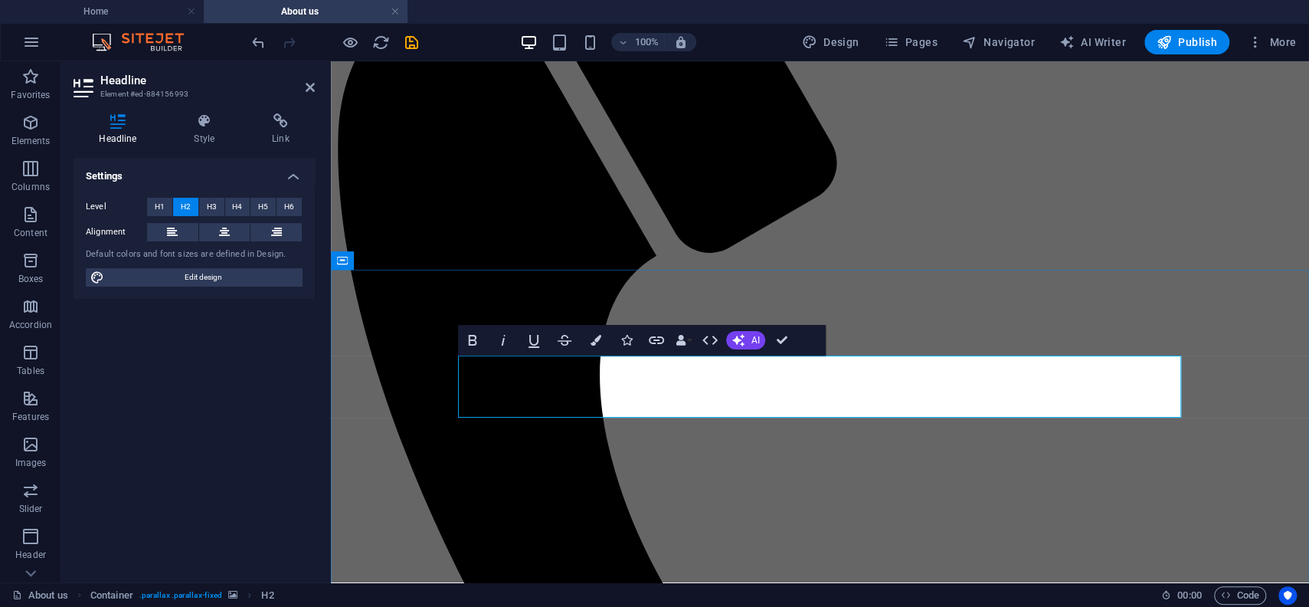
drag, startPoint x: 367, startPoint y: 512, endPoint x: 659, endPoint y: 364, distance: 327.1
drag, startPoint x: 361, startPoint y: 512, endPoint x: 852, endPoint y: 390, distance: 506.8
drag, startPoint x: 656, startPoint y: 384, endPoint x: 789, endPoint y: 380, distance: 133.3
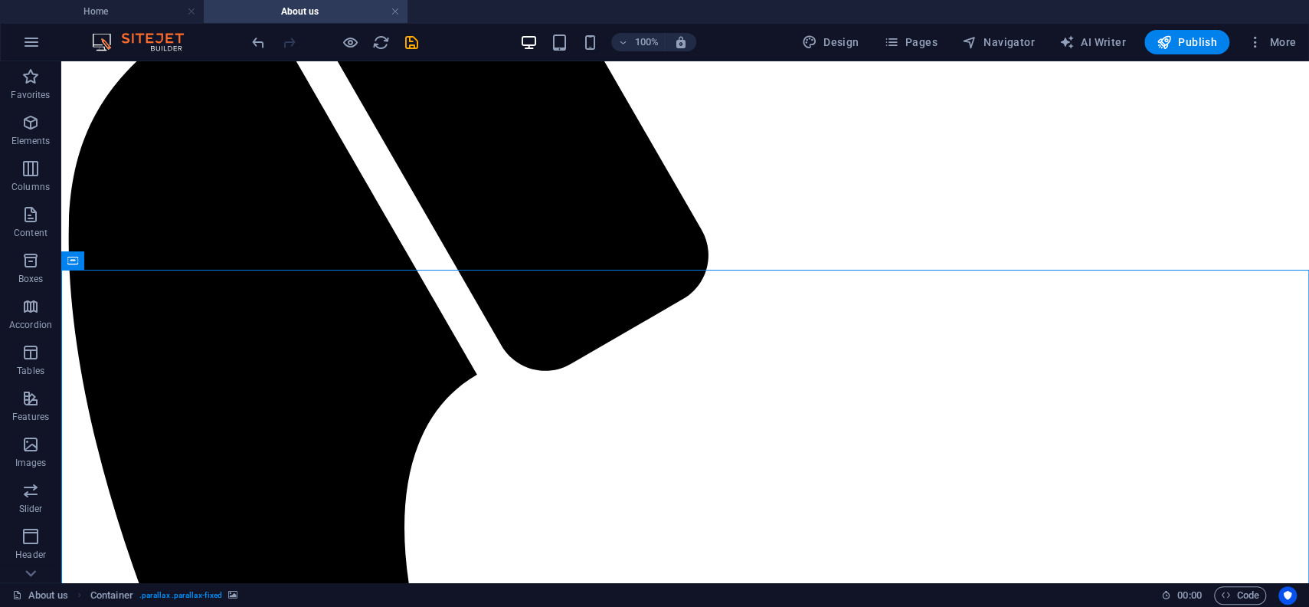
drag, startPoint x: 648, startPoint y: 345, endPoint x: 586, endPoint y: 312, distance: 70.6
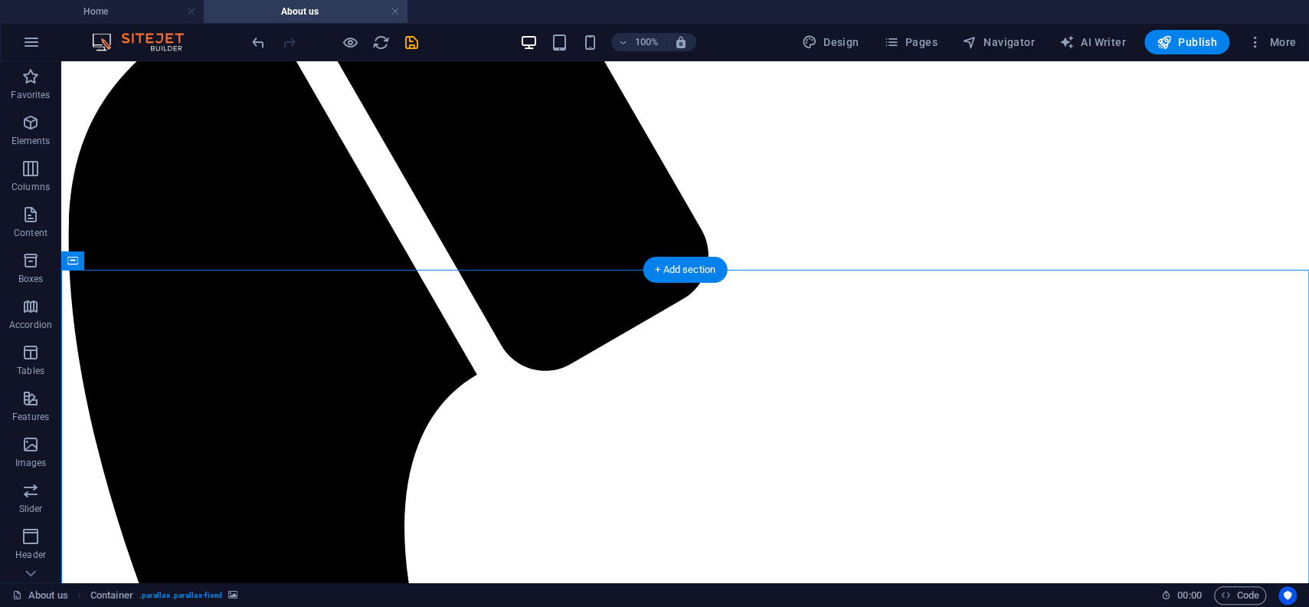
drag, startPoint x: 97, startPoint y: 505, endPoint x: 714, endPoint y: 329, distance: 641.8
drag, startPoint x: 693, startPoint y: 279, endPoint x: 367, endPoint y: 229, distance: 330.1
click at [693, 279] on div "+ Add section" at bounding box center [685, 270] width 85 height 26
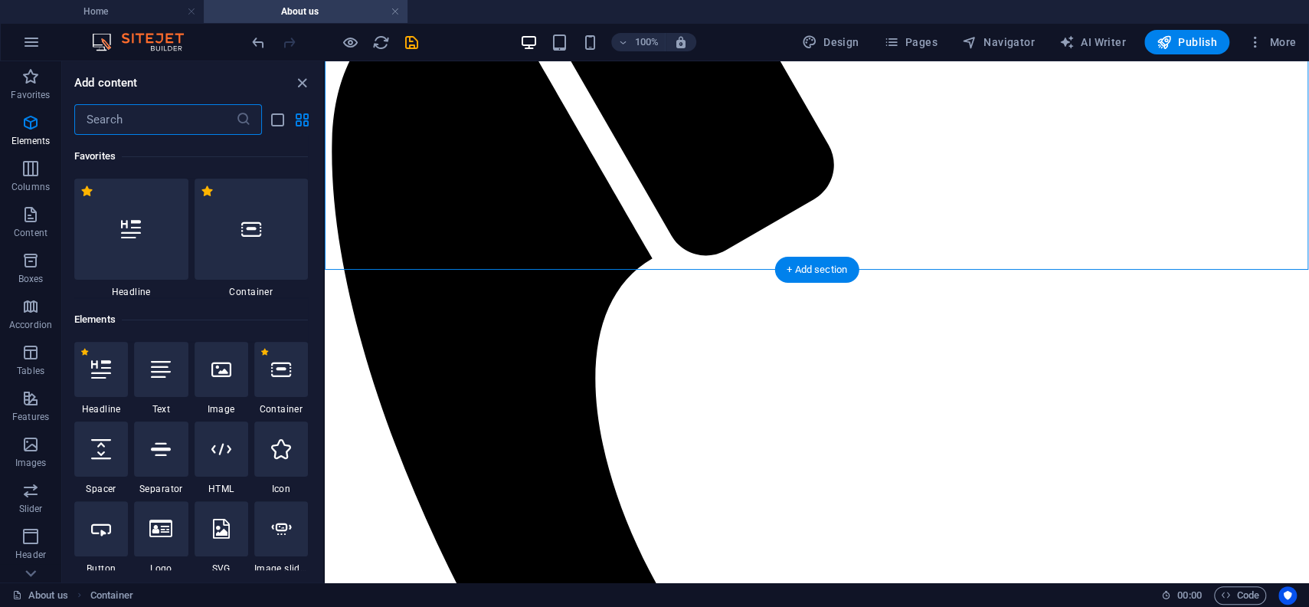
scroll to position [2679, 0]
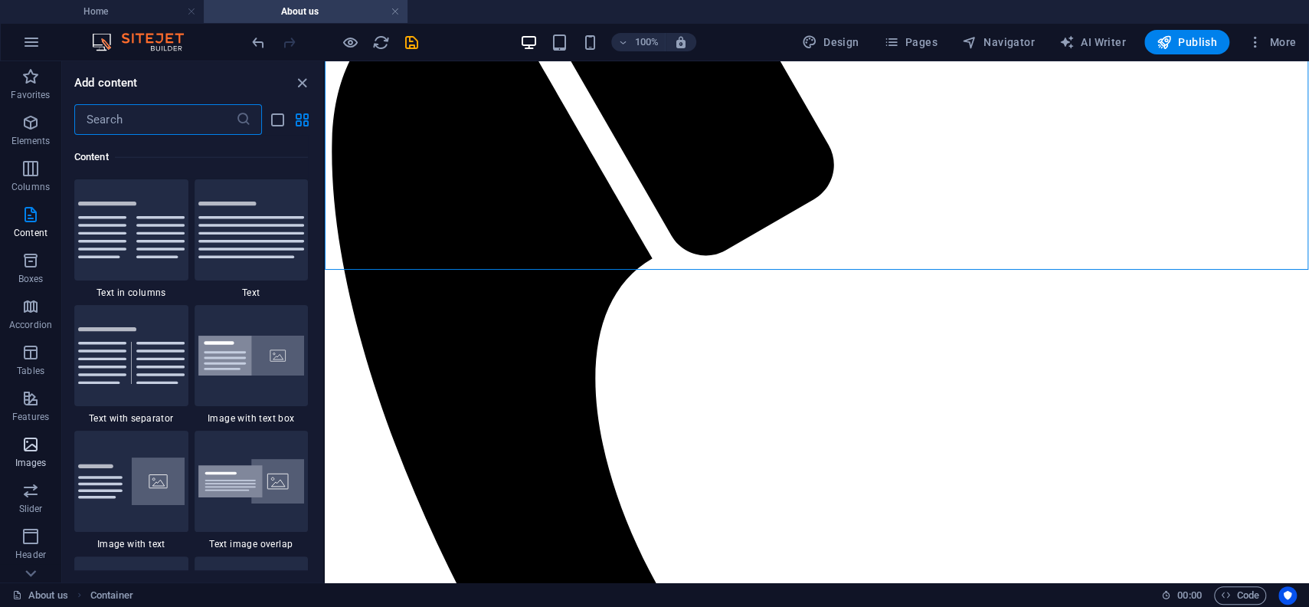
click at [29, 438] on icon "button" at bounding box center [30, 444] width 18 height 18
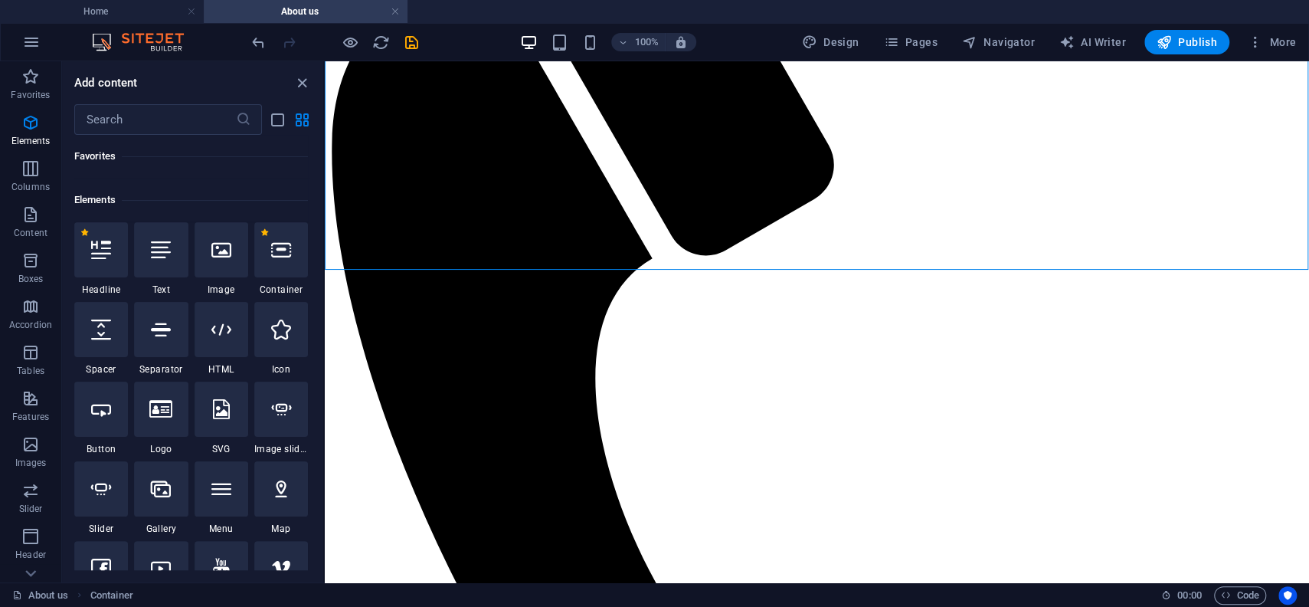
scroll to position [143, 0]
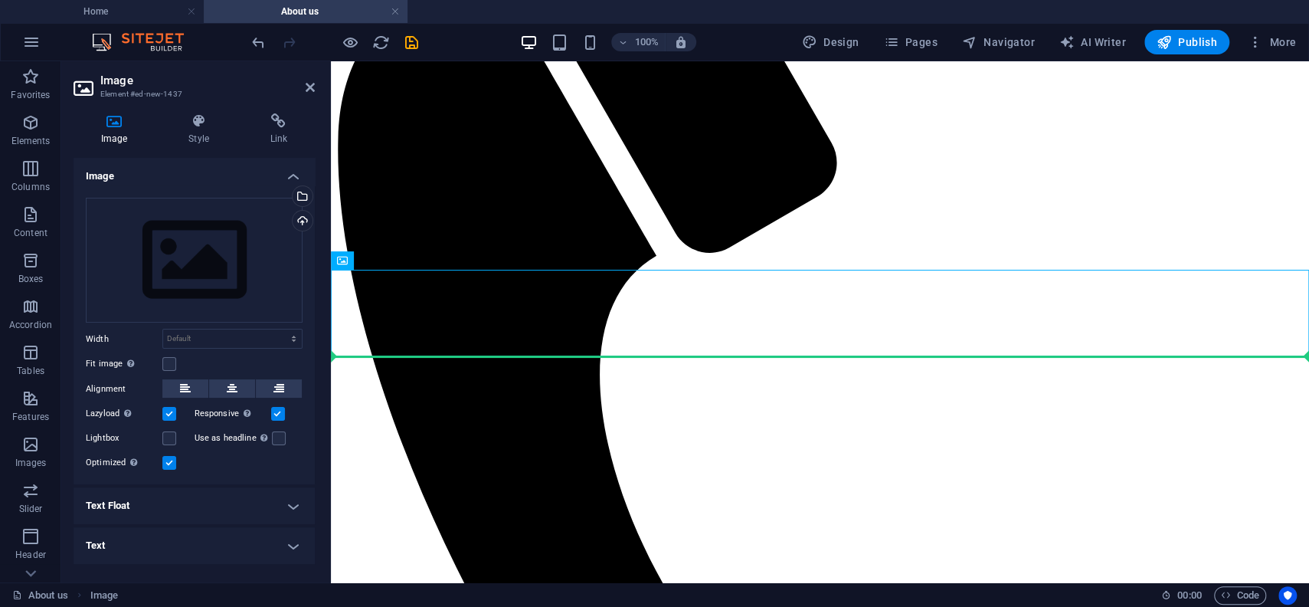
drag, startPoint x: 852, startPoint y: 317, endPoint x: 825, endPoint y: 436, distance: 121.7
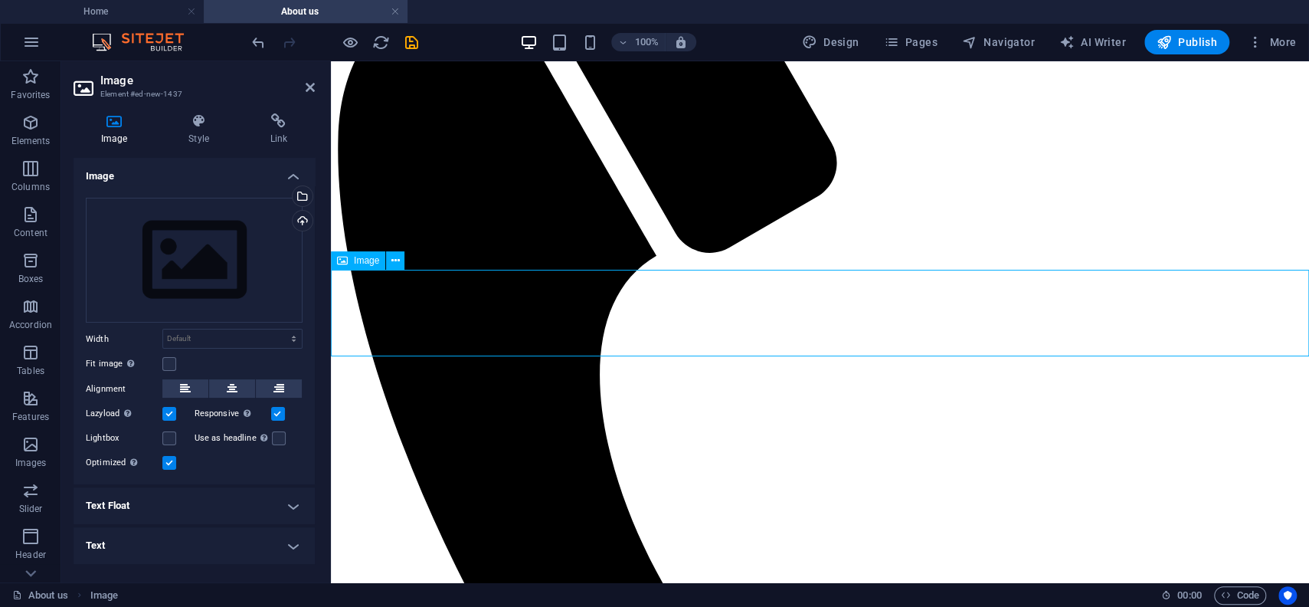
click at [362, 263] on span "Image" at bounding box center [366, 260] width 25 height 9
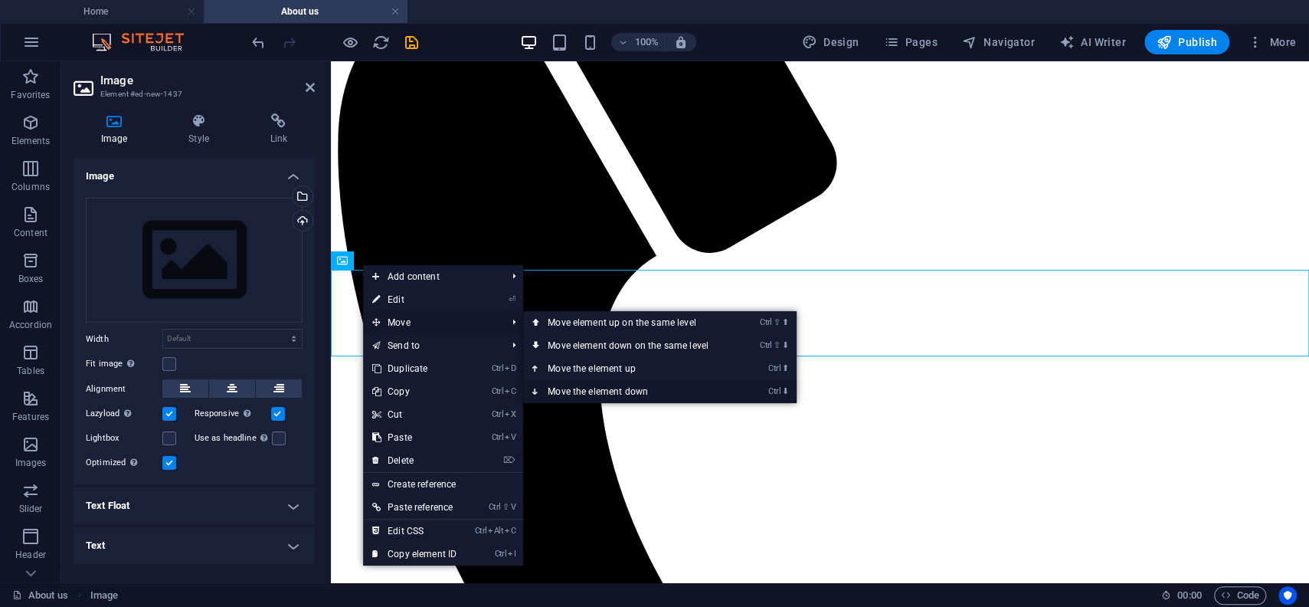
click at [590, 392] on link "Ctrl ⬇ Move the element down" at bounding box center [631, 391] width 216 height 23
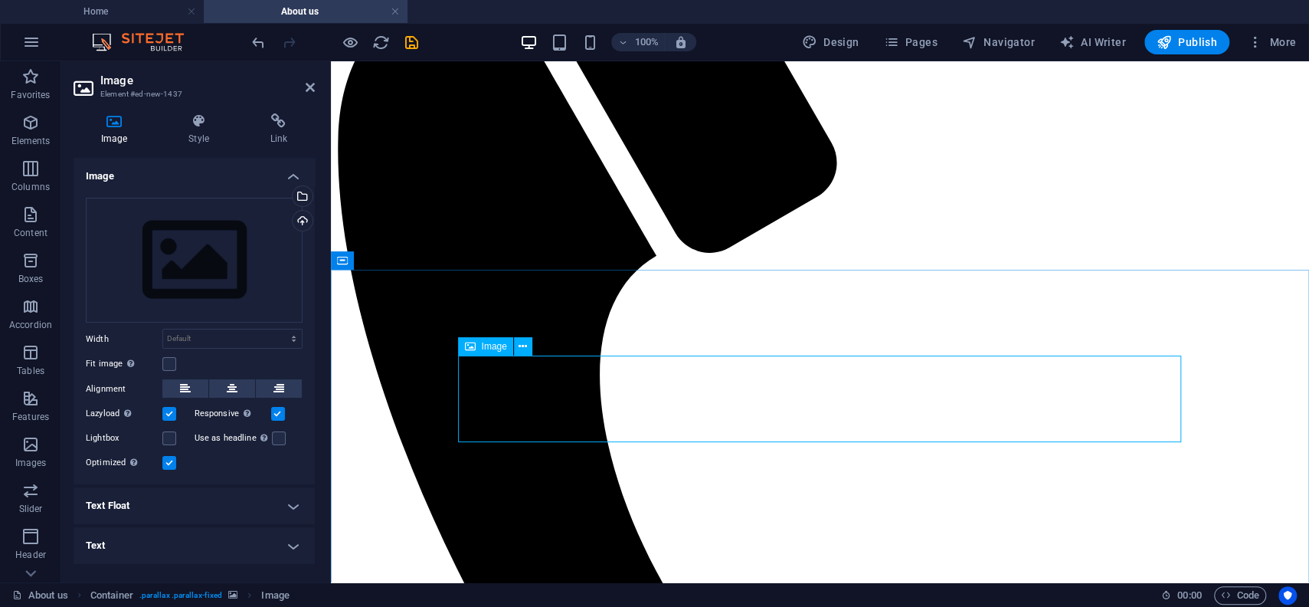
click at [306, 194] on div "Select files from the file manager, stock photos, or upload file(s)" at bounding box center [301, 197] width 23 height 23
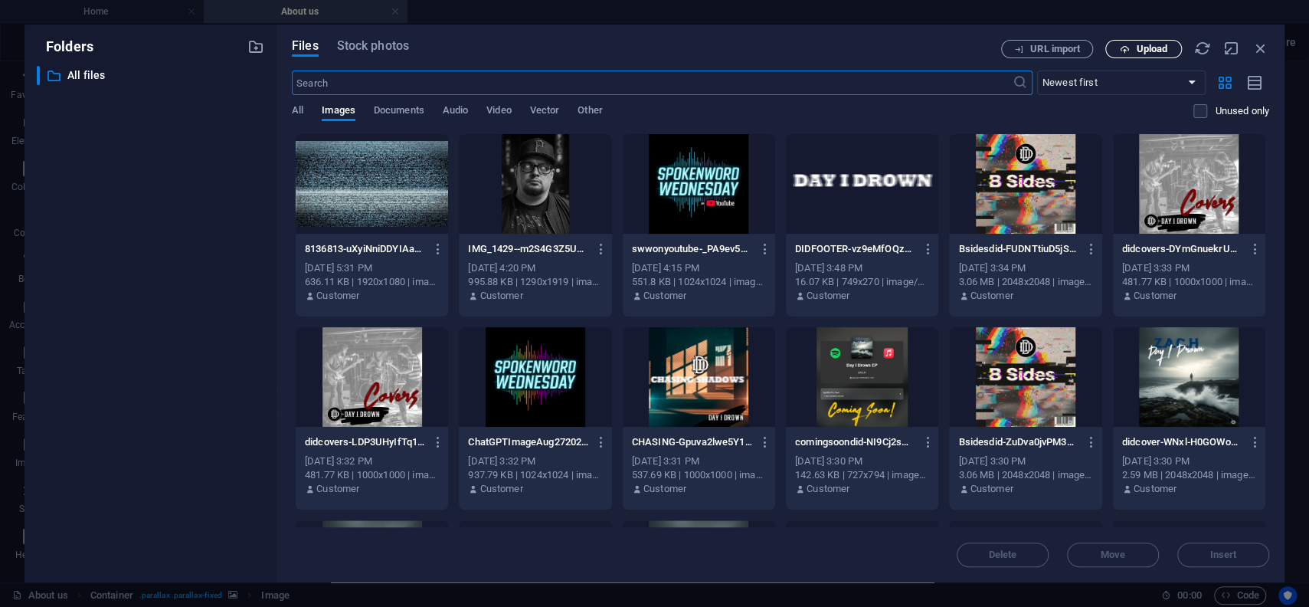
click at [1140, 51] on span "Upload" at bounding box center [1151, 48] width 31 height 9
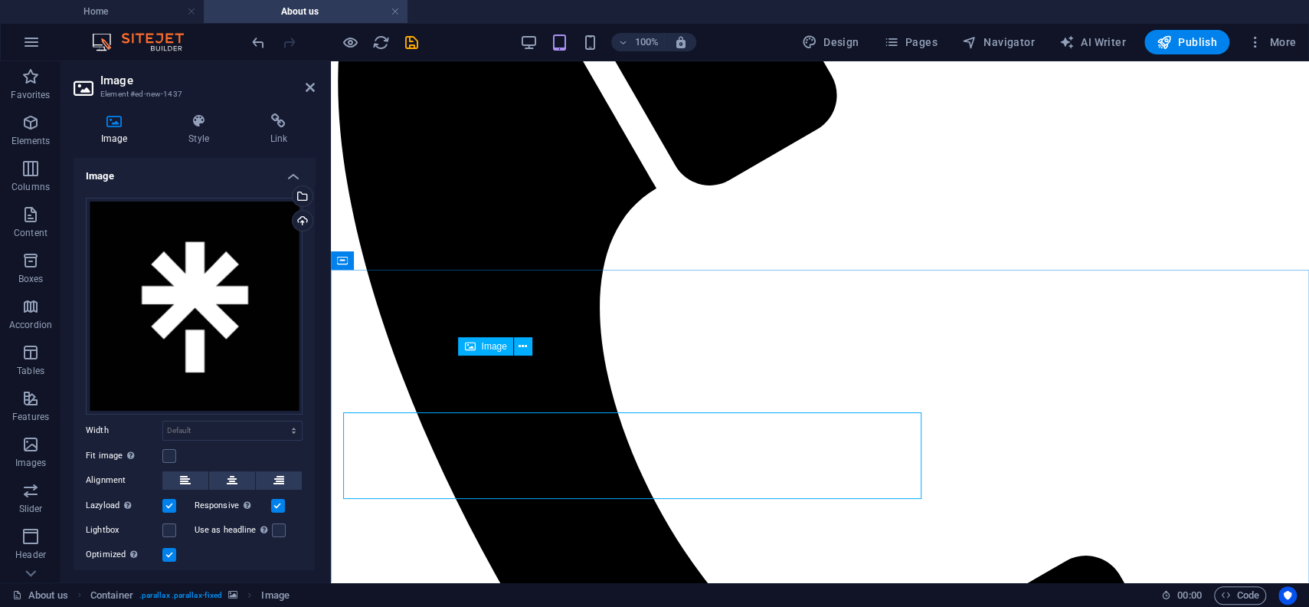
scroll to position [1173, 0]
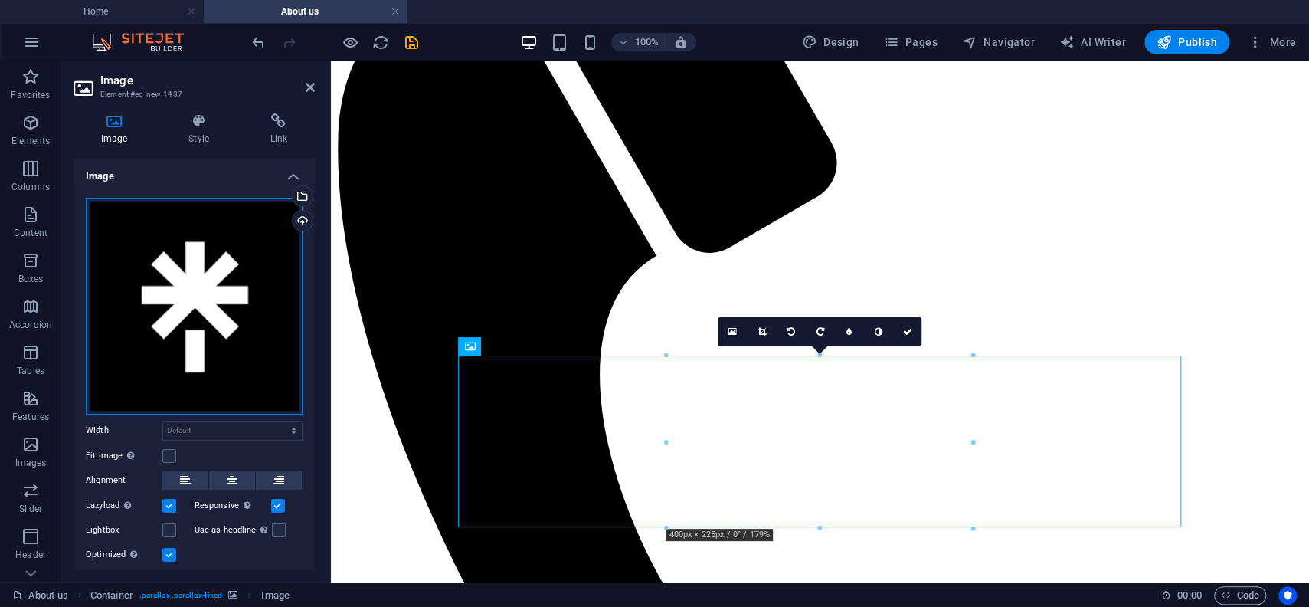
click at [227, 296] on div "Drag files here, click to choose files or select files from Files or our free s…" at bounding box center [194, 306] width 217 height 217
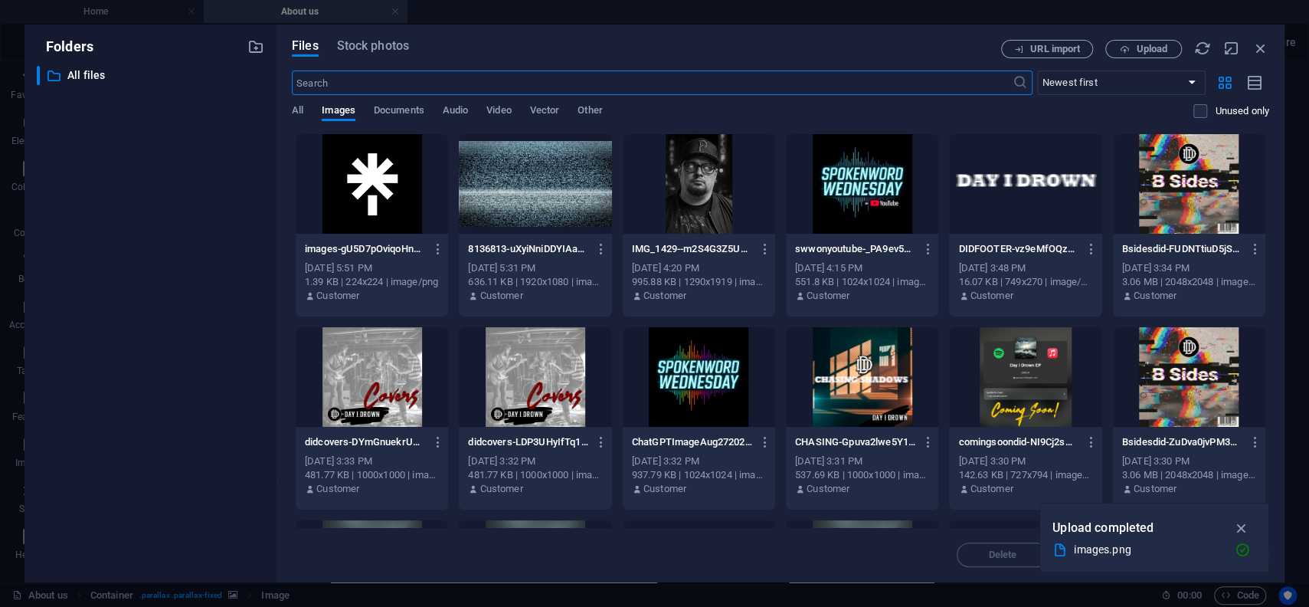
scroll to position [1241, 0]
click at [1262, 41] on icon "button" at bounding box center [1260, 48] width 17 height 17
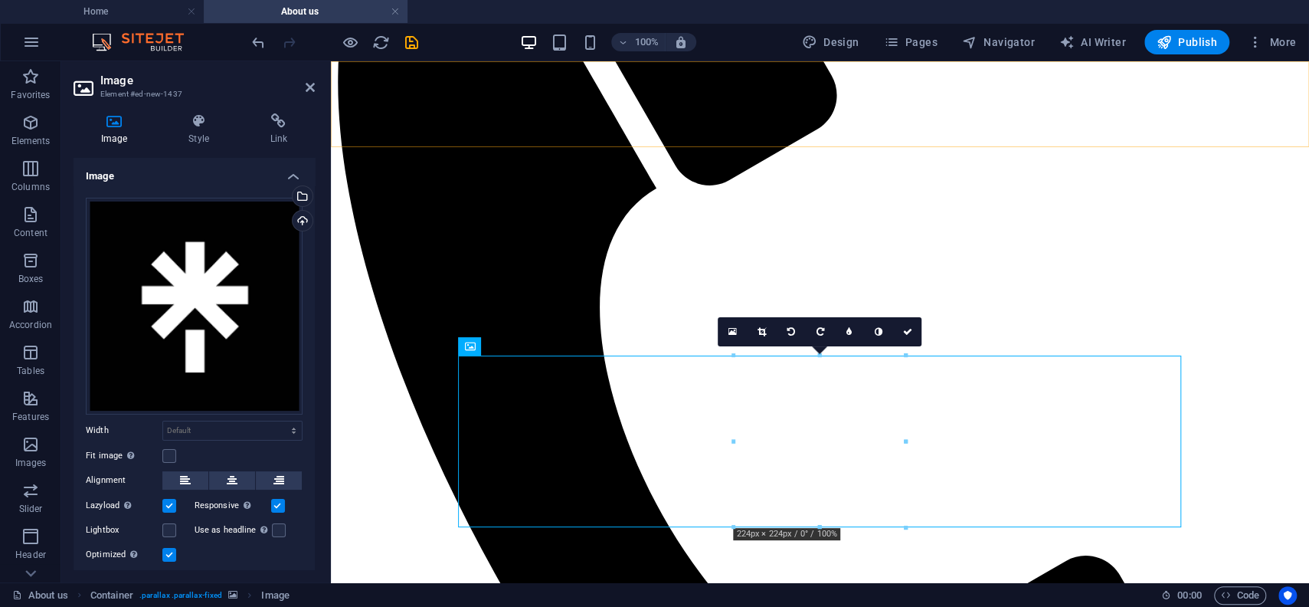
scroll to position [1173, 0]
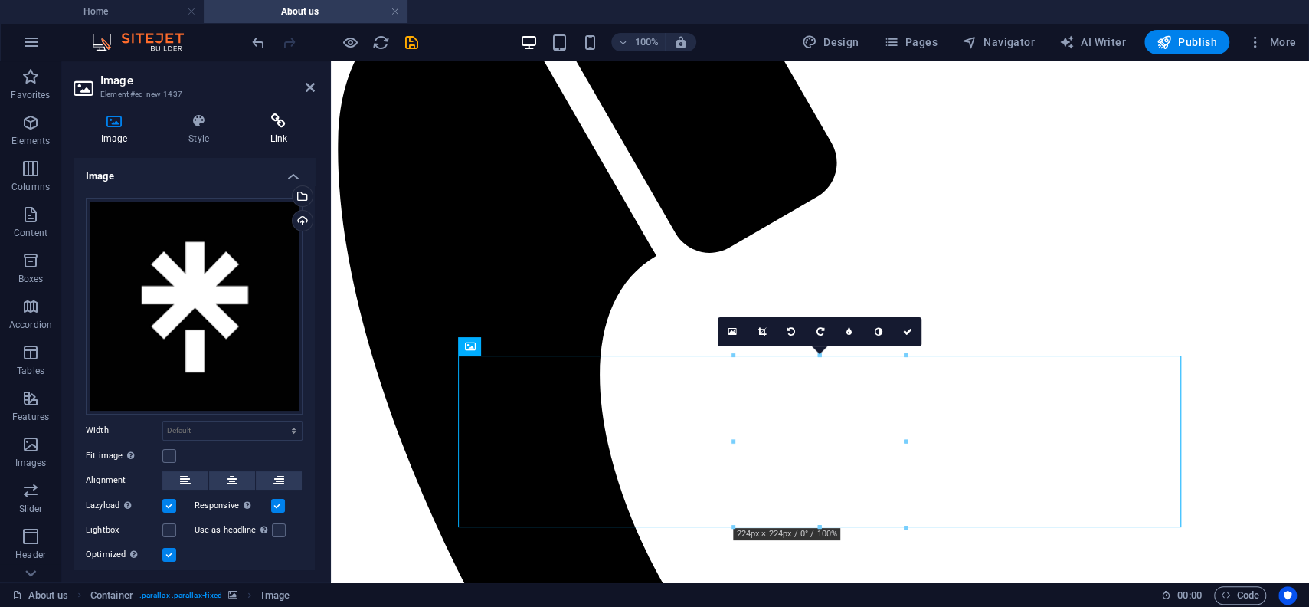
click at [266, 135] on h4 "Link" at bounding box center [279, 129] width 72 height 32
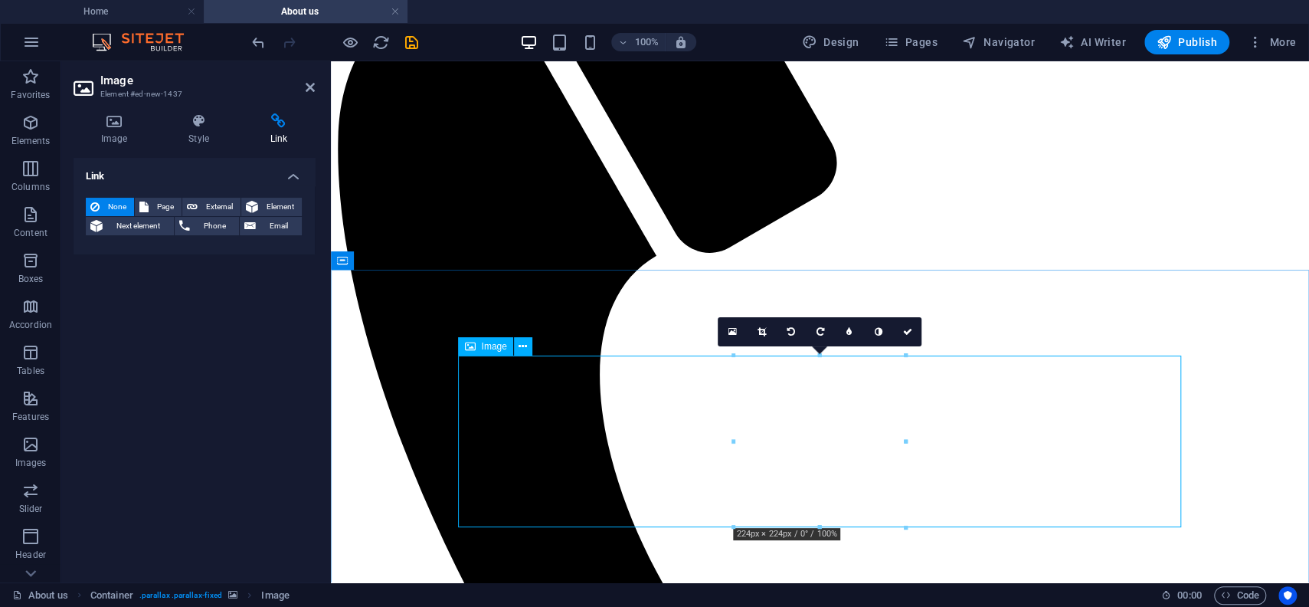
click at [220, 208] on span "External" at bounding box center [219, 207] width 34 height 18
select select "blank"
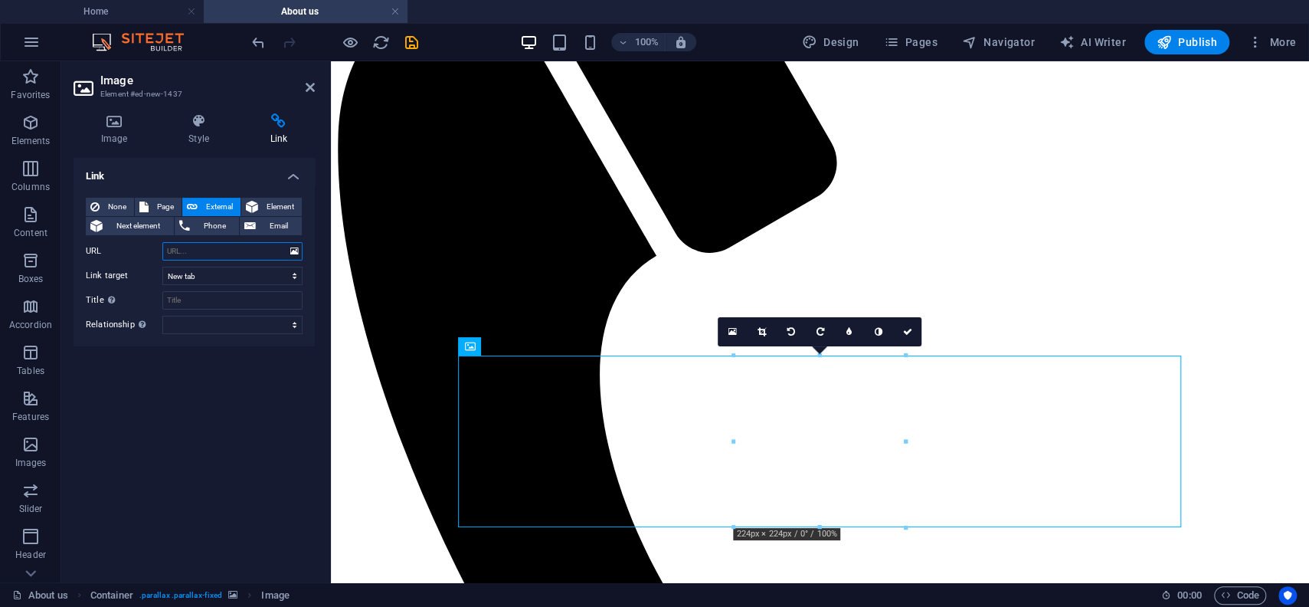
paste input "https://linktr.ee/mwotoledo"
drag, startPoint x: 265, startPoint y: 253, endPoint x: 224, endPoint y: 252, distance: 41.4
click at [224, 252] on input "https://linktr.ee/mwotoledo" at bounding box center [232, 251] width 140 height 18
type input "https://linktr.ee/zach.heffran"
click at [131, 119] on icon at bounding box center [114, 120] width 81 height 15
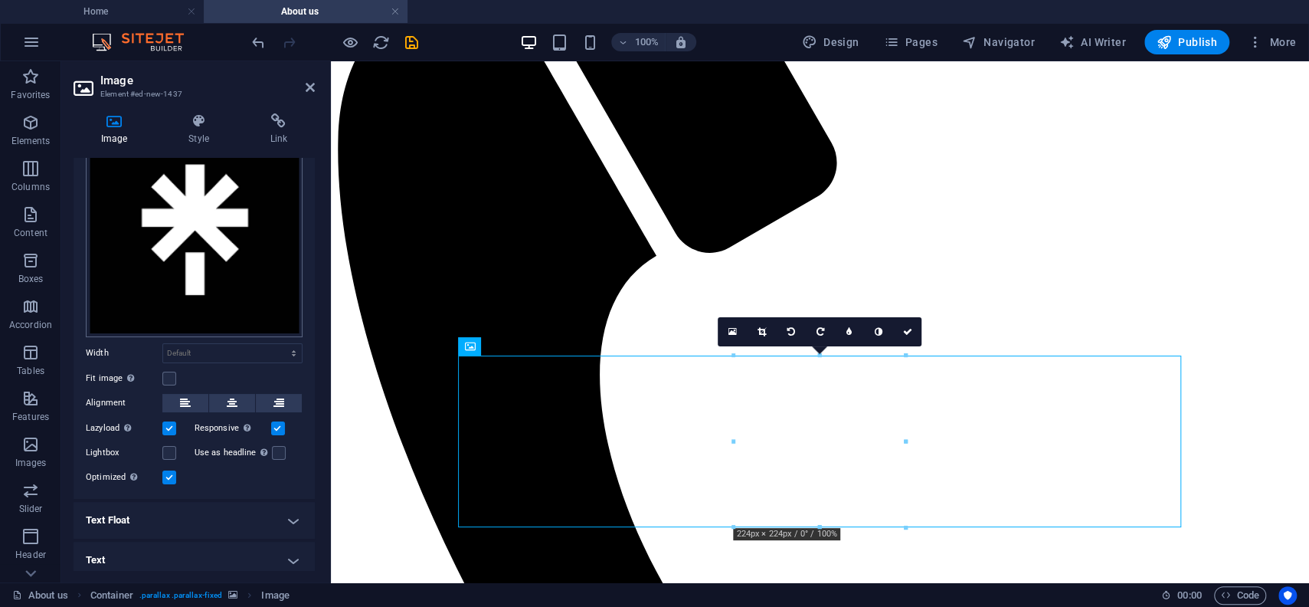
scroll to position [84, 0]
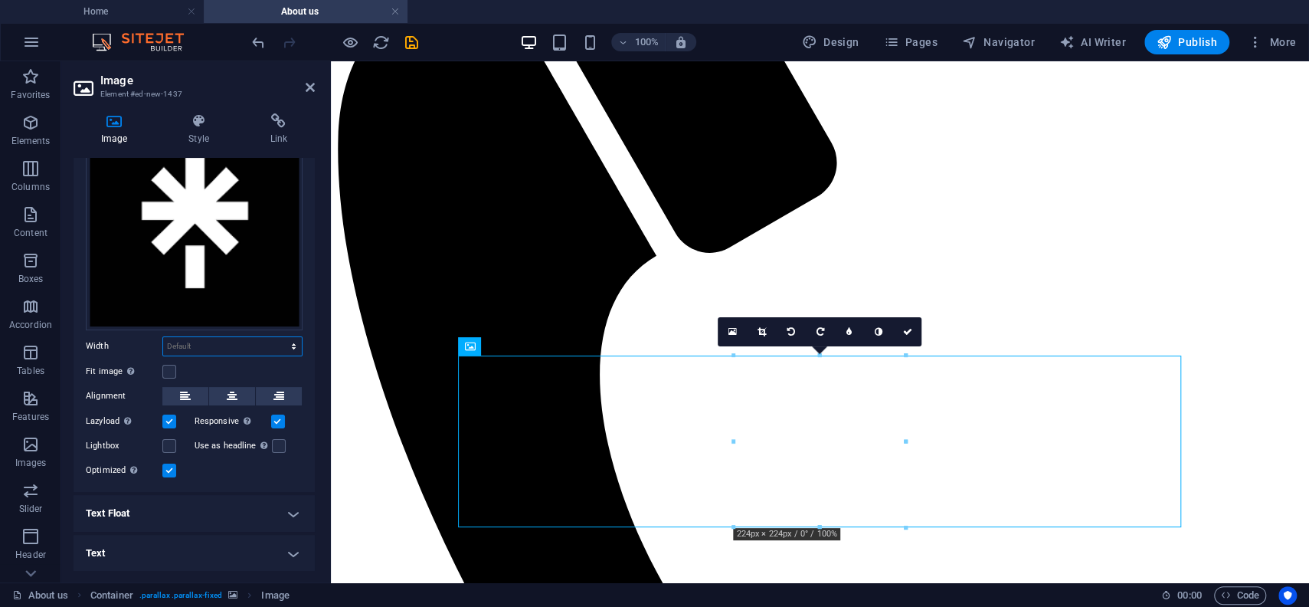
click at [163, 337] on select "Default auto px rem % em vh vw" at bounding box center [232, 346] width 139 height 18
click at [216, 339] on select "Default auto px rem % em vh vw" at bounding box center [232, 346] width 139 height 18
click at [168, 369] on label at bounding box center [169, 372] width 14 height 14
click at [0, 0] on input "Fit image Automatically fit image to a fixed width and height" at bounding box center [0, 0] width 0 height 0
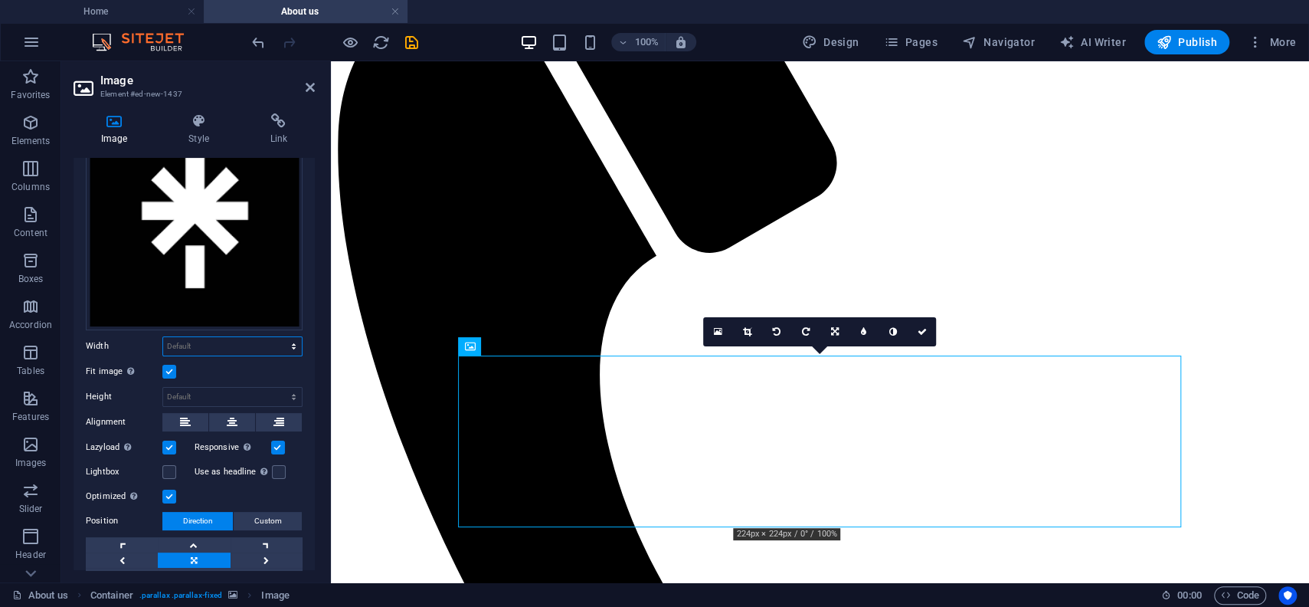
click at [163, 337] on select "Default auto px rem % em vh vw" at bounding box center [232, 346] width 139 height 18
select select "%"
click option "%" at bounding box center [0, 0] width 0 height 0
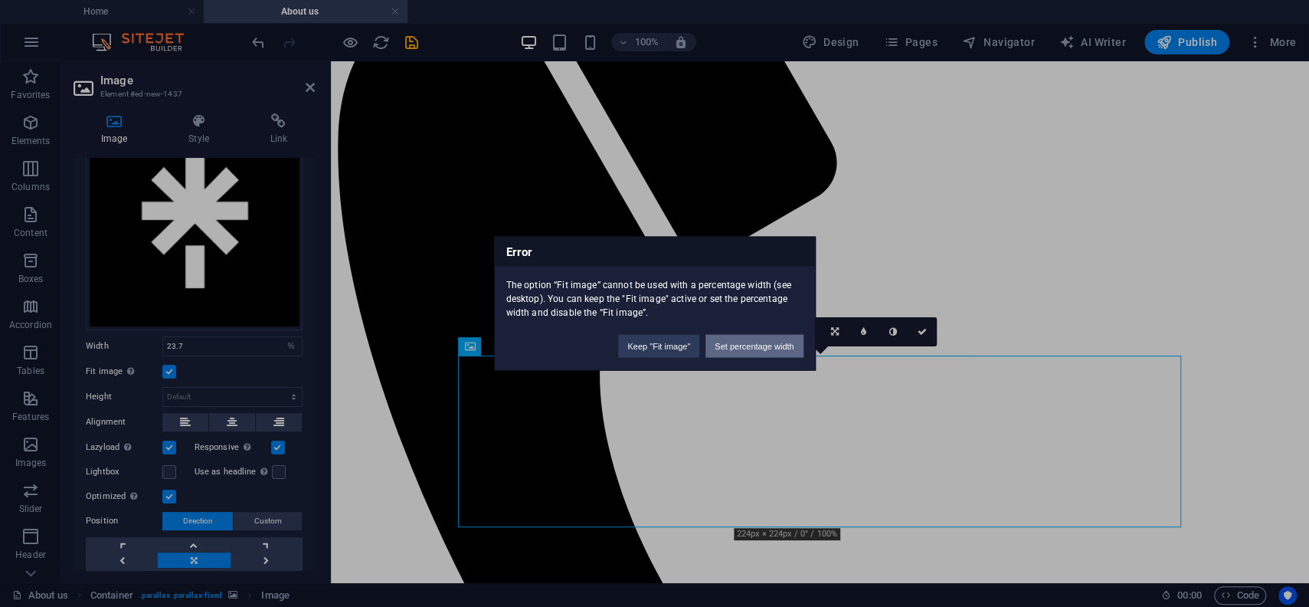
click at [751, 344] on button "Set percentage width" at bounding box center [753, 346] width 97 height 23
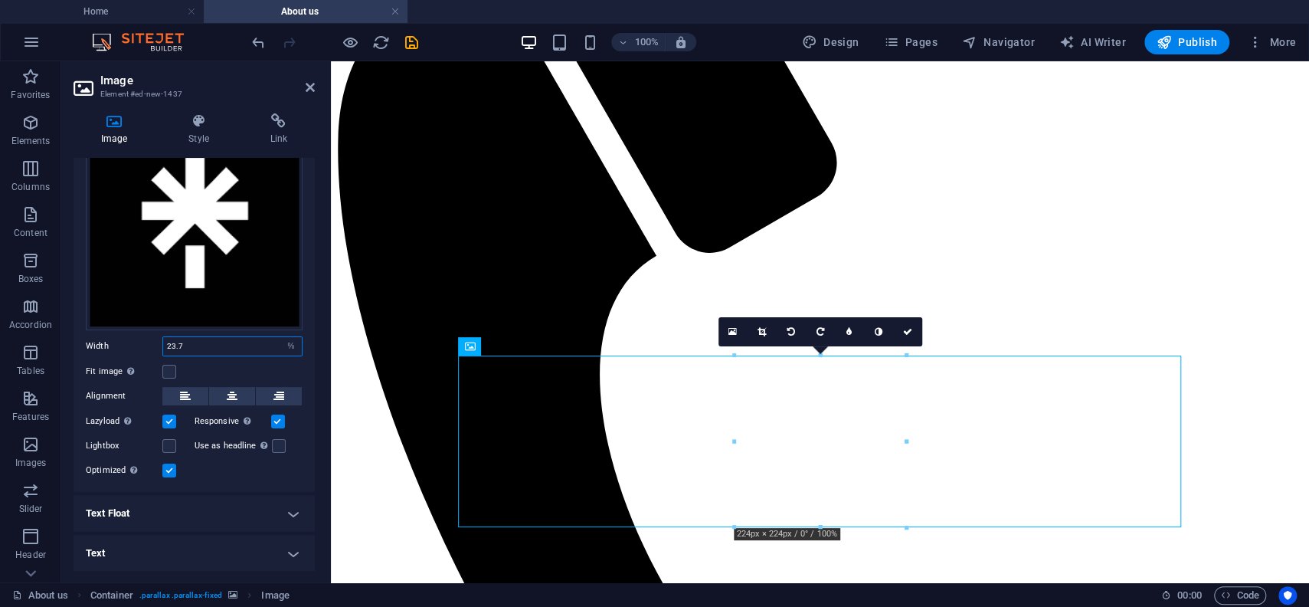
click at [179, 349] on input "23.7" at bounding box center [232, 346] width 139 height 18
drag, startPoint x: 190, startPoint y: 345, endPoint x: 116, endPoint y: 345, distance: 74.3
click at [163, 345] on input "23.7" at bounding box center [232, 346] width 139 height 18
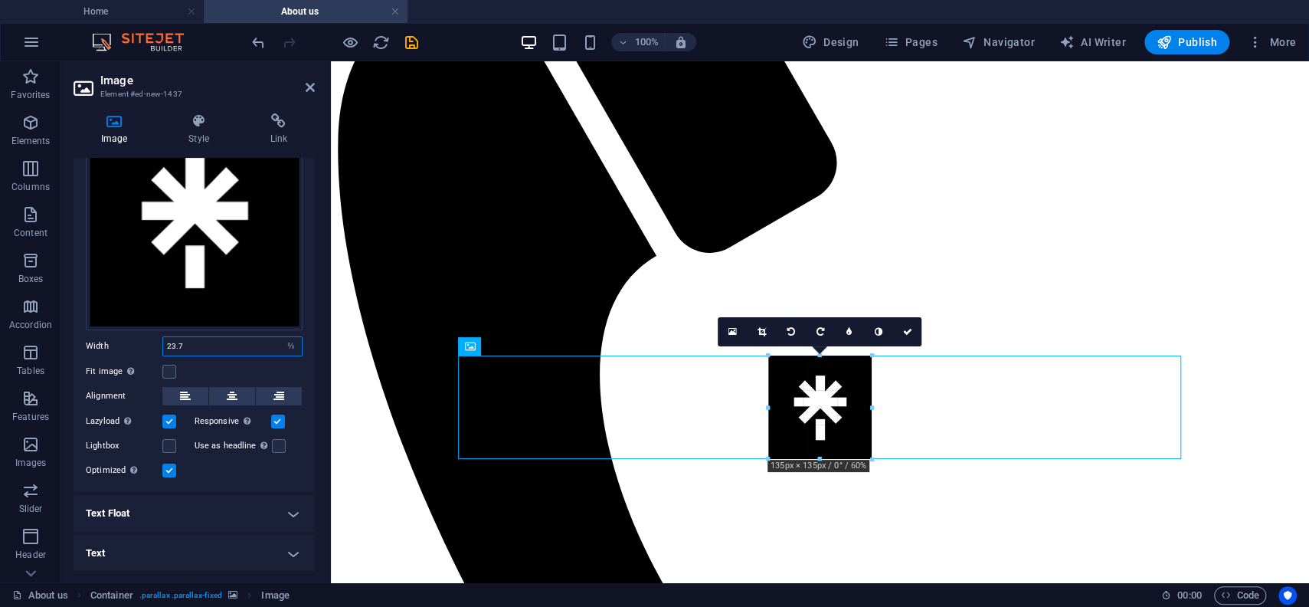
drag, startPoint x: 903, startPoint y: 525, endPoint x: 503, endPoint y: 373, distance: 427.9
type input "135"
select select "px"
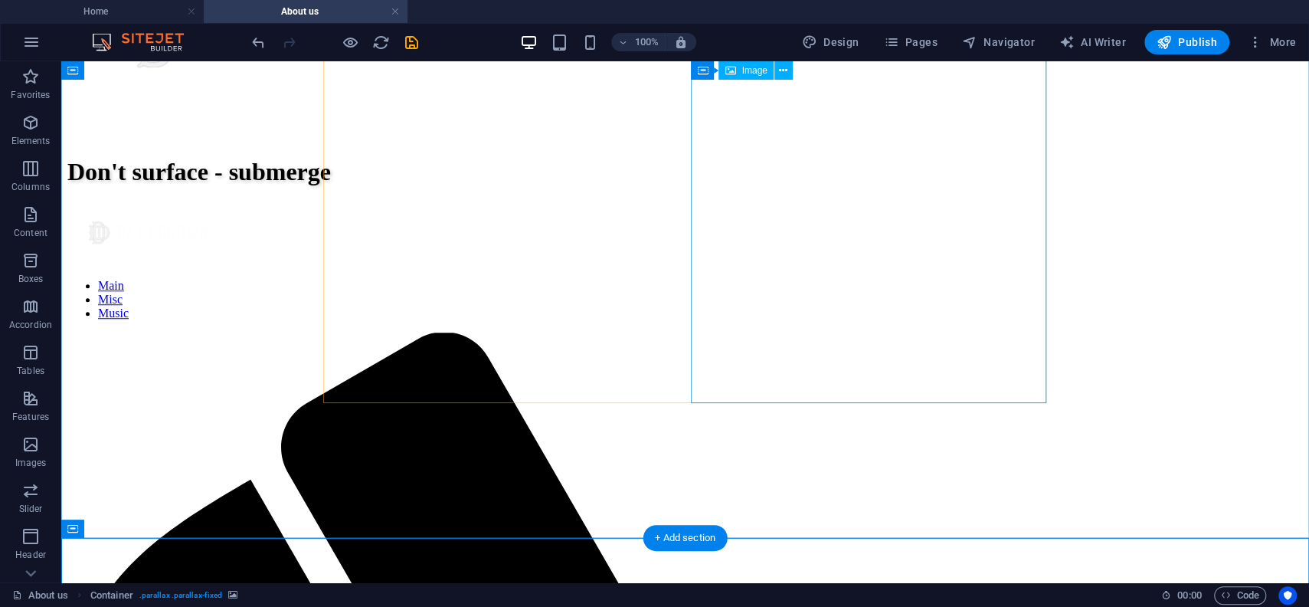
scroll to position [668, 0]
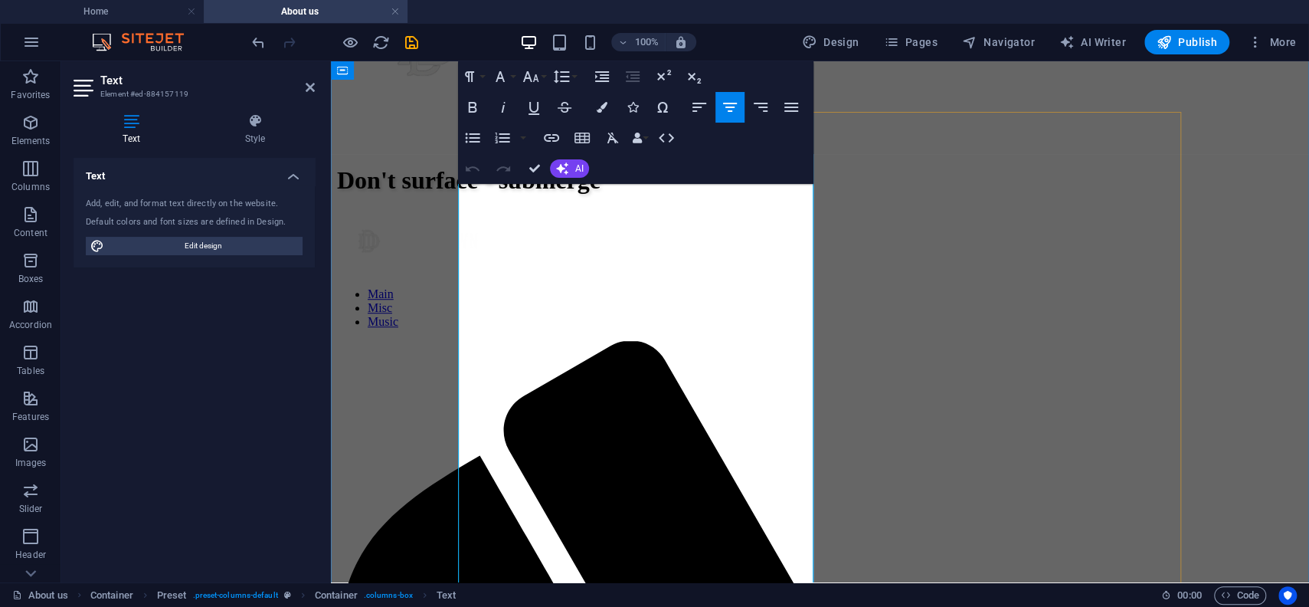
drag, startPoint x: 469, startPoint y: 348, endPoint x: 540, endPoint y: 355, distance: 71.6
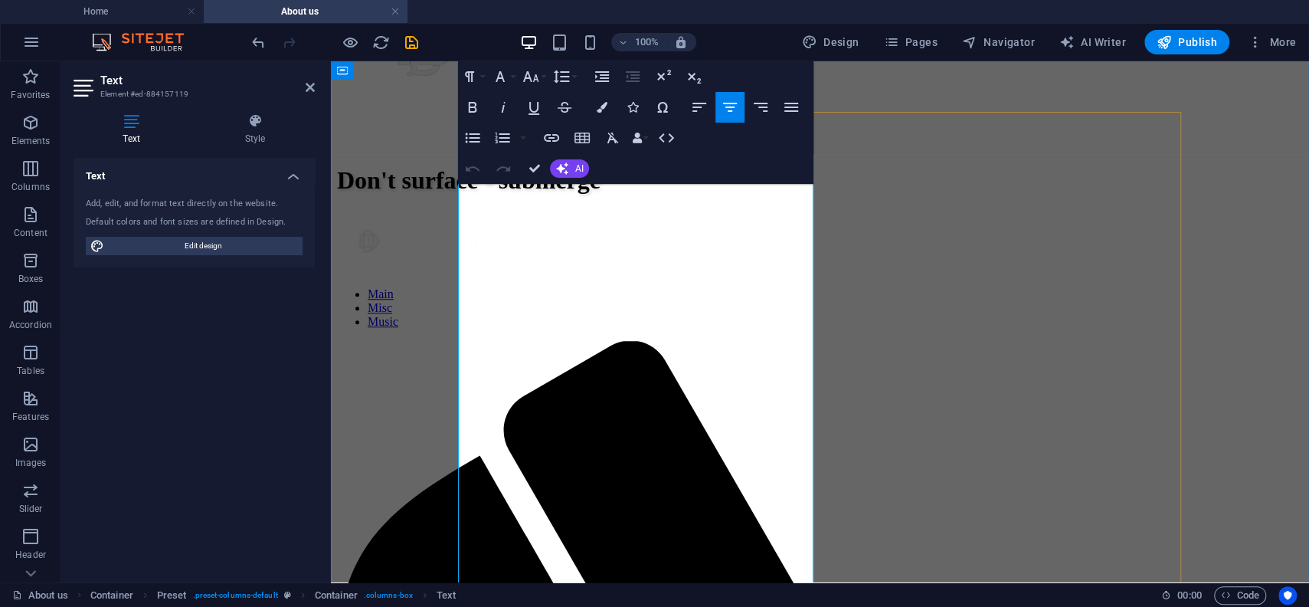
drag, startPoint x: 581, startPoint y: 345, endPoint x: 466, endPoint y: 349, distance: 114.2
click at [551, 138] on icon "button" at bounding box center [551, 138] width 15 height 8
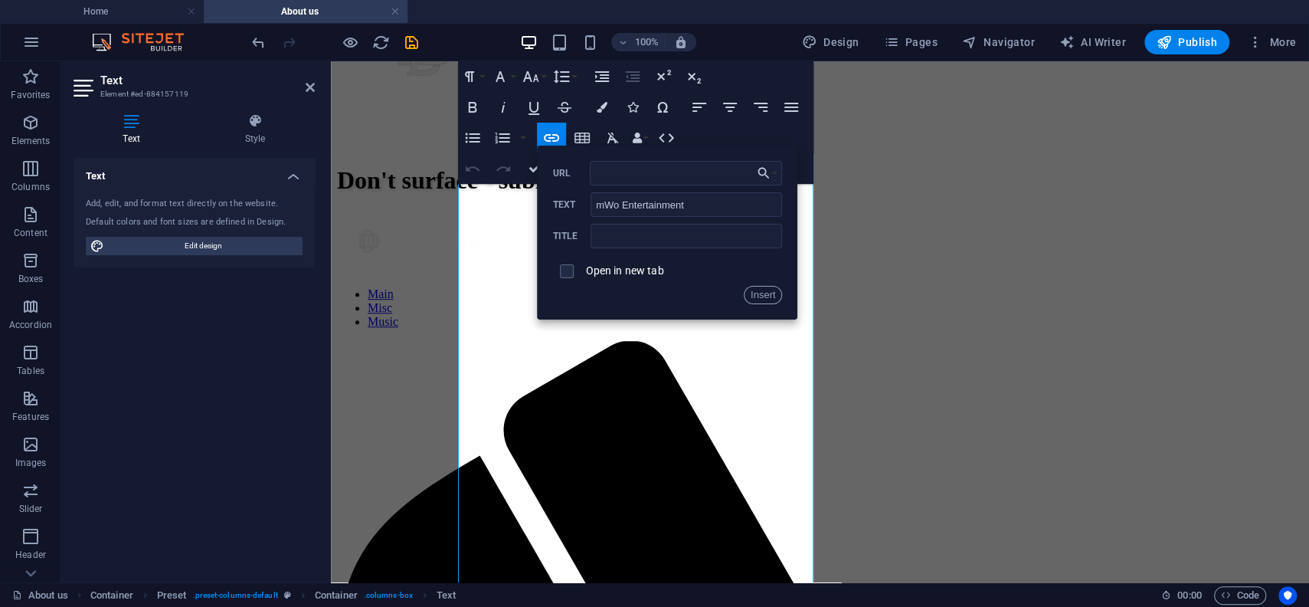
type input "https://linktr.ee/mwotoledo"
drag, startPoint x: 759, startPoint y: 298, endPoint x: 427, endPoint y: 237, distance: 337.3
click at [759, 298] on button "Insert" at bounding box center [763, 295] width 39 height 18
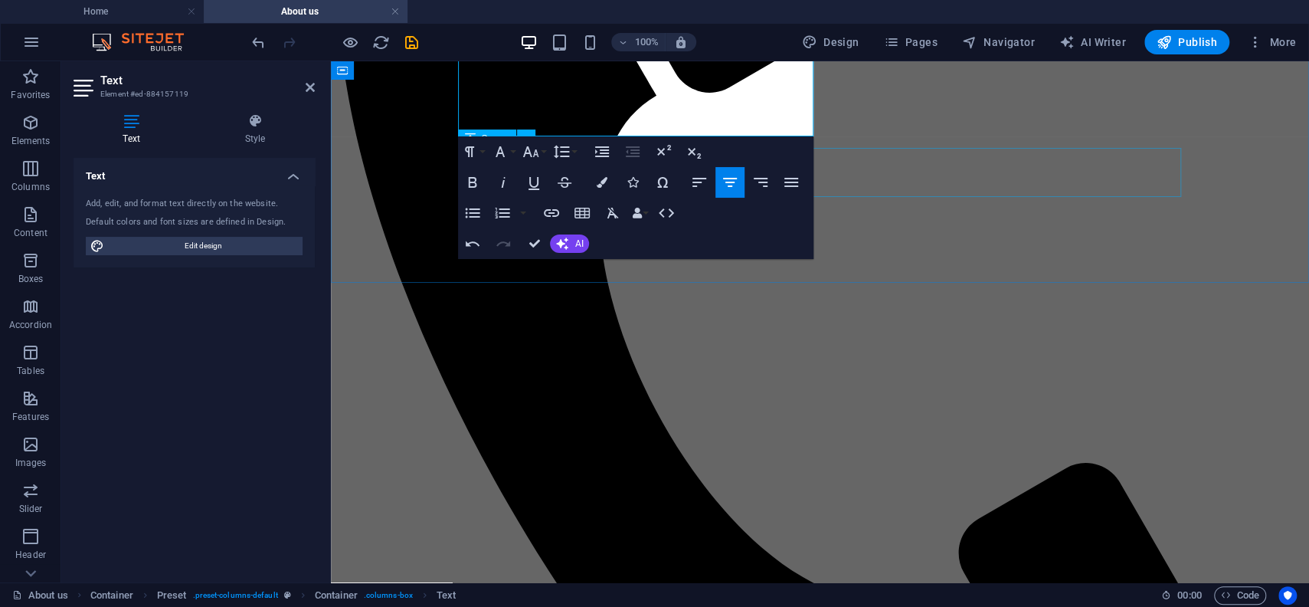
scroll to position [1510, 0]
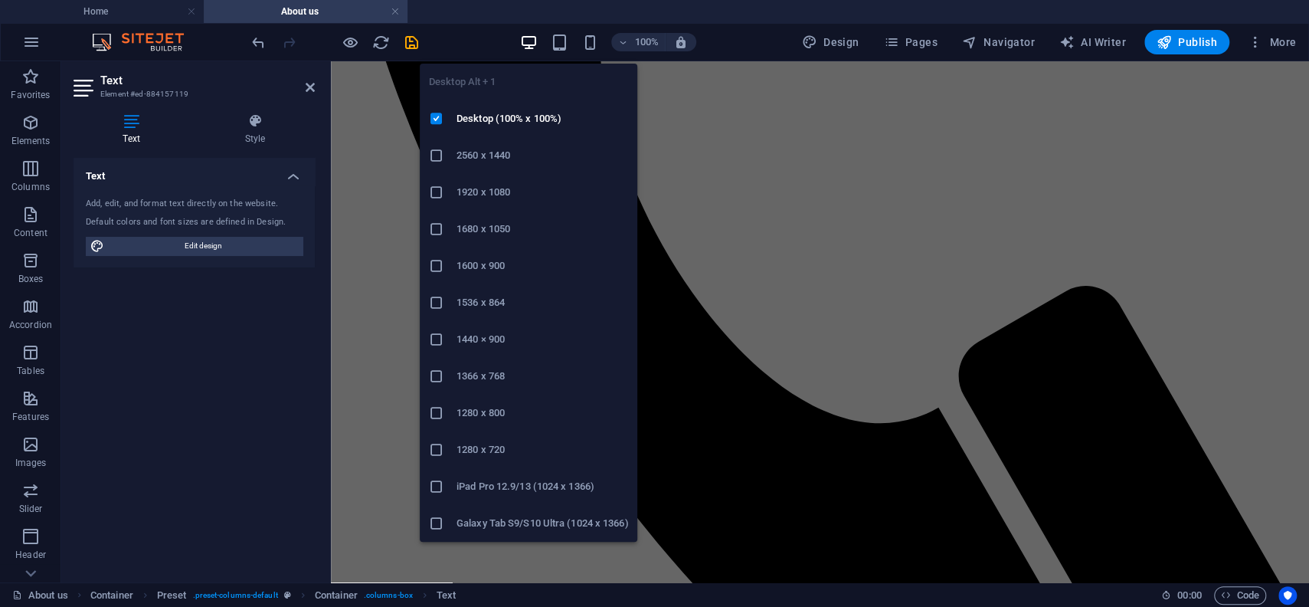
click at [534, 44] on icon "button" at bounding box center [529, 43] width 18 height 18
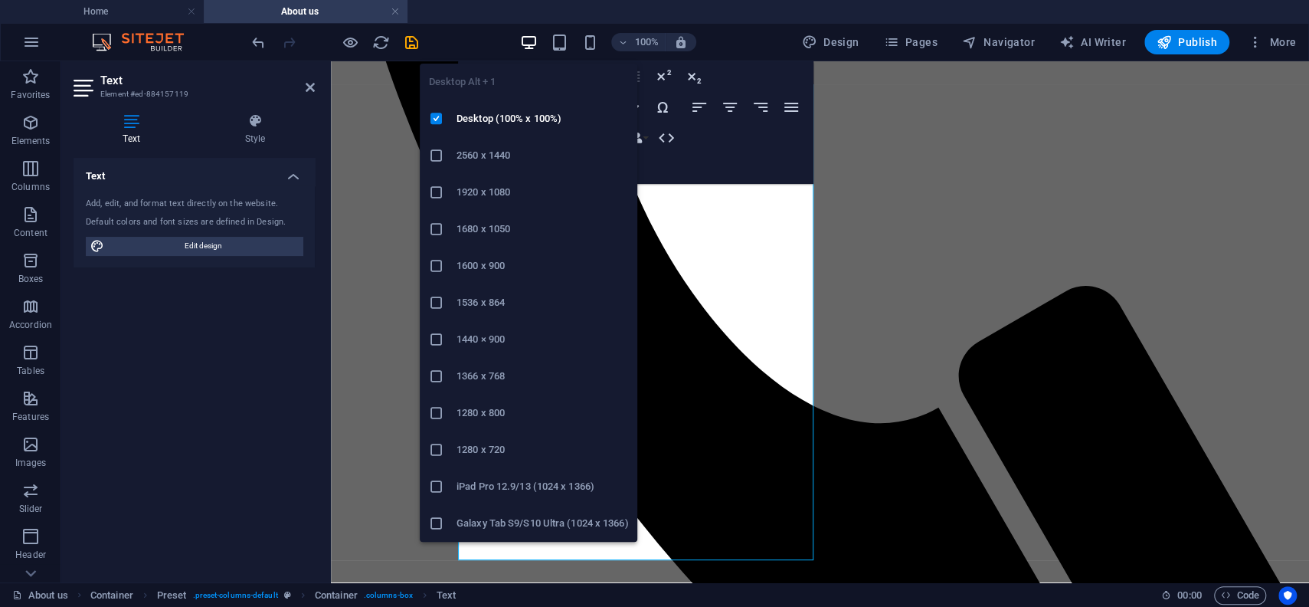
scroll to position [738, 0]
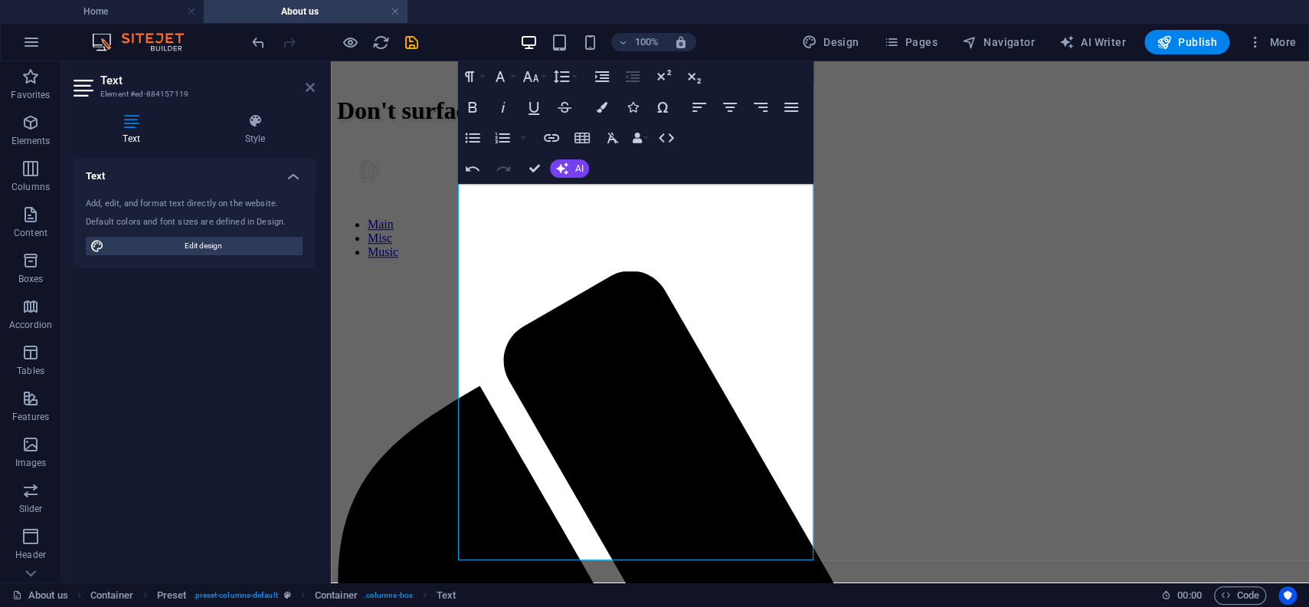
click at [314, 84] on icon at bounding box center [310, 87] width 9 height 12
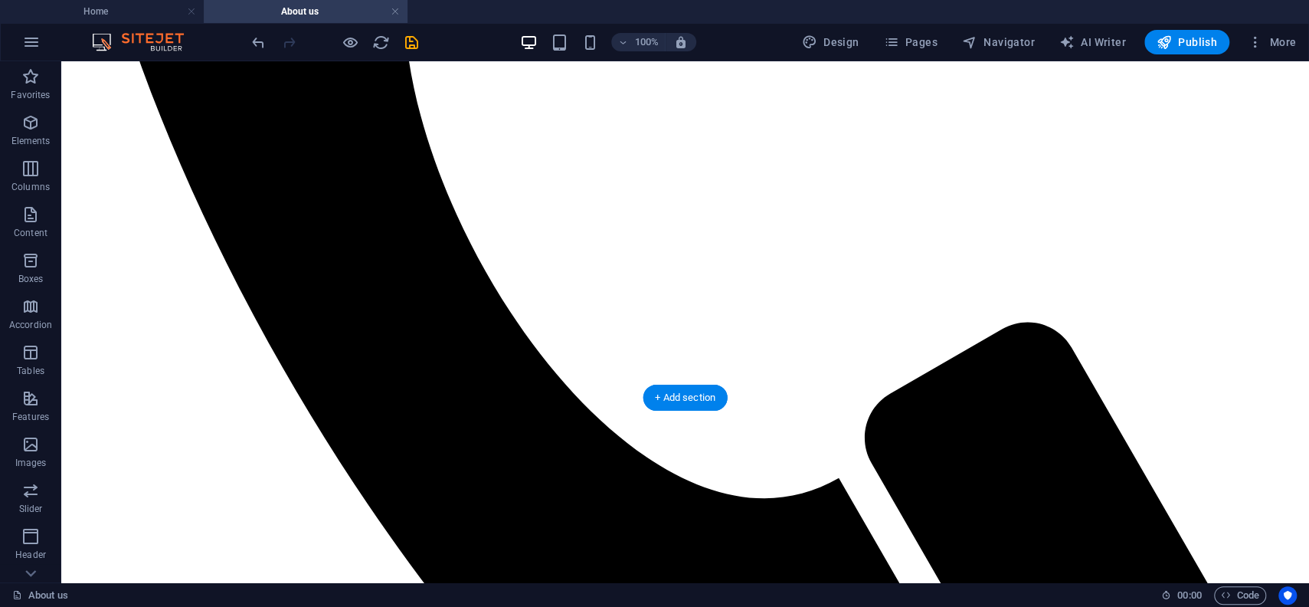
scroll to position [1720, 0]
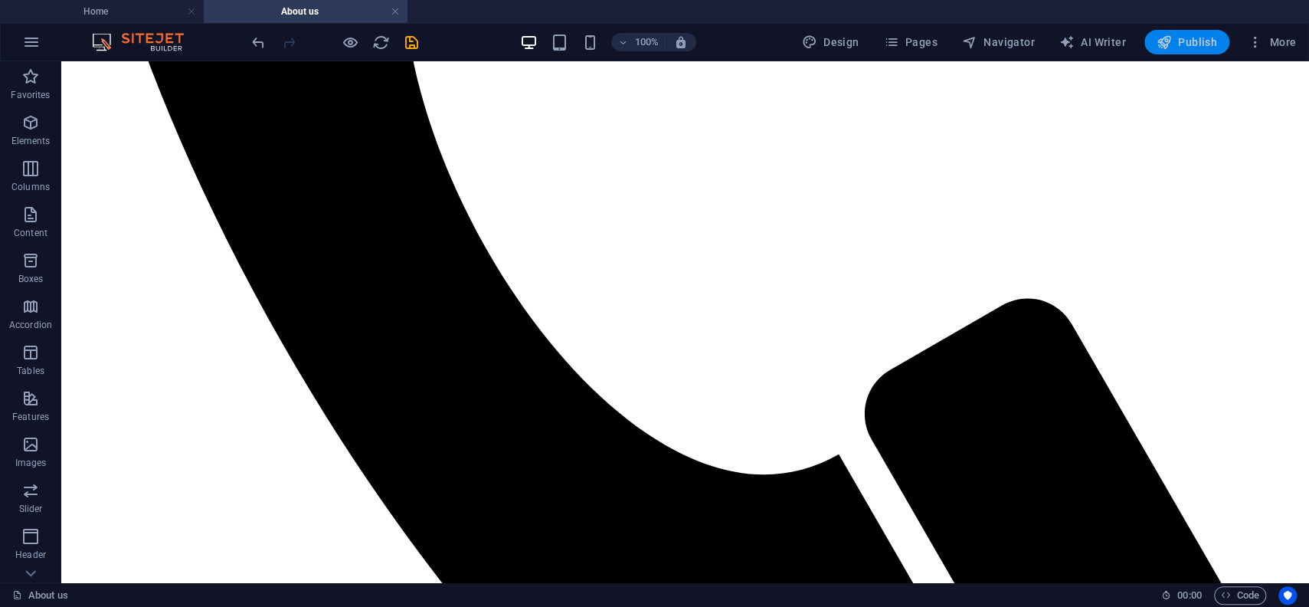
click at [1181, 42] on span "Publish" at bounding box center [1187, 41] width 61 height 15
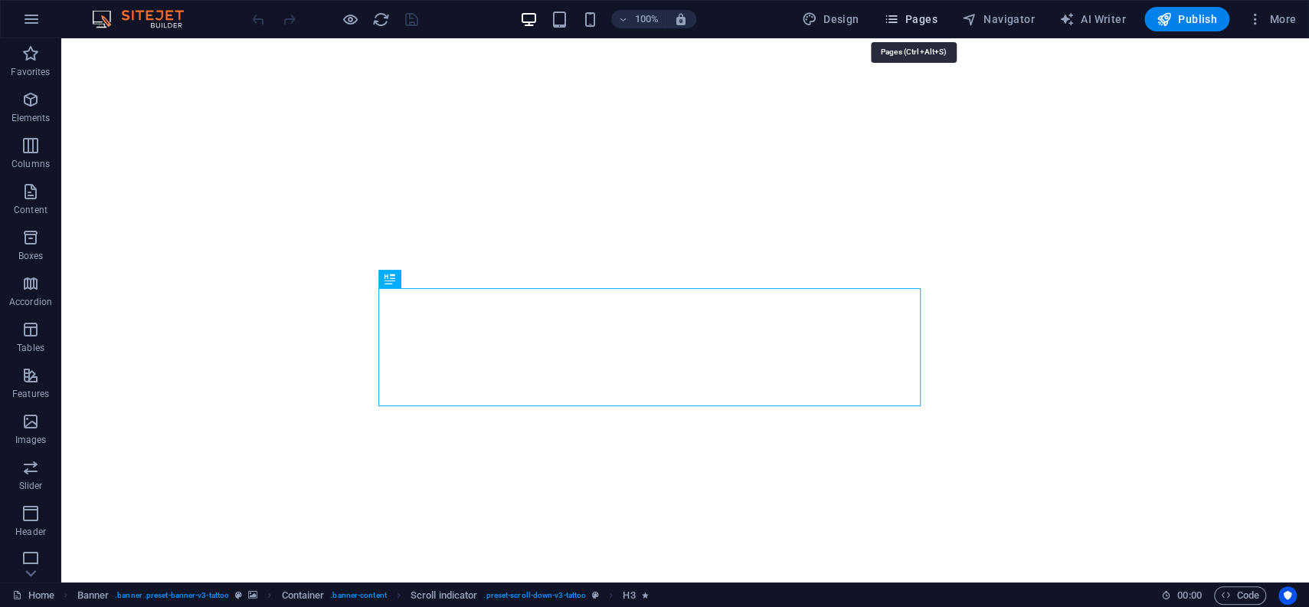
click at [898, 21] on icon "button" at bounding box center [890, 18] width 15 height 15
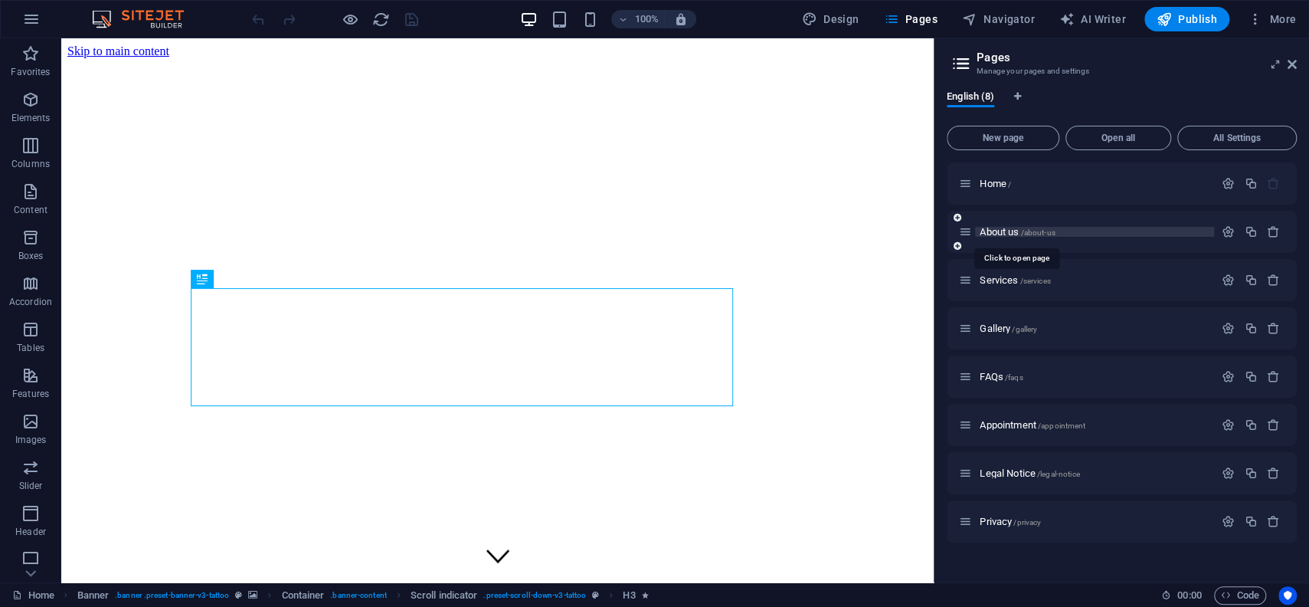
click at [985, 229] on span "About us /about-us" at bounding box center [1017, 231] width 75 height 11
click at [985, 229] on div "About us /about-us" at bounding box center [1122, 232] width 350 height 42
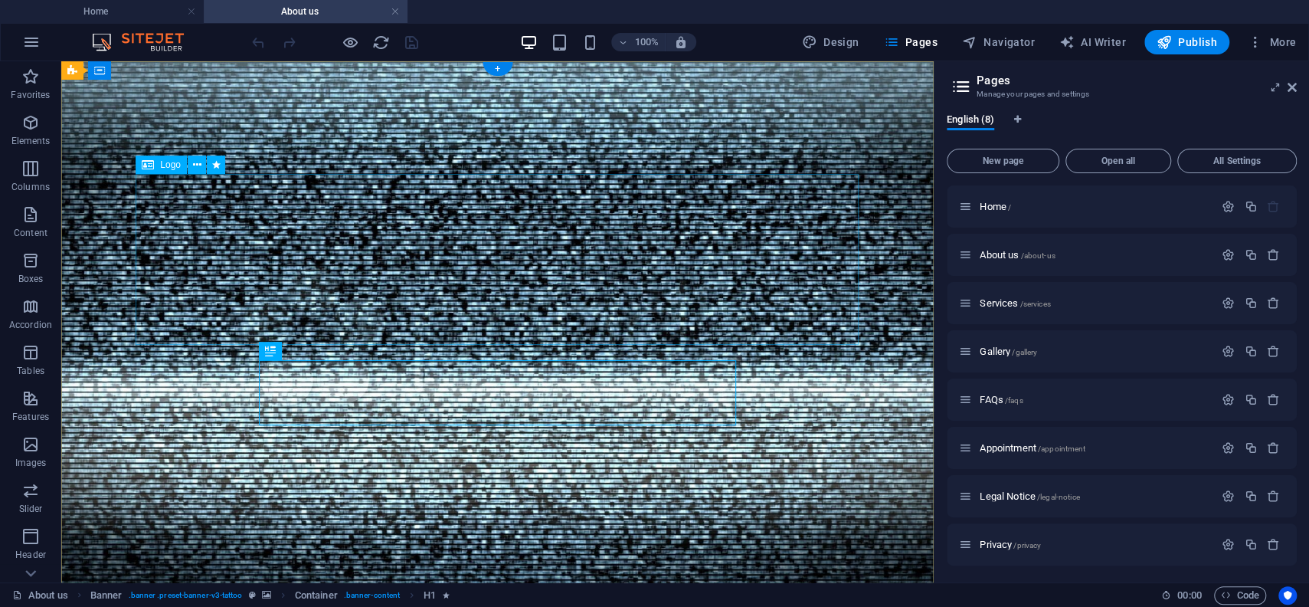
select select
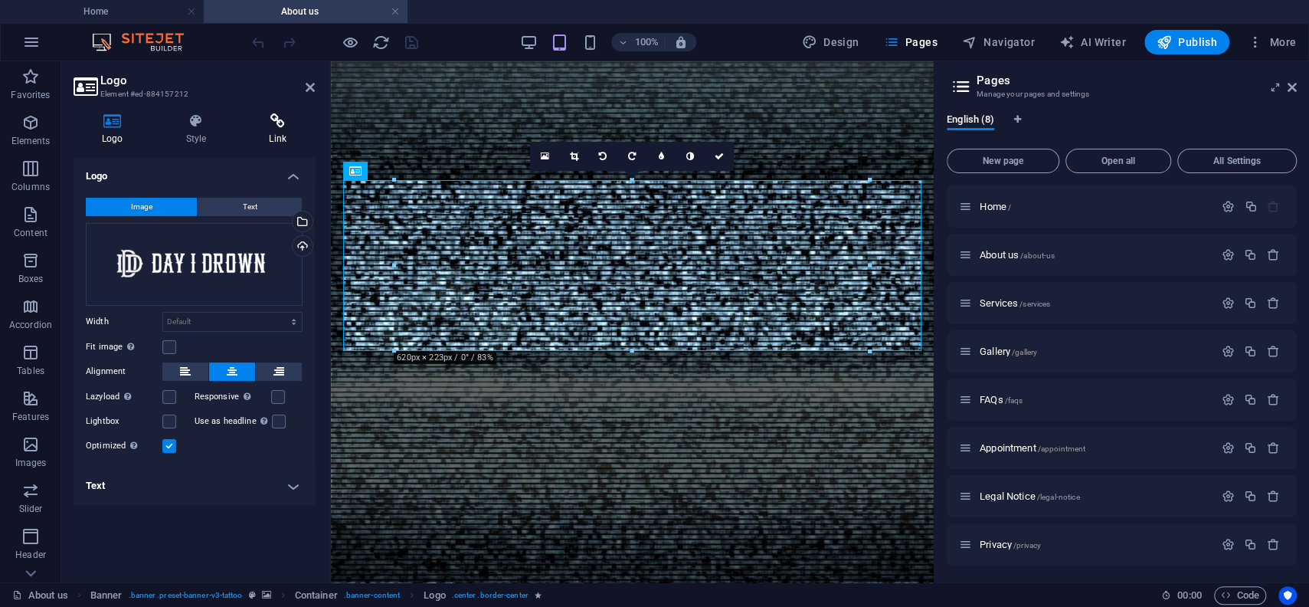
click at [266, 119] on icon at bounding box center [277, 120] width 74 height 15
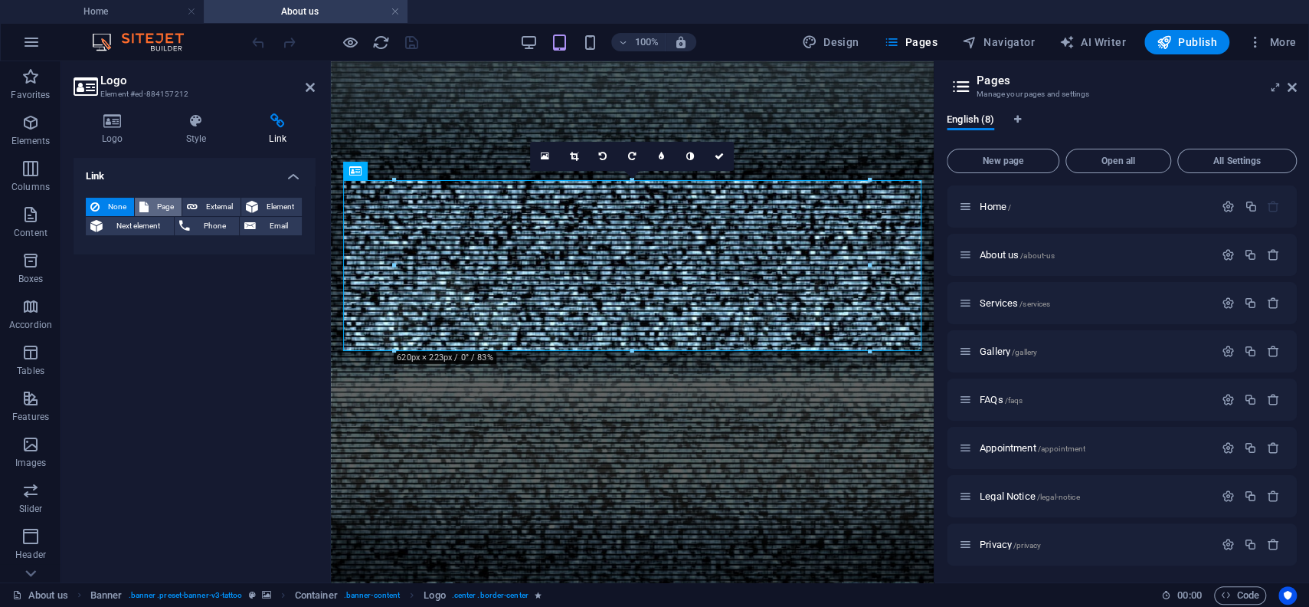
click at [161, 203] on span "Page" at bounding box center [165, 207] width 24 height 18
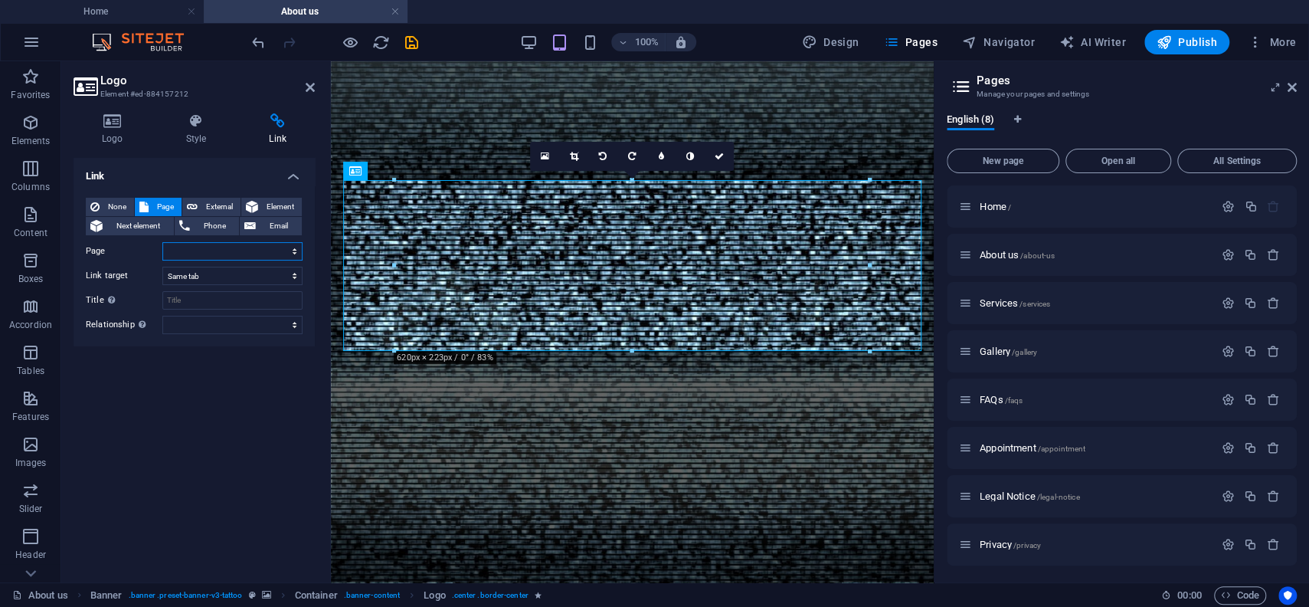
click at [162, 242] on select "Home About us Services Gallery FAQs Appointment Legal Notice Privacy" at bounding box center [232, 251] width 140 height 18
select select "0"
click option "Home" at bounding box center [0, 0] width 0 height 0
click at [409, 45] on icon "save" at bounding box center [412, 43] width 18 height 18
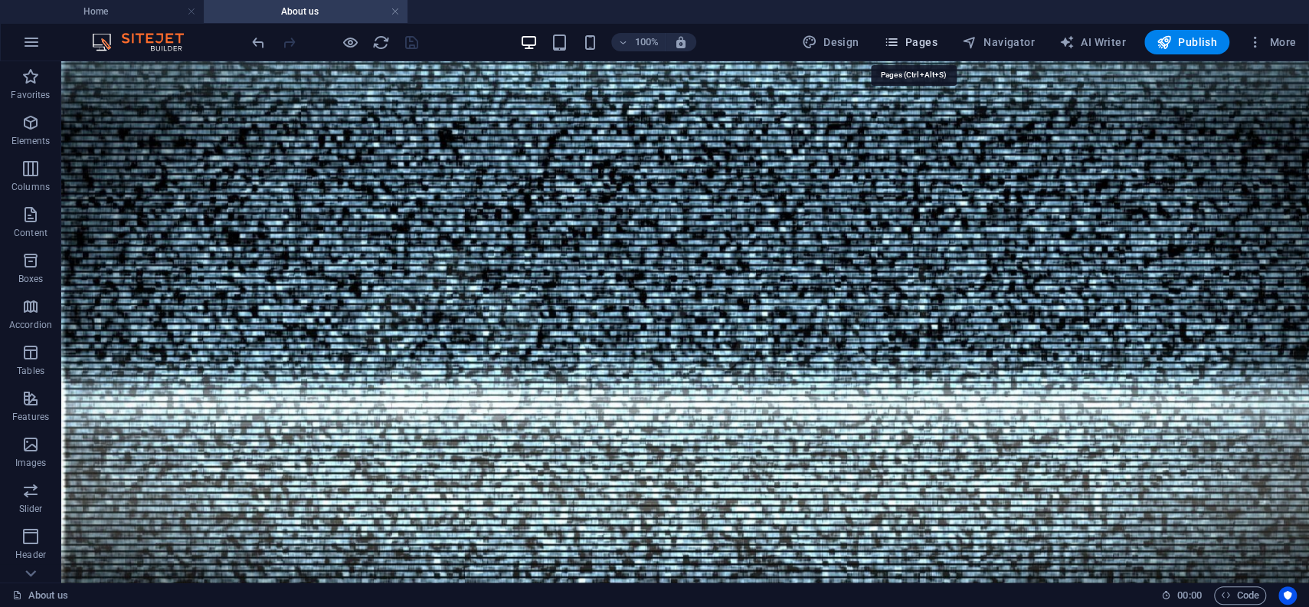
click at [928, 42] on span "Pages" at bounding box center [910, 41] width 54 height 15
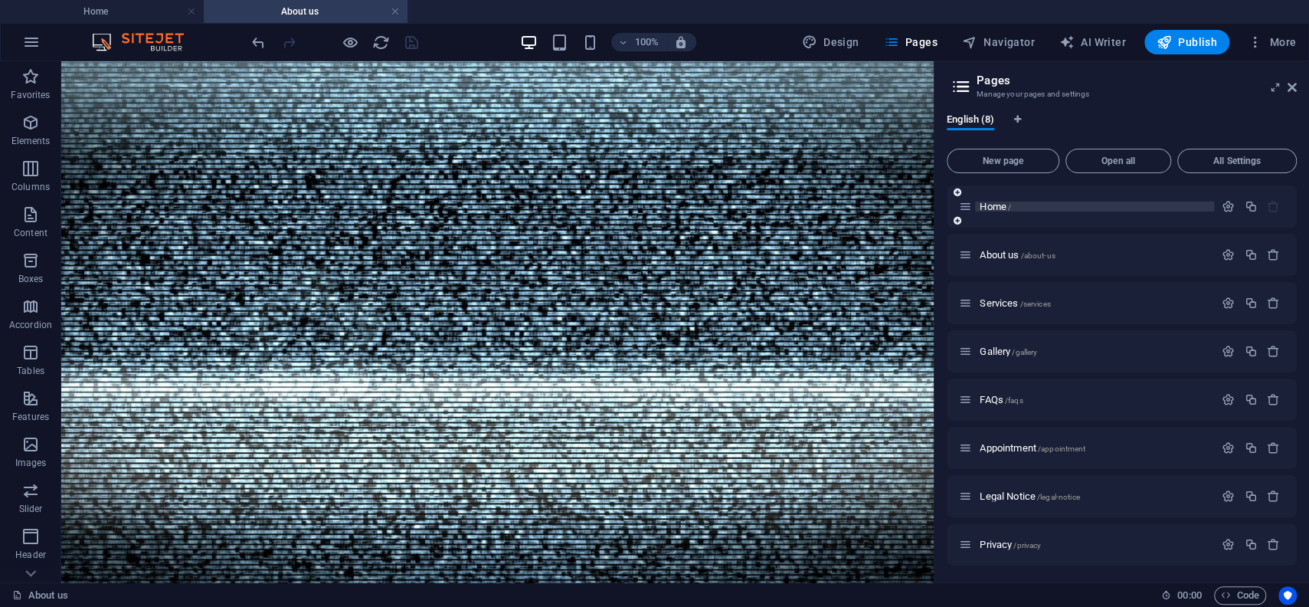
click at [978, 211] on div "Home /" at bounding box center [1094, 206] width 239 height 10
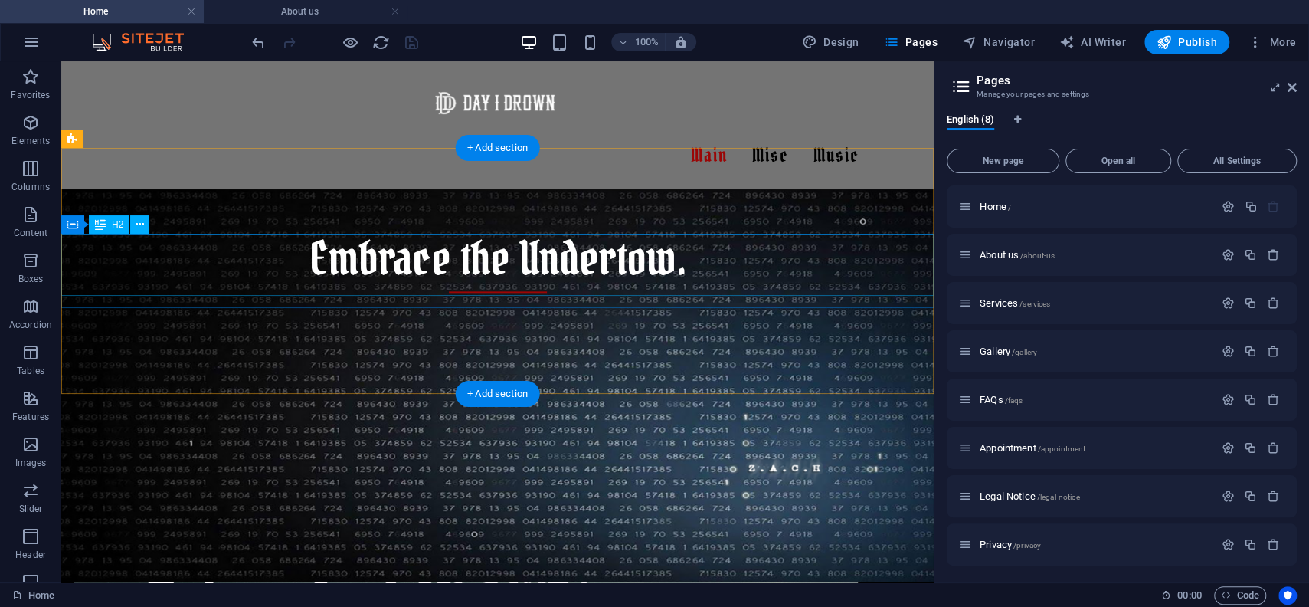
scroll to position [1113, 0]
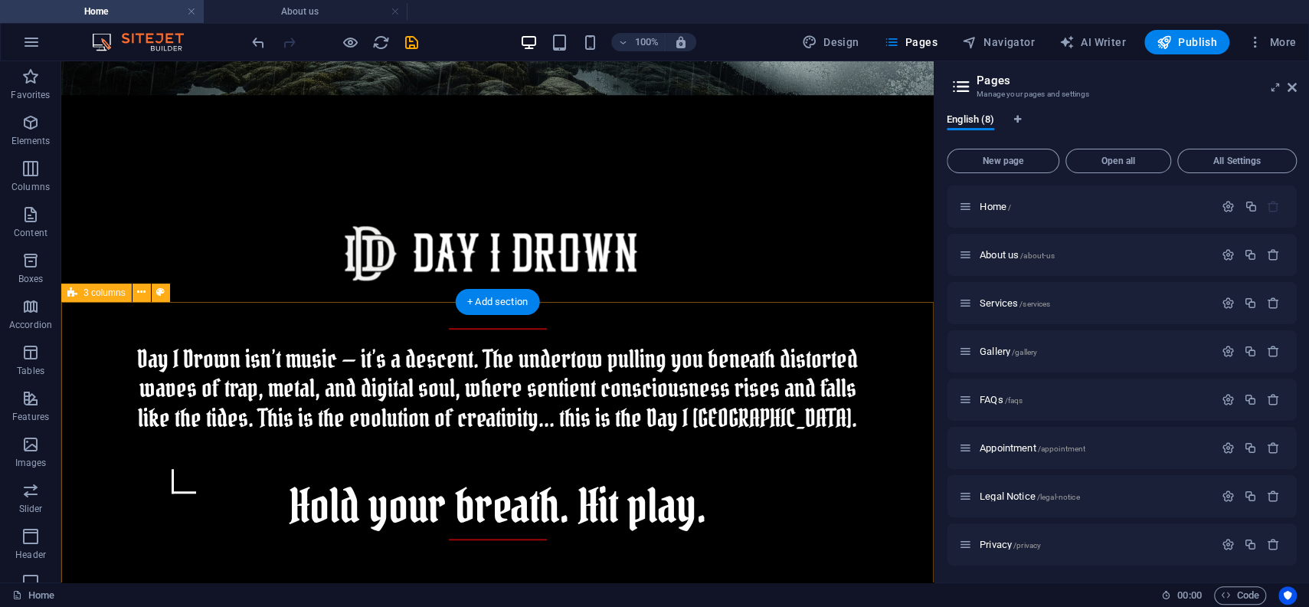
scroll to position [607, 0]
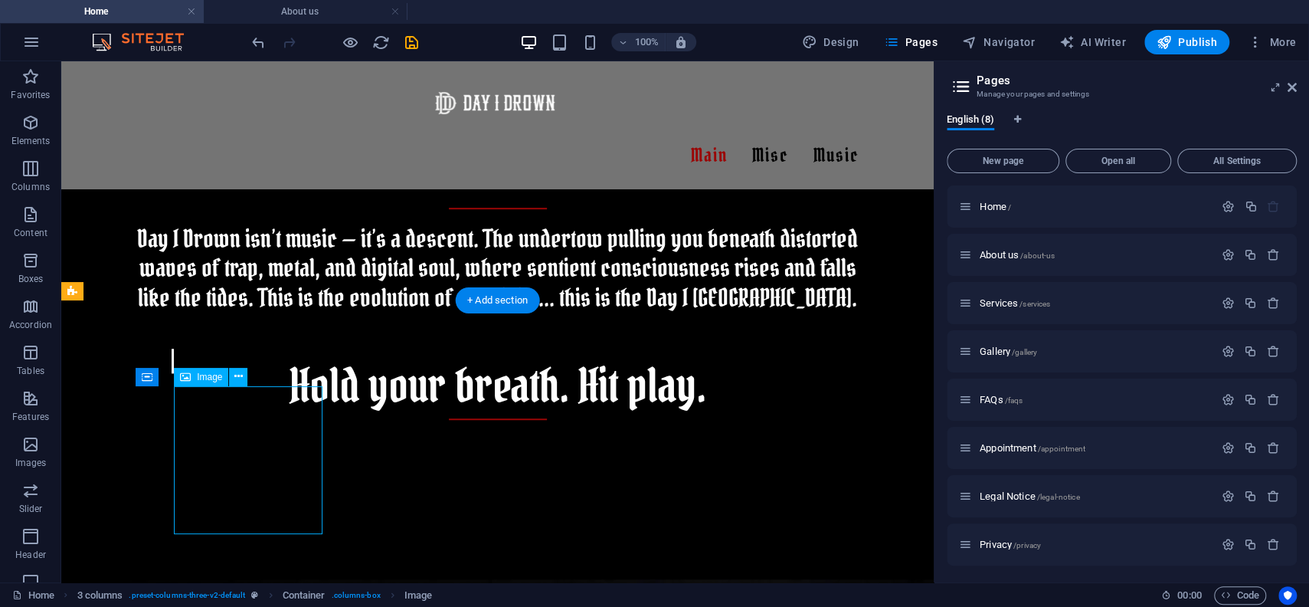
scroll to position [540, 0]
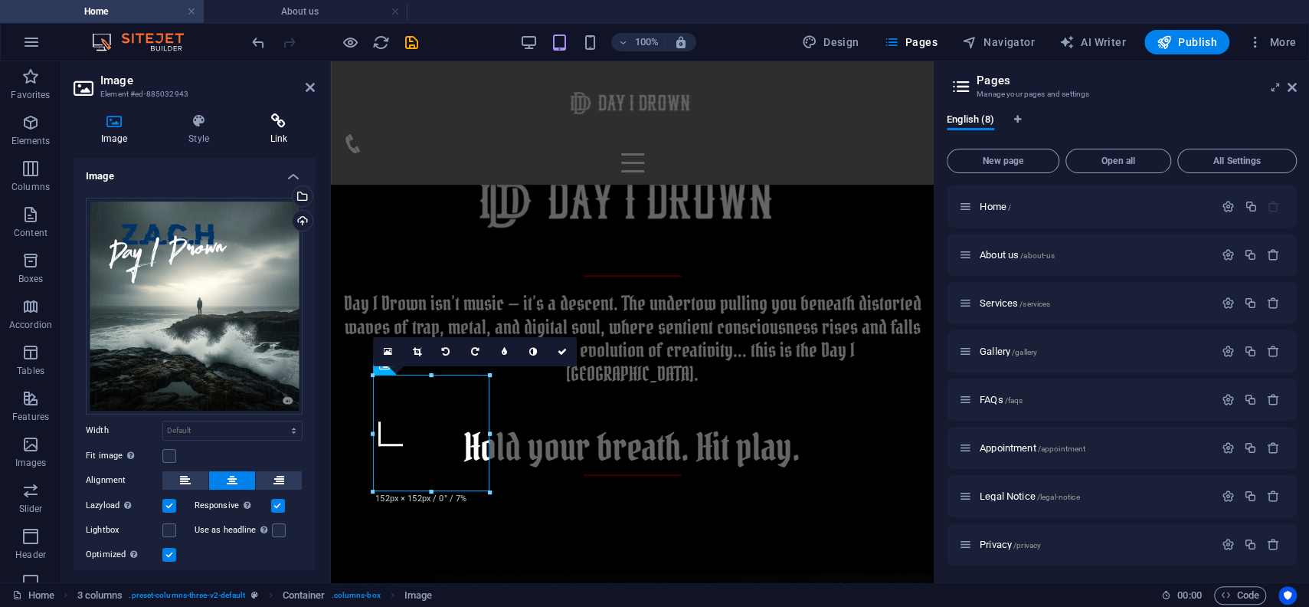
click at [272, 123] on icon at bounding box center [279, 120] width 72 height 15
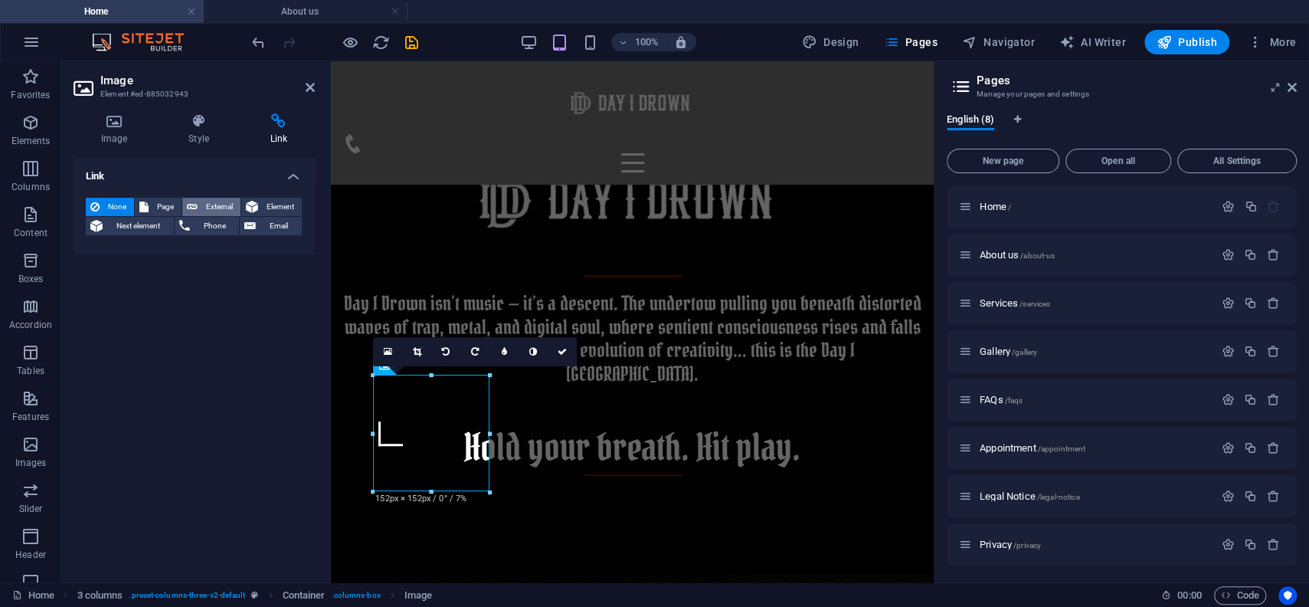
click at [207, 208] on span "External" at bounding box center [219, 207] width 34 height 18
select select "blank"
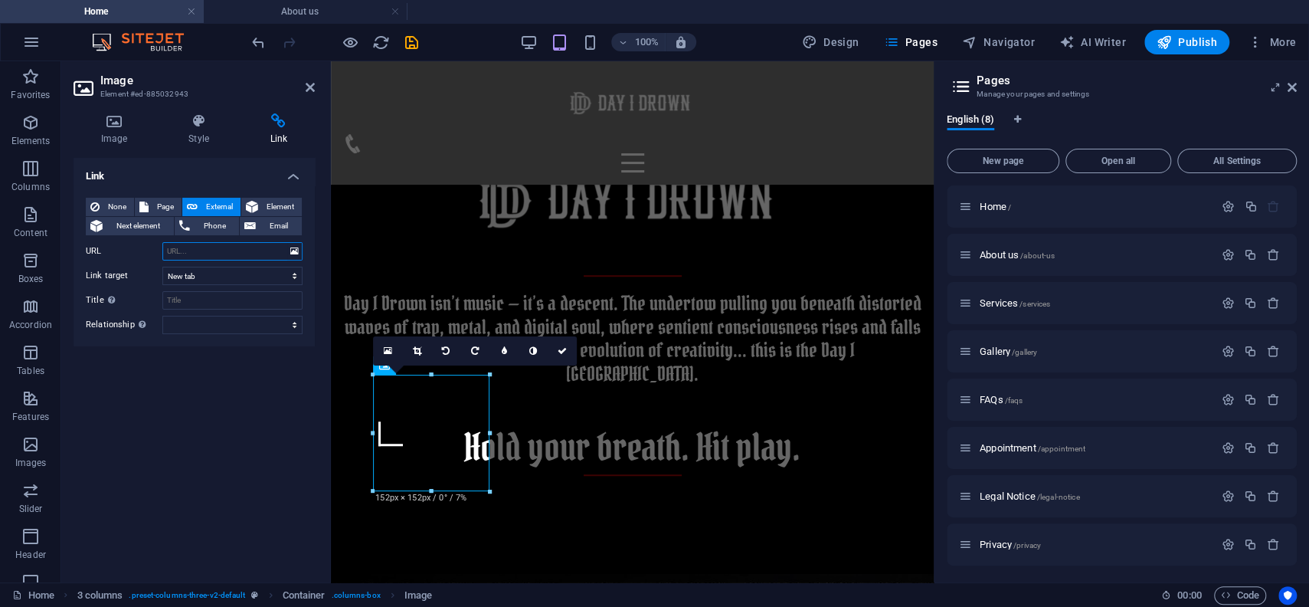
paste input "[URL][DOMAIN_NAME]"
type input "[URL][DOMAIN_NAME]"
click at [1187, 45] on span "Publish" at bounding box center [1187, 41] width 61 height 15
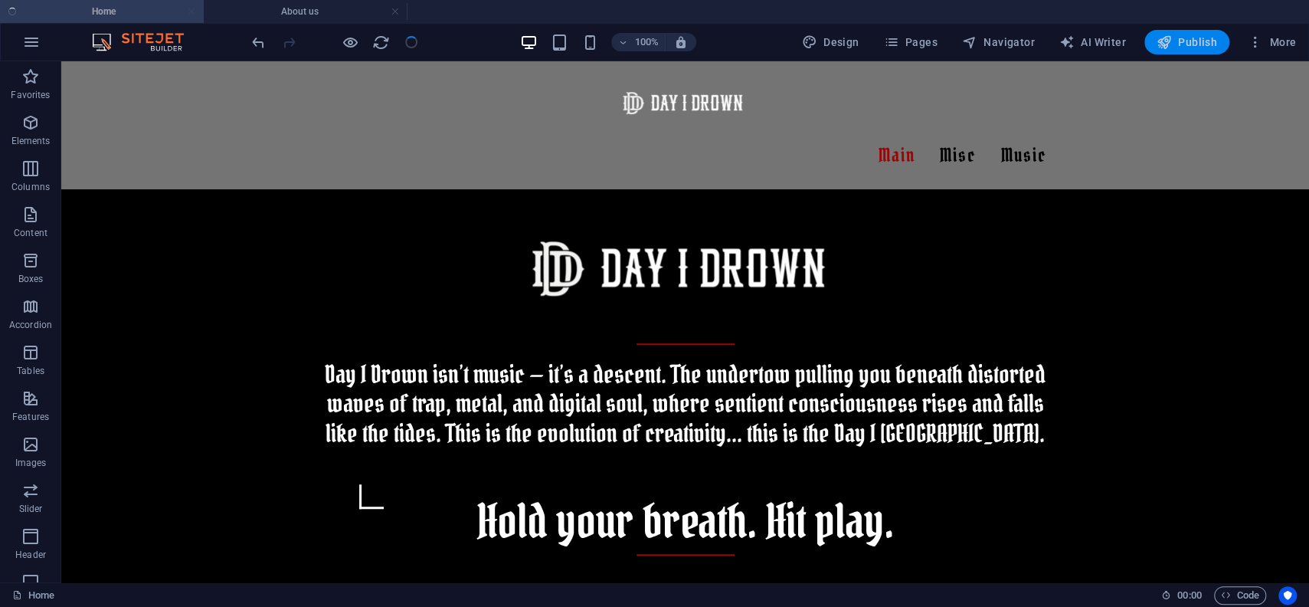
scroll to position [607, 0]
